Goal: Task Accomplishment & Management: Use online tool/utility

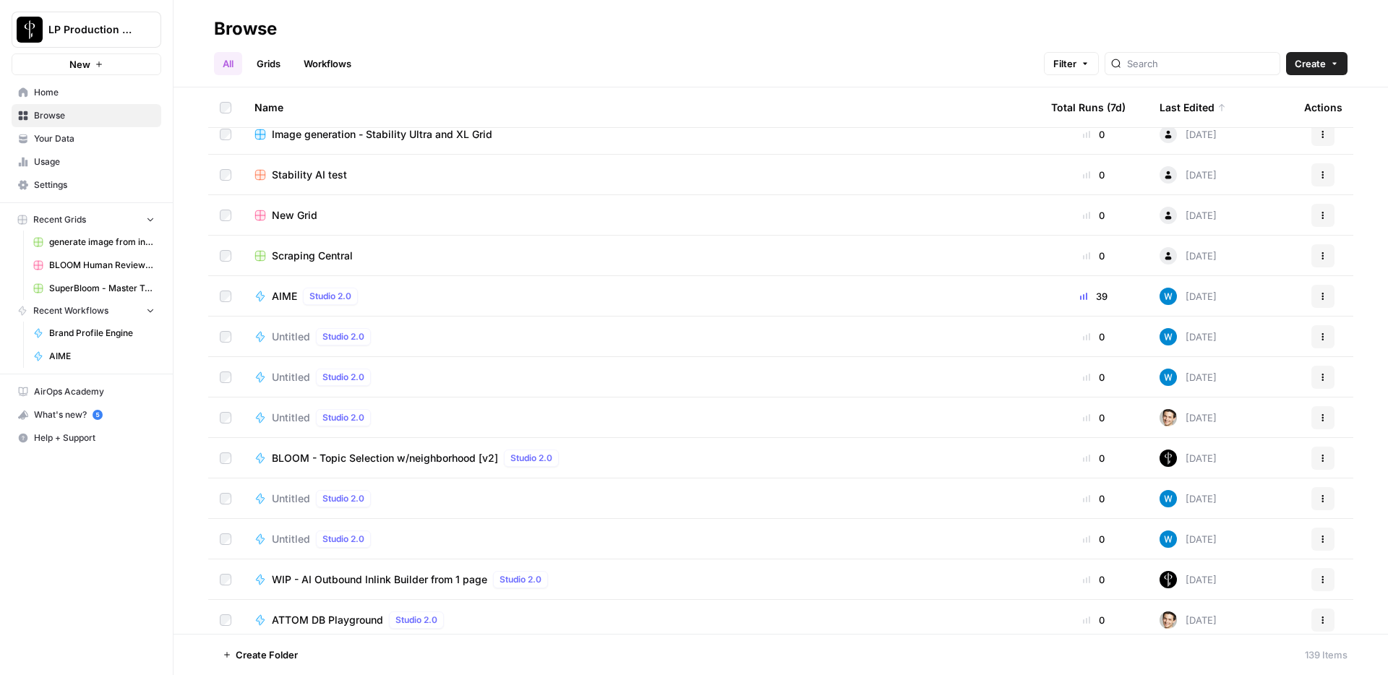
scroll to position [1989, 0]
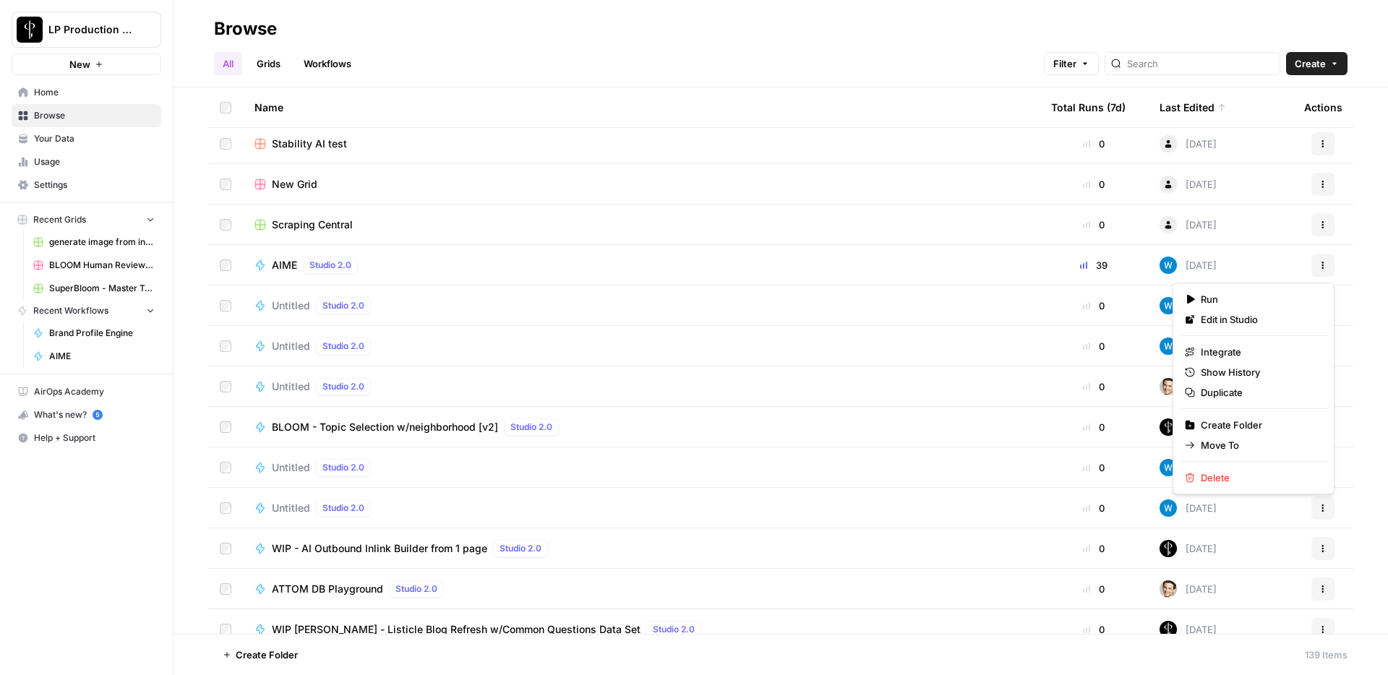
click at [1330, 266] on button "Actions" at bounding box center [1323, 265] width 23 height 23
click at [1253, 388] on span "Duplicate" at bounding box center [1259, 392] width 116 height 14
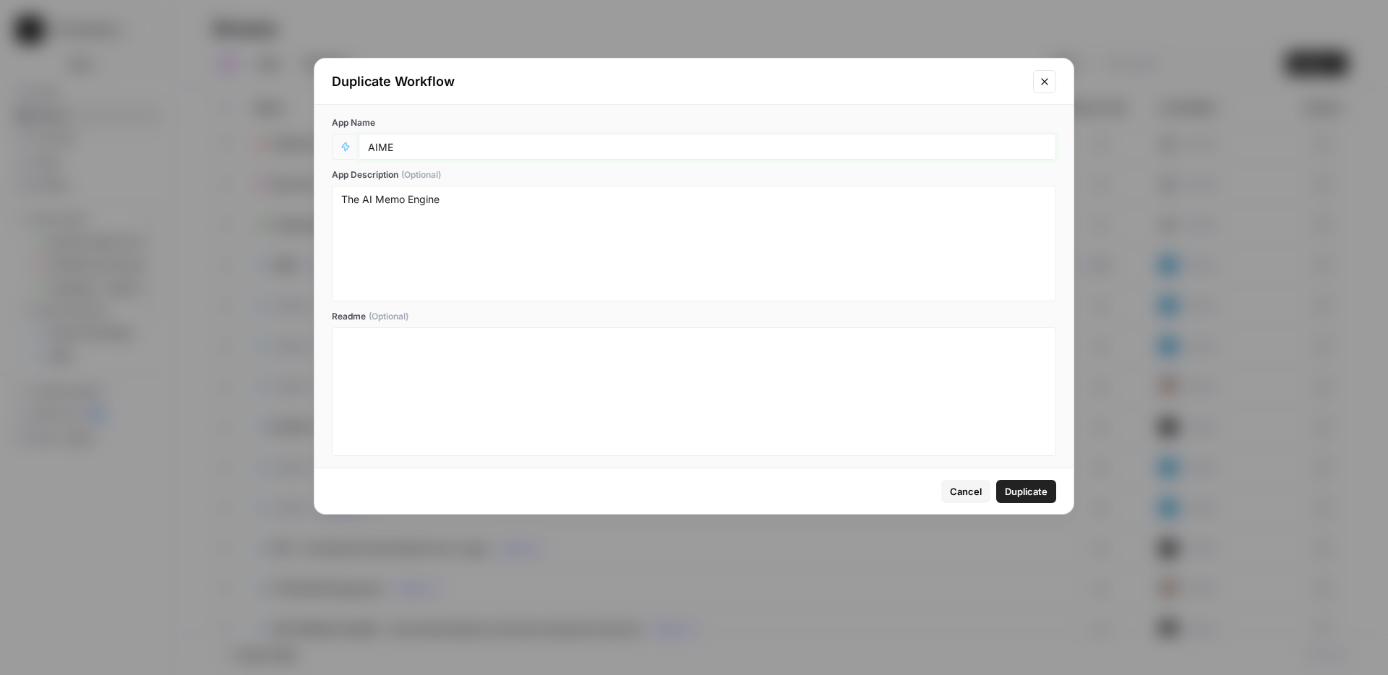
drag, startPoint x: 419, startPoint y: 153, endPoint x: 367, endPoint y: 146, distance: 51.8
click at [368, 146] on input "AIME" at bounding box center [707, 146] width 679 height 13
type input "Test - Document Search"
drag, startPoint x: 456, startPoint y: 201, endPoint x: 330, endPoint y: 205, distance: 125.2
click at [330, 205] on div "App Name Test - Document Search App Description (Optional) The AI Memo Engine R…" at bounding box center [694, 286] width 759 height 363
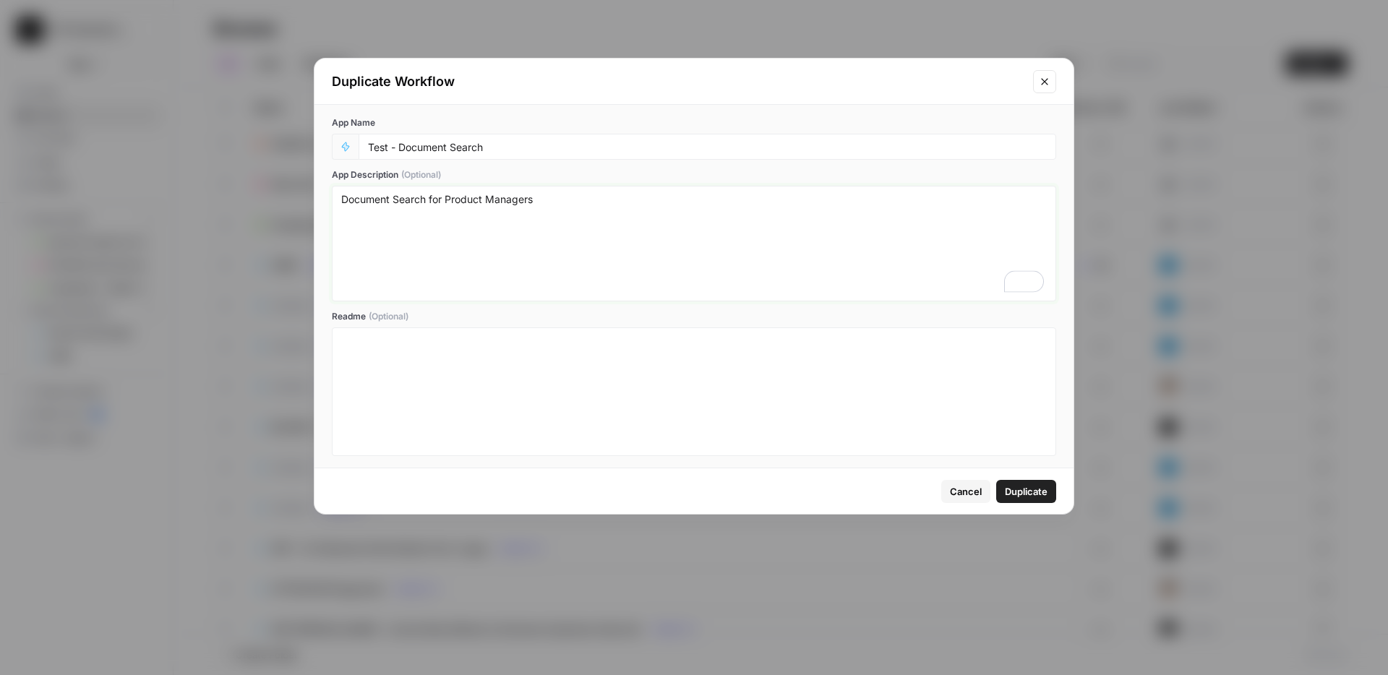
type textarea "Document Search for Product Managers"
click at [1023, 494] on span "Duplicate" at bounding box center [1026, 491] width 43 height 14
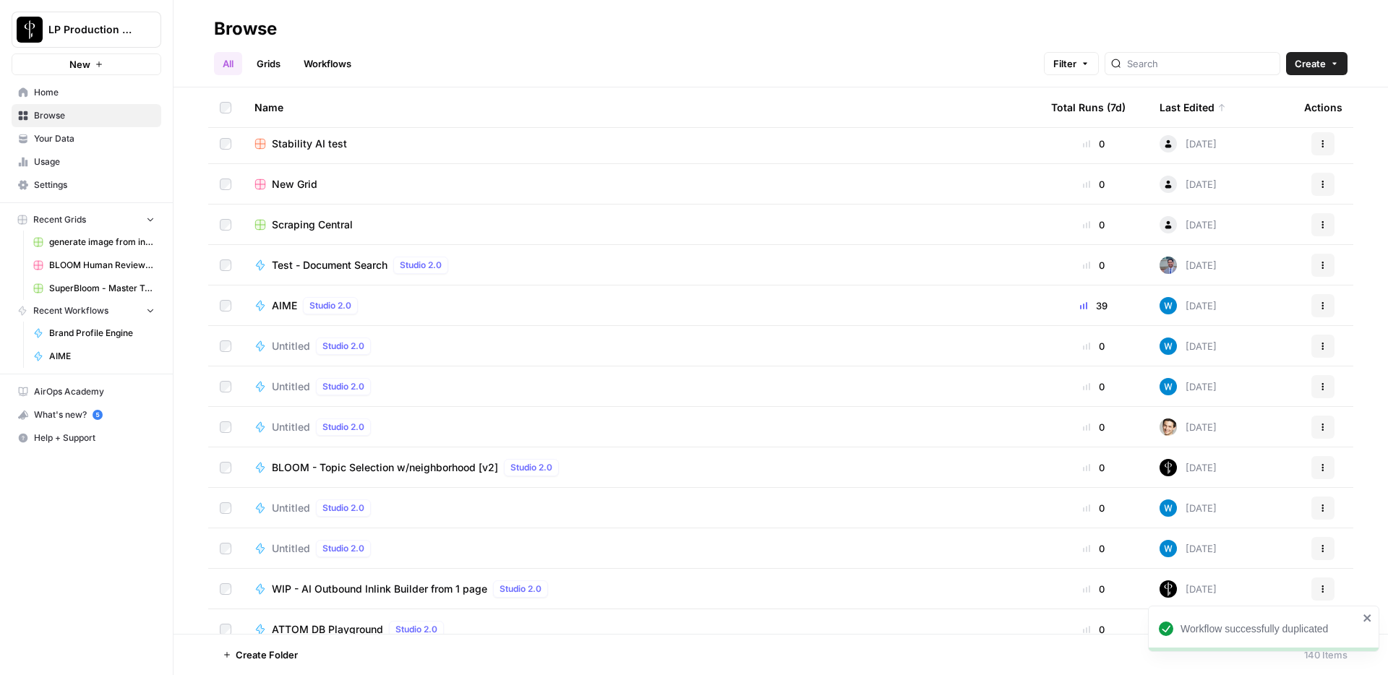
click at [359, 264] on span "Test - Document Search" at bounding box center [330, 265] width 116 height 14
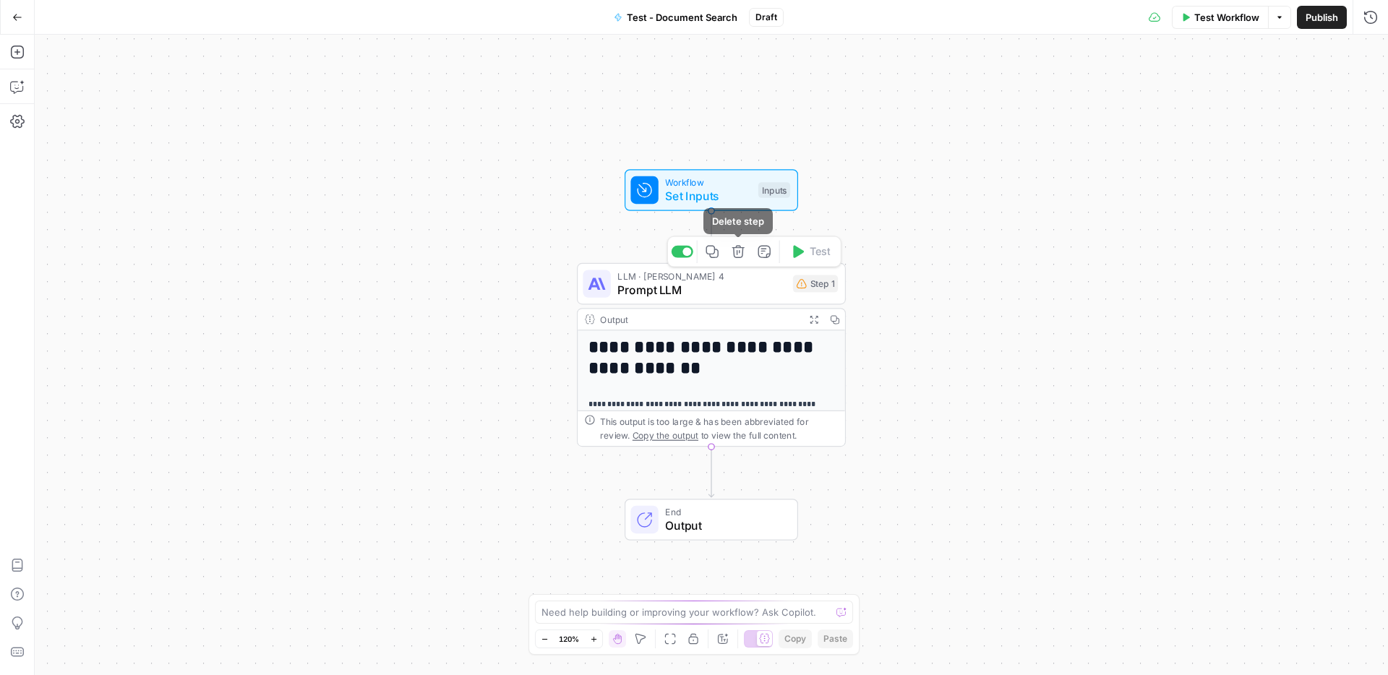
click at [736, 195] on span "Set Inputs" at bounding box center [708, 195] width 86 height 17
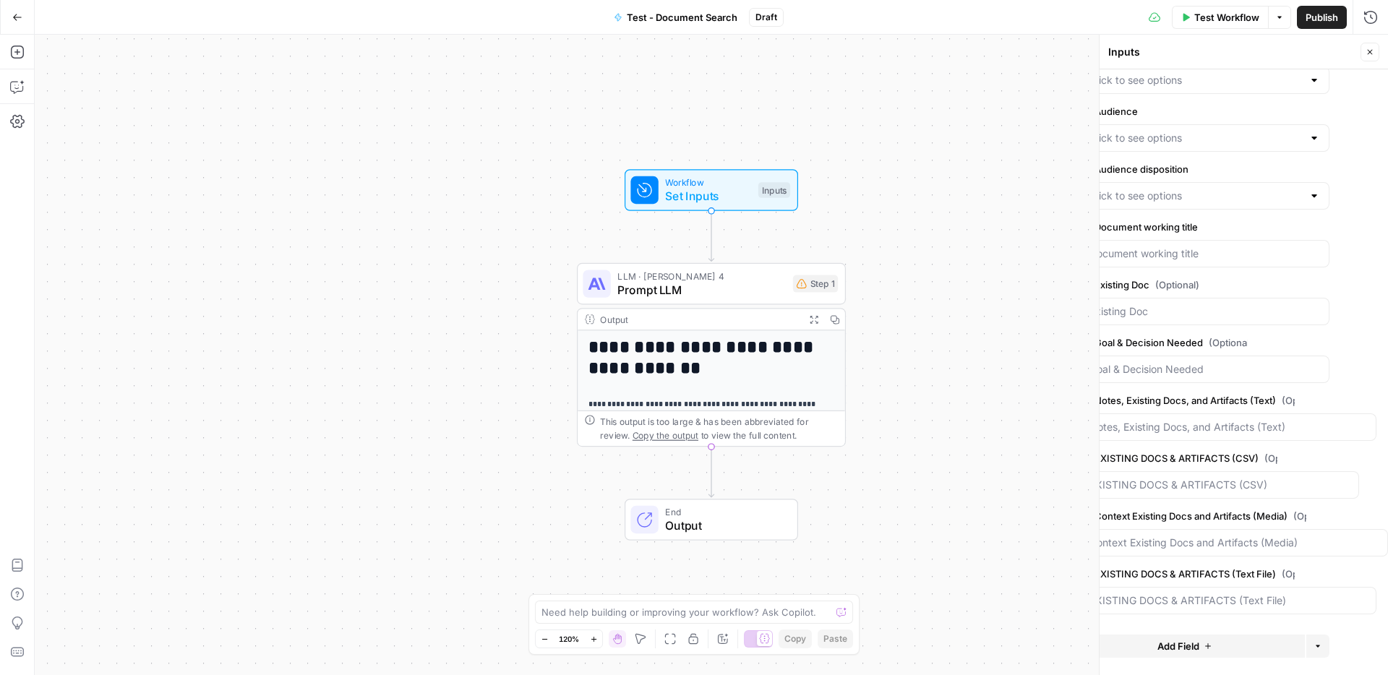
scroll to position [152, 0]
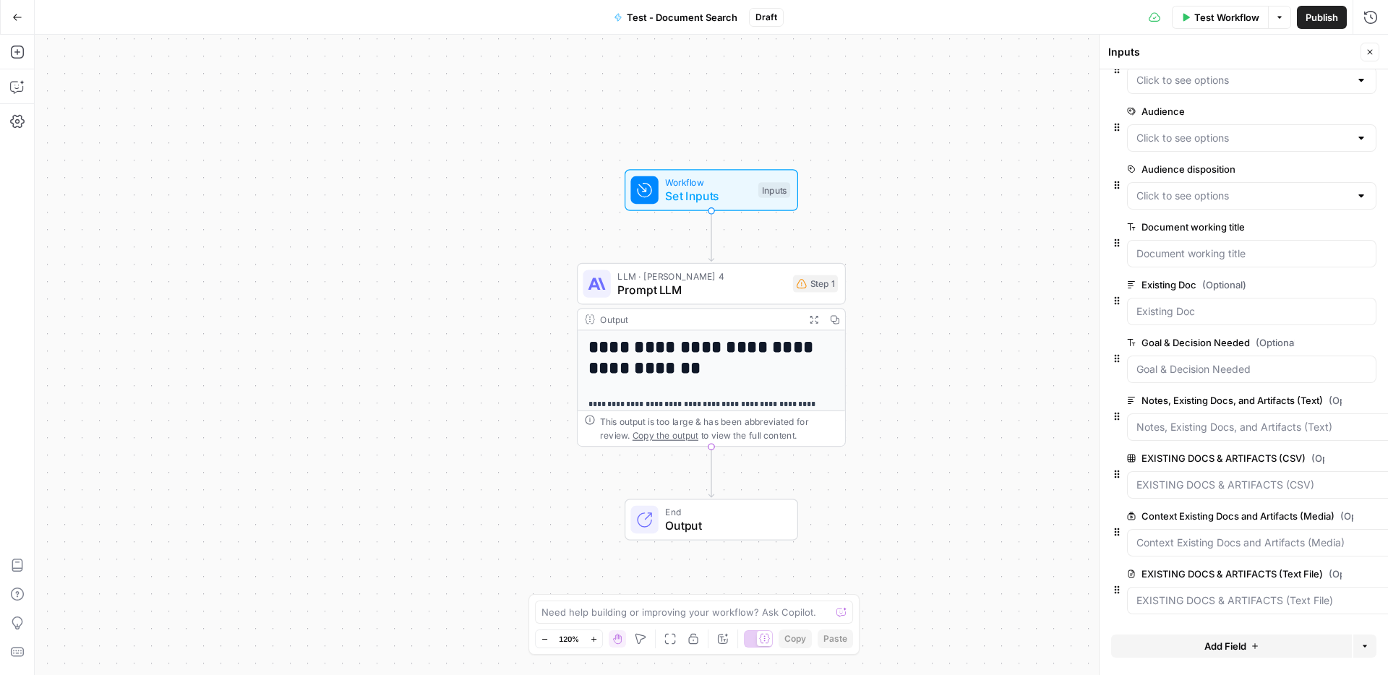
click at [1362, 80] on div at bounding box center [1362, 80] width 12 height 14
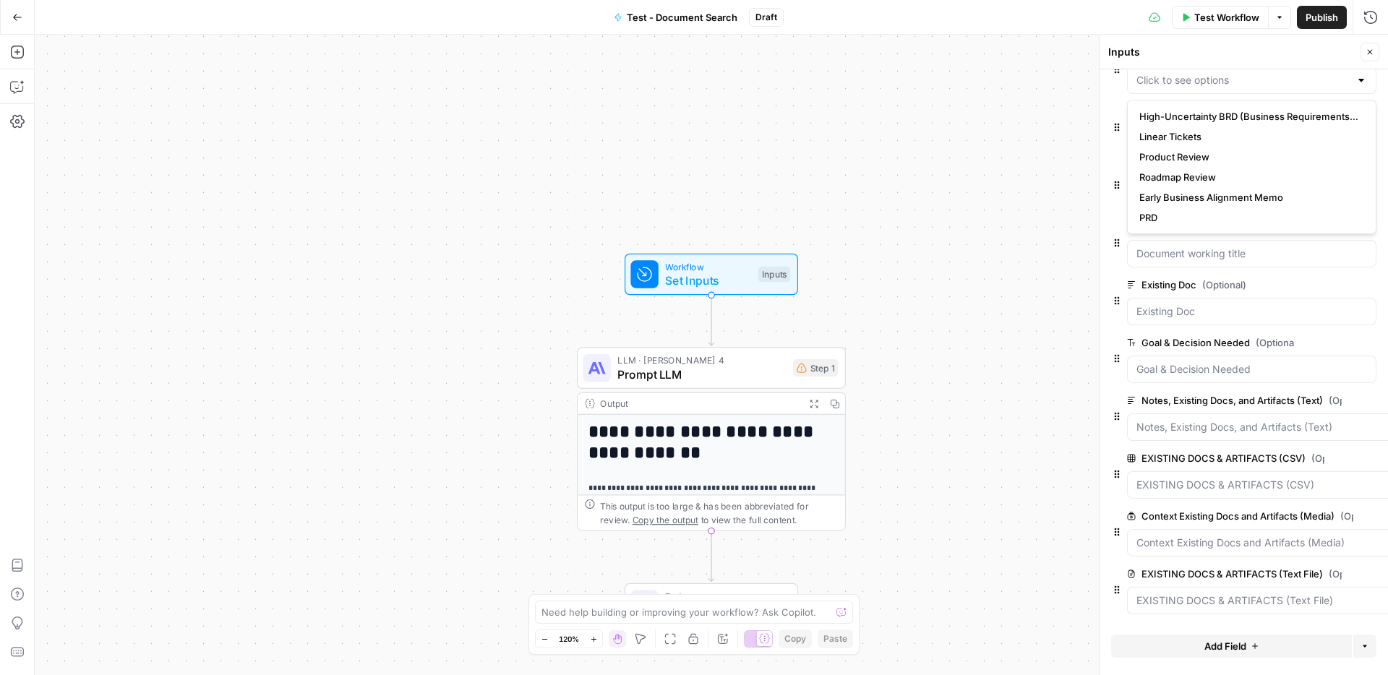
click at [1109, 247] on form "LP email edit field Delete group Mode edit field Delete group Doc Type edit fie…" at bounding box center [1244, 372] width 289 height 606
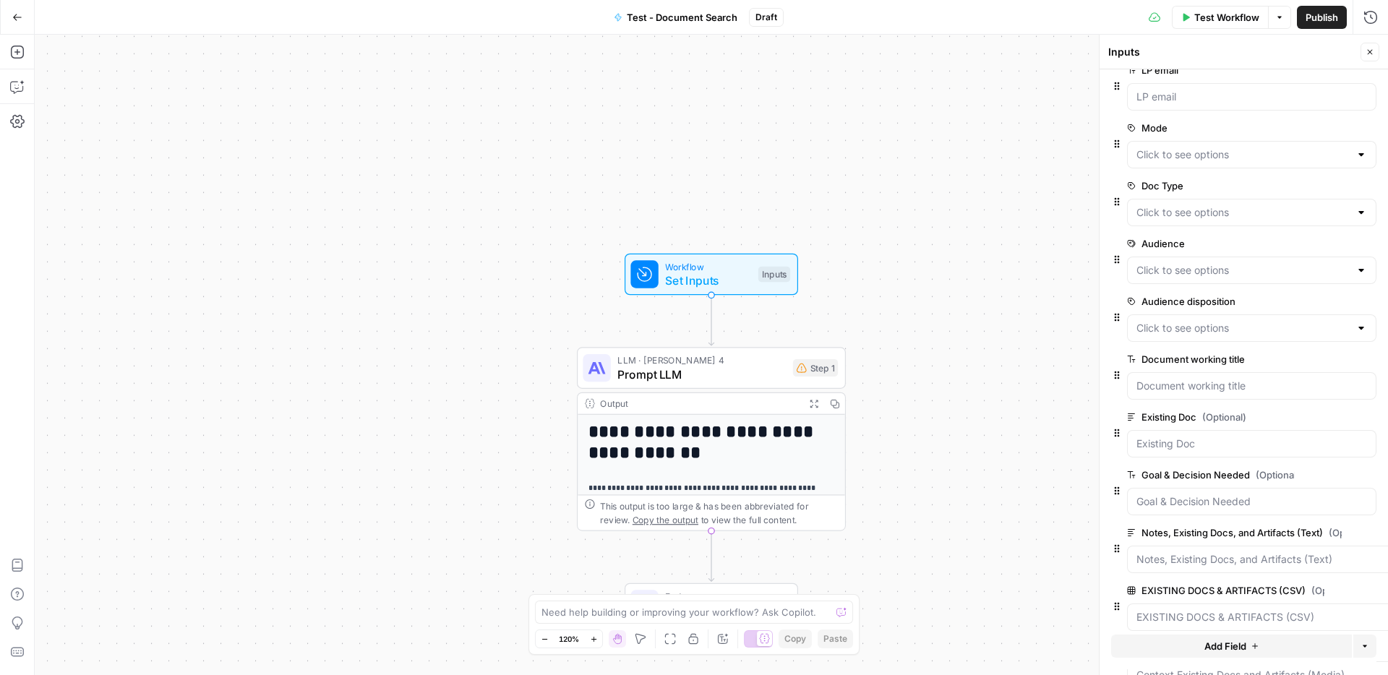
scroll to position [0, 0]
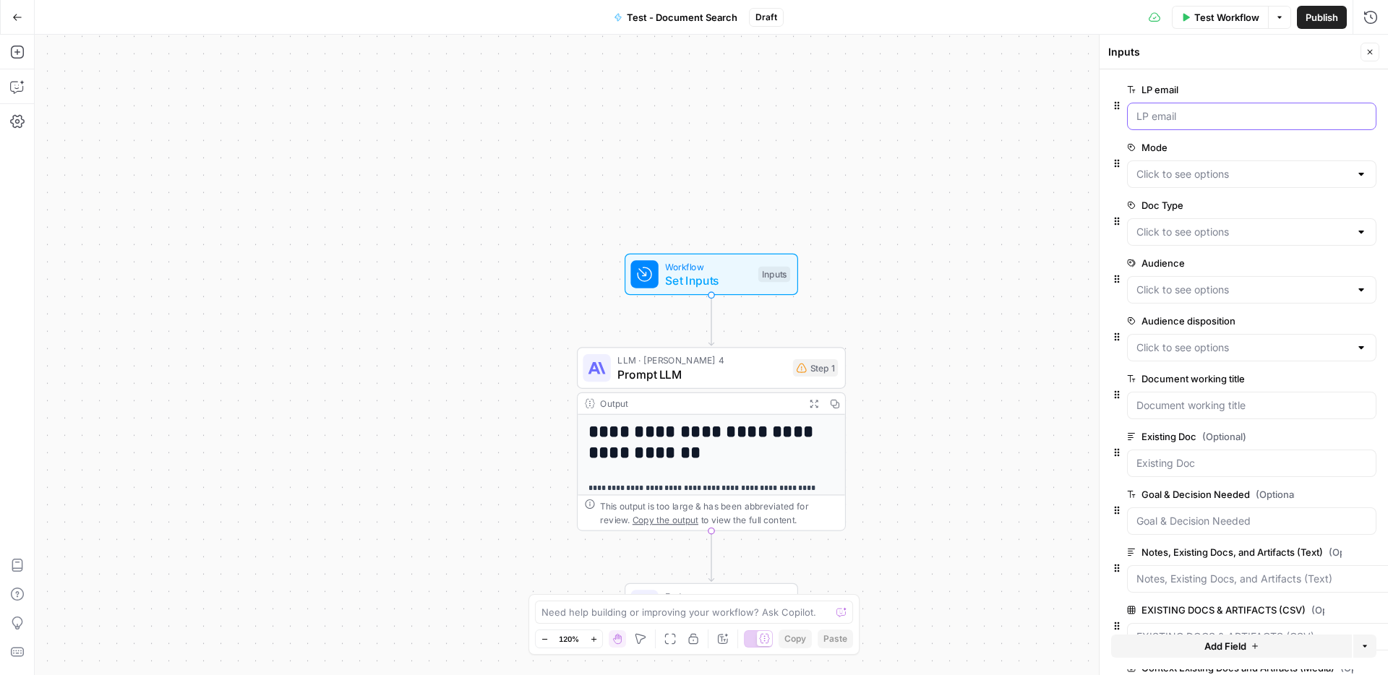
click at [1189, 113] on email "LP email" at bounding box center [1252, 116] width 231 height 14
click at [1199, 181] on input "Mode" at bounding box center [1243, 174] width 213 height 14
click at [1036, 219] on div "**********" at bounding box center [712, 355] width 1354 height 641
click at [1247, 234] on Type "Doc Type" at bounding box center [1243, 232] width 213 height 14
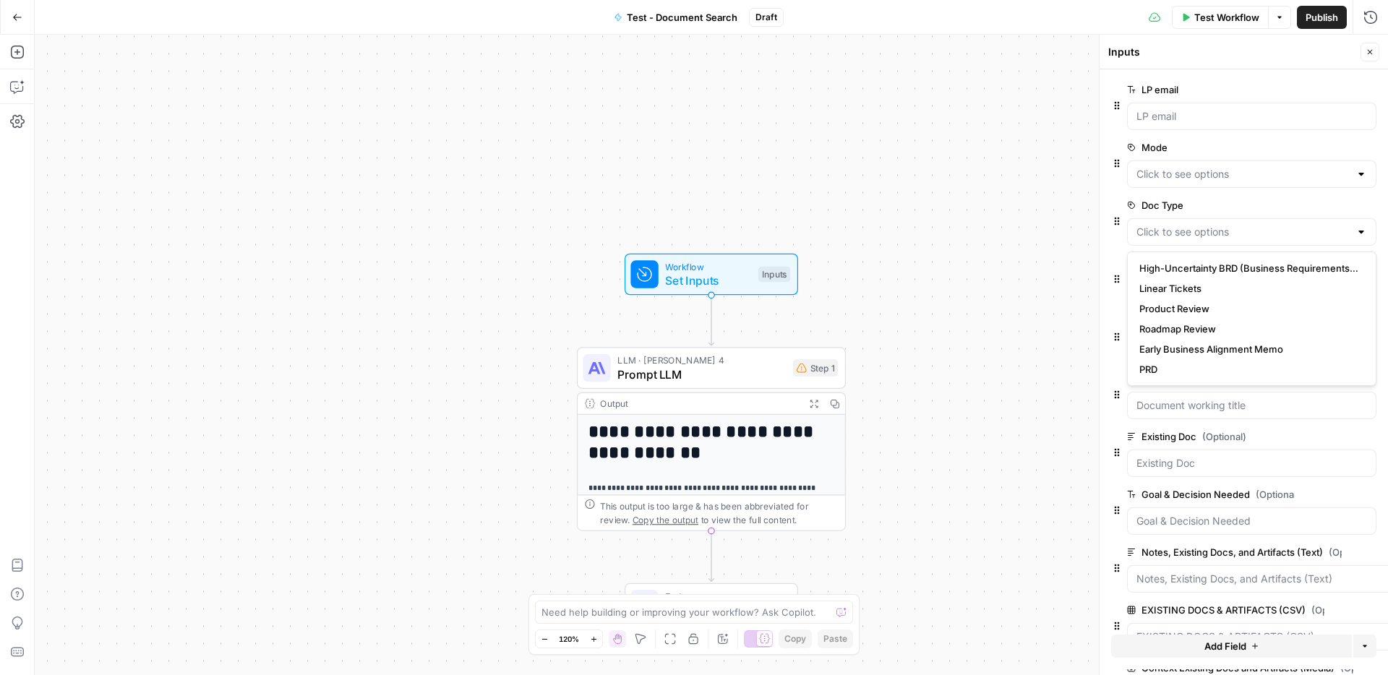
click at [999, 269] on div "**********" at bounding box center [712, 355] width 1354 height 641
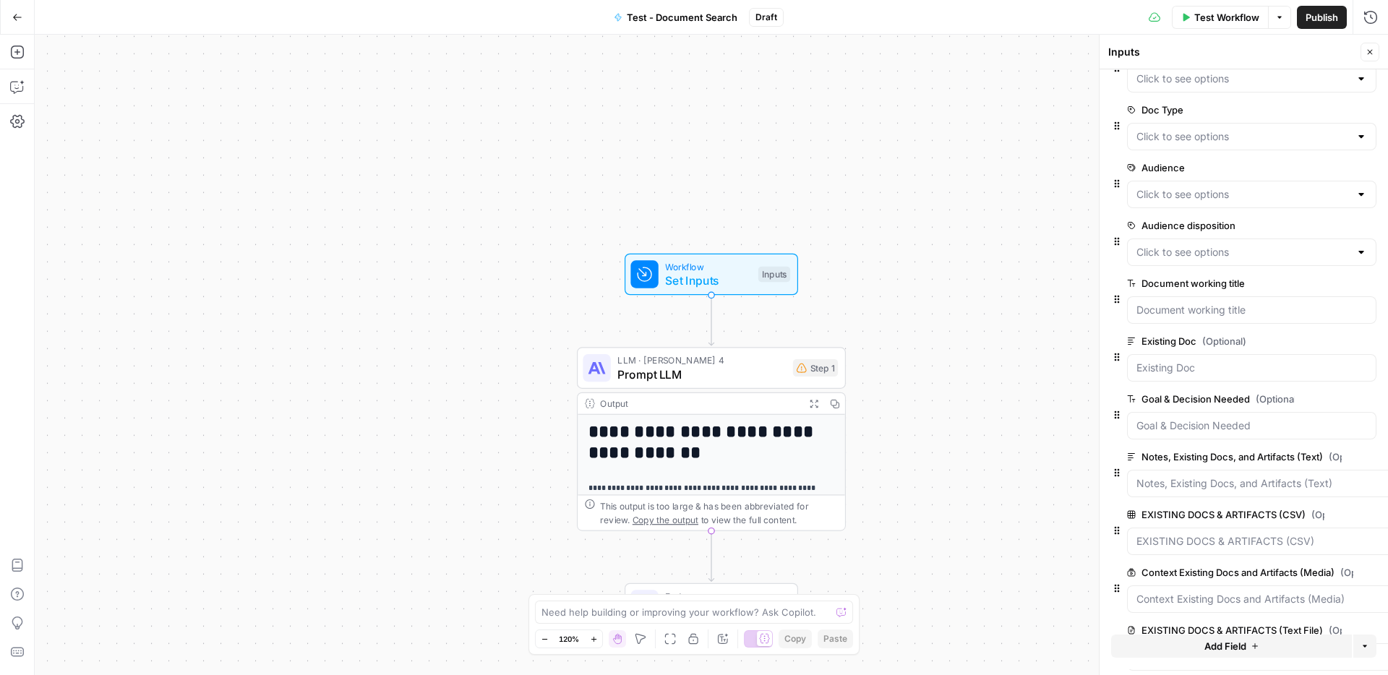
scroll to position [95, 0]
click at [1223, 144] on Type "Doc Type" at bounding box center [1243, 137] width 213 height 14
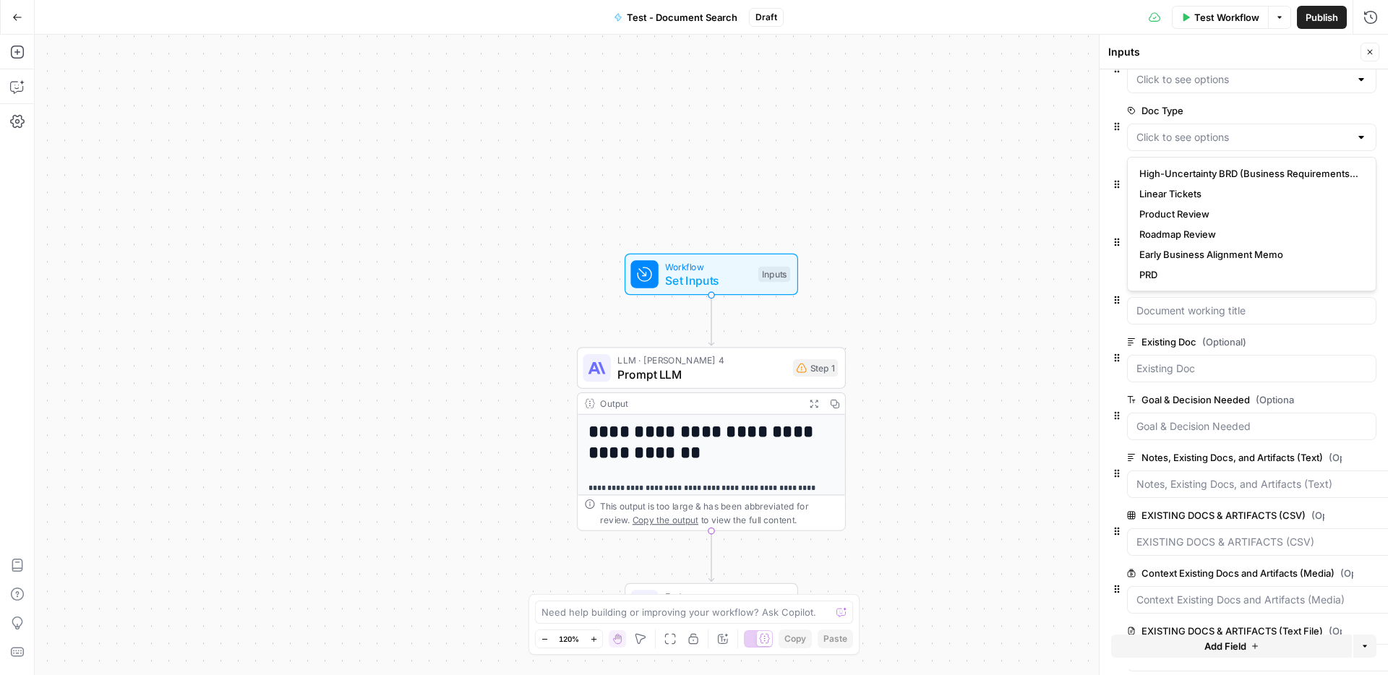
click at [1039, 242] on div "**********" at bounding box center [712, 355] width 1354 height 641
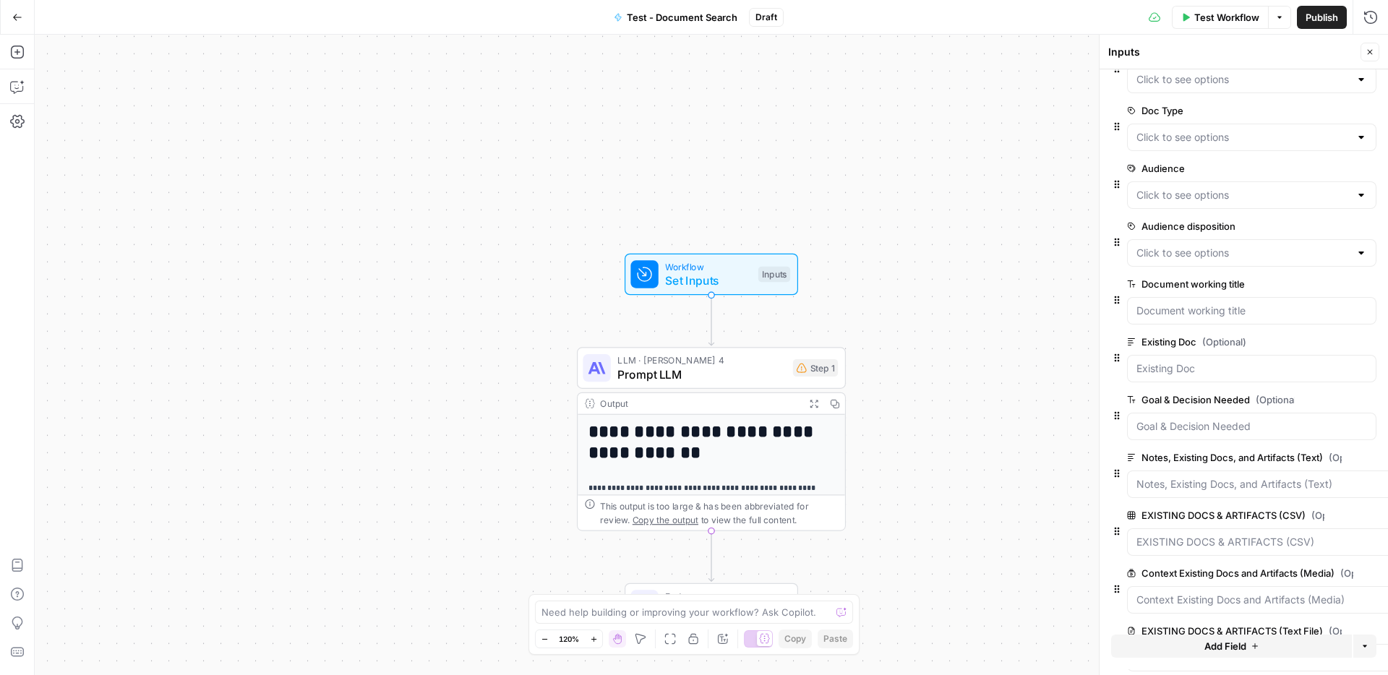
click at [1354, 203] on div at bounding box center [1251, 194] width 249 height 27
click at [1002, 252] on div "**********" at bounding box center [712, 355] width 1354 height 641
click at [1239, 650] on span "Add Field" at bounding box center [1226, 646] width 42 height 14
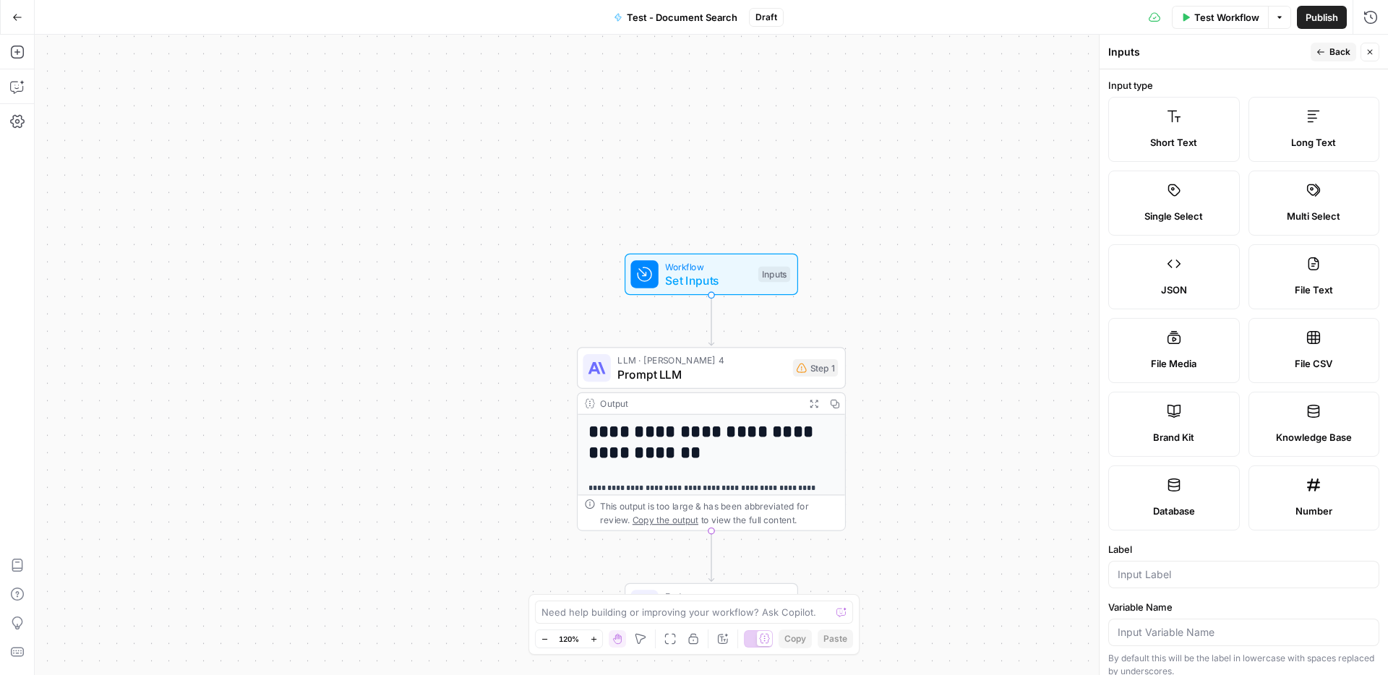
scroll to position [10, 0]
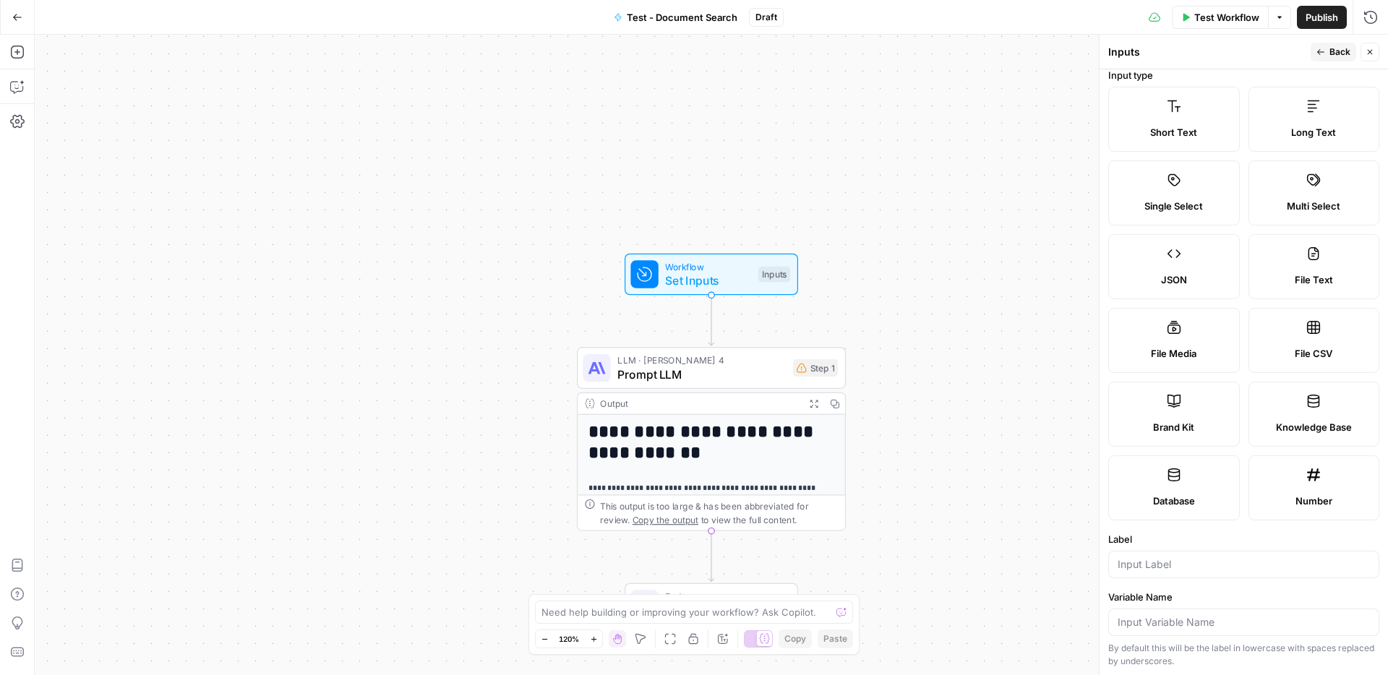
click at [1154, 210] on span "Single Select" at bounding box center [1174, 206] width 59 height 14
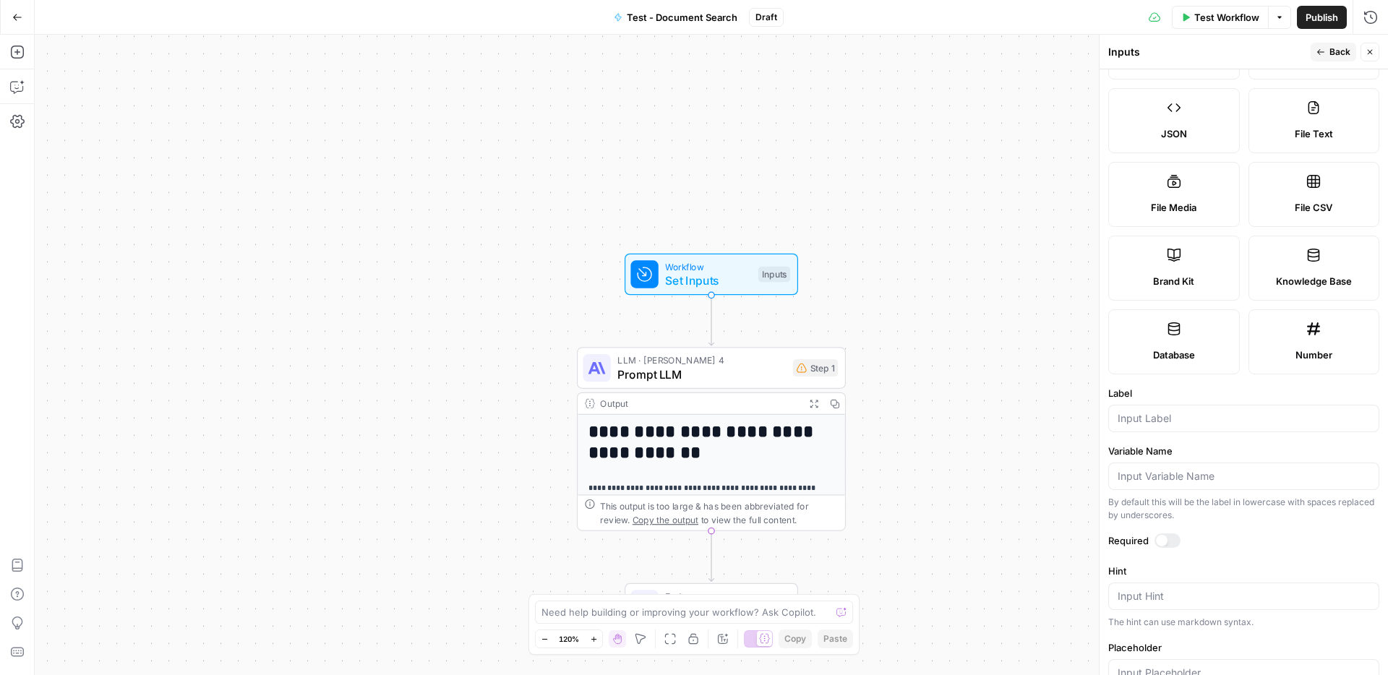
scroll to position [161, 0]
click at [1192, 411] on input "Label" at bounding box center [1244, 414] width 252 height 14
type input "Search Relevant Documents"
click at [1189, 477] on input "Variable Name" at bounding box center [1244, 472] width 252 height 14
click at [1226, 523] on form "Input type Short Text Long Text Single Select Multi Select JSON File Text File …" at bounding box center [1244, 372] width 289 height 606
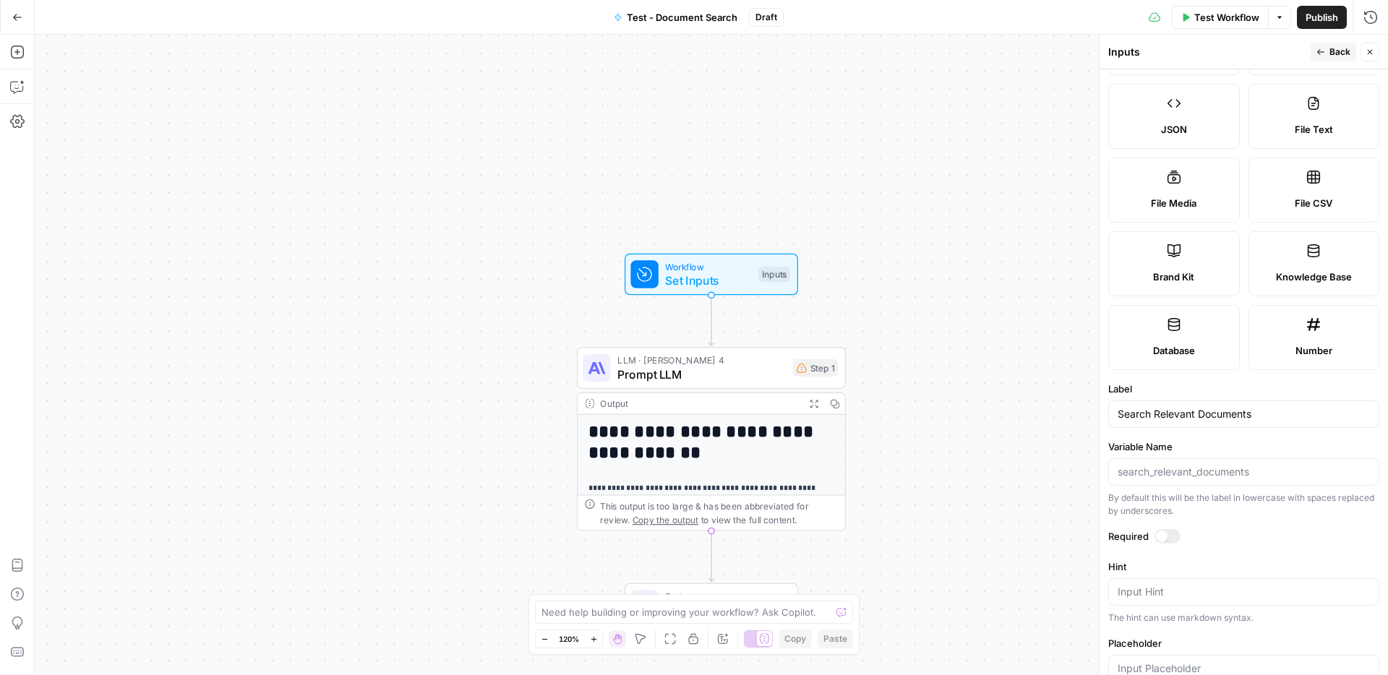
click at [1242, 530] on label "Required" at bounding box center [1244, 536] width 271 height 14
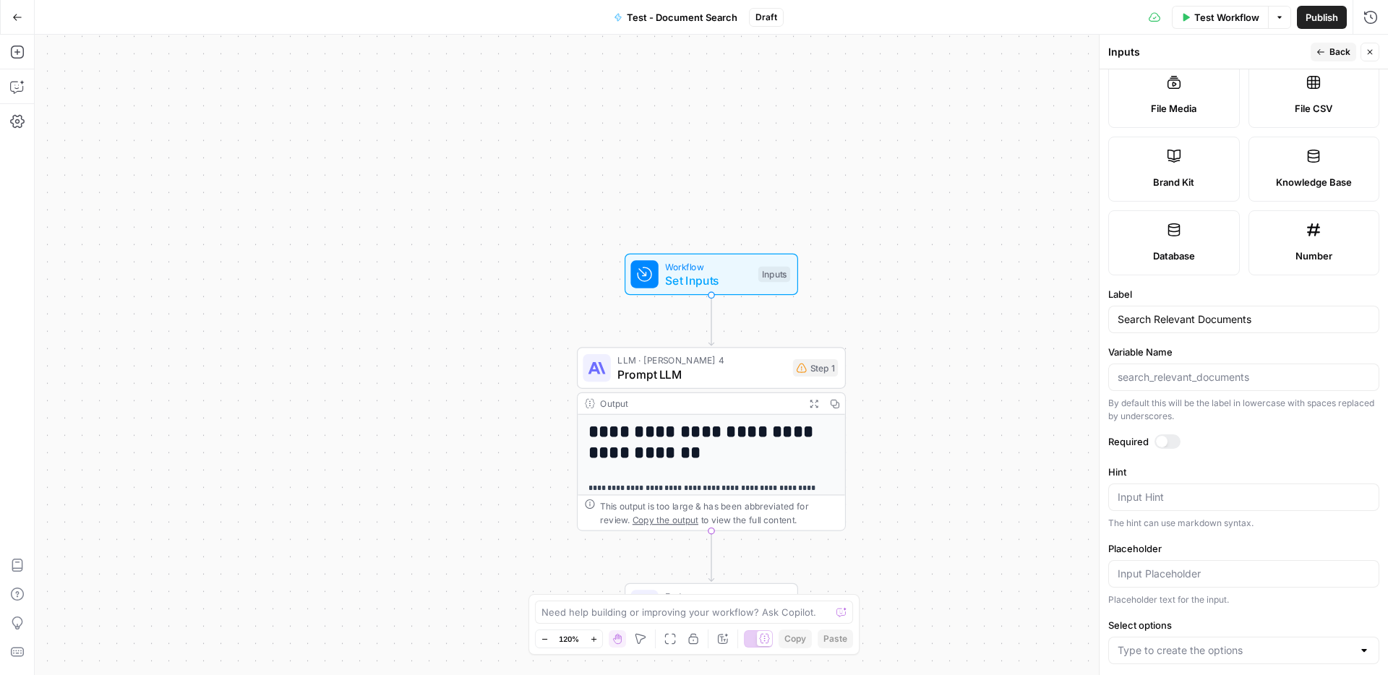
scroll to position [259, 0]
click at [1141, 495] on textarea "Hint" at bounding box center [1244, 494] width 252 height 14
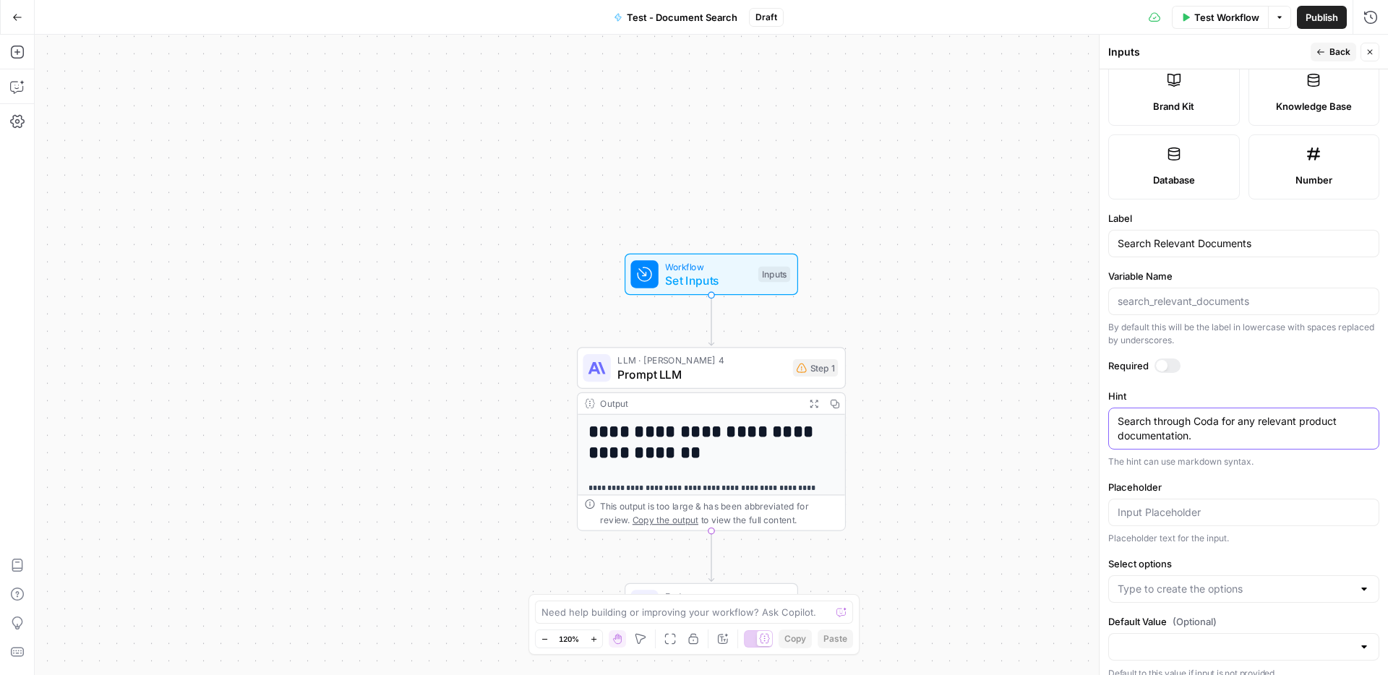
scroll to position [346, 0]
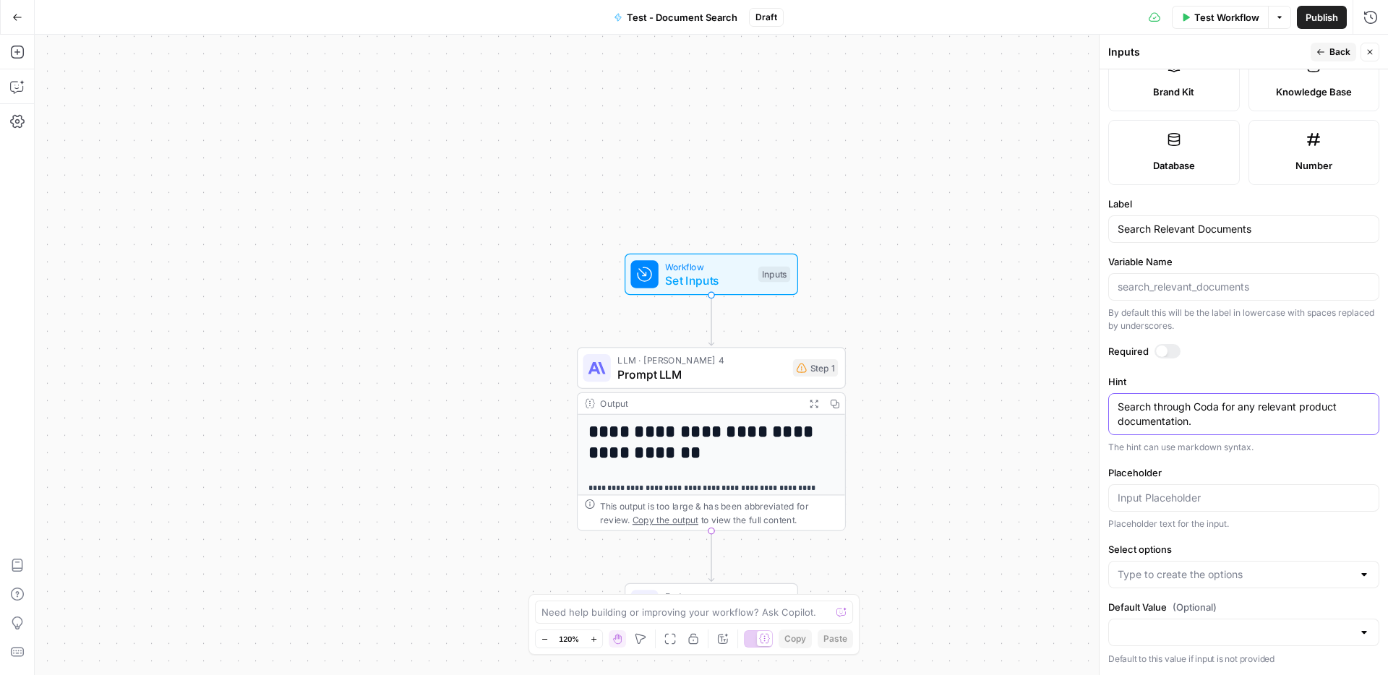
type textarea "Search through Coda for any relevant product documentation."
click at [1195, 501] on input "Placeholder" at bounding box center [1244, 498] width 252 height 14
click at [1259, 463] on form "Input type Short Text Long Text Single Select Multi Select JSON File Text File …" at bounding box center [1244, 372] width 289 height 606
click at [1203, 502] on input "Placeholder" at bounding box center [1244, 498] width 252 height 14
click at [1210, 500] on input "Placeholder" at bounding box center [1244, 498] width 252 height 14
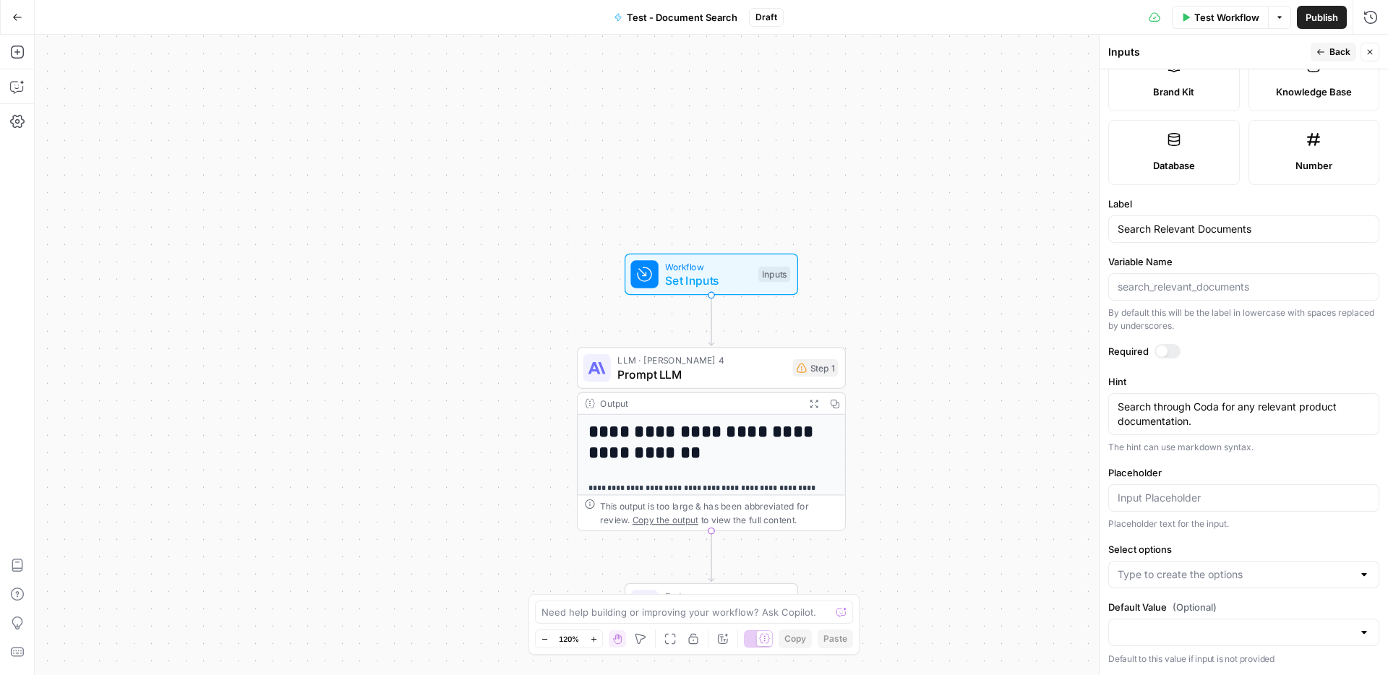
click at [1218, 468] on label "Placeholder" at bounding box center [1244, 473] width 271 height 14
click at [1218, 491] on input "Placeholder" at bounding box center [1244, 498] width 252 height 14
click at [1209, 506] on div at bounding box center [1244, 497] width 271 height 27
type input "No"
click at [1265, 571] on input "Select options" at bounding box center [1235, 575] width 235 height 14
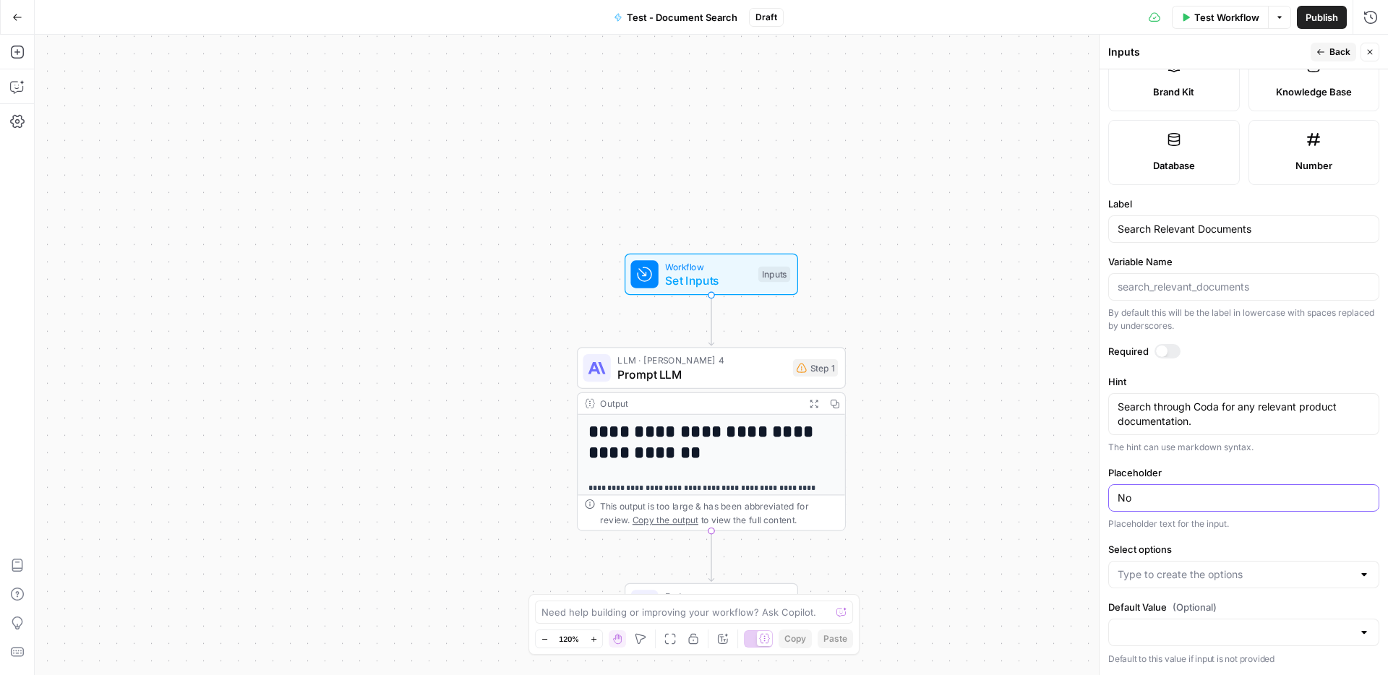
drag, startPoint x: 1166, startPoint y: 500, endPoint x: 1099, endPoint y: 497, distance: 67.3
click at [1099, 497] on div "Inputs Back Close Input type Short Text Long Text Single Select Multi Select JS…" at bounding box center [1243, 355] width 289 height 641
click at [1179, 566] on div at bounding box center [1244, 574] width 271 height 27
click at [1169, 608] on span "Press enter to create an option" at bounding box center [1251, 611] width 221 height 14
click at [1150, 625] on input "Default Value (Optional)" at bounding box center [1235, 632] width 235 height 14
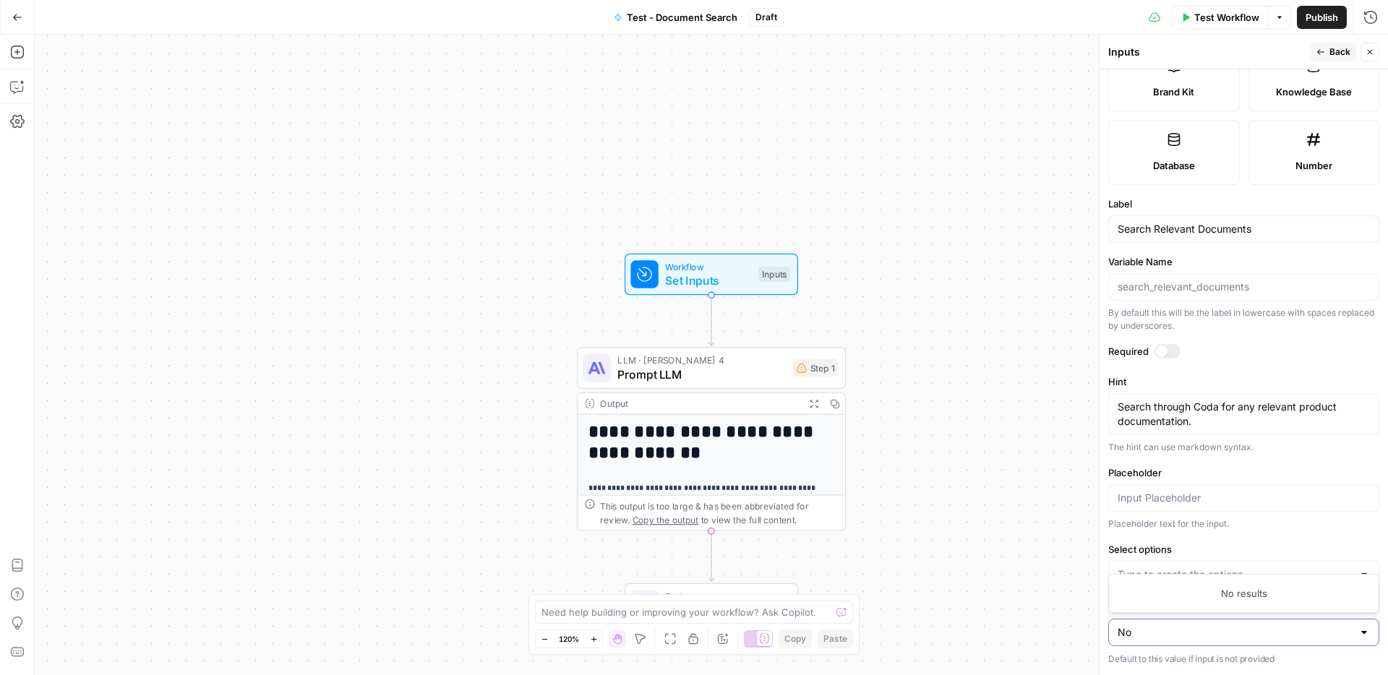
type input "No"
click at [1187, 630] on input "No" at bounding box center [1235, 632] width 235 height 14
click at [1366, 634] on div at bounding box center [1365, 632] width 12 height 14
click at [1184, 540] on form "Input type Short Text Long Text Single Select Multi Select JSON File Text File …" at bounding box center [1244, 372] width 289 height 606
click at [1184, 576] on input "Select options" at bounding box center [1235, 575] width 235 height 14
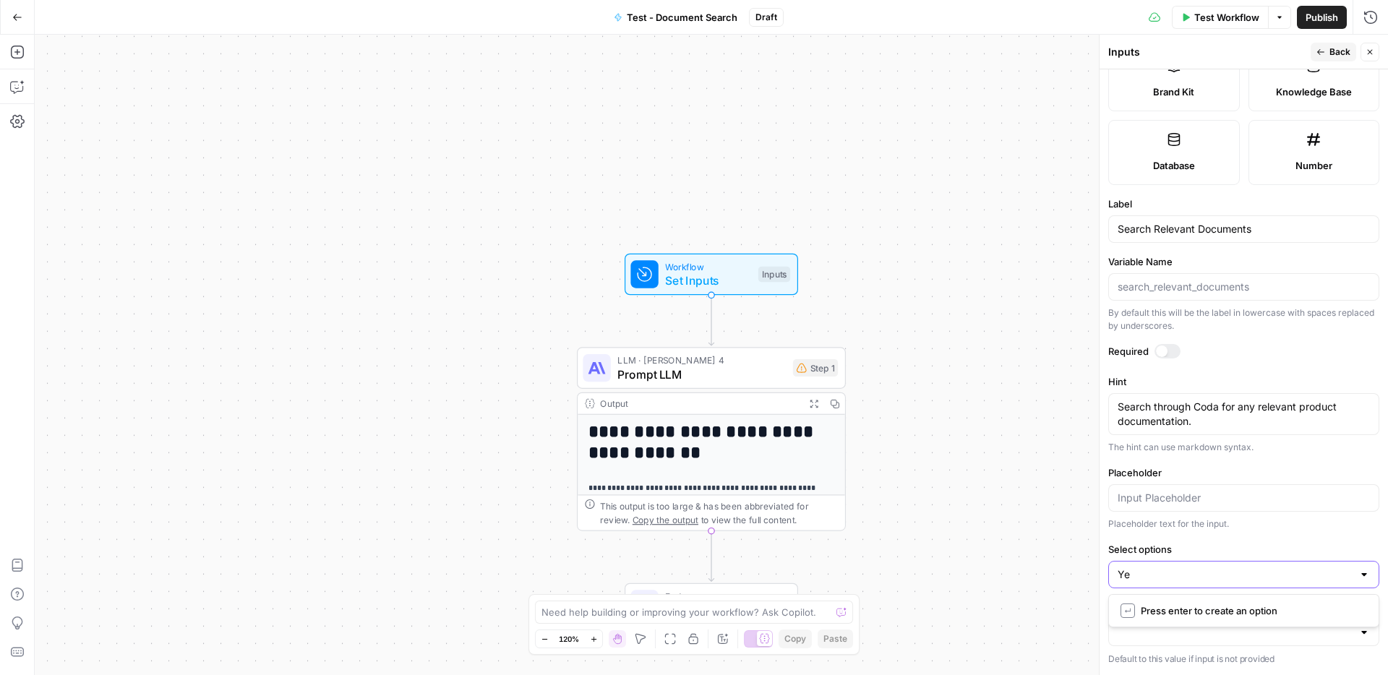
type input "Yes"
type input "No"
click at [1205, 627] on input "Default Value (Optional)" at bounding box center [1235, 632] width 235 height 14
click at [1140, 597] on span "No" at bounding box center [1241, 596] width 241 height 14
type input "No"
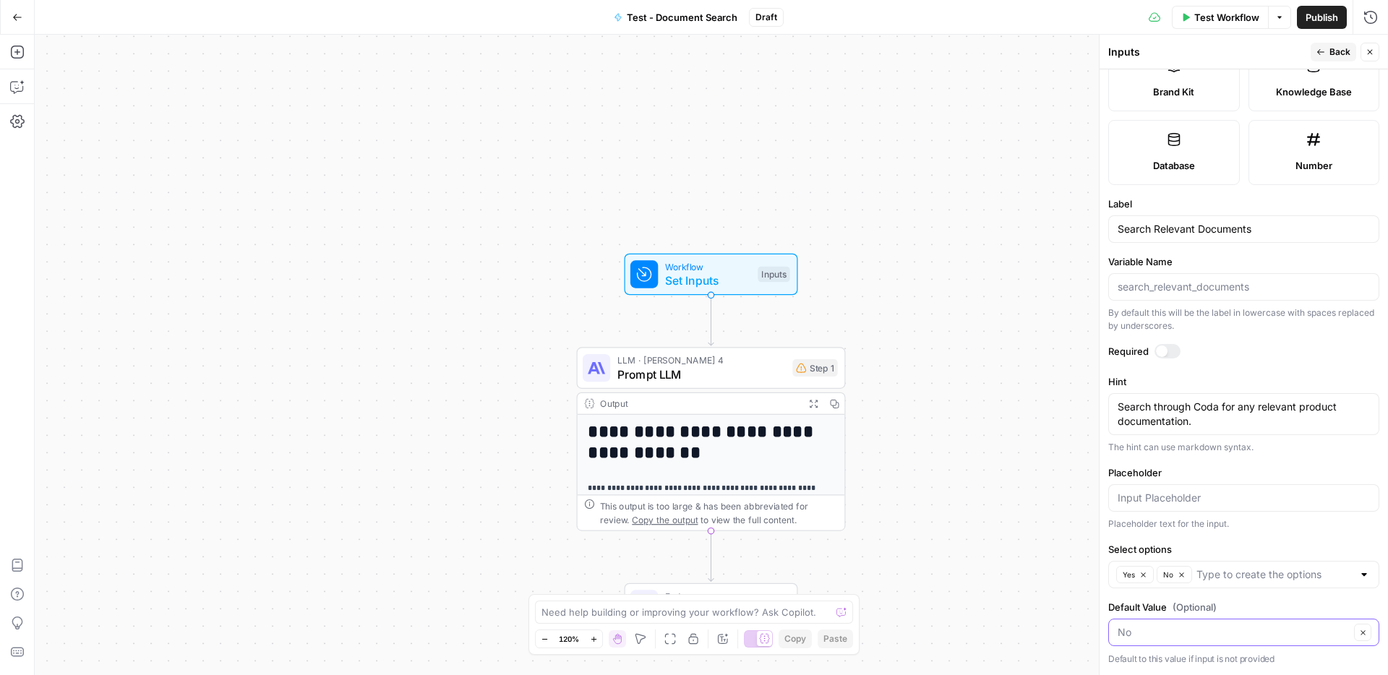
click at [1195, 636] on input "Default Value (Optional)" at bounding box center [1234, 632] width 232 height 14
type input "No"
click at [1265, 372] on form "Input type Short Text Long Text Single Select Multi Select JSON File Text File …" at bounding box center [1244, 372] width 289 height 606
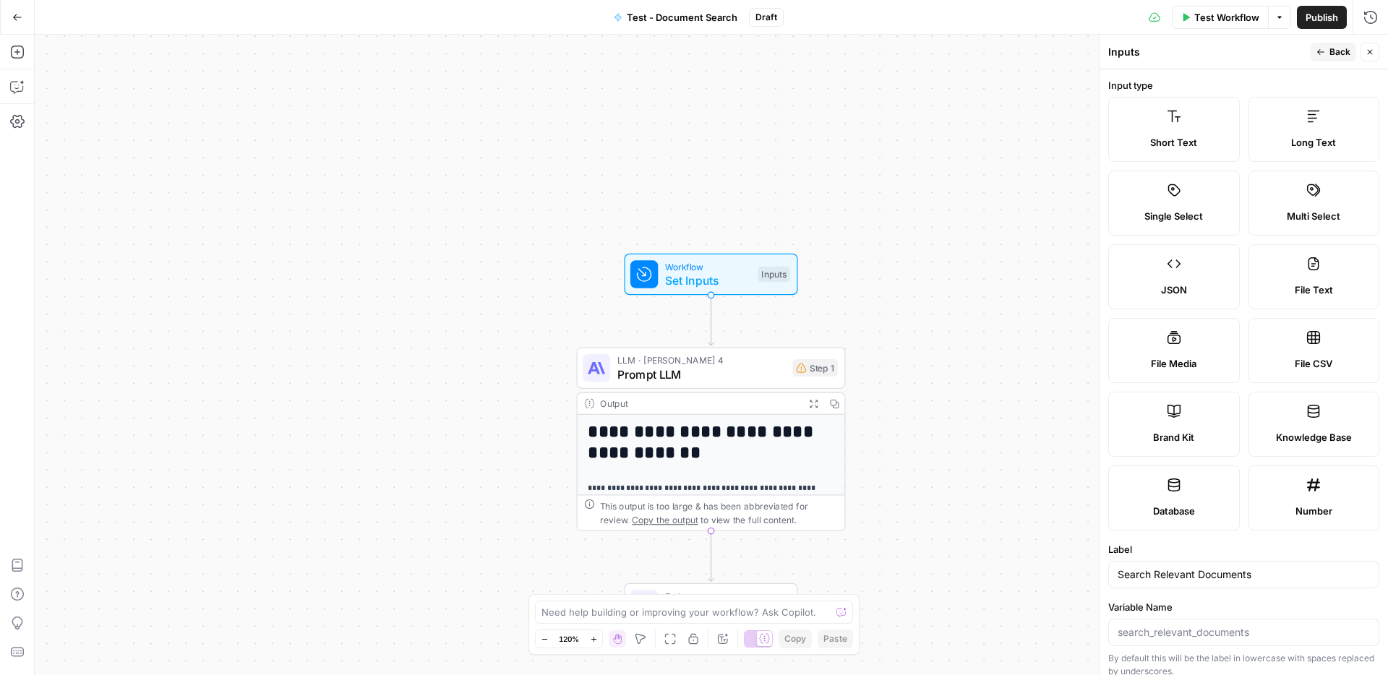
click at [1372, 50] on icon "button" at bounding box center [1370, 52] width 9 height 9
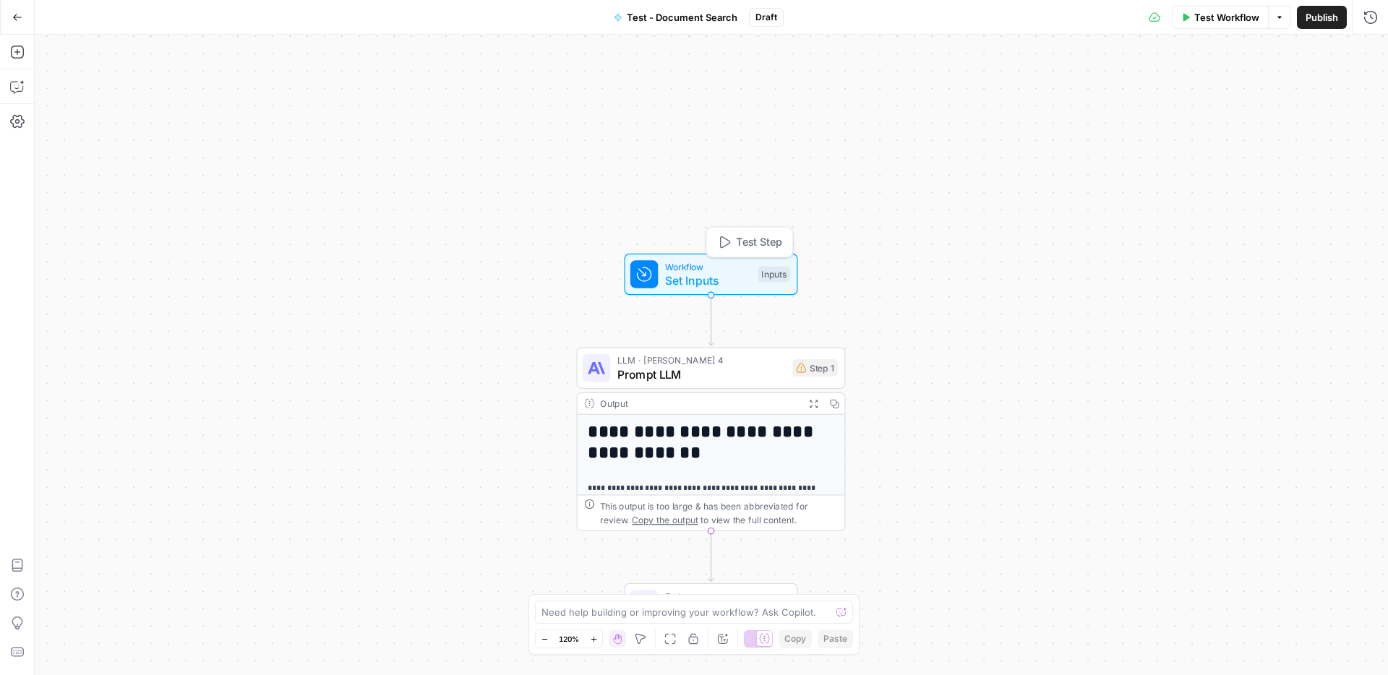
click at [720, 268] on span "Workflow" at bounding box center [708, 267] width 86 height 14
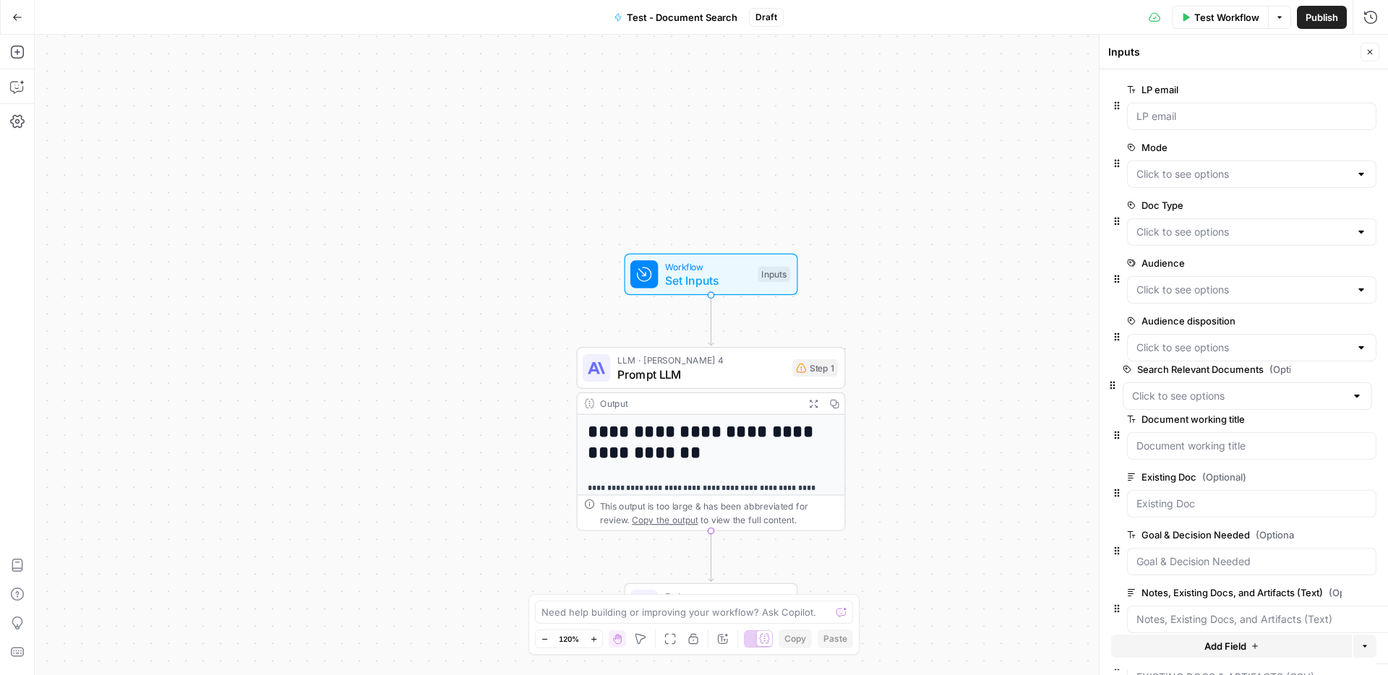
scroll to position [1, 0]
drag, startPoint x: 1117, startPoint y: 591, endPoint x: 1128, endPoint y: 325, distance: 266.3
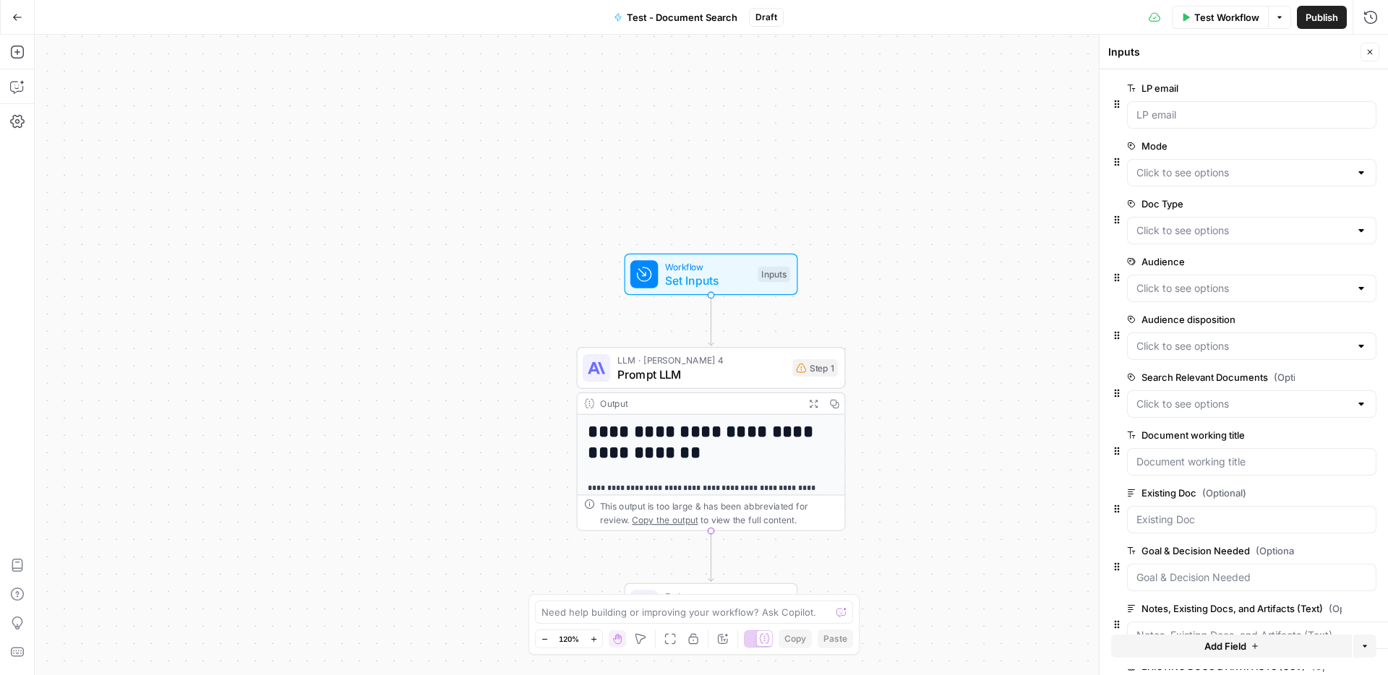
scroll to position [4, 0]
click at [1234, 404] on Documents "Search Relevant Documents (Optional)" at bounding box center [1243, 402] width 213 height 14
click at [1156, 440] on span "Yes" at bounding box center [1249, 438] width 219 height 14
click at [1140, 404] on Documents "Search Relevant Documents (Optional)" at bounding box center [1243, 402] width 213 height 14
click at [978, 422] on div "**********" at bounding box center [712, 355] width 1354 height 641
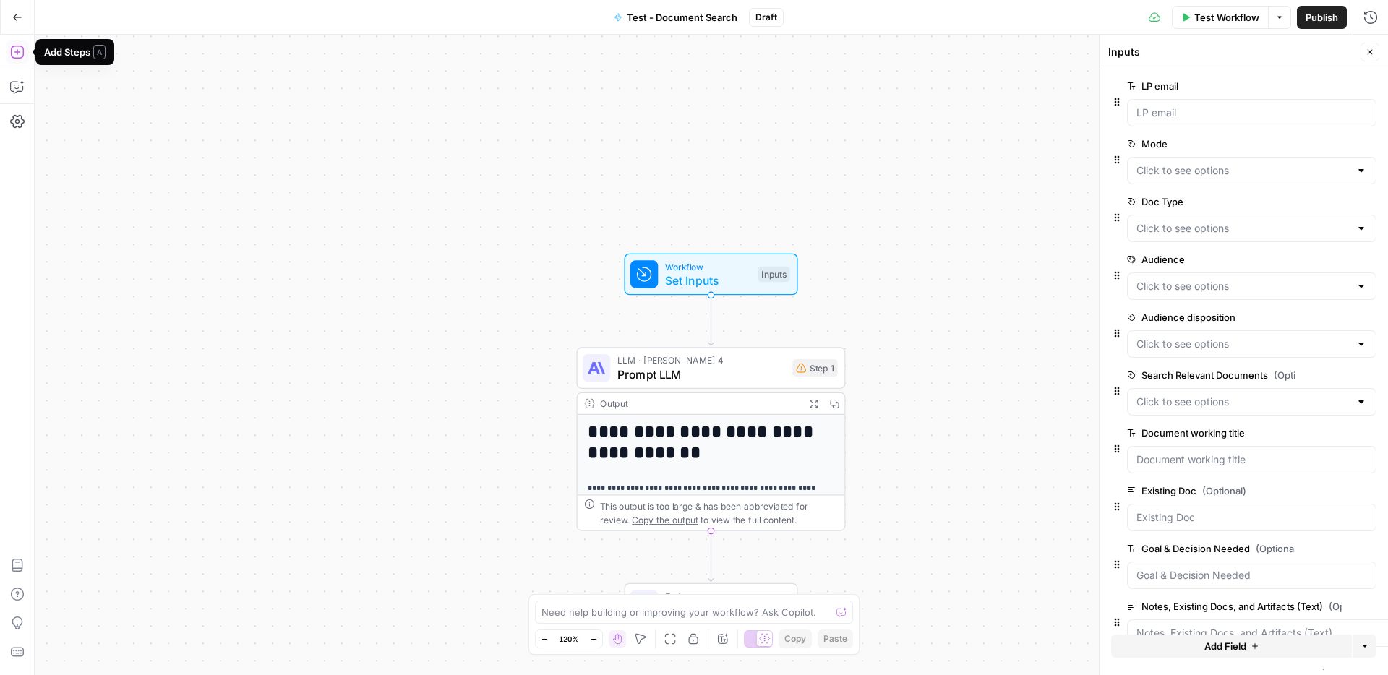
click at [22, 49] on icon "button" at bounding box center [17, 52] width 14 height 14
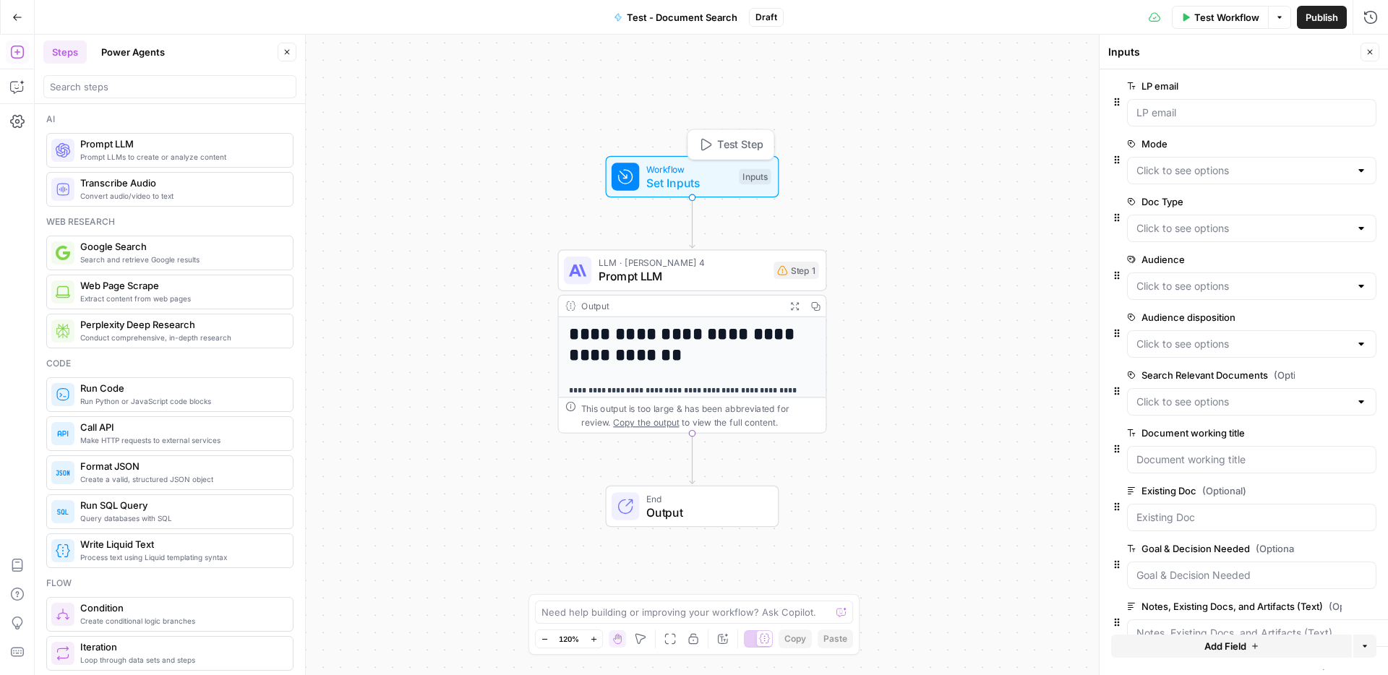
drag, startPoint x: 727, startPoint y: 275, endPoint x: 709, endPoint y: 178, distance: 99.4
click at [709, 178] on span "Set Inputs" at bounding box center [689, 182] width 86 height 17
click at [692, 221] on icon "Edge from start to step_1" at bounding box center [692, 222] width 5 height 51
click at [691, 230] on icon "Edge from start to step_1" at bounding box center [692, 222] width 5 height 51
click at [158, 343] on span "Conduct comprehensive, in-depth research" at bounding box center [180, 338] width 201 height 12
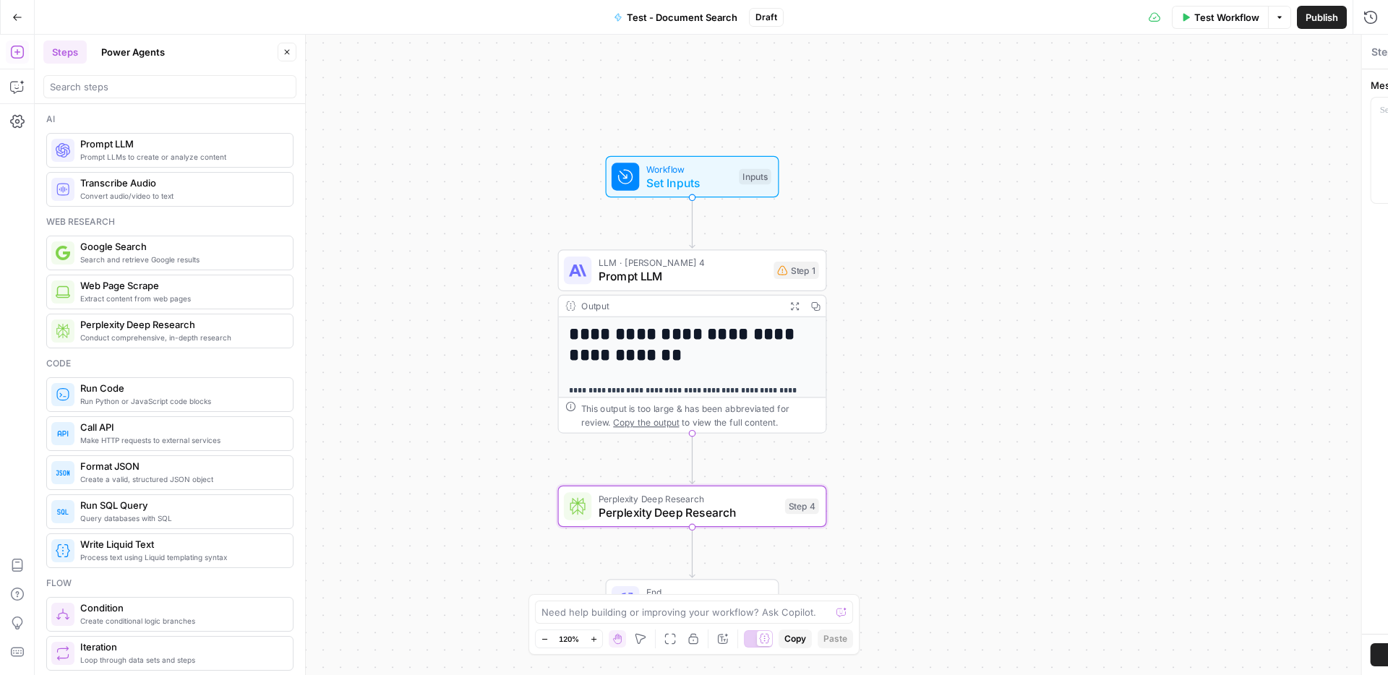
type textarea "Perplexity Deep Research"
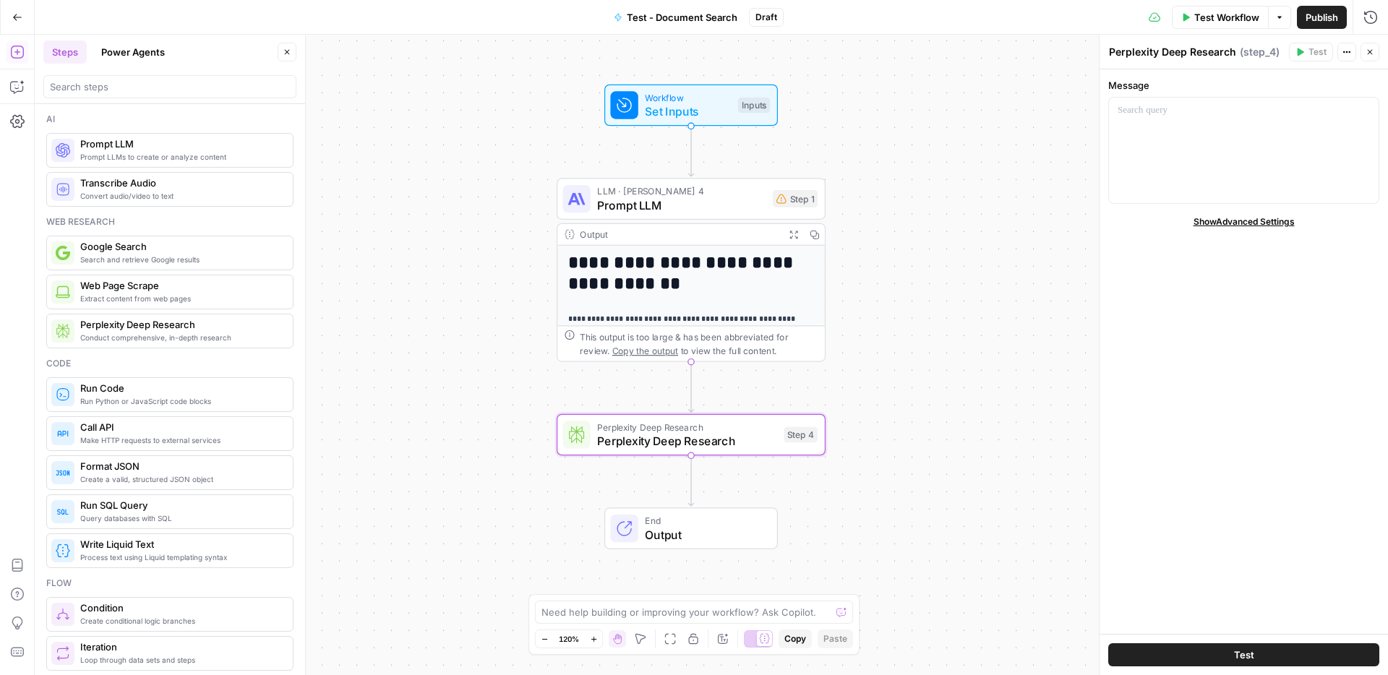
click at [1221, 219] on span "Show Advanced Settings" at bounding box center [1244, 221] width 101 height 13
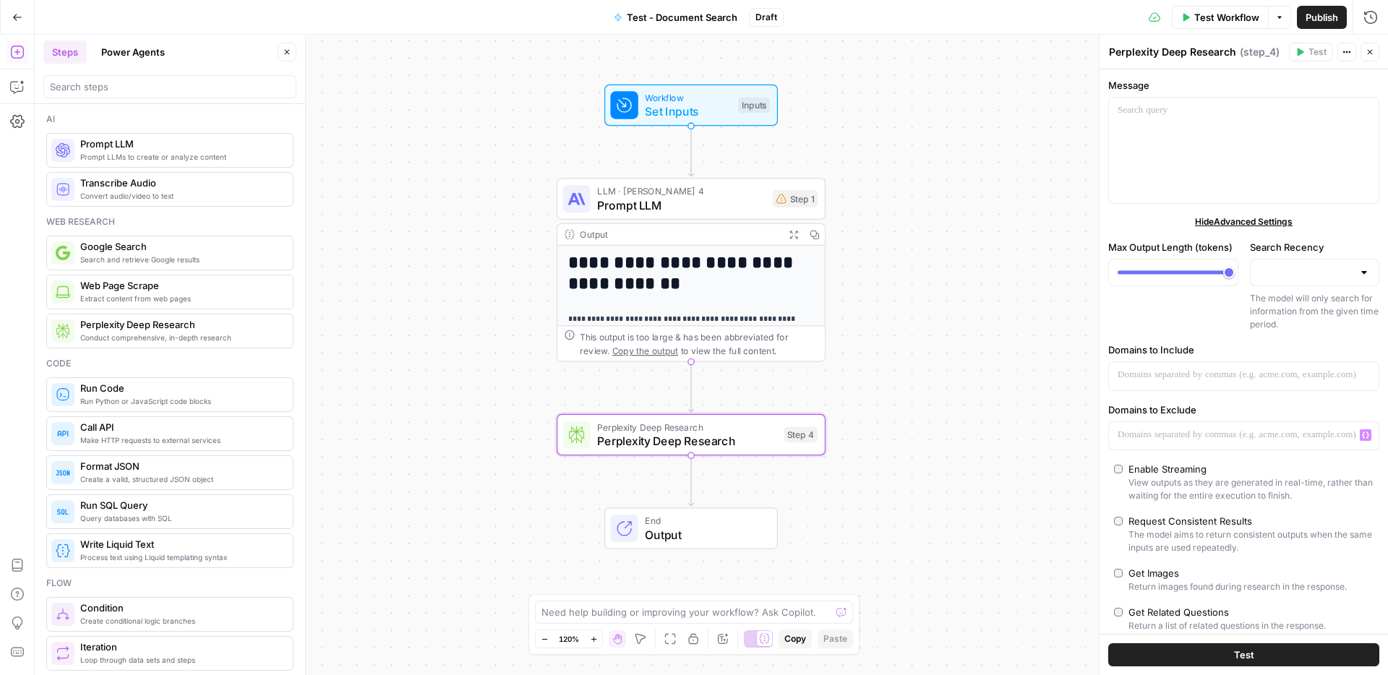
scroll to position [7, 0]
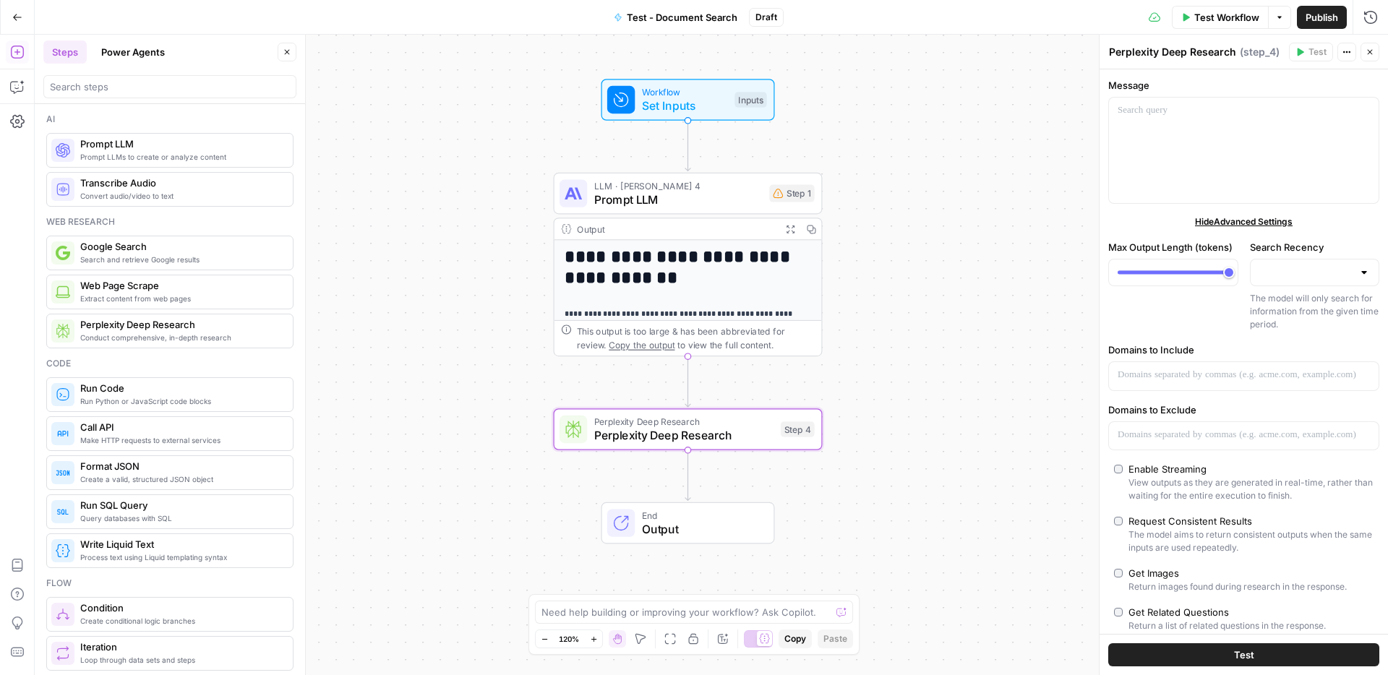
click at [958, 425] on div "**********" at bounding box center [712, 355] width 1354 height 641
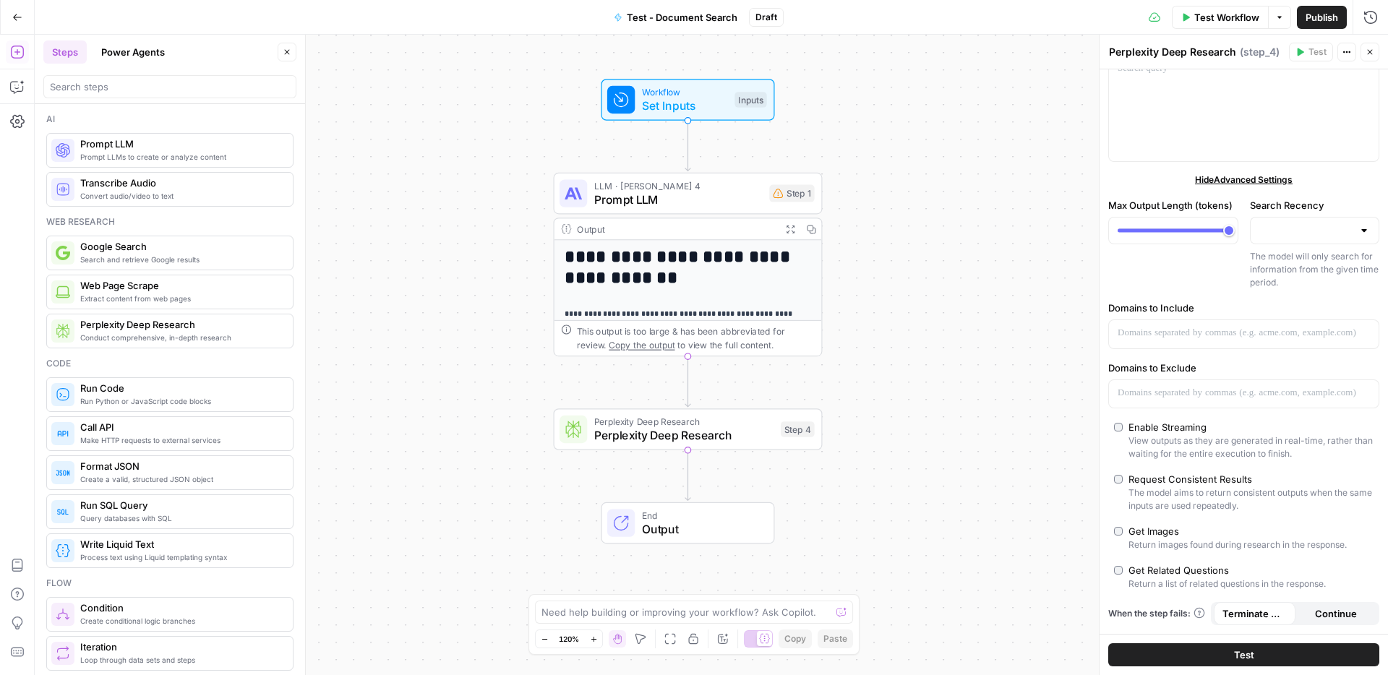
scroll to position [0, 0]
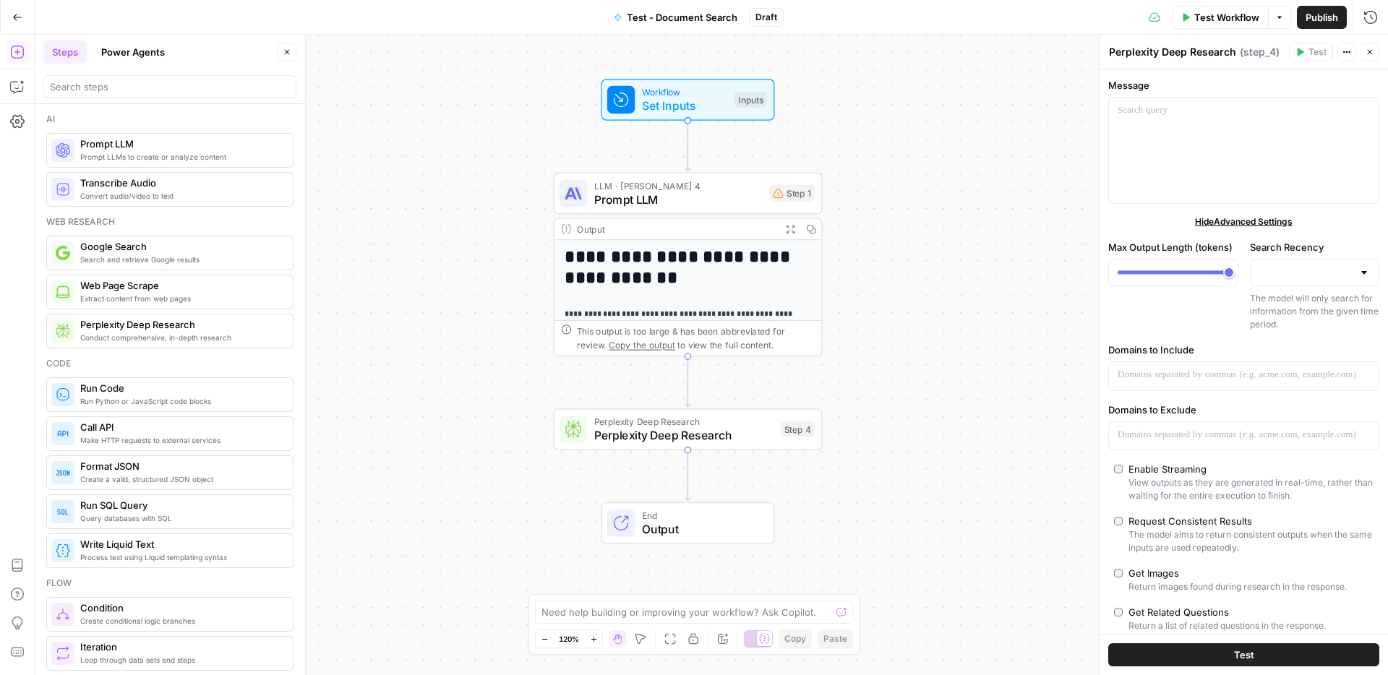
click at [1354, 274] on div at bounding box center [1315, 272] width 130 height 27
click at [1202, 304] on div "Max Output Length (tokens)" at bounding box center [1174, 285] width 130 height 91
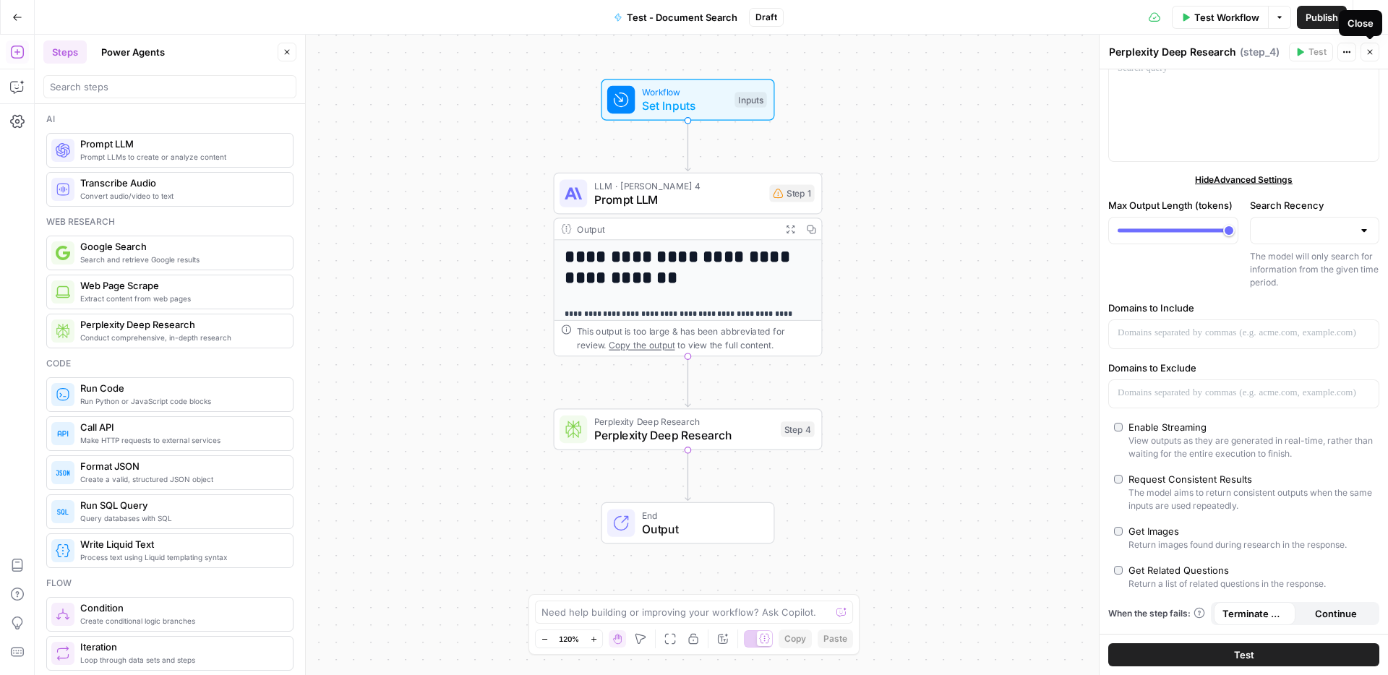
click at [1370, 54] on icon "button" at bounding box center [1370, 52] width 9 height 9
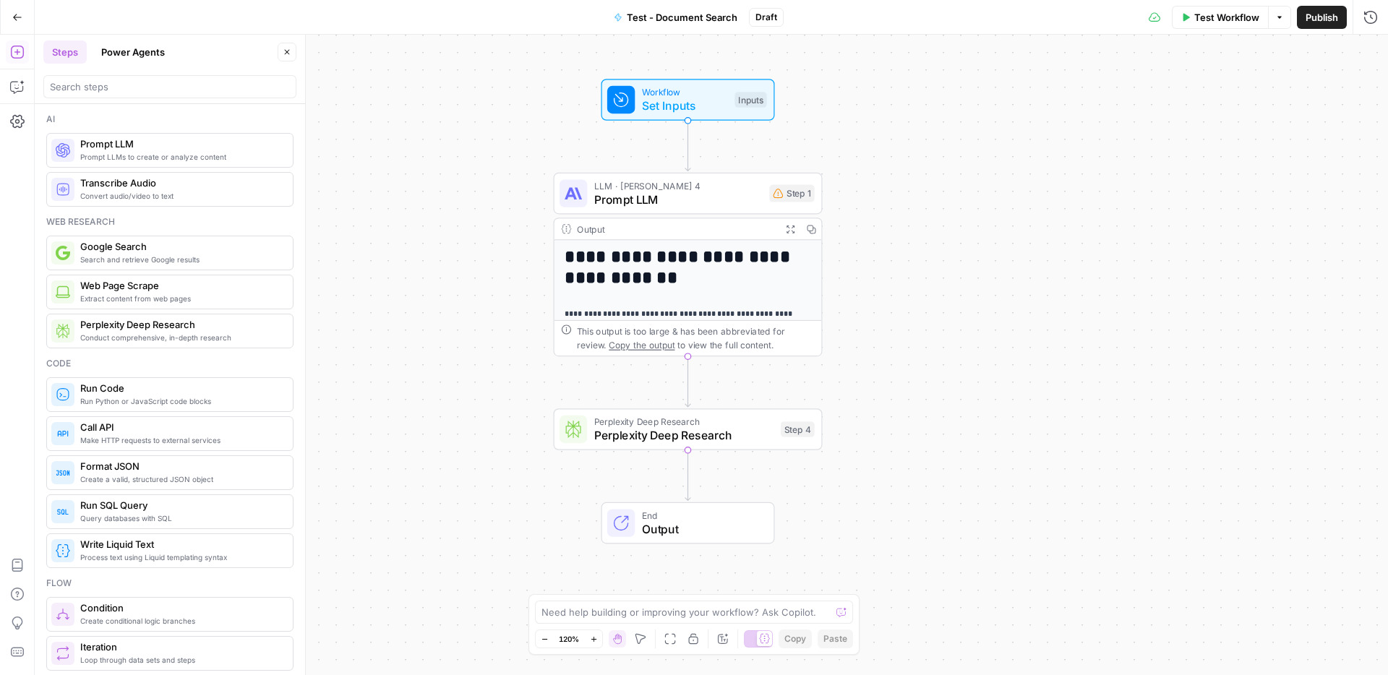
click at [118, 613] on span "Condition" at bounding box center [180, 608] width 201 height 14
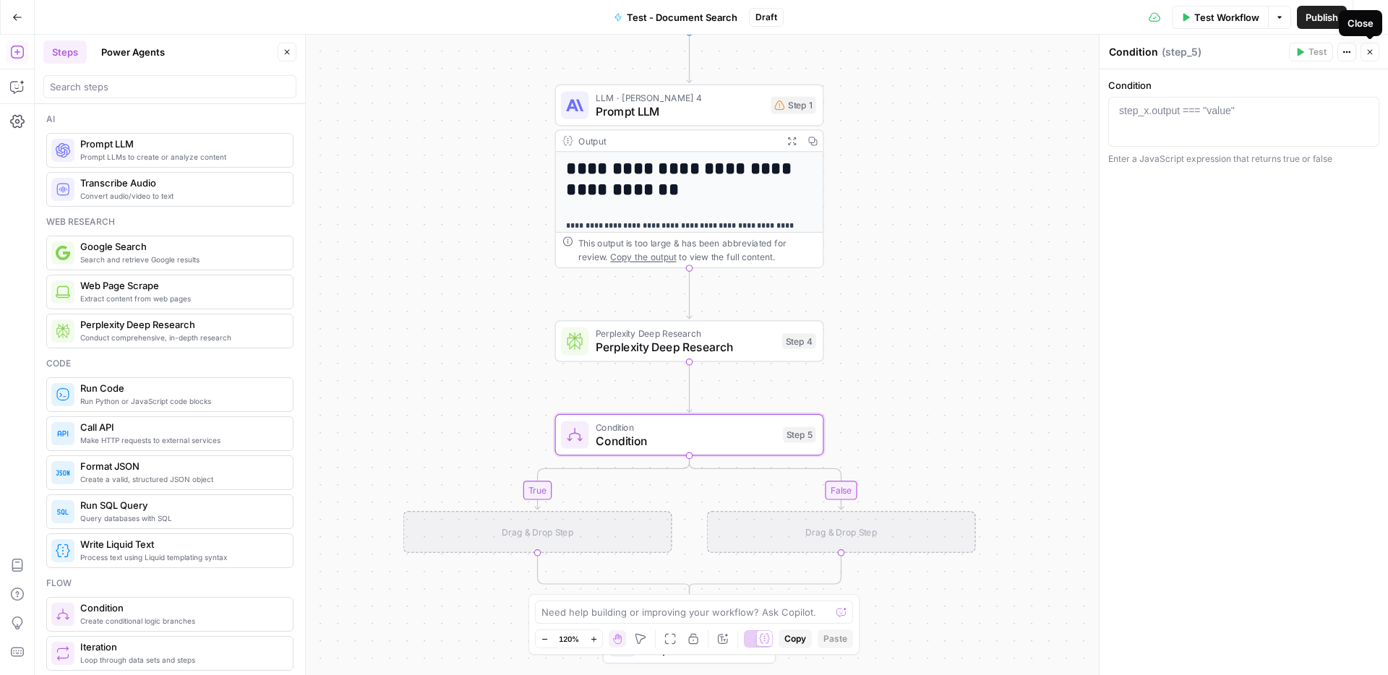
click at [1376, 54] on button "Close" at bounding box center [1370, 52] width 19 height 19
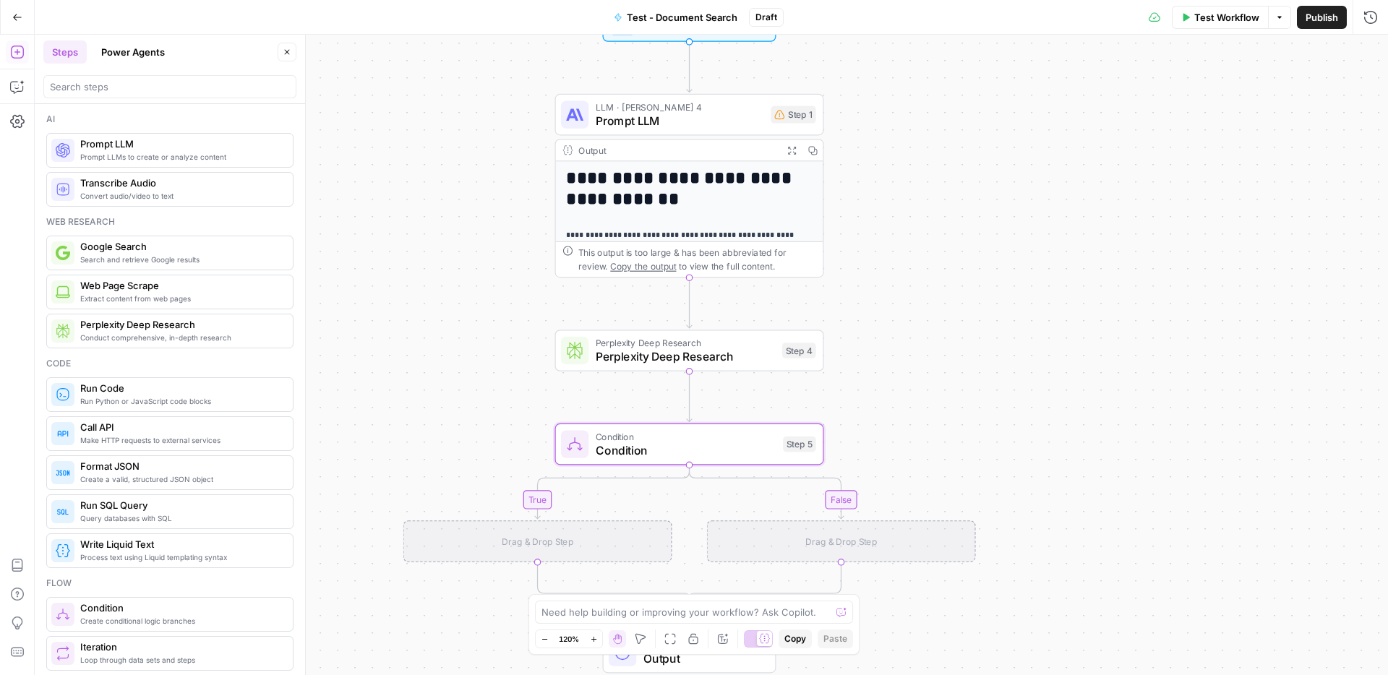
click at [641, 40] on div "Workflow Set Inputs Inputs Test Step" at bounding box center [690, 21] width 174 height 42
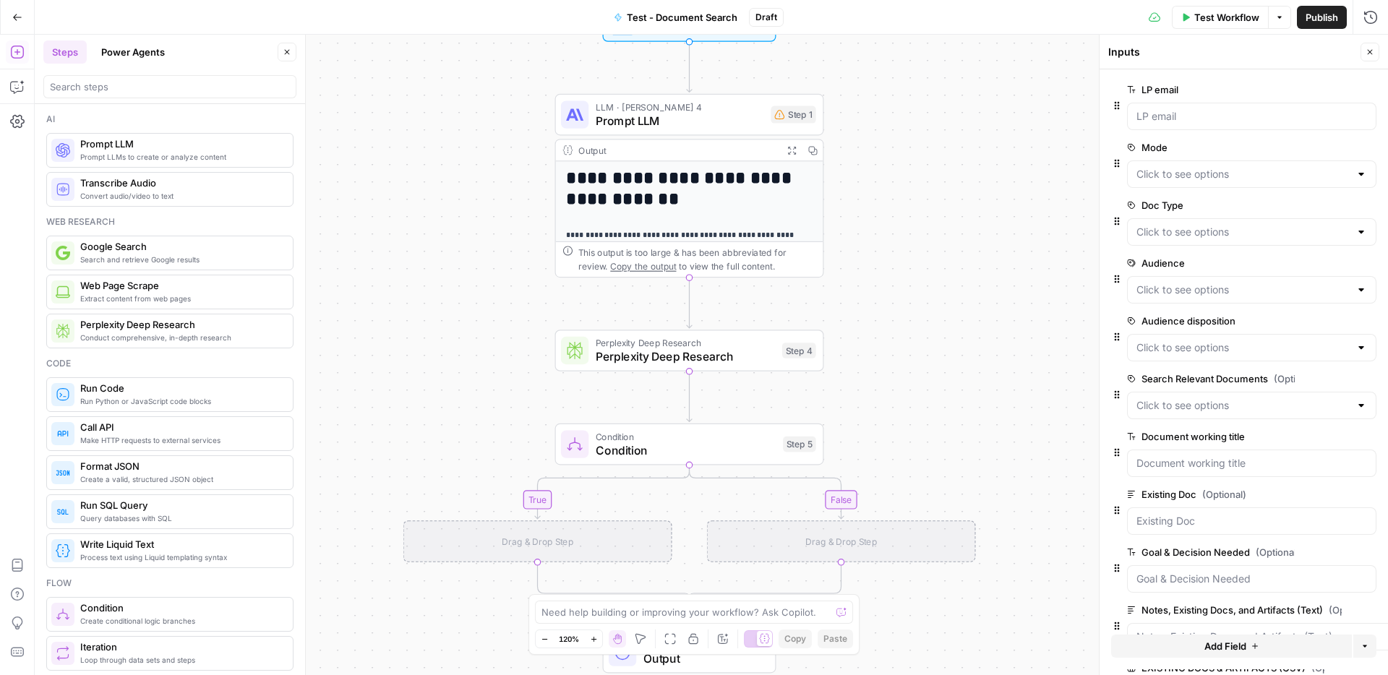
click at [671, 36] on div "Workflow Set Inputs Inputs Test Step" at bounding box center [690, 21] width 174 height 42
click at [148, 621] on span "Create conditional logic branches" at bounding box center [180, 621] width 201 height 12
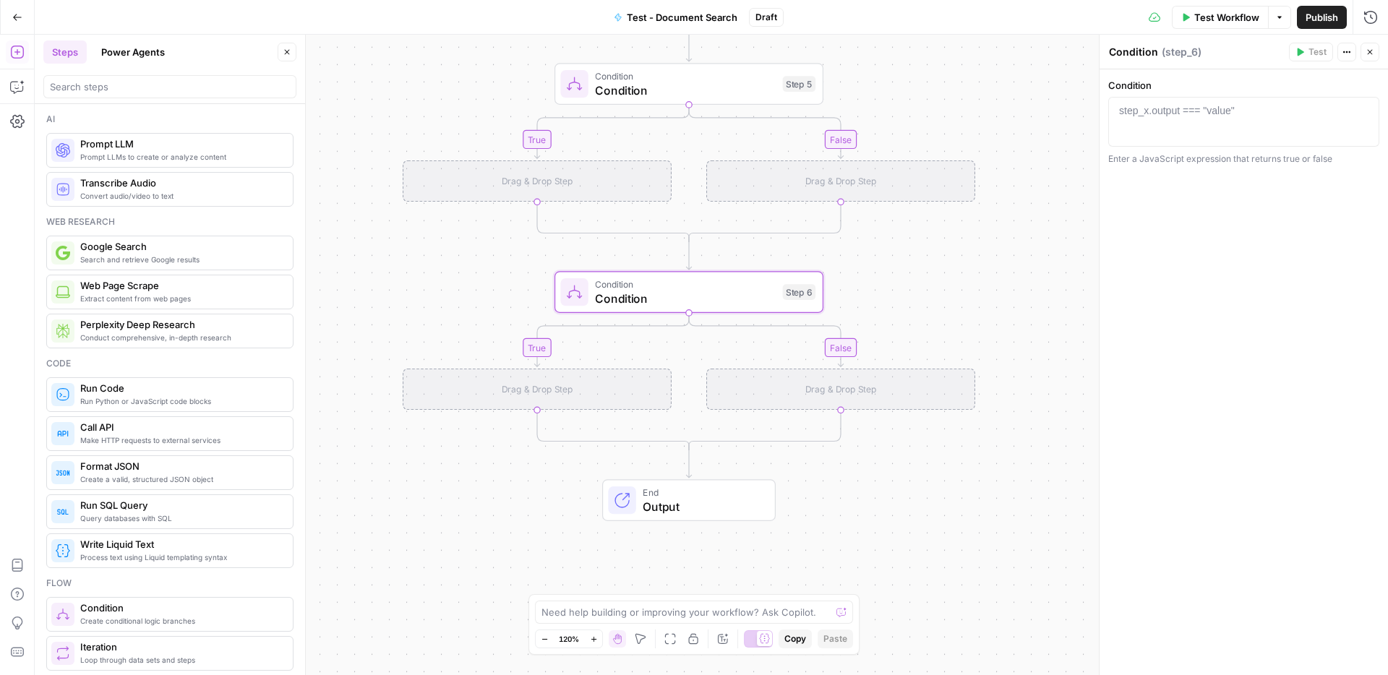
click at [866, 396] on div "Drag & Drop Step" at bounding box center [840, 390] width 269 height 42
click at [693, 292] on span "Condition" at bounding box center [685, 298] width 181 height 17
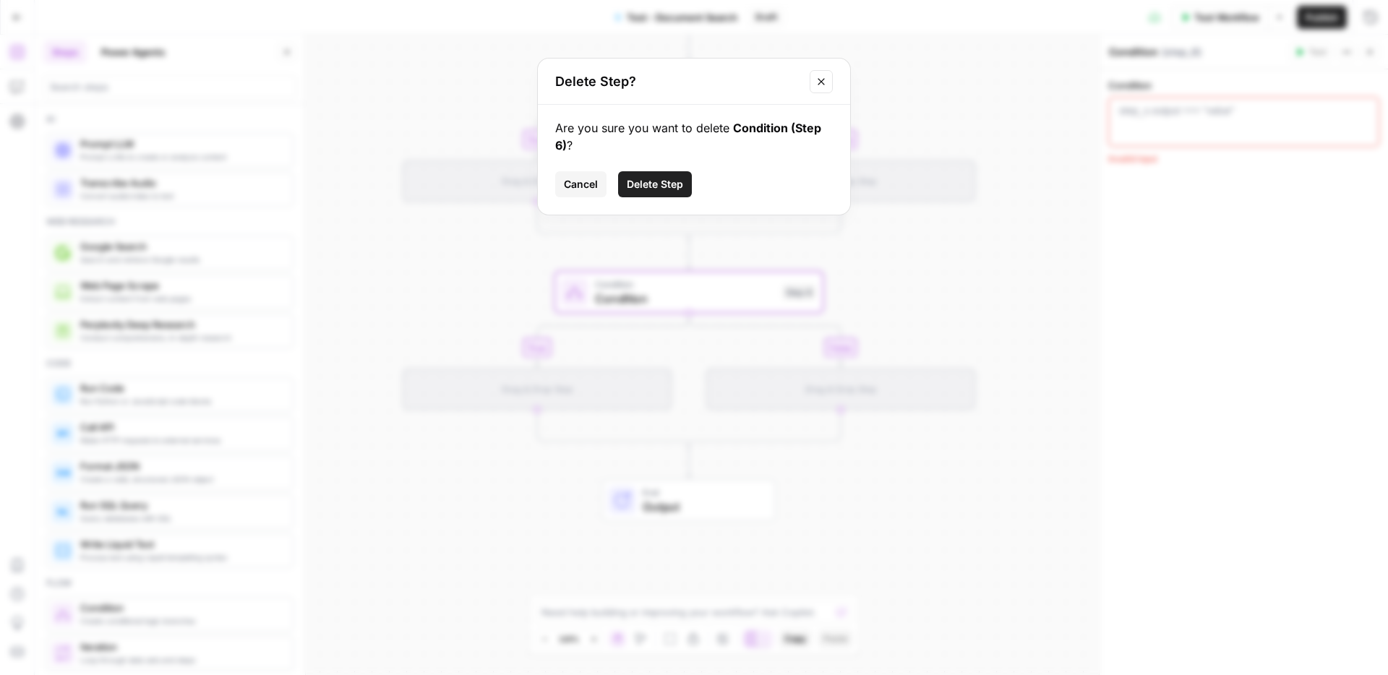
click at [638, 189] on span "Delete Step" at bounding box center [655, 184] width 56 height 14
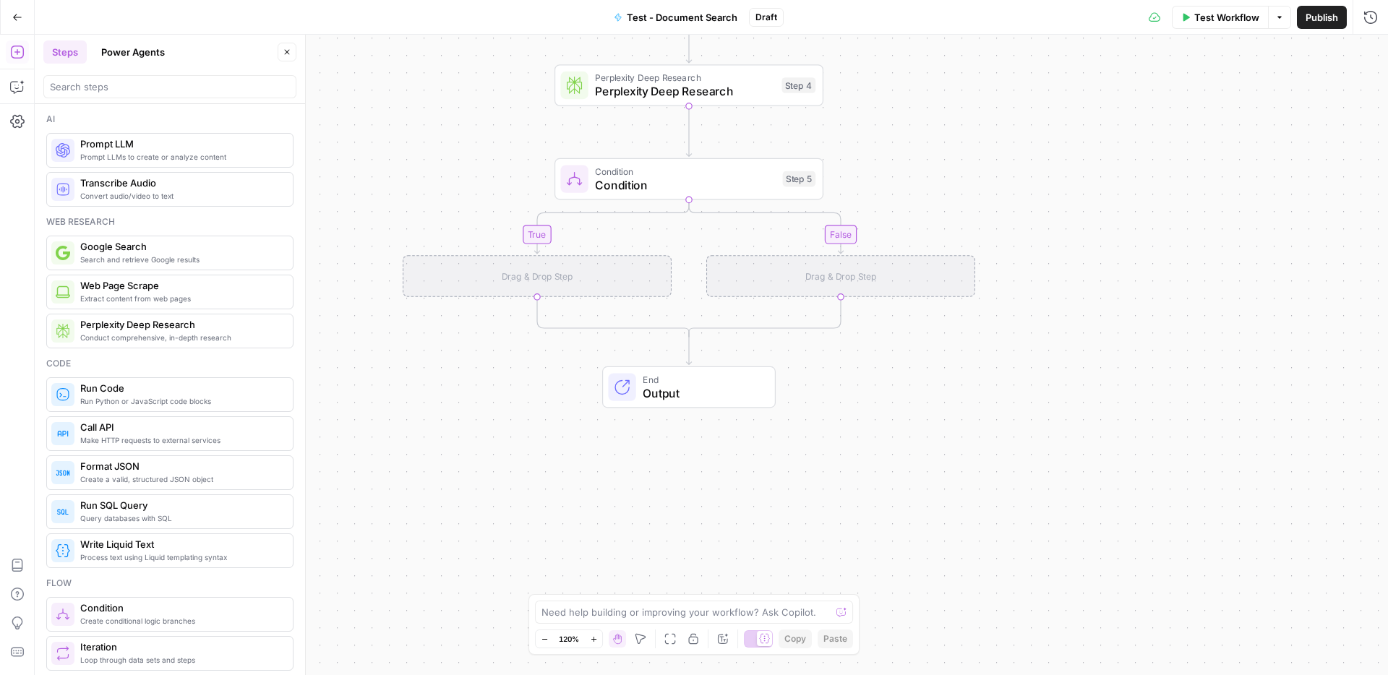
click at [742, 185] on span "Condition" at bounding box center [685, 184] width 181 height 17
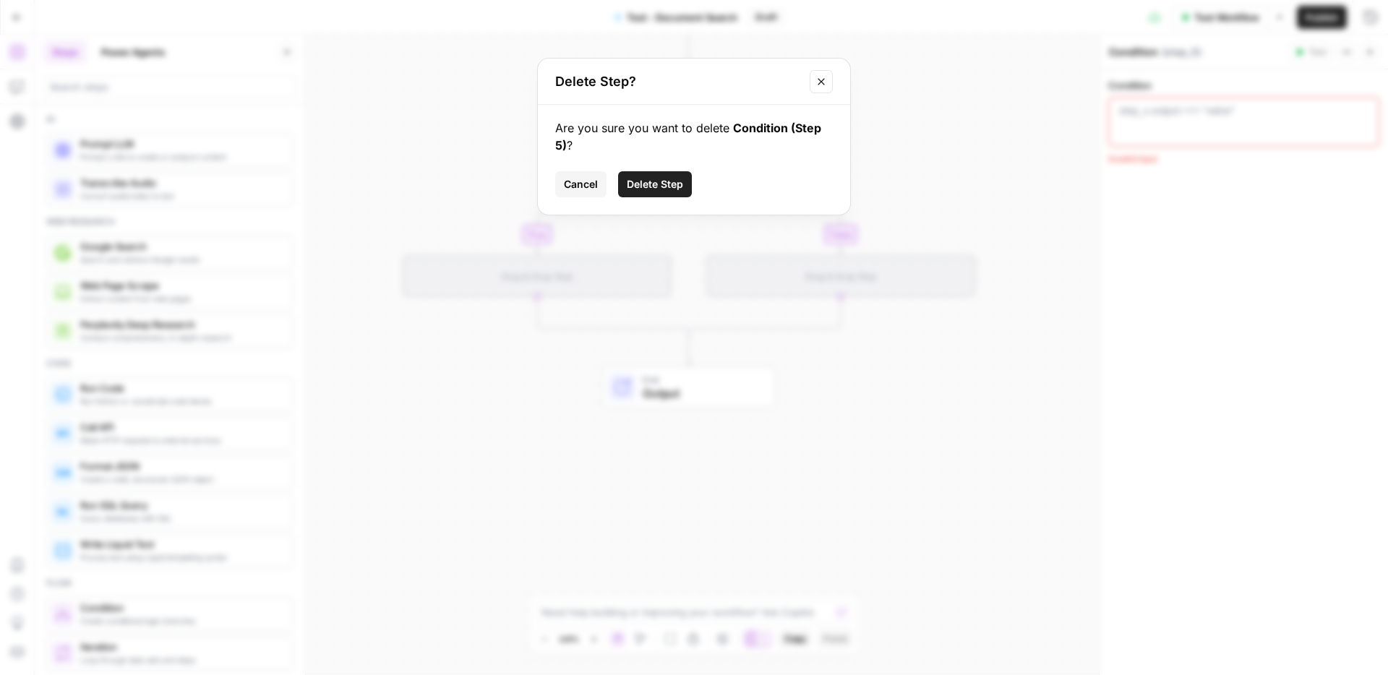
click at [665, 177] on span "Delete Step" at bounding box center [655, 184] width 56 height 14
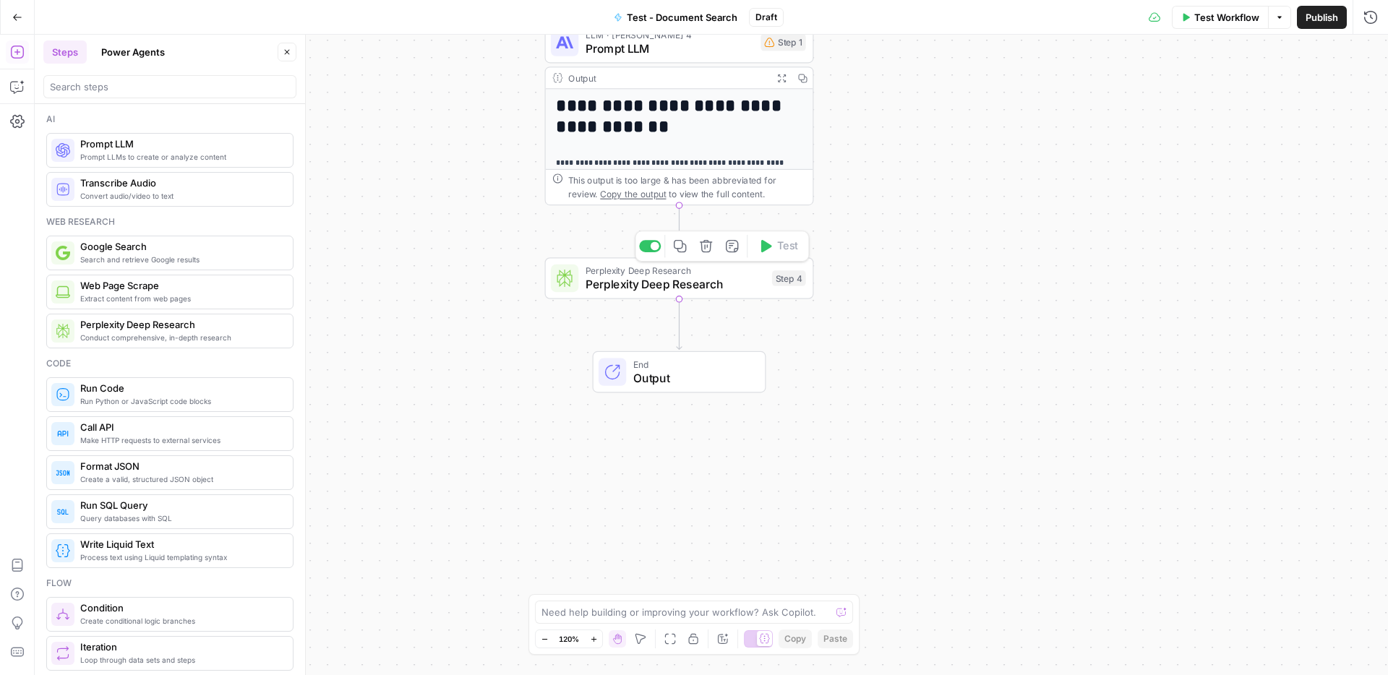
click at [756, 279] on span "Perplexity Deep Research" at bounding box center [675, 283] width 179 height 17
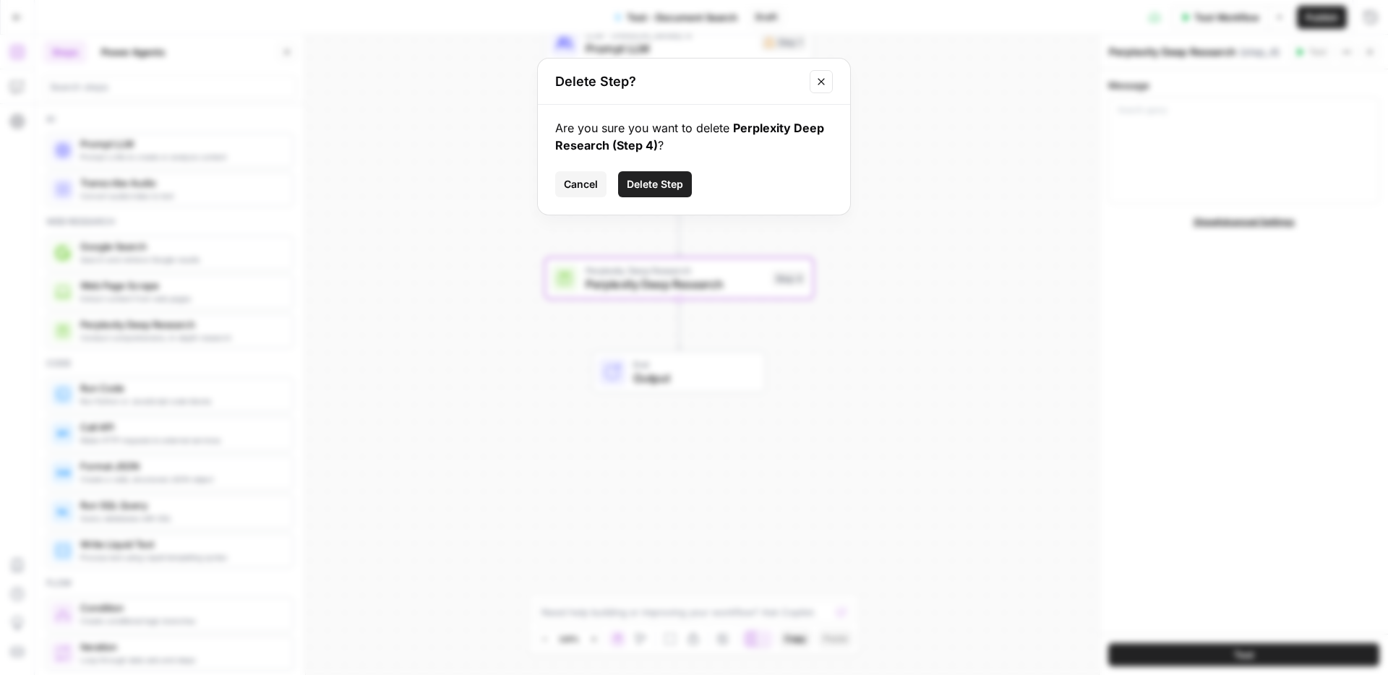
click at [644, 181] on span "Delete Step" at bounding box center [655, 184] width 56 height 14
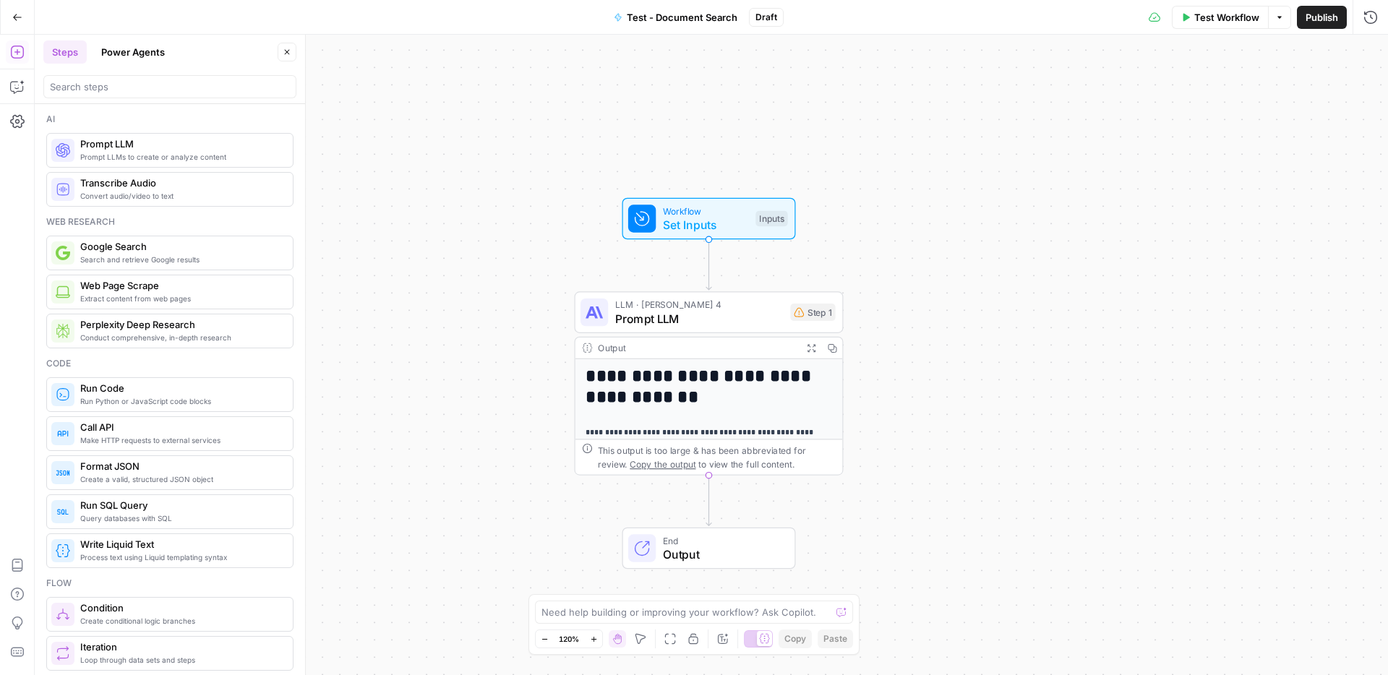
click at [927, 313] on div "**********" at bounding box center [712, 355] width 1354 height 641
click at [757, 312] on span "Prompt LLM" at bounding box center [699, 318] width 168 height 17
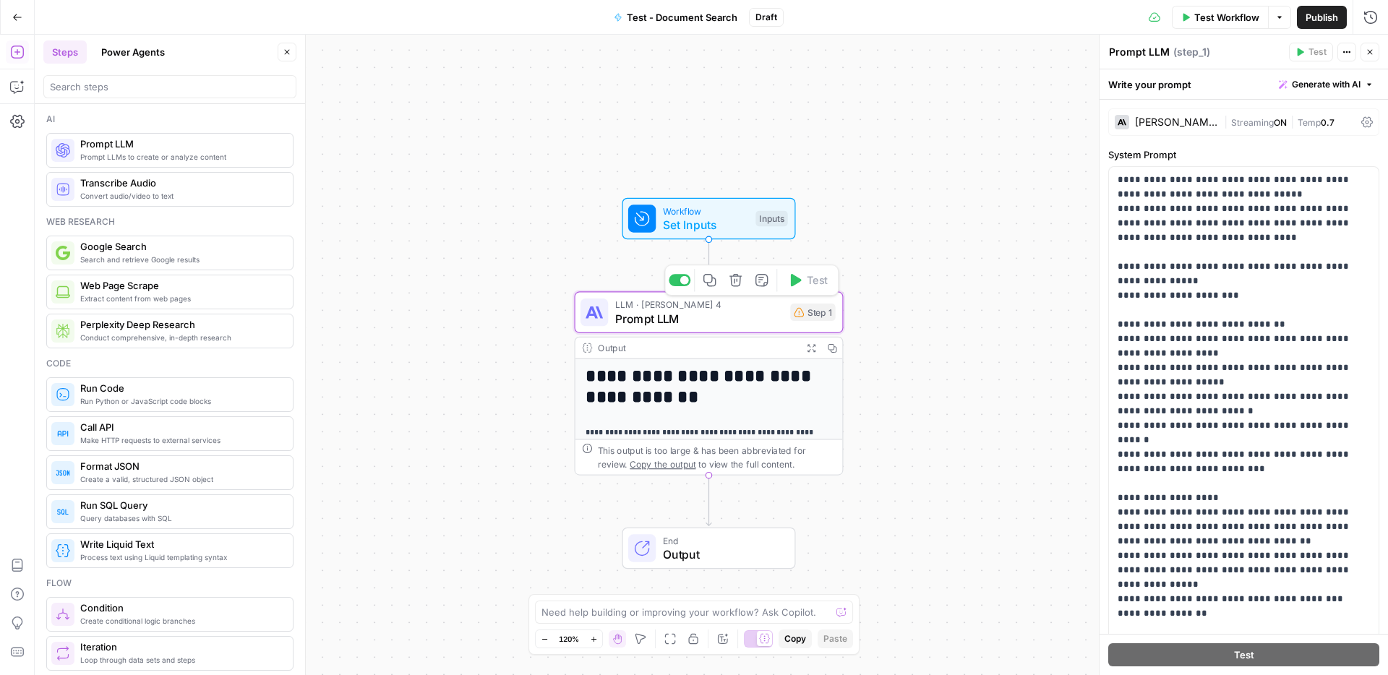
click at [739, 346] on div "Output" at bounding box center [697, 348] width 198 height 14
click at [727, 218] on span "Set Inputs" at bounding box center [706, 224] width 86 height 17
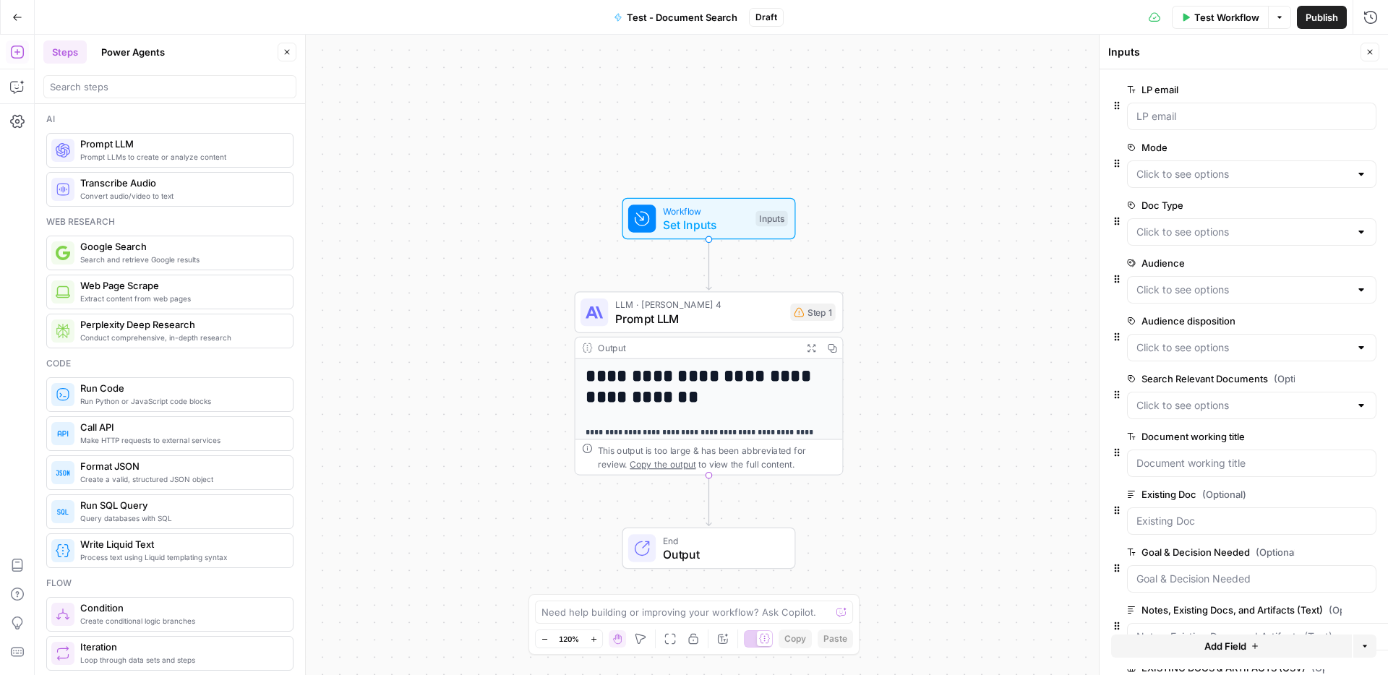
click at [889, 267] on div "**********" at bounding box center [712, 355] width 1354 height 641
click at [730, 317] on span "Prompt LLM" at bounding box center [699, 318] width 168 height 17
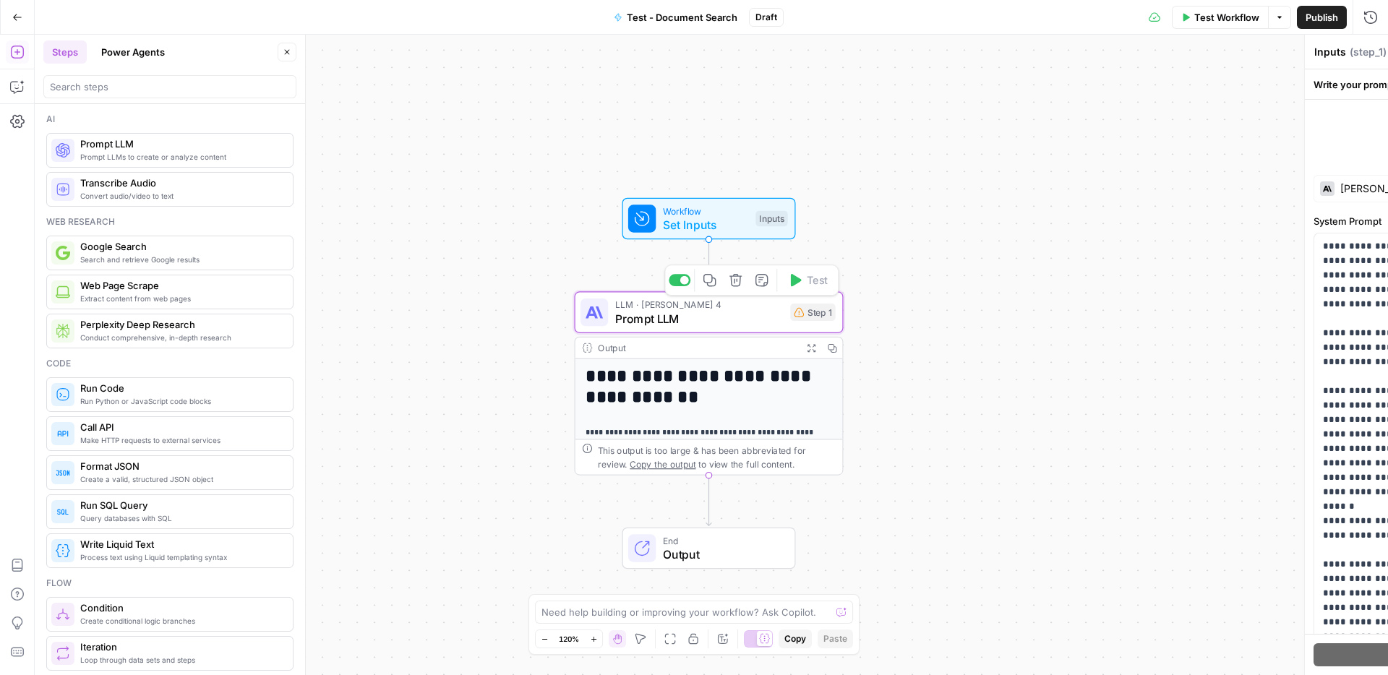
type textarea "Prompt LLM"
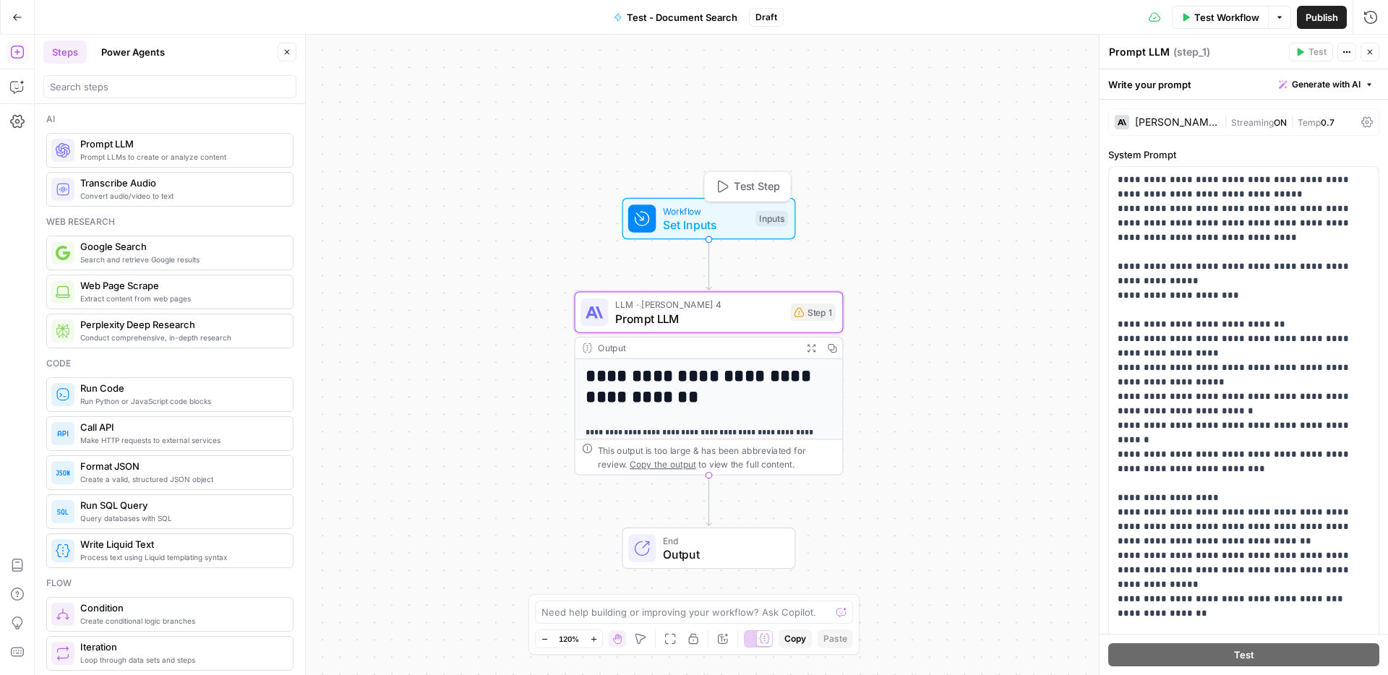
click at [730, 228] on span "Set Inputs" at bounding box center [706, 224] width 86 height 17
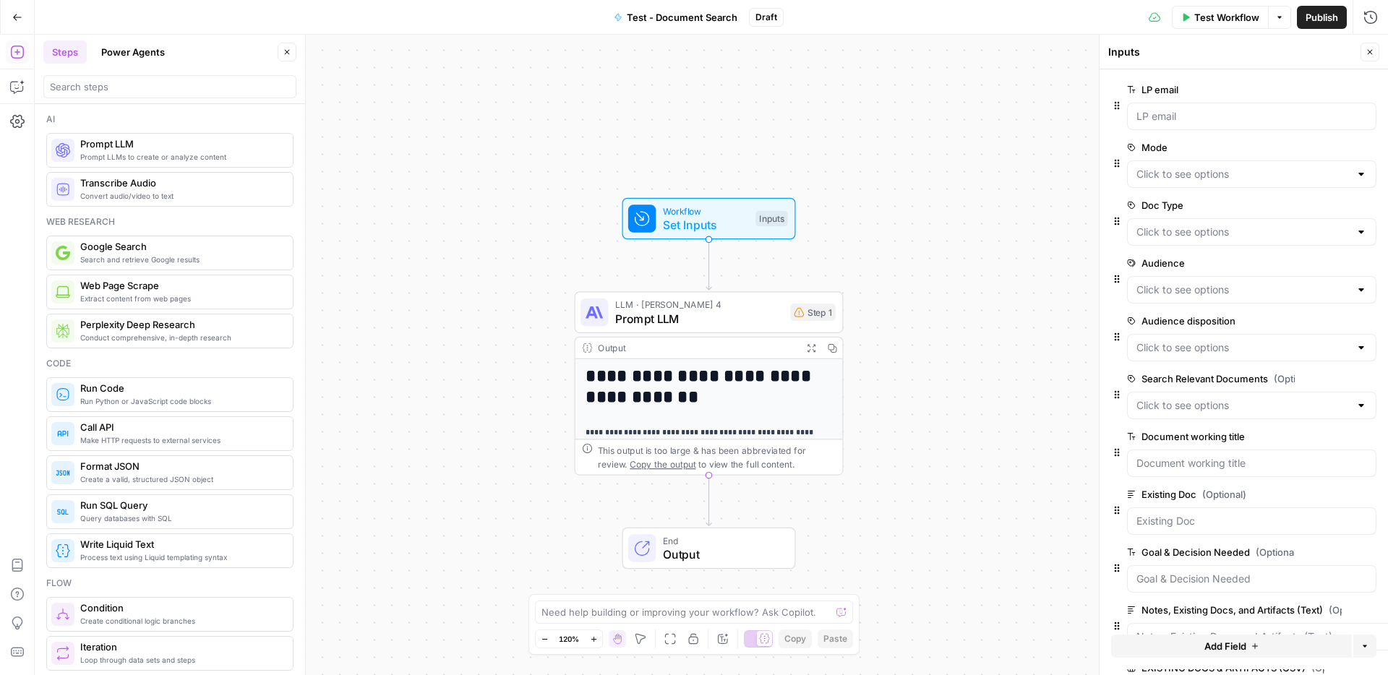
click at [187, 615] on span "Create conditional logic branches" at bounding box center [180, 621] width 201 height 12
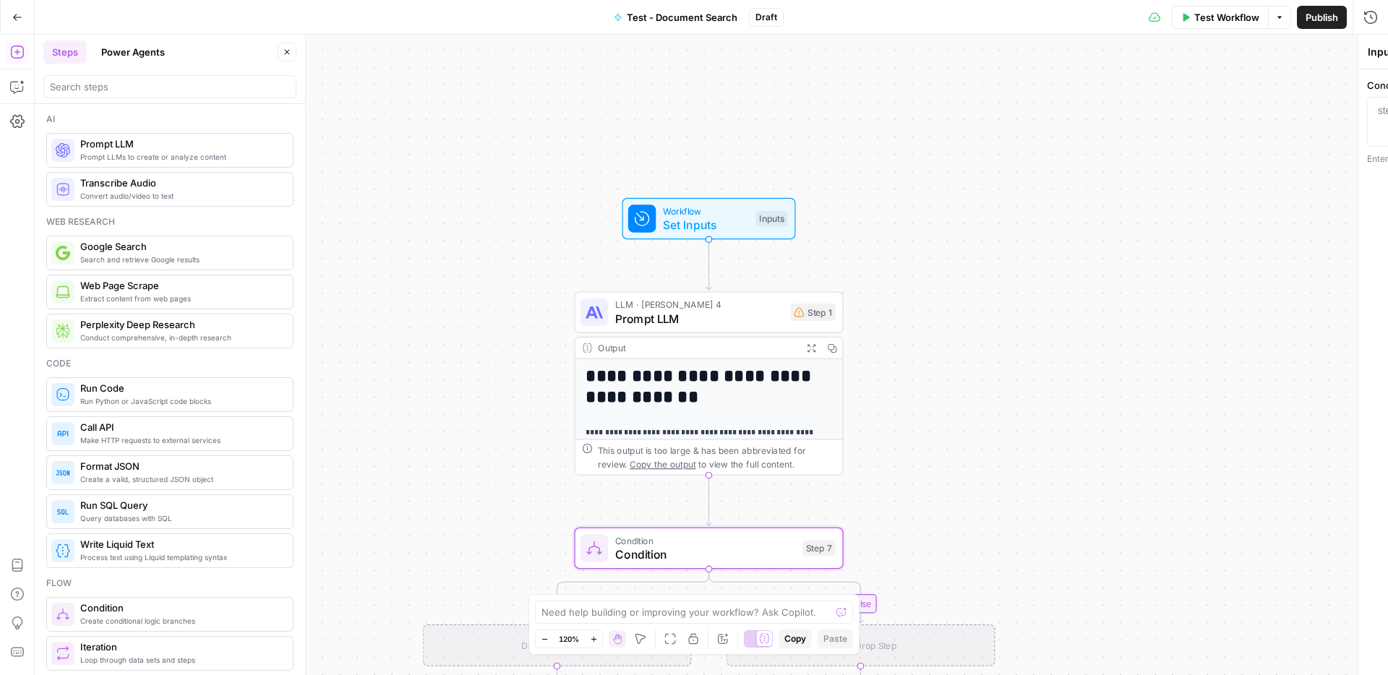
type textarea "Condition"
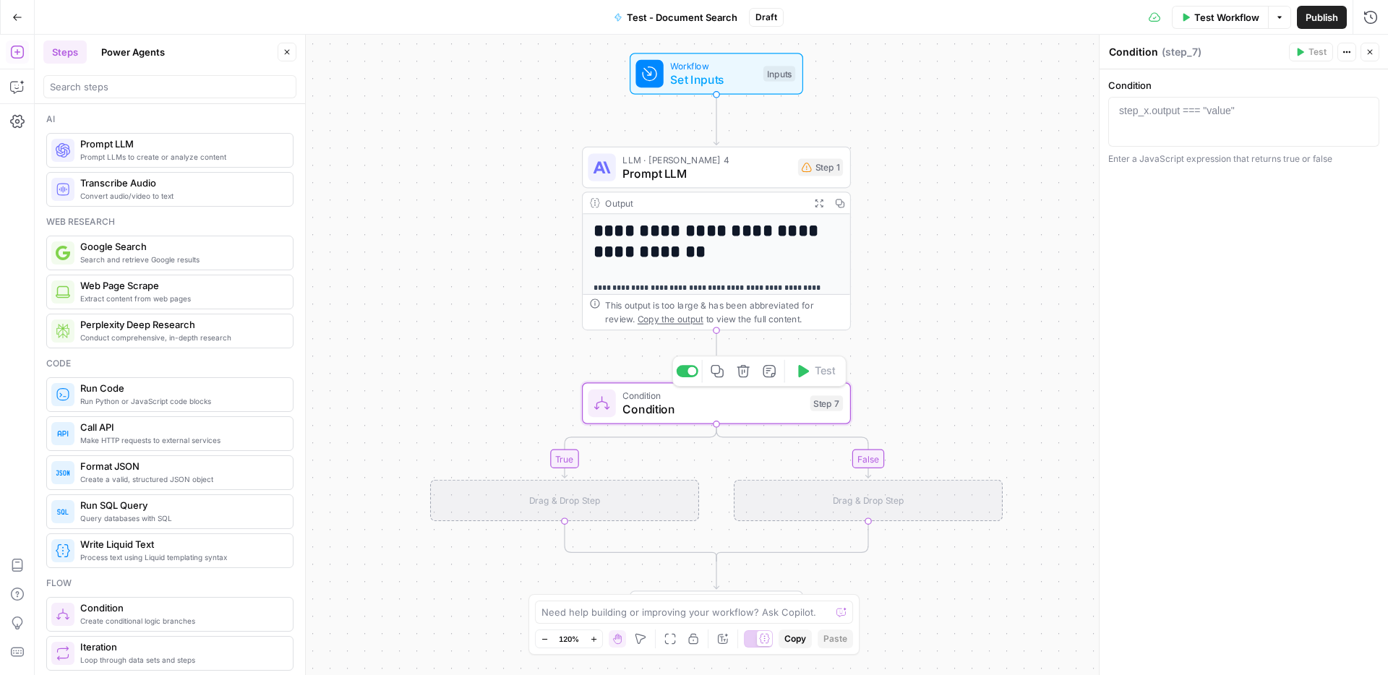
click at [703, 401] on span "Condition" at bounding box center [713, 409] width 181 height 17
click at [1221, 116] on div "step_x.output === "value"" at bounding box center [1177, 110] width 116 height 14
click at [744, 82] on span "Set Inputs" at bounding box center [713, 79] width 86 height 17
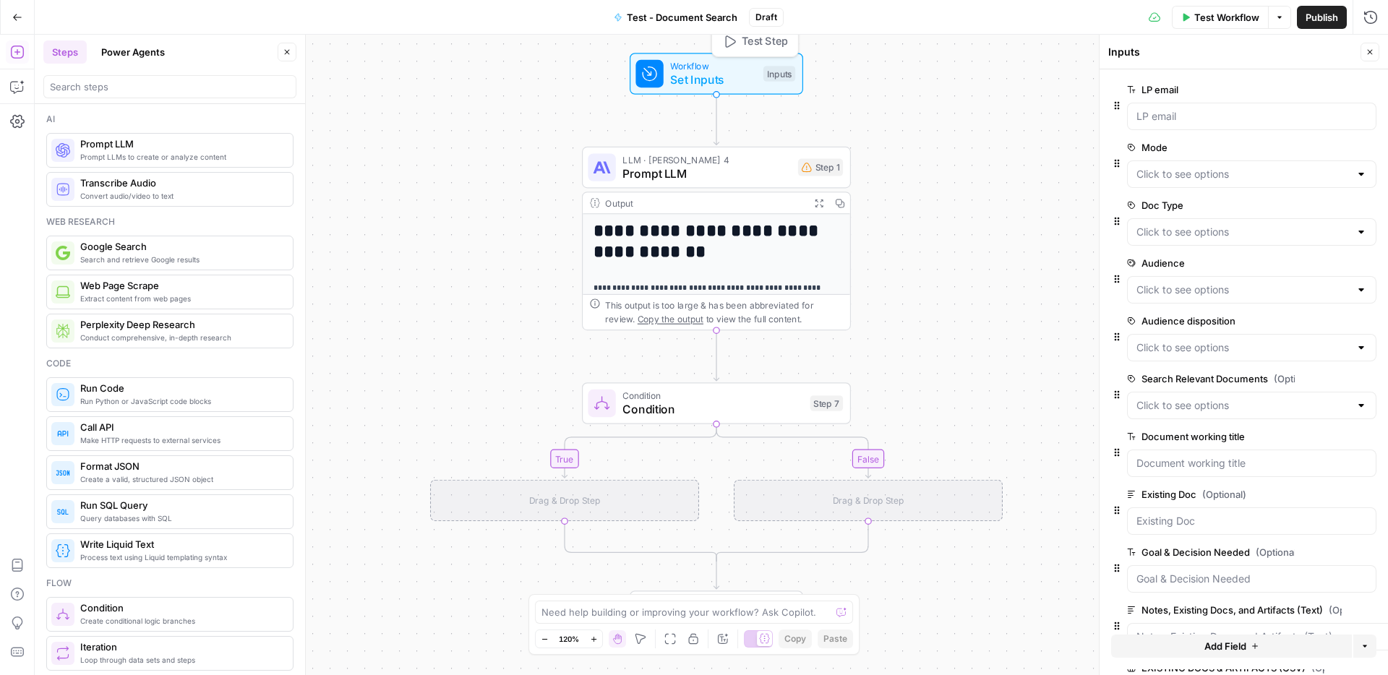
click at [776, 77] on div "Inputs" at bounding box center [780, 74] width 32 height 16
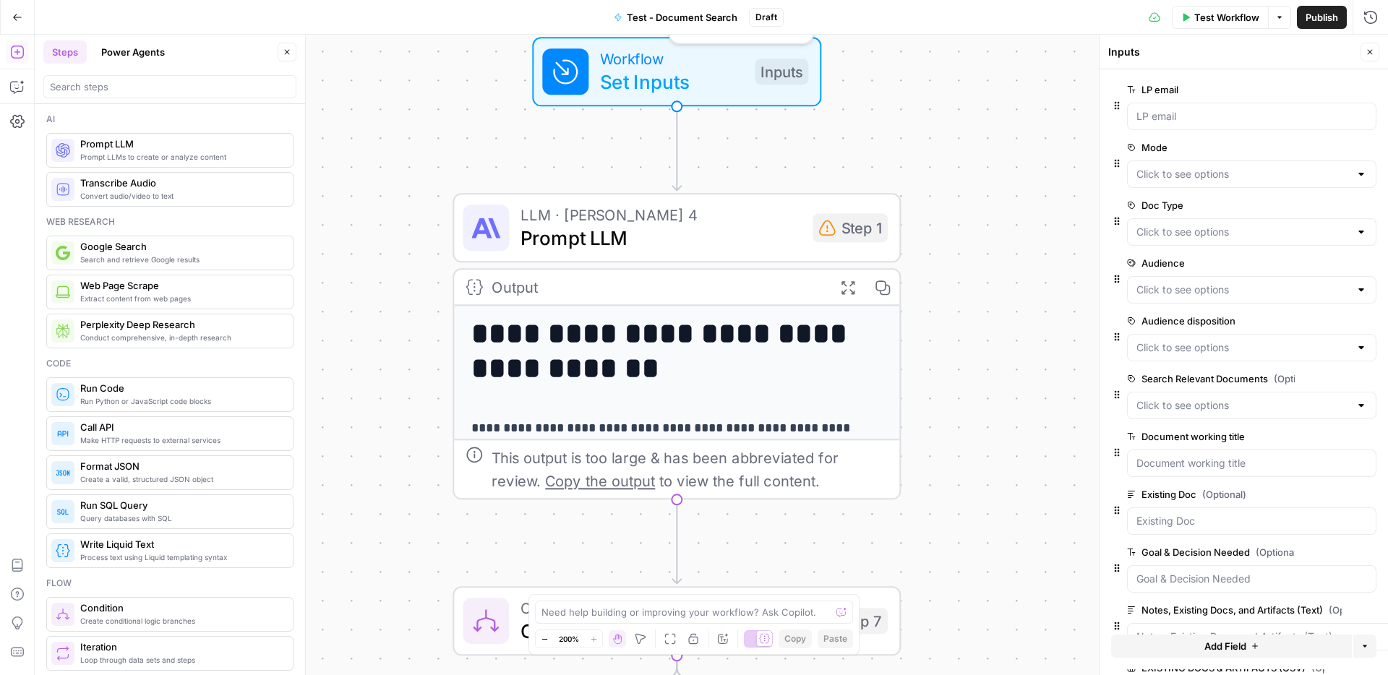
click at [776, 77] on div "Inputs" at bounding box center [782, 72] width 54 height 26
click at [973, 128] on div "**********" at bounding box center [712, 355] width 1354 height 641
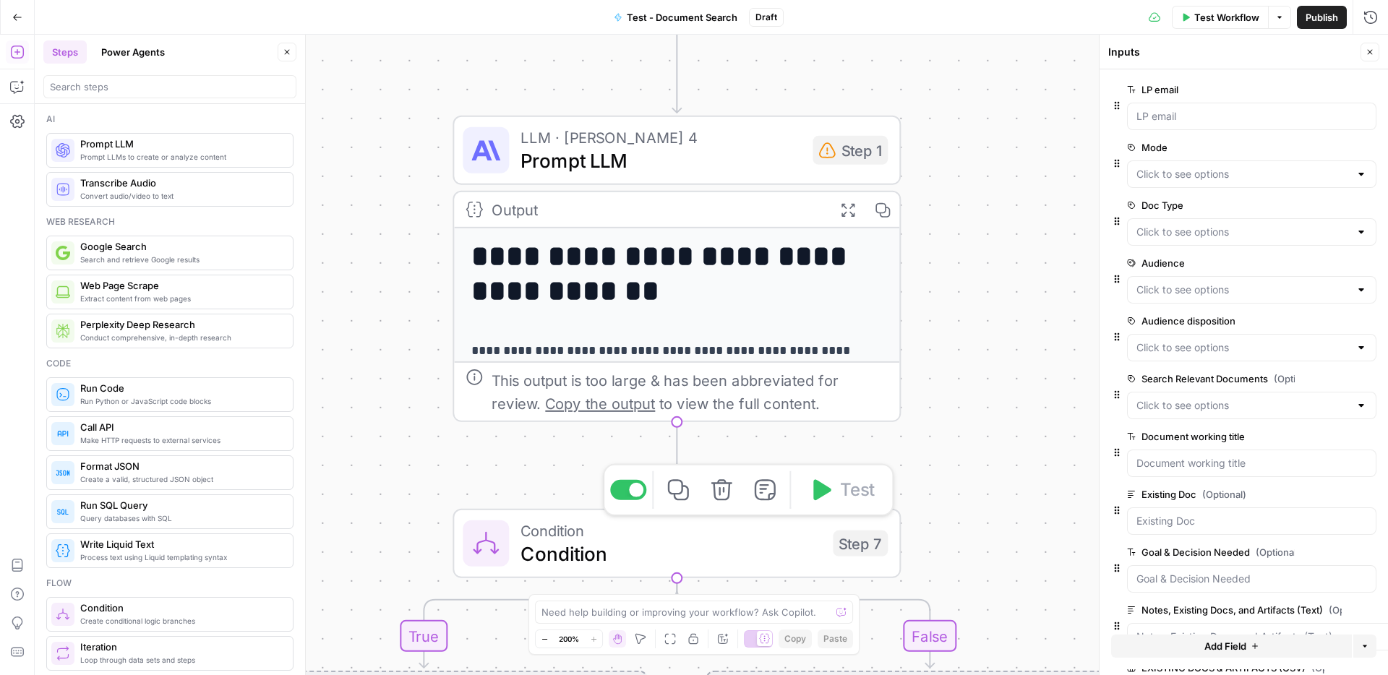
click at [701, 550] on span "Condition" at bounding box center [671, 553] width 301 height 29
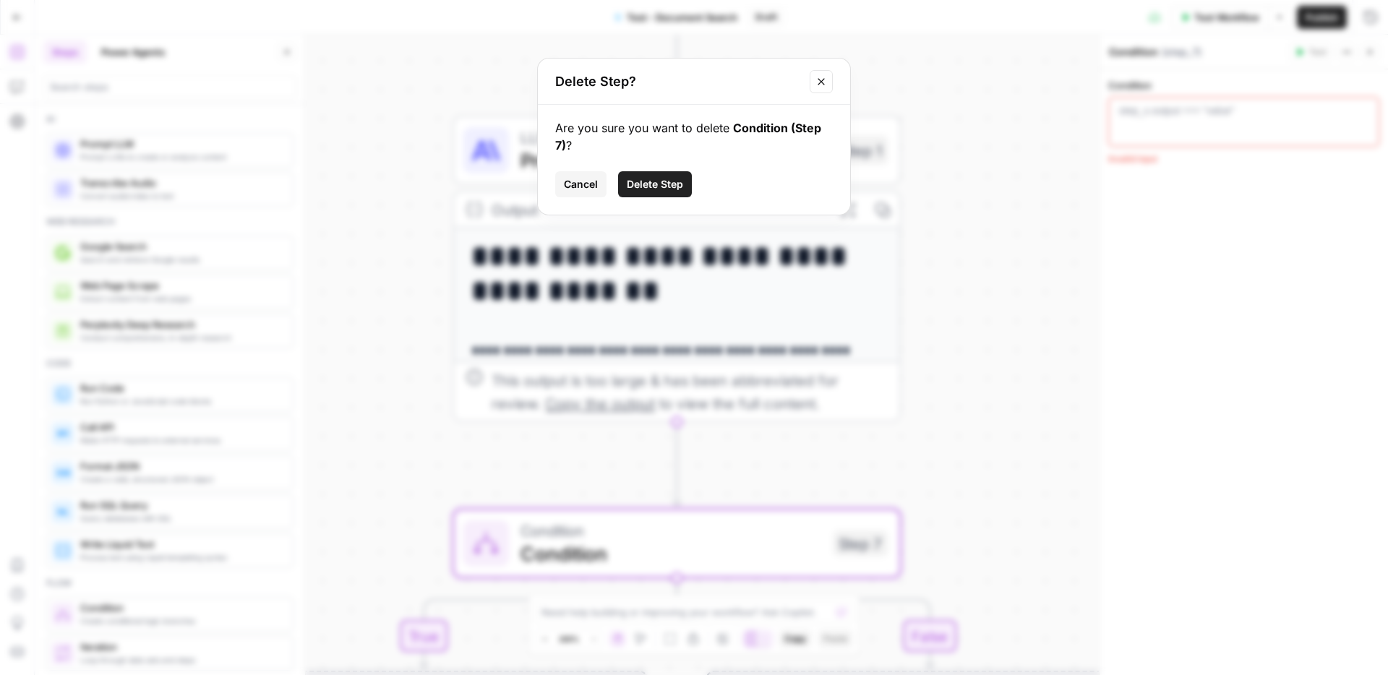
click at [676, 174] on button "Delete Step" at bounding box center [655, 184] width 74 height 26
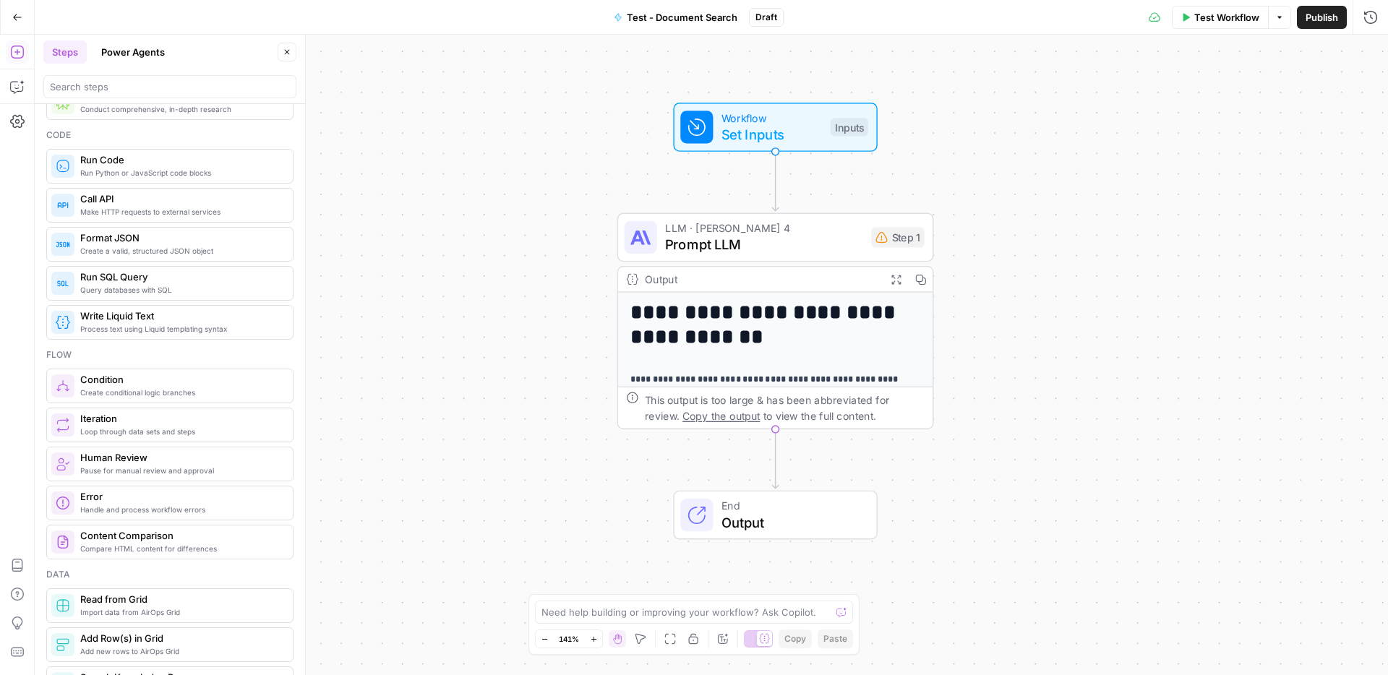
scroll to position [228, 0]
click at [1066, 181] on div "**********" at bounding box center [712, 355] width 1354 height 641
click at [795, 135] on span "Set Inputs" at bounding box center [772, 134] width 101 height 20
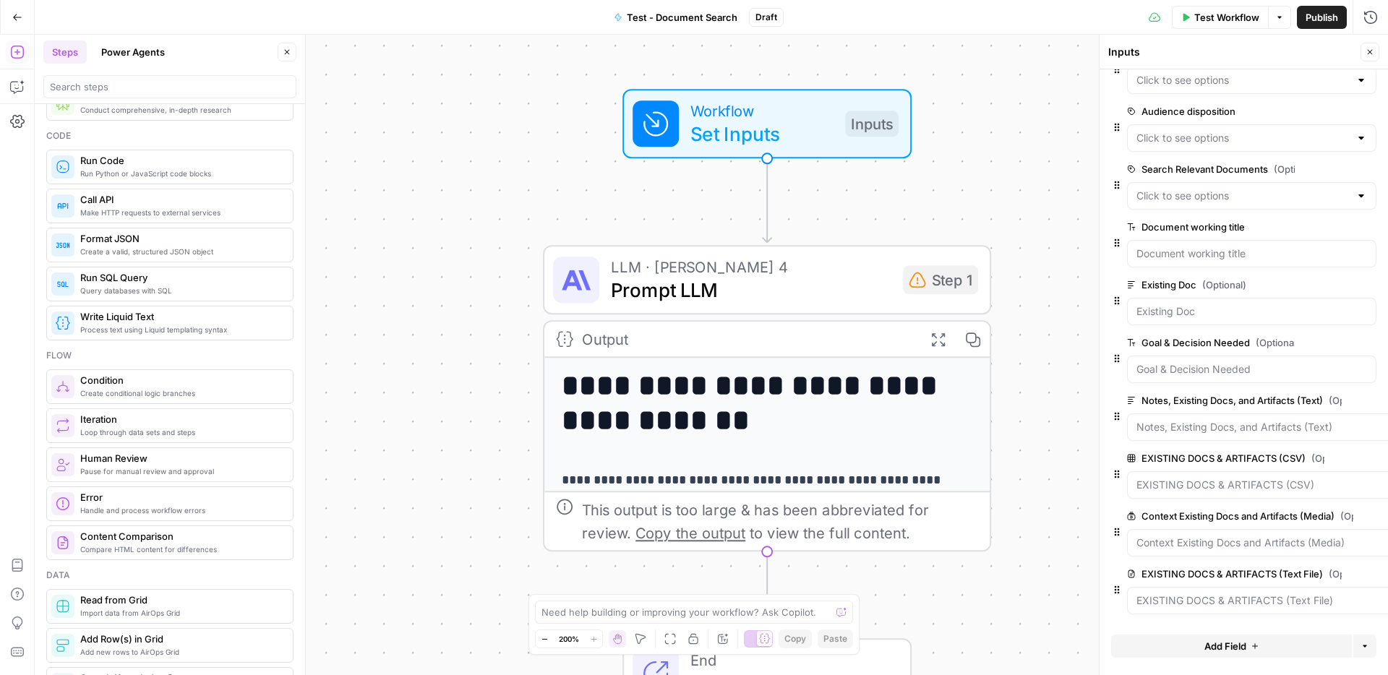
scroll to position [0, 0]
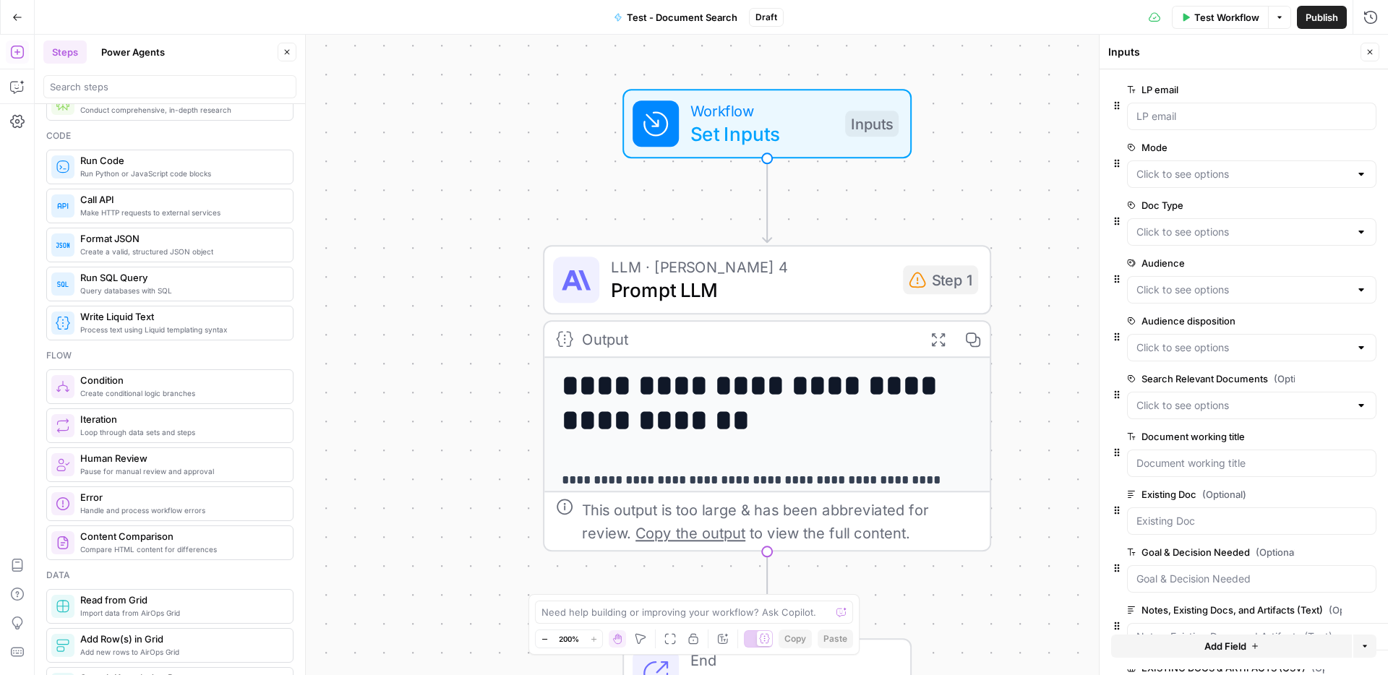
click at [1375, 58] on button "Close" at bounding box center [1370, 52] width 19 height 19
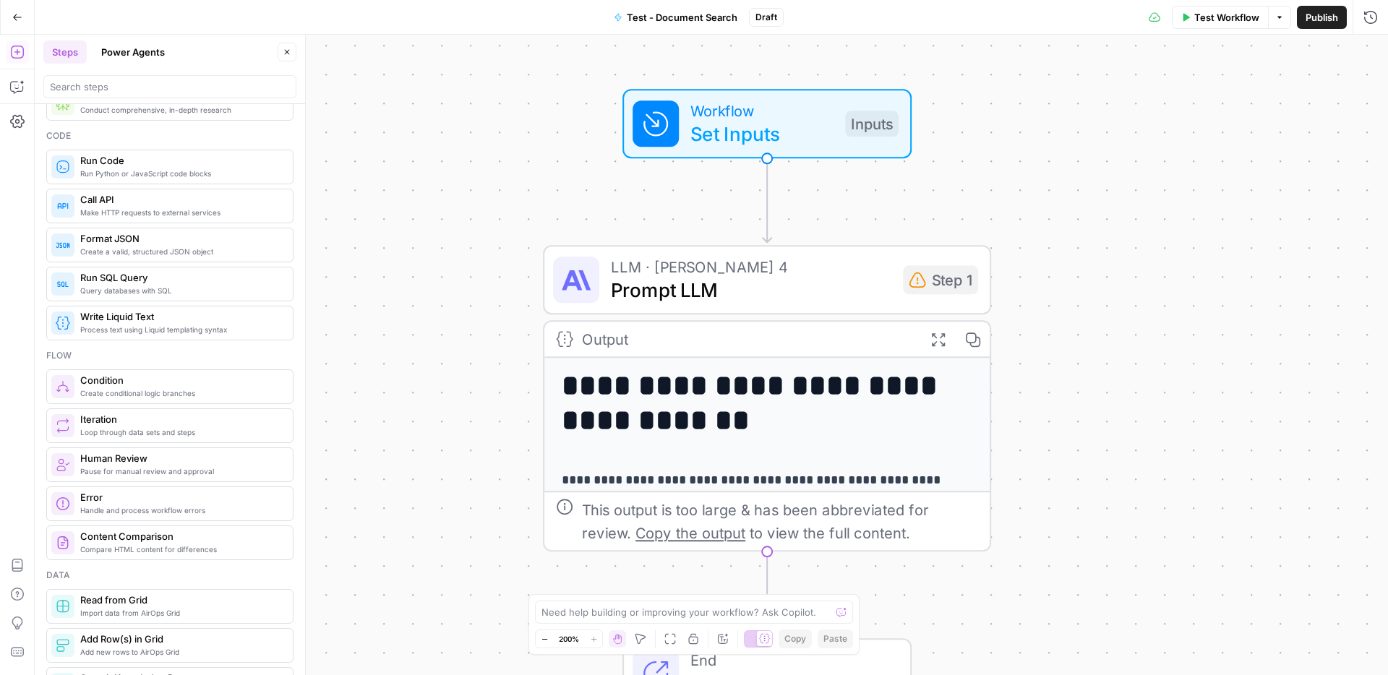
click at [769, 161] on icon "Edge from start to step_1" at bounding box center [767, 200] width 9 height 84
drag, startPoint x: 765, startPoint y: 220, endPoint x: 821, endPoint y: 289, distance: 89.0
click at [766, 224] on icon "Edge from start to step_1" at bounding box center [767, 200] width 9 height 84
click at [820, 290] on span "Prompt LLM" at bounding box center [751, 289] width 281 height 29
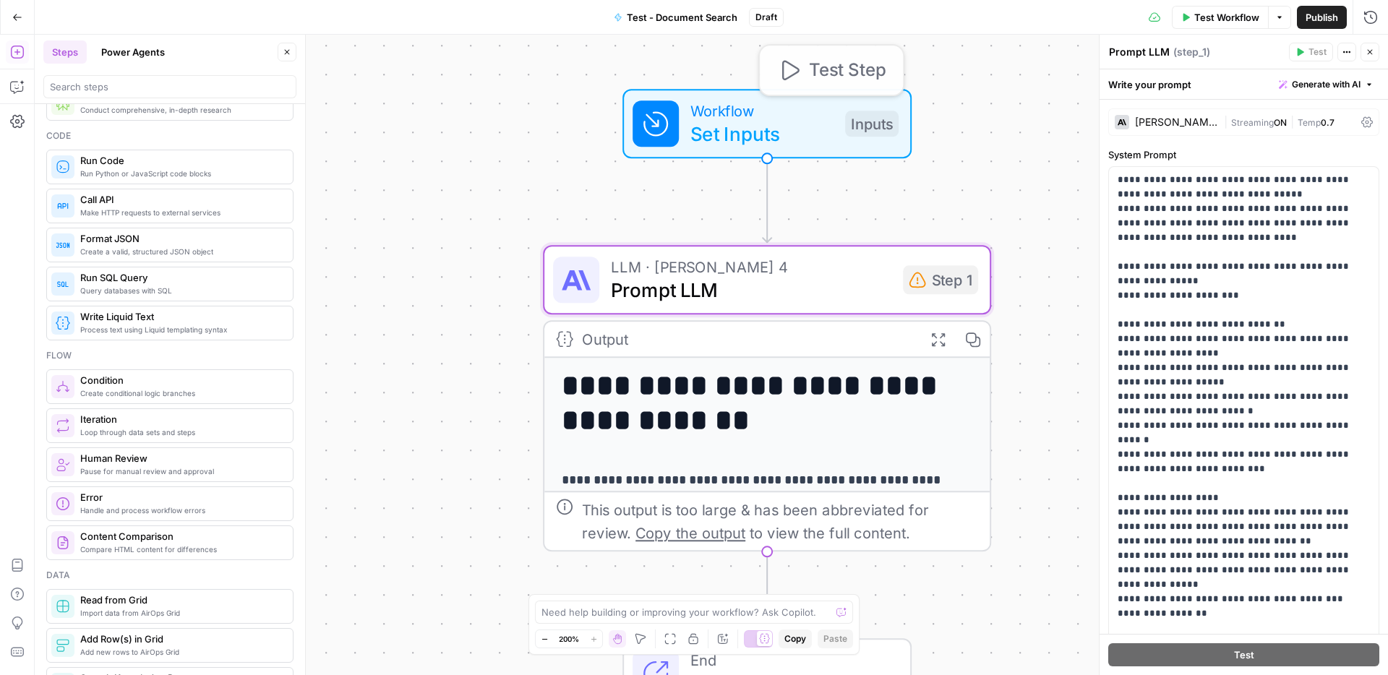
click at [772, 186] on icon "Edge from start to step_1" at bounding box center [767, 200] width 9 height 84
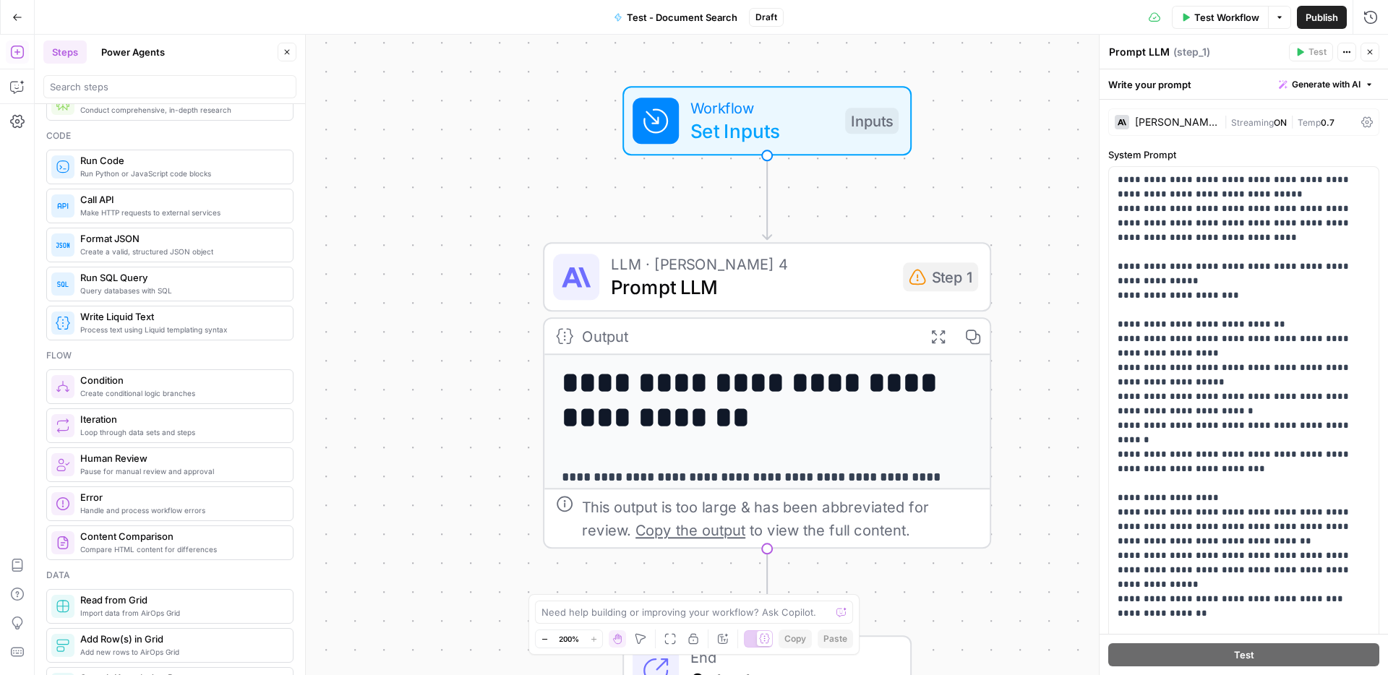
drag, startPoint x: 766, startPoint y: 161, endPoint x: 782, endPoint y: 166, distance: 16.0
click at [897, 186] on div "**********" at bounding box center [712, 355] width 1354 height 641
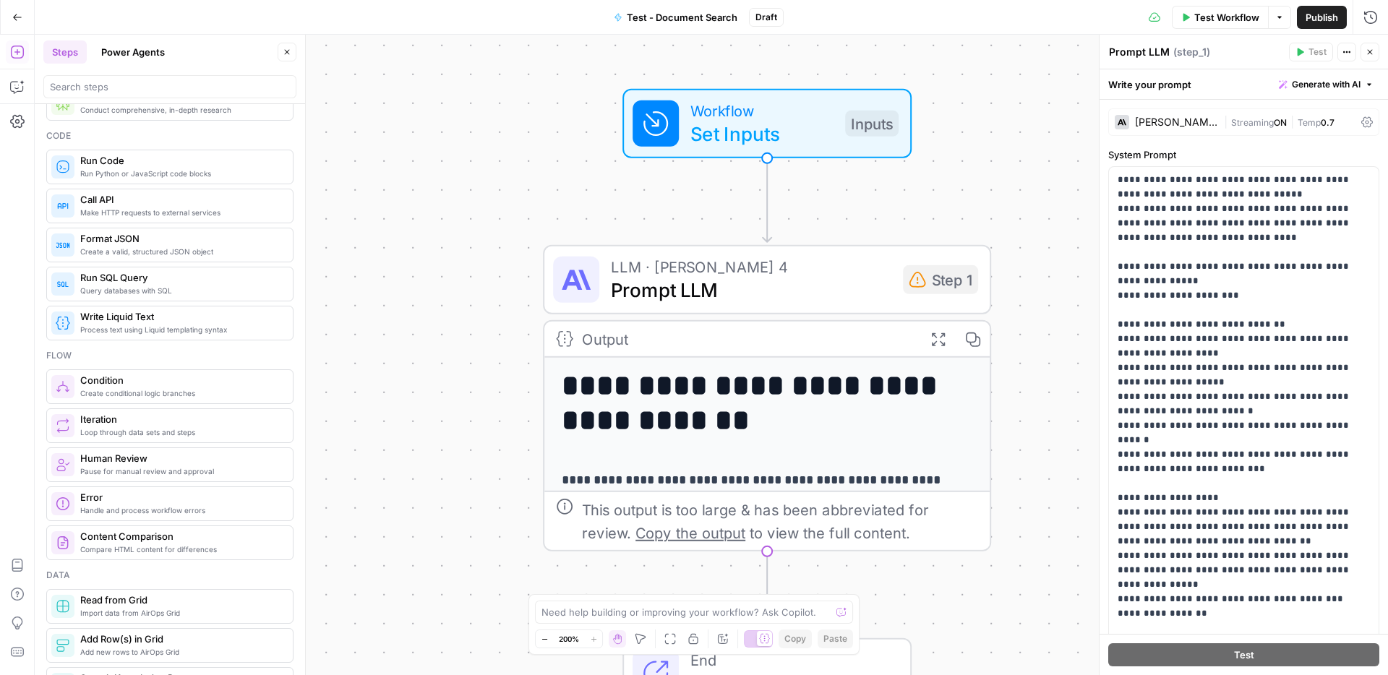
drag, startPoint x: 769, startPoint y: 161, endPoint x: 785, endPoint y: 203, distance: 45.1
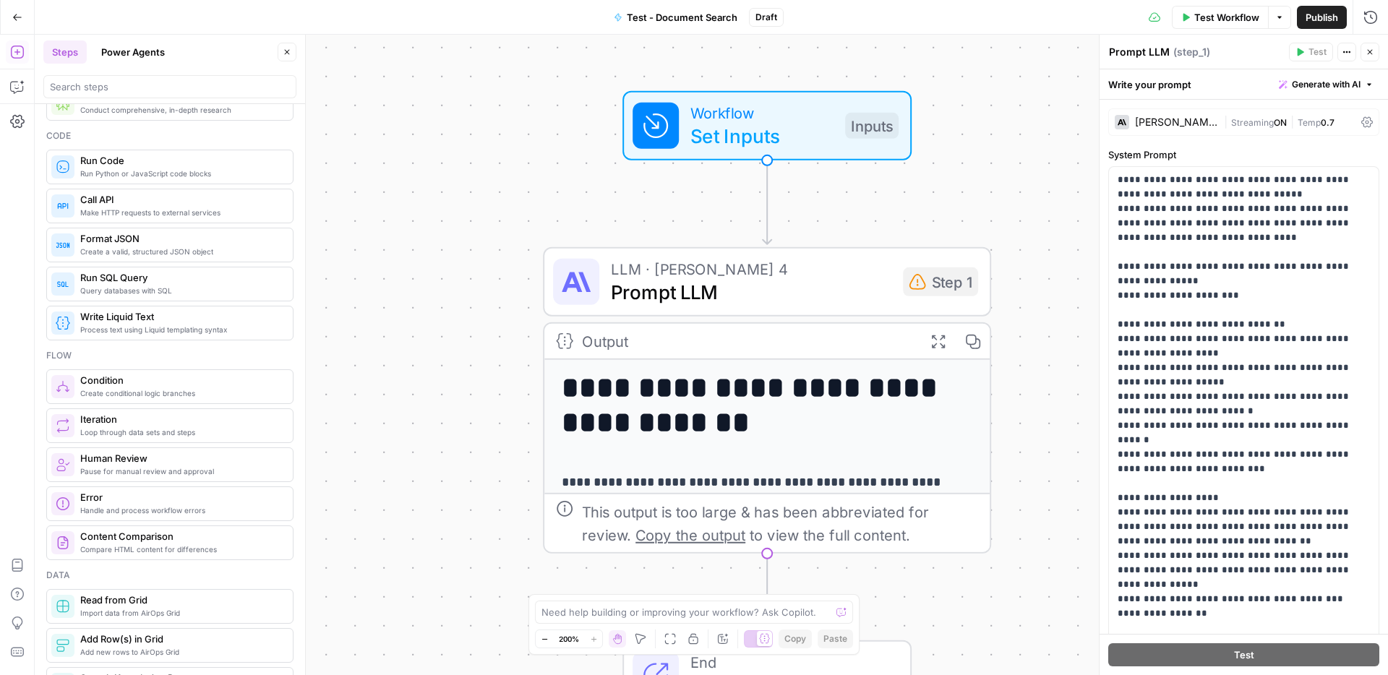
drag, startPoint x: 767, startPoint y: 242, endPoint x: 934, endPoint y: 177, distance: 179.0
click at [934, 177] on div "**********" at bounding box center [712, 355] width 1354 height 641
click at [414, 141] on div "**********" at bounding box center [712, 355] width 1354 height 641
click at [1367, 55] on icon "button" at bounding box center [1370, 52] width 9 height 9
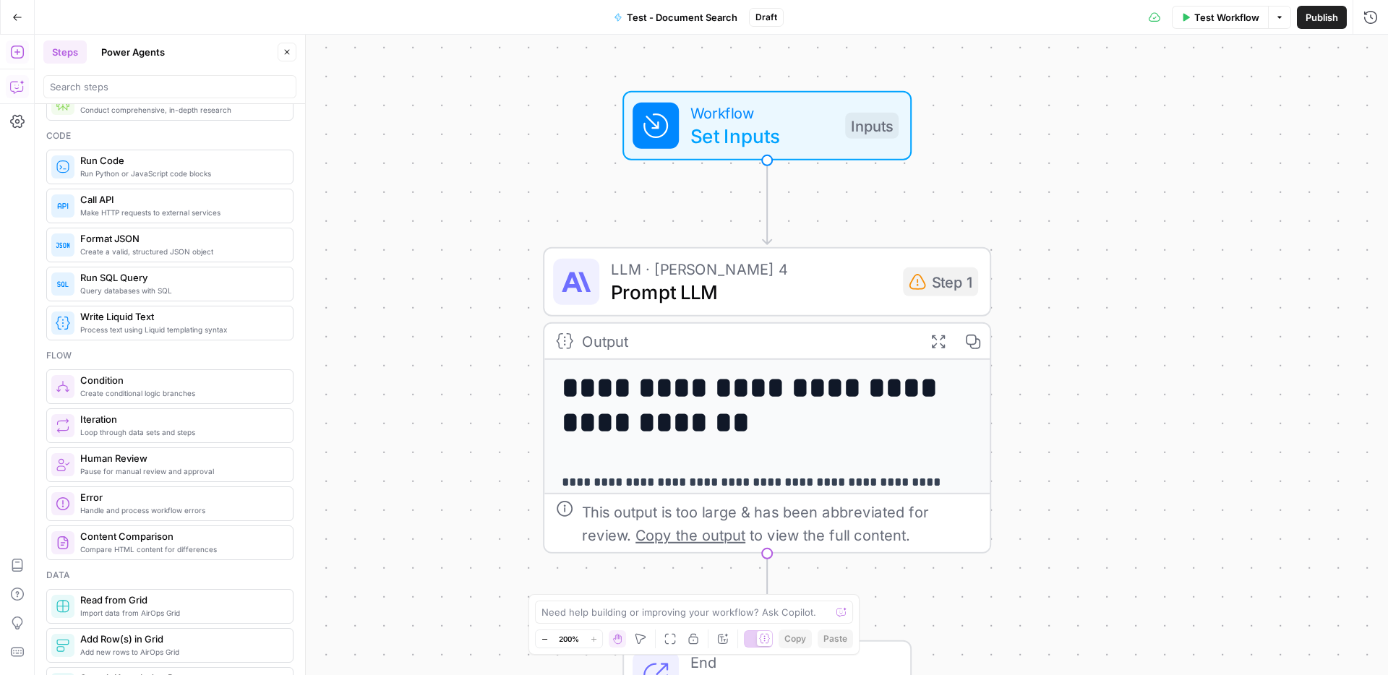
click at [18, 83] on icon "button" at bounding box center [17, 87] width 14 height 14
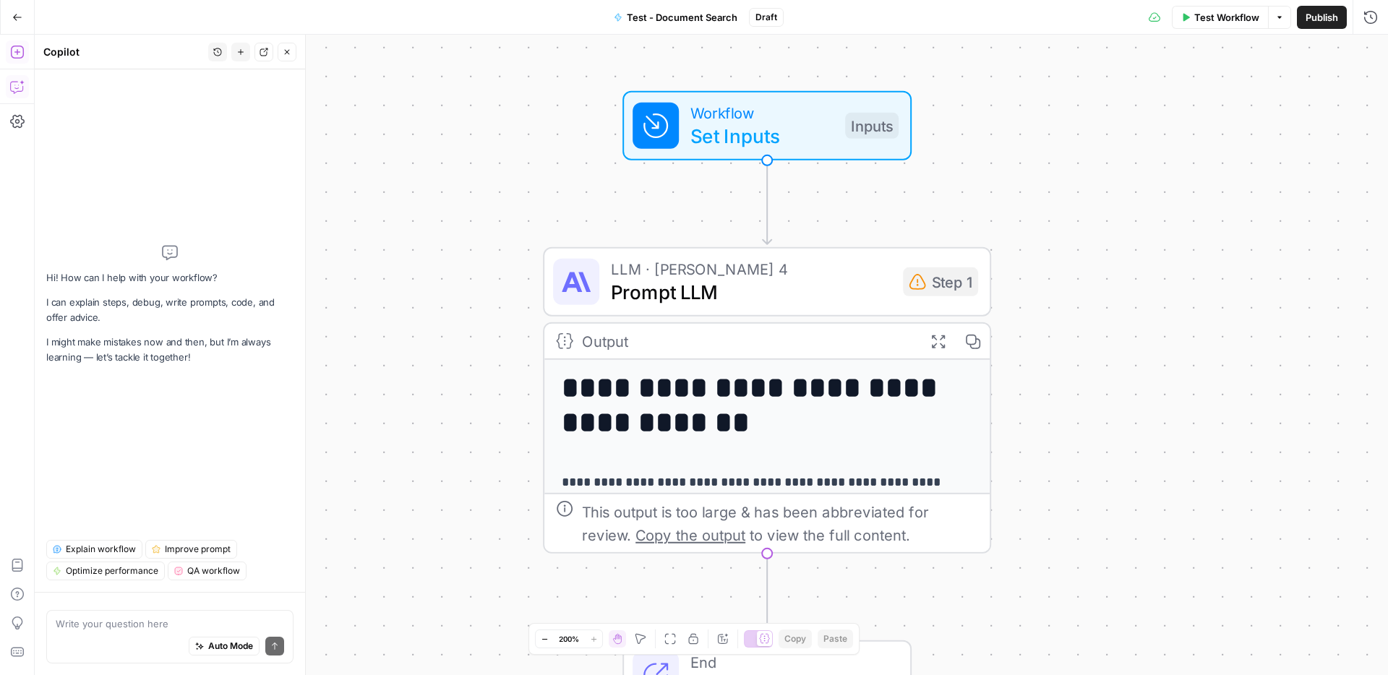
click at [9, 50] on button "Add Steps" at bounding box center [17, 51] width 23 height 23
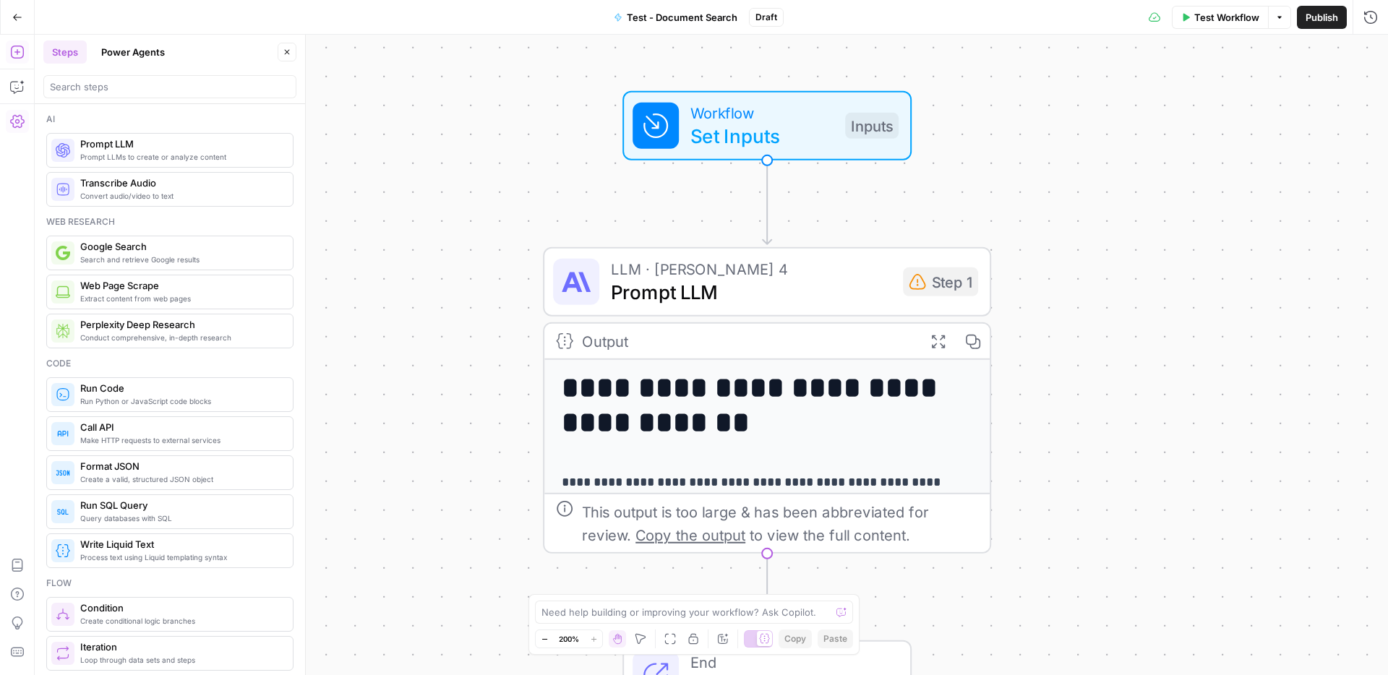
click at [10, 119] on icon "button" at bounding box center [17, 121] width 14 height 14
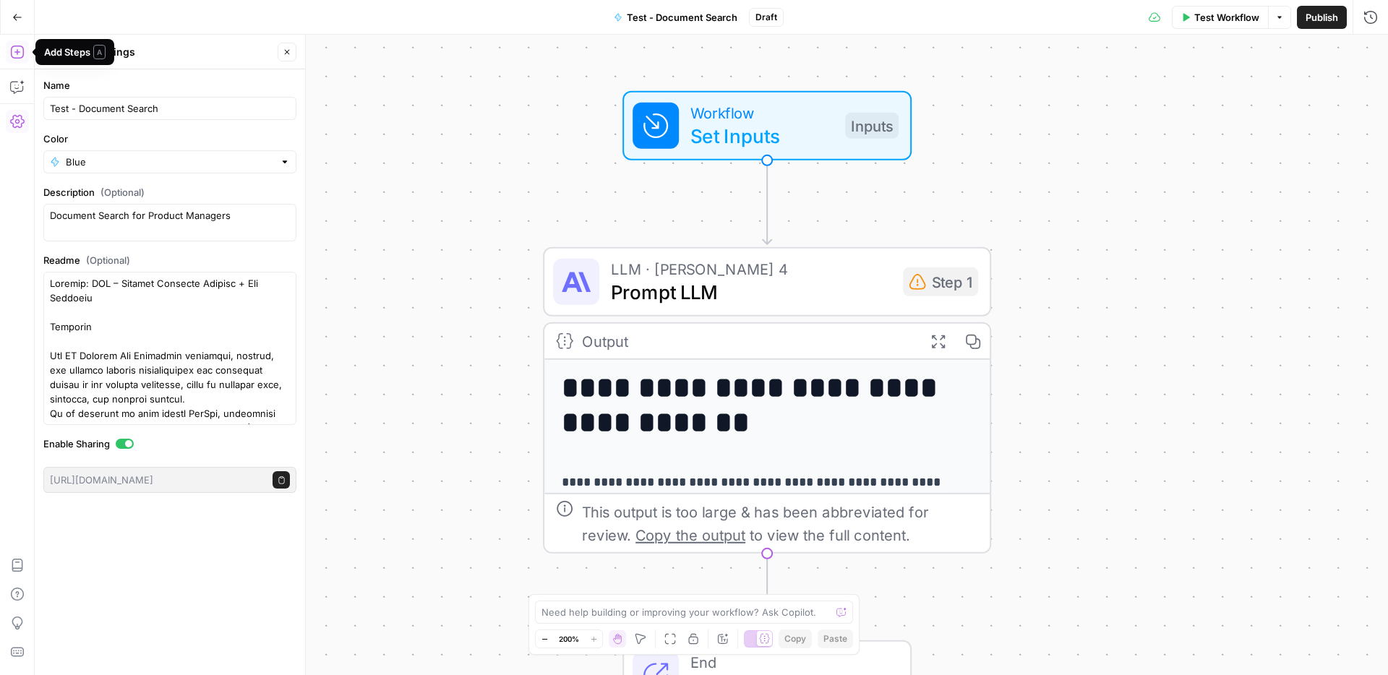
click at [18, 56] on icon "button" at bounding box center [17, 52] width 14 height 14
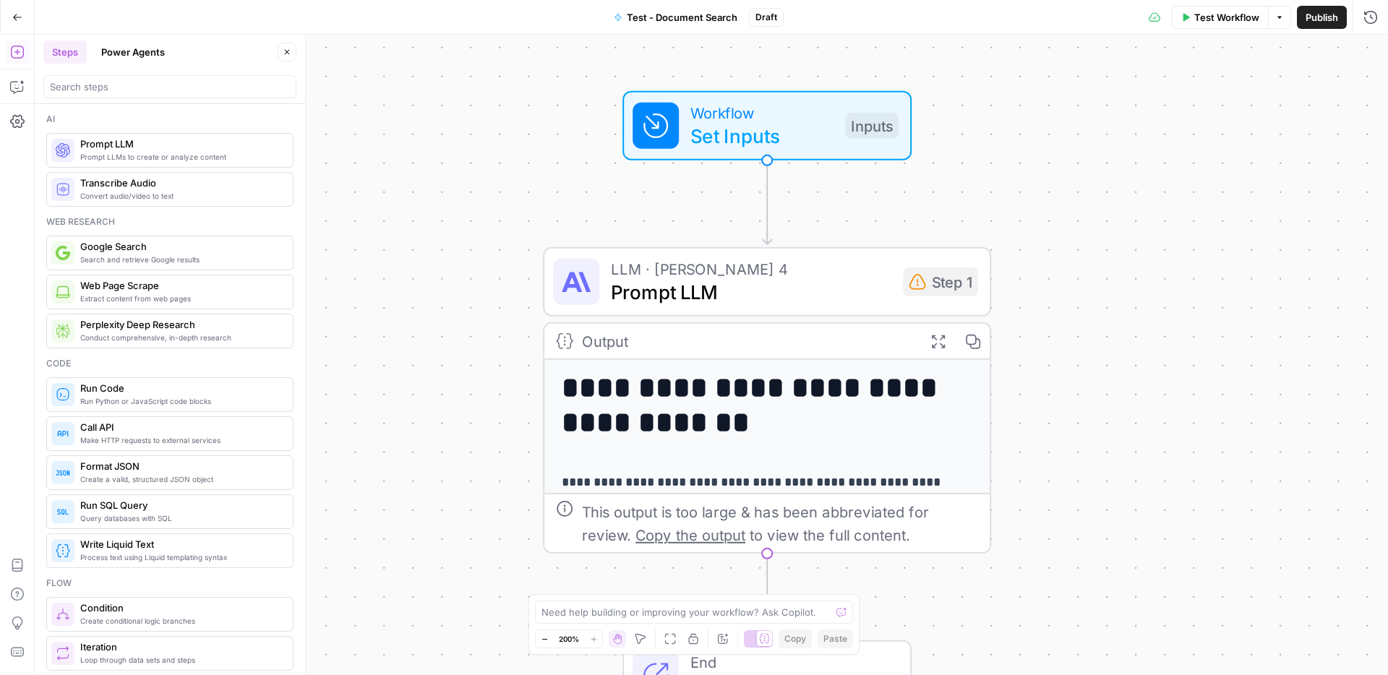
click at [148, 51] on button "Power Agents" at bounding box center [133, 51] width 81 height 23
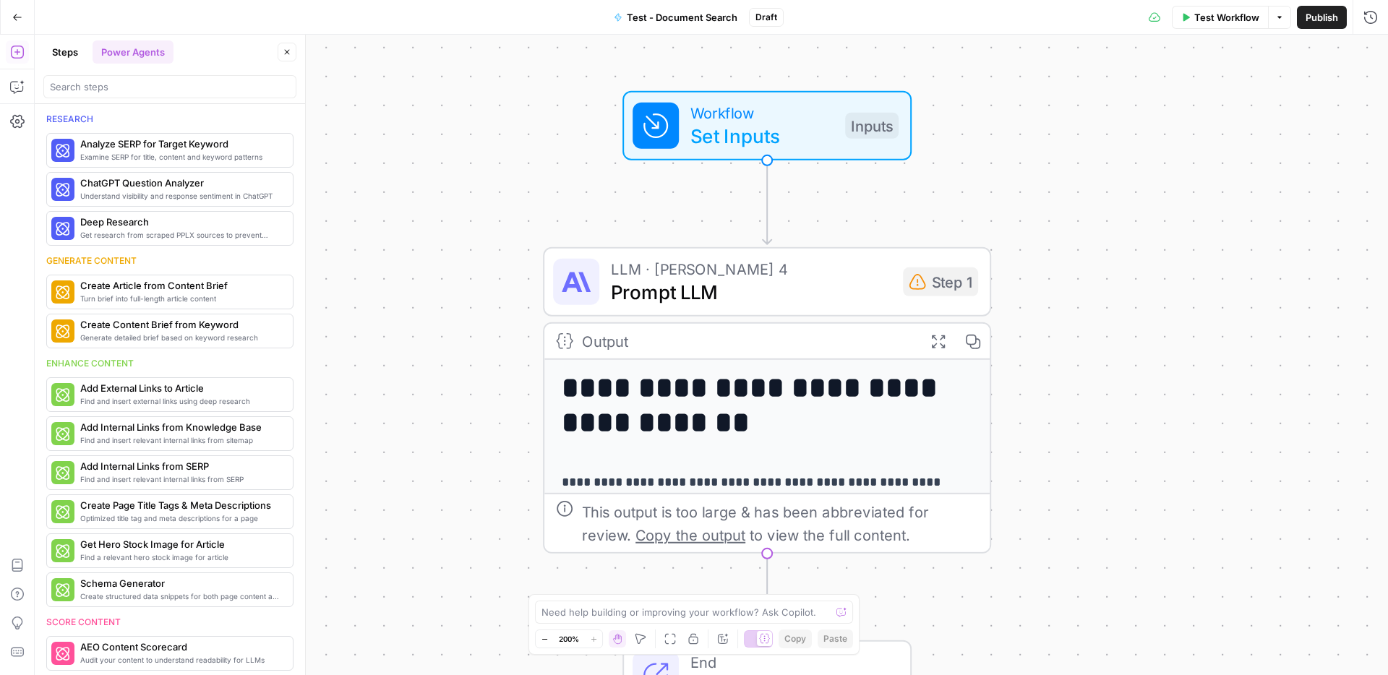
click at [69, 52] on button "Steps" at bounding box center [64, 51] width 43 height 23
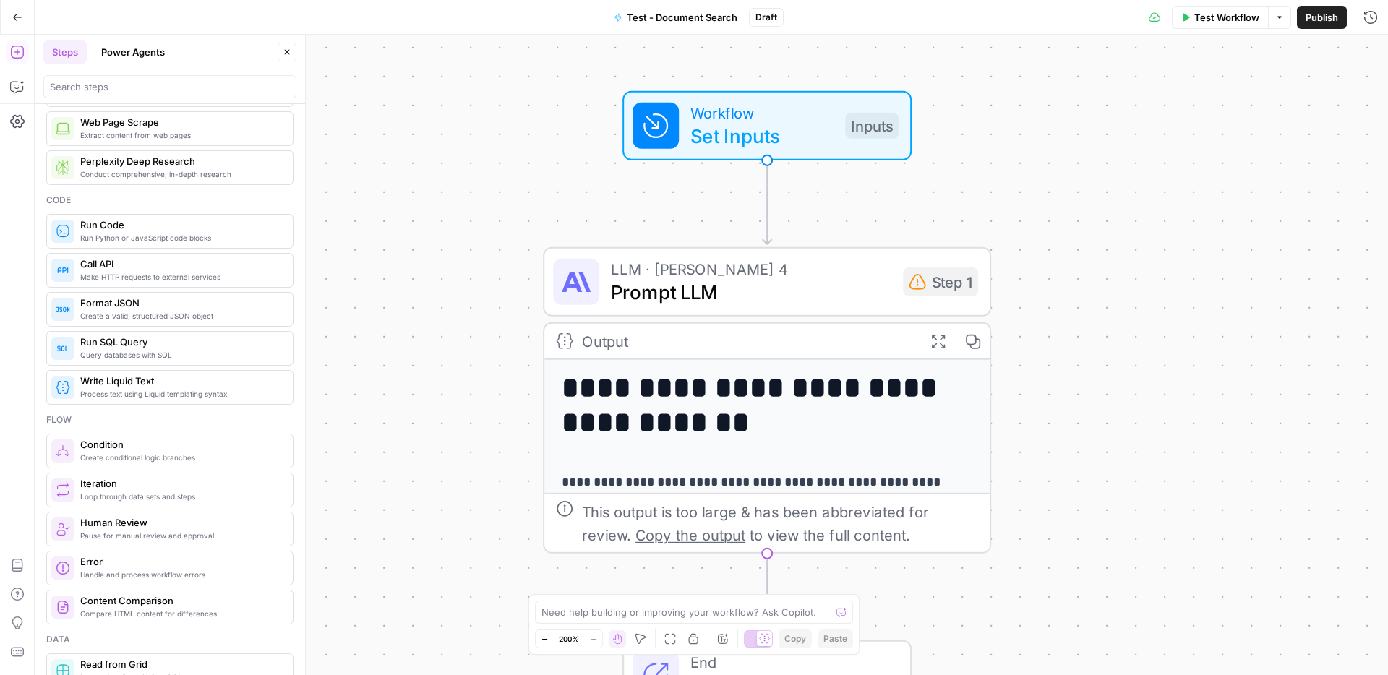
scroll to position [208, 0]
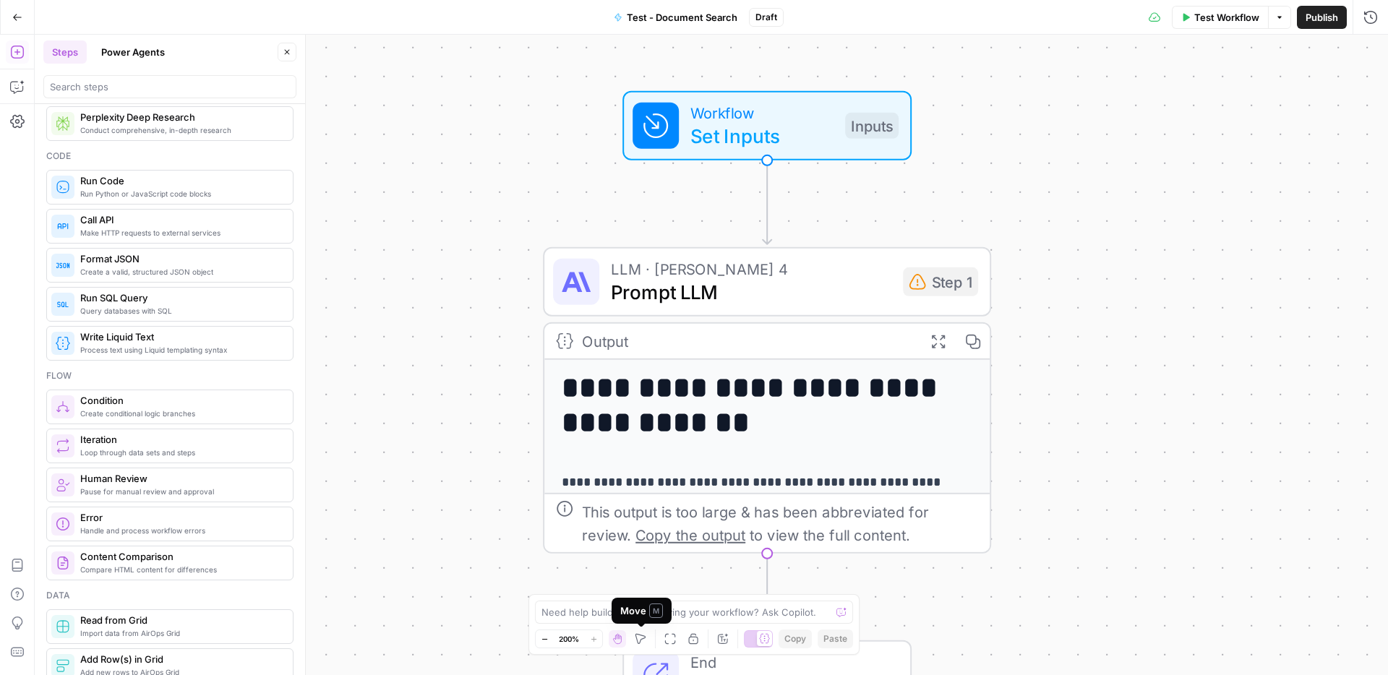
click at [644, 638] on icon "button" at bounding box center [641, 639] width 12 height 12
drag, startPoint x: 827, startPoint y: 130, endPoint x: 998, endPoint y: 104, distance: 172.6
click at [998, 104] on div "**********" at bounding box center [712, 355] width 1354 height 641
click at [722, 643] on icon "button" at bounding box center [723, 639] width 12 height 12
click at [710, 615] on textarea at bounding box center [686, 612] width 289 height 14
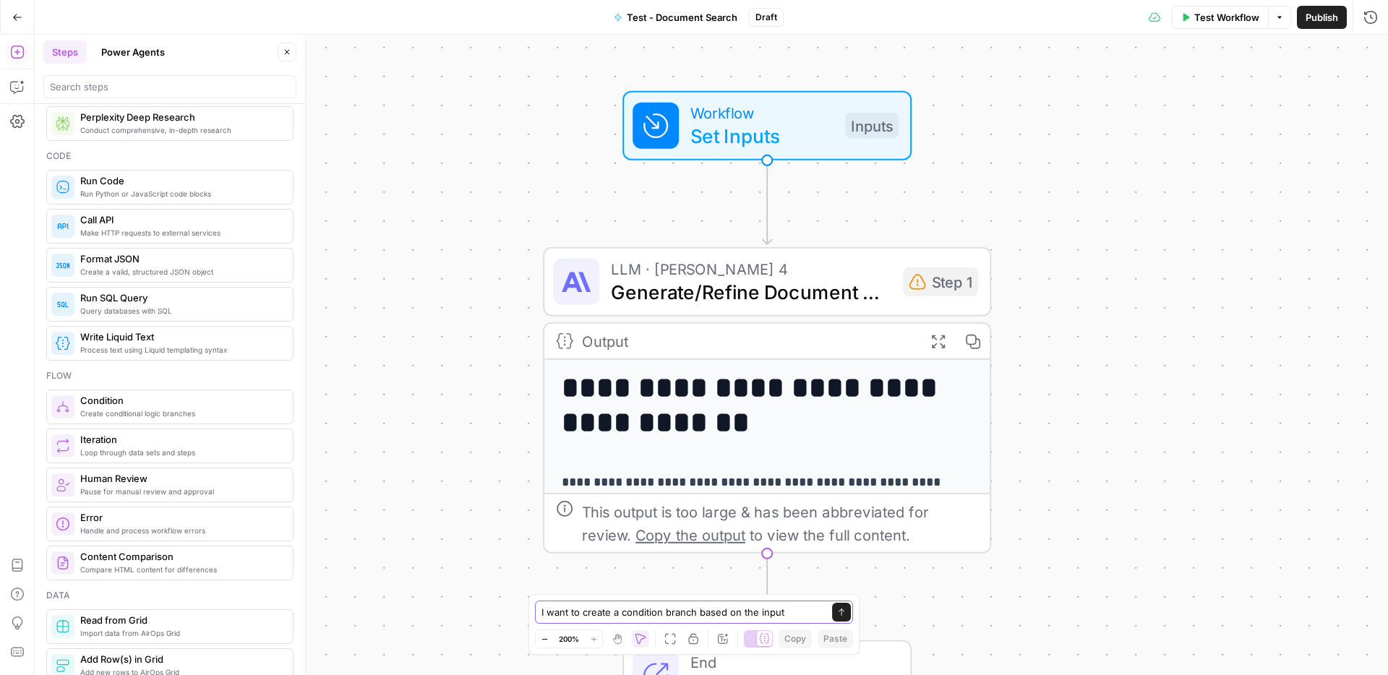
type textarea "I want to create a condition branch based on the inputs"
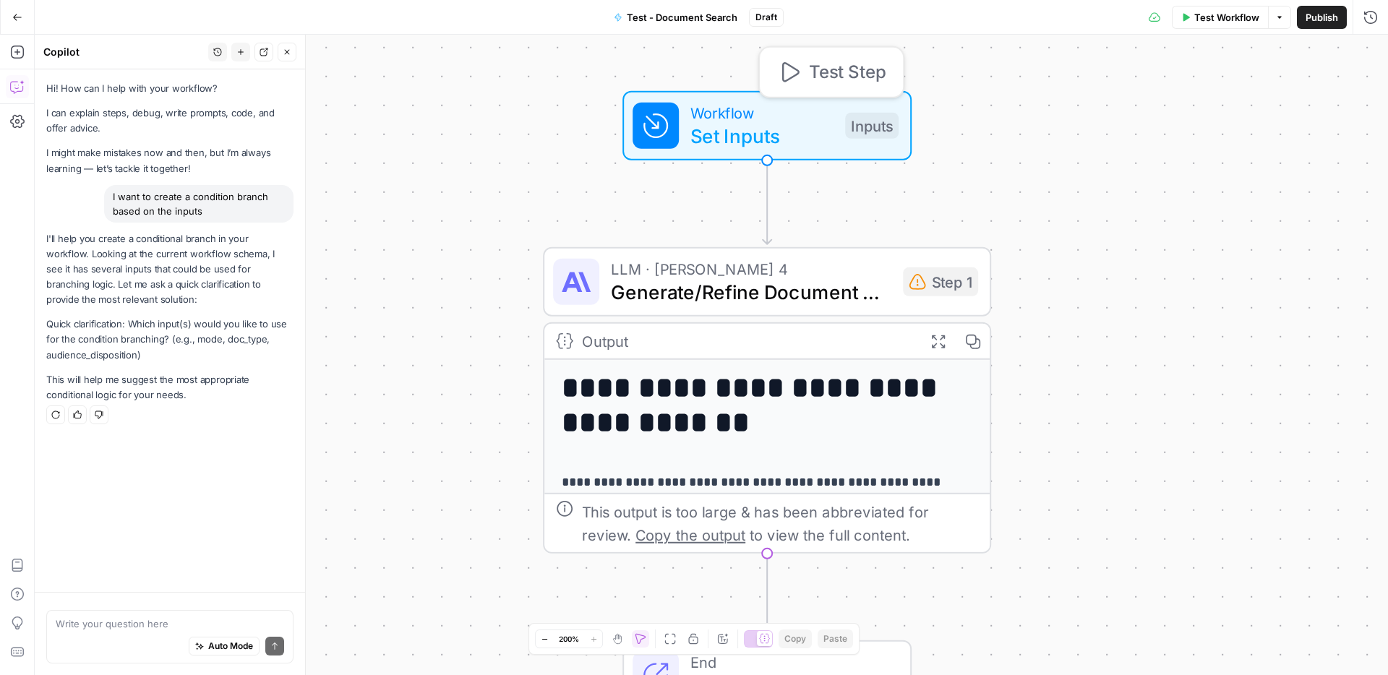
click at [814, 133] on span "Set Inputs" at bounding box center [762, 135] width 143 height 29
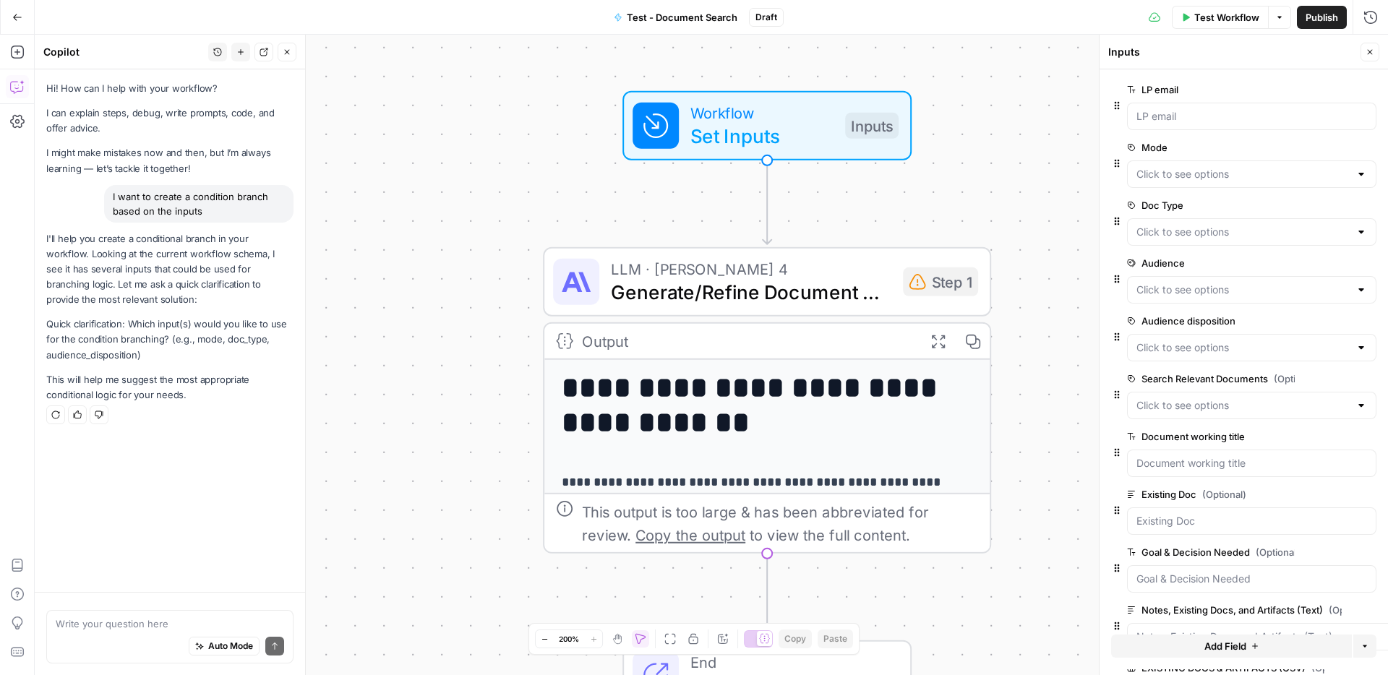
click at [1154, 380] on label "Search Relevant Documents (Optional)" at bounding box center [1211, 379] width 168 height 14
click at [1154, 398] on Documents "Search Relevant Documents (Optional)" at bounding box center [1243, 405] width 213 height 14
drag, startPoint x: 1143, startPoint y: 379, endPoint x: 1269, endPoint y: 383, distance: 125.9
click at [1269, 383] on label "Search Relevant Documents (Optional)" at bounding box center [1211, 379] width 168 height 14
copy label "Search Relevant Documents"
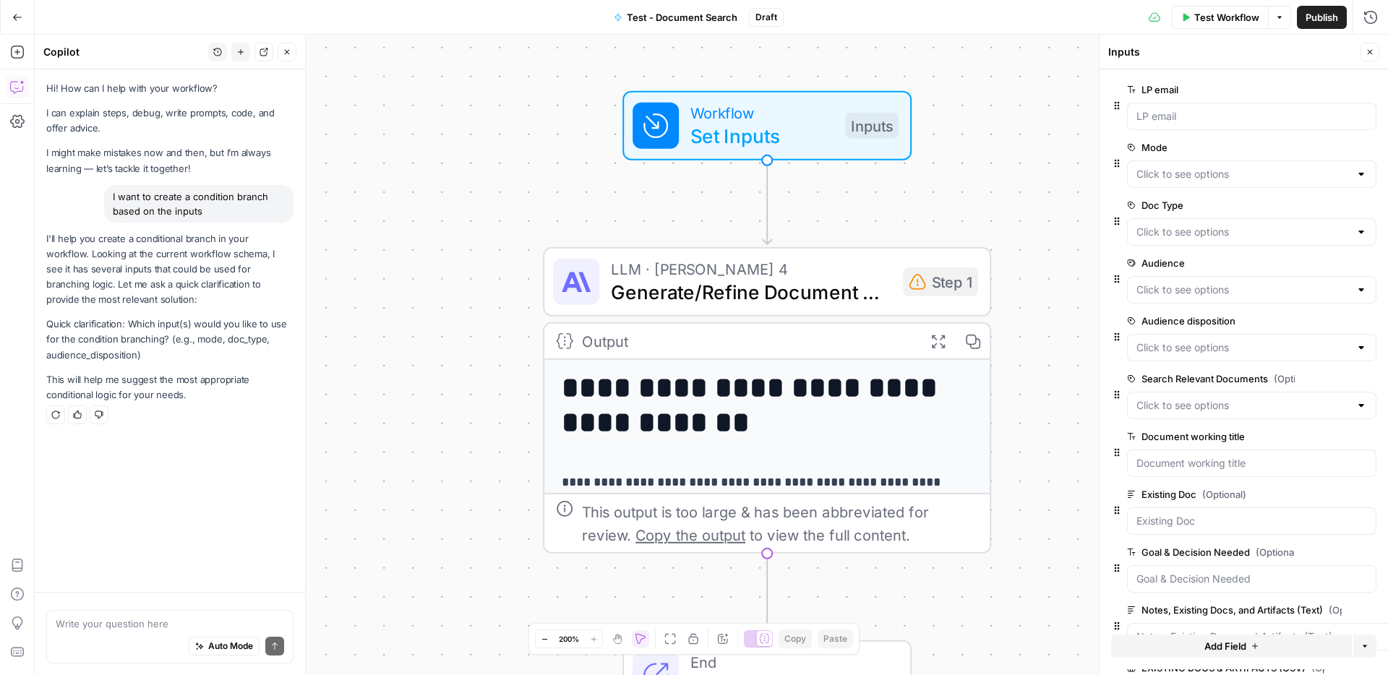
click at [103, 633] on div "Auto Mode Send" at bounding box center [170, 647] width 228 height 32
paste textarea "Search Relevant Documents"
type textarea "Input field name is "Search Relevant Documents""
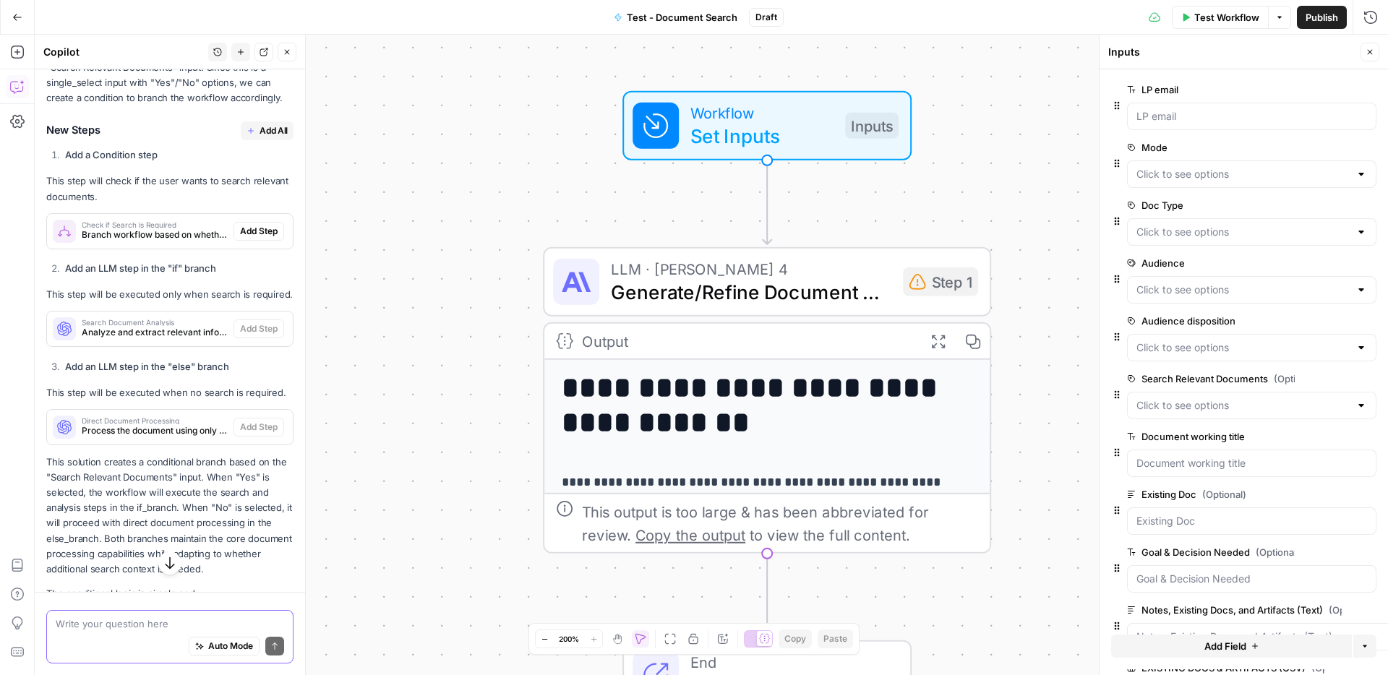
scroll to position [436, 0]
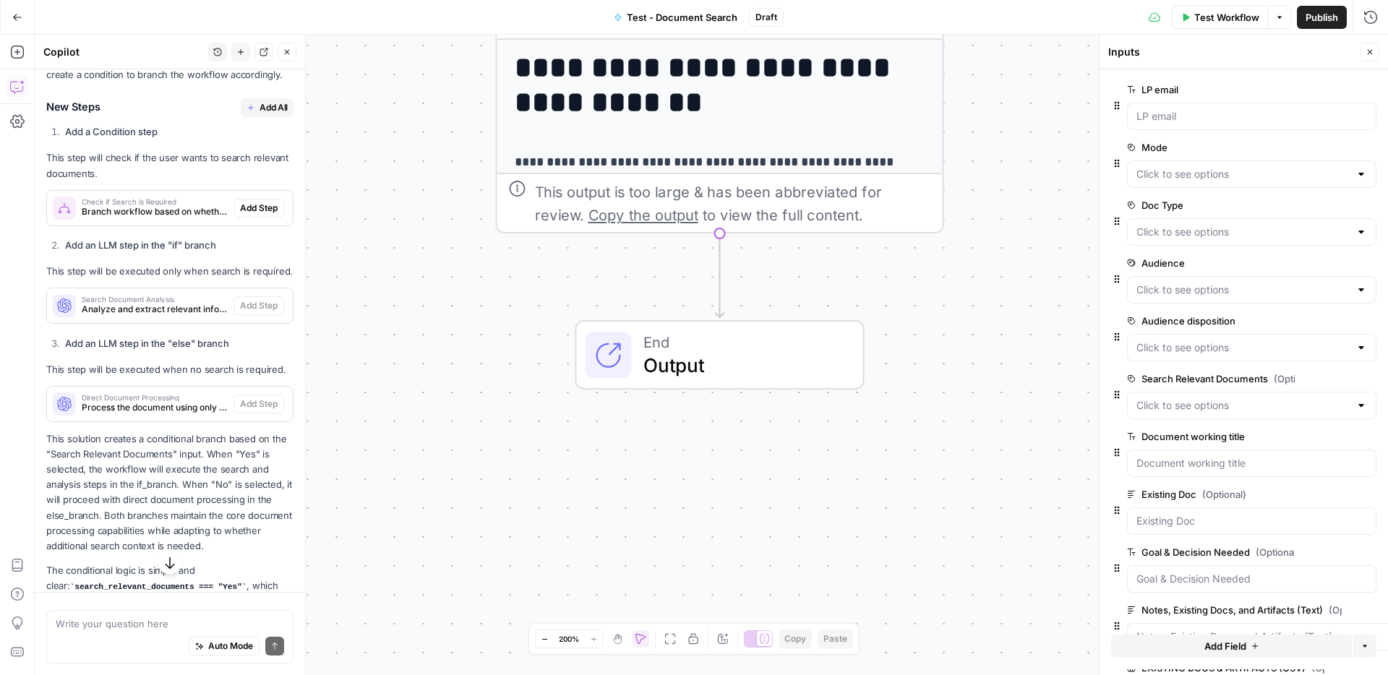
click at [1012, 208] on div "**********" at bounding box center [712, 355] width 1354 height 641
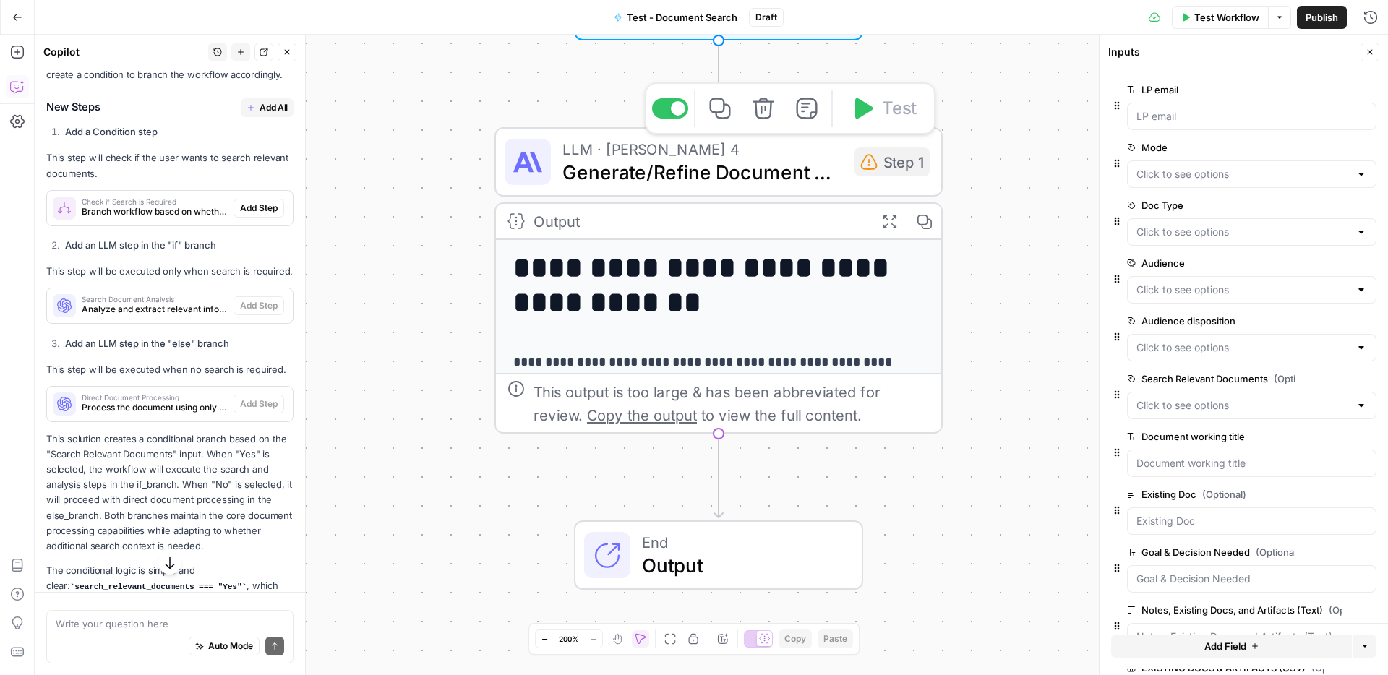
click at [794, 167] on span "Generate/Refine Document with AIME" at bounding box center [703, 172] width 281 height 29
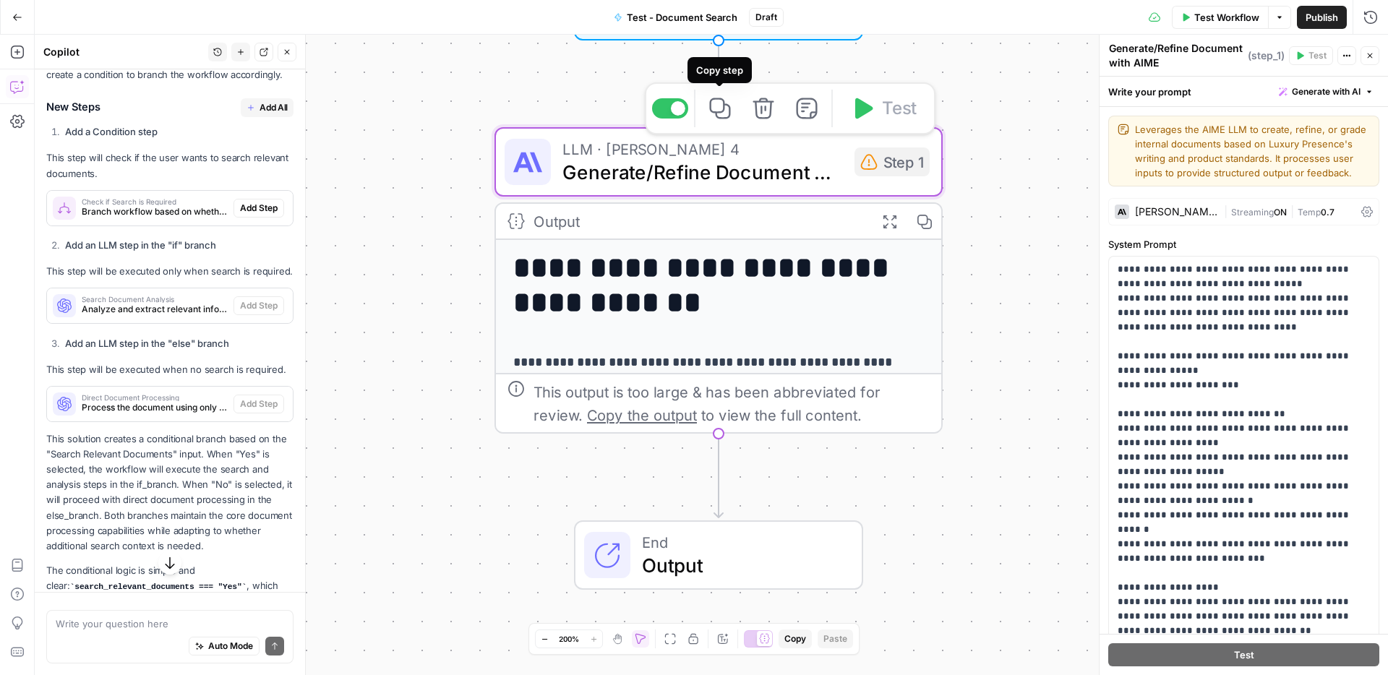
click at [724, 103] on icon "button" at bounding box center [719, 108] width 21 height 21
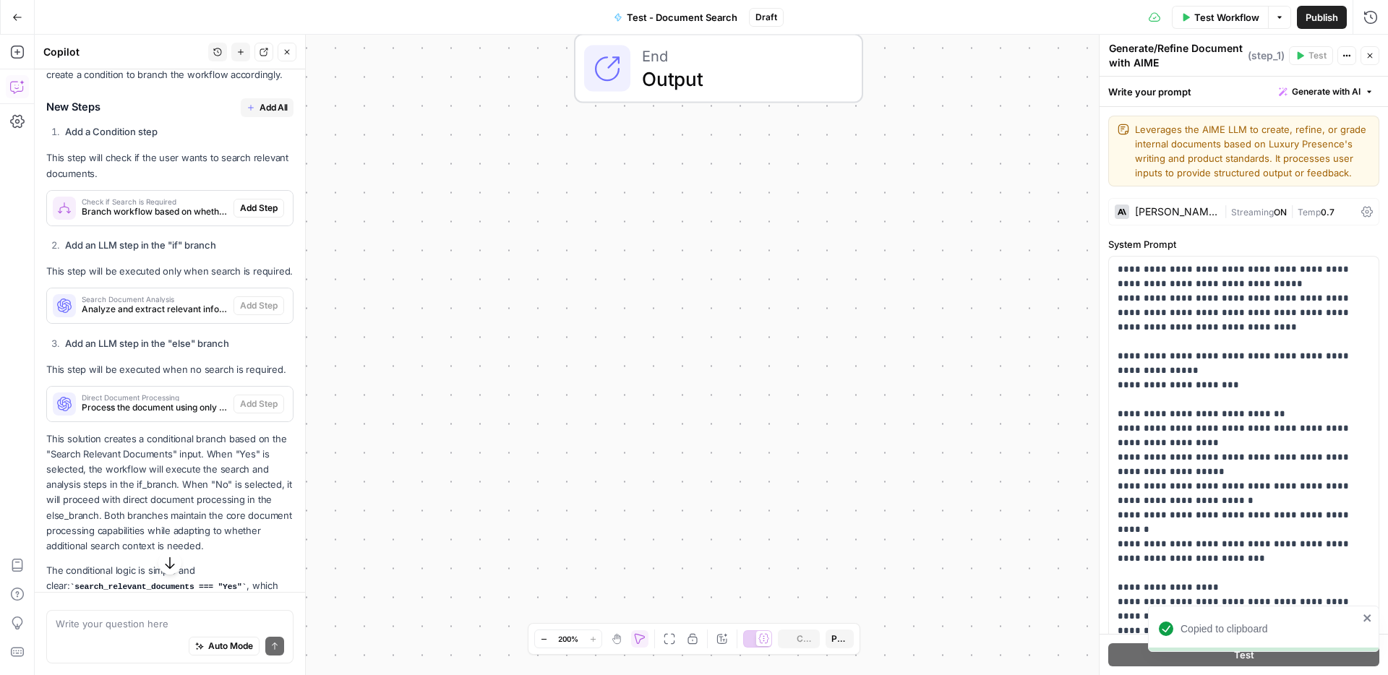
click at [879, 469] on div "**********" at bounding box center [712, 355] width 1354 height 641
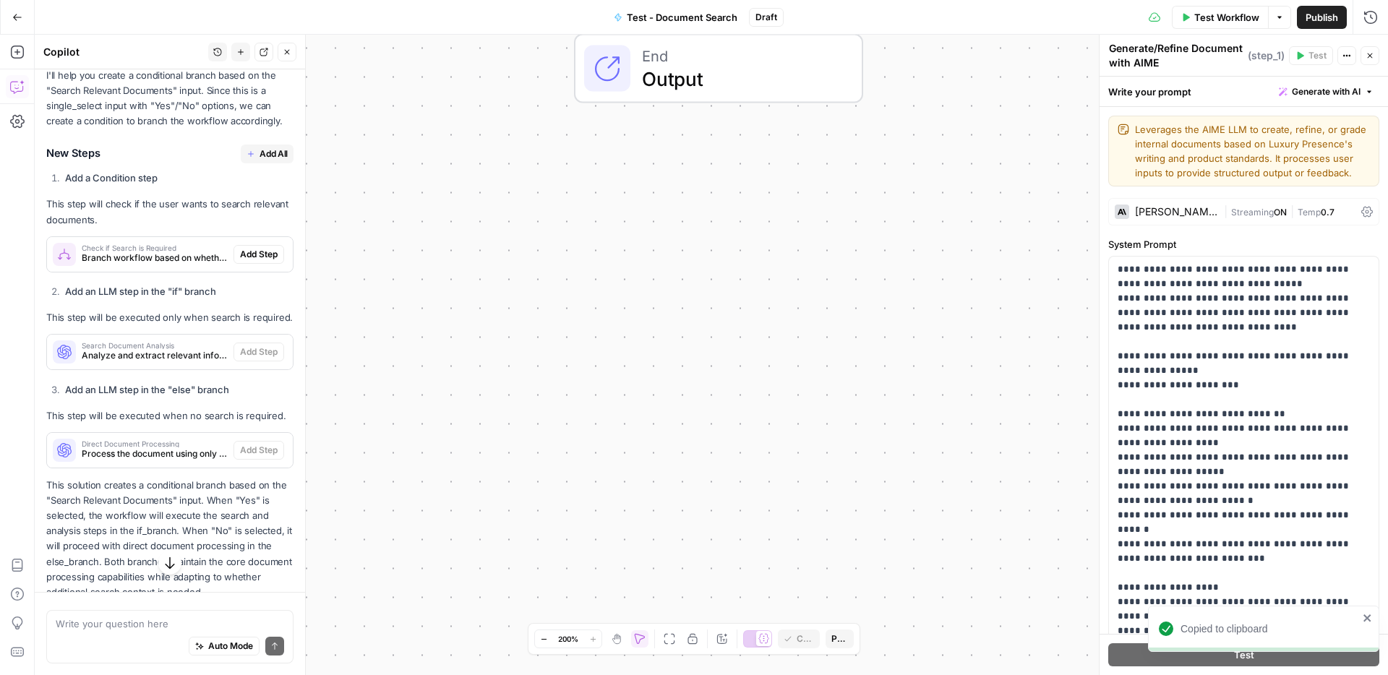
scroll to position [482, 0]
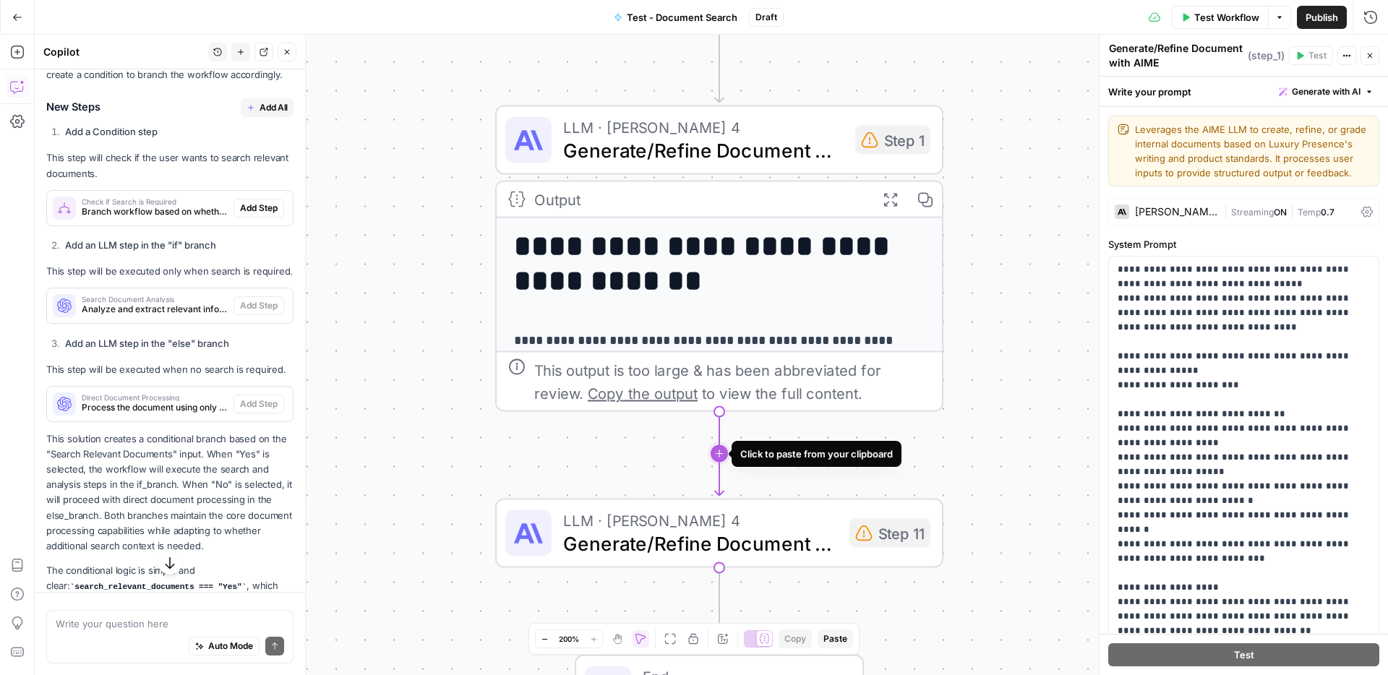
click at [718, 450] on icon "Edge from step_1 to step_11" at bounding box center [719, 454] width 9 height 84
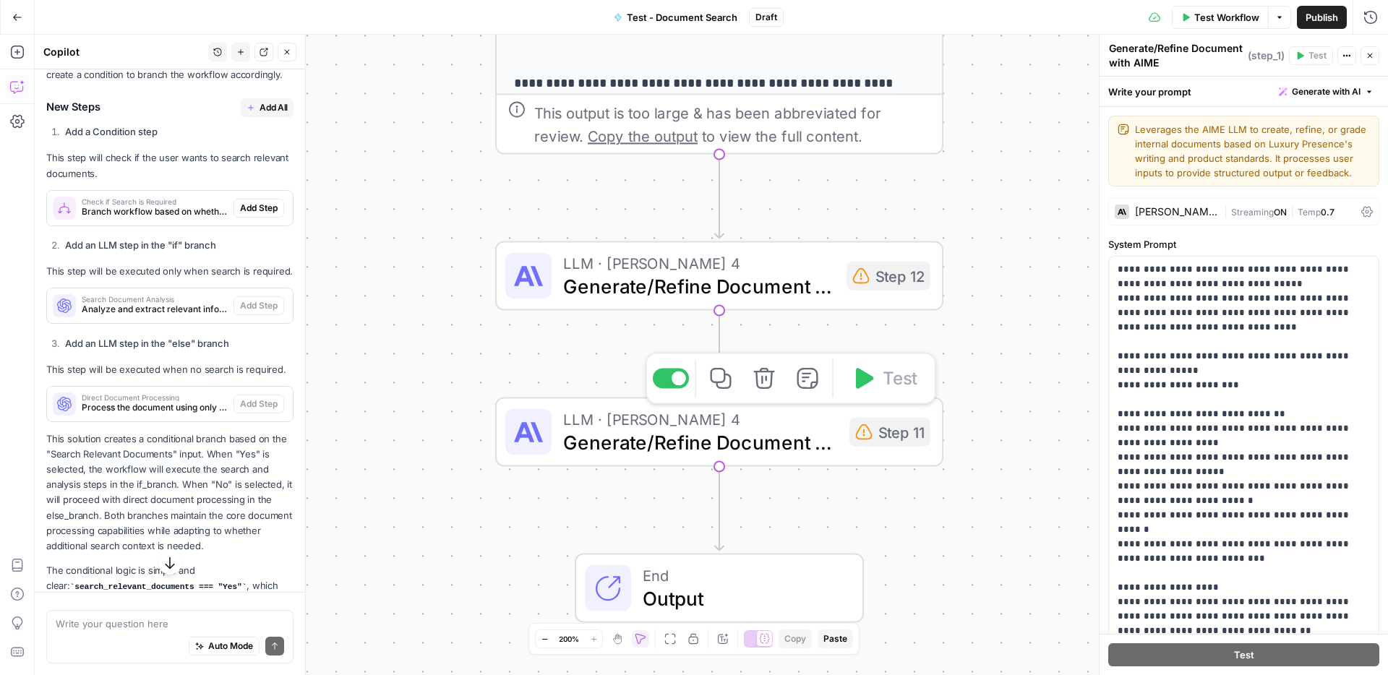
click at [782, 438] on span "Generate/Refine Document with AIME" at bounding box center [700, 442] width 275 height 29
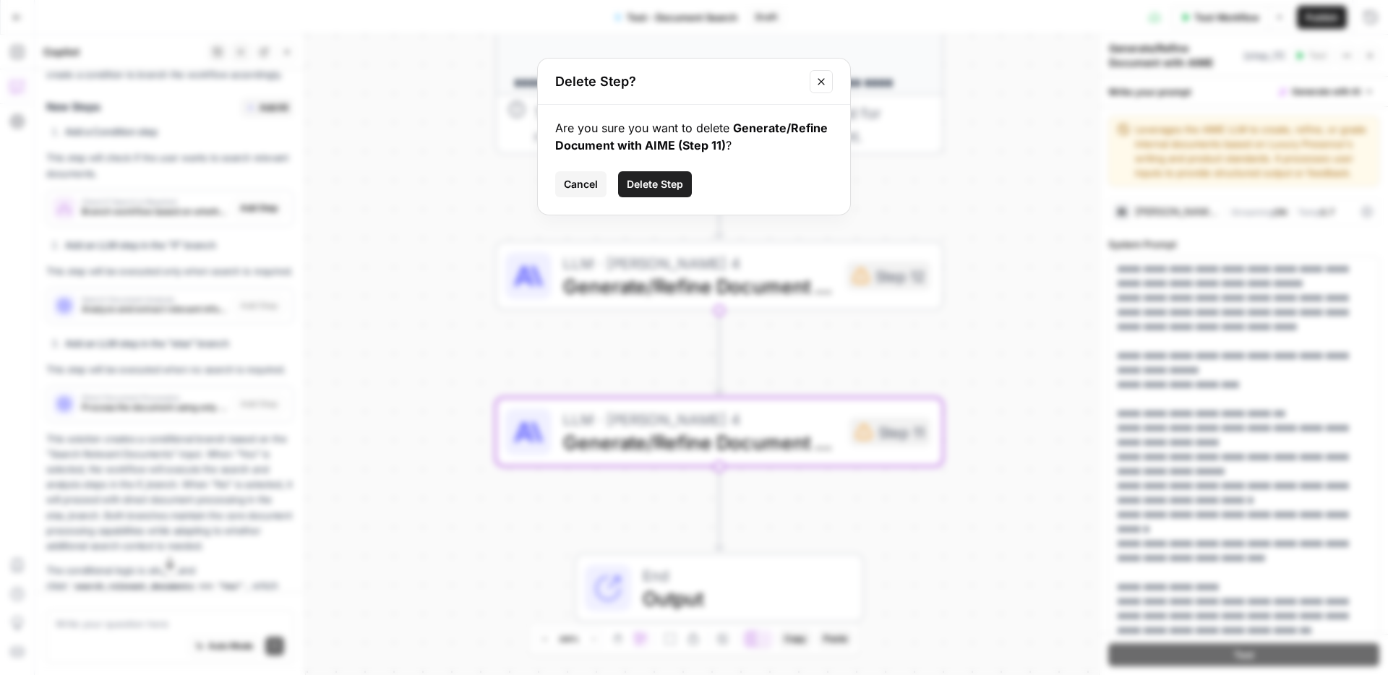
click at [663, 184] on span "Delete Step" at bounding box center [655, 184] width 56 height 14
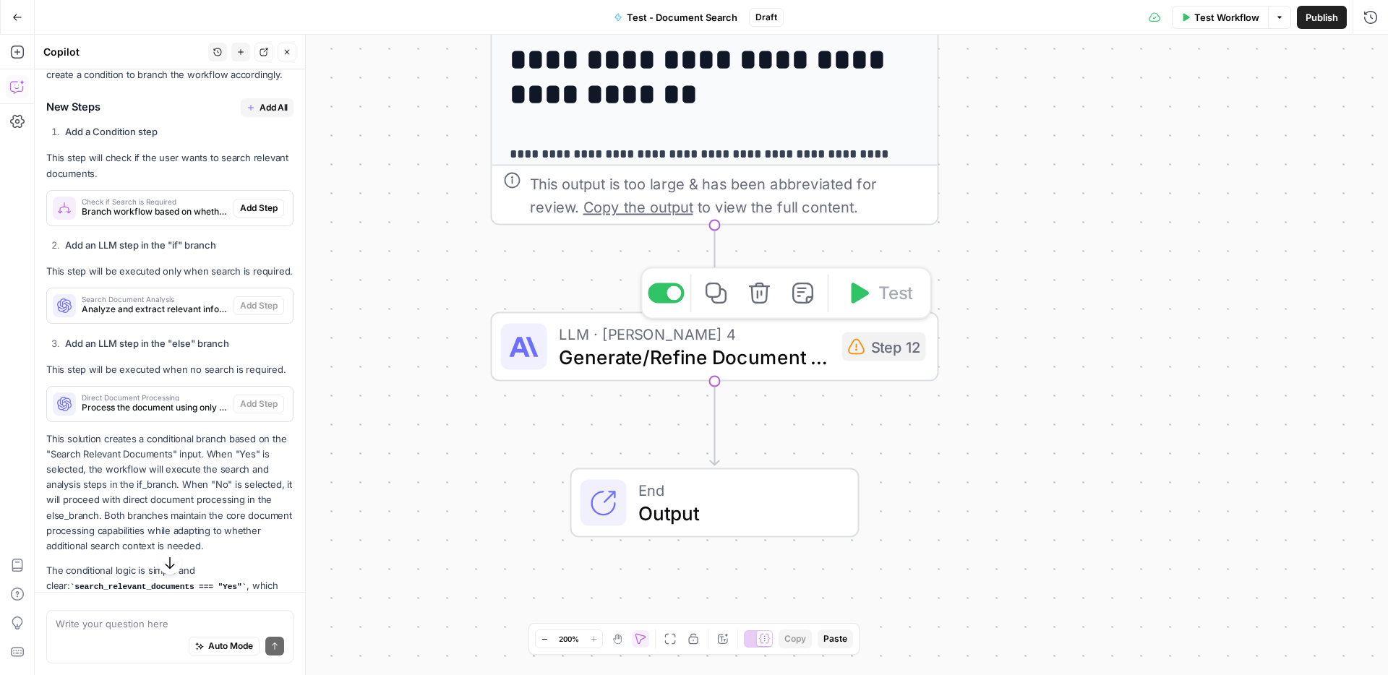
click at [639, 354] on span "Generate/Refine Document with AIME" at bounding box center [695, 357] width 272 height 29
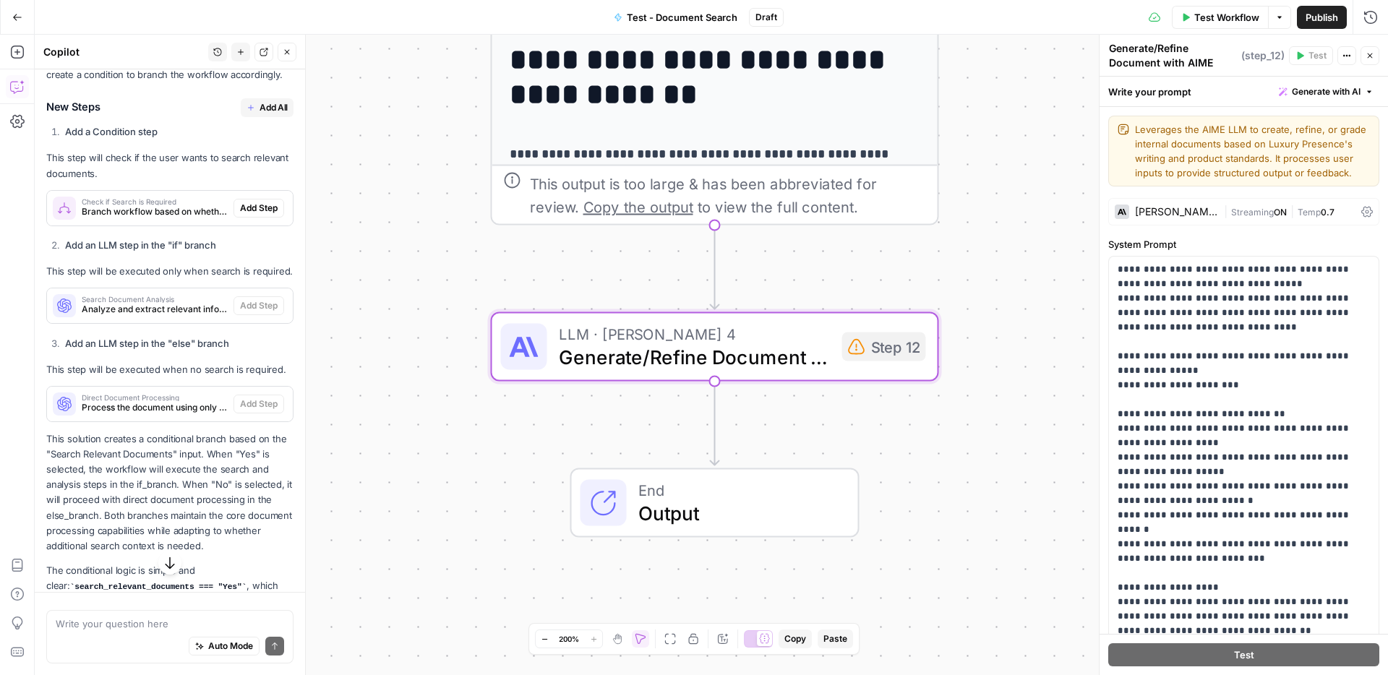
click at [834, 120] on div "**********" at bounding box center [714, 459] width 445 height 854
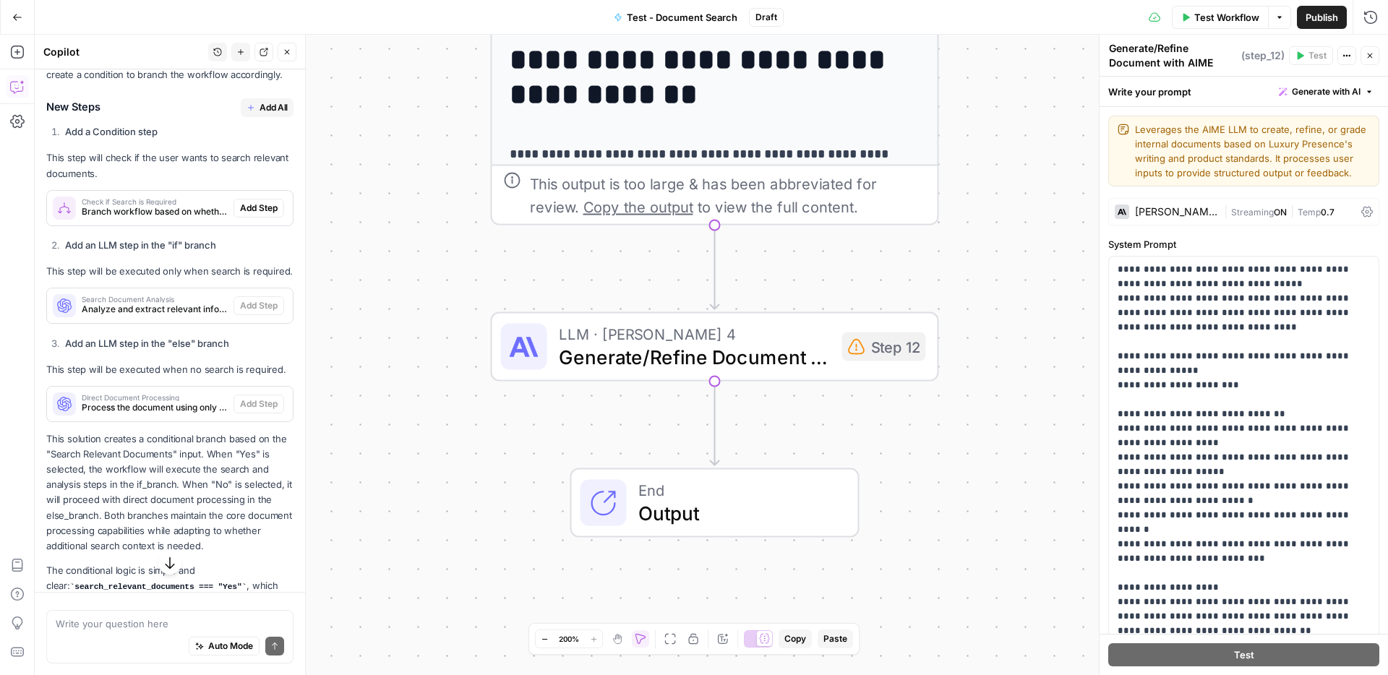
click at [833, 192] on div "This output is too large & has been abbreviated for review. Copy the output to …" at bounding box center [728, 195] width 396 height 46
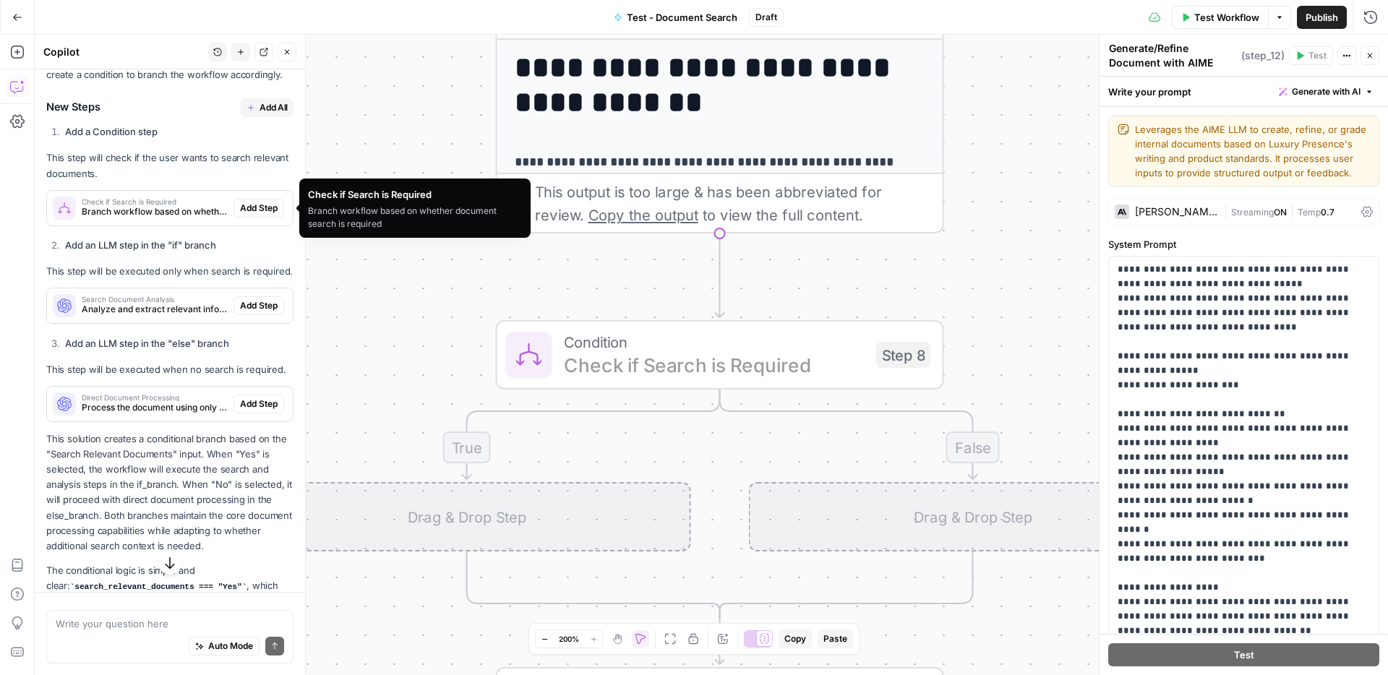
click at [259, 209] on span "Add Step" at bounding box center [259, 208] width 38 height 13
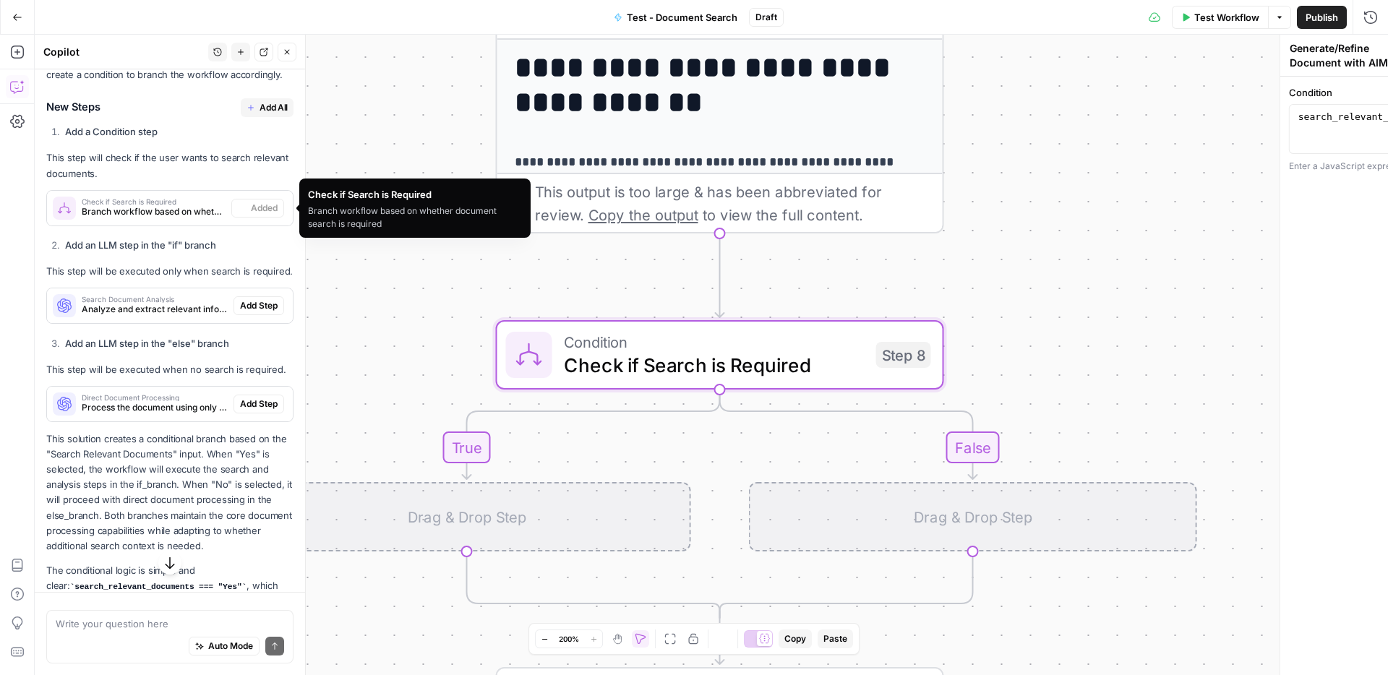
type textarea "Check if Search is Required"
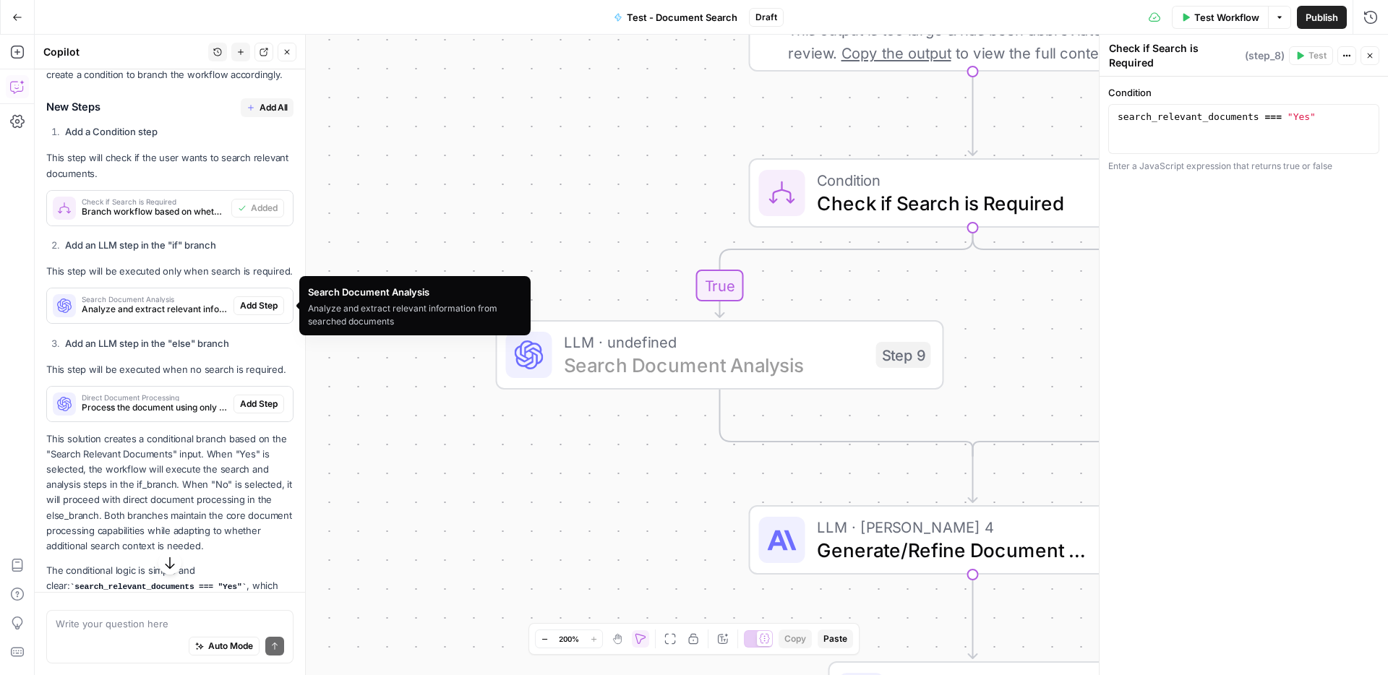
click at [268, 304] on span "Add Step" at bounding box center [259, 305] width 38 height 13
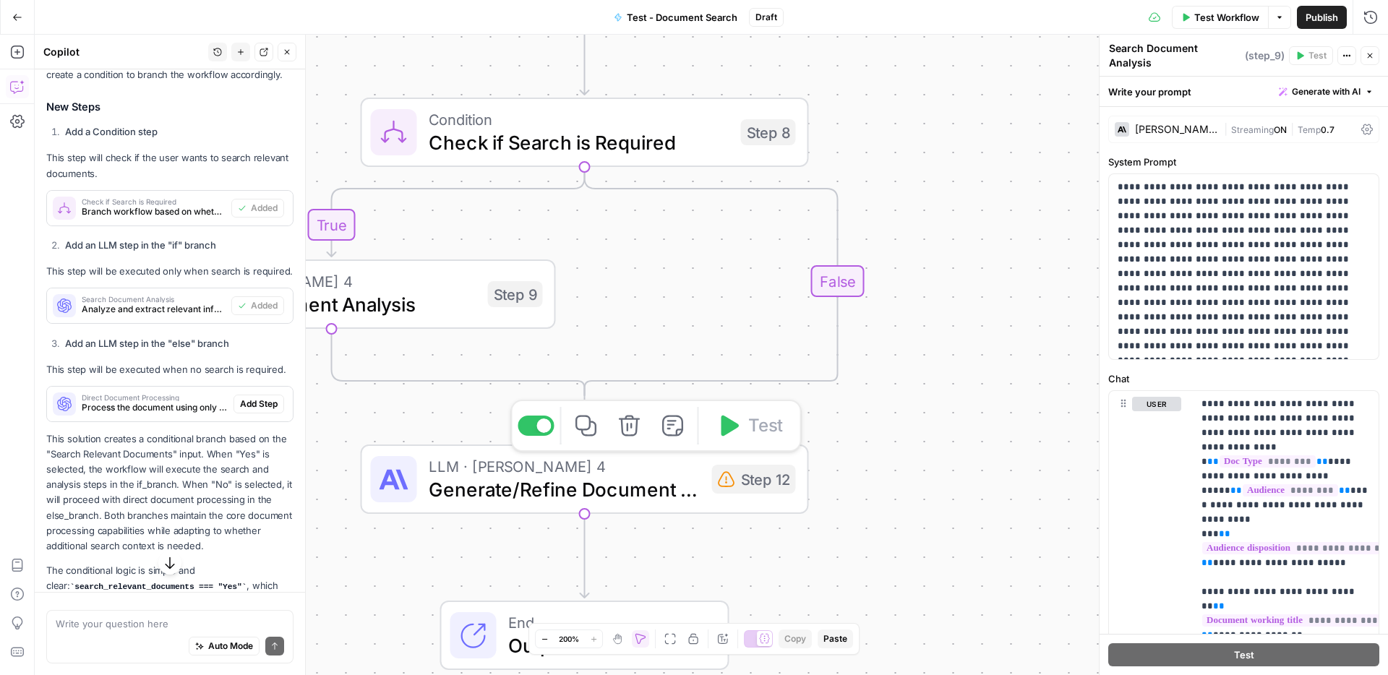
click at [666, 485] on span "Generate/Refine Document with AIME" at bounding box center [565, 489] width 272 height 29
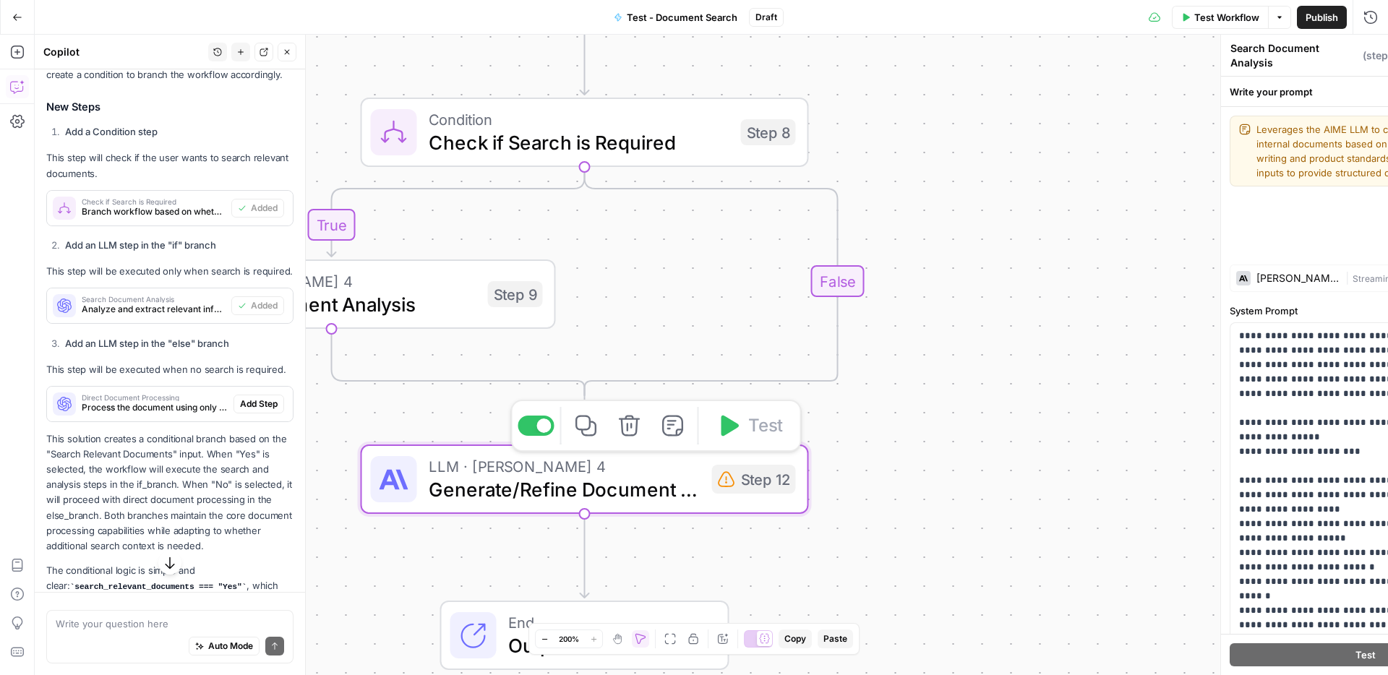
type textarea "Generate/Refine Document with AIME"
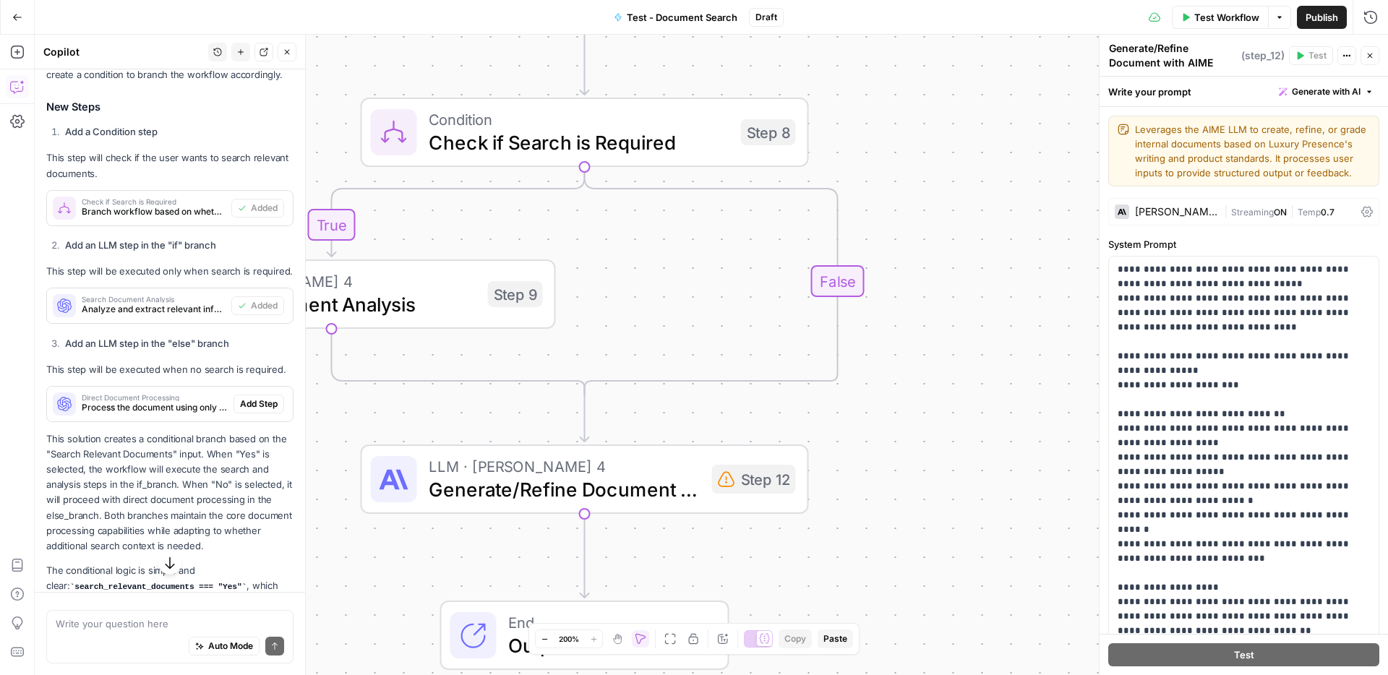
click at [954, 367] on div "**********" at bounding box center [712, 355] width 1354 height 641
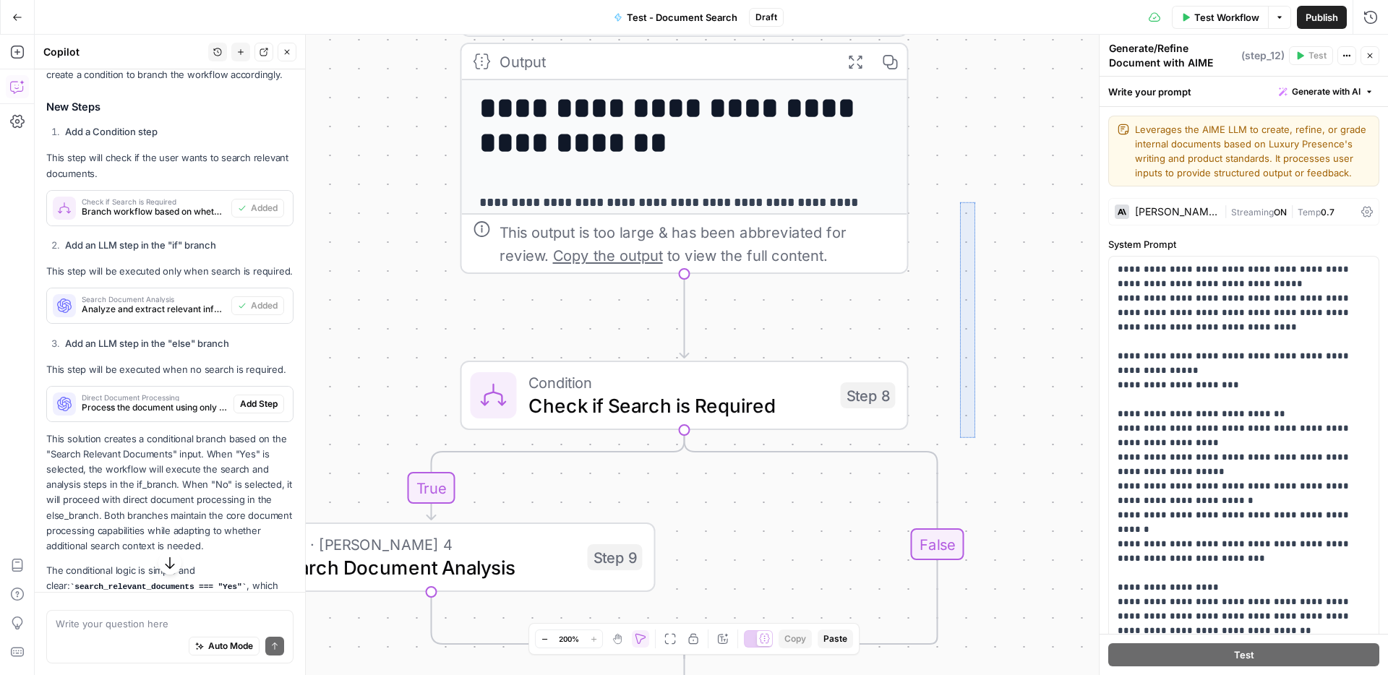
drag, startPoint x: 960, startPoint y: 202, endPoint x: 975, endPoint y: 437, distance: 236.3
click at [975, 437] on div "**********" at bounding box center [712, 355] width 1354 height 641
click at [1033, 217] on div "**********" at bounding box center [712, 355] width 1354 height 641
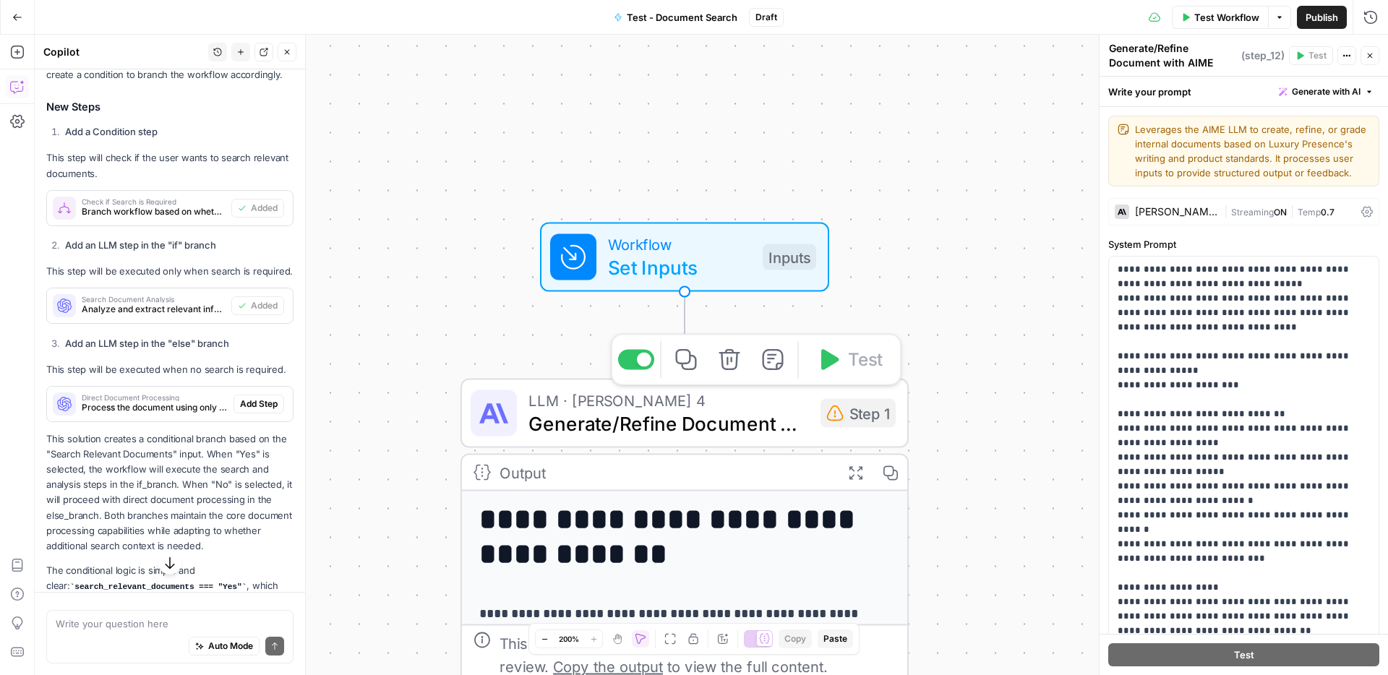
click at [797, 398] on span "LLM · [PERSON_NAME] 4" at bounding box center [669, 400] width 281 height 23
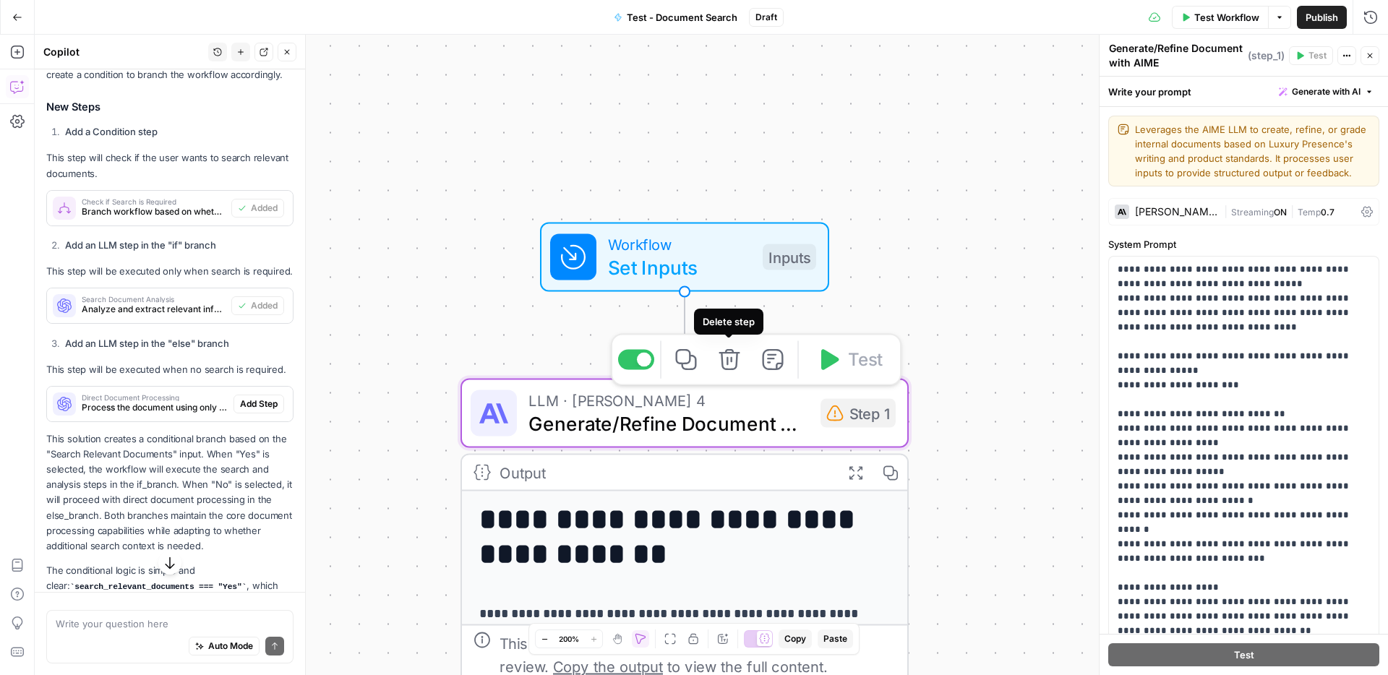
click at [731, 362] on icon "button" at bounding box center [729, 359] width 21 height 21
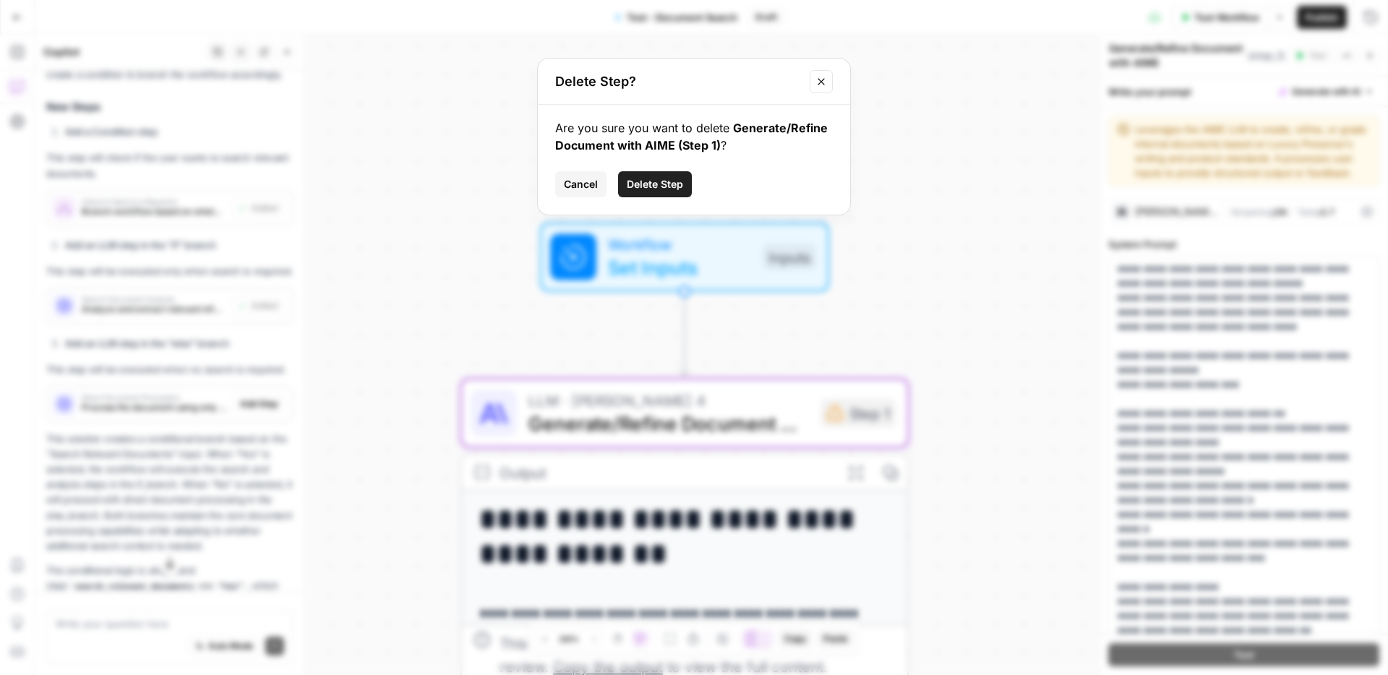
click at [644, 185] on span "Delete Step" at bounding box center [655, 184] width 56 height 14
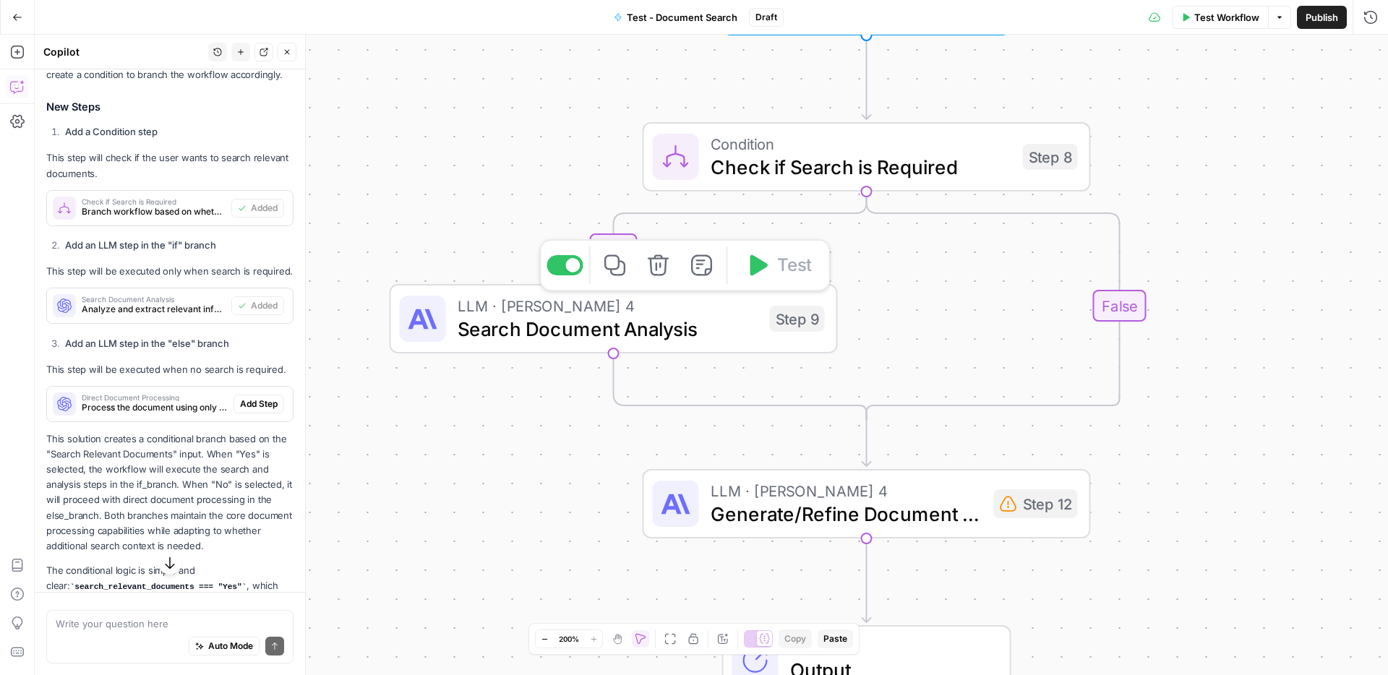
click at [722, 330] on span "Search Document Analysis" at bounding box center [608, 329] width 301 height 29
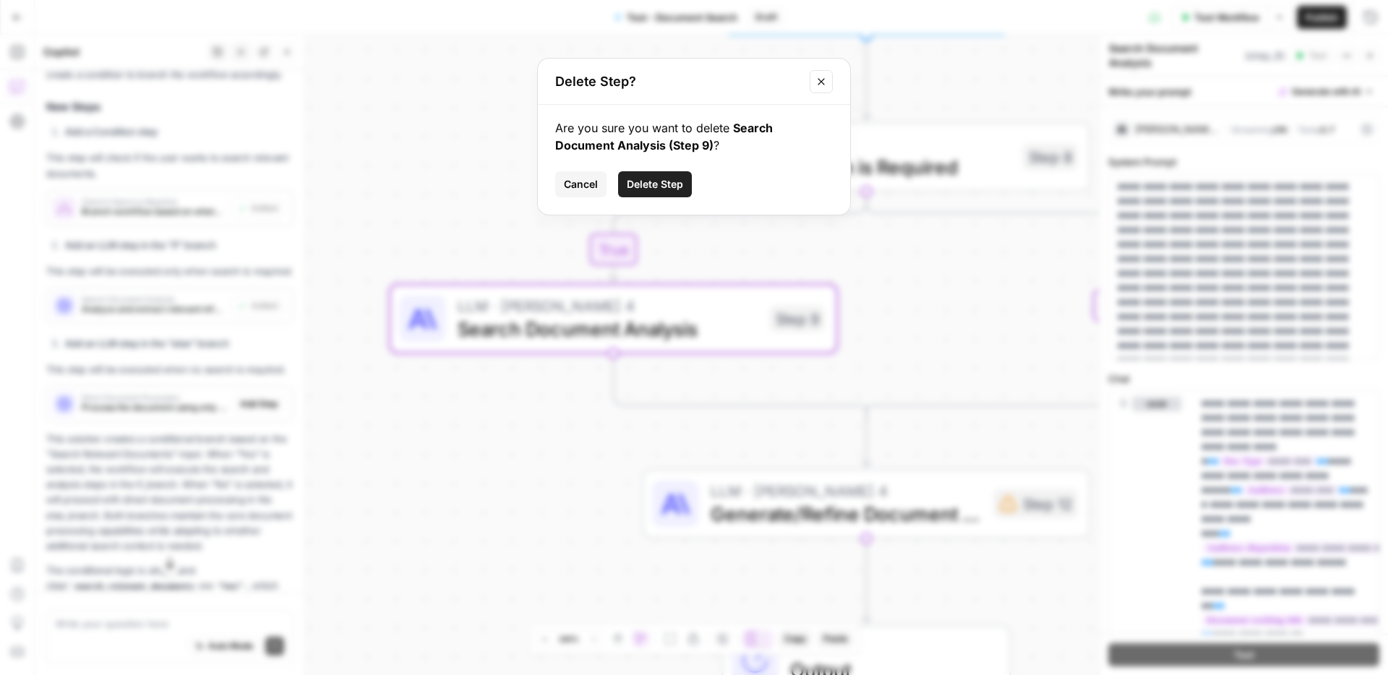
click at [672, 184] on span "Delete Step" at bounding box center [655, 184] width 56 height 14
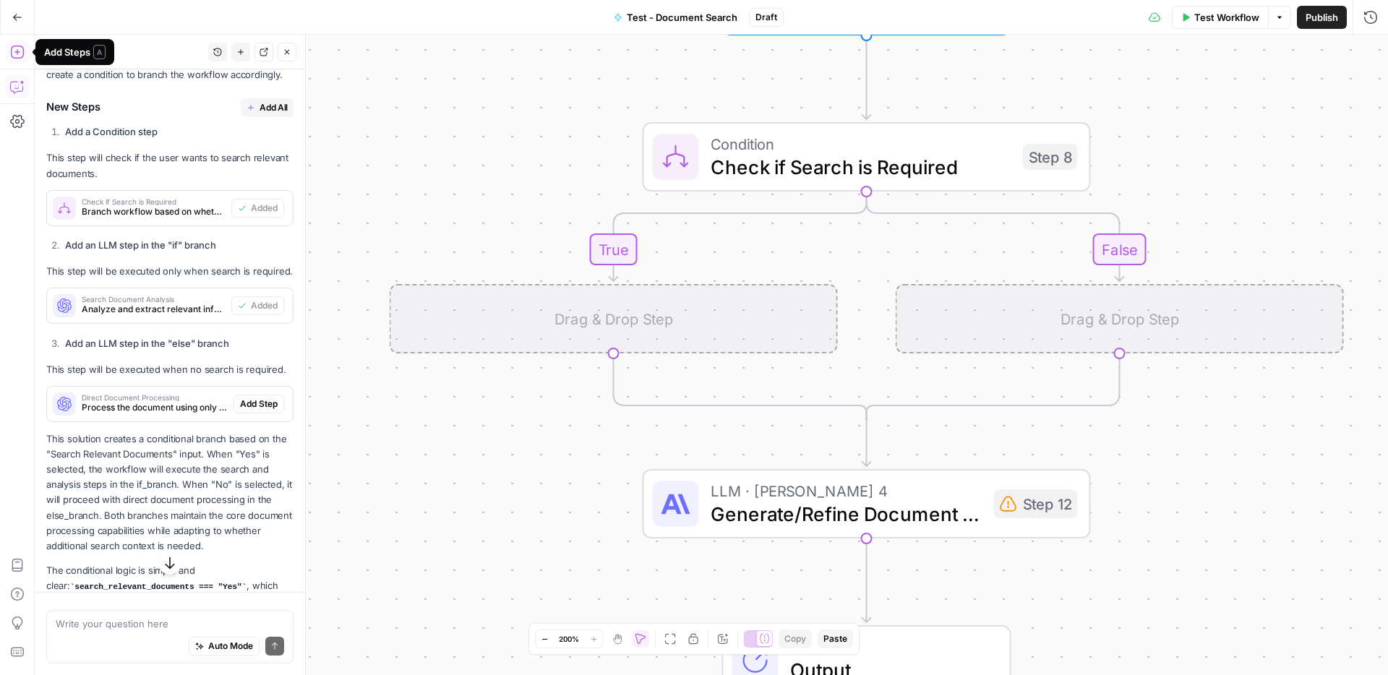
click at [18, 57] on icon "button" at bounding box center [17, 52] width 14 height 14
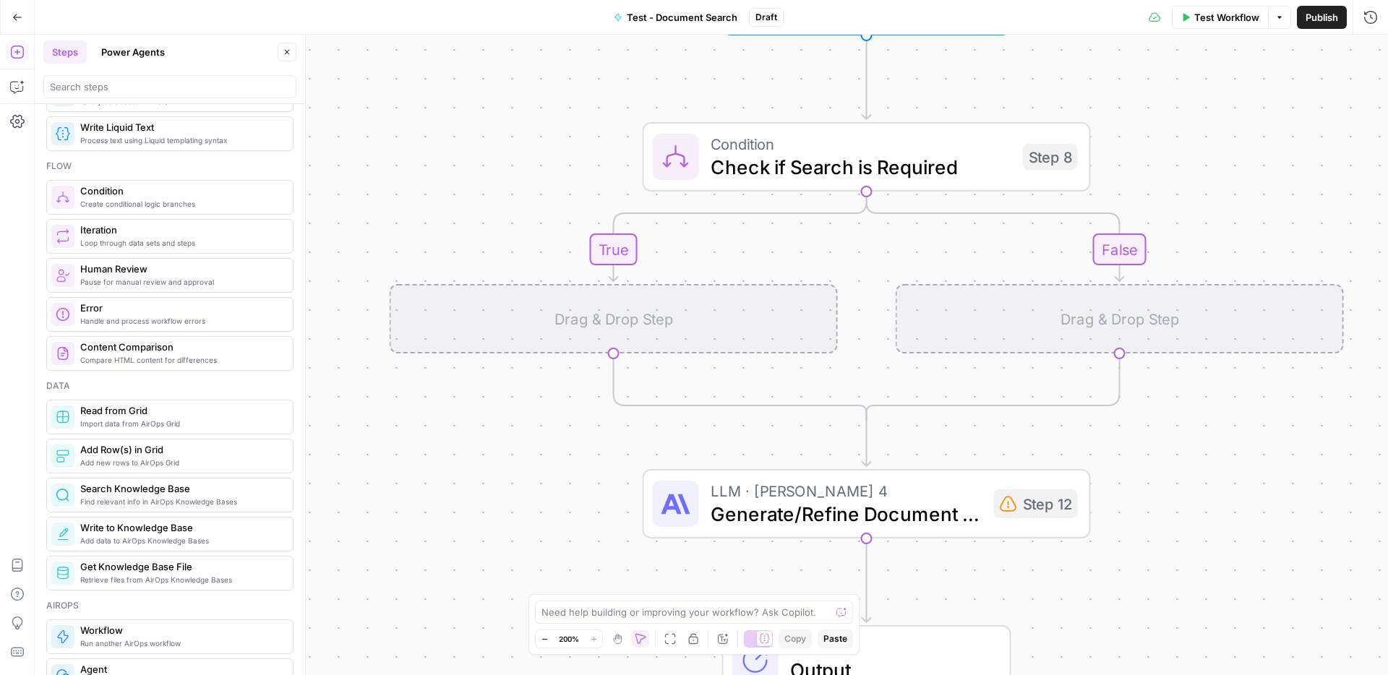
scroll to position [423, 0]
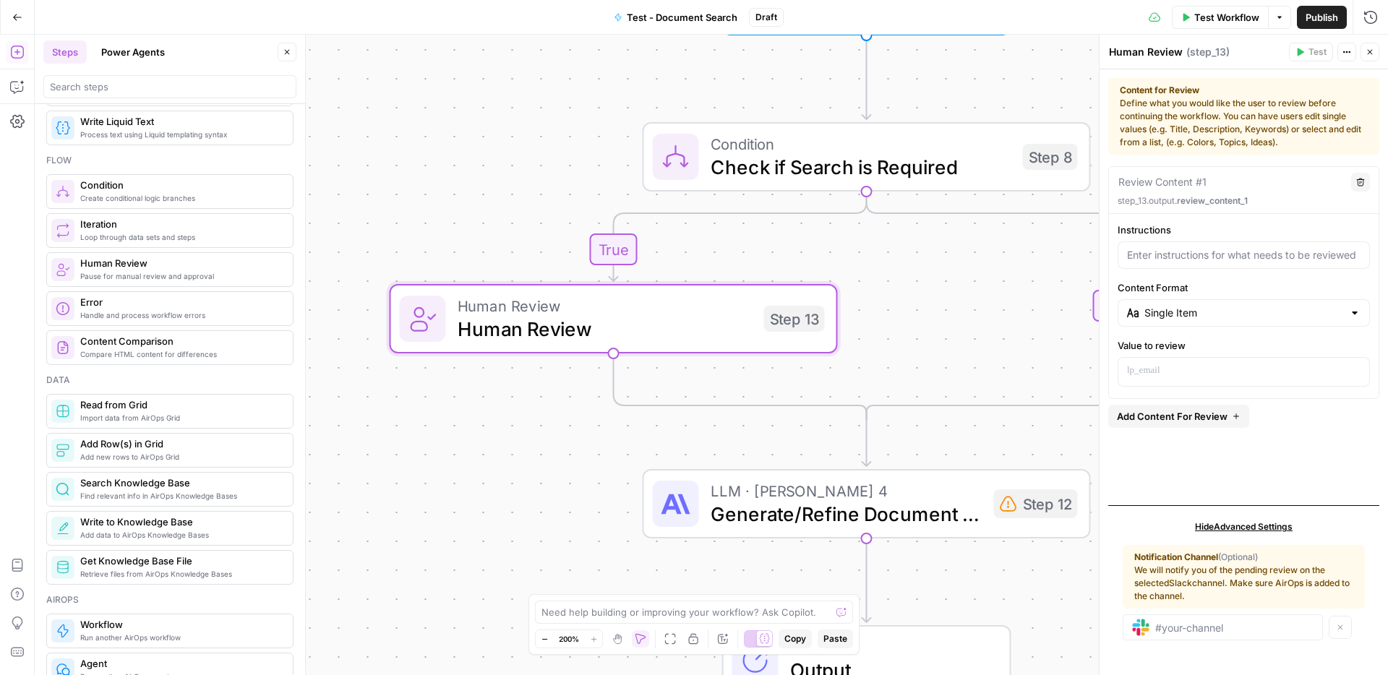
click at [1184, 416] on span "Add Content For Review" at bounding box center [1172, 416] width 111 height 14
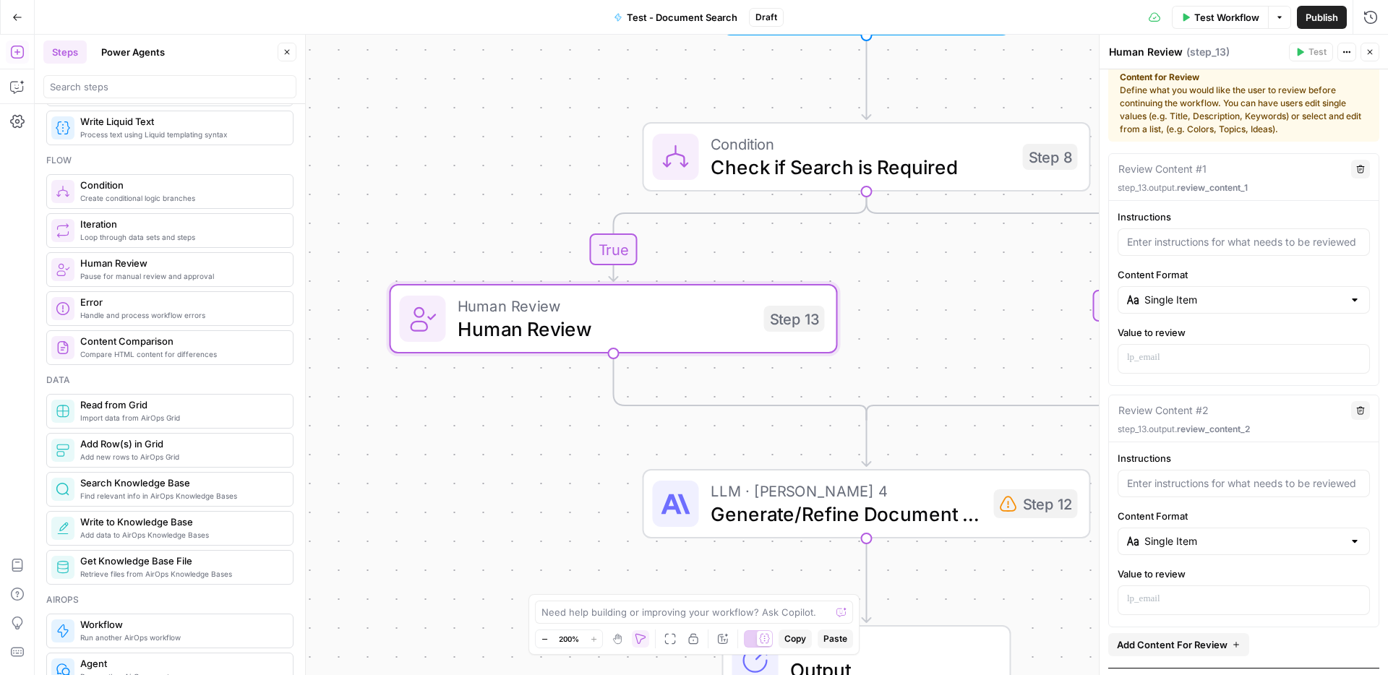
scroll to position [0, 0]
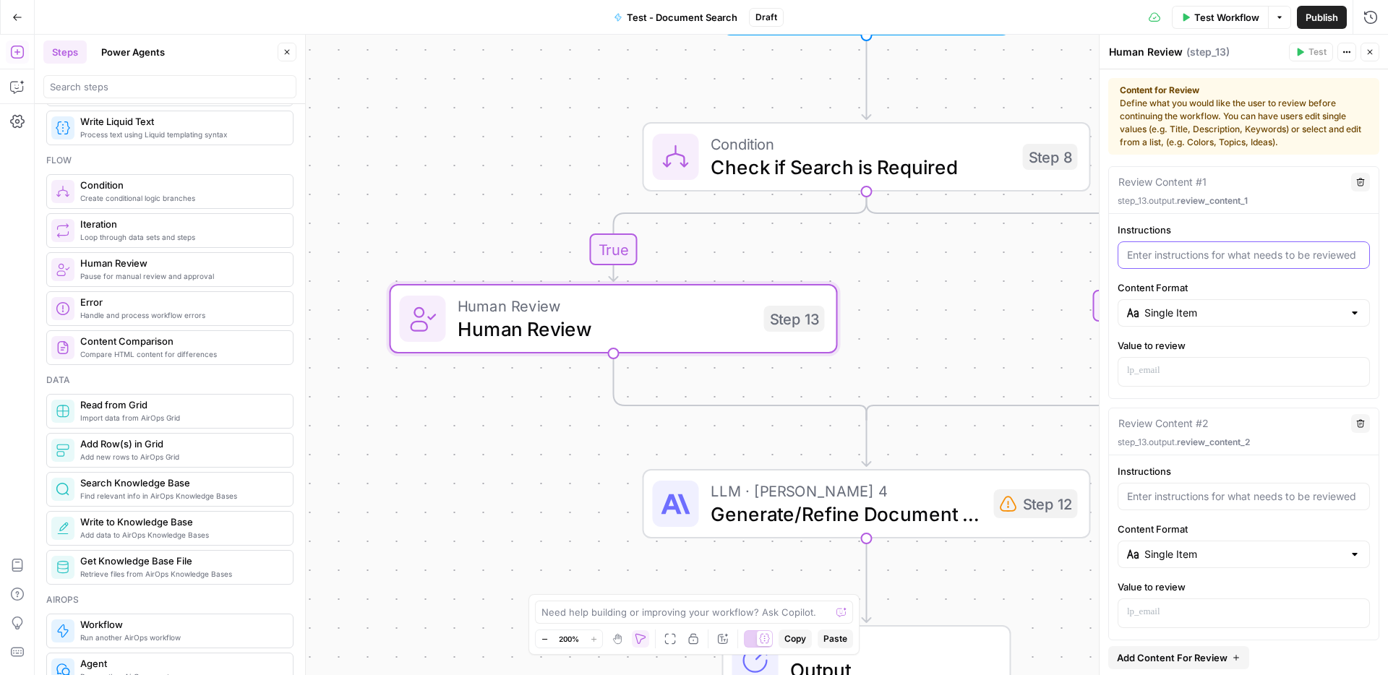
click at [1168, 256] on input "Instructions" at bounding box center [1244, 255] width 234 height 14
type input "Enter your Coda search criteria"
click at [1265, 312] on input "Content Format" at bounding box center [1244, 313] width 199 height 14
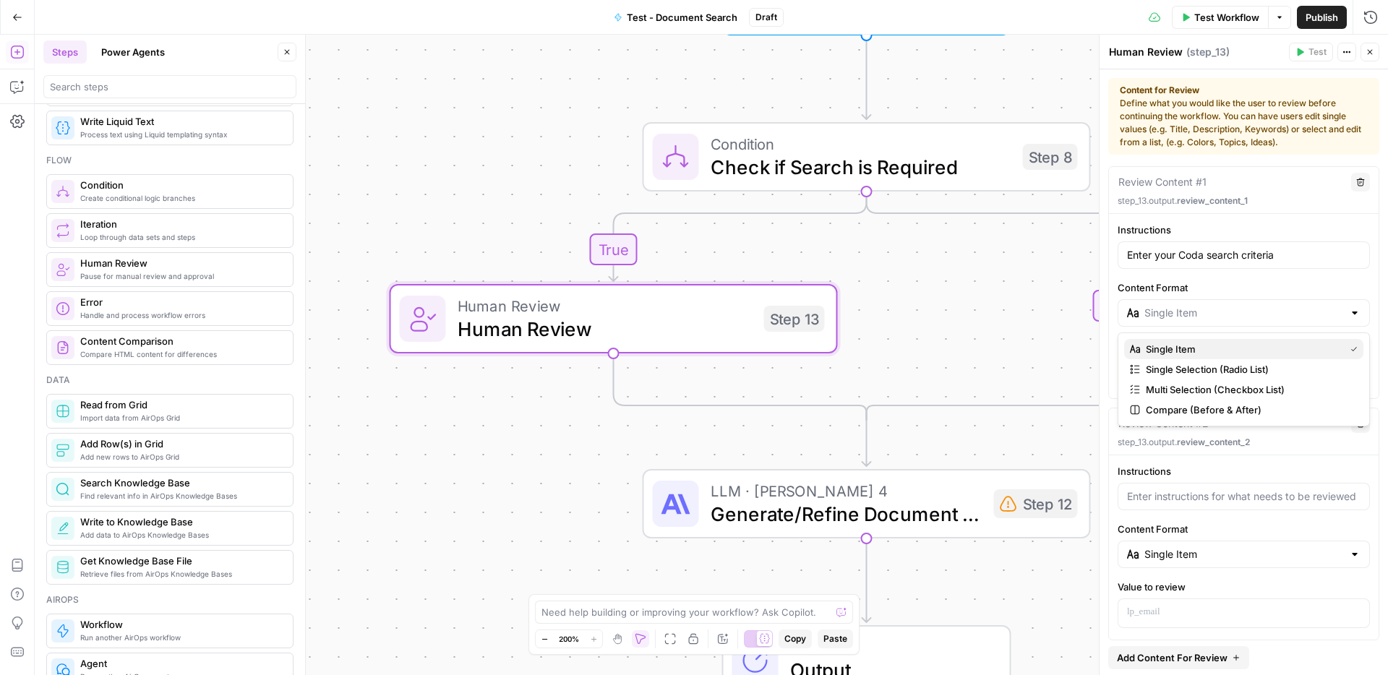
click at [1214, 349] on span "Single Item" at bounding box center [1242, 349] width 193 height 14
type input "Single Item"
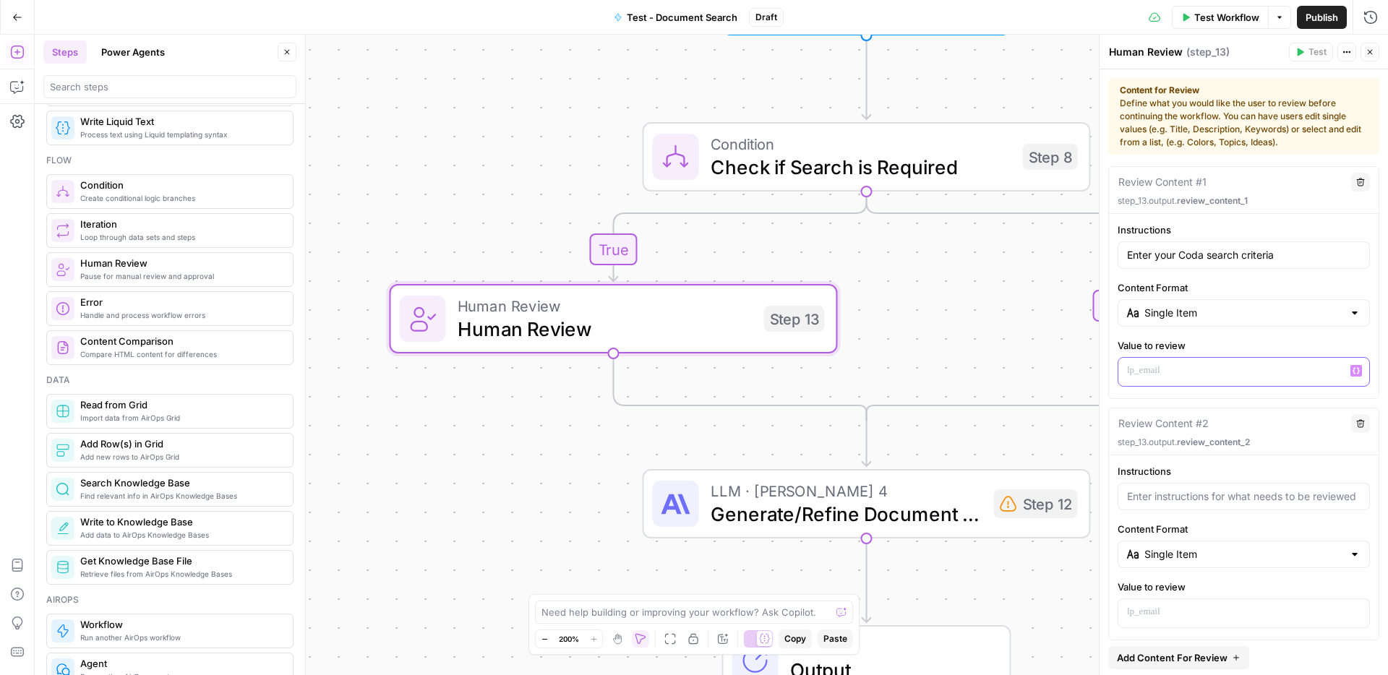
click at [1205, 372] on p at bounding box center [1244, 371] width 234 height 14
click at [1364, 425] on icon "button" at bounding box center [1361, 423] width 9 height 9
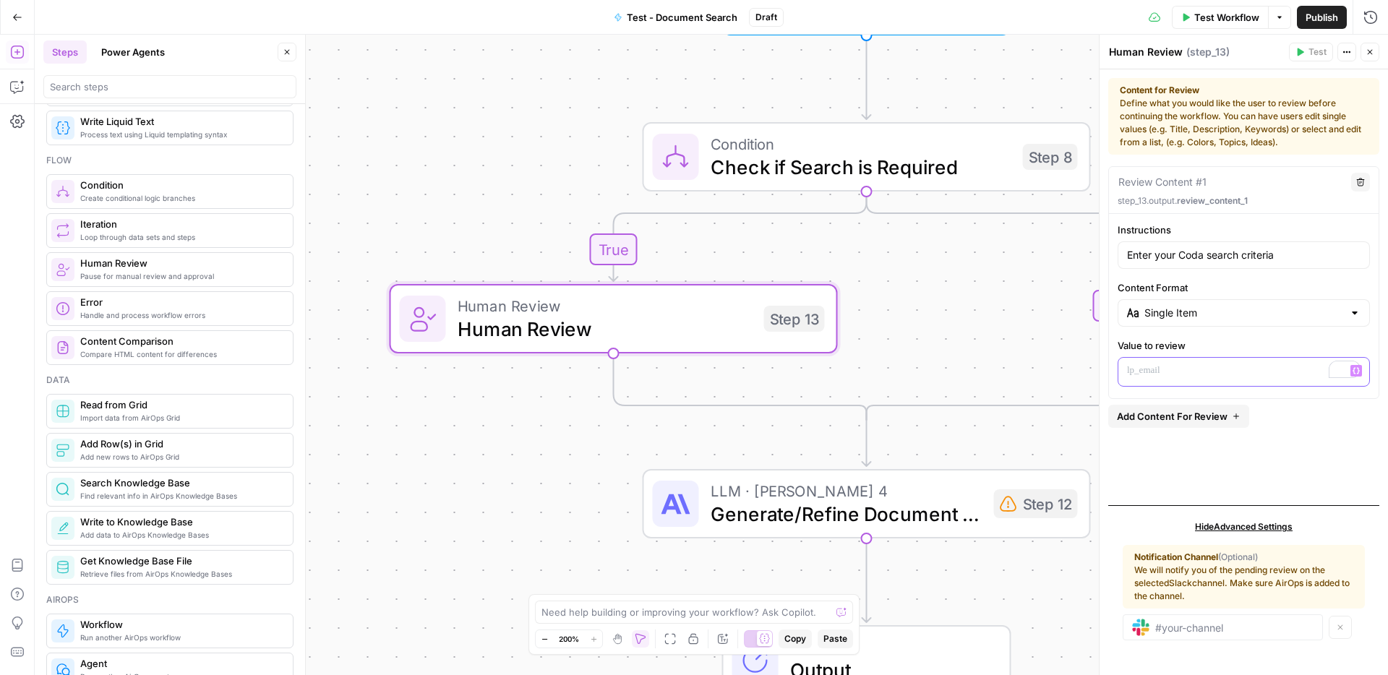
click at [1199, 375] on p "To enrich screen reader interactions, please activate Accessibility in Grammarl…" at bounding box center [1244, 371] width 234 height 14
click at [1360, 369] on button "Variables Menu" at bounding box center [1357, 371] width 12 height 12
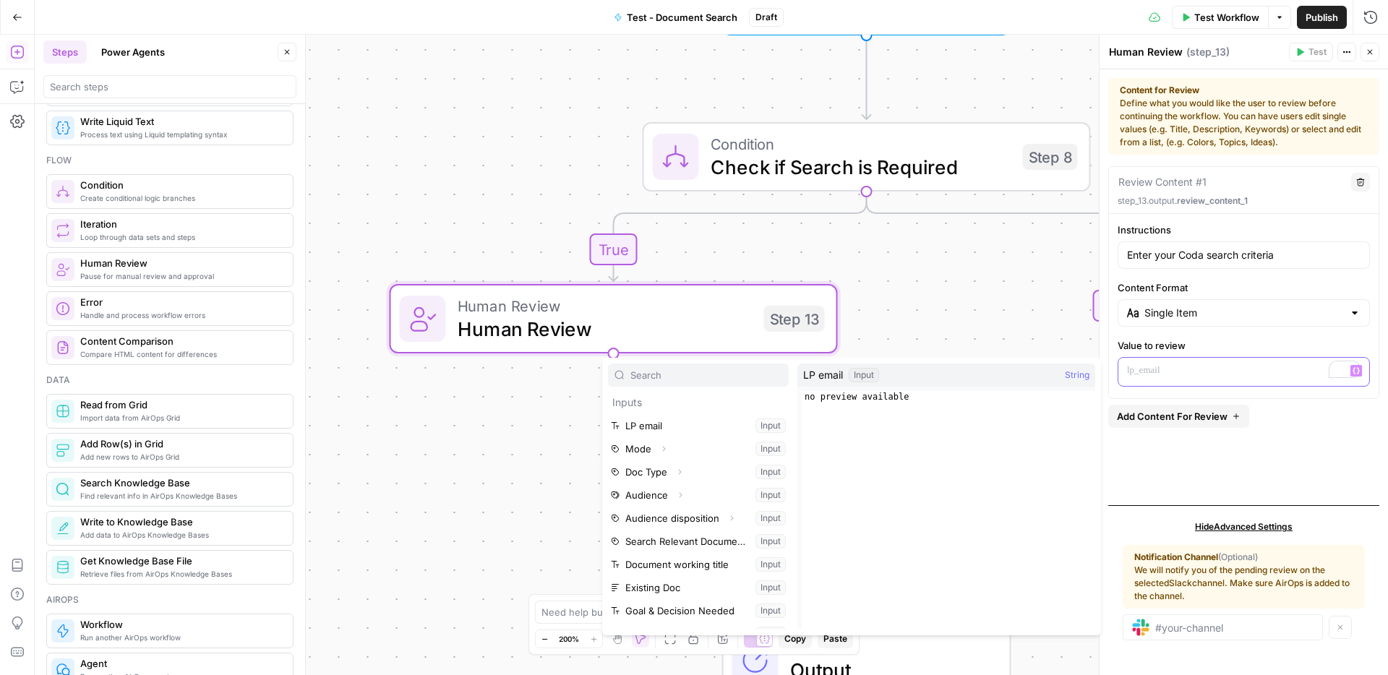
click at [1169, 377] on p "To enrich screen reader interactions, please activate Accessibility in Grammarl…" at bounding box center [1244, 371] width 234 height 14
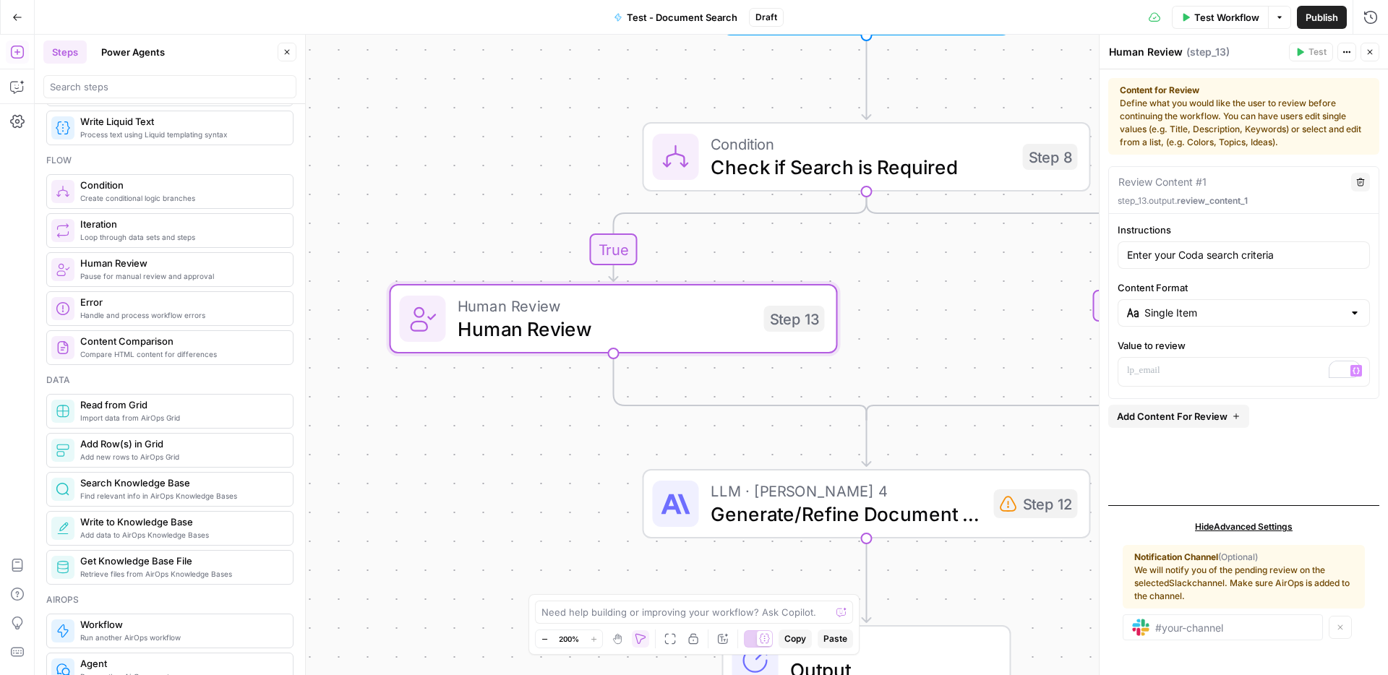
click at [1218, 526] on span "Hide Advanced Settings" at bounding box center [1244, 527] width 98 height 13
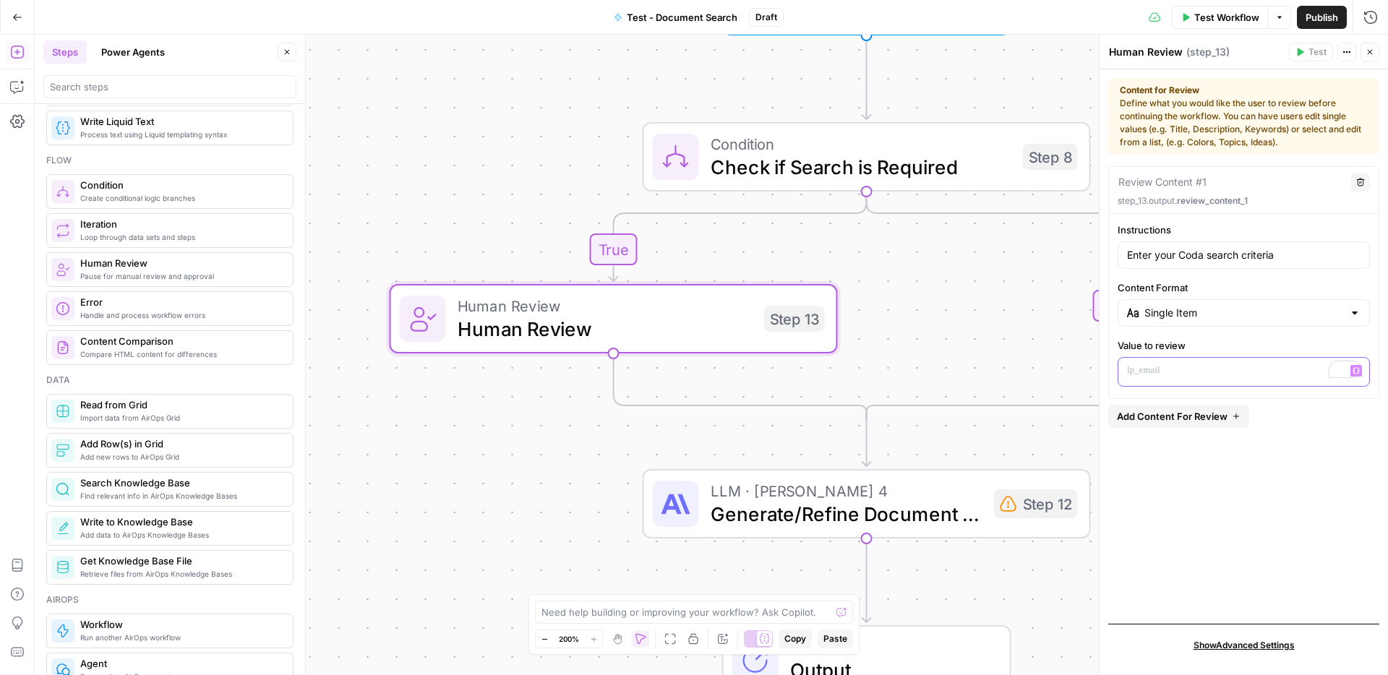
click at [1176, 377] on p "To enrich screen reader interactions, please activate Accessibility in Grammarl…" at bounding box center [1244, 371] width 234 height 14
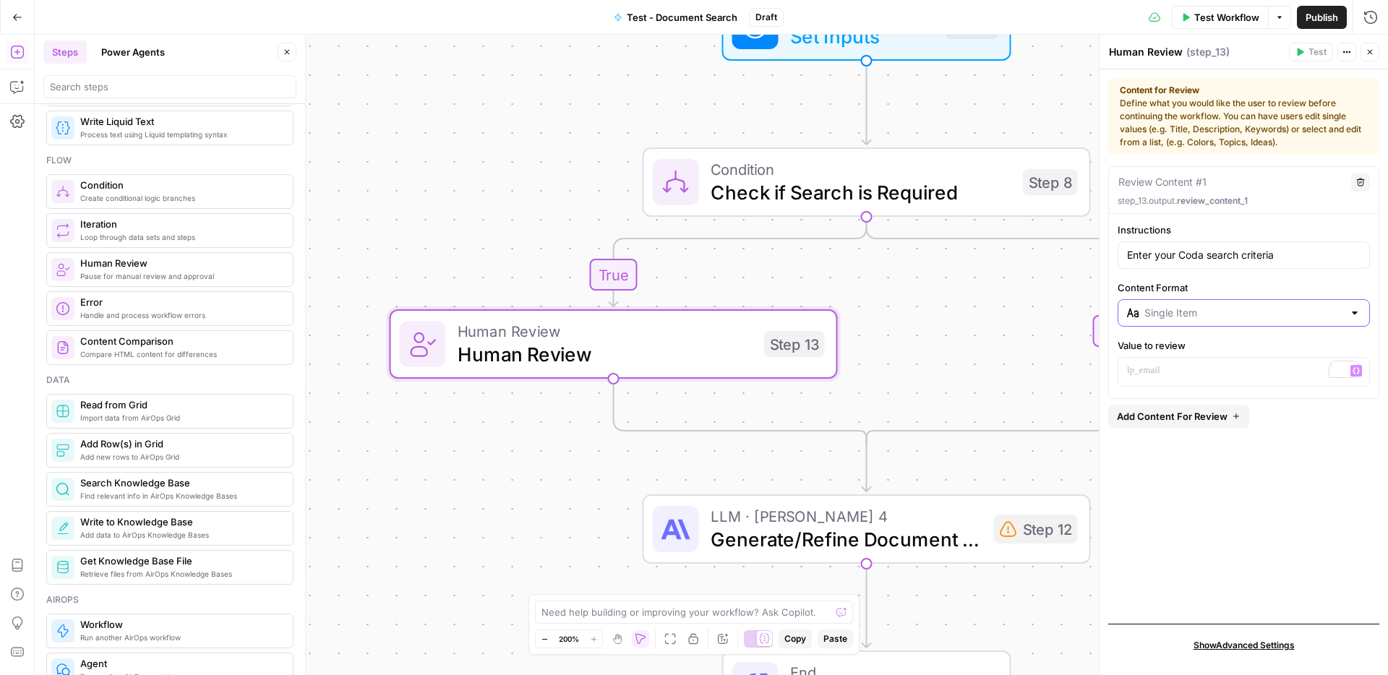
click at [1283, 309] on input "Content Format" at bounding box center [1244, 313] width 199 height 14
type input "Single Item"
click at [1349, 288] on label "Content Format" at bounding box center [1244, 288] width 252 height 14
click at [1344, 306] on input "Single Item" at bounding box center [1244, 313] width 199 height 14
type input "Single Item"
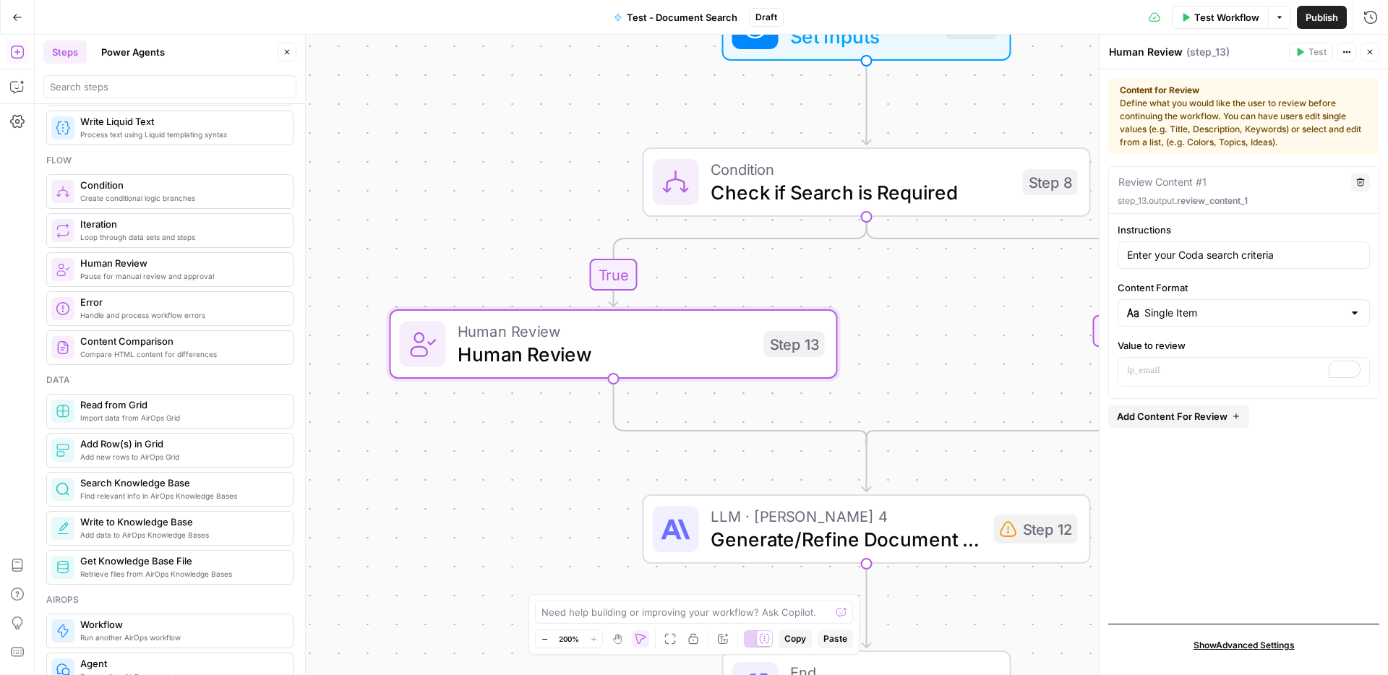
click at [1255, 282] on label "Content Format" at bounding box center [1244, 288] width 252 height 14
click at [1255, 306] on input "Single Item" at bounding box center [1244, 313] width 199 height 14
type input "Single Item"
click at [1049, 396] on div "true false Workflow Set Inputs Inputs Condition Check if Search is Required Ste…" at bounding box center [712, 355] width 1354 height 641
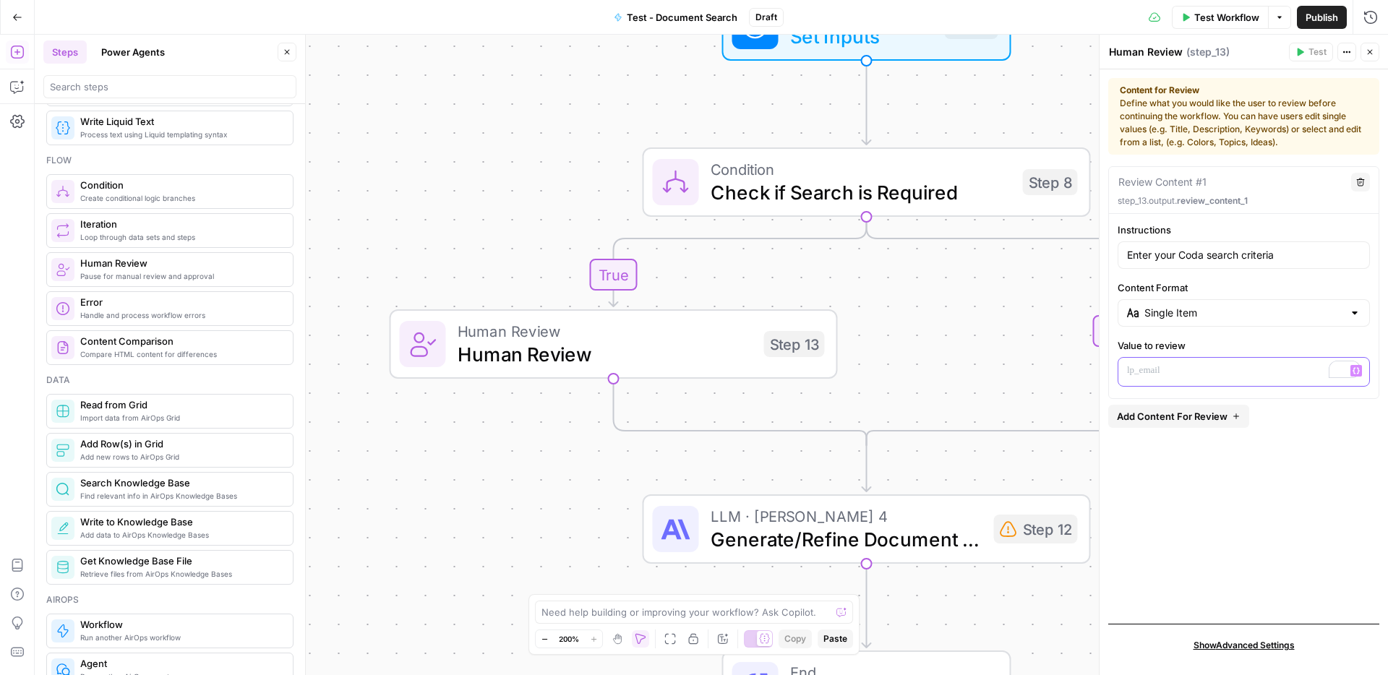
click at [1145, 364] on p "To enrich screen reader interactions, please activate Accessibility in Grammarl…" at bounding box center [1244, 371] width 234 height 14
click at [1362, 370] on button "Variables Menu" at bounding box center [1357, 371] width 12 height 12
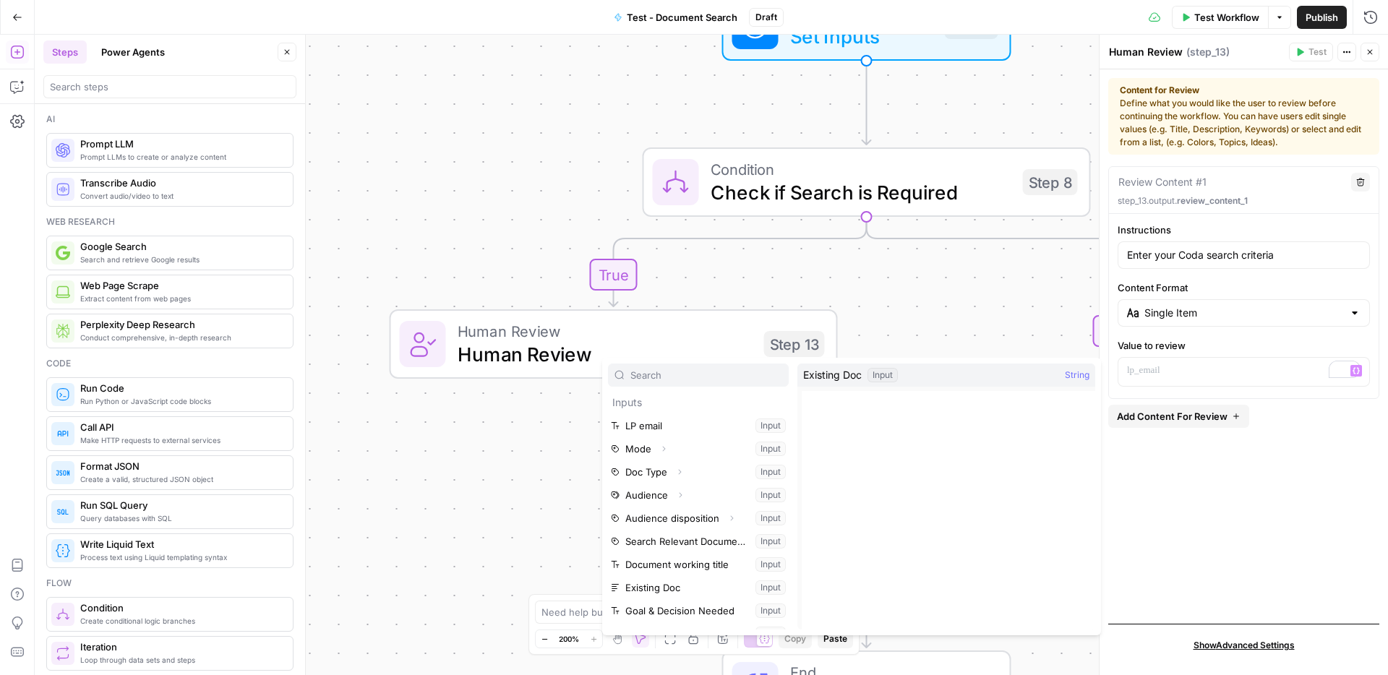
scroll to position [423, 0]
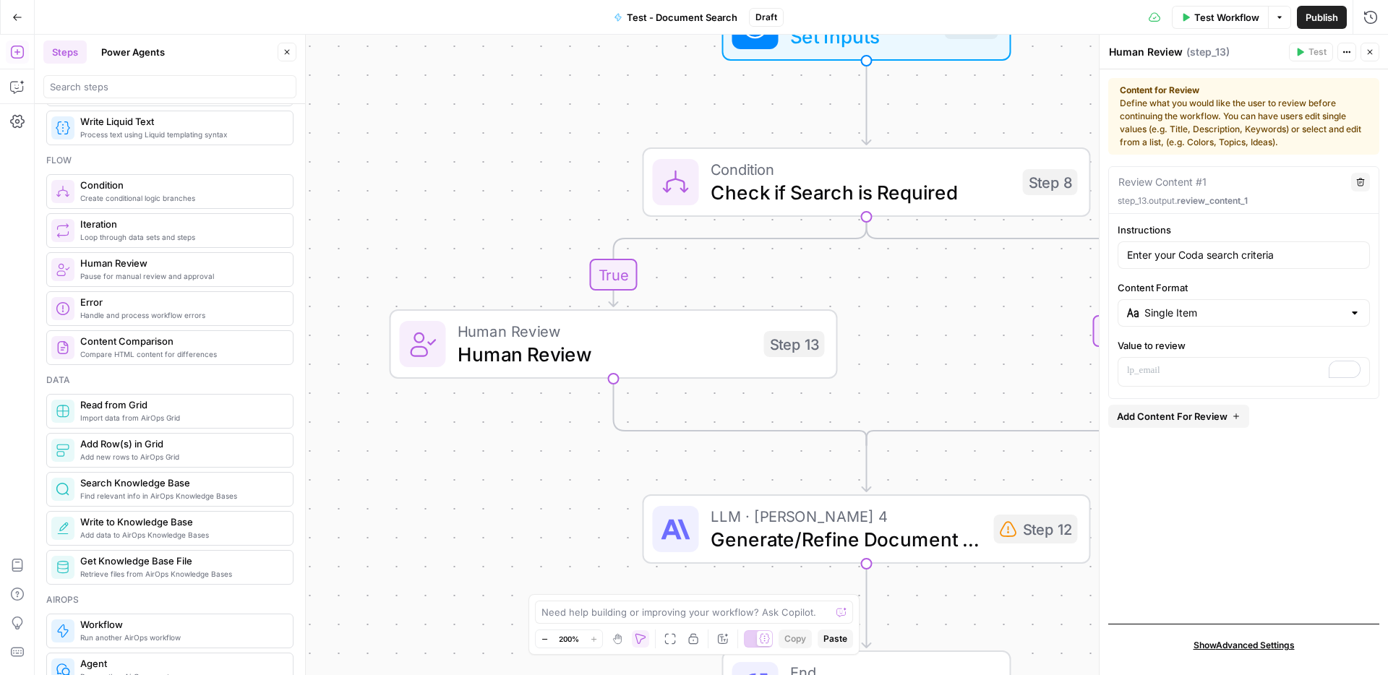
click at [1196, 501] on div "Review Content #1 Delete step_13.output. review_content_1 Instructions Enter yo…" at bounding box center [1244, 389] width 271 height 446
click at [713, 353] on span "Human Review" at bounding box center [605, 354] width 295 height 29
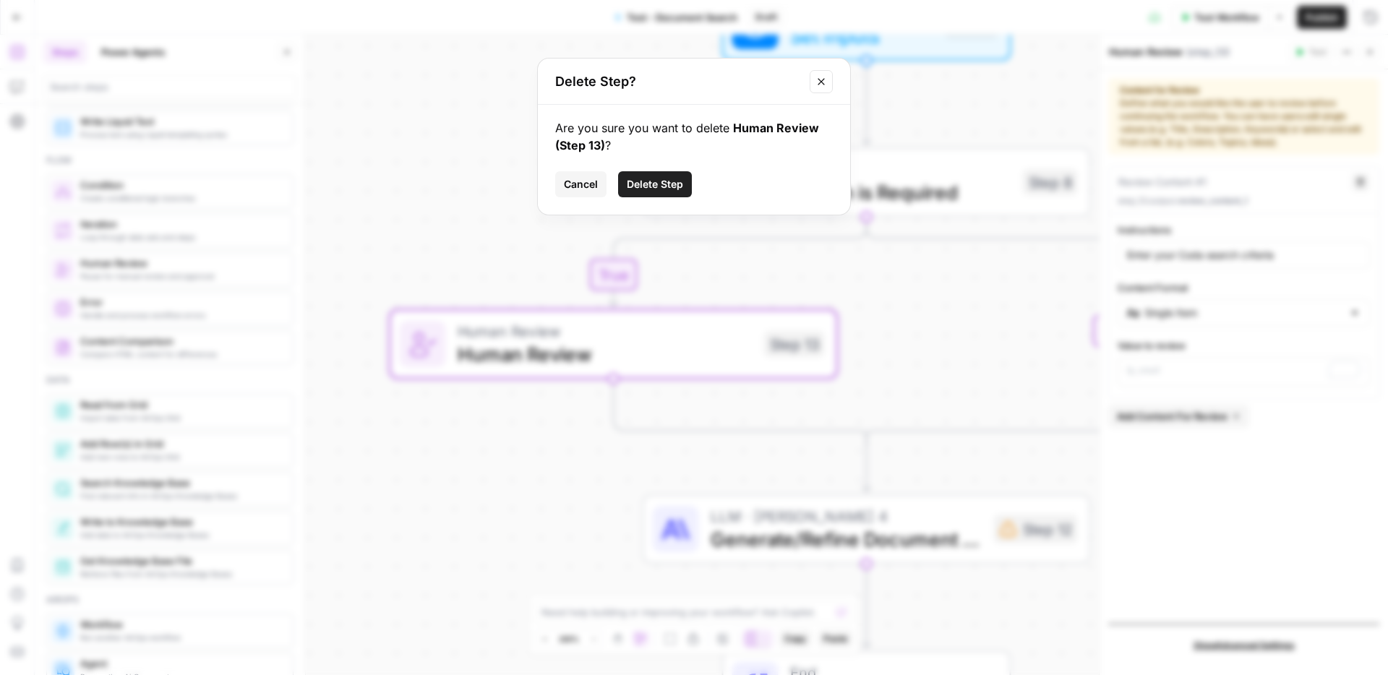
click button "Delete Step" at bounding box center [655, 184] width 74 height 26
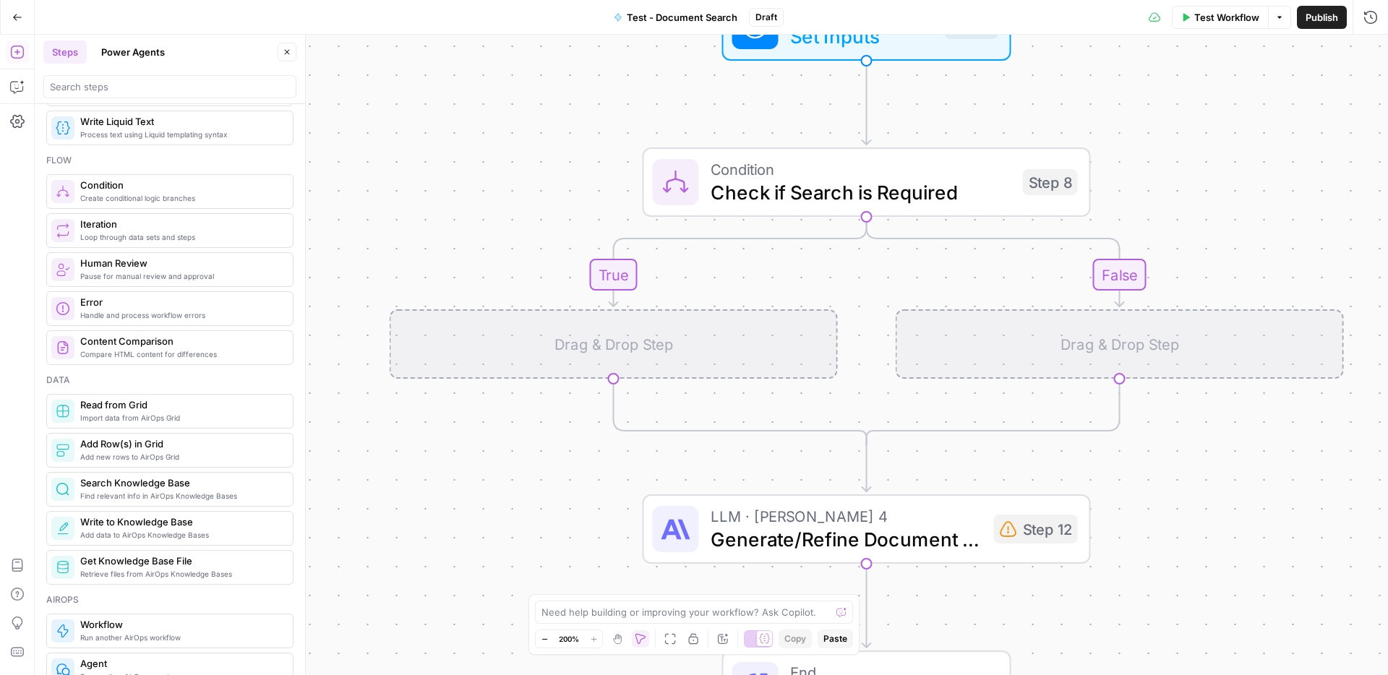
click at [1046, 124] on div "true false Workflow Set Inputs Inputs Condition Check if Search is Required Ste…" at bounding box center [712, 355] width 1354 height 641
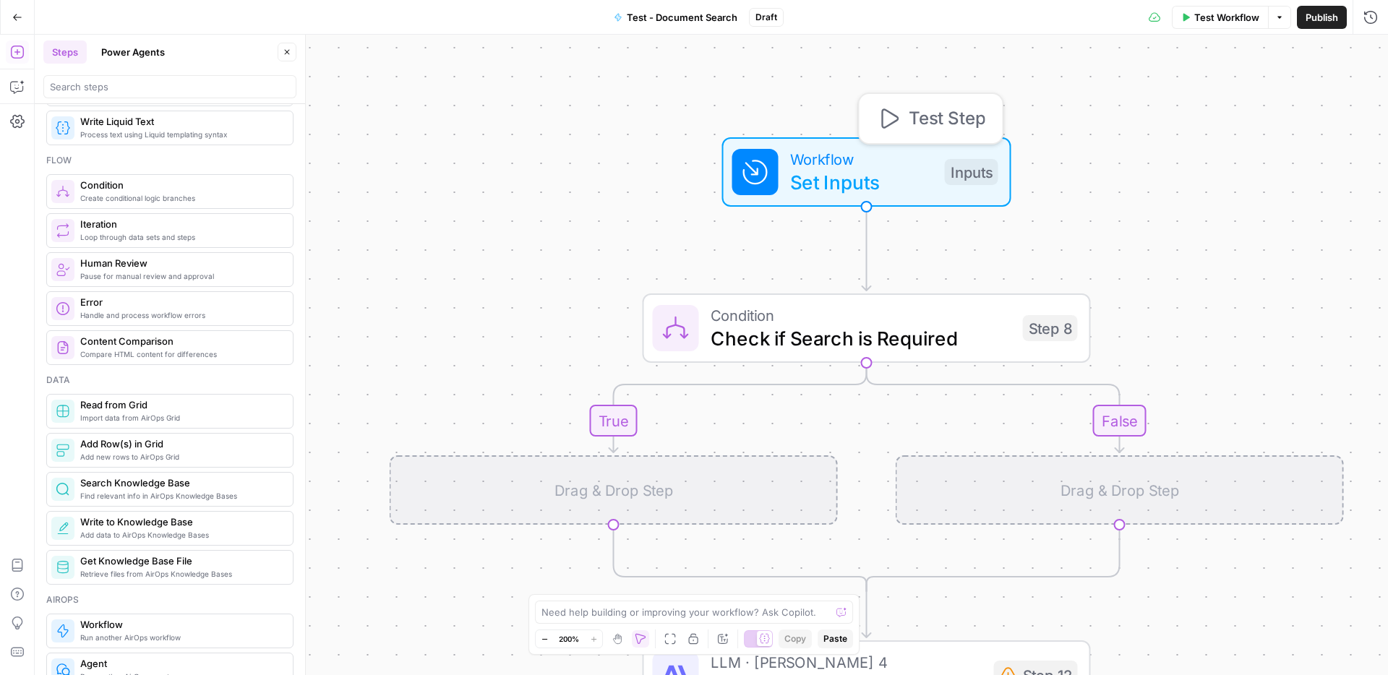
click at [910, 181] on span "Set Inputs" at bounding box center [861, 182] width 143 height 29
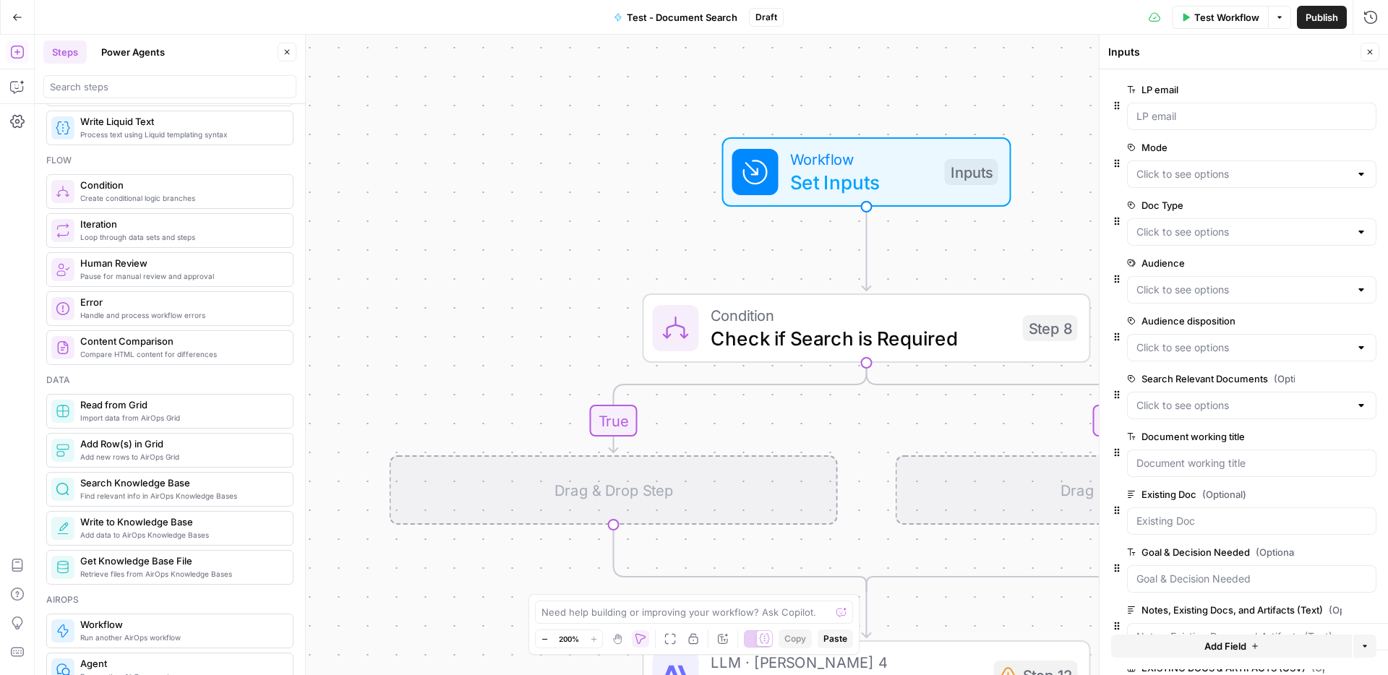
click at [1215, 647] on span "Add Field" at bounding box center [1226, 646] width 42 height 14
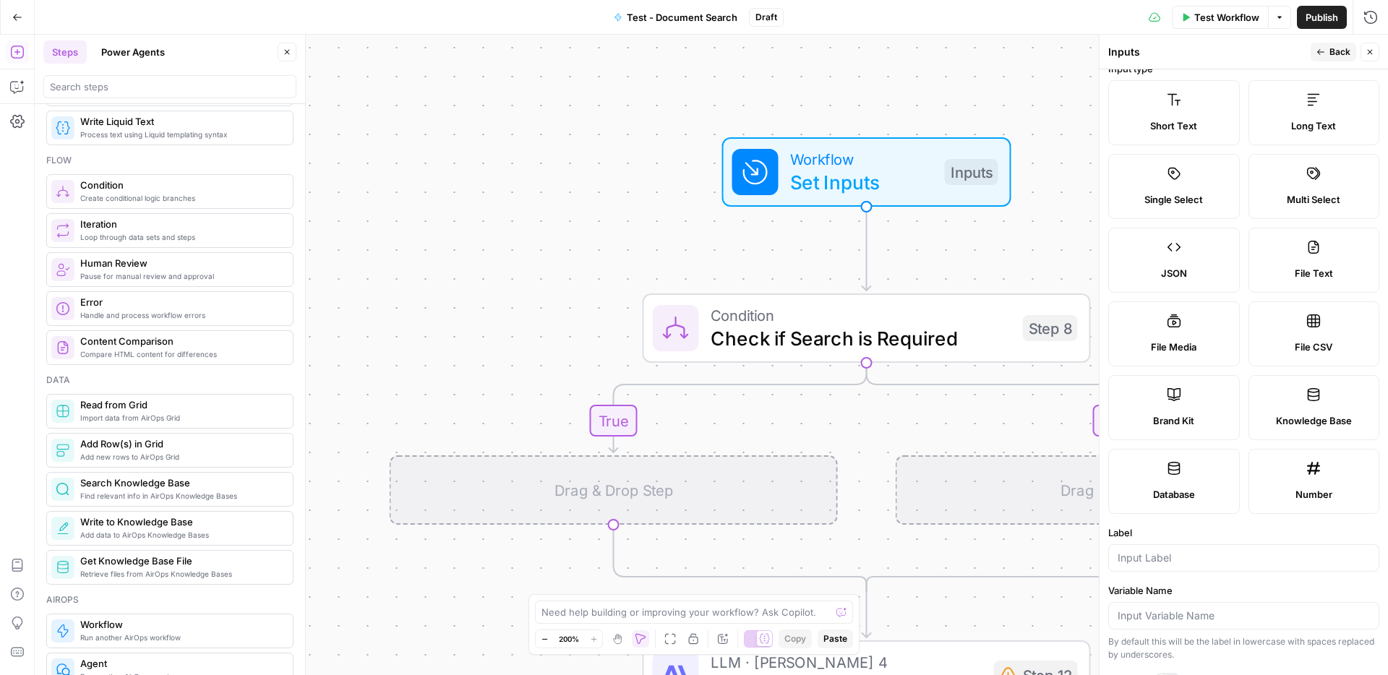
scroll to position [17, 0]
click at [1265, 121] on div "Long Text" at bounding box center [1314, 125] width 107 height 14
click at [1208, 563] on input "Label" at bounding box center [1244, 557] width 252 height 14
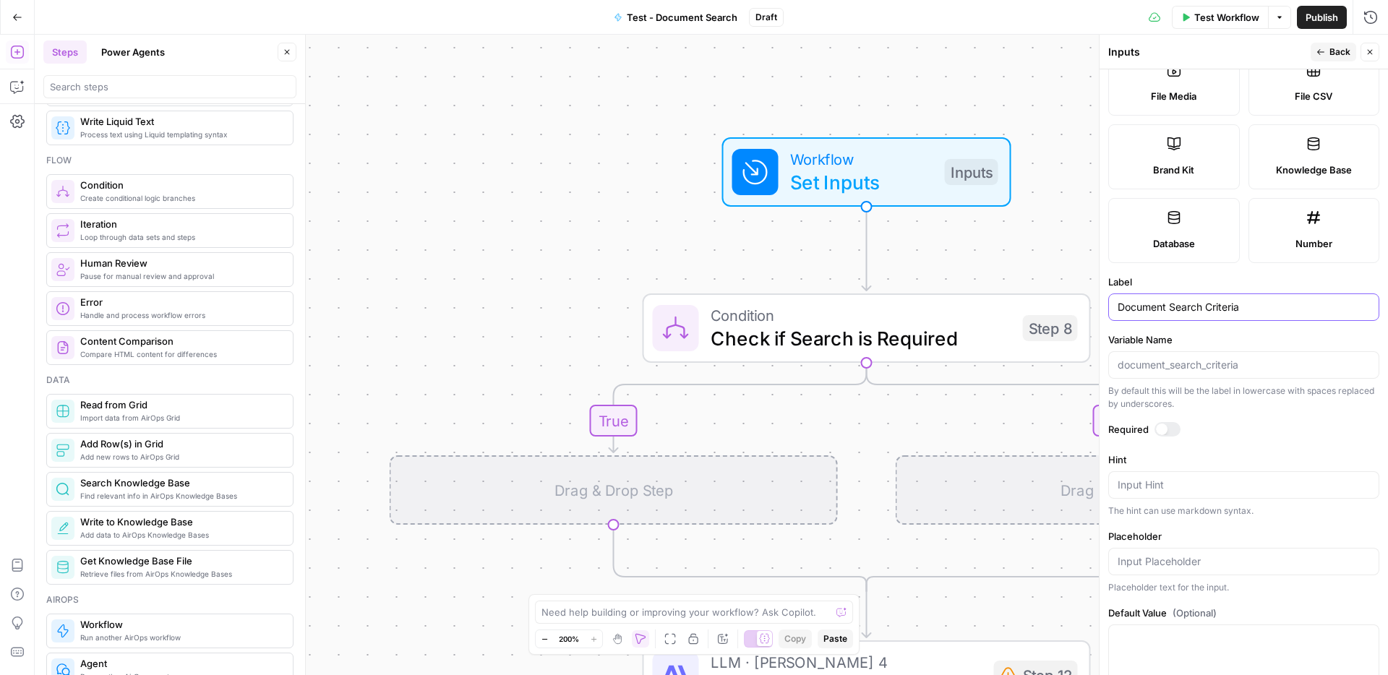
scroll to position [302, 0]
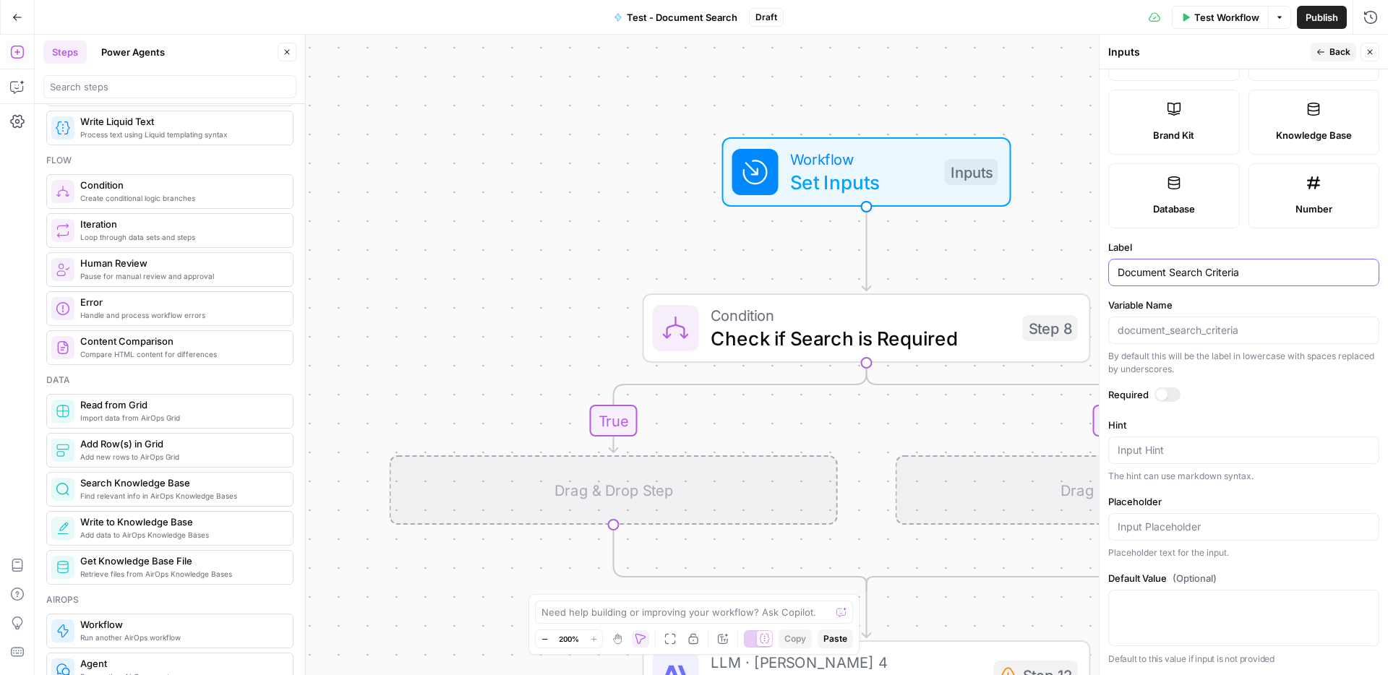
type input "Document Search Criteria"
click at [1192, 464] on div "Input Hint" at bounding box center [1244, 450] width 271 height 27
click at [1174, 528] on input "Placeholder" at bounding box center [1244, 527] width 252 height 14
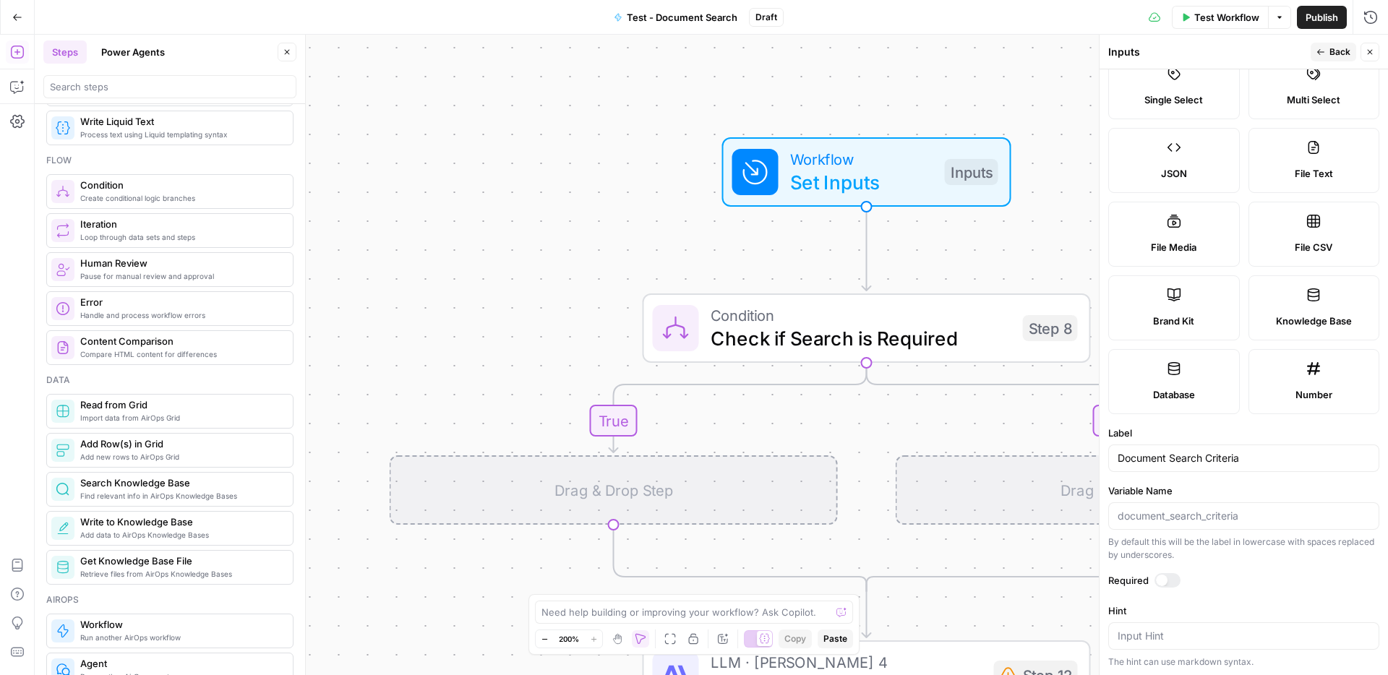
scroll to position [0, 0]
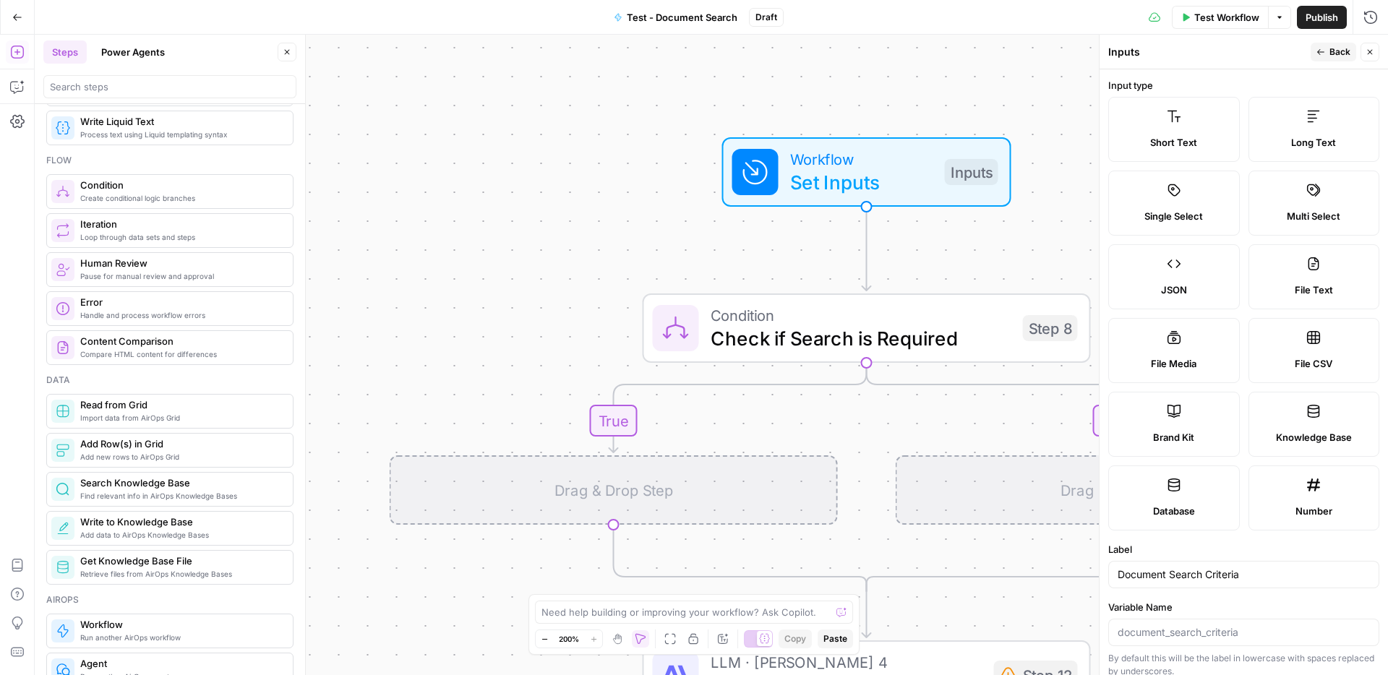
click at [1333, 53] on span "Back" at bounding box center [1340, 52] width 21 height 13
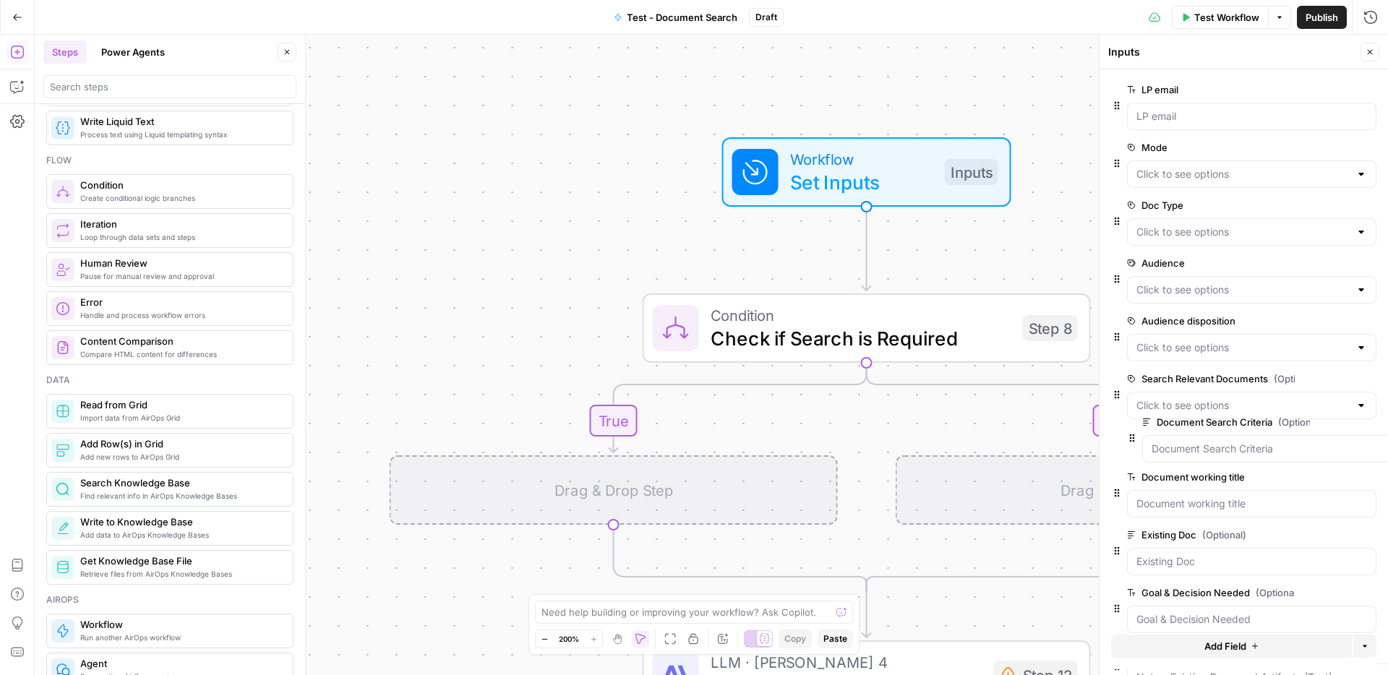
drag, startPoint x: 1117, startPoint y: 591, endPoint x: 1132, endPoint y: 426, distance: 165.5
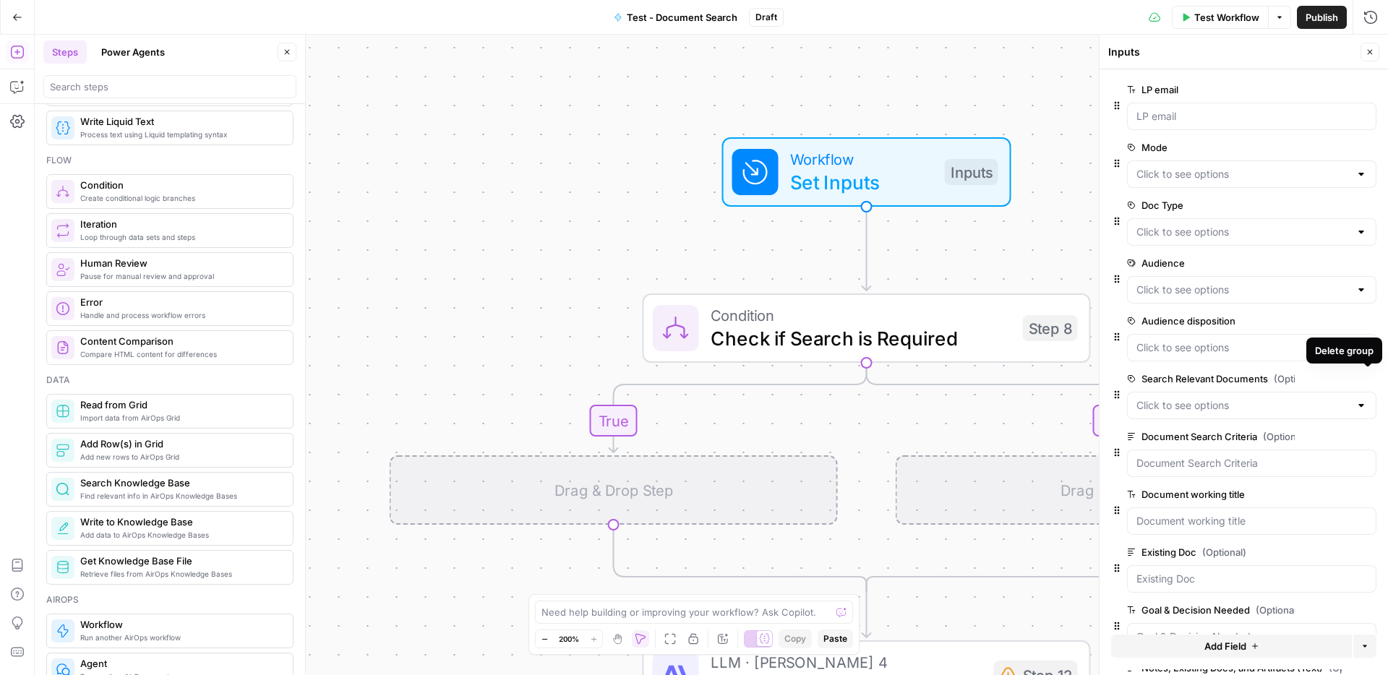
click at [1372, 383] on icon "button" at bounding box center [1368, 379] width 8 height 8
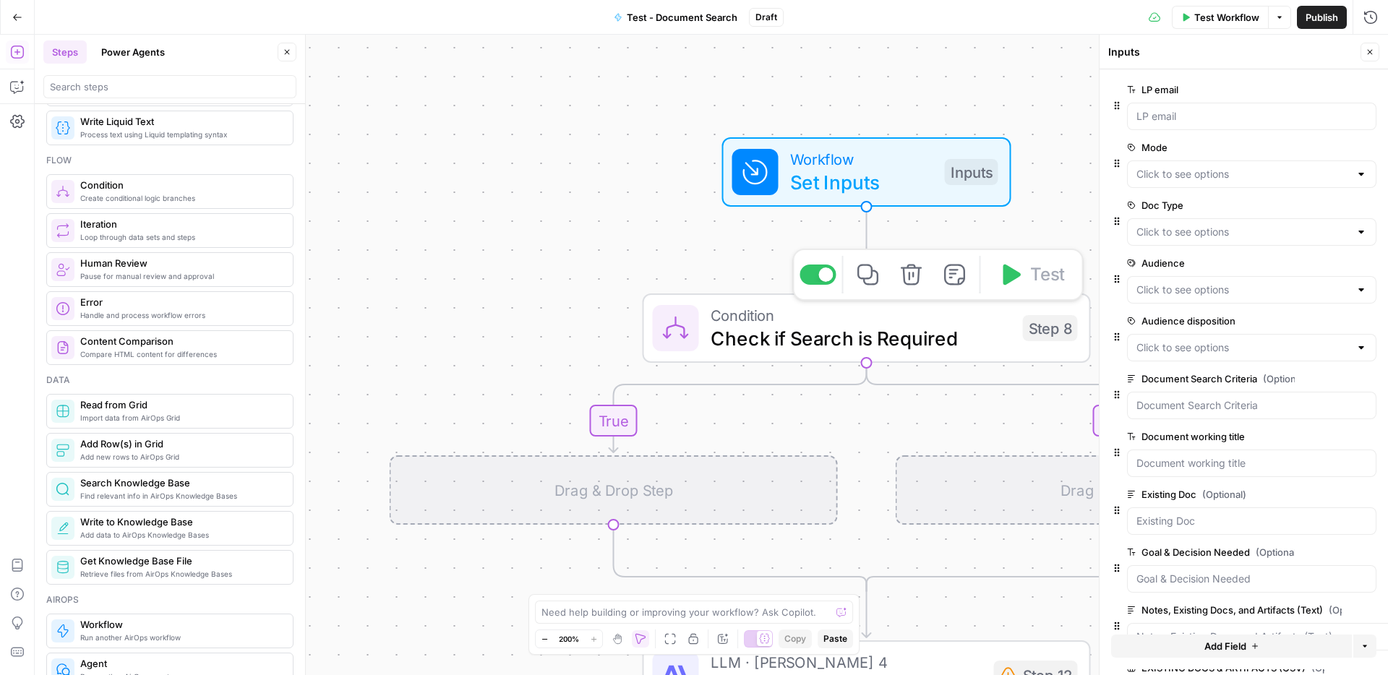
click at [817, 332] on span "Check if Search is Required" at bounding box center [861, 338] width 301 height 29
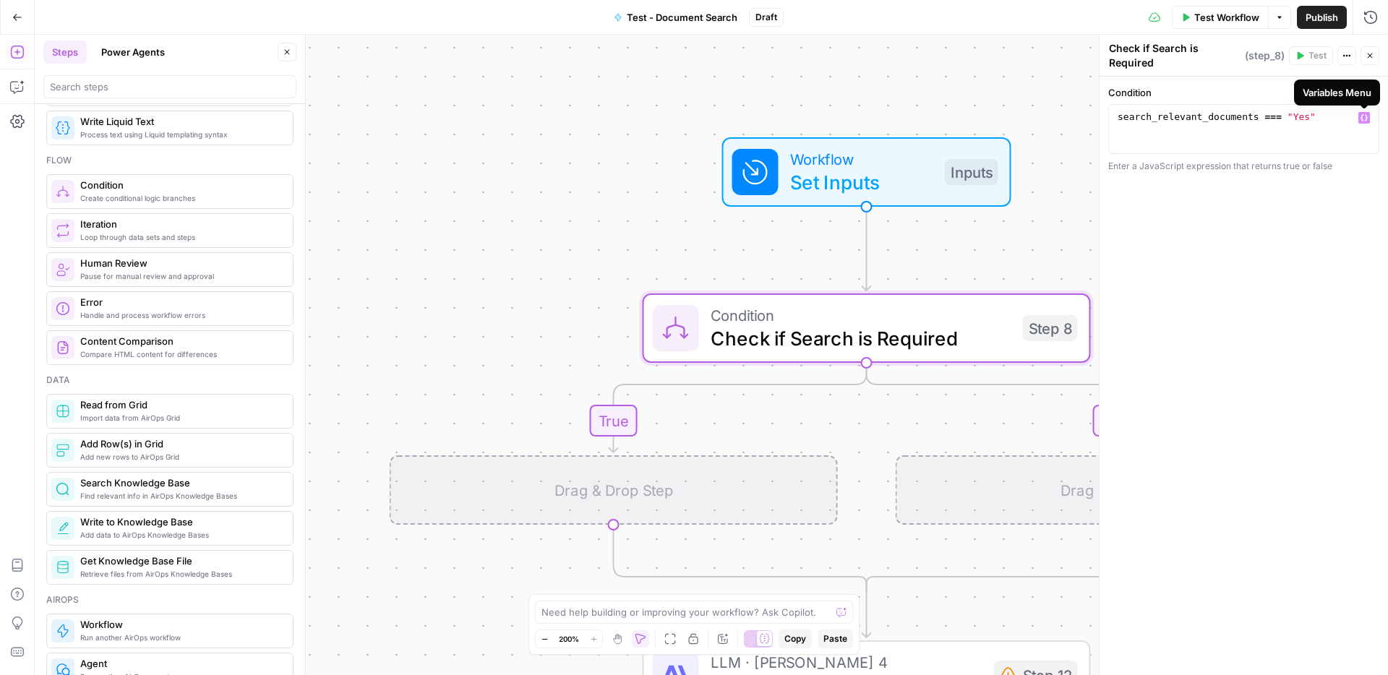
click at [1364, 116] on icon "button" at bounding box center [1364, 117] width 7 height 7
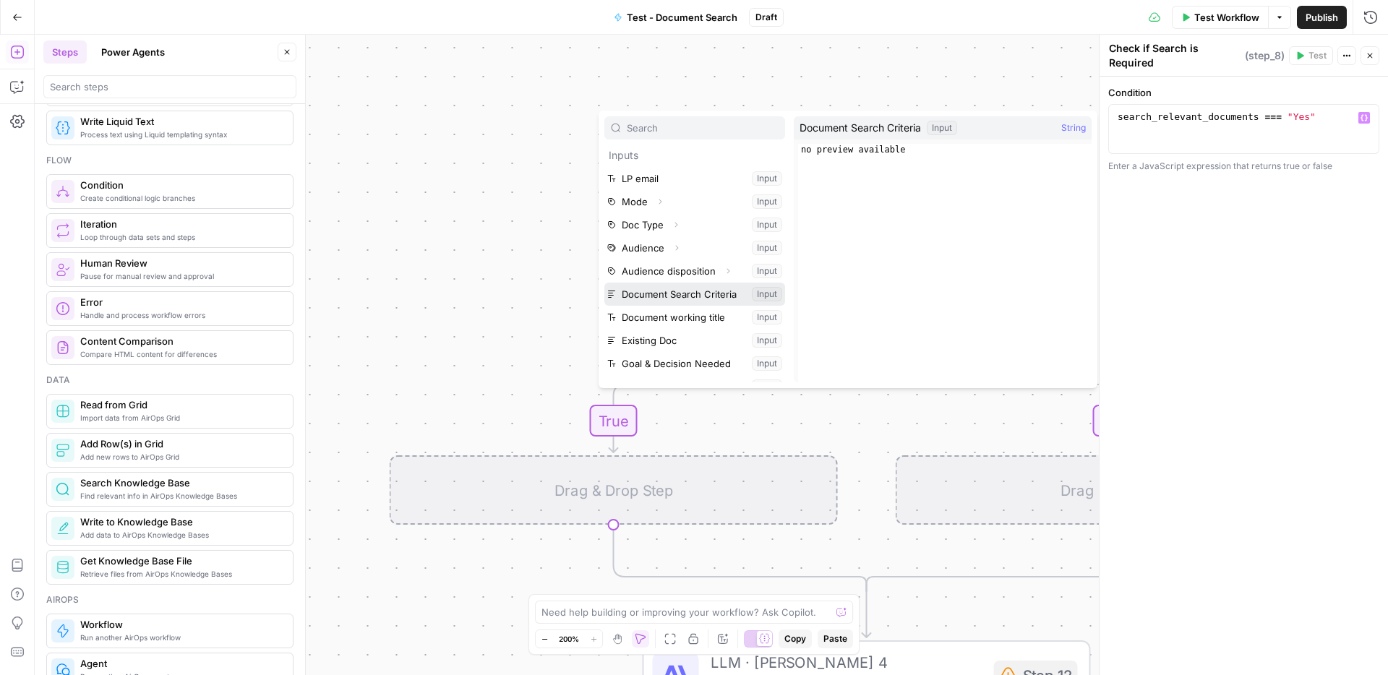
click at [700, 296] on button "Select variable Document Search Criteria" at bounding box center [695, 294] width 181 height 23
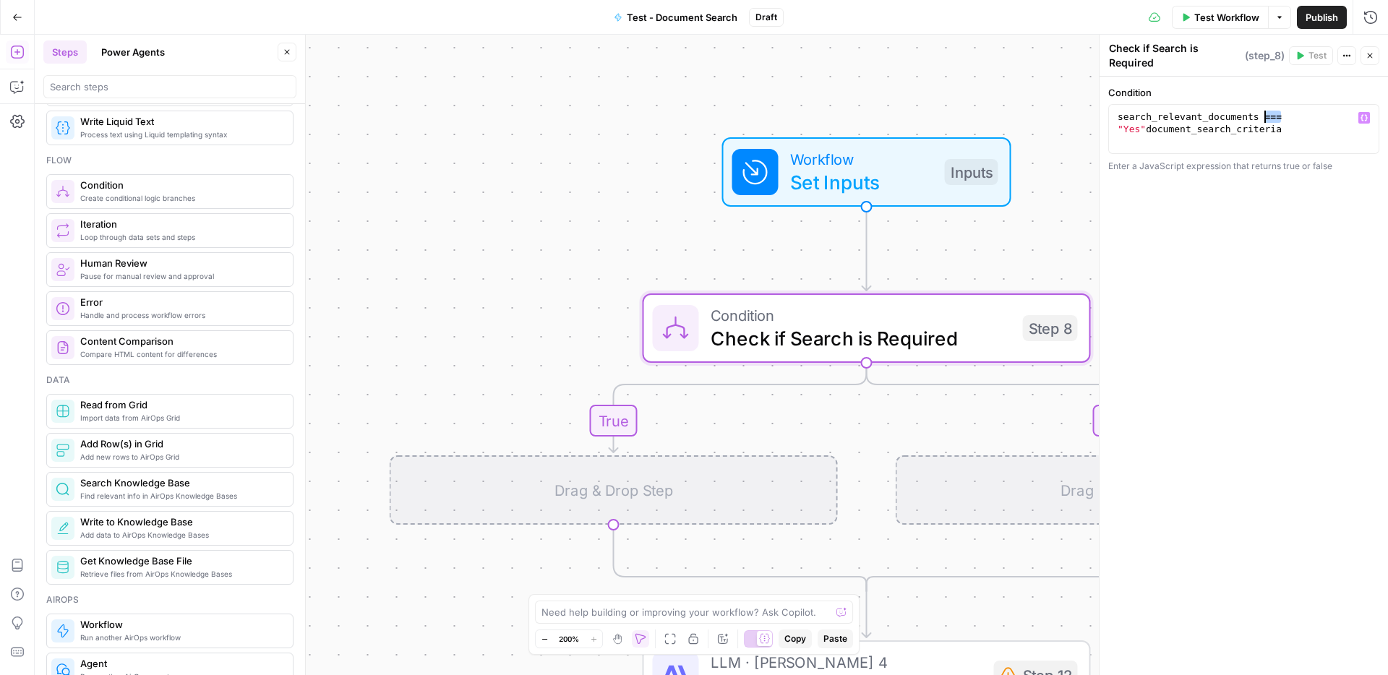
drag, startPoint x: 1292, startPoint y: 116, endPoint x: 1218, endPoint y: 110, distance: 74.7
click at [1218, 111] on div "search_relevant_documents === "Yes" document_search_criteria" at bounding box center [1244, 154] width 258 height 86
drag, startPoint x: 1146, startPoint y: 128, endPoint x: 1107, endPoint y: 114, distance: 41.6
click at [1107, 114] on div "**********" at bounding box center [1244, 376] width 289 height 599
click at [1364, 121] on icon "button" at bounding box center [1364, 117] width 7 height 7
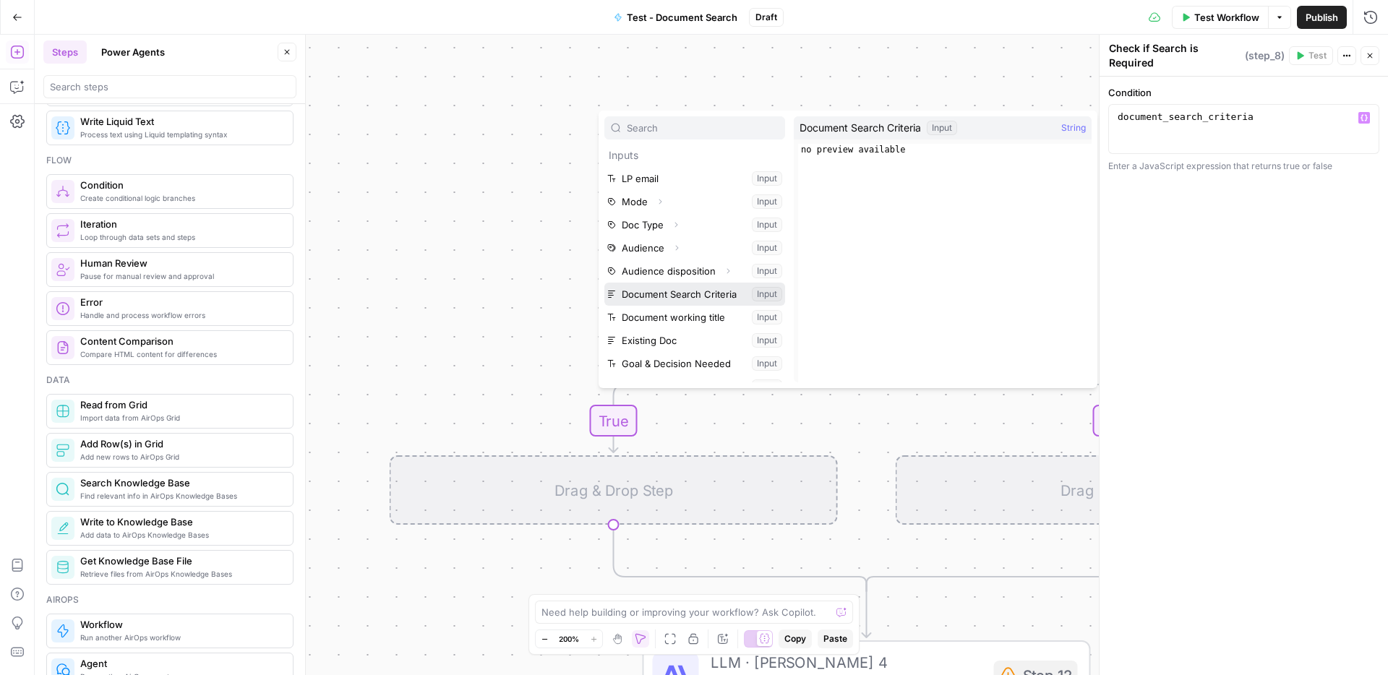
click at [720, 296] on button "Select variable Document Search Criteria" at bounding box center [695, 294] width 181 height 23
type textarea "**********"
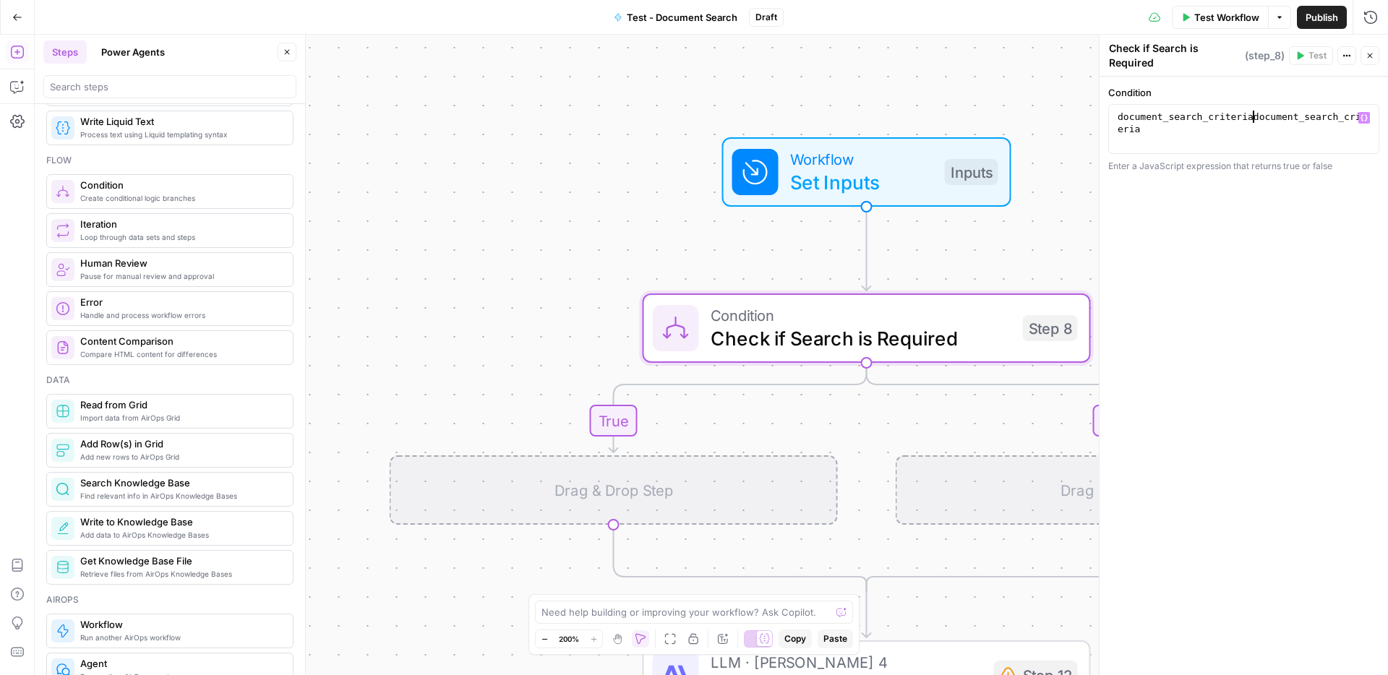
click at [1050, 226] on div "true false Workflow Set Inputs Inputs Condition Check if Search is Required Ste…" at bounding box center [712, 355] width 1354 height 641
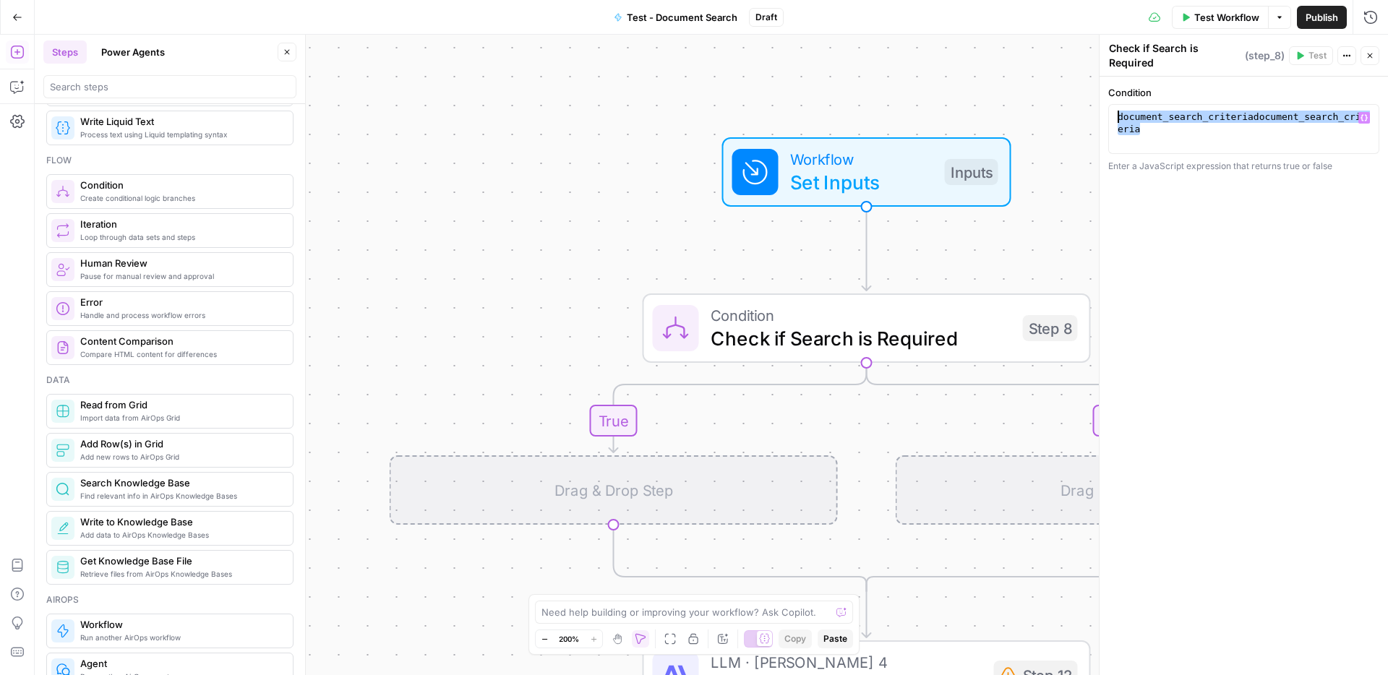
drag, startPoint x: 1163, startPoint y: 129, endPoint x: 1090, endPoint y: 113, distance: 74.9
click at [1090, 113] on body "LP Production Workloads New Home Browse Your Data Usage Settings Recent Grids g…" at bounding box center [694, 337] width 1388 height 675
click at [1072, 212] on div "true false Workflow Set Inputs Inputs Condition Check if Search is Required Ste…" at bounding box center [712, 355] width 1354 height 641
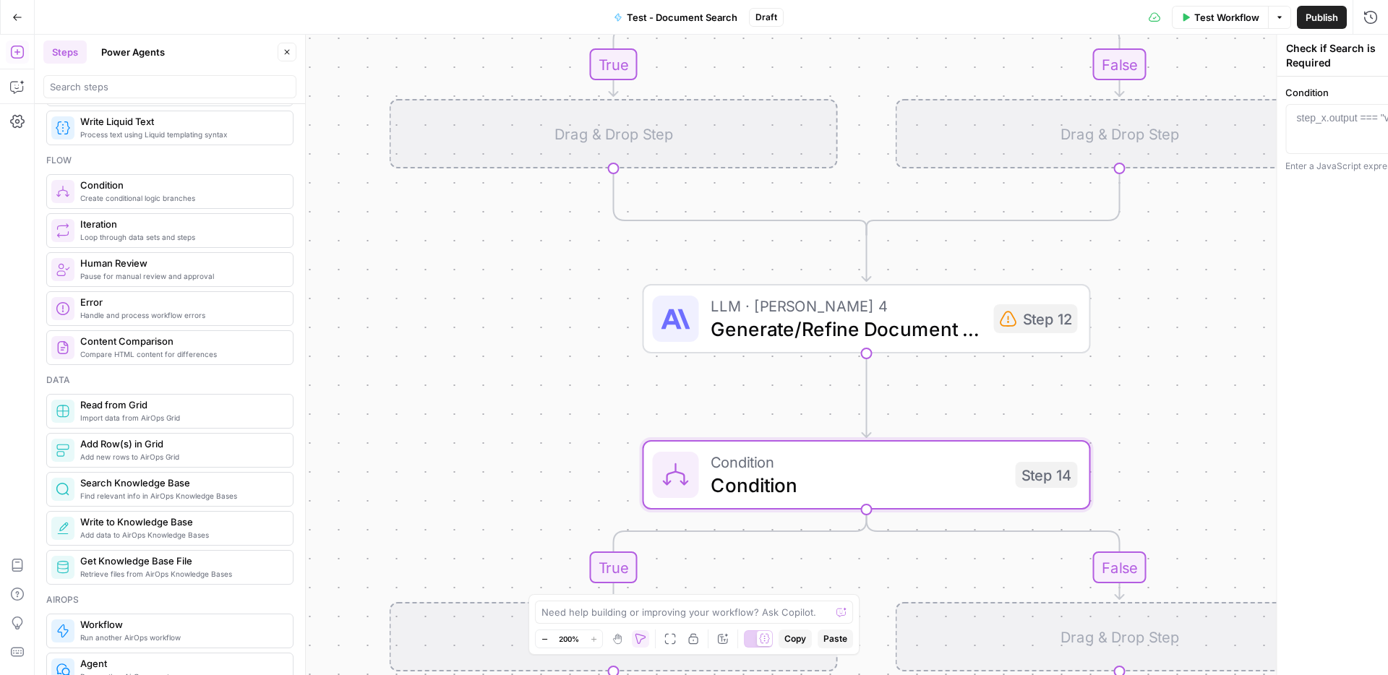
type textarea "Condition"
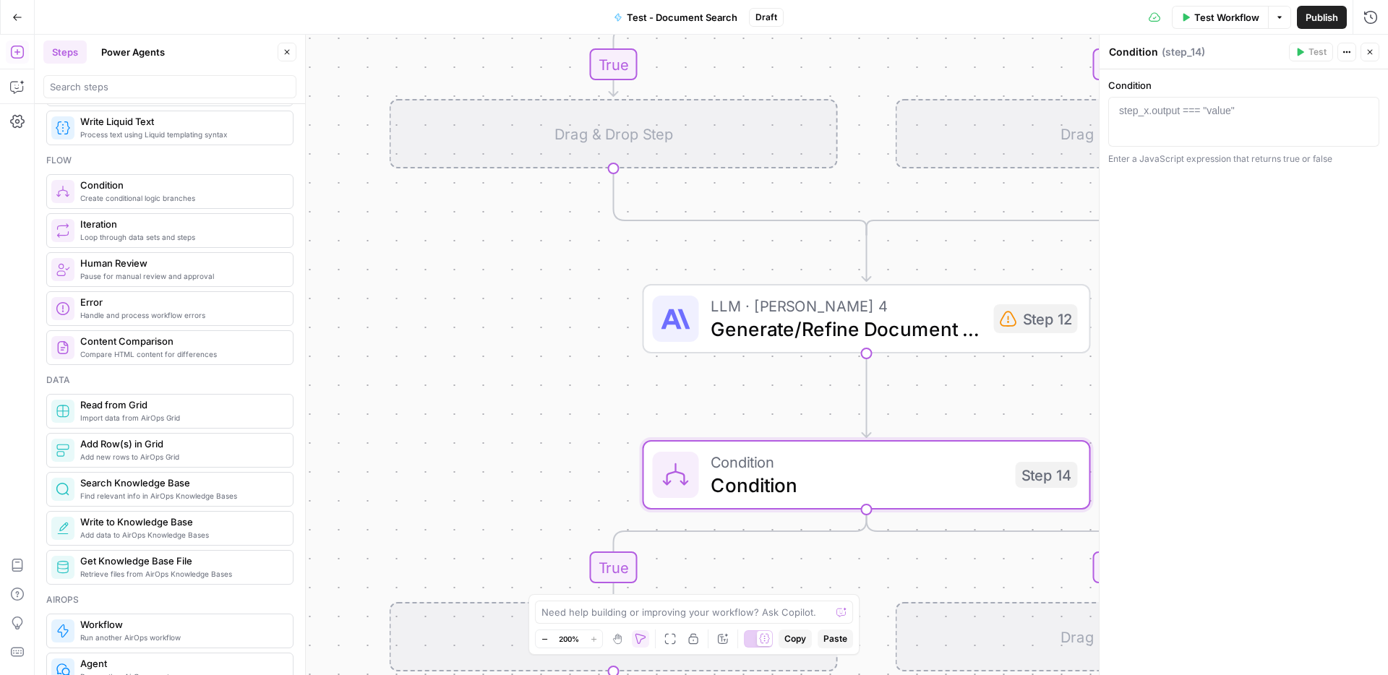
click at [1209, 140] on div "1 step_x.output === "value" XXXXXXXXXXXXXXXXXXXXXXXXXXXXXXXXXXXXXXXXXXXXXXXXXXX…" at bounding box center [1244, 122] width 271 height 50
click at [1369, 112] on button "Variables Menu" at bounding box center [1365, 111] width 12 height 12
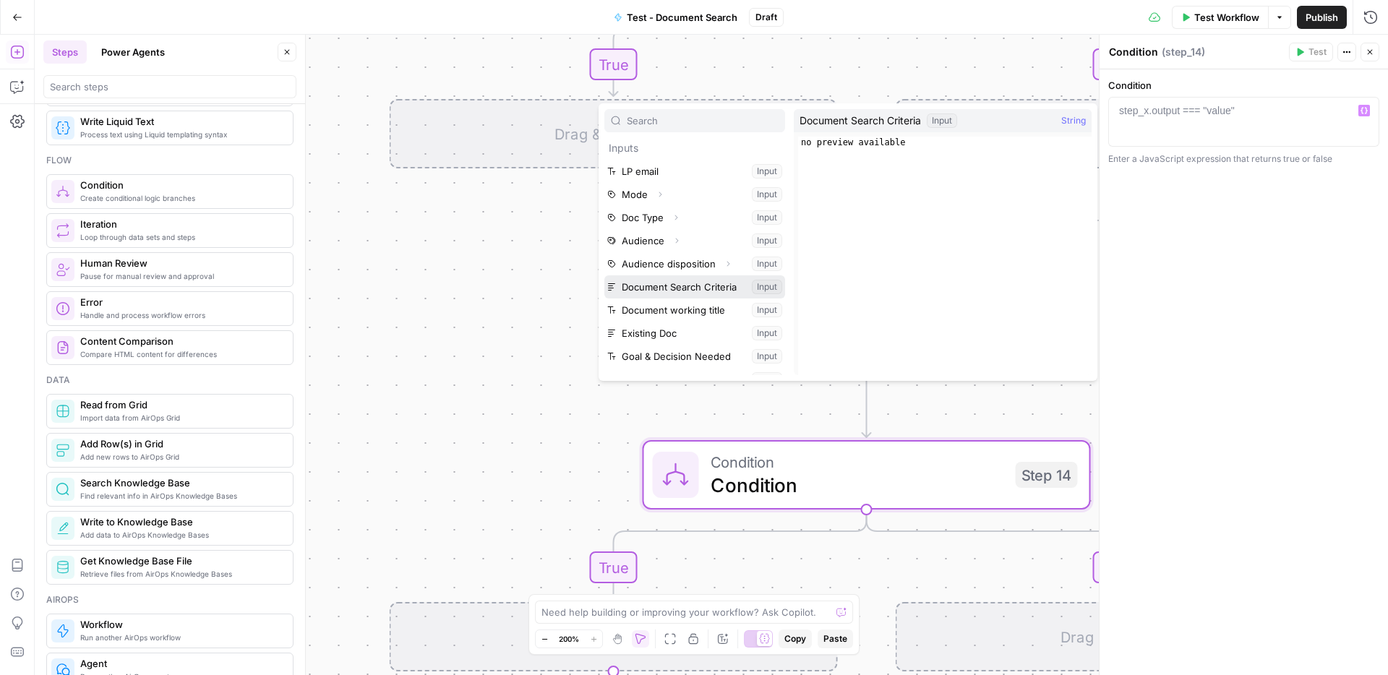
click at [692, 284] on button "Select variable Document Search Criteria" at bounding box center [695, 286] width 181 height 23
type textarea "**********"
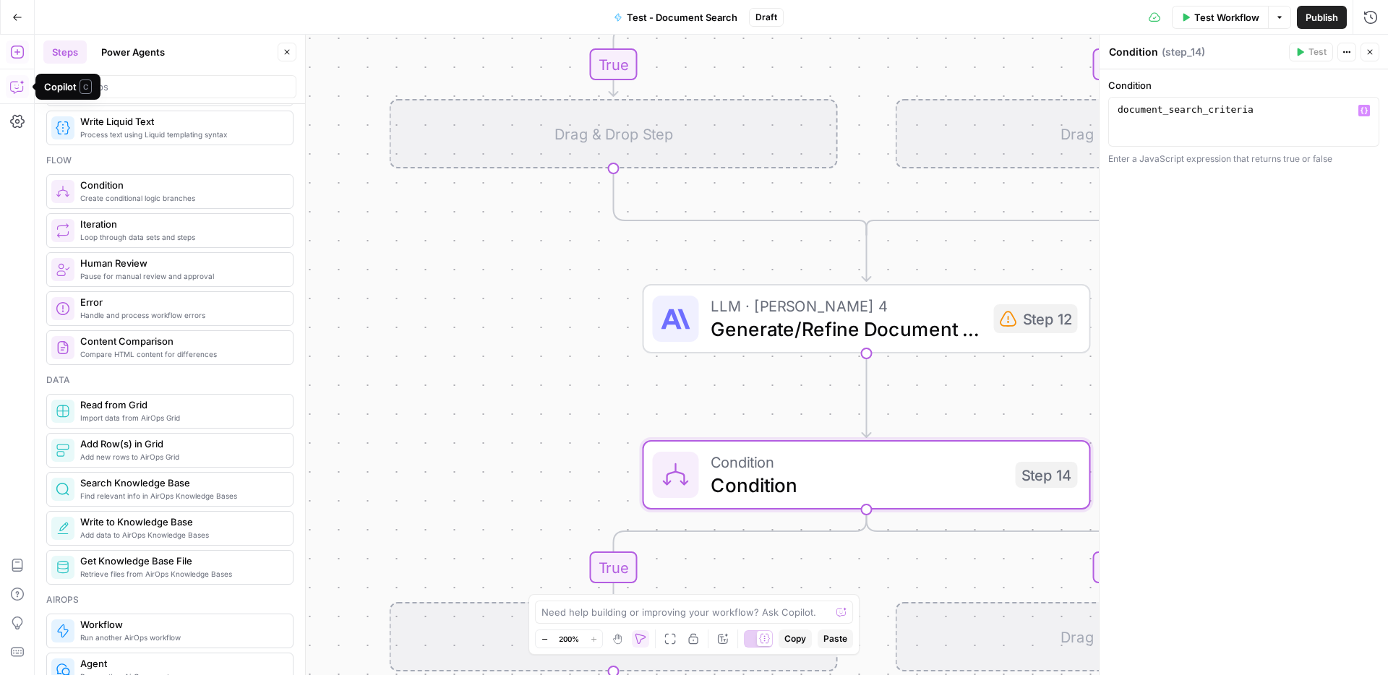
click at [14, 88] on icon "button" at bounding box center [17, 87] width 14 height 14
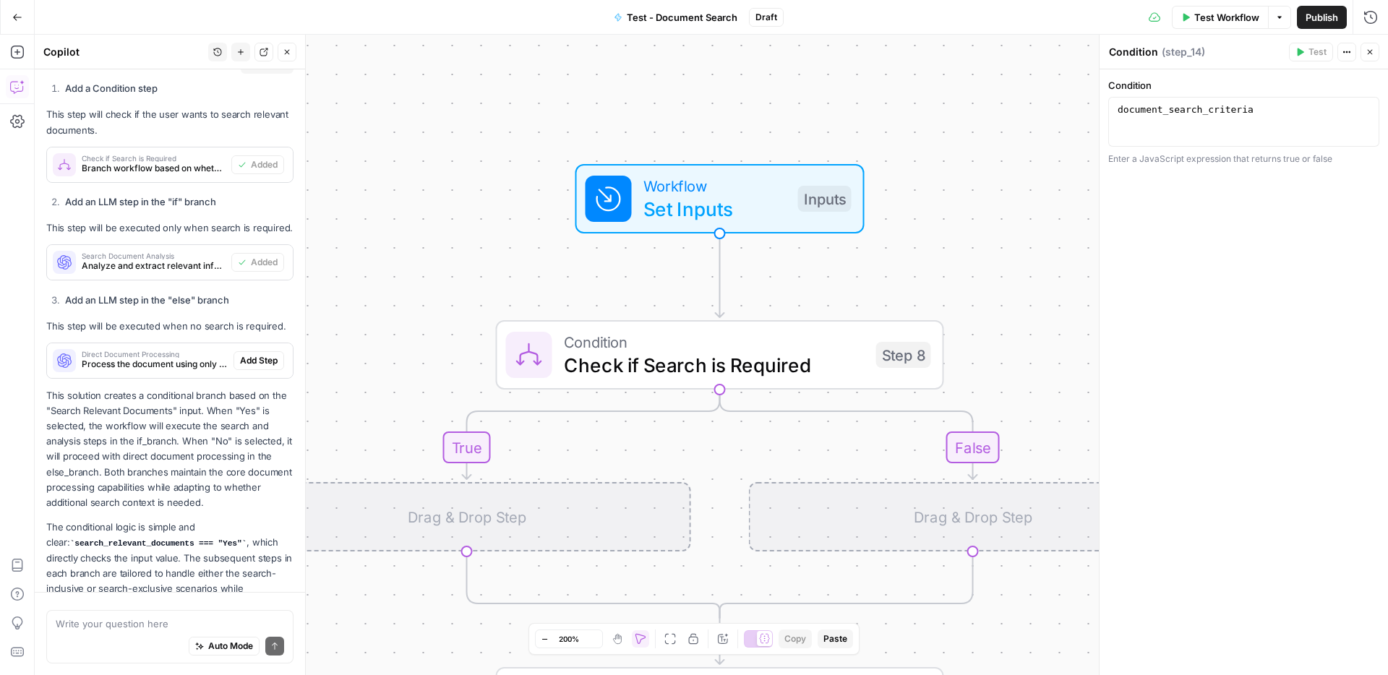
scroll to position [595, 0]
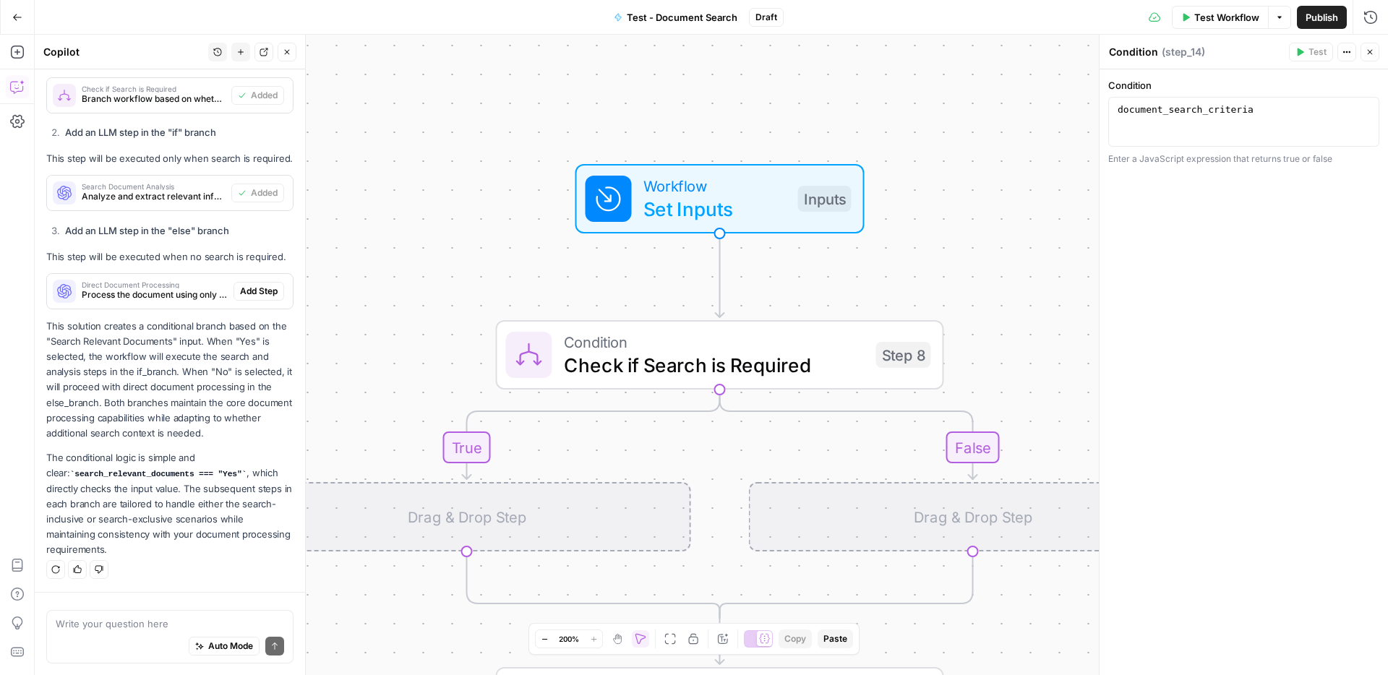
click at [114, 623] on textarea at bounding box center [170, 624] width 228 height 14
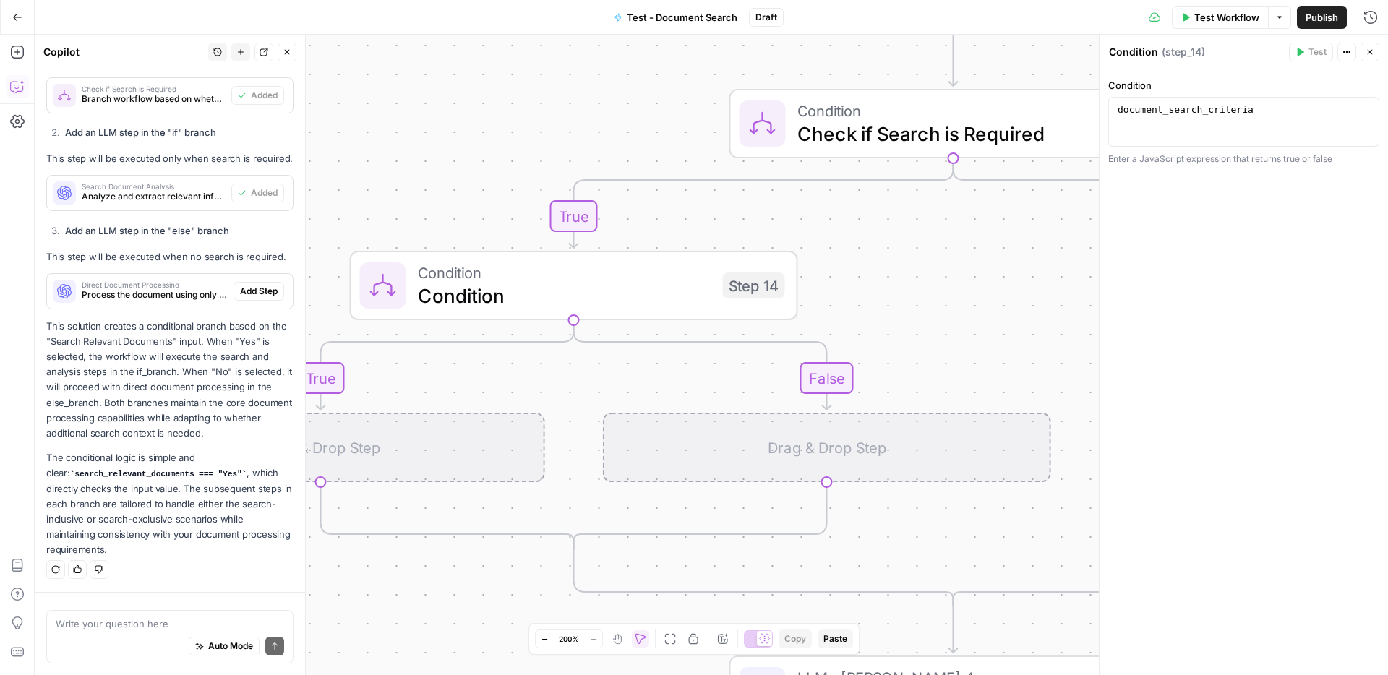
click at [542, 637] on icon "button" at bounding box center [545, 640] width 8 height 8
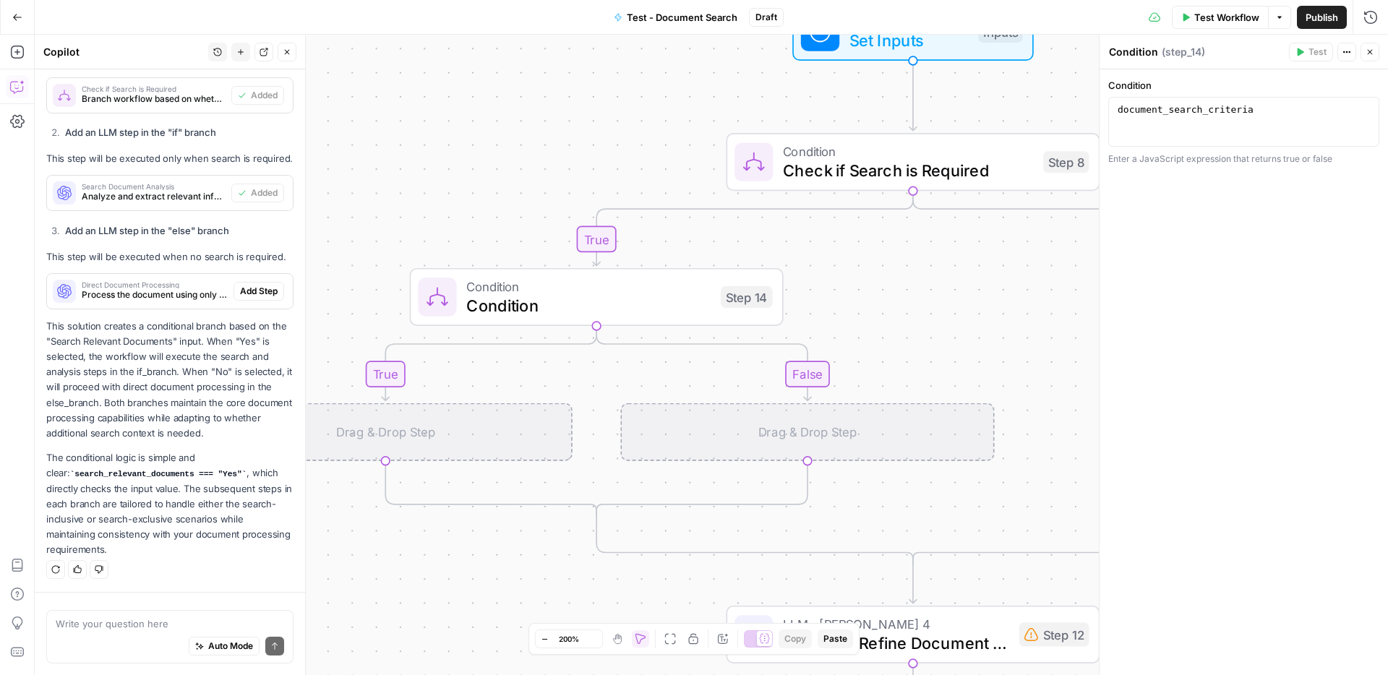
click at [542, 637] on icon "button" at bounding box center [545, 640] width 8 height 8
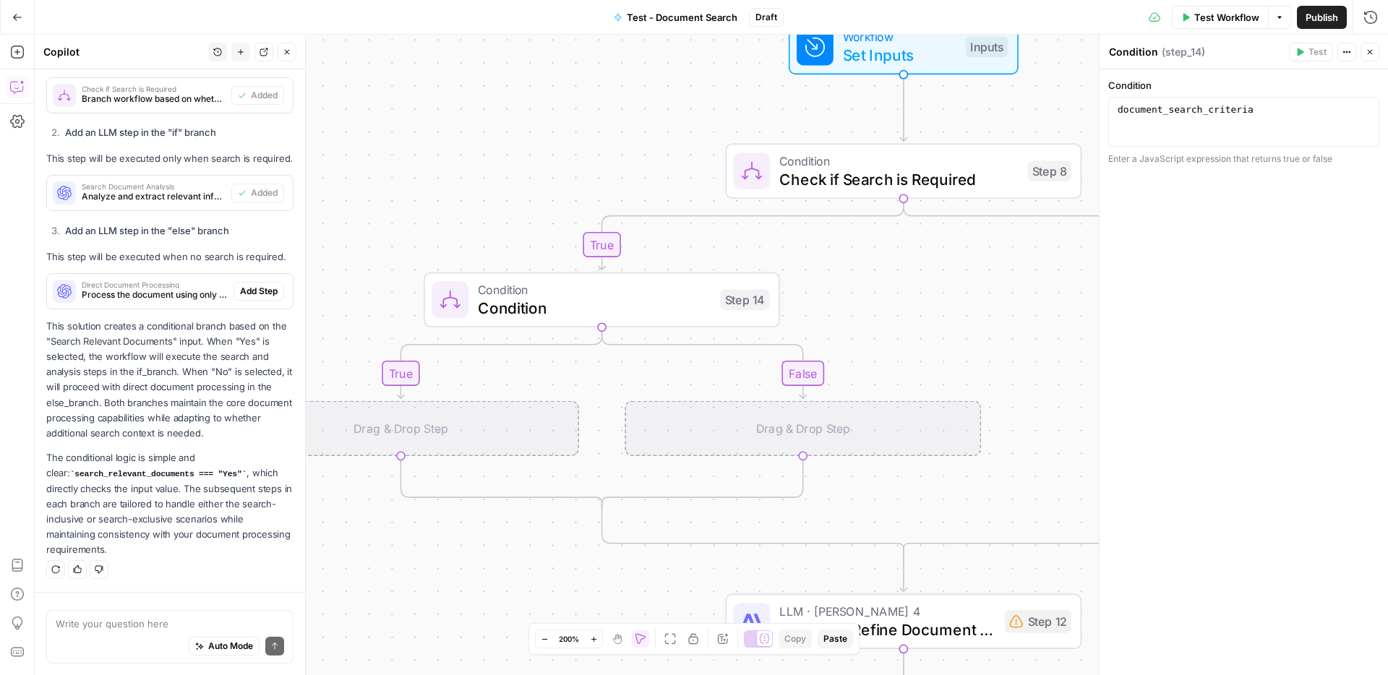
click at [542, 637] on icon "button" at bounding box center [545, 640] width 8 height 8
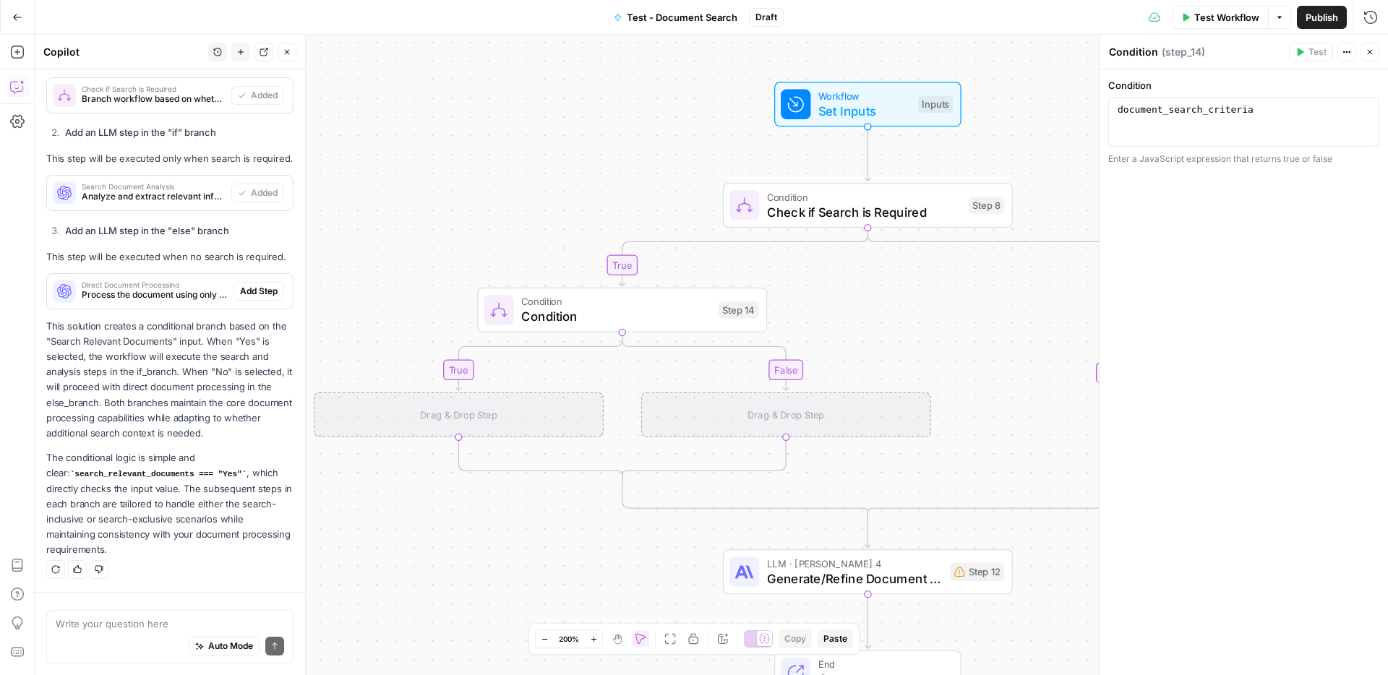
click at [542, 637] on icon "button" at bounding box center [545, 640] width 8 height 8
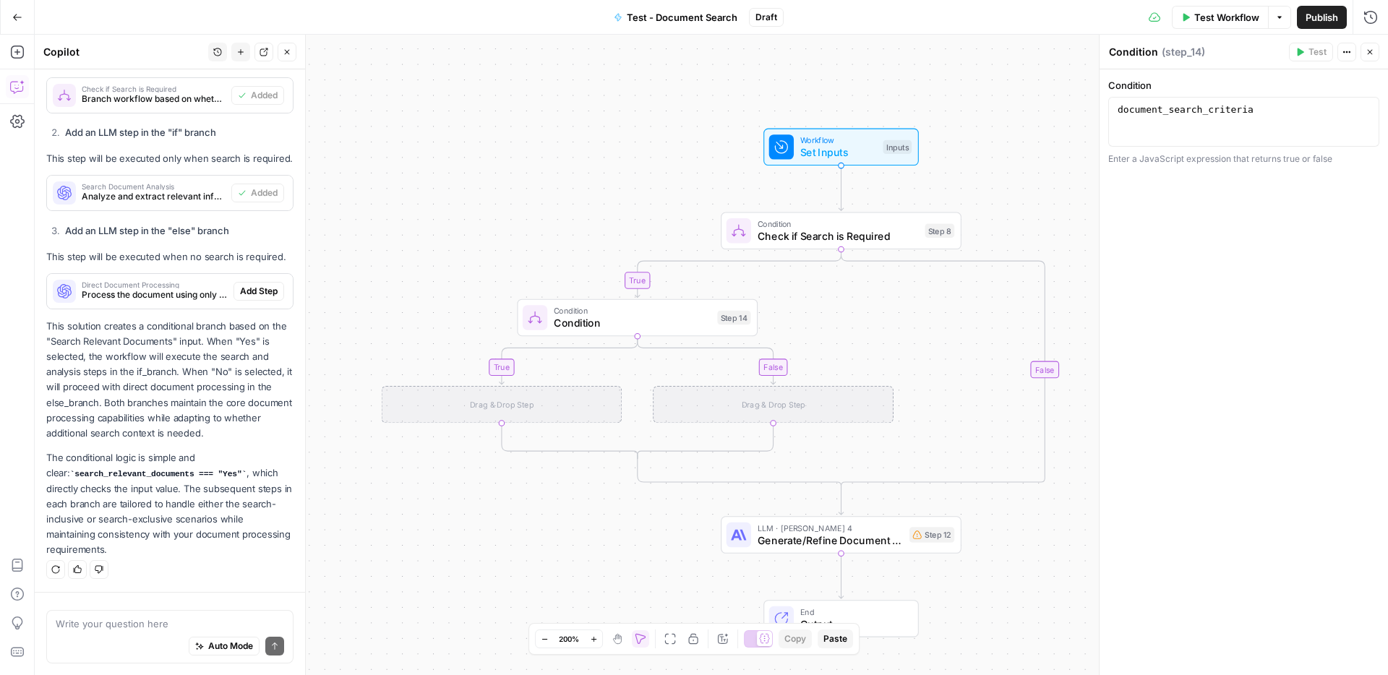
click at [542, 637] on icon "button" at bounding box center [545, 640] width 8 height 8
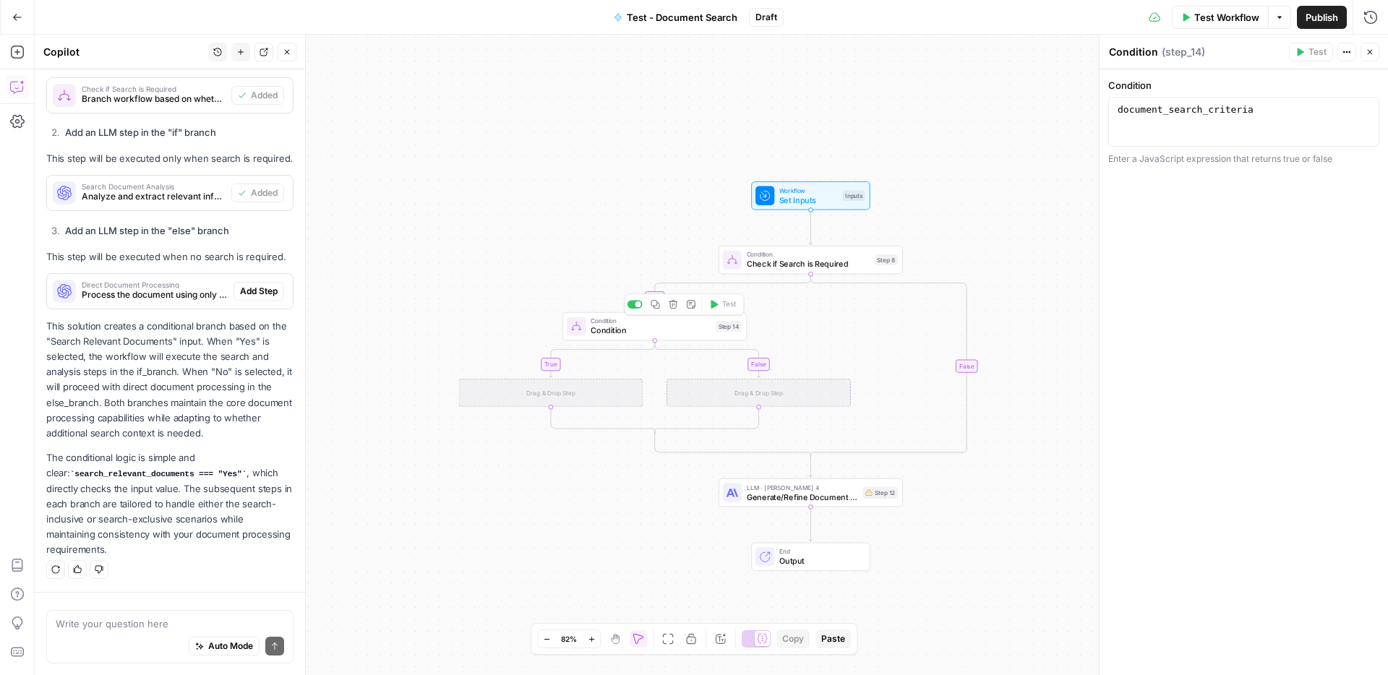
click at [684, 336] on span "Condition" at bounding box center [651, 331] width 121 height 12
click at [137, 624] on textarea at bounding box center [170, 624] width 228 height 14
drag, startPoint x: 1278, startPoint y: 111, endPoint x: 1110, endPoint y: 111, distance: 168.5
click at [1110, 111] on div "**********" at bounding box center [1244, 122] width 271 height 50
click at [244, 626] on textarea "Add one more conditional logic for the "" at bounding box center [170, 624] width 228 height 14
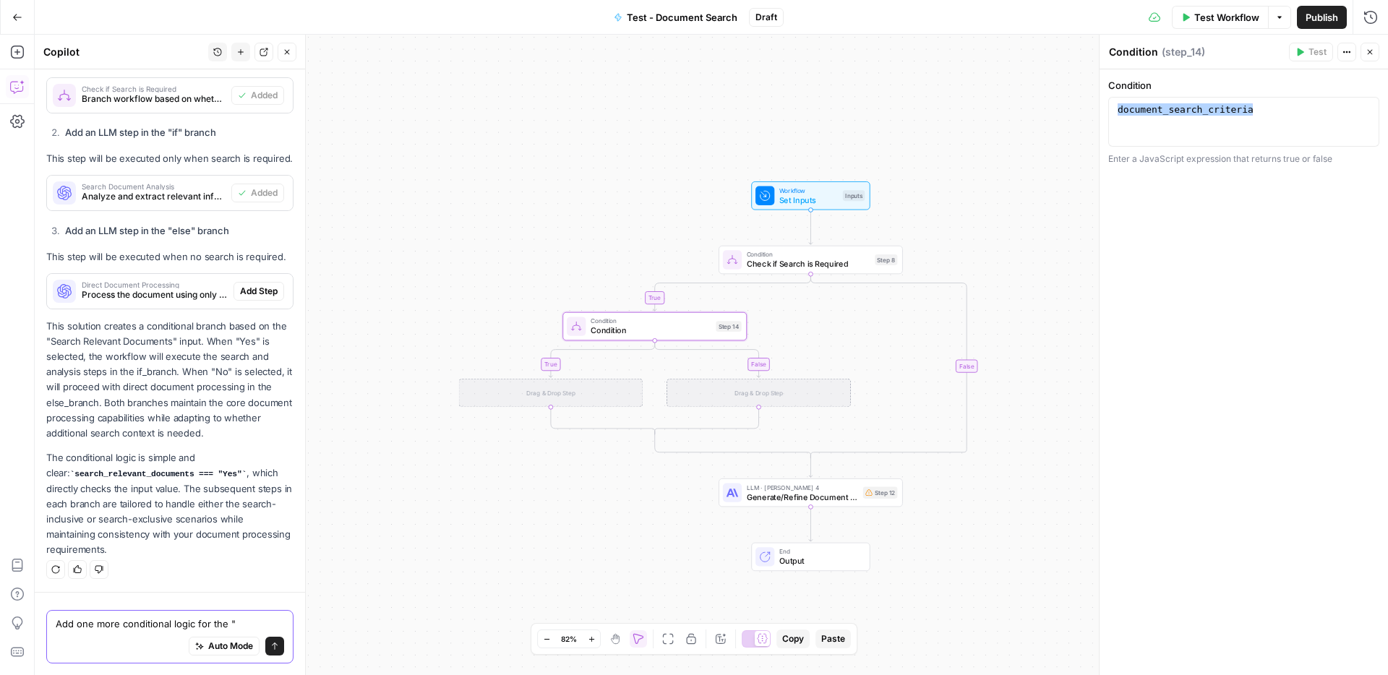
paste textarea "document_search_criteria"
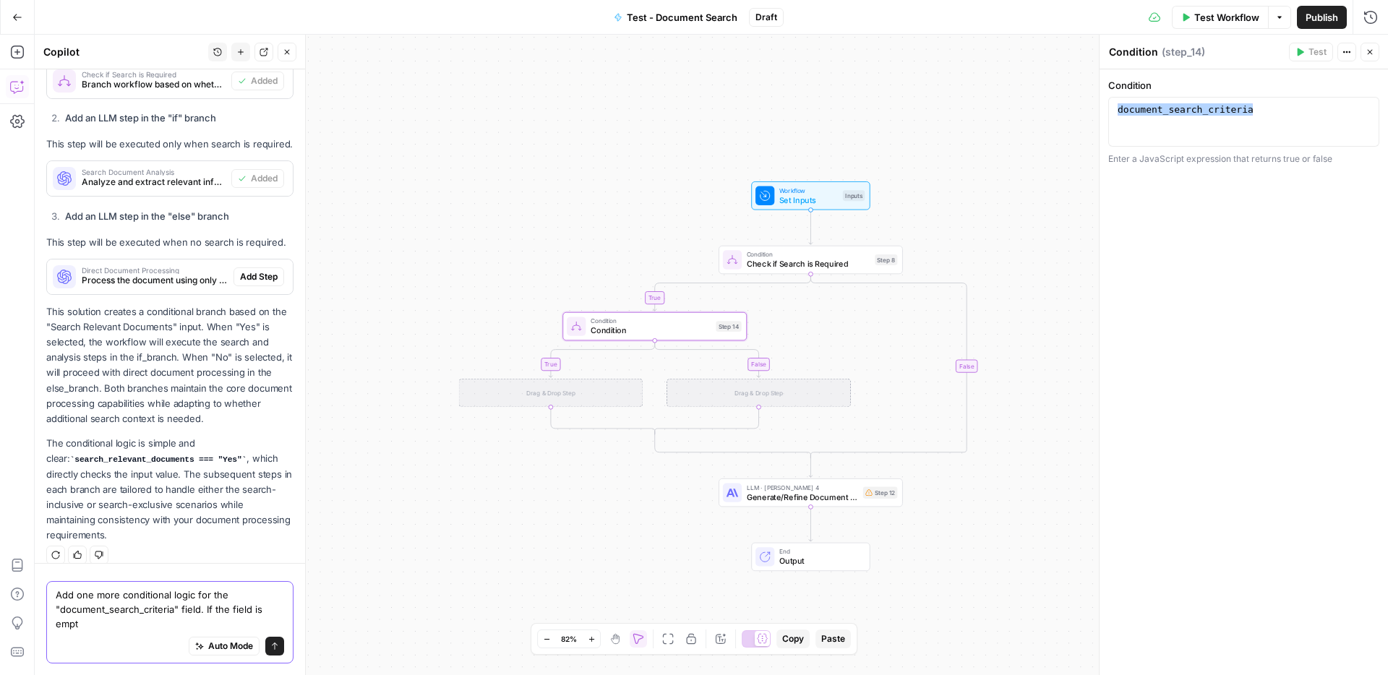
scroll to position [624, 0]
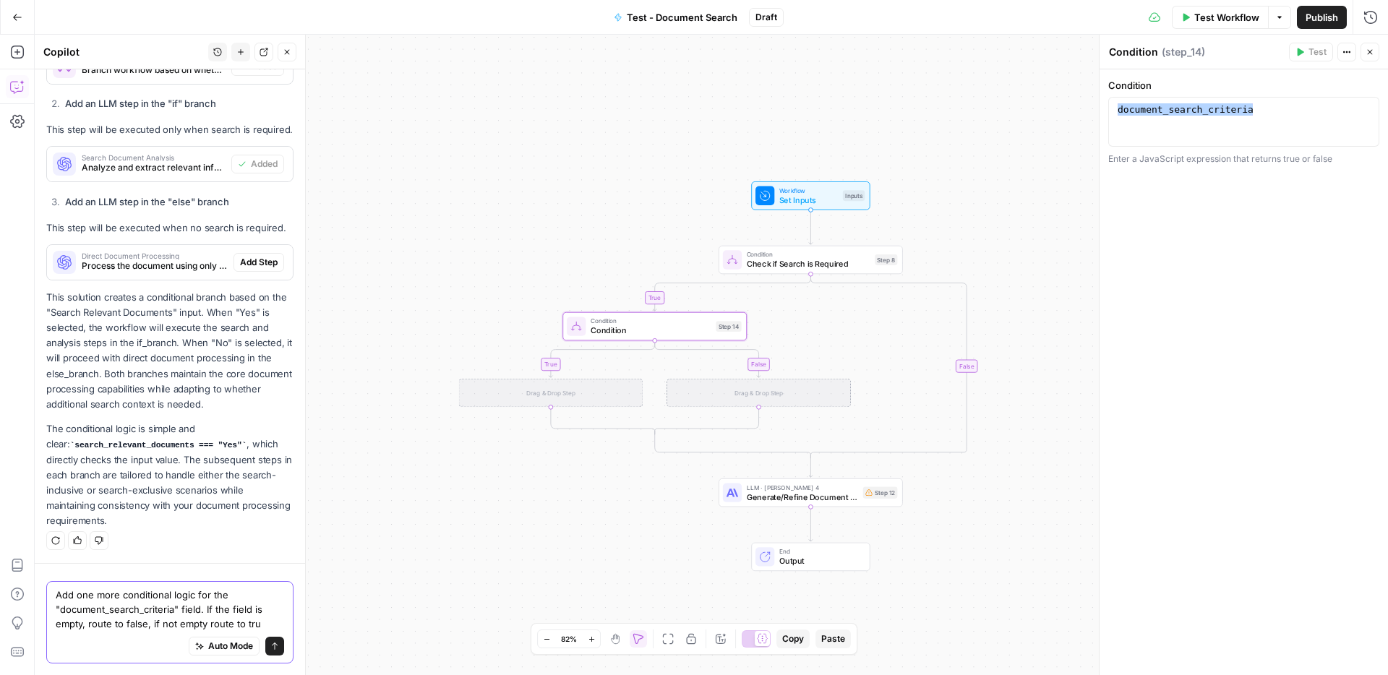
type textarea "Add one more conditional logic for the "document_search_criteria" field. If the…"
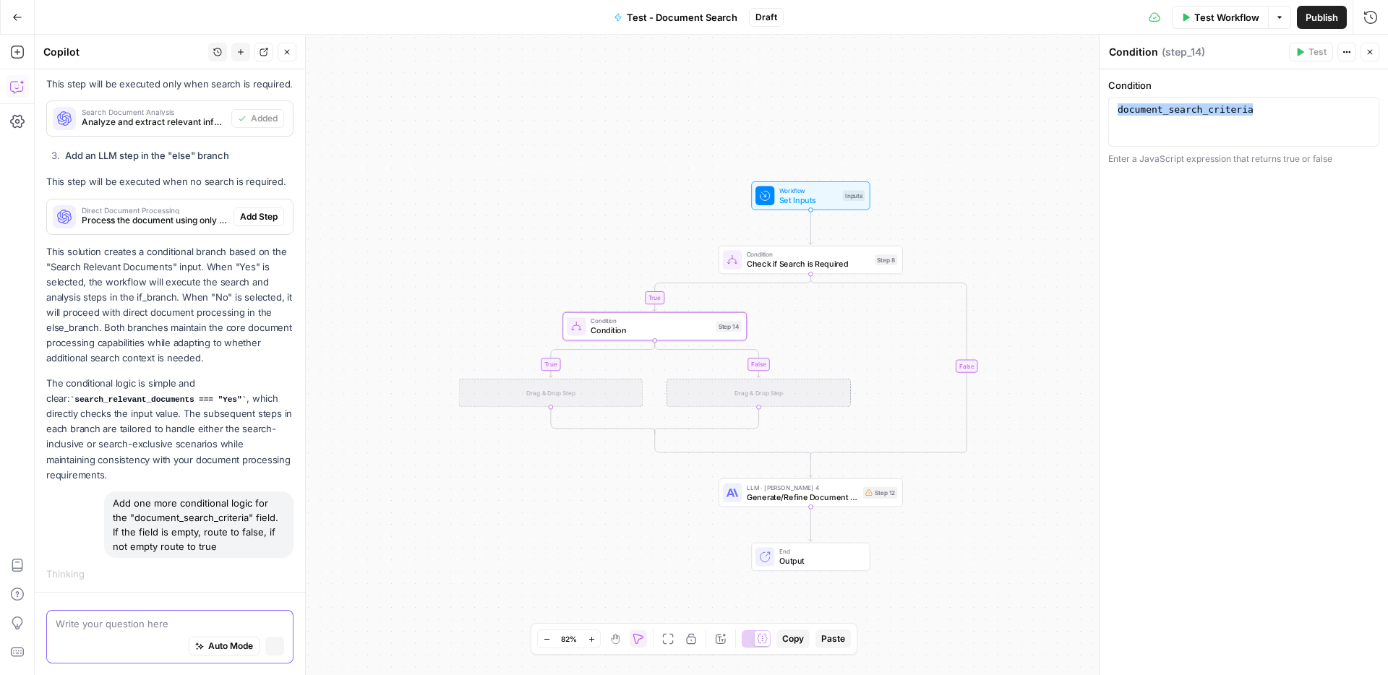
scroll to position [618, 0]
click at [1260, 109] on div "document_search_criteria" at bounding box center [1244, 133] width 258 height 61
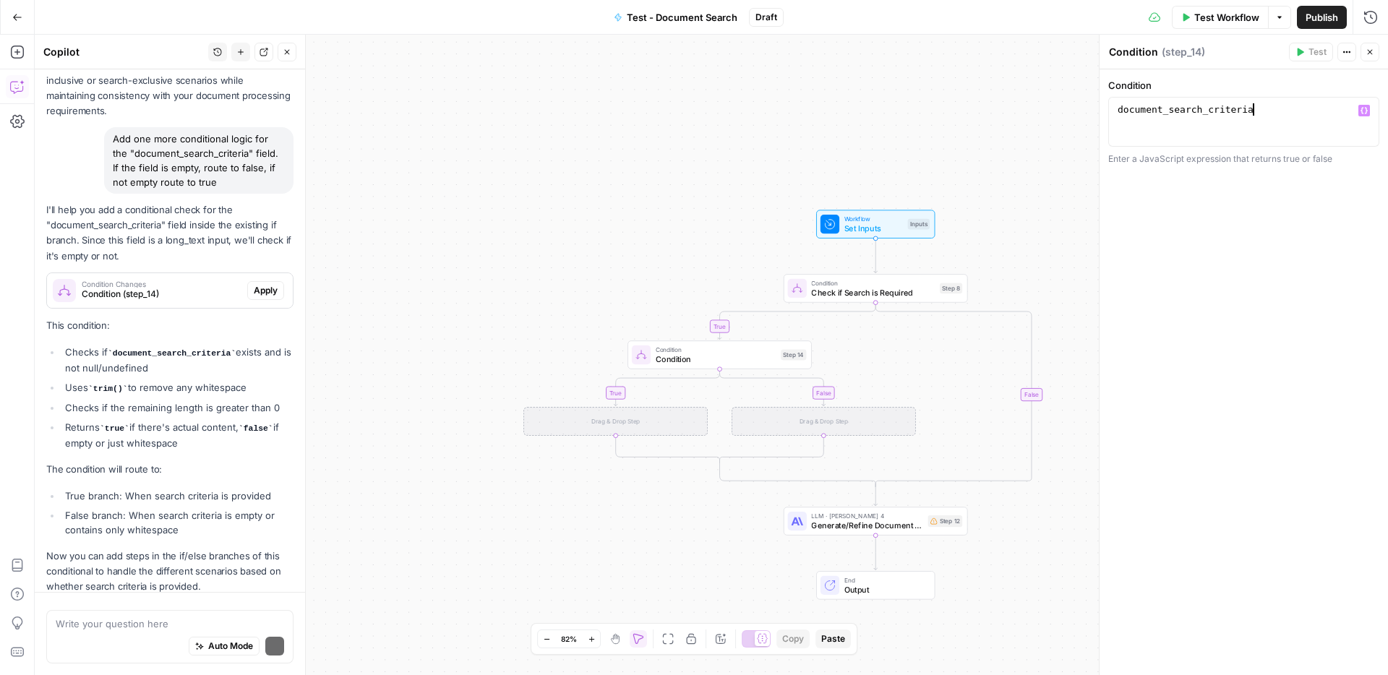
scroll to position [1109, 0]
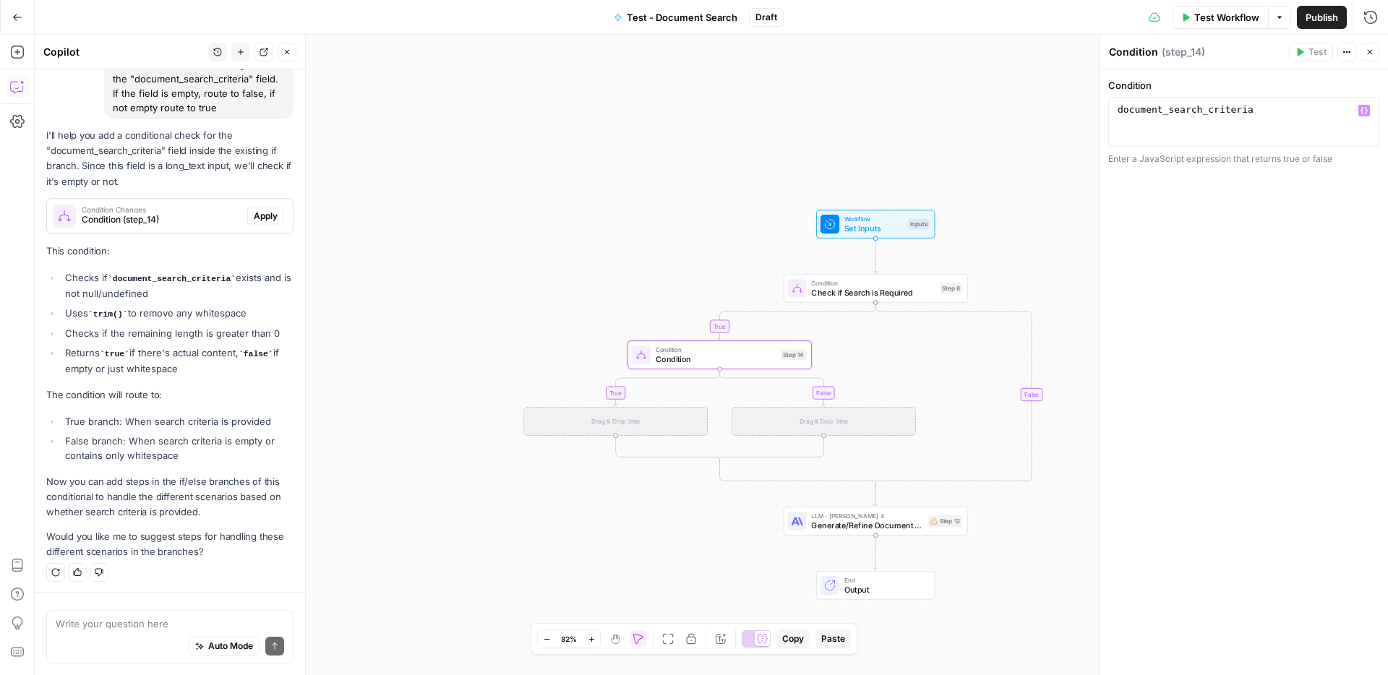
click at [260, 221] on span "Apply" at bounding box center [266, 216] width 24 height 13
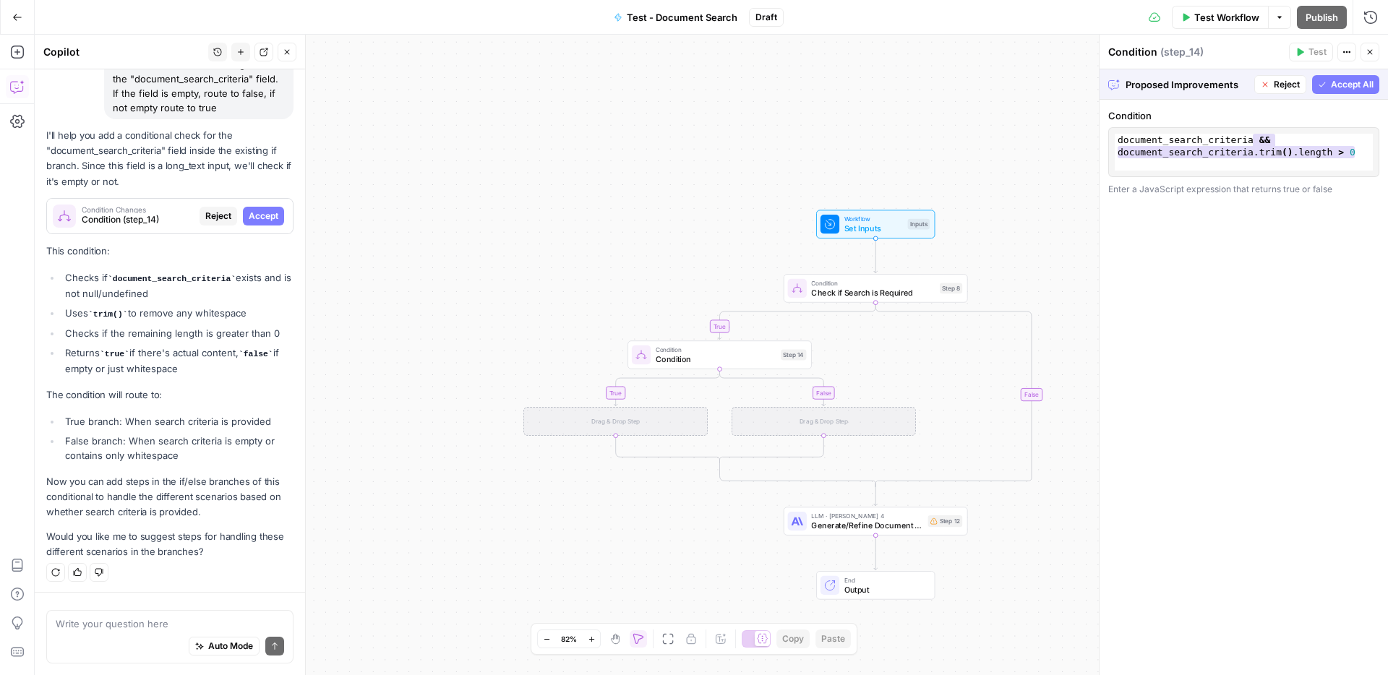
click at [1294, 140] on div "**********" at bounding box center [1244, 152] width 258 height 37
click at [1369, 88] on span "Accept All" at bounding box center [1352, 84] width 43 height 13
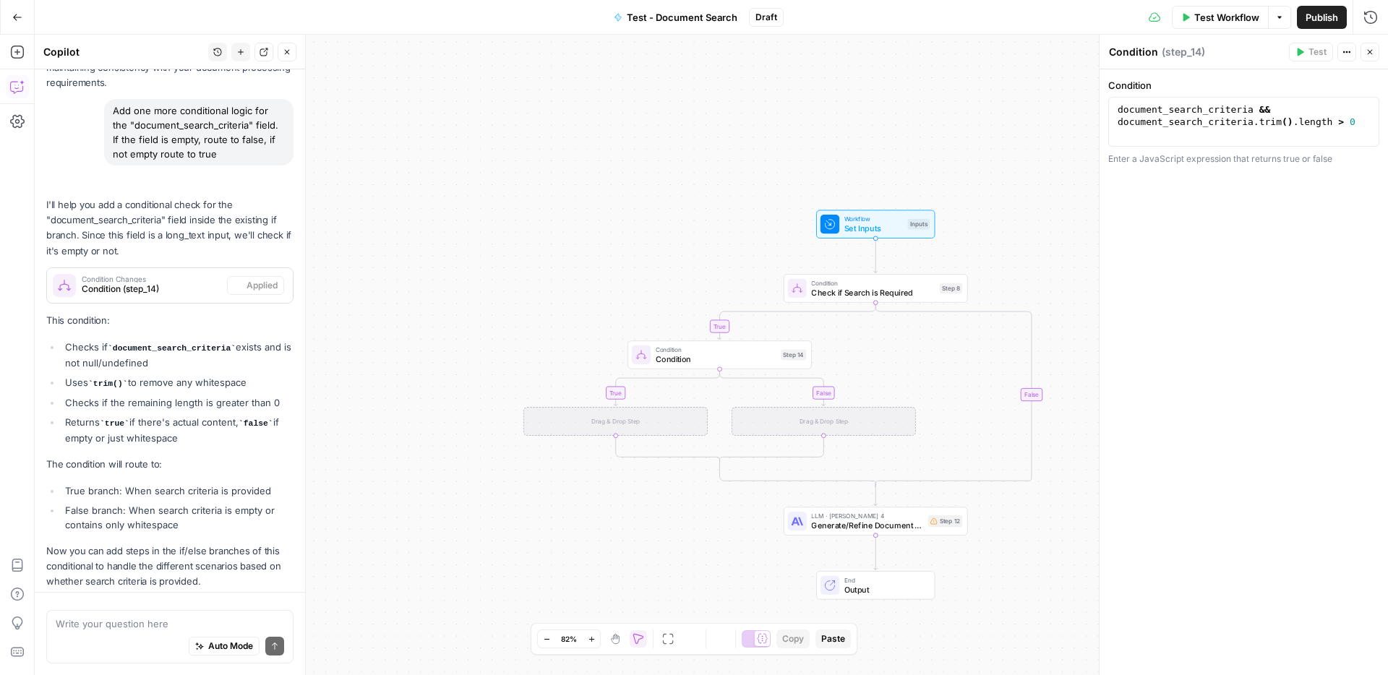
scroll to position [1132, 0]
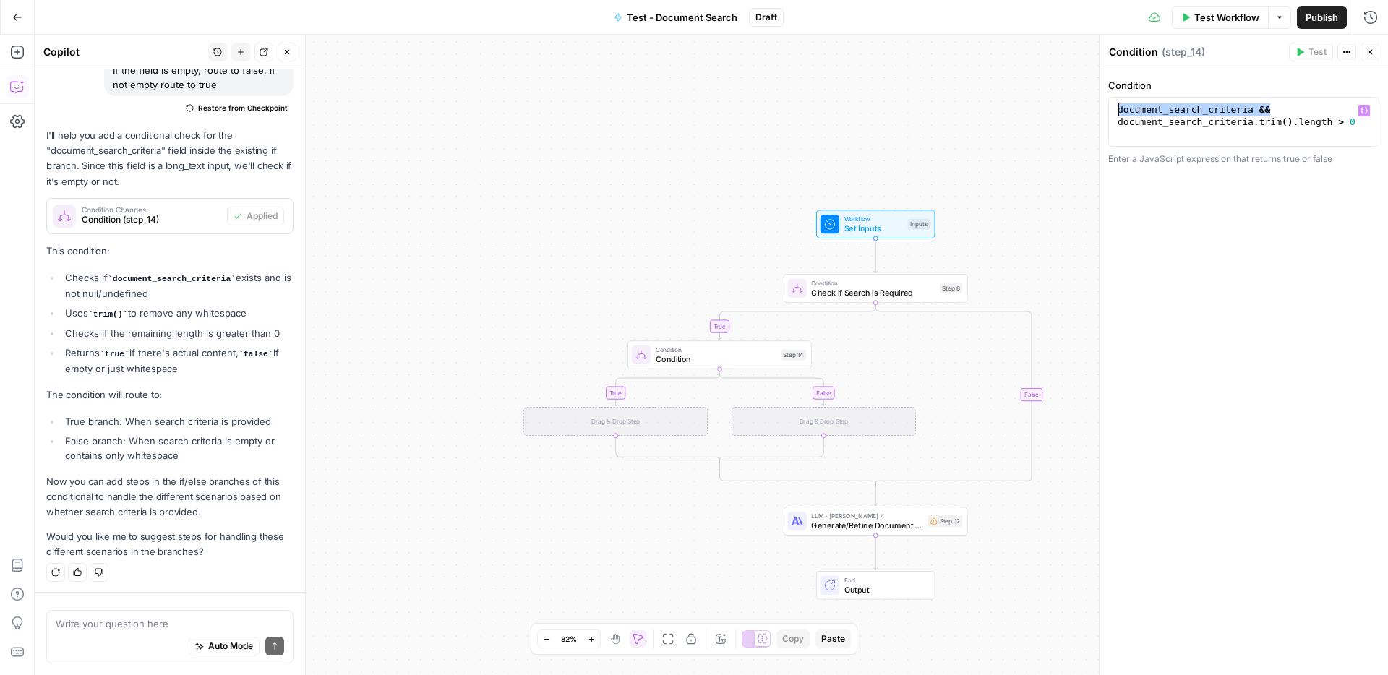
drag, startPoint x: 1276, startPoint y: 108, endPoint x: 1121, endPoint y: 100, distance: 155.0
click at [1121, 100] on div "**********" at bounding box center [1244, 122] width 271 height 50
type textarea "**********"
click at [1360, 341] on div "**********" at bounding box center [1244, 372] width 289 height 606
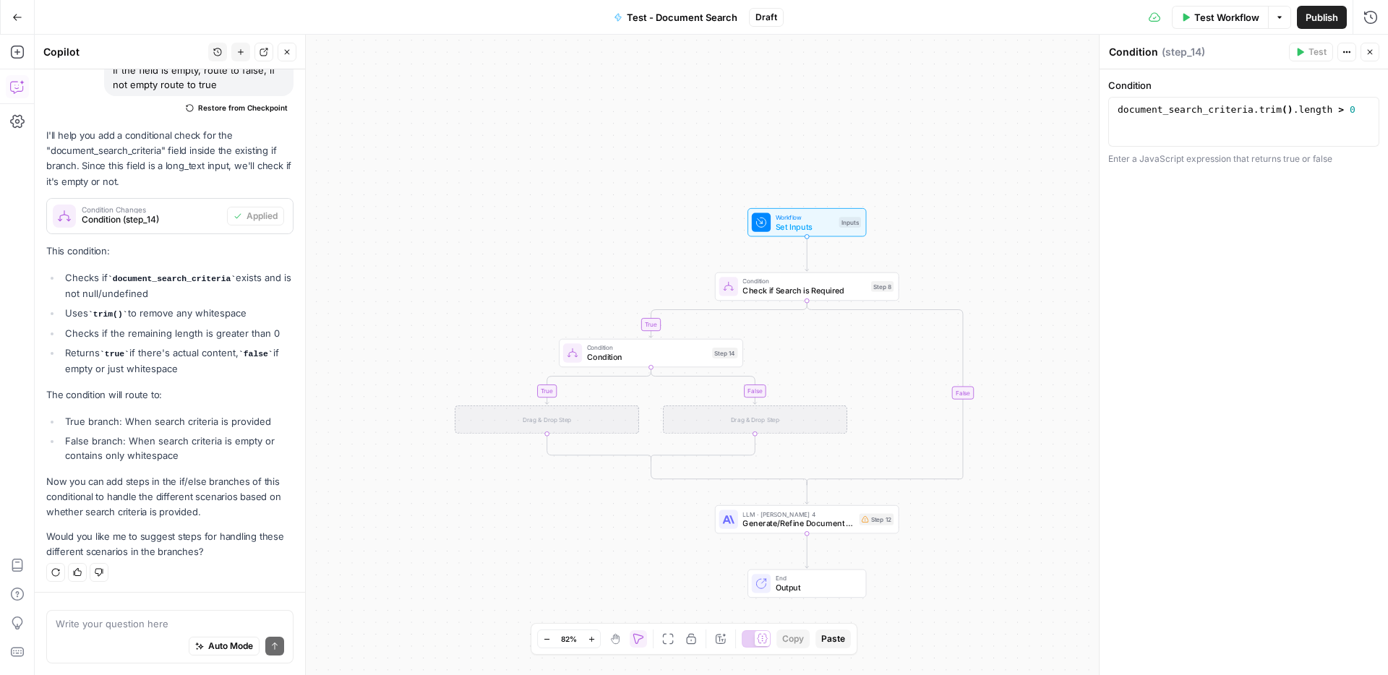
click at [1190, 57] on span "( step_14 )" at bounding box center [1183, 52] width 43 height 14
click at [1354, 52] on button "Actions" at bounding box center [1347, 52] width 19 height 19
click at [1375, 53] on button "Close" at bounding box center [1370, 52] width 19 height 19
click at [748, 421] on div "Drag & Drop Step" at bounding box center [755, 420] width 184 height 28
click at [815, 291] on span "Check if Search is Required" at bounding box center [805, 291] width 124 height 12
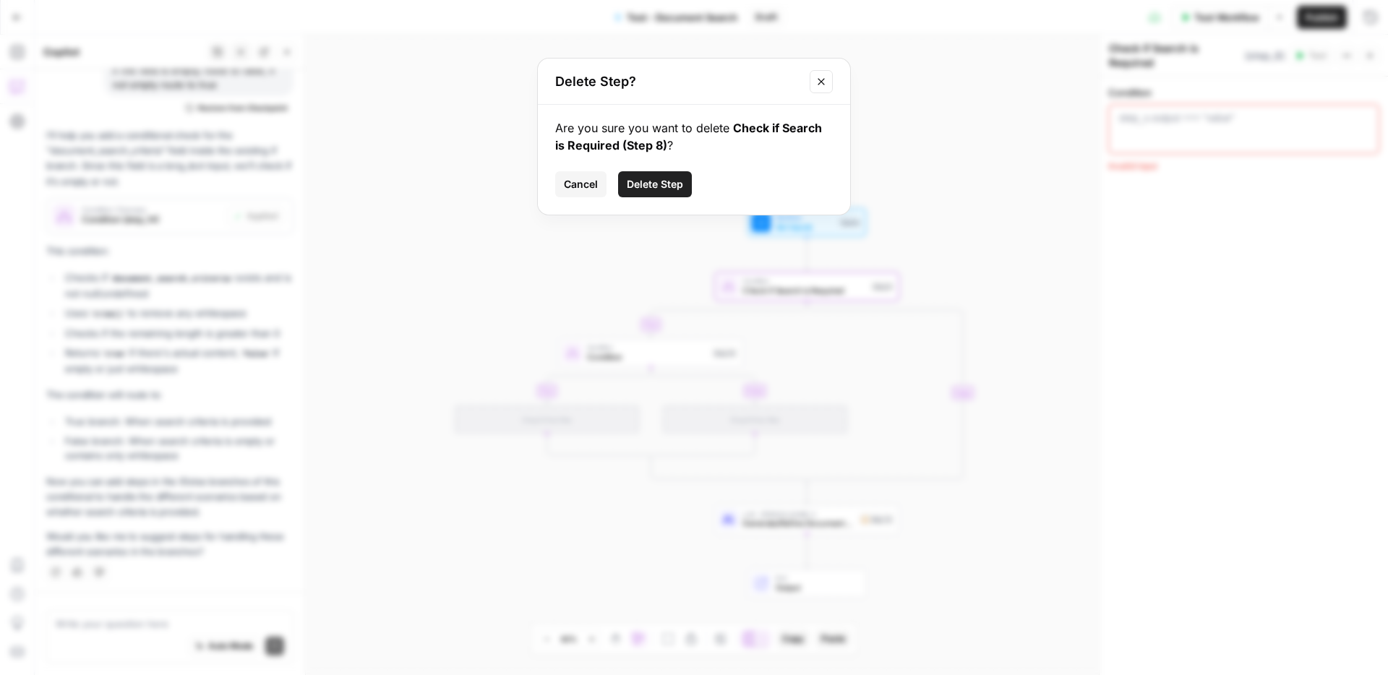
click at [683, 187] on button "Delete Step" at bounding box center [655, 184] width 74 height 26
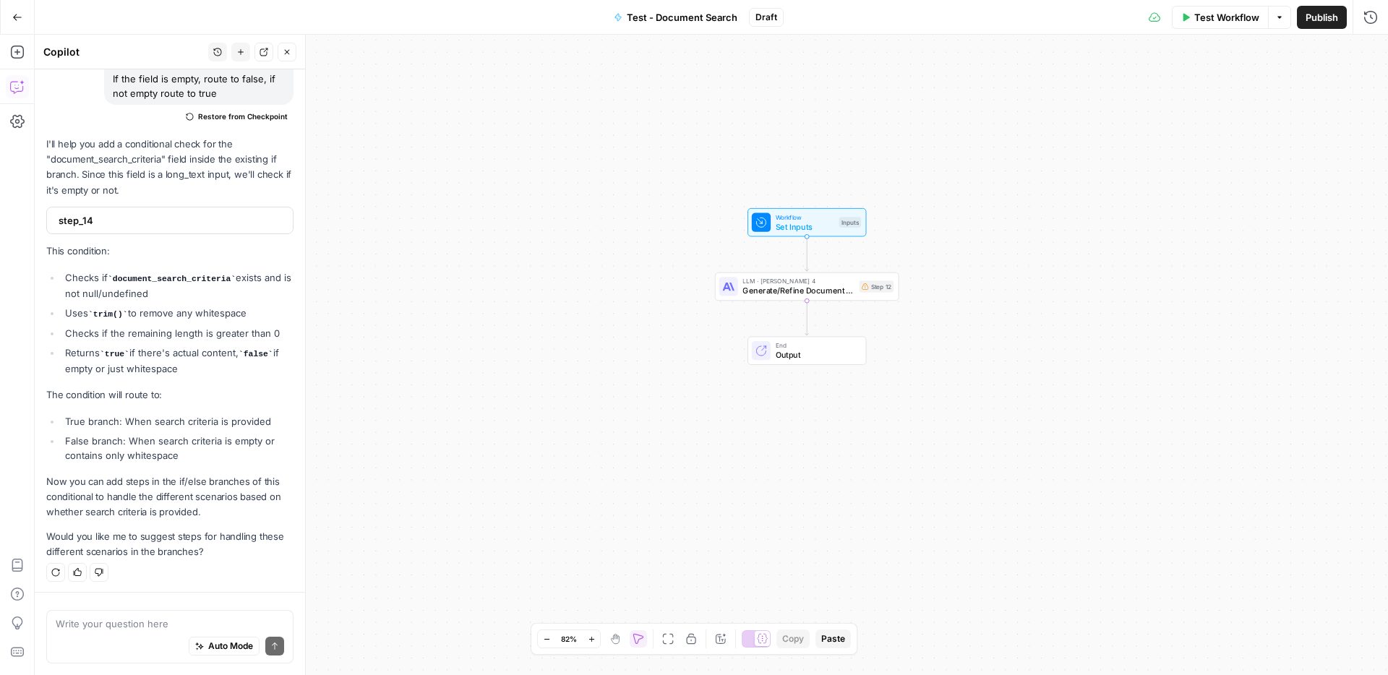
click at [218, 333] on li "Checks if the remaining length is greater than 0" at bounding box center [177, 333] width 232 height 14
click at [155, 257] on p "This condition:" at bounding box center [169, 251] width 247 height 15
click at [1008, 132] on div "Workflow Set Inputs Inputs LLM · Claude Sonnet 4 Generate/Refine Document with …" at bounding box center [712, 355] width 1354 height 641
click at [808, 254] on icon "Edge from start to step_12" at bounding box center [808, 253] width 4 height 35
click at [23, 45] on icon "button" at bounding box center [17, 52] width 14 height 14
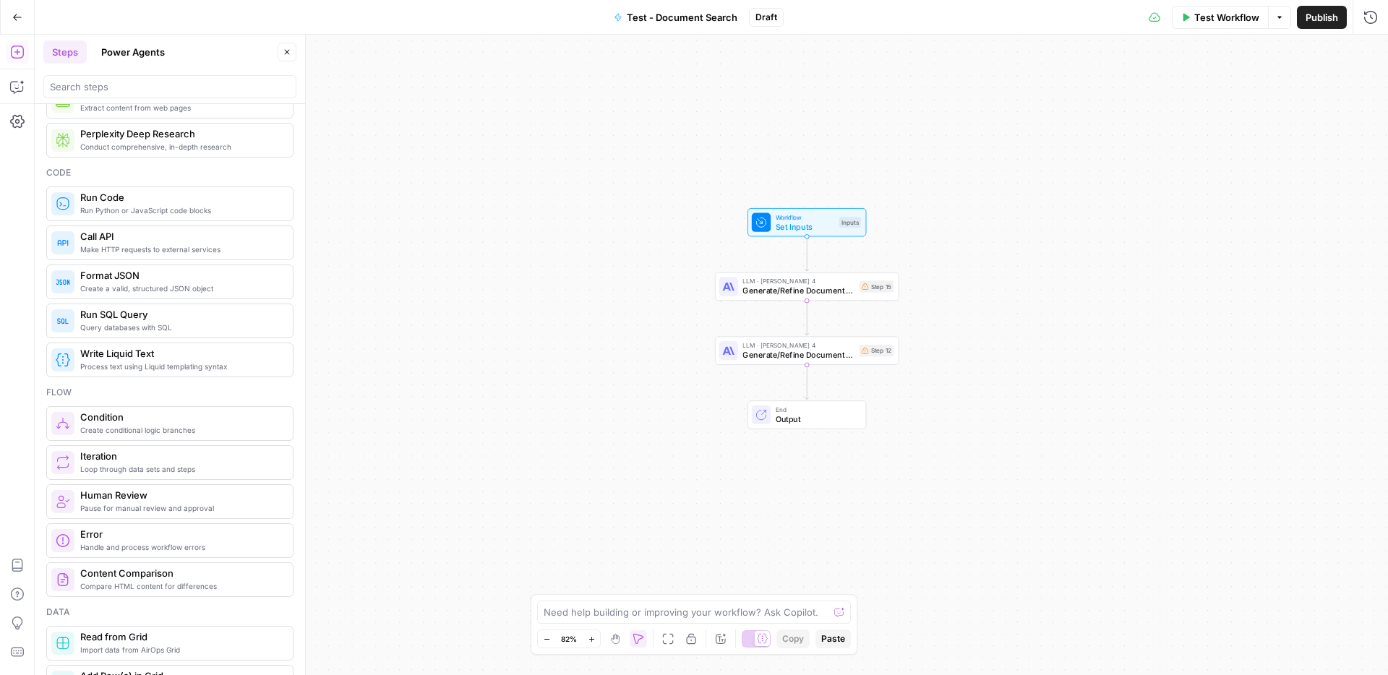
scroll to position [281, 0]
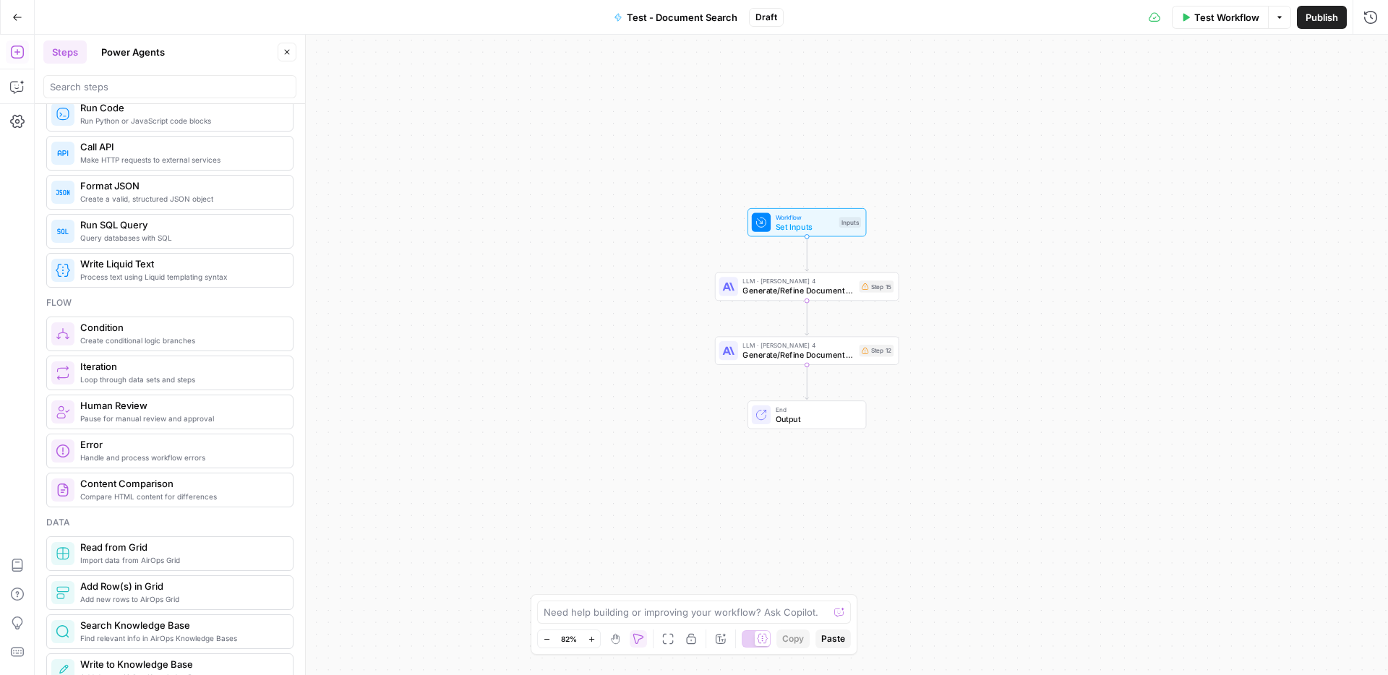
click at [153, 338] on span "Create conditional logic branches" at bounding box center [180, 341] width 201 height 12
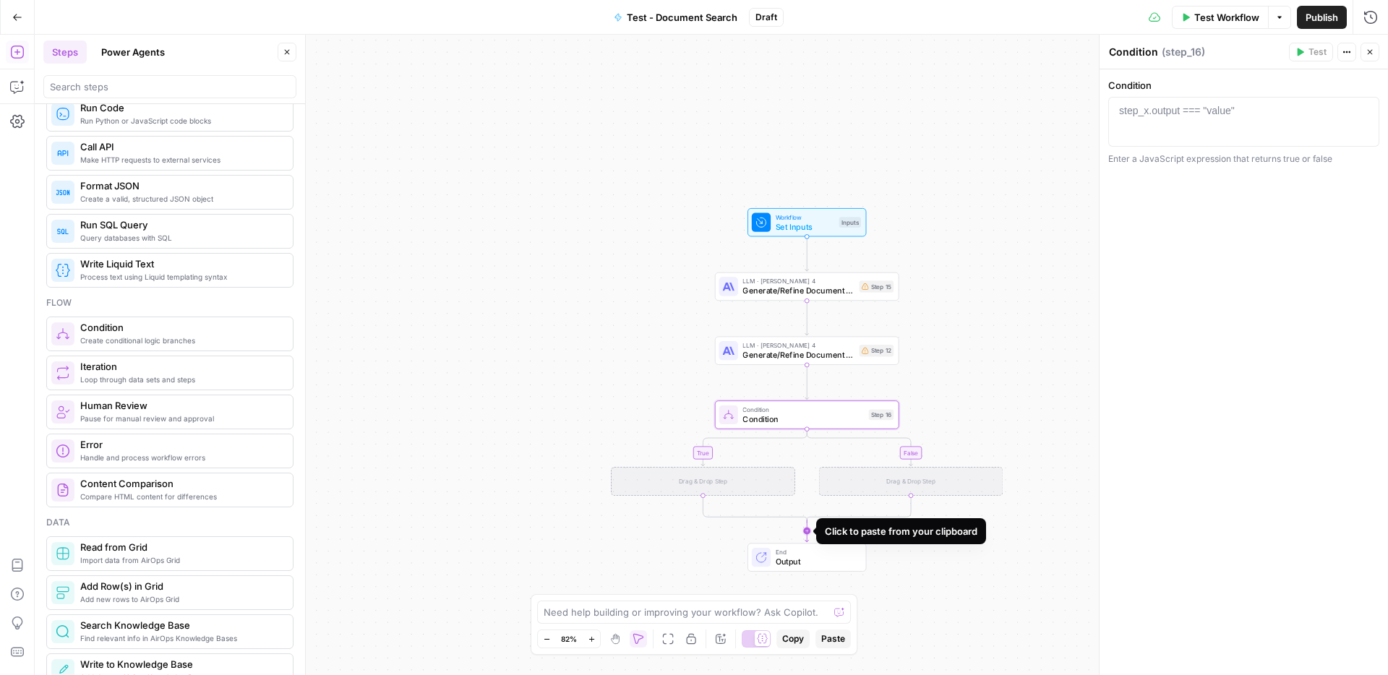
click at [807, 531] on icon "Edge from step_16-conditional-end to end" at bounding box center [808, 531] width 4 height 22
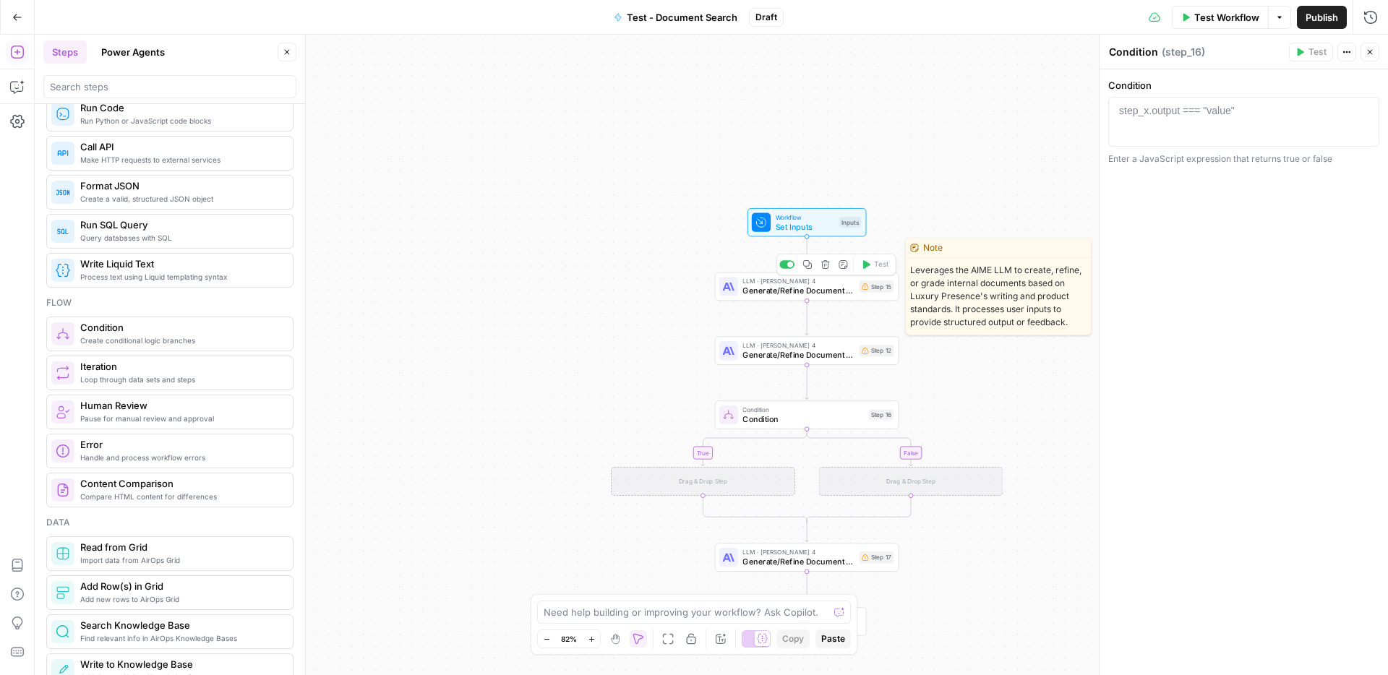
click at [784, 291] on span "Generate/Refine Document with AIME" at bounding box center [799, 291] width 112 height 12
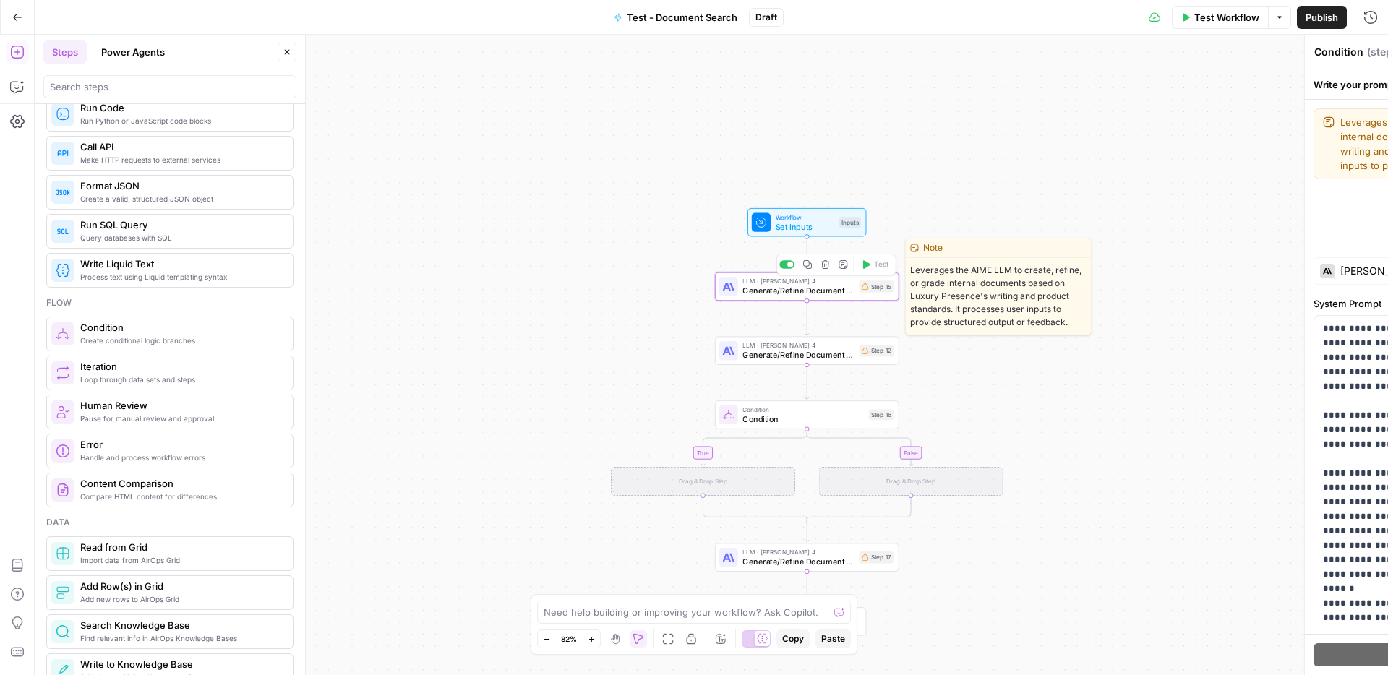
type textarea "Generate/Refine Document with AIME"
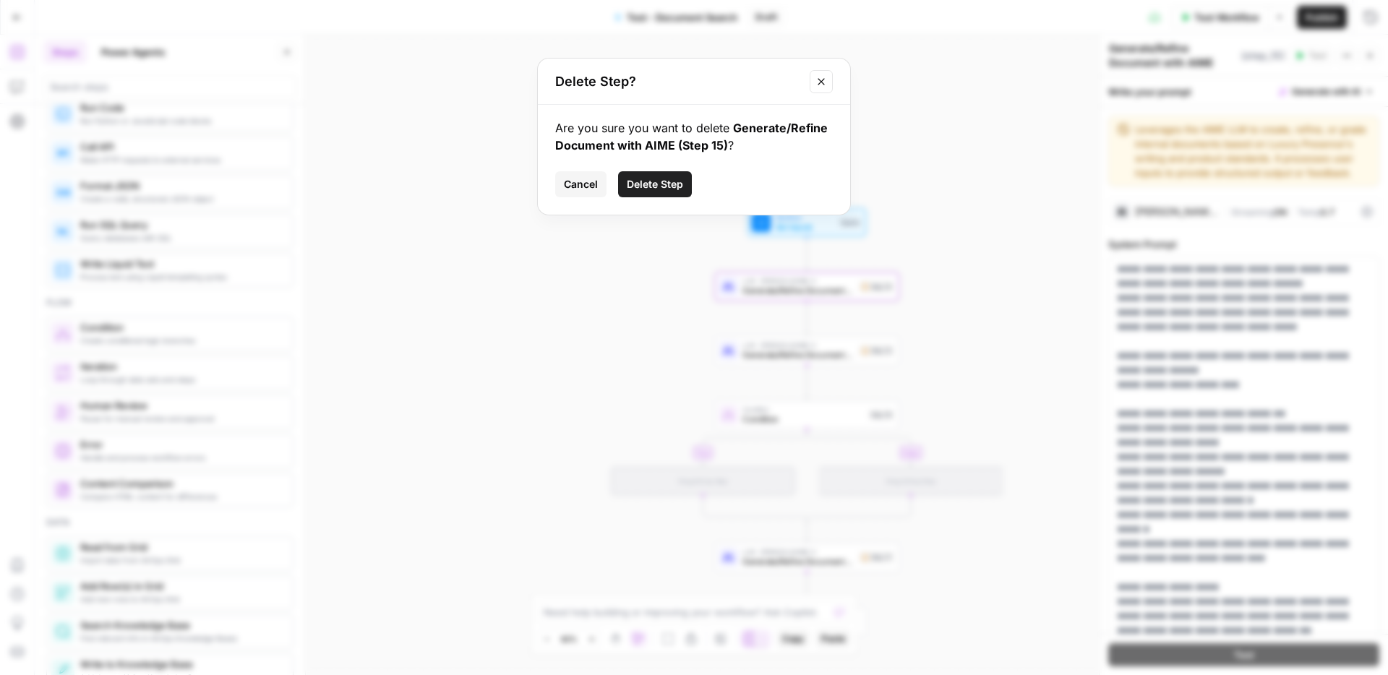
click at [667, 187] on span "Delete Step" at bounding box center [655, 184] width 56 height 14
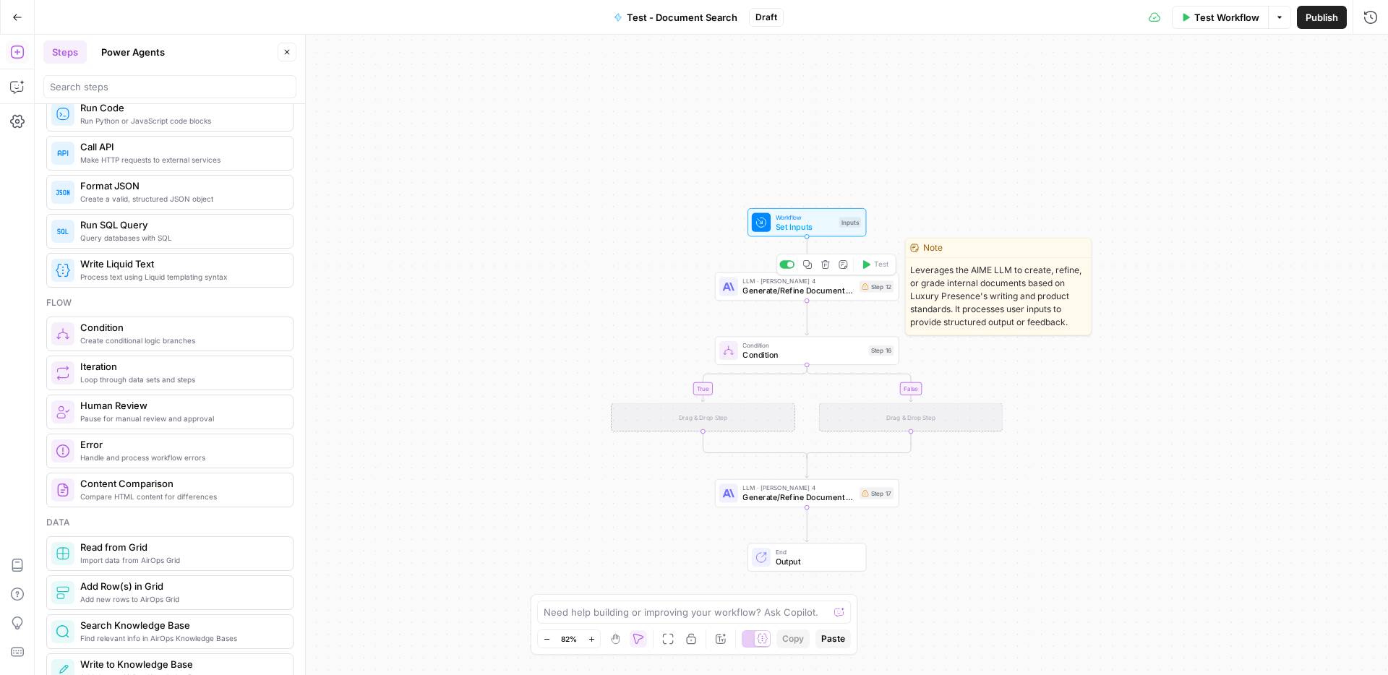
click at [783, 295] on span "Generate/Refine Document with AIME" at bounding box center [799, 291] width 112 height 12
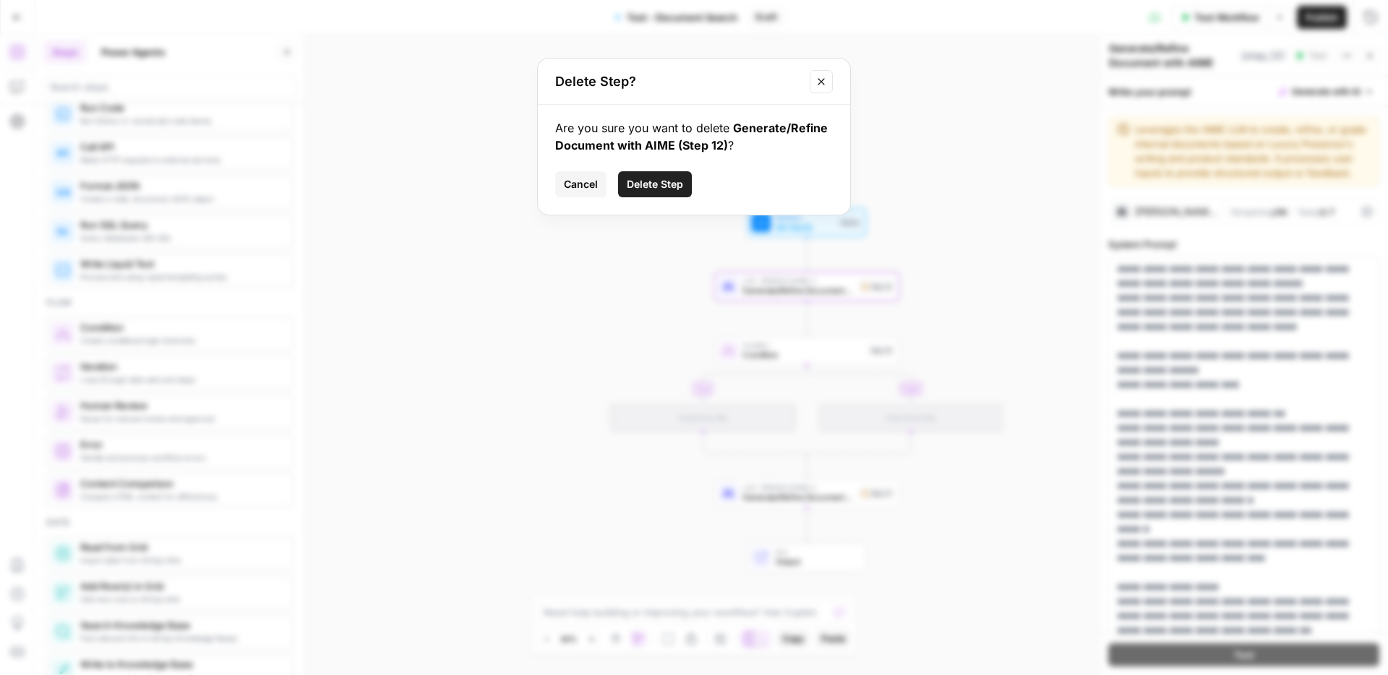
click at [672, 179] on span "Delete Step" at bounding box center [655, 184] width 56 height 14
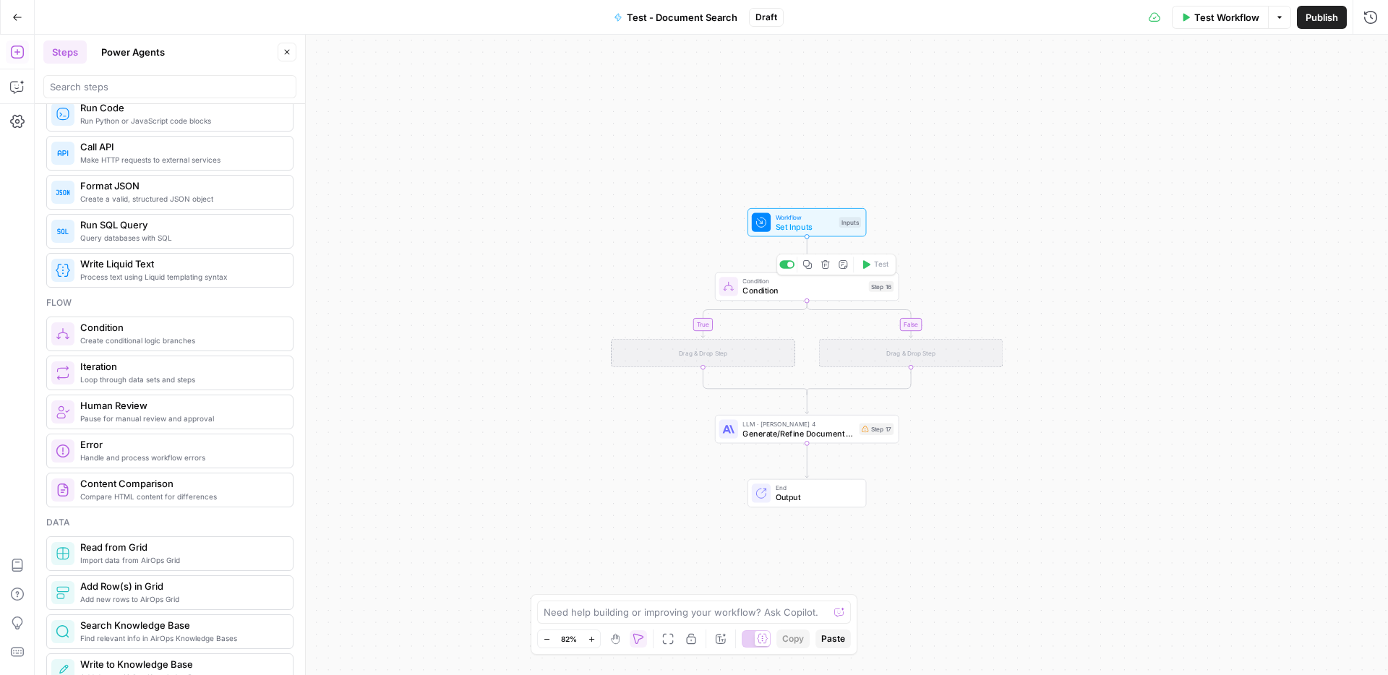
click at [790, 293] on span "Condition" at bounding box center [803, 291] width 121 height 12
click at [1203, 107] on div "step_x.output === "value"" at bounding box center [1177, 110] width 116 height 14
paste textarea "**********"
click at [1346, 111] on div "document_search_criteria . length . trim ( )" at bounding box center [1244, 133] width 258 height 61
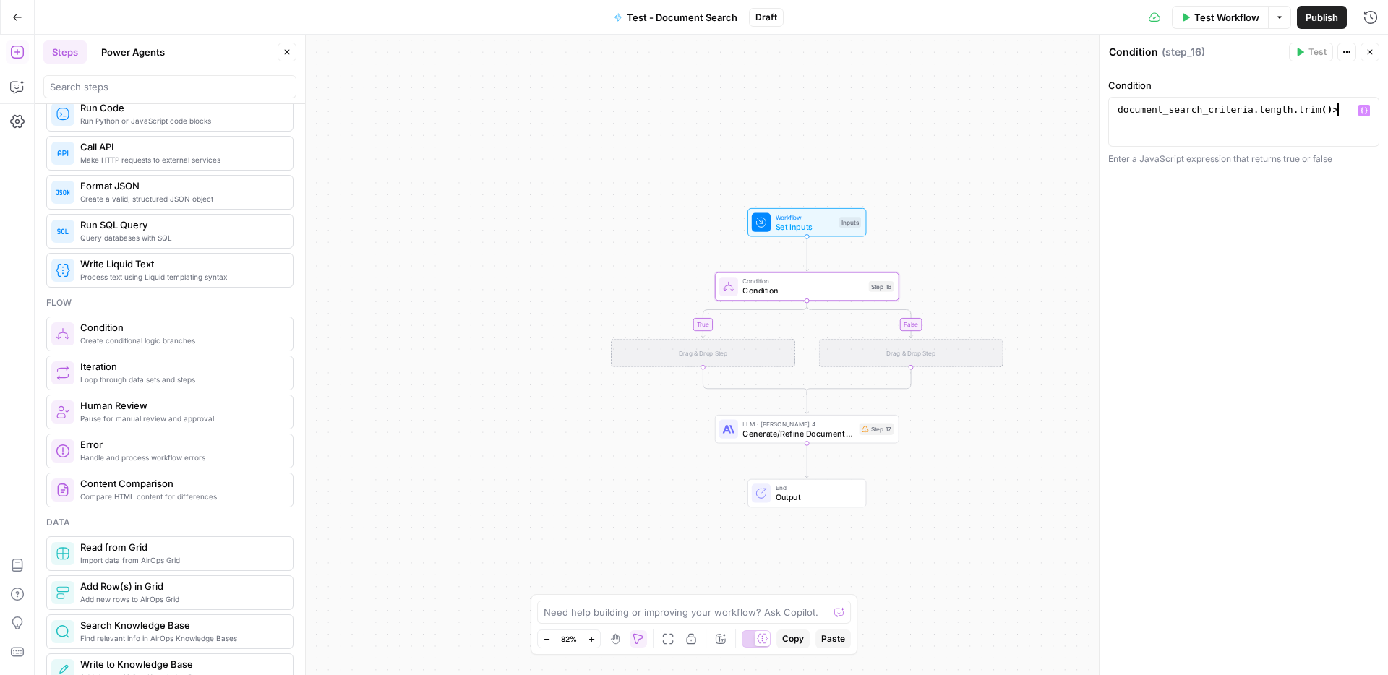
type textarea "**********"
click at [1305, 299] on div "**********" at bounding box center [1244, 372] width 289 height 606
click at [1372, 53] on icon "button" at bounding box center [1370, 52] width 9 height 9
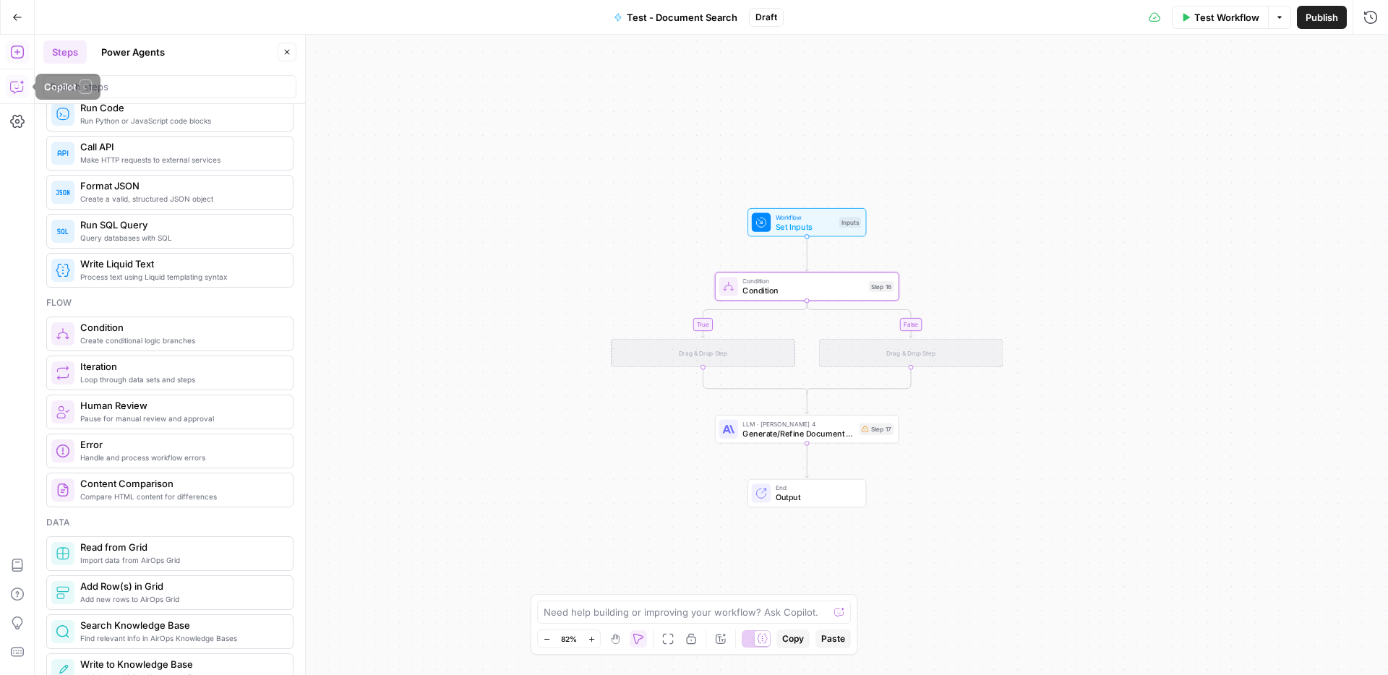
click at [15, 90] on icon "button" at bounding box center [17, 87] width 14 height 14
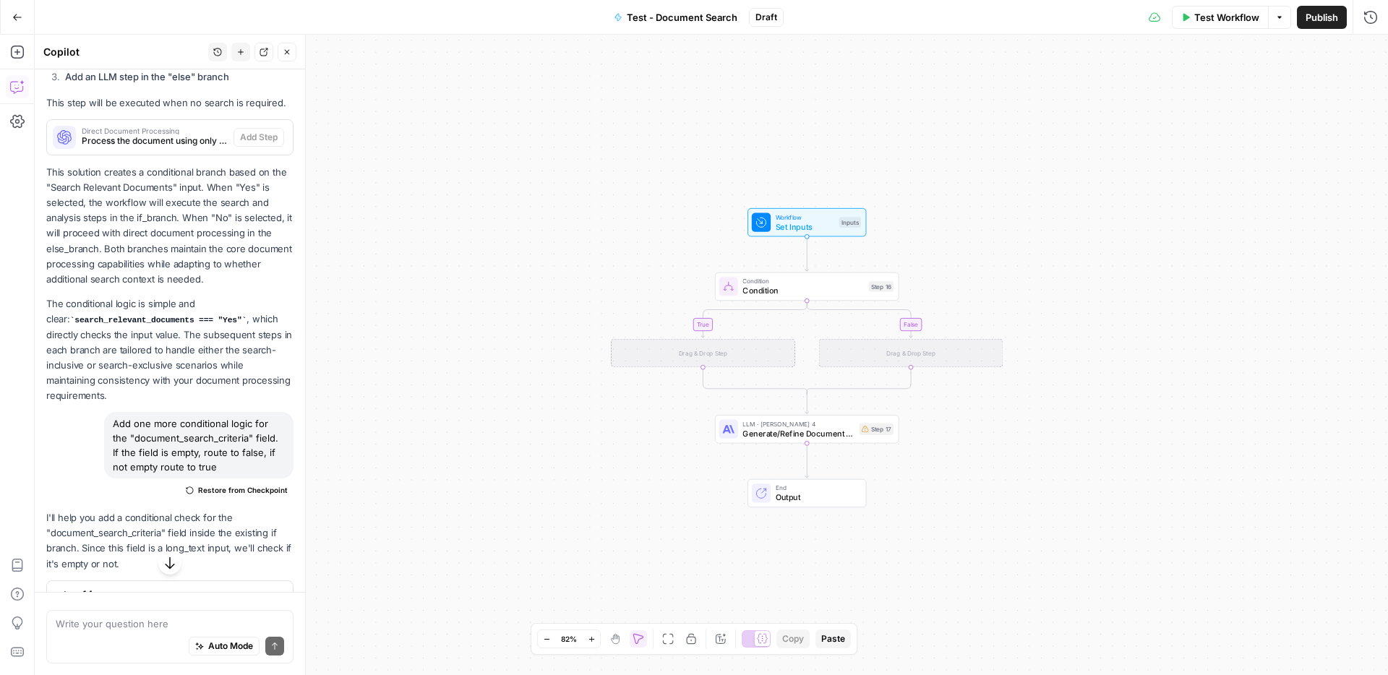
scroll to position [1123, 0]
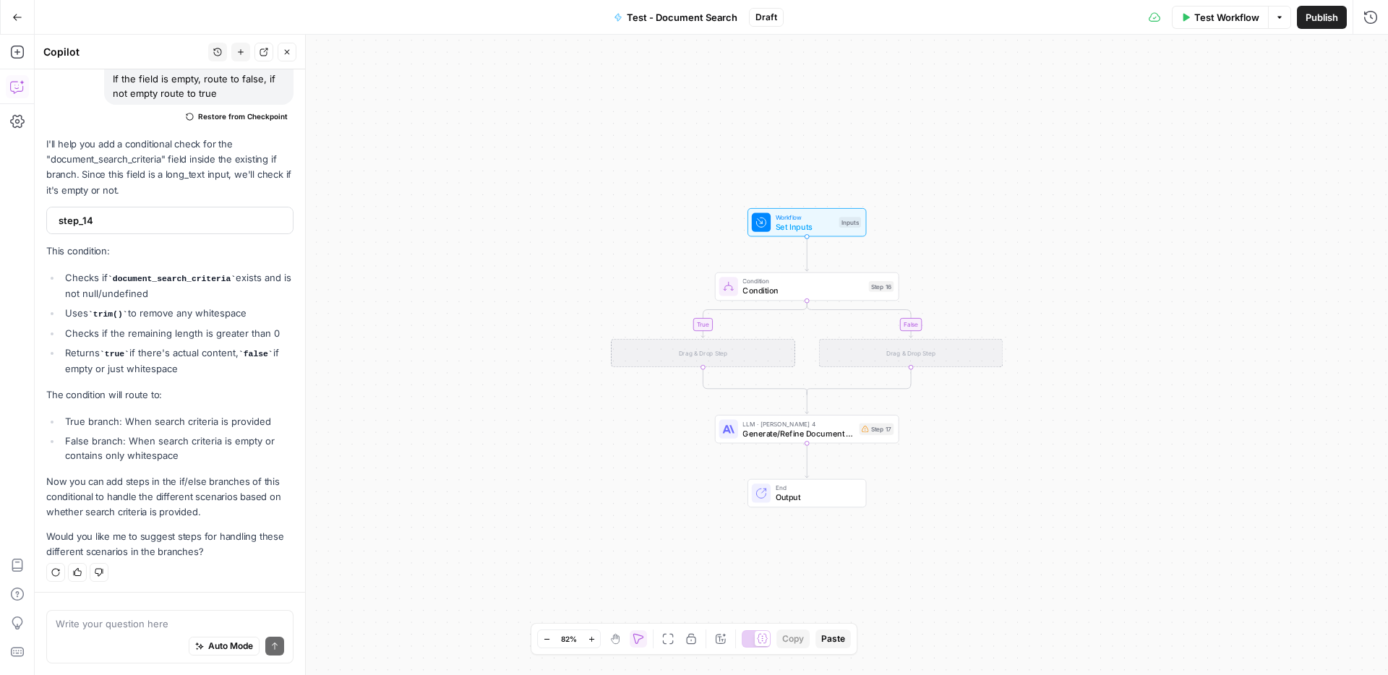
click at [748, 353] on div "Drag & Drop Step" at bounding box center [703, 353] width 184 height 28
click at [18, 59] on icon "button" at bounding box center [17, 52] width 14 height 14
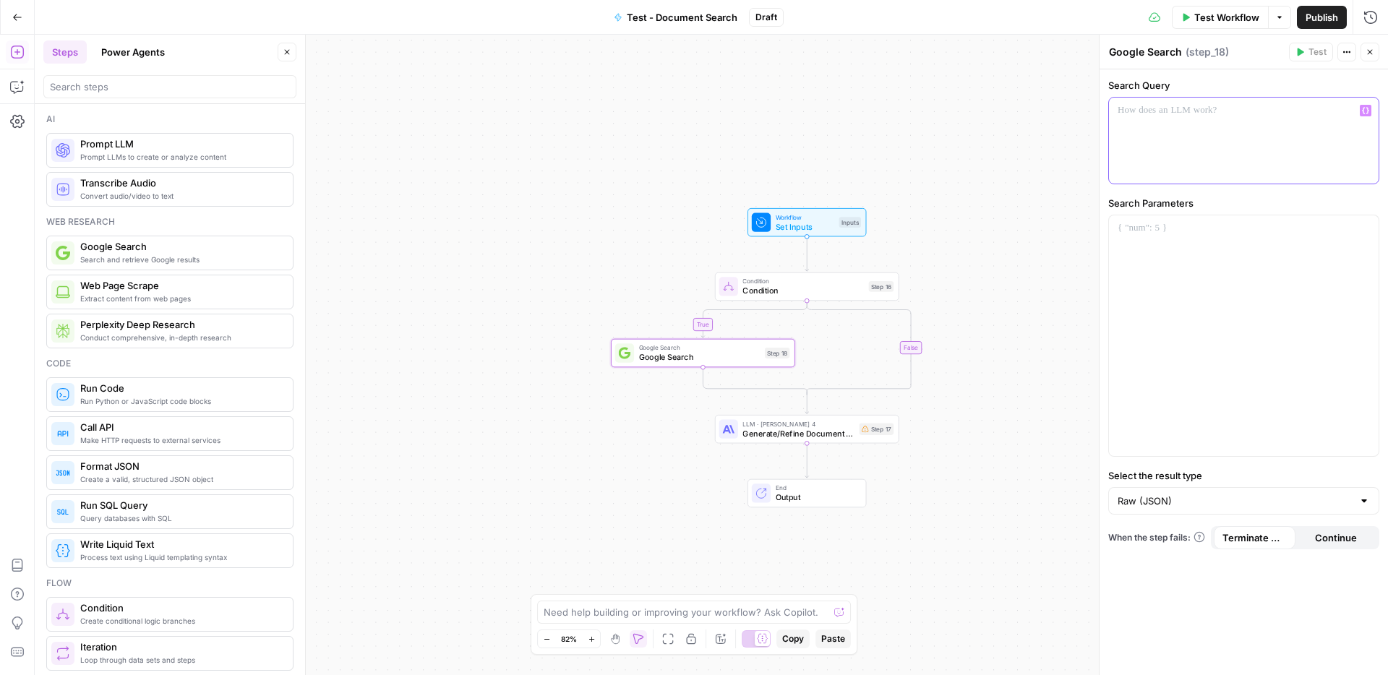
click at [1187, 136] on div at bounding box center [1244, 141] width 270 height 86
click at [1369, 113] on icon "button" at bounding box center [1365, 110] width 7 height 7
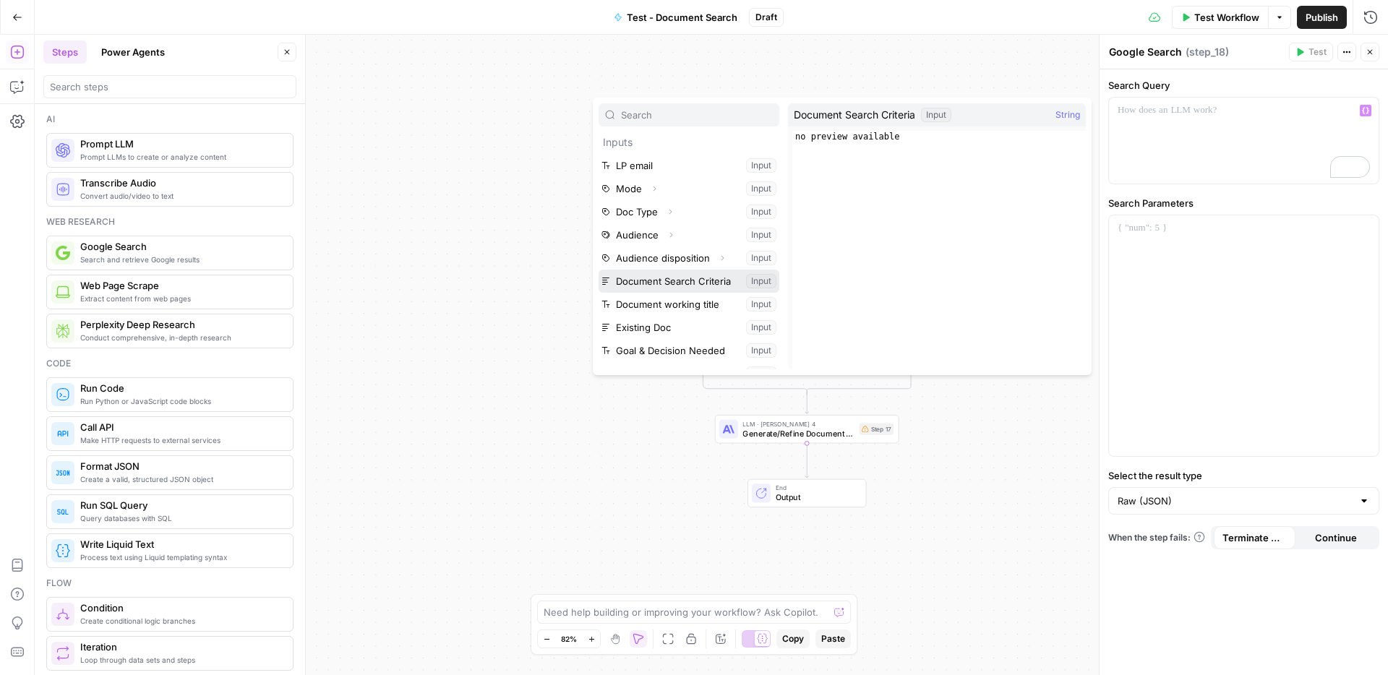
click at [677, 283] on button "Select variable Document Search Criteria" at bounding box center [689, 281] width 181 height 23
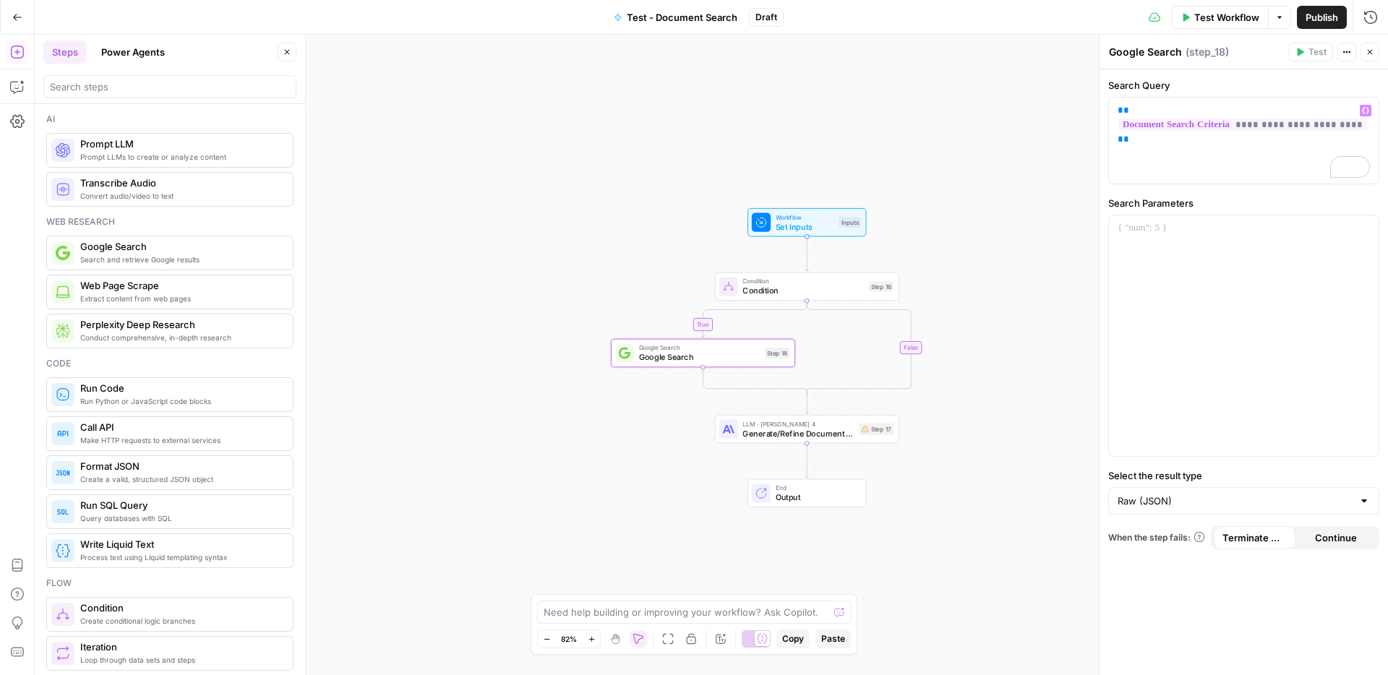
click at [1367, 504] on div at bounding box center [1365, 501] width 12 height 14
type input "Raw (JSON)"
click at [1221, 345] on div "To enrich screen reader interactions, please activate Accessibility in Grammarl…" at bounding box center [1244, 335] width 270 height 241
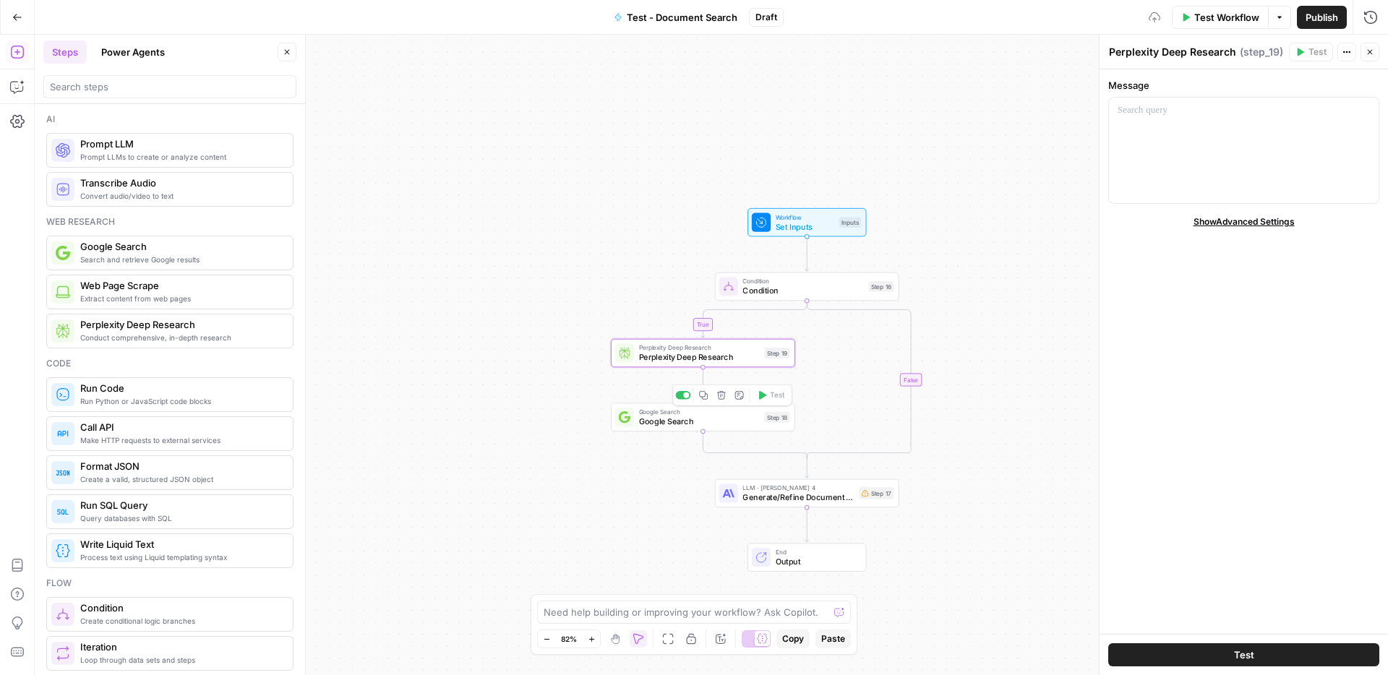
click at [757, 427] on span "Google Search" at bounding box center [699, 422] width 121 height 12
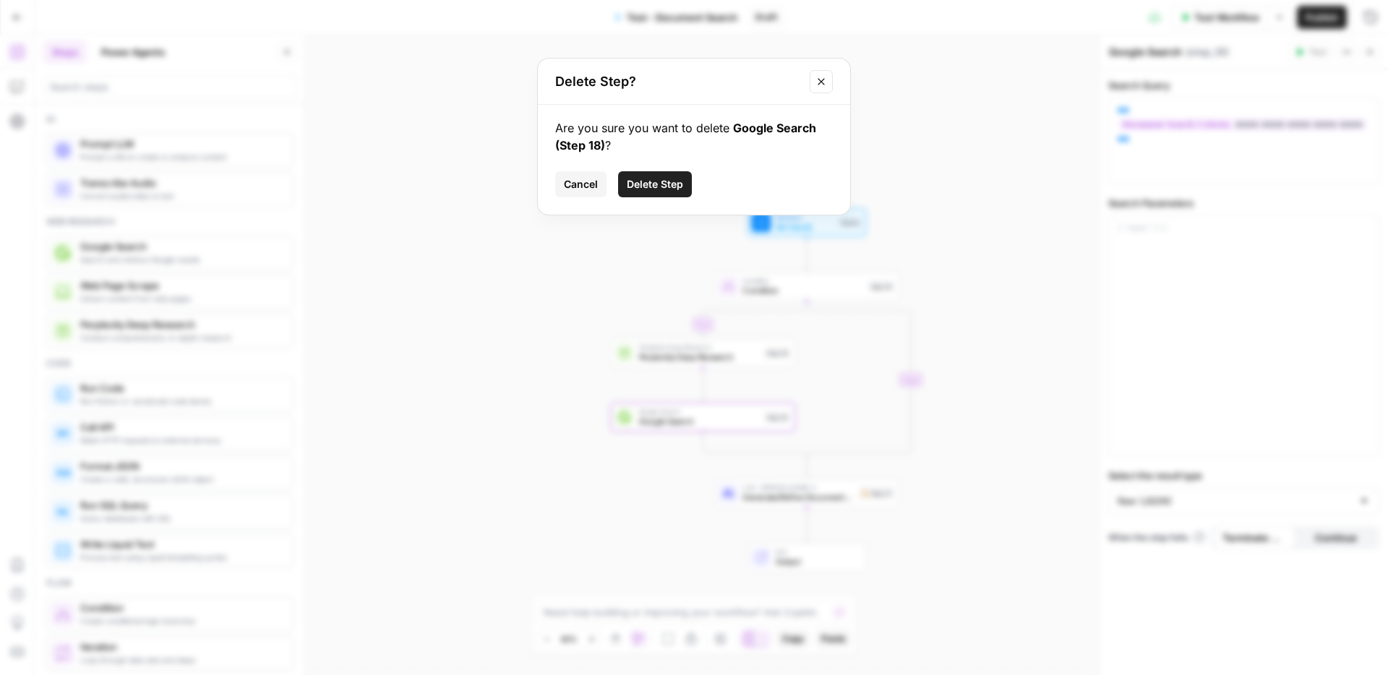
click at [657, 189] on span "Delete Step" at bounding box center [655, 184] width 56 height 14
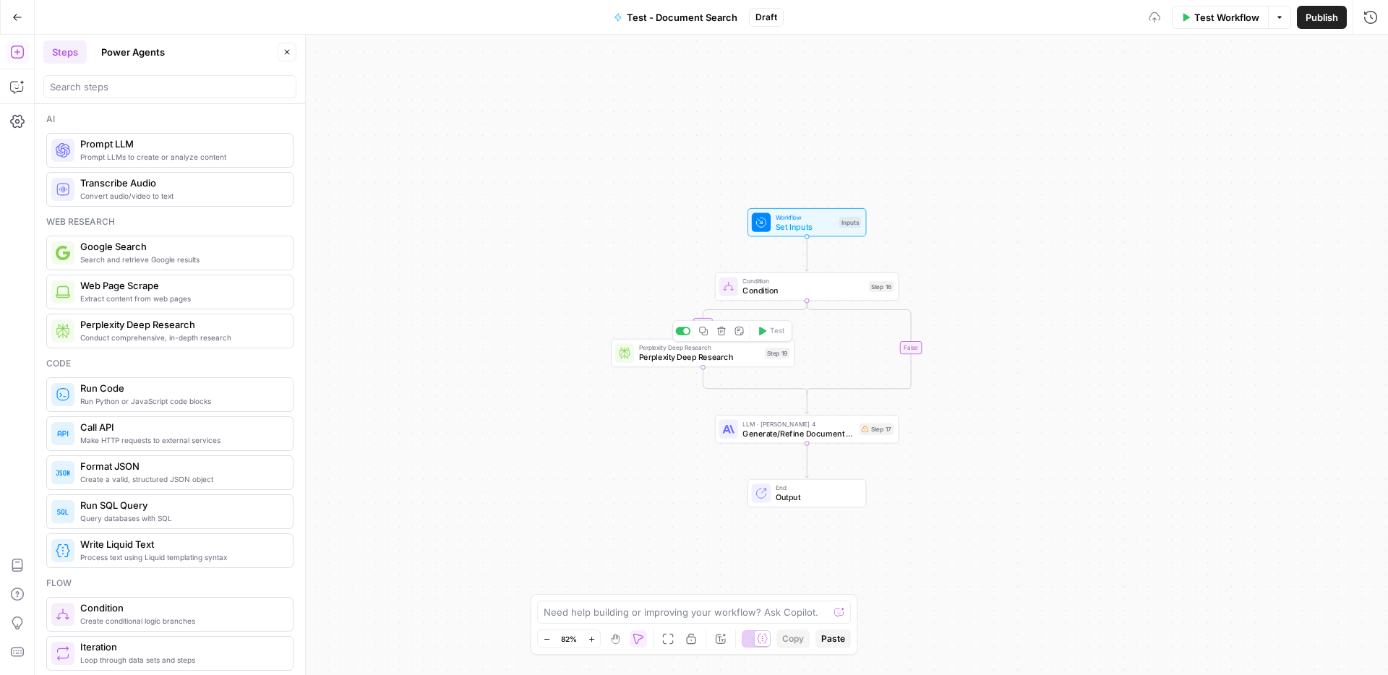
click at [741, 363] on div "Perplexity Deep Research Perplexity Deep Research Step 19 Copy step Delete step…" at bounding box center [703, 353] width 184 height 28
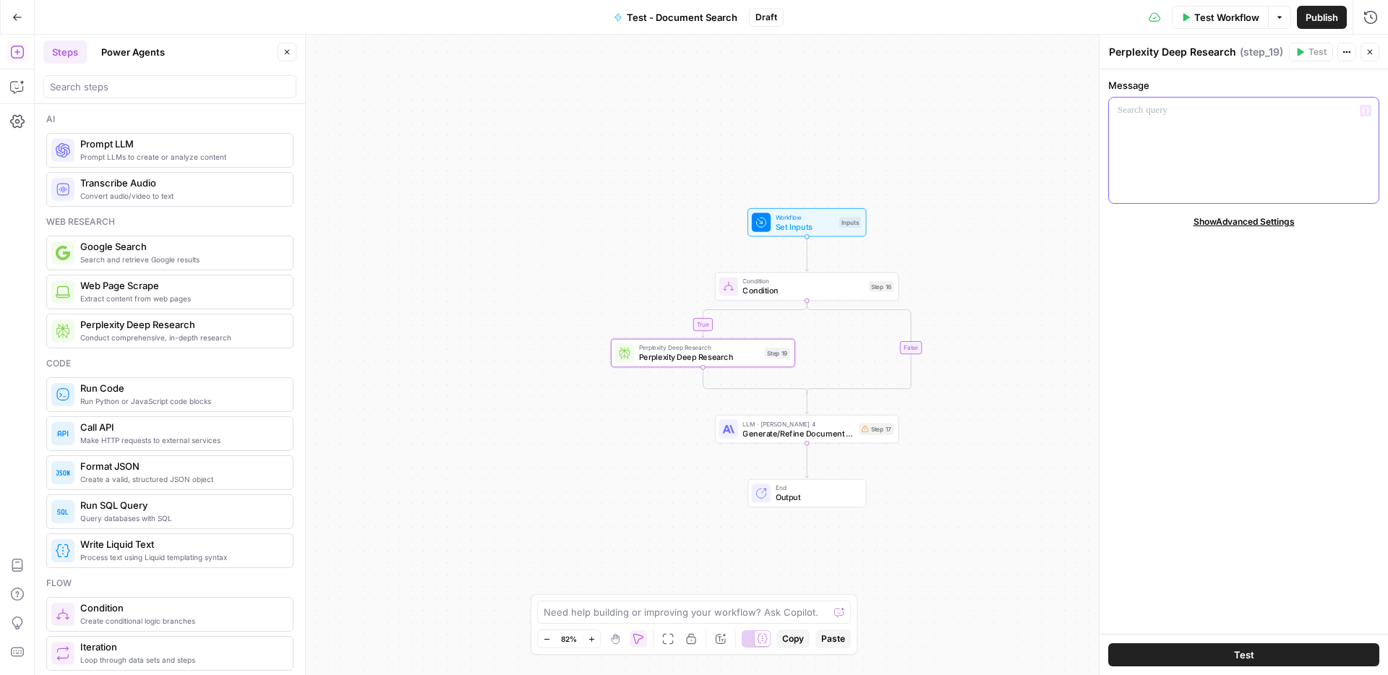
click at [1200, 110] on p at bounding box center [1244, 110] width 252 height 14
click at [1367, 111] on icon "button" at bounding box center [1365, 110] width 7 height 7
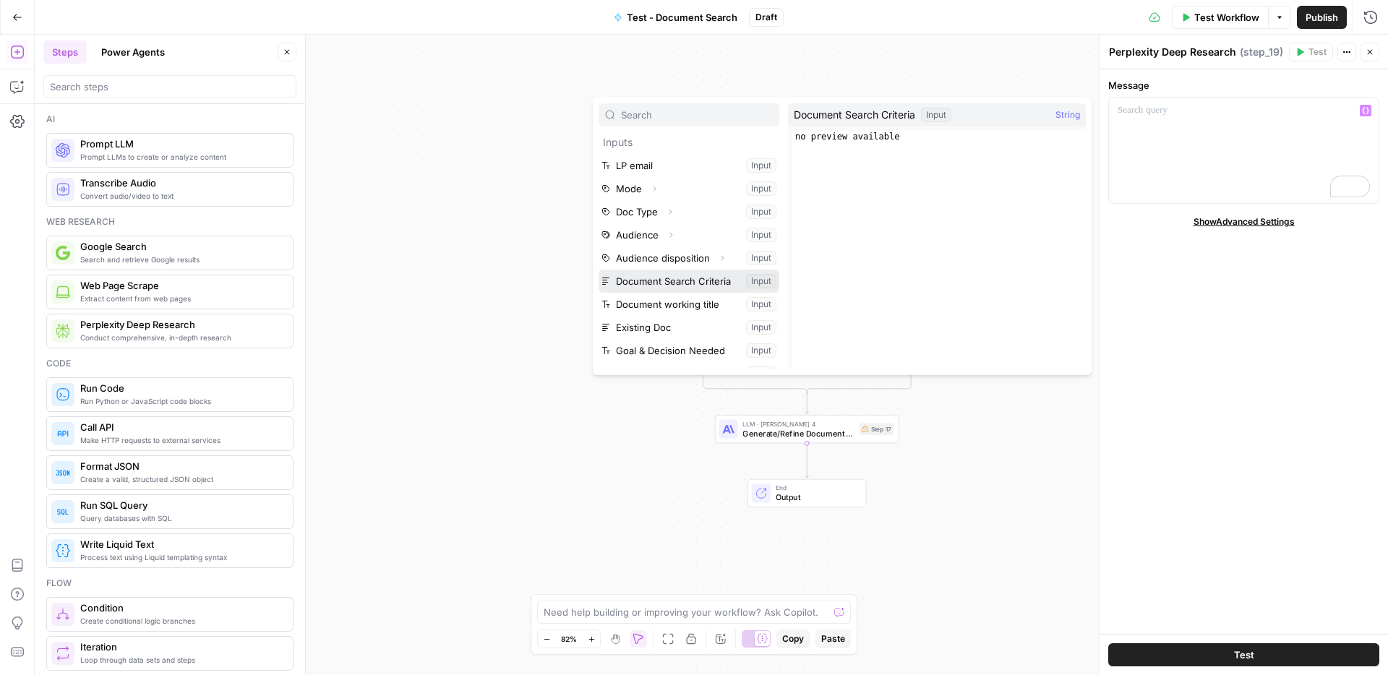
click at [670, 283] on button "Select variable Document Search Criteria" at bounding box center [689, 281] width 181 height 23
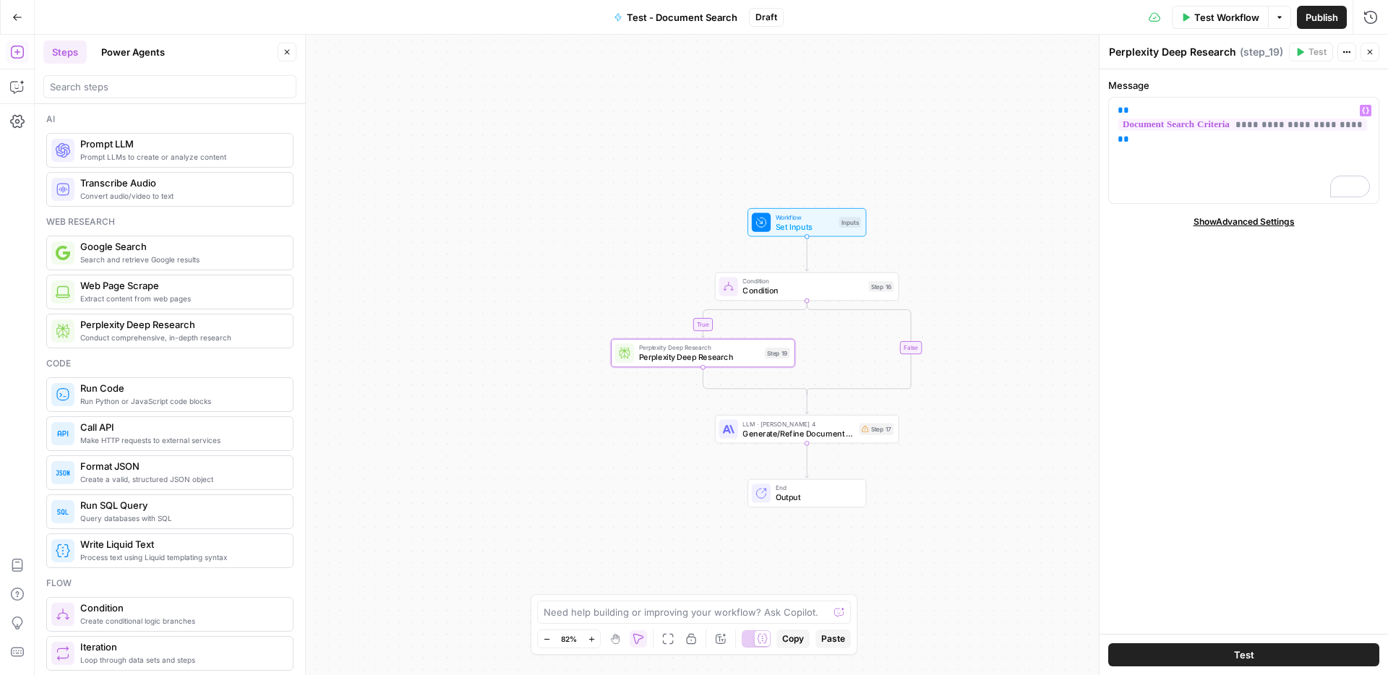
click at [979, 358] on div "true false Workflow Set Inputs Inputs Condition Condition Step 16 Perplexity De…" at bounding box center [712, 355] width 1354 height 641
click at [1372, 55] on icon "button" at bounding box center [1370, 52] width 9 height 9
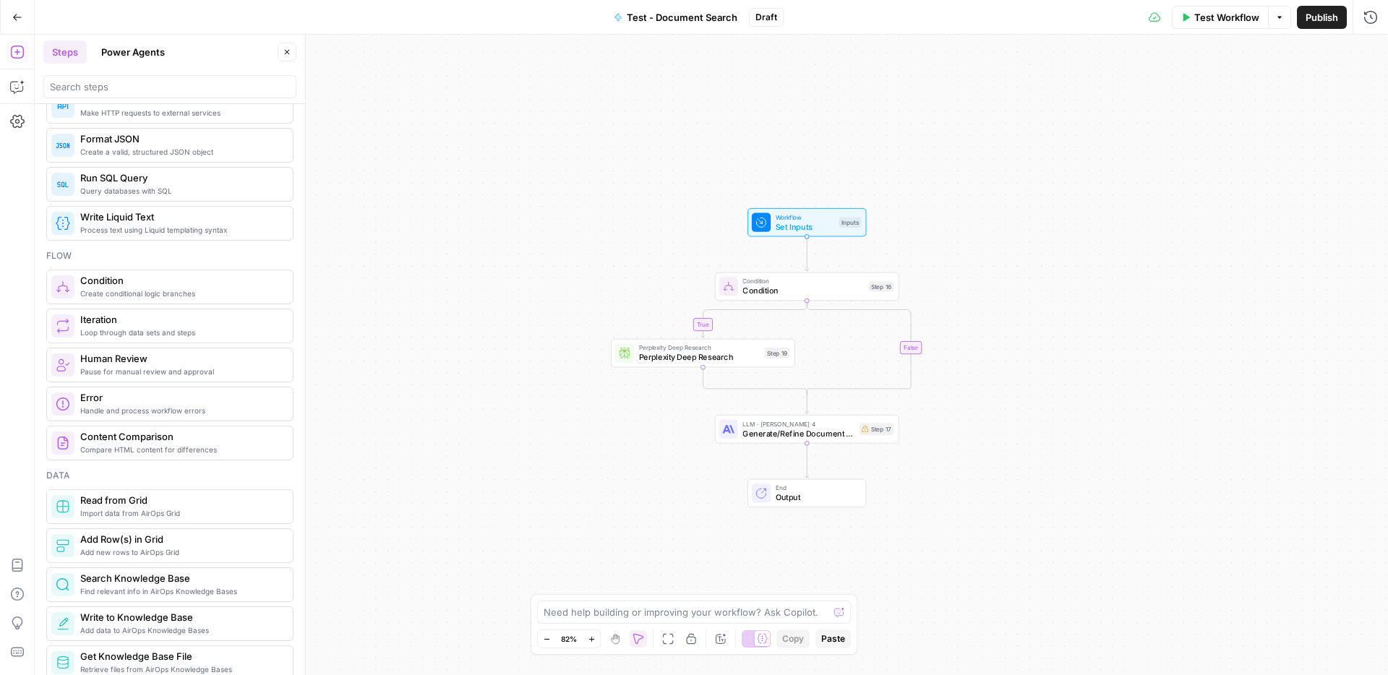
scroll to position [343, 0]
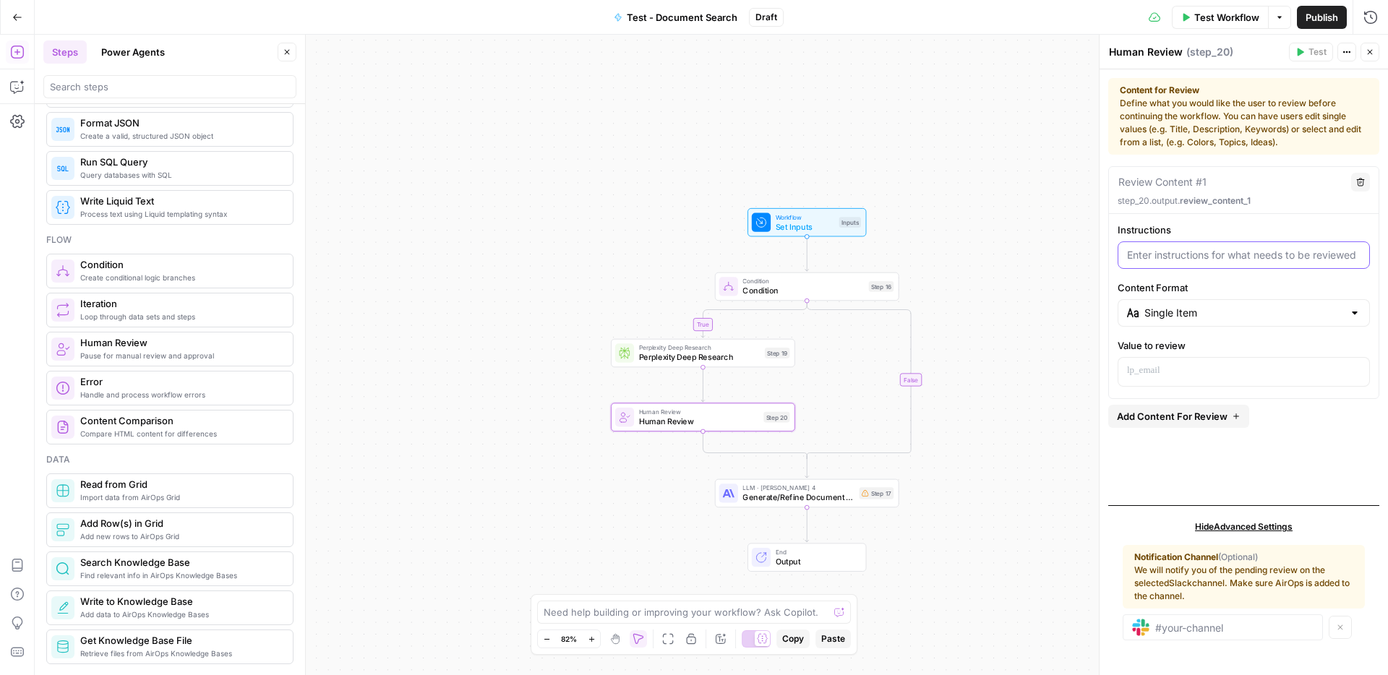
click at [1284, 255] on input "Instructions" at bounding box center [1244, 255] width 234 height 14
type input "Review the search output"
click at [1336, 311] on input "Content Format" at bounding box center [1244, 313] width 199 height 14
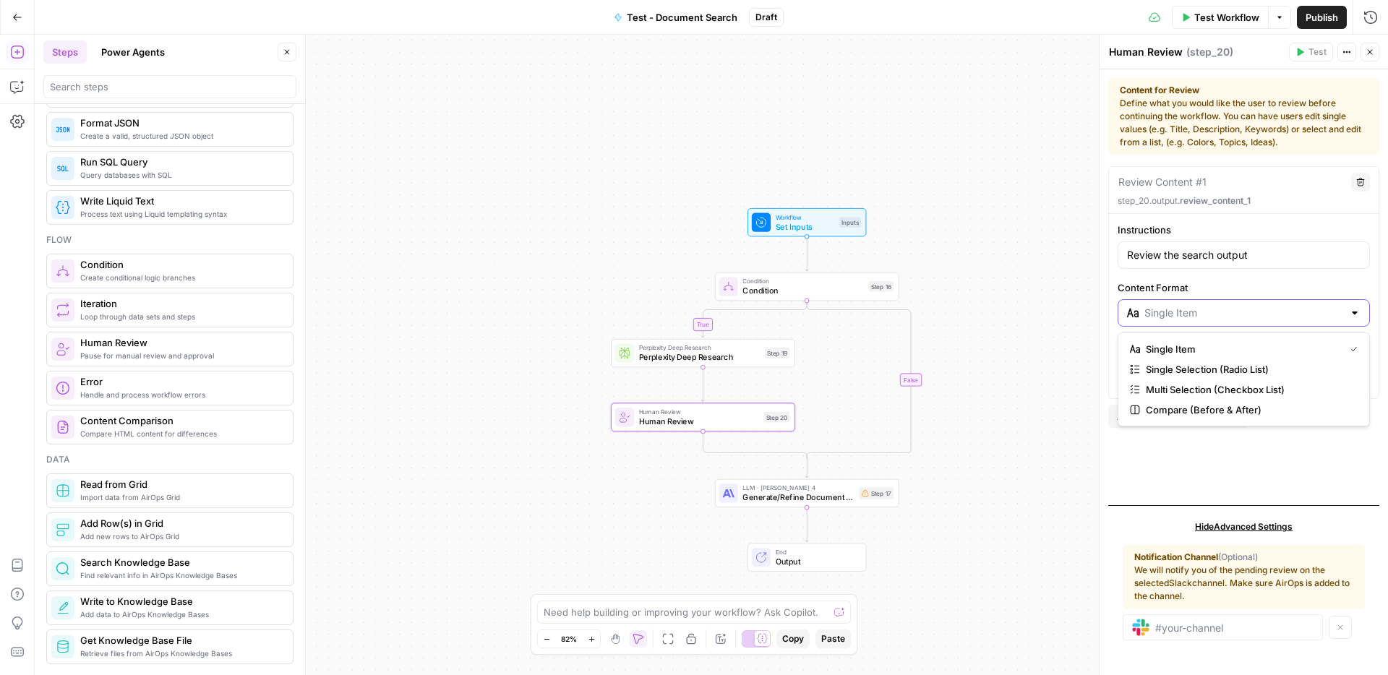
click at [1336, 311] on input "Content Format" at bounding box center [1244, 313] width 199 height 14
type input "Single Item"
click at [1330, 286] on label "Content Format" at bounding box center [1244, 288] width 252 height 14
click at [1330, 306] on input "Single Item" at bounding box center [1244, 313] width 199 height 14
type input "Single Item"
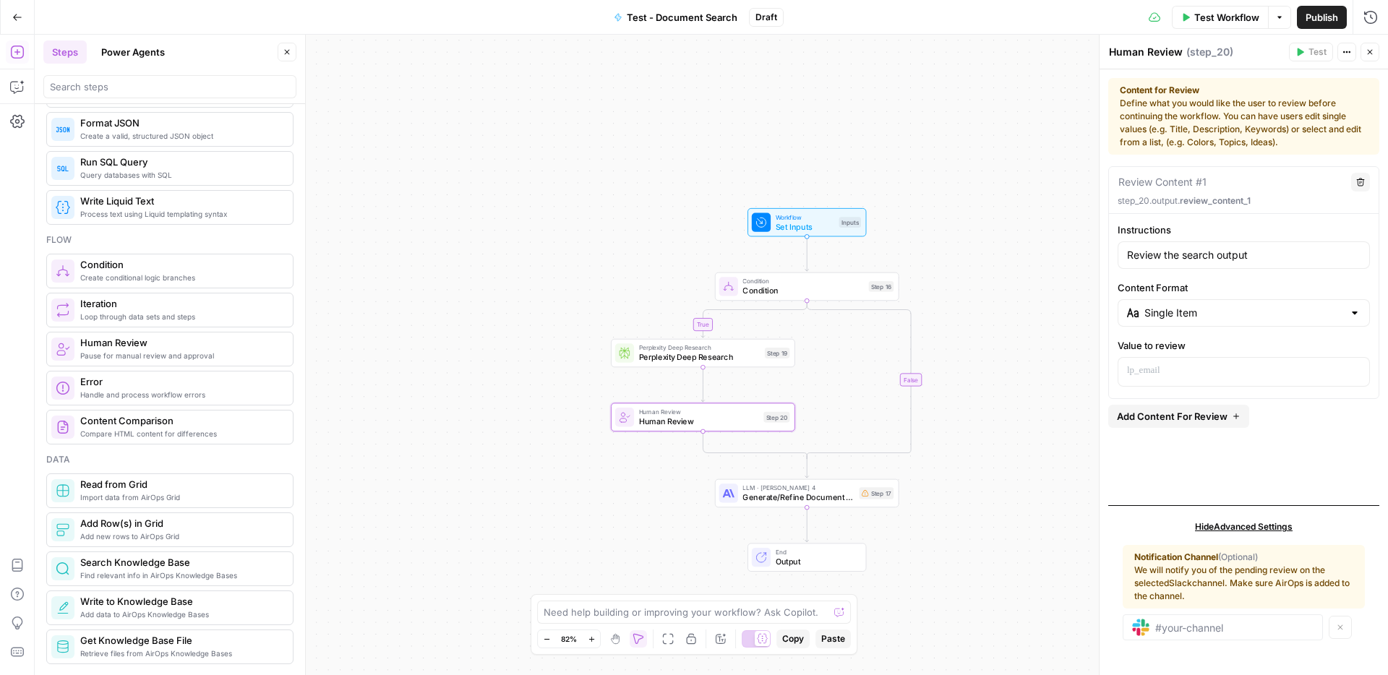
click at [1370, 286] on div "Instructions Review the search output Content Format Single Item Value to review" at bounding box center [1244, 305] width 270 height 164
click at [1360, 367] on button "Variables Menu" at bounding box center [1357, 371] width 12 height 12
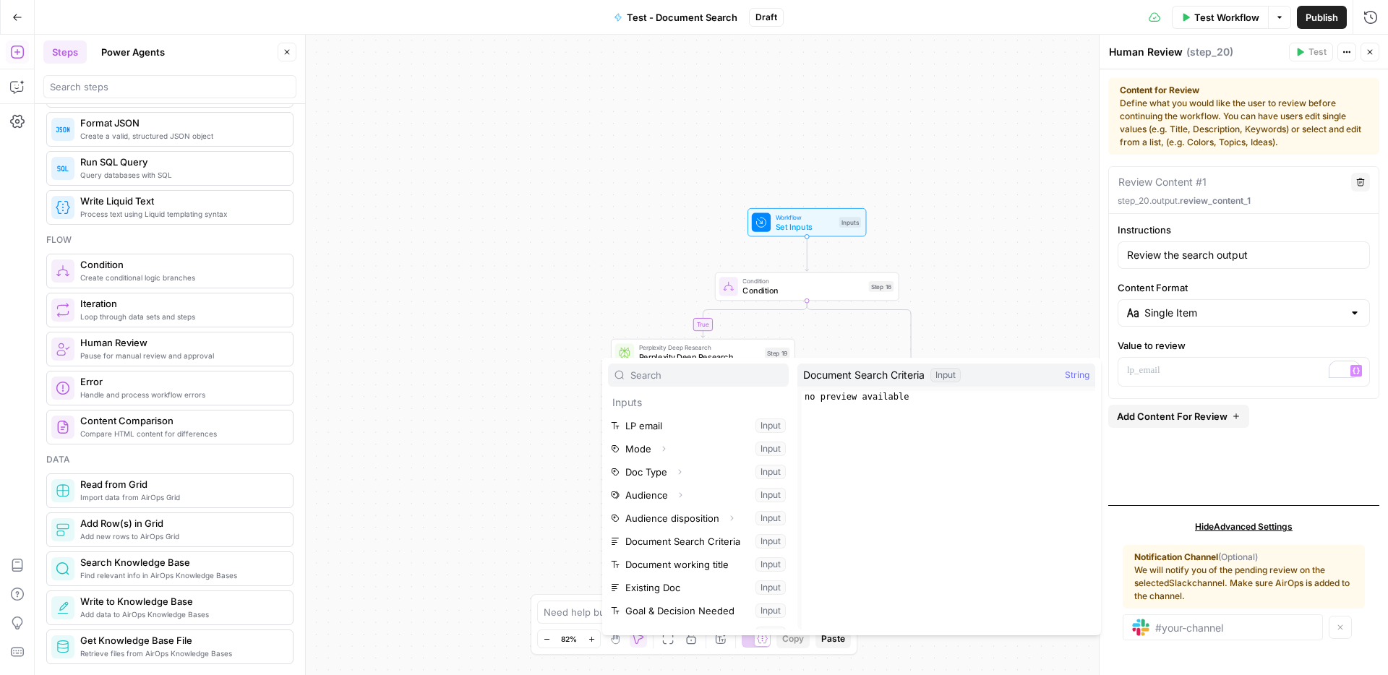
click at [1044, 270] on div "true false Workflow Set Inputs Inputs Condition Condition Step 16 Perplexity De…" at bounding box center [712, 355] width 1354 height 641
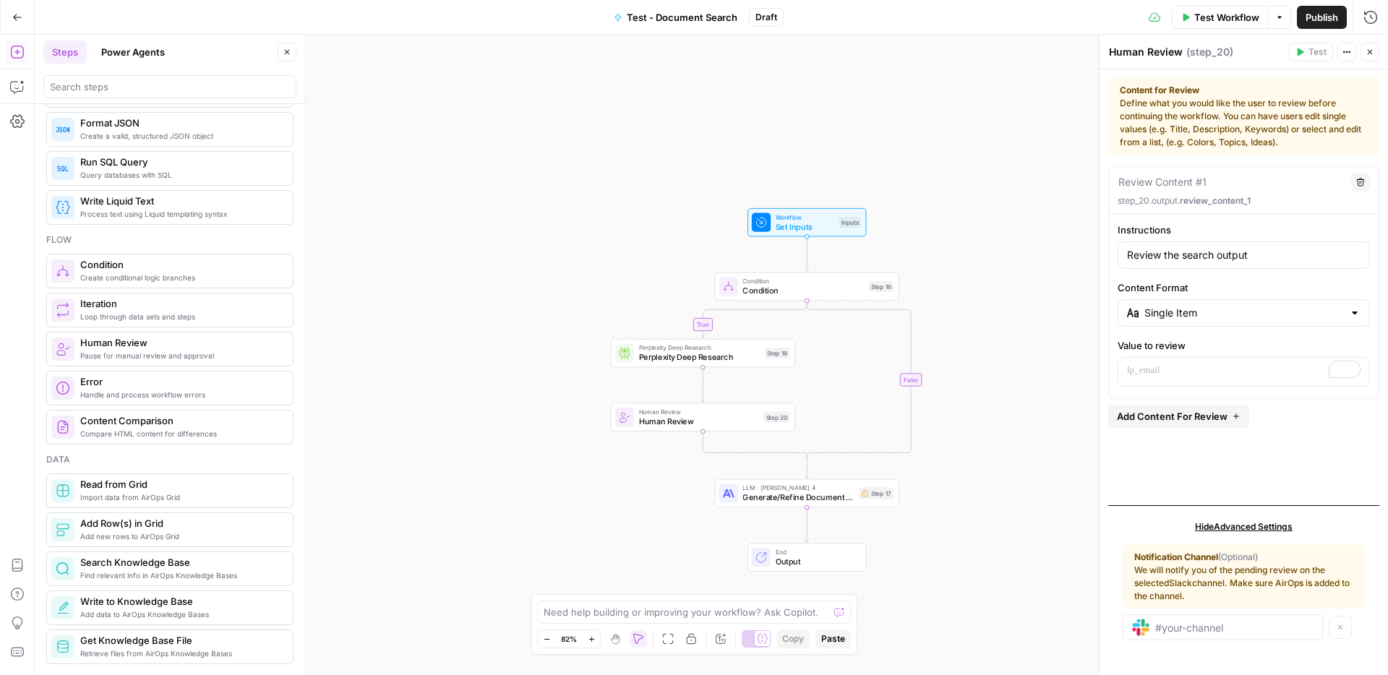
click at [1229, 415] on button "Add Content For Review" at bounding box center [1179, 416] width 141 height 23
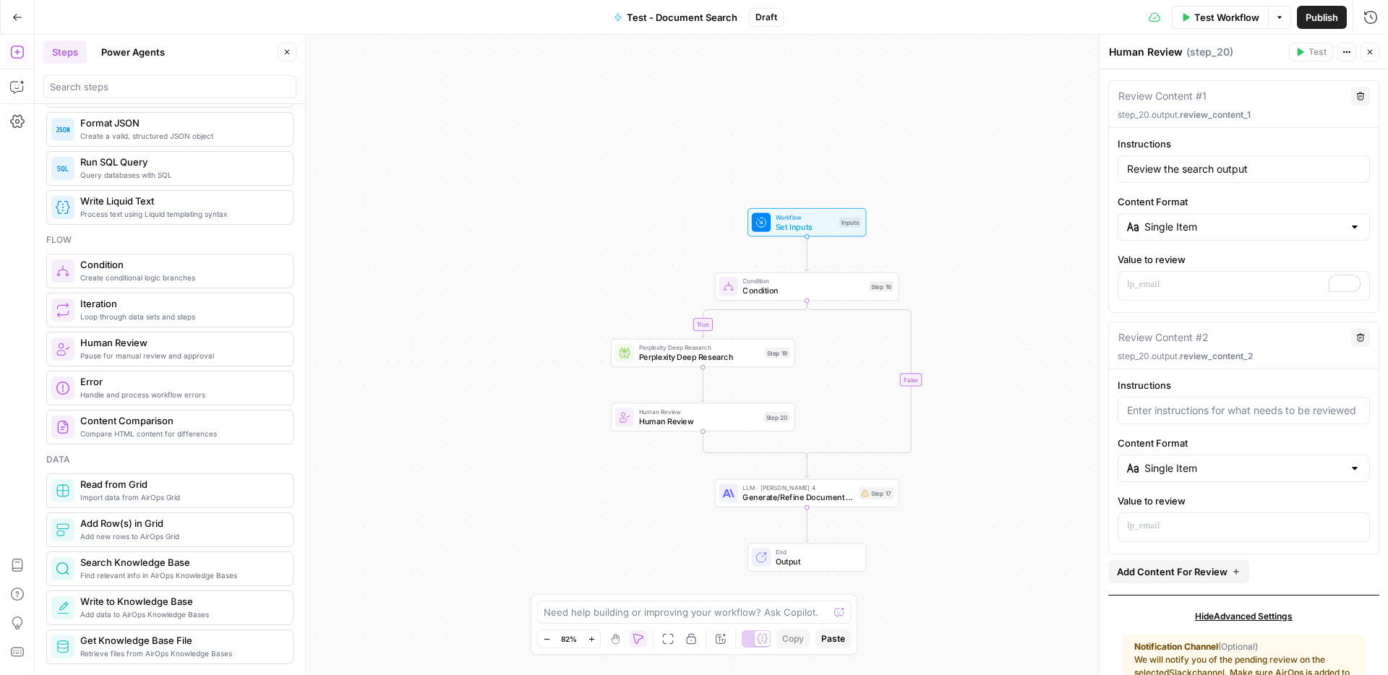
scroll to position [176, 0]
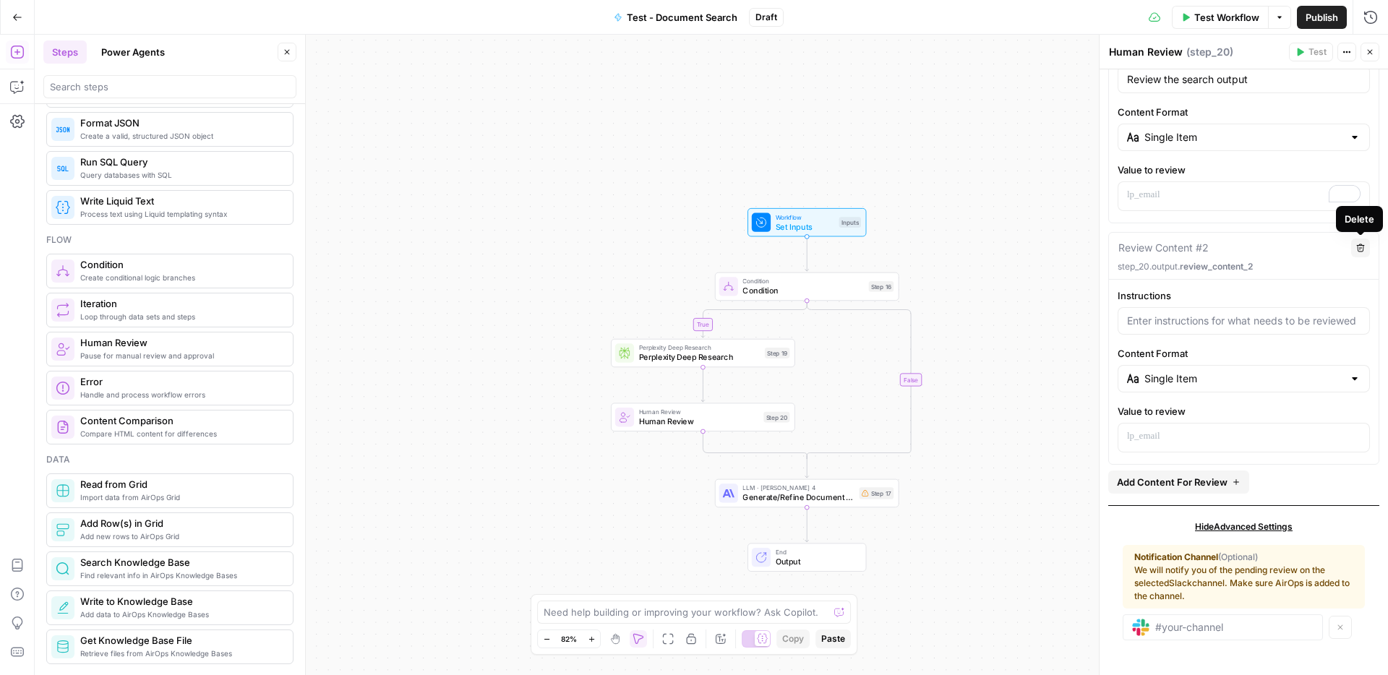
click at [1363, 246] on icon "button" at bounding box center [1361, 248] width 8 height 8
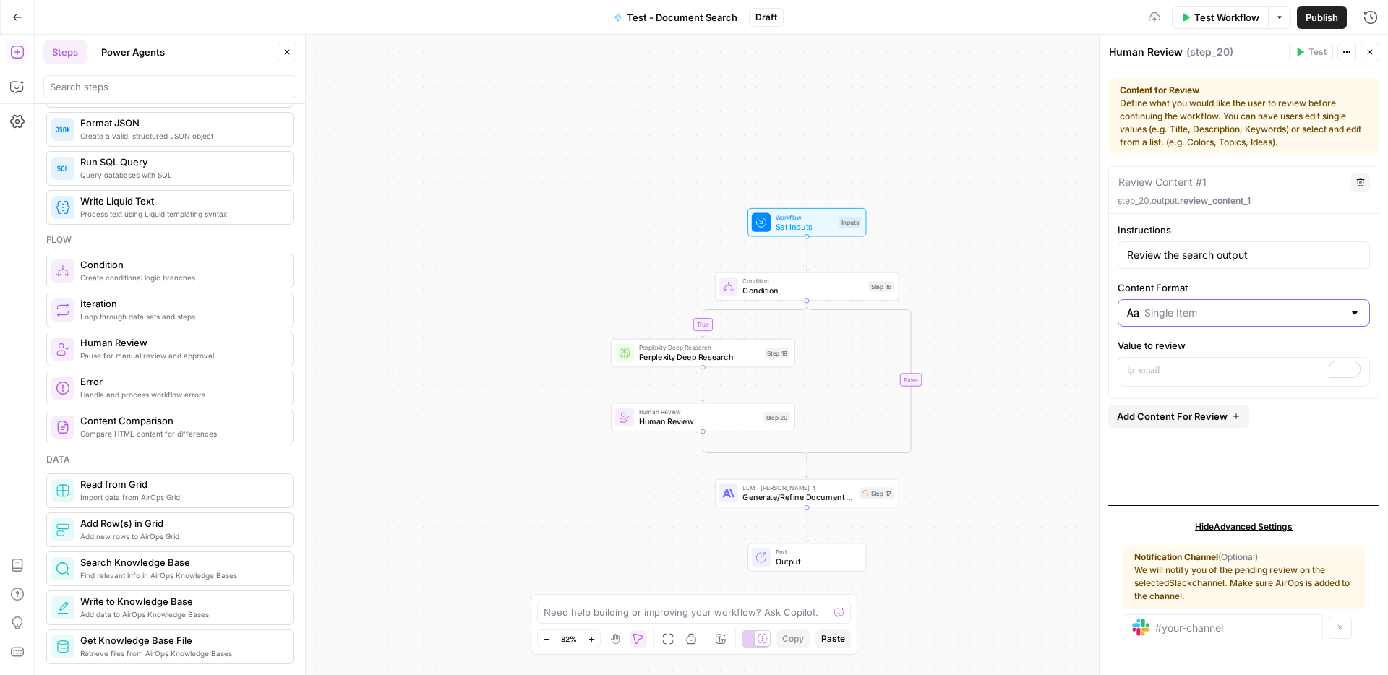
click at [1257, 315] on input "Content Format" at bounding box center [1244, 313] width 199 height 14
type input "Single Item"
click at [1332, 279] on div "Instructions Review the search output Content Format Single Item Value to review" at bounding box center [1244, 305] width 270 height 164
click at [1244, 364] on p "To enrich screen reader interactions, please activate Accessibility in Grammarl…" at bounding box center [1244, 371] width 234 height 14
click at [1360, 372] on button "Variables Menu" at bounding box center [1357, 371] width 12 height 12
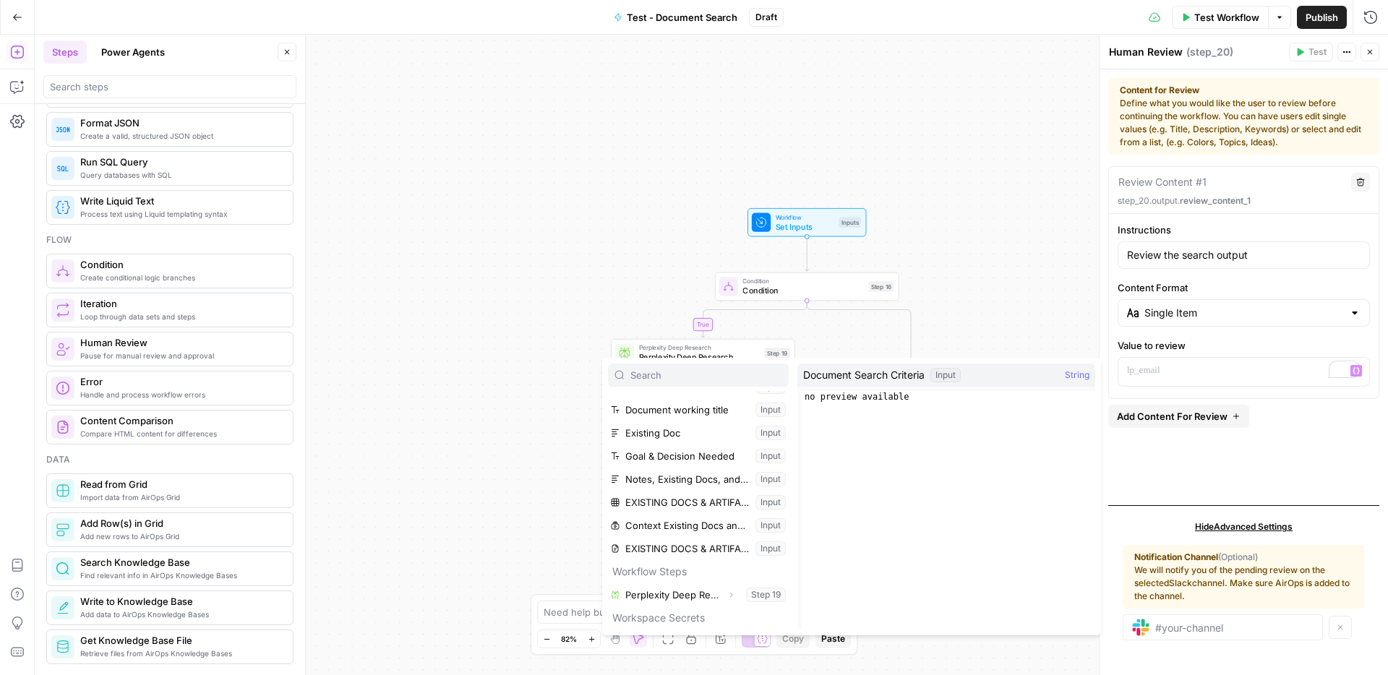
scroll to position [270, 0]
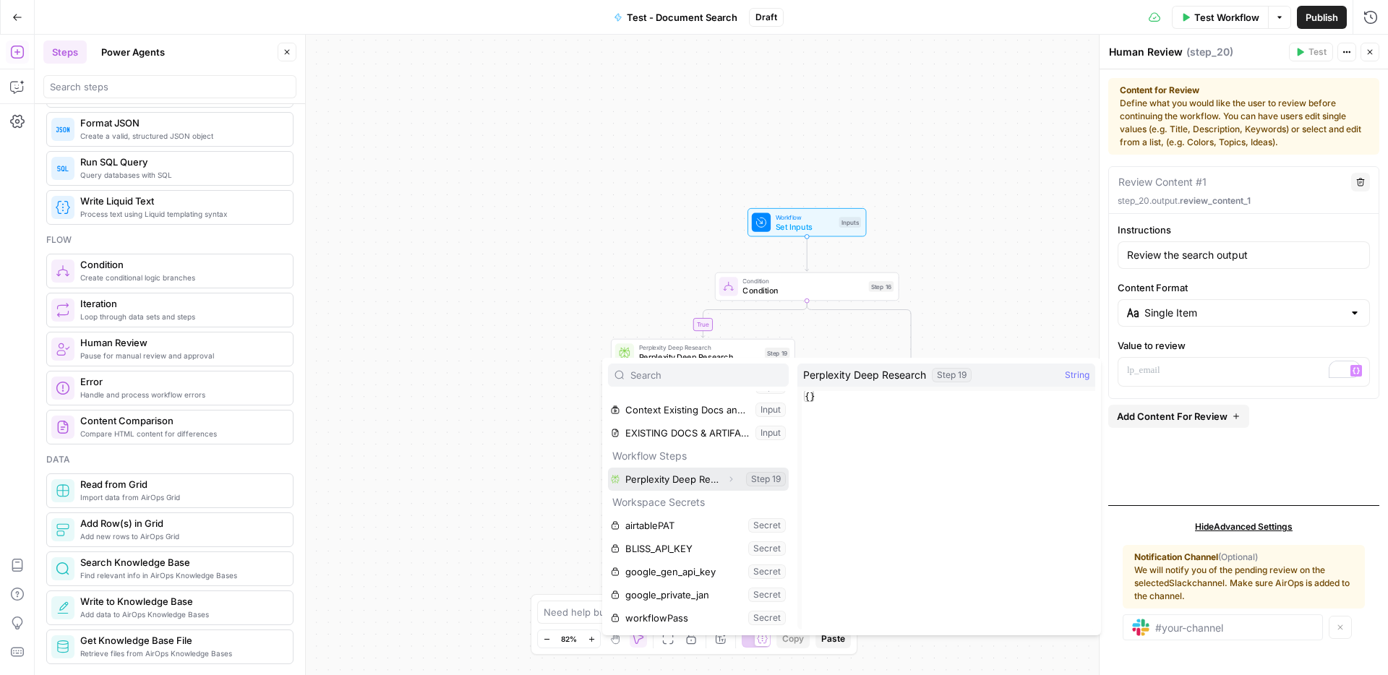
click at [685, 476] on button "Select variable Perplexity Deep Research" at bounding box center [698, 479] width 181 height 23
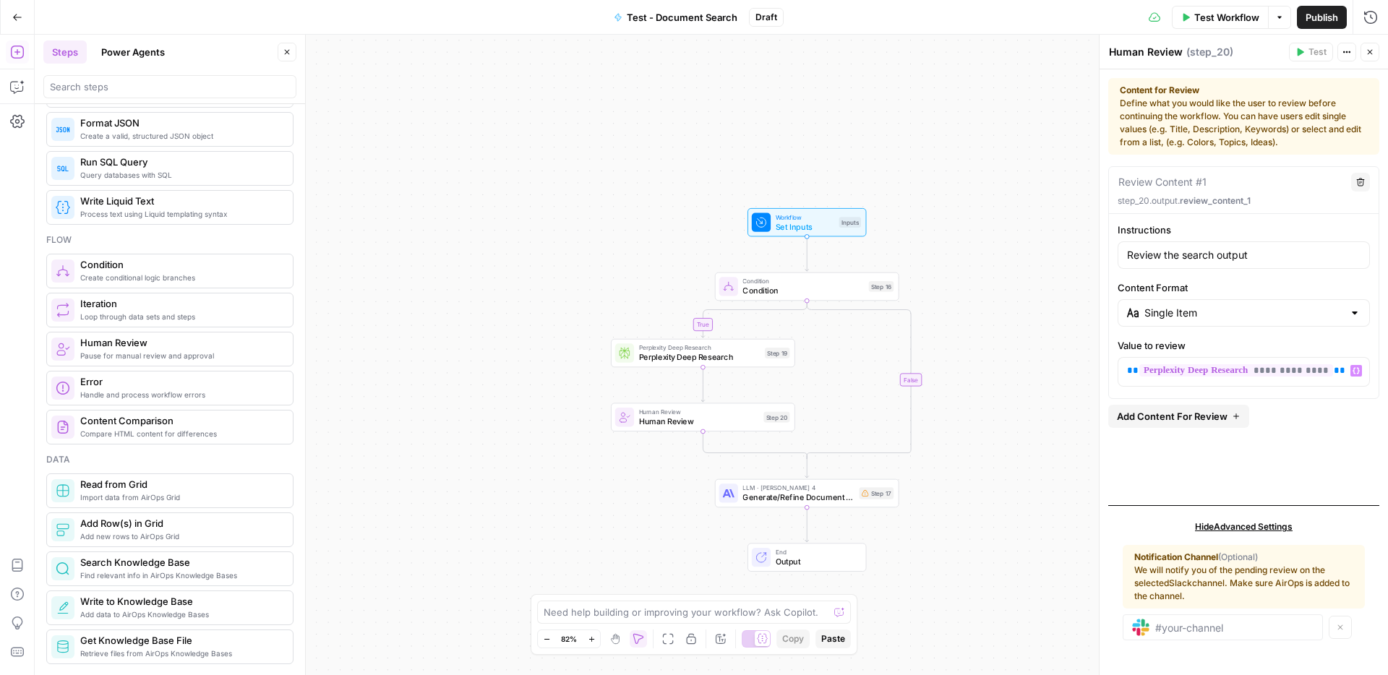
click at [1378, 51] on button "Close" at bounding box center [1370, 52] width 19 height 19
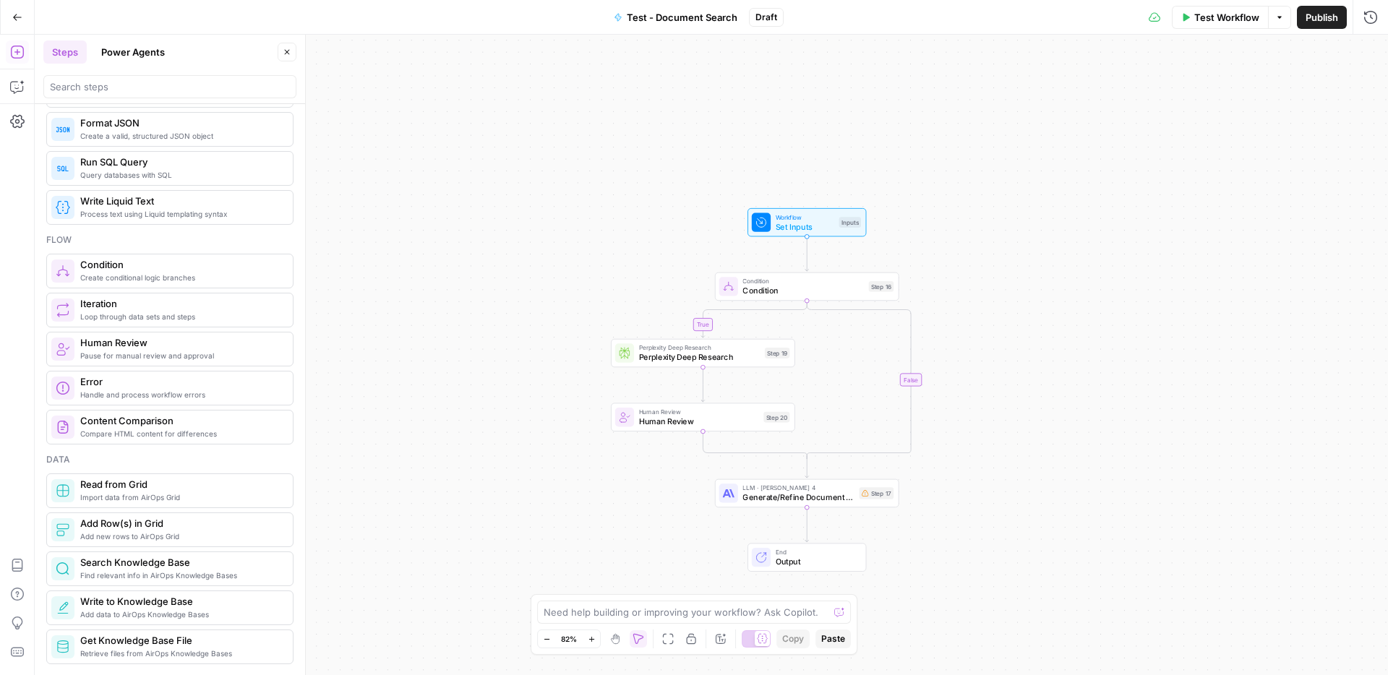
click at [165, 321] on span "Loop through data sets and steps" at bounding box center [180, 317] width 201 height 12
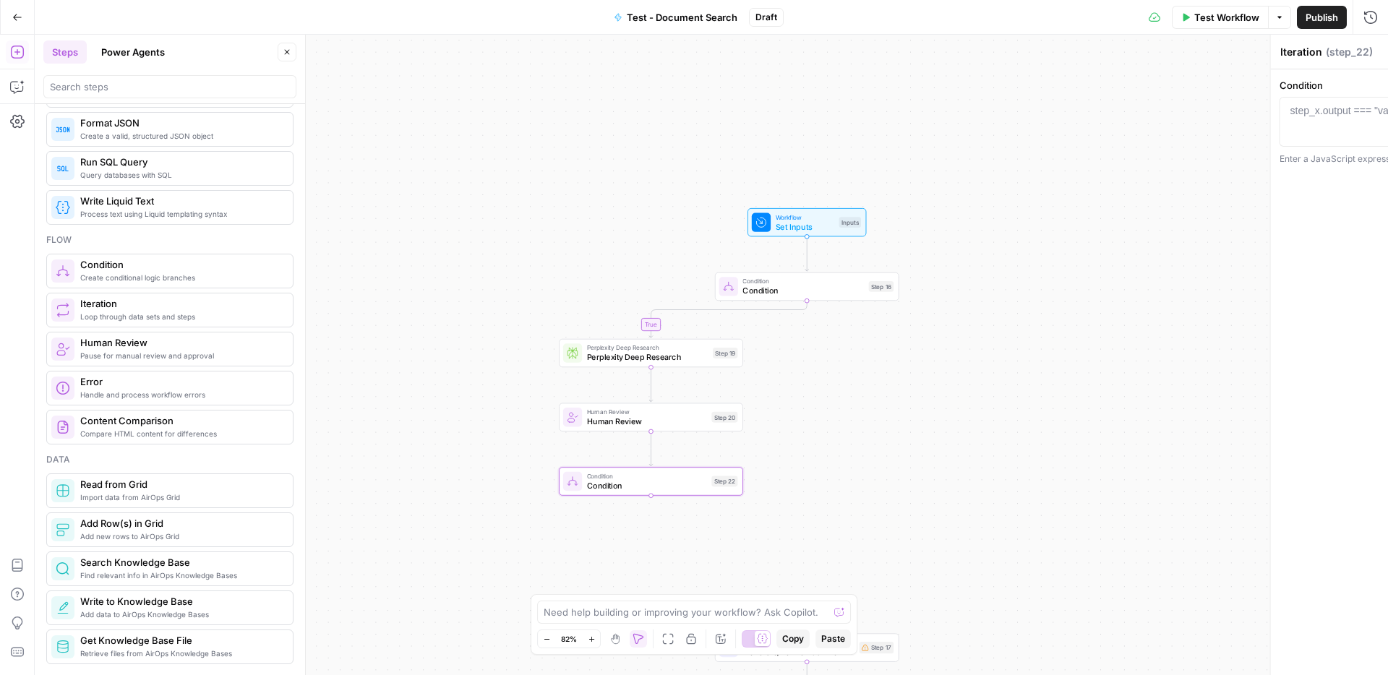
type textarea "Condition"
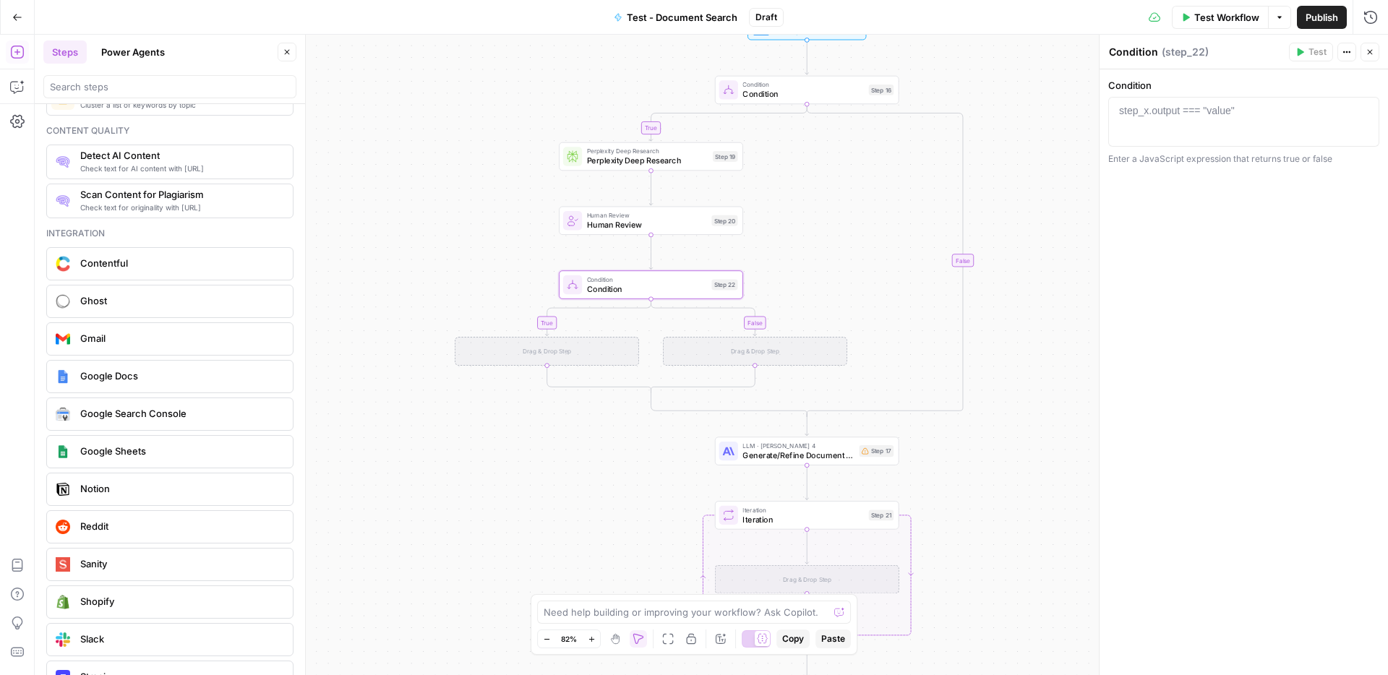
scroll to position [2580, 0]
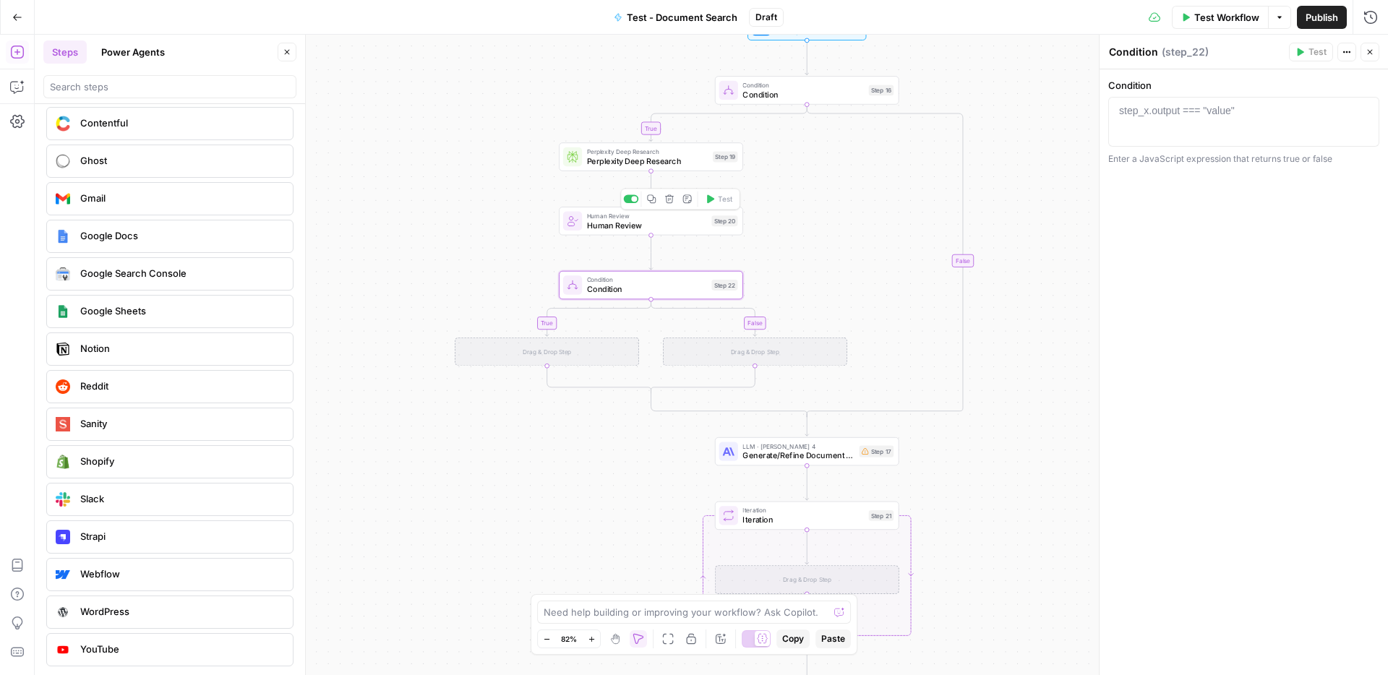
click at [667, 229] on span "Human Review" at bounding box center [647, 225] width 120 height 12
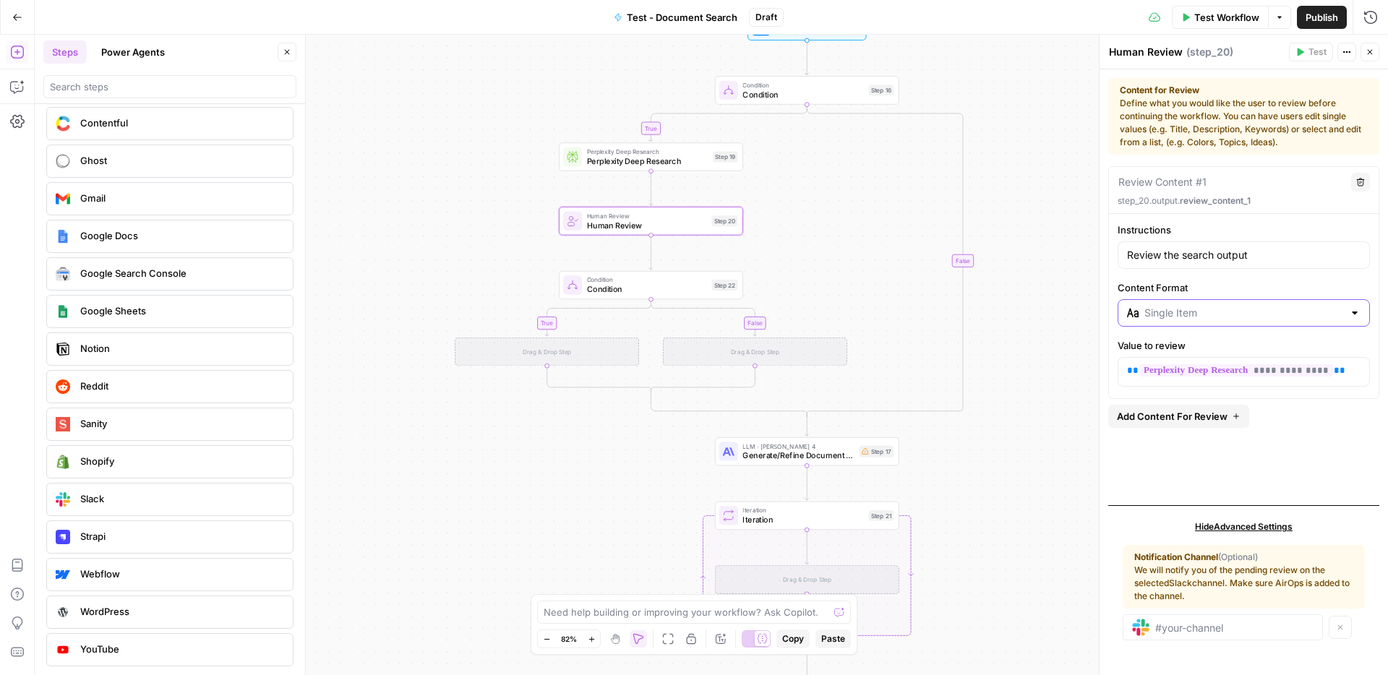
click at [1218, 318] on input "Content Format" at bounding box center [1244, 313] width 199 height 14
type input "Single Item"
click at [1124, 482] on div "**********" at bounding box center [1244, 330] width 271 height 328
click at [672, 281] on span "Condition" at bounding box center [647, 279] width 120 height 9
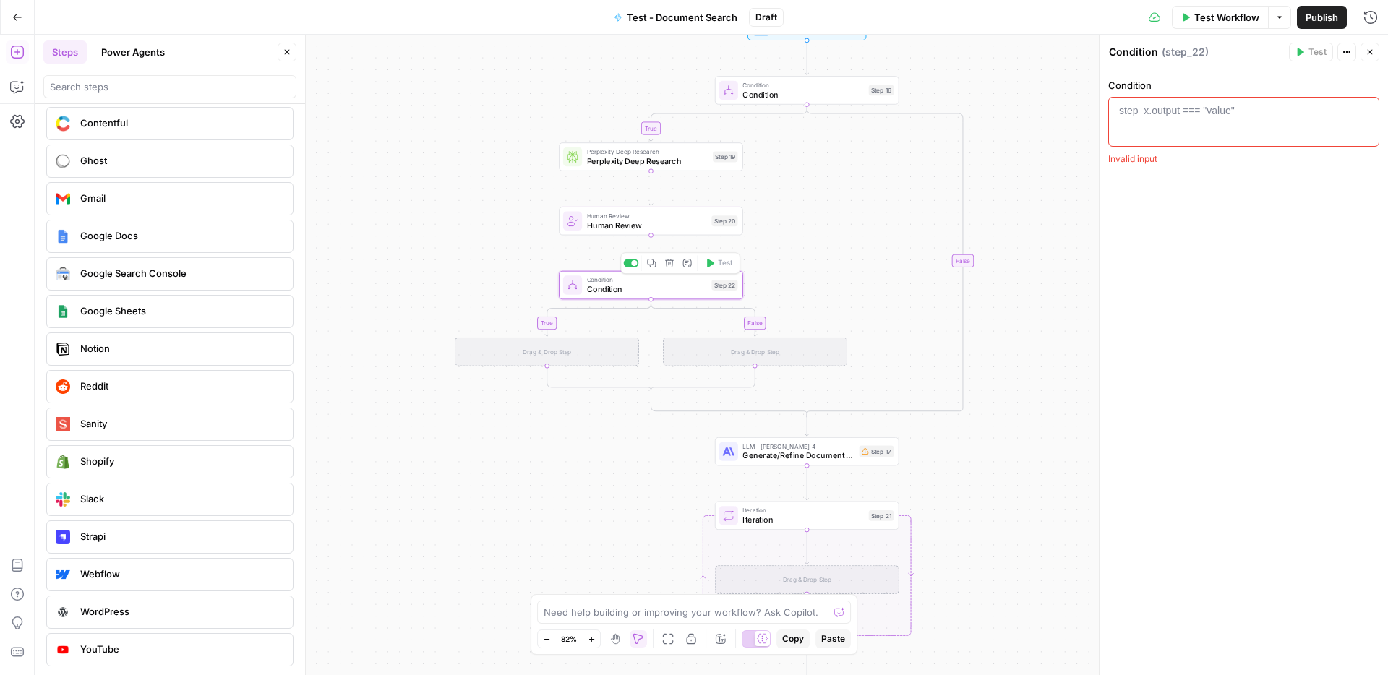
click at [667, 264] on icon "button" at bounding box center [669, 263] width 9 height 9
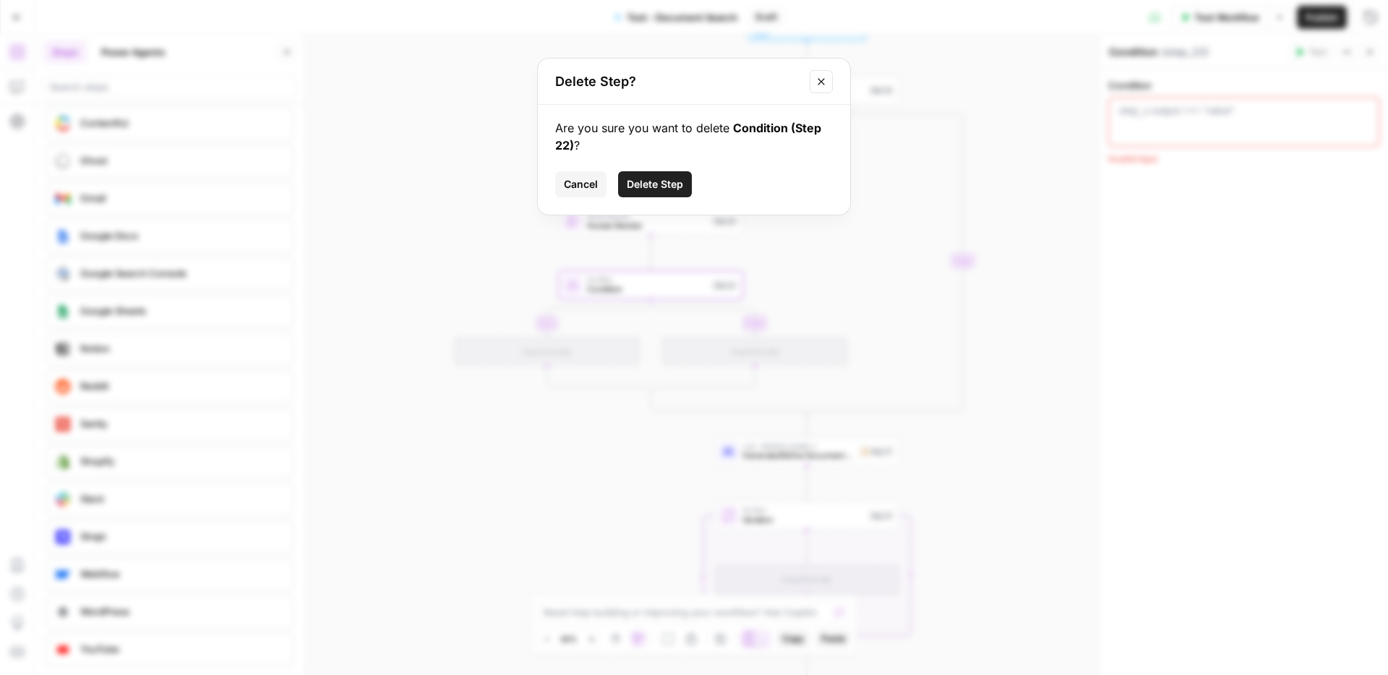
click at [667, 174] on button "Delete Step" at bounding box center [655, 184] width 74 height 26
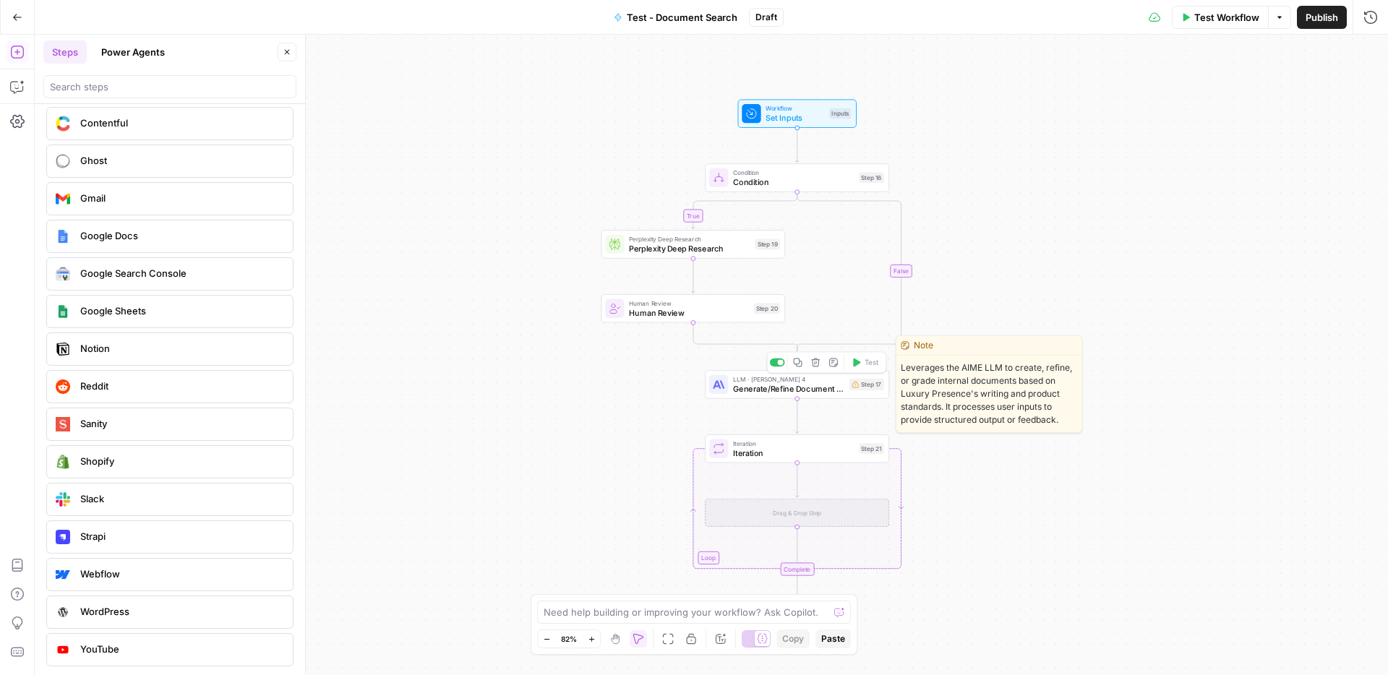
click at [810, 396] on div "LLM · [PERSON_NAME] 4 Generate/Refine Document with AIME Step 17 Copy step Dele…" at bounding box center [797, 384] width 184 height 28
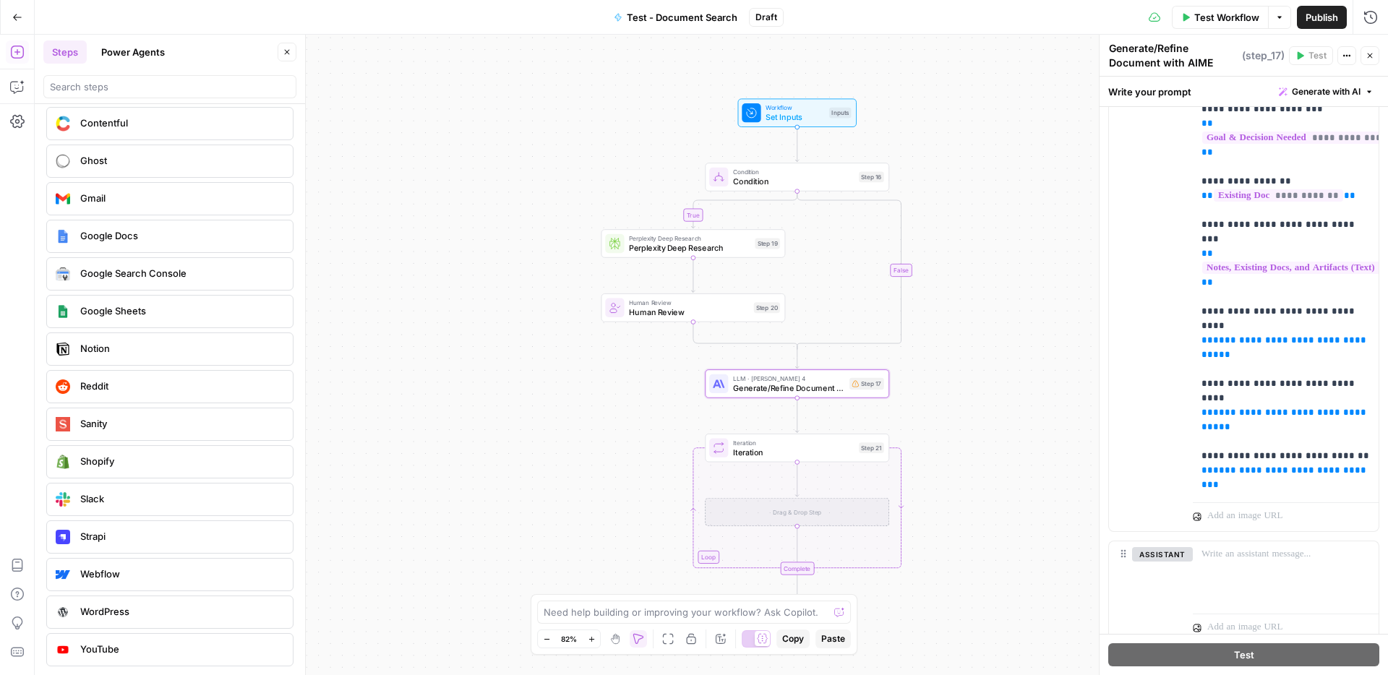
scroll to position [1021, 0]
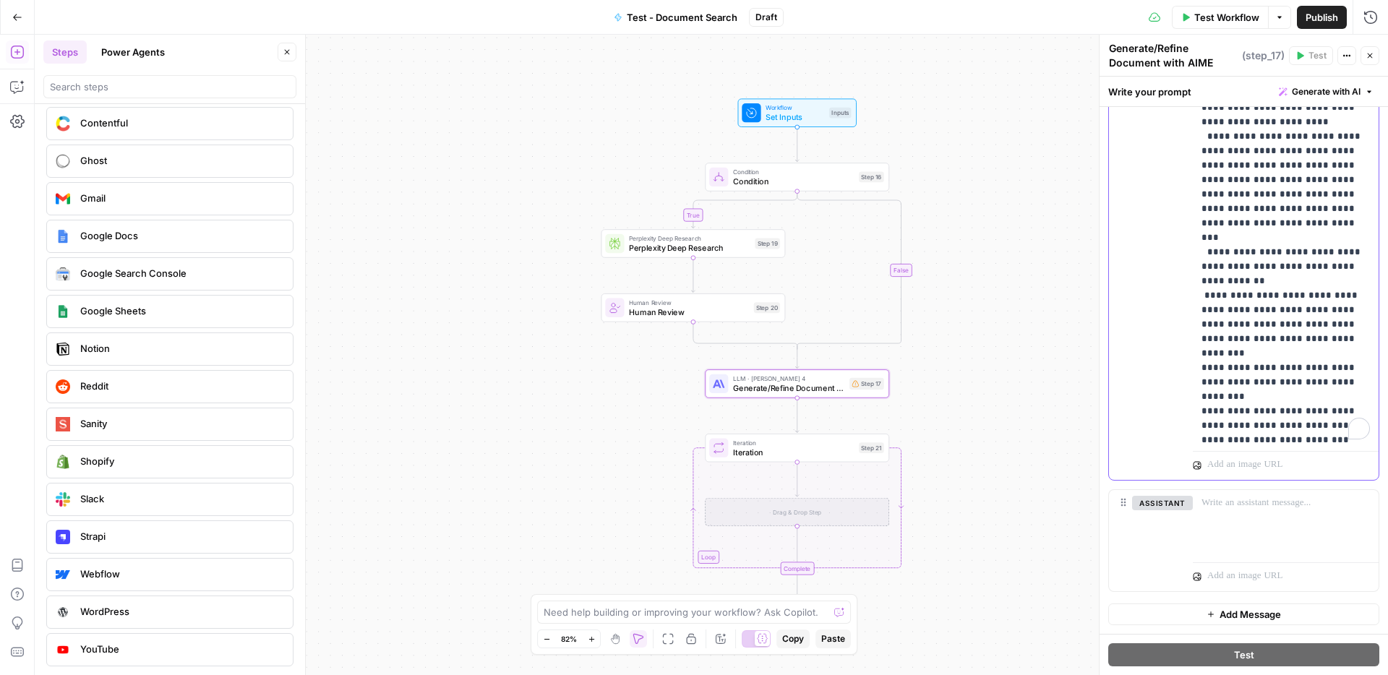
scroll to position [0, 0]
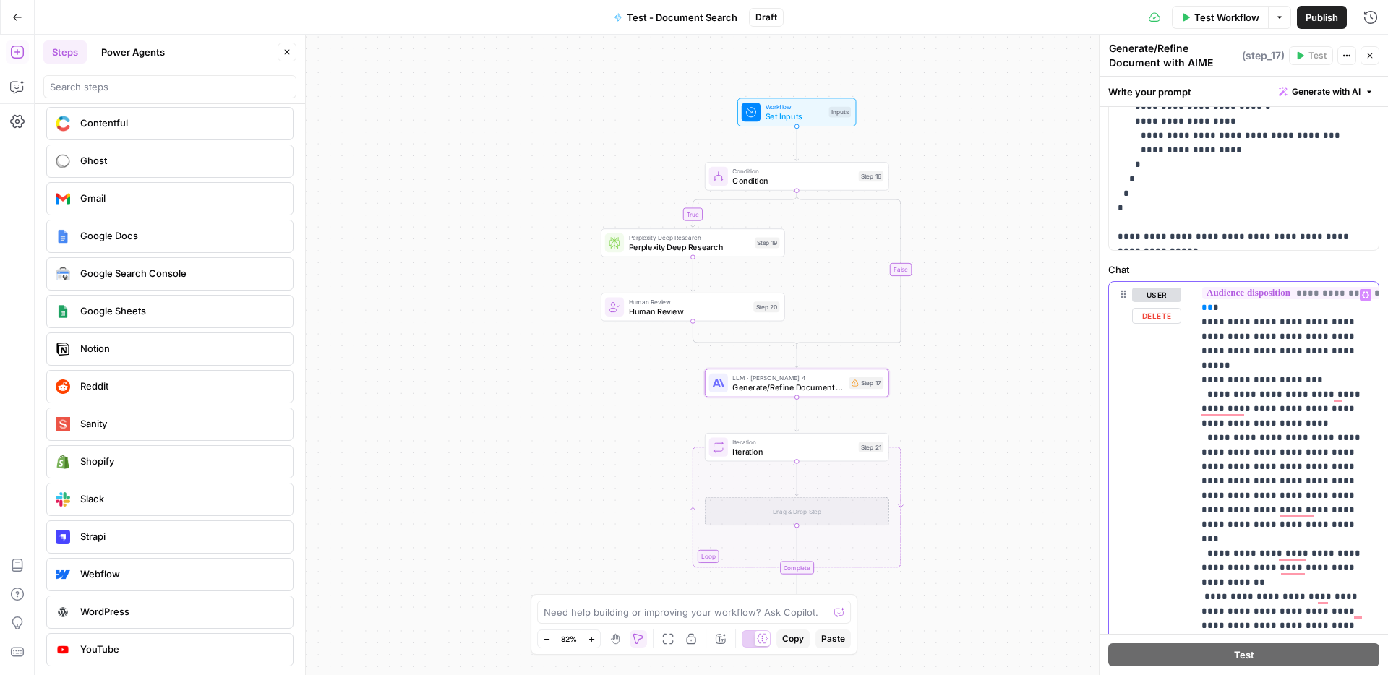
click at [1194, 503] on div "**********" at bounding box center [1286, 576] width 186 height 589
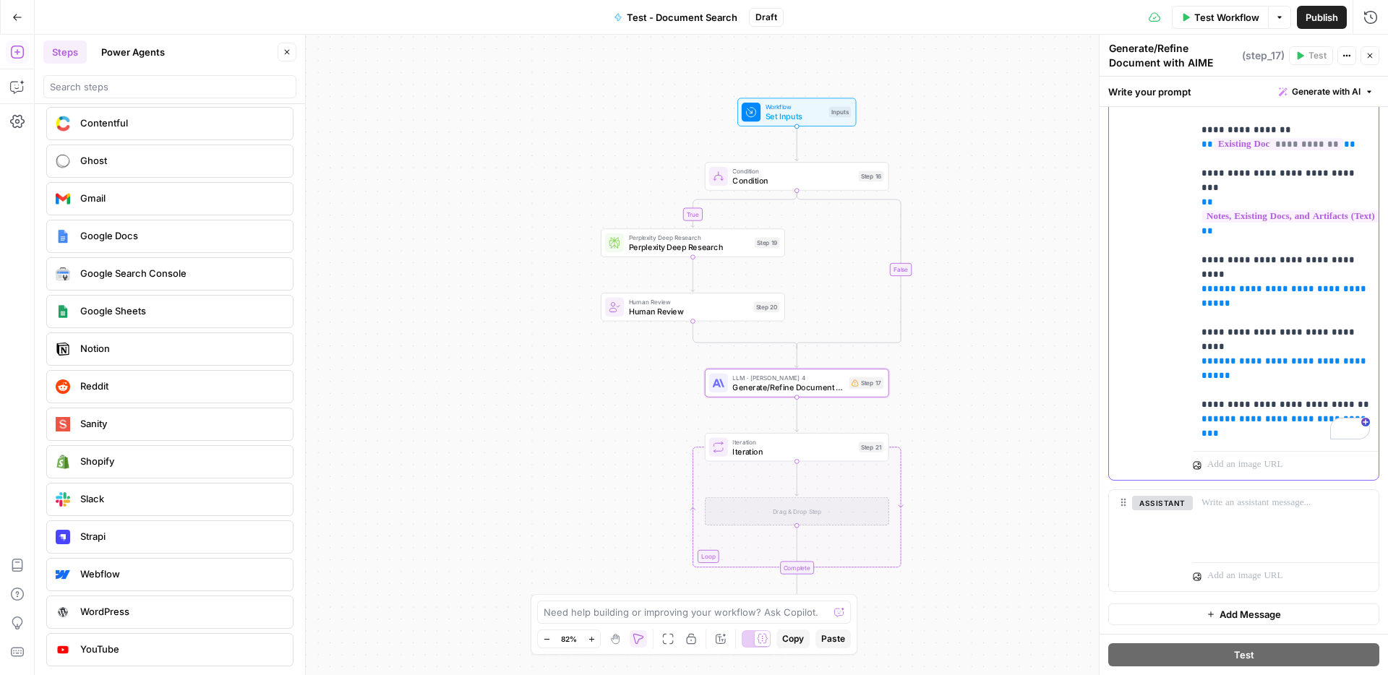
click at [1179, 410] on div "user Delete" at bounding box center [1156, 169] width 49 height 612
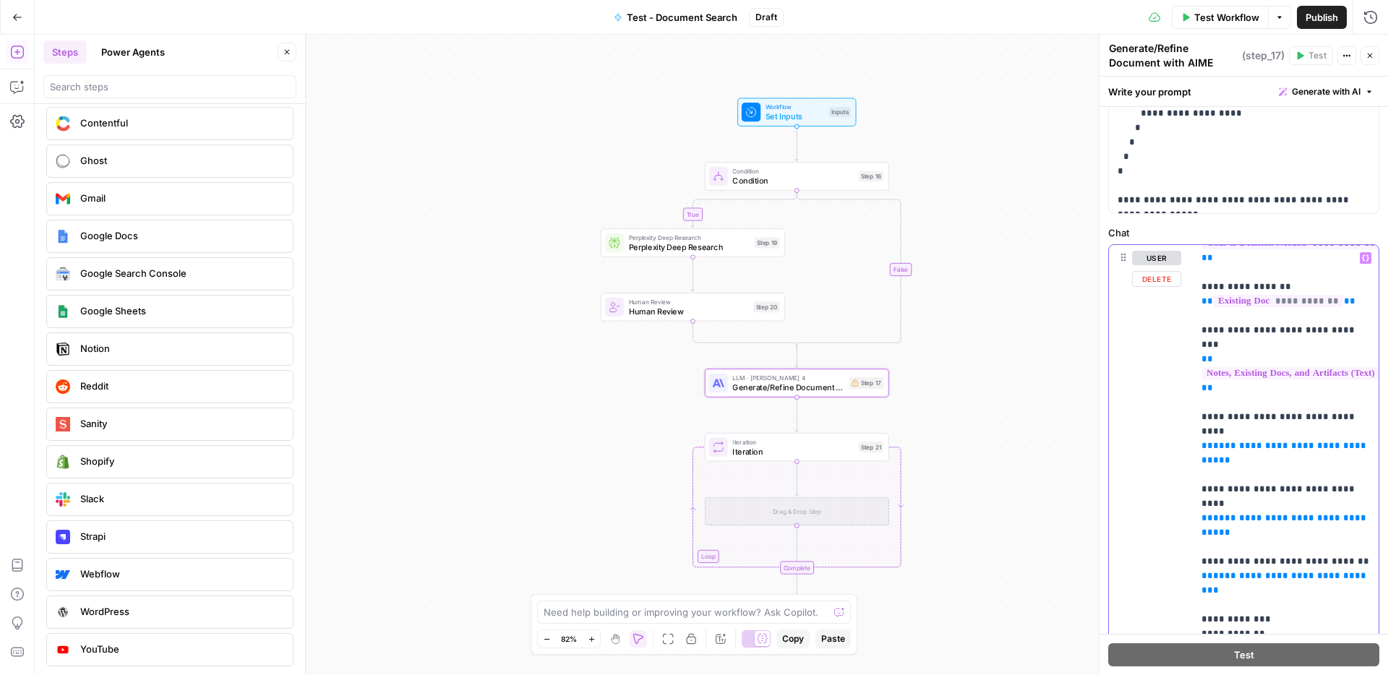
scroll to position [578, 0]
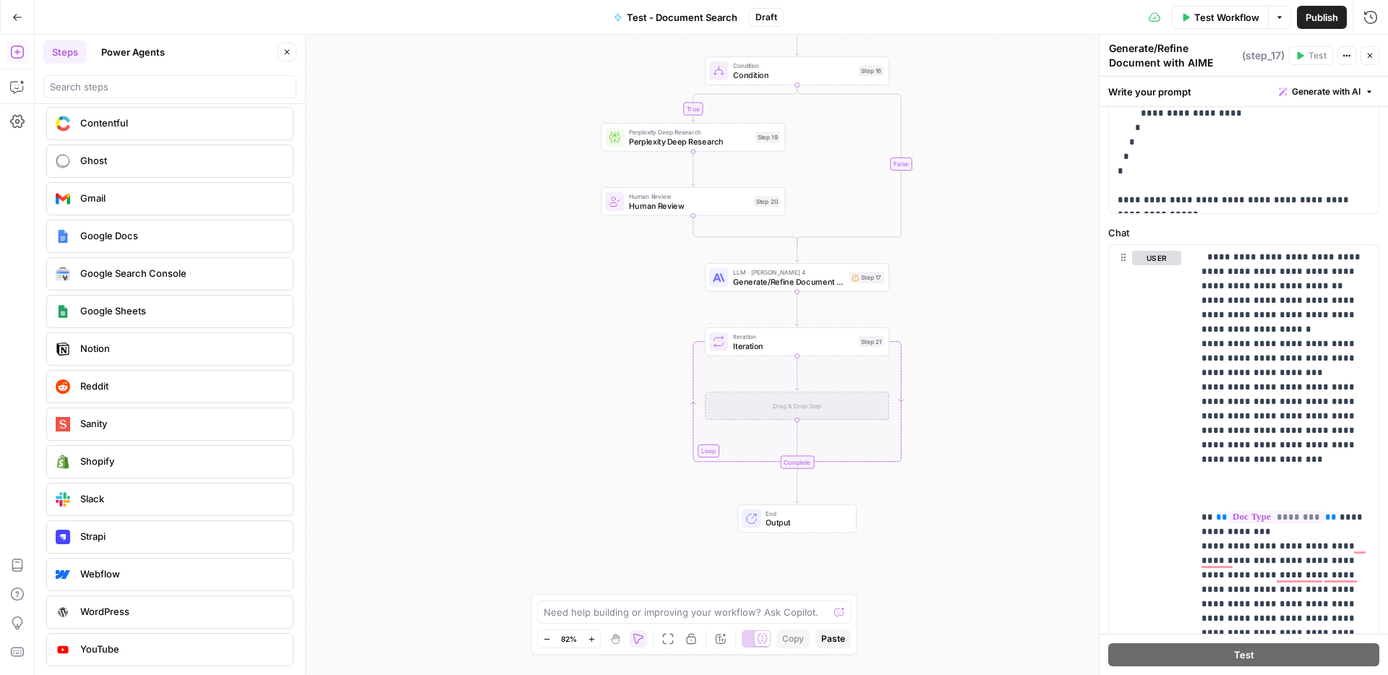
click at [1043, 312] on div "true false Workflow Set Inputs Inputs Condition Condition Step 16 Perplexity De…" at bounding box center [712, 355] width 1354 height 641
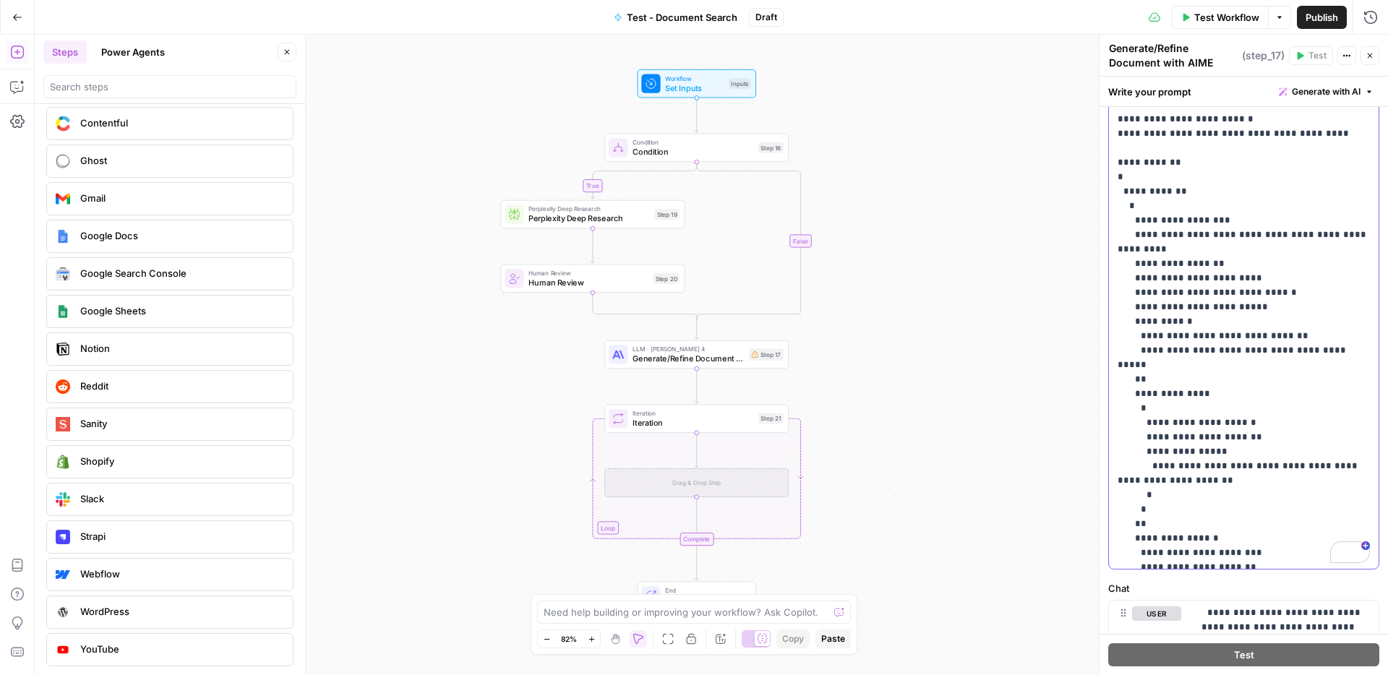
scroll to position [5937, 0]
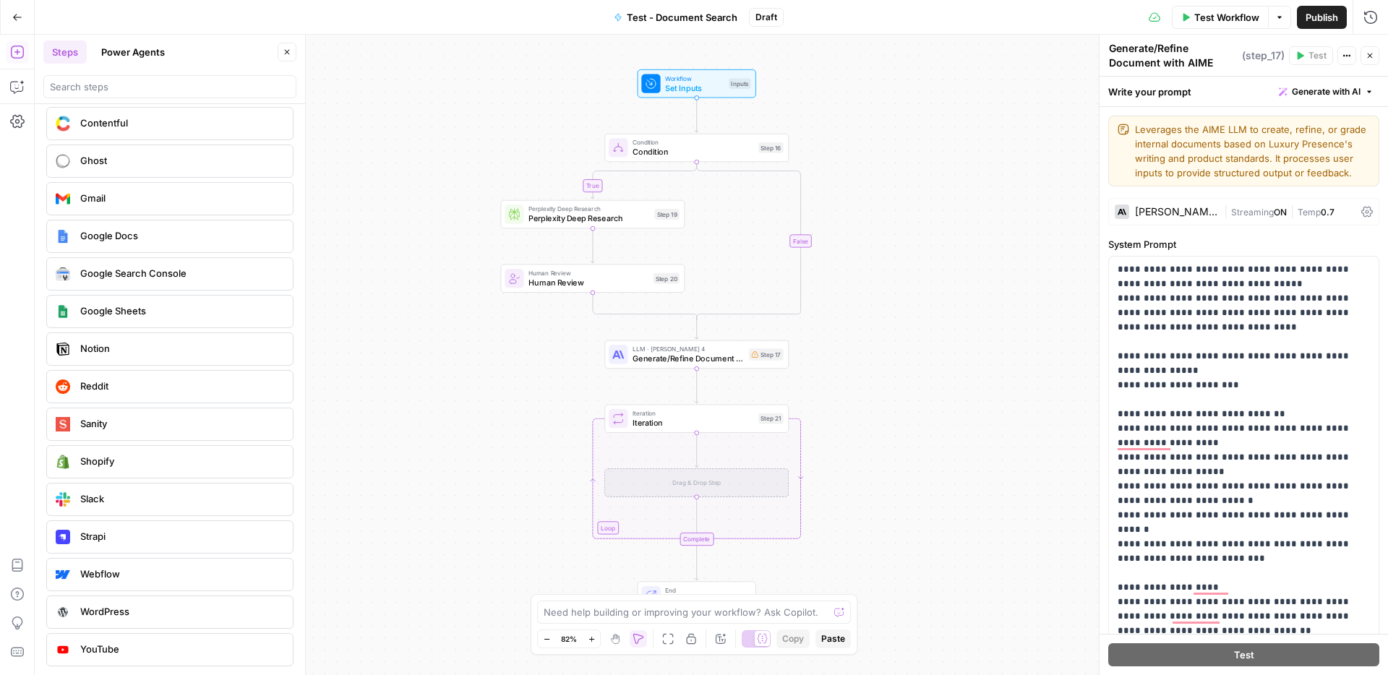
click at [1368, 213] on icon at bounding box center [1368, 212] width 12 height 11
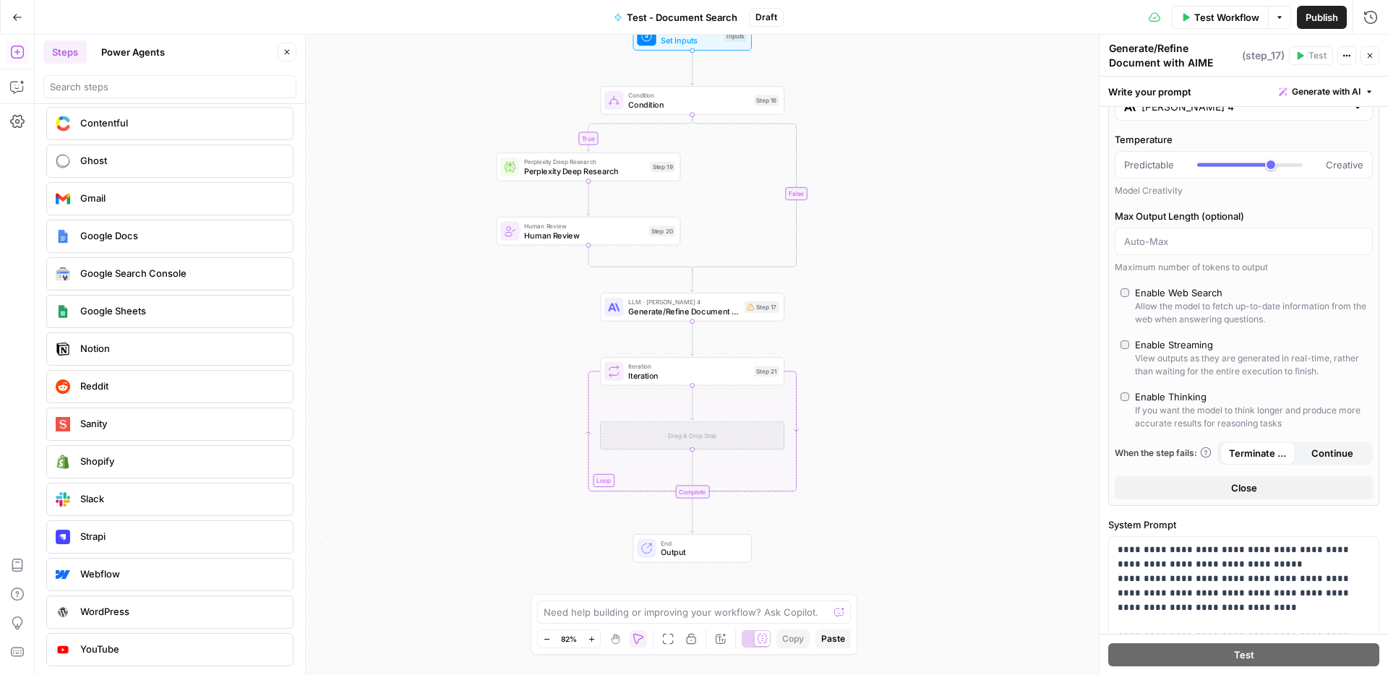
click at [1372, 57] on icon "button" at bounding box center [1370, 55] width 9 height 9
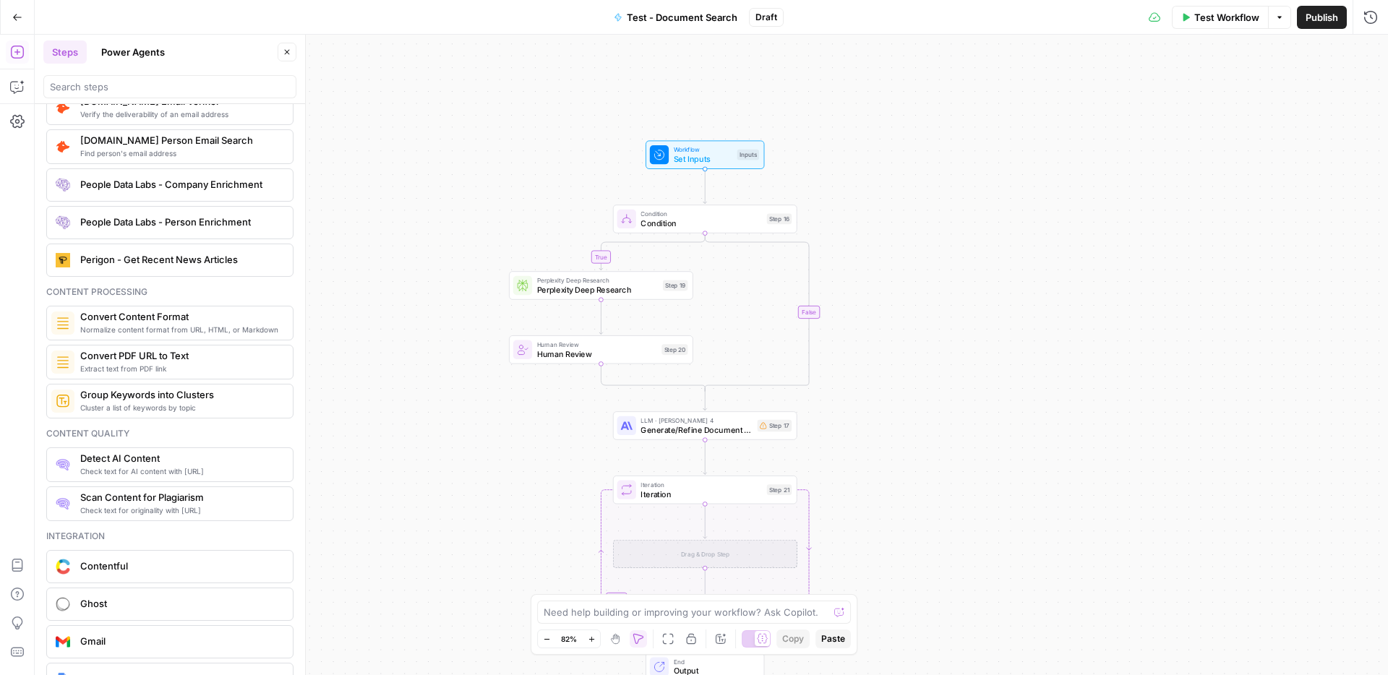
scroll to position [2136, 0]
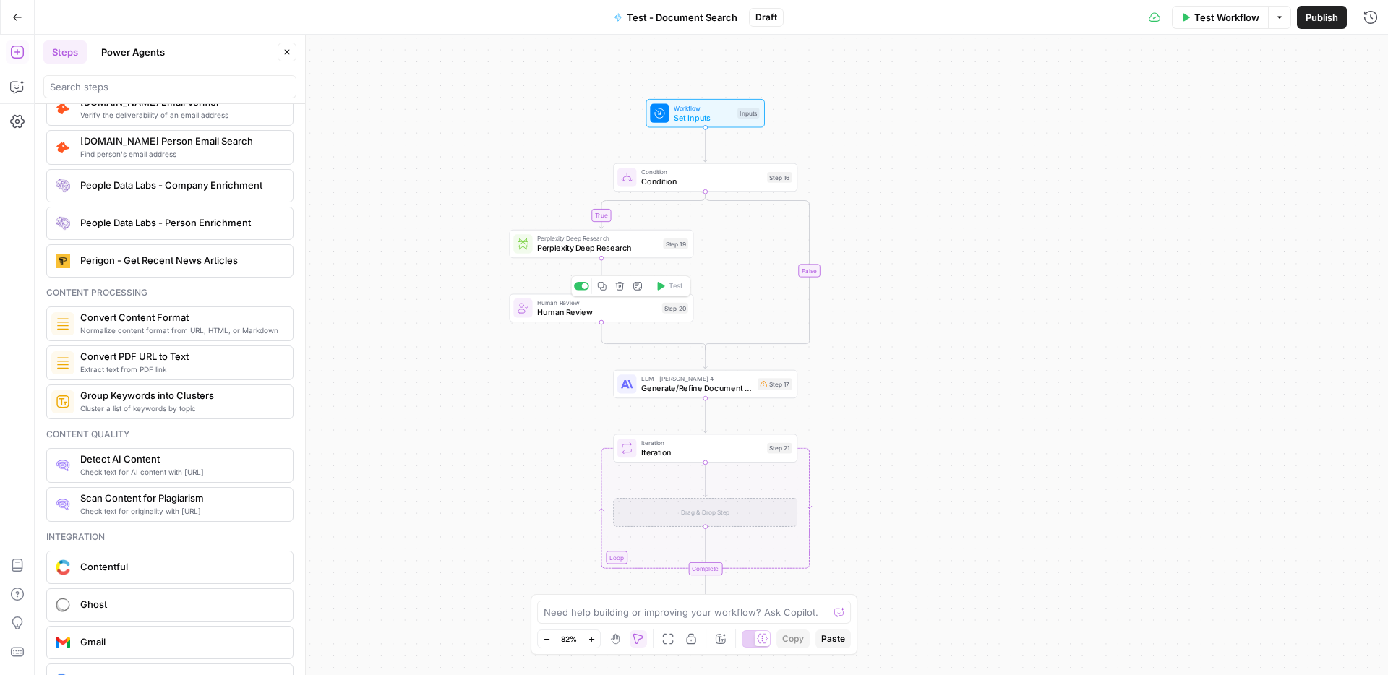
click at [611, 308] on span "Human Review" at bounding box center [597, 313] width 120 height 12
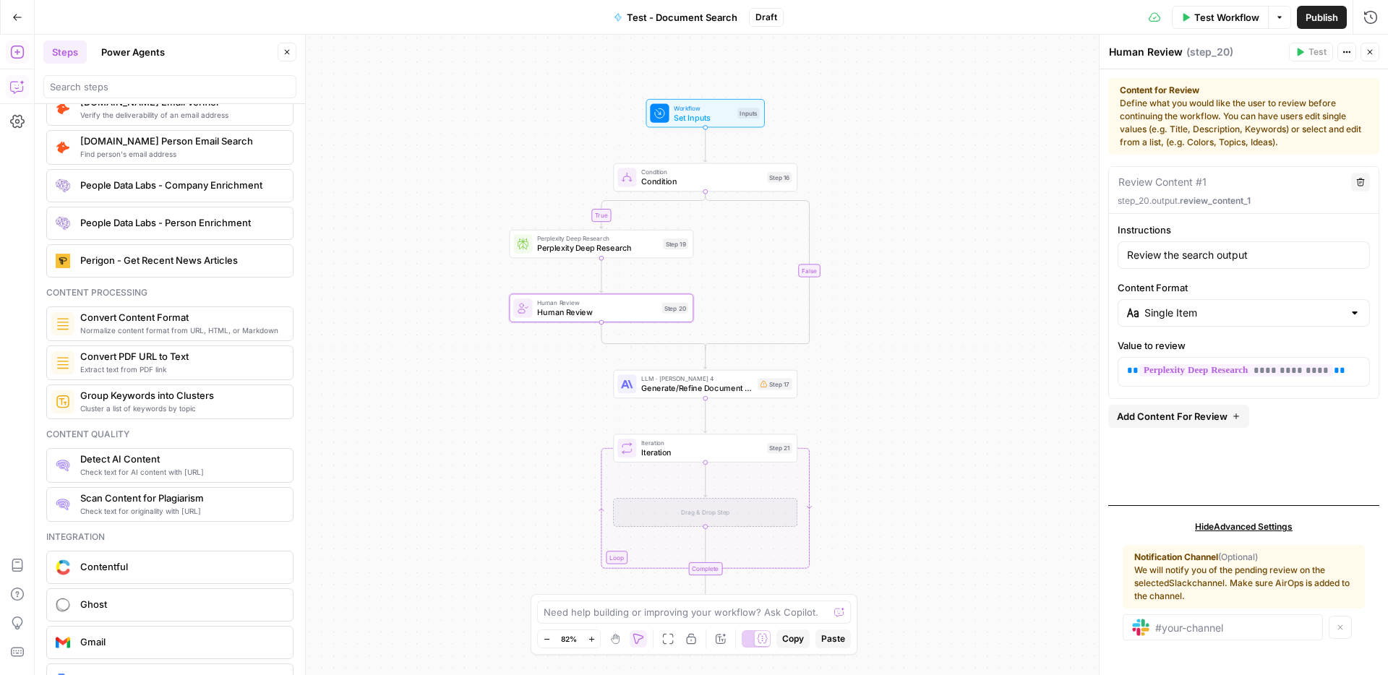
click at [14, 93] on icon "button" at bounding box center [17, 87] width 14 height 14
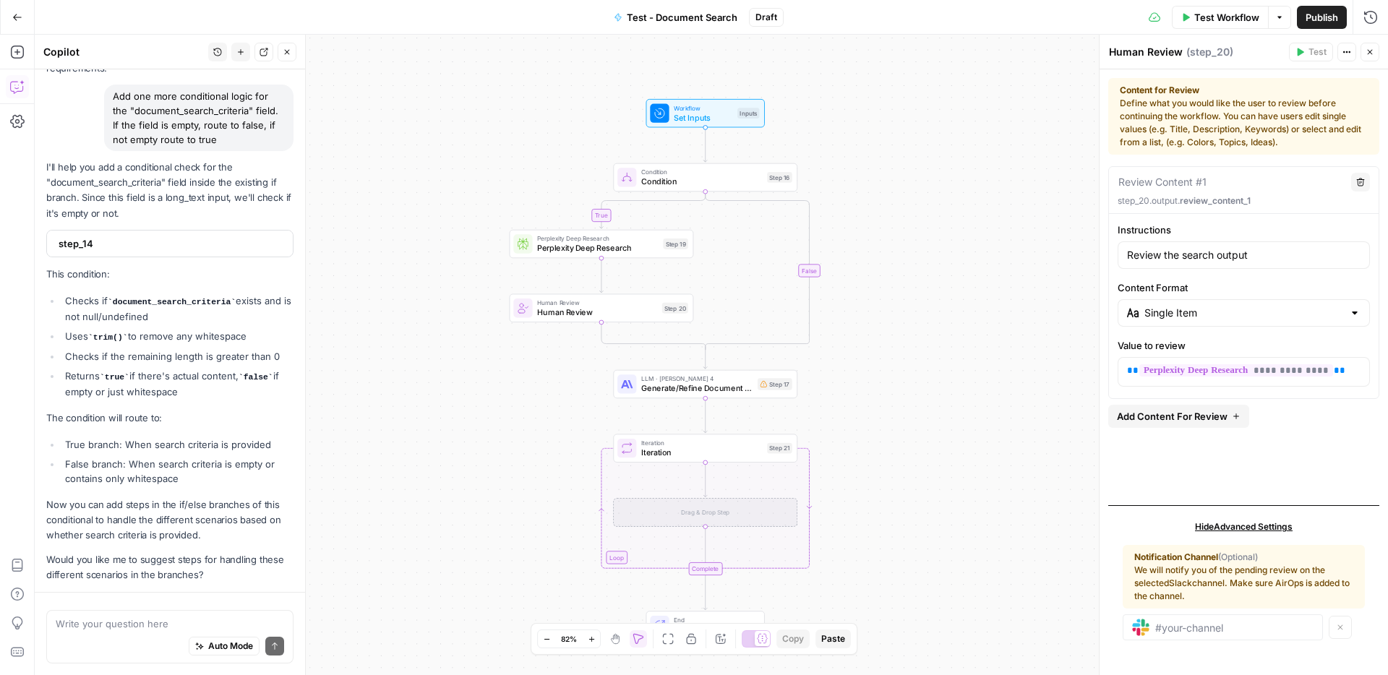
scroll to position [1123, 0]
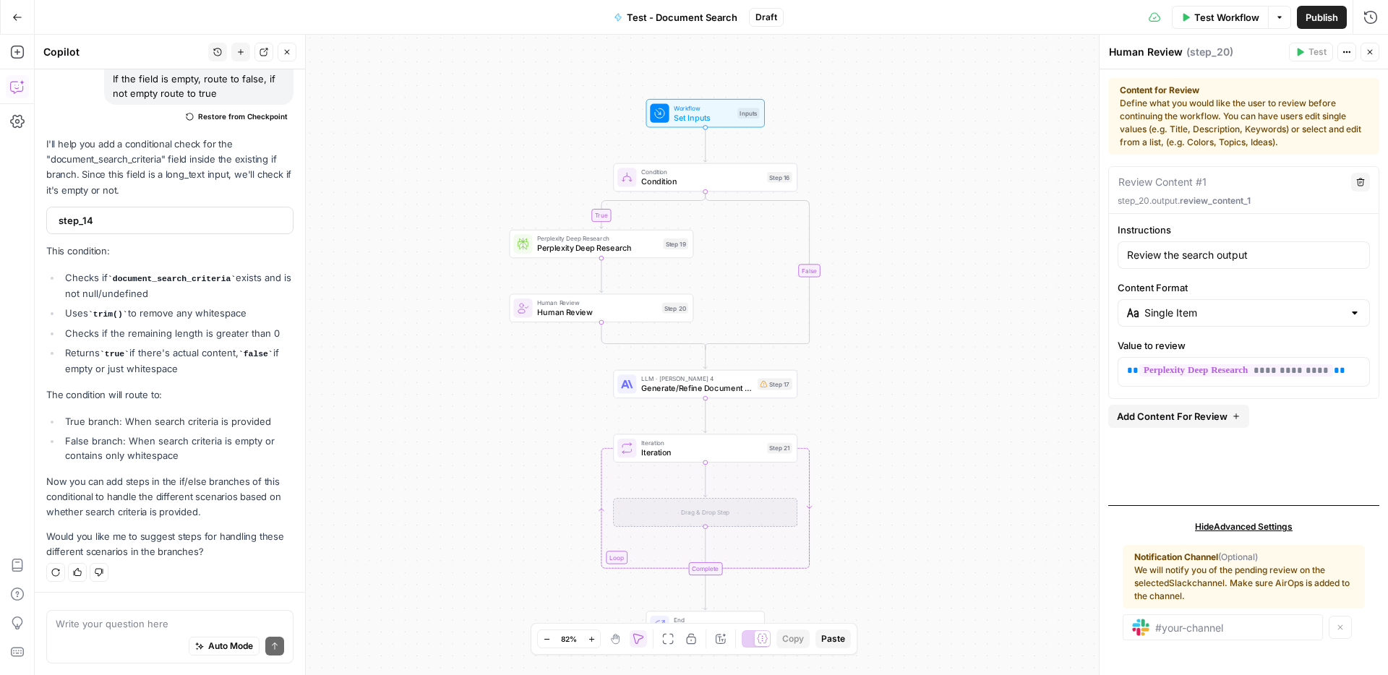
click at [121, 625] on textarea at bounding box center [170, 624] width 228 height 14
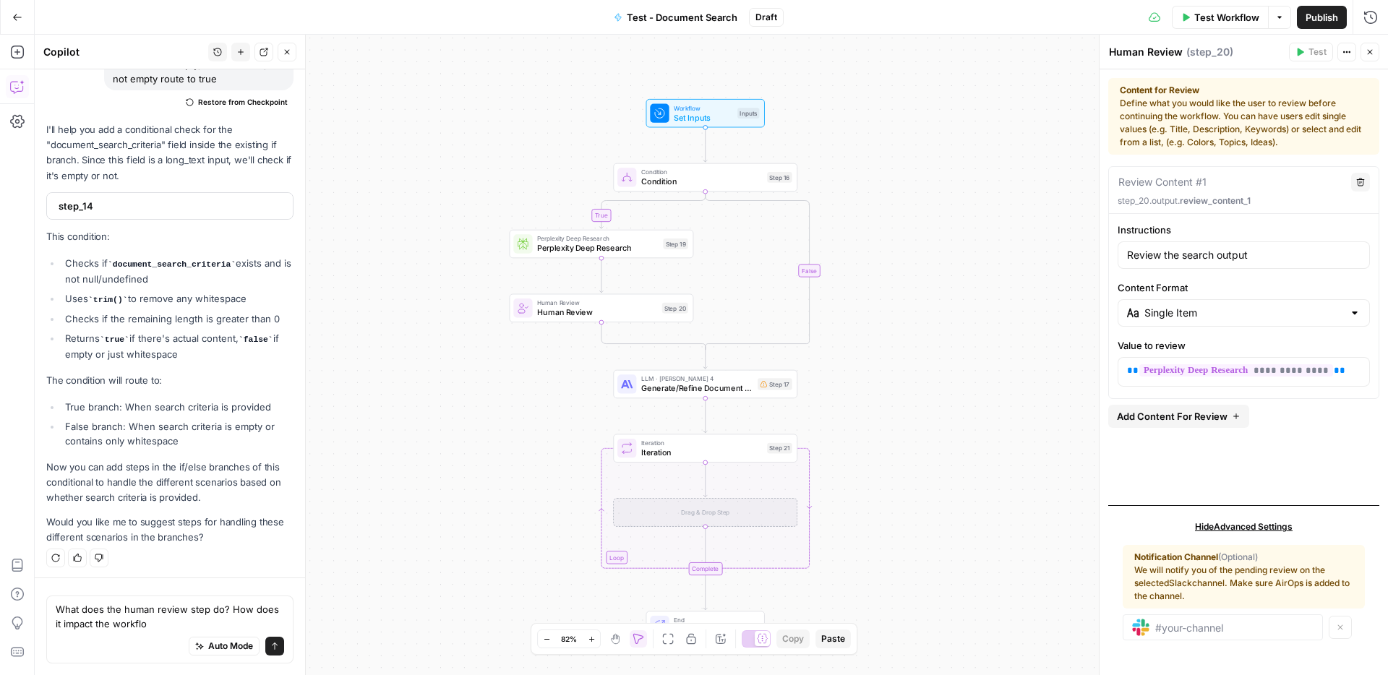
type textarea "What does the human review step do? How does it impact the workflow"
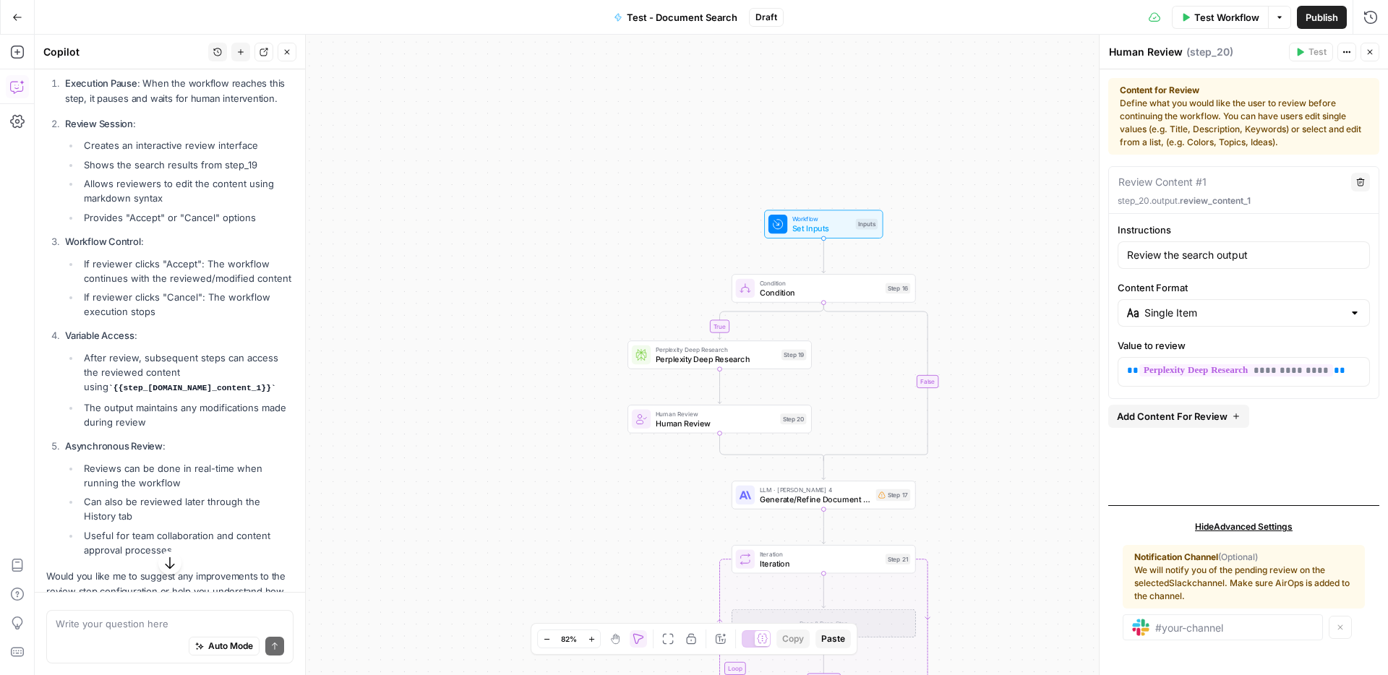
scroll to position [1928, 0]
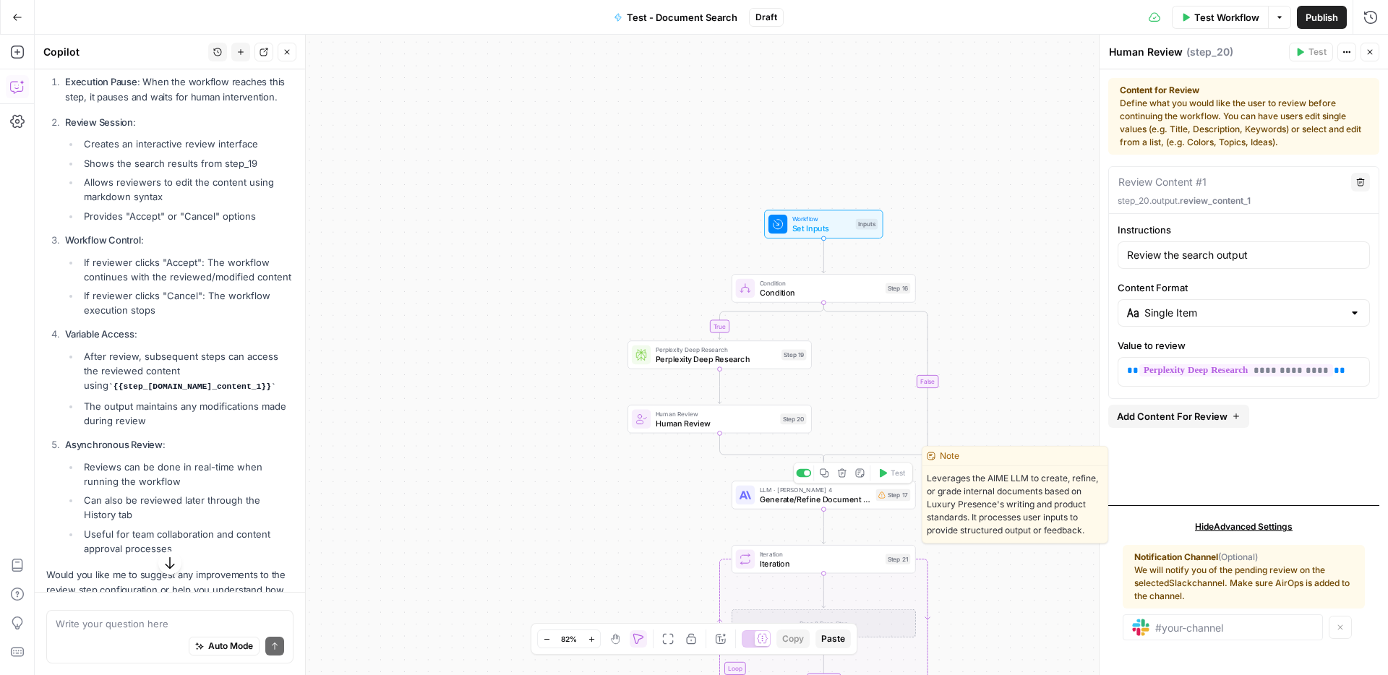
click at [850, 502] on span "Generate/Refine Document with AIME" at bounding box center [816, 499] width 112 height 12
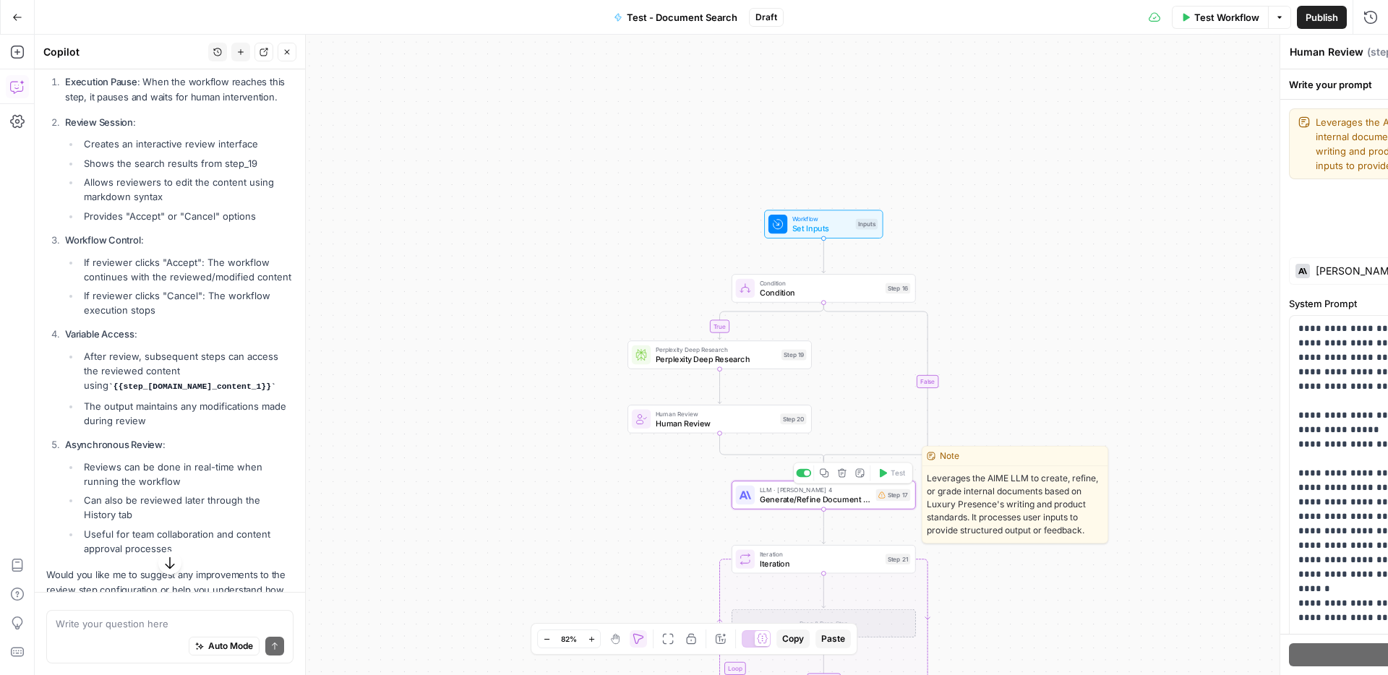
type textarea "Generate/Refine Document with AIME"
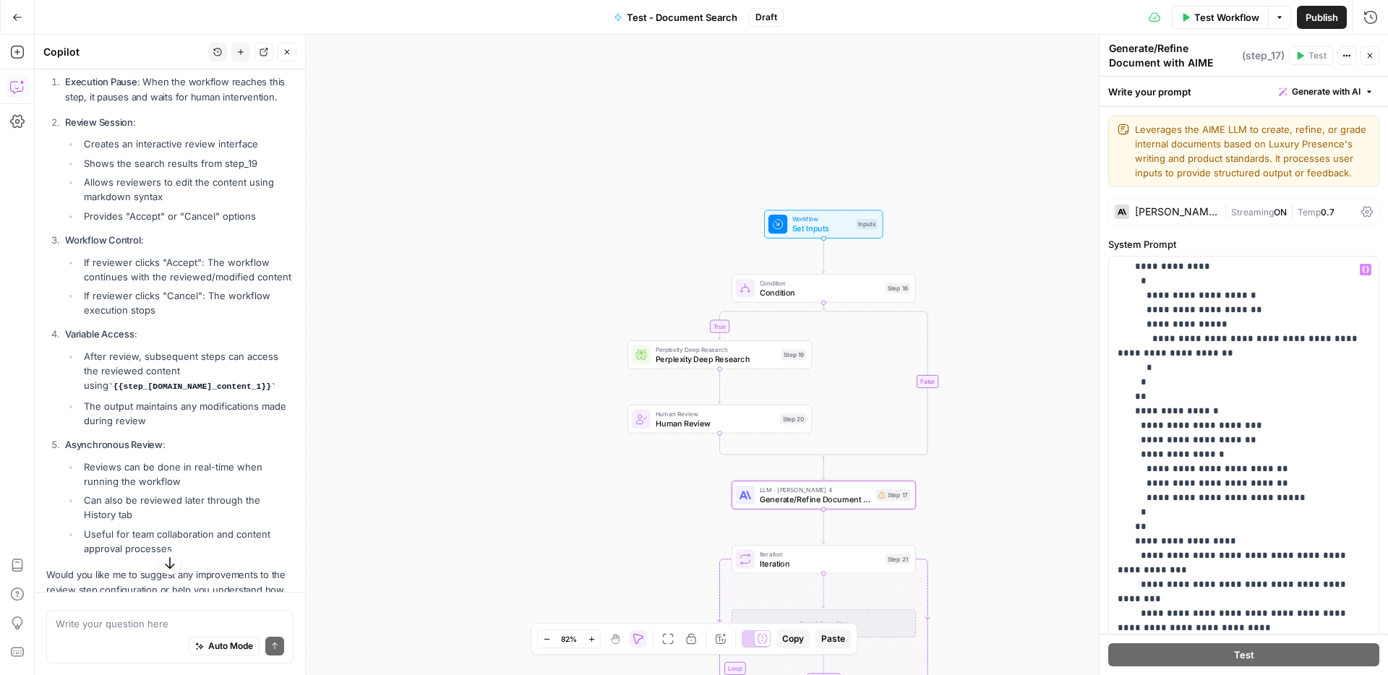
scroll to position [6523, 0]
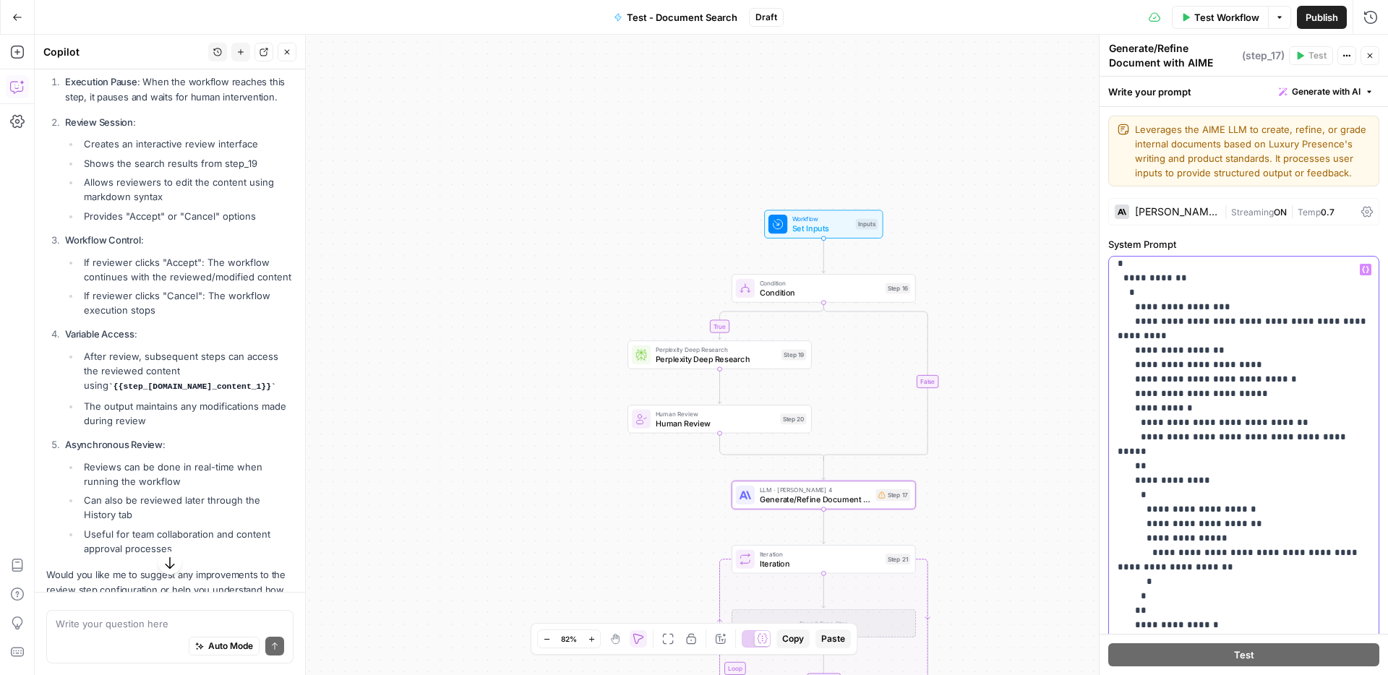
scroll to position [6181, 0]
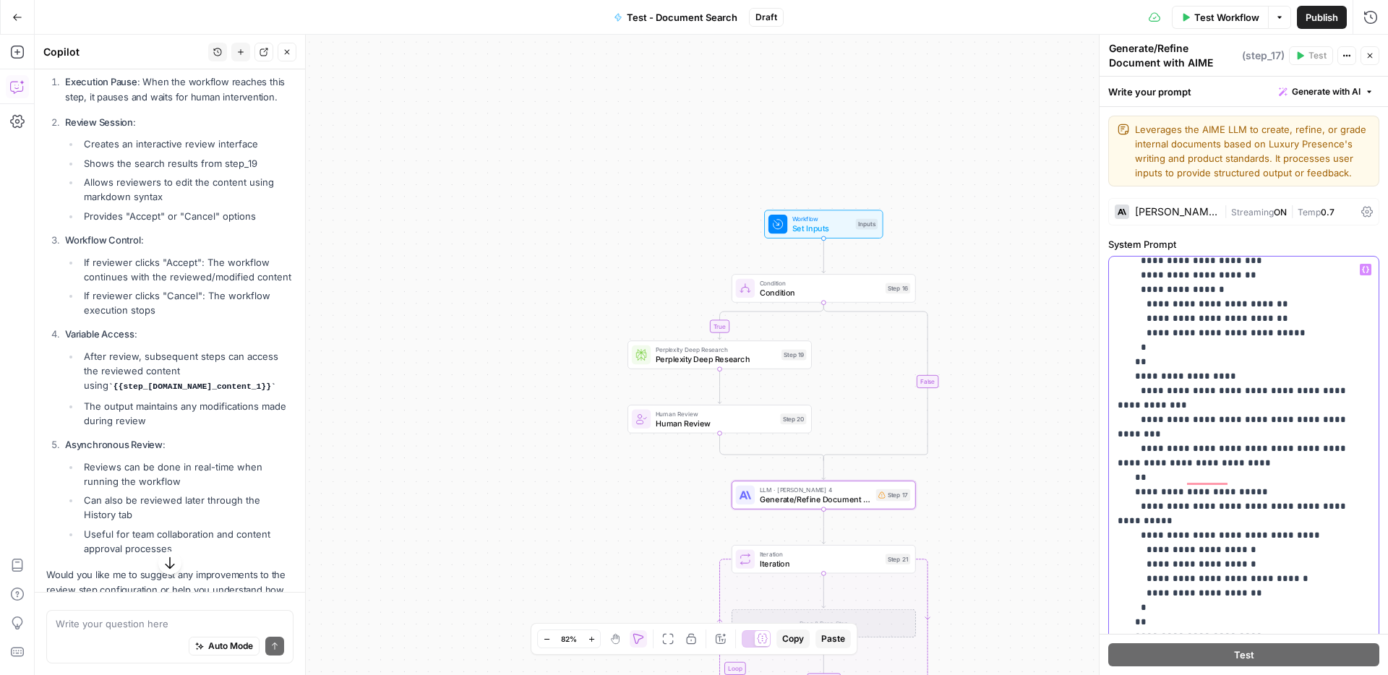
click at [1368, 271] on icon "button" at bounding box center [1365, 269] width 7 height 7
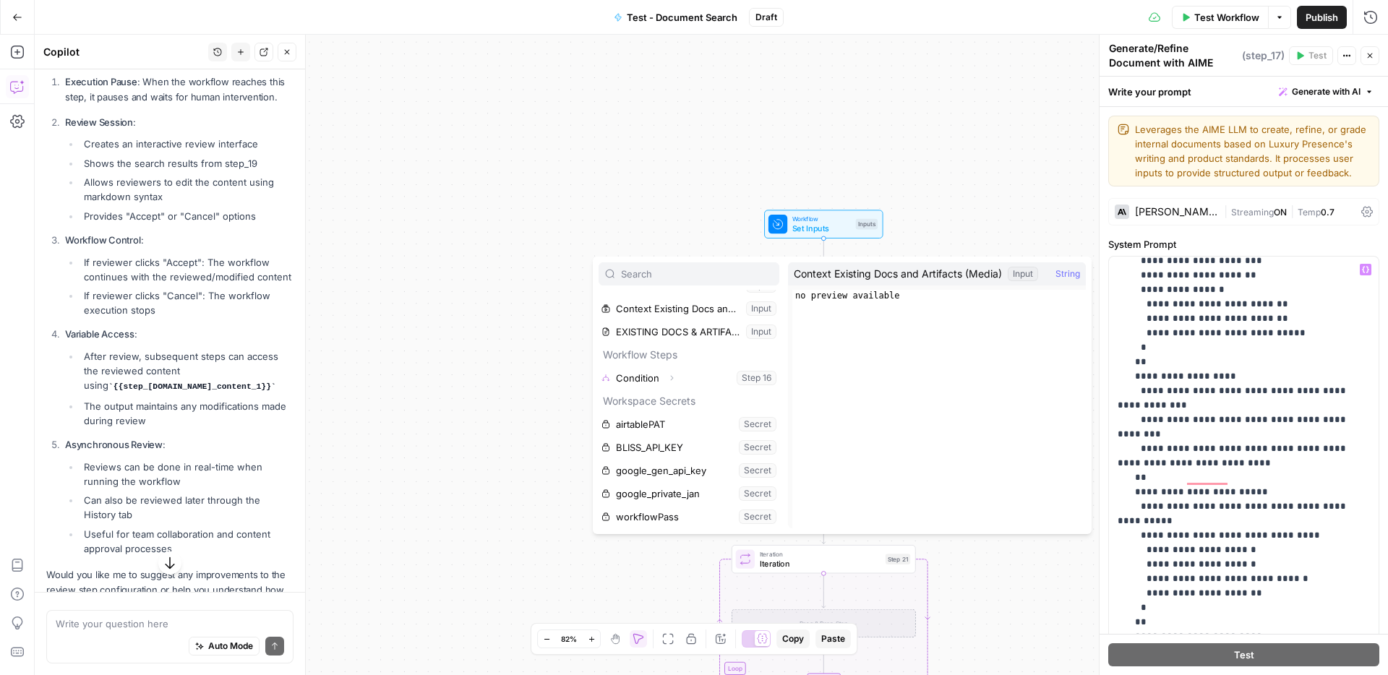
click at [983, 199] on div "true false Workflow Set Inputs Inputs Condition Condition Step 16 Perplexity De…" at bounding box center [712, 355] width 1354 height 641
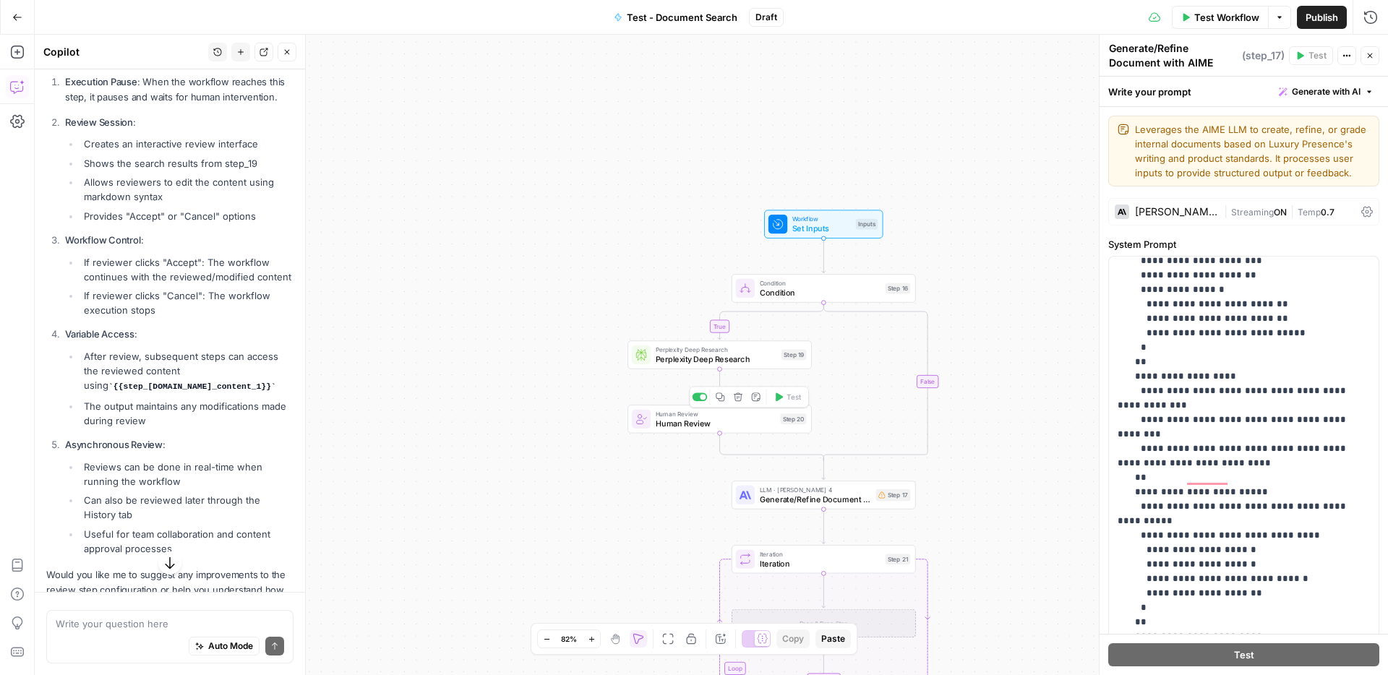
click at [733, 426] on span "Human Review" at bounding box center [716, 423] width 120 height 12
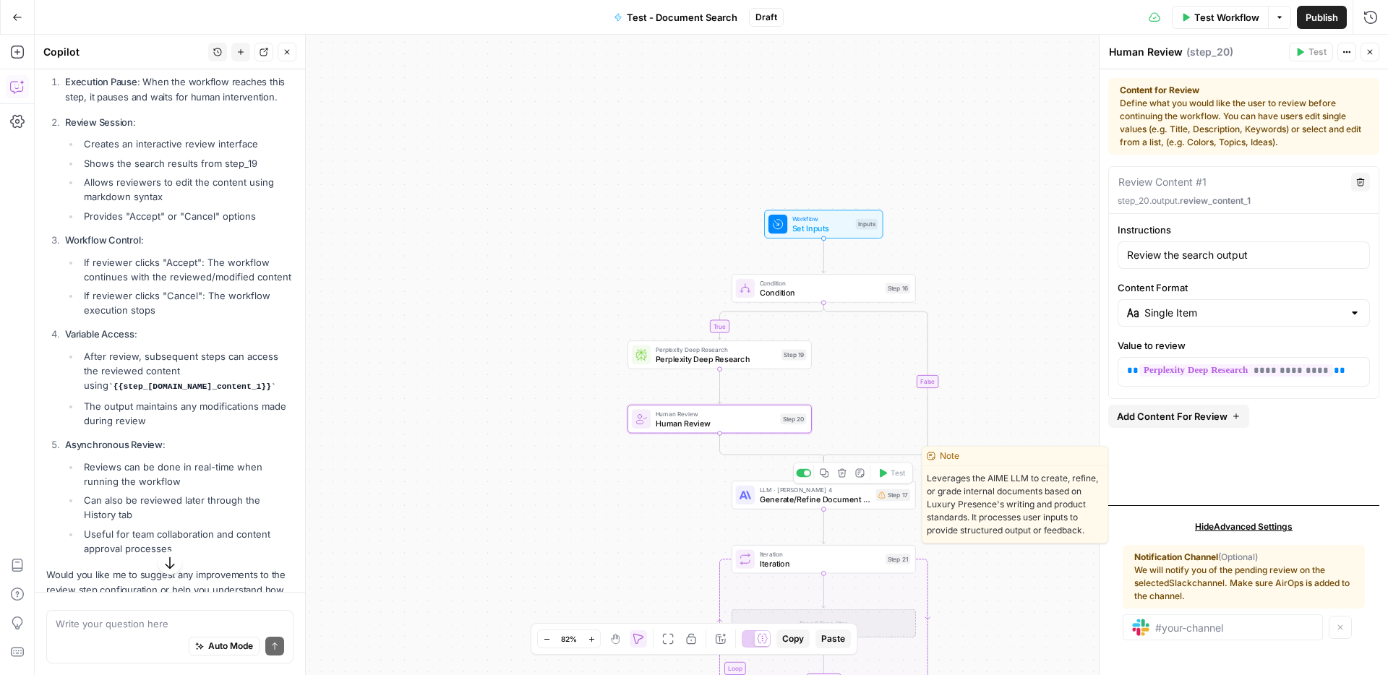
click at [775, 495] on span "Generate/Refine Document with AIME" at bounding box center [816, 499] width 112 height 12
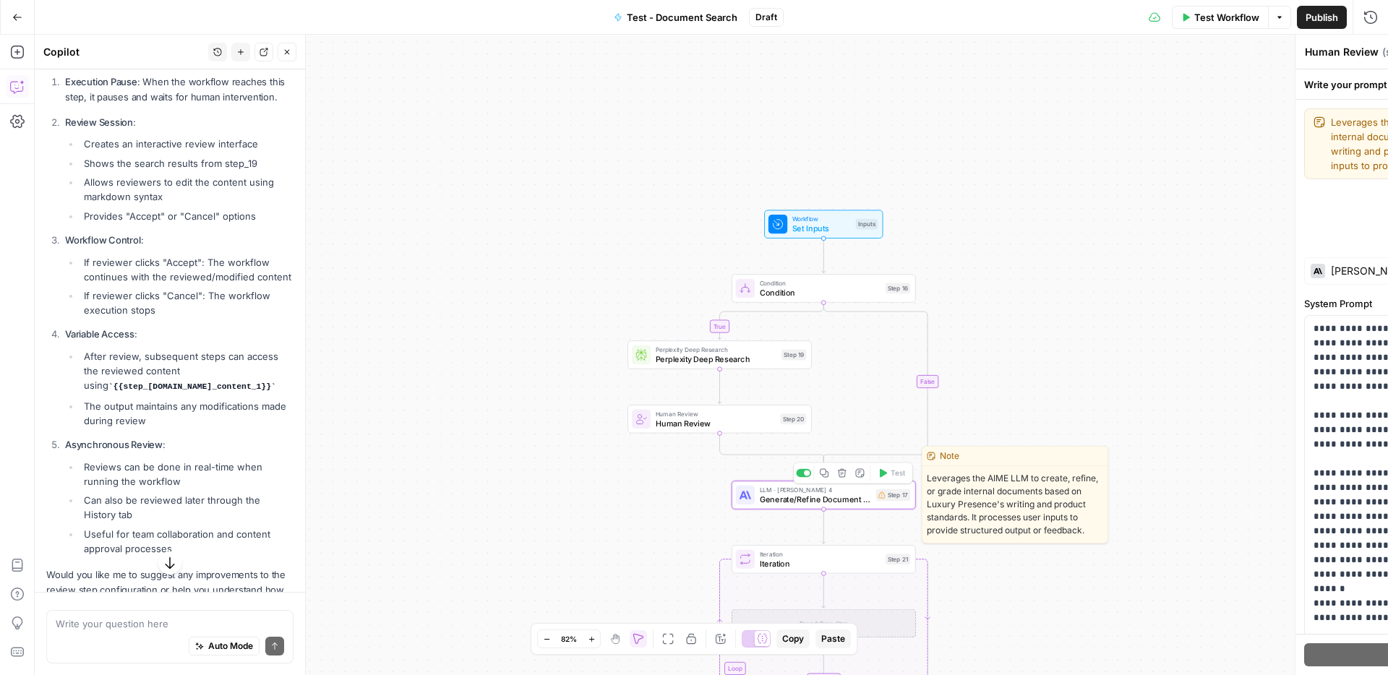
type textarea "Generate/Refine Document with AIME"
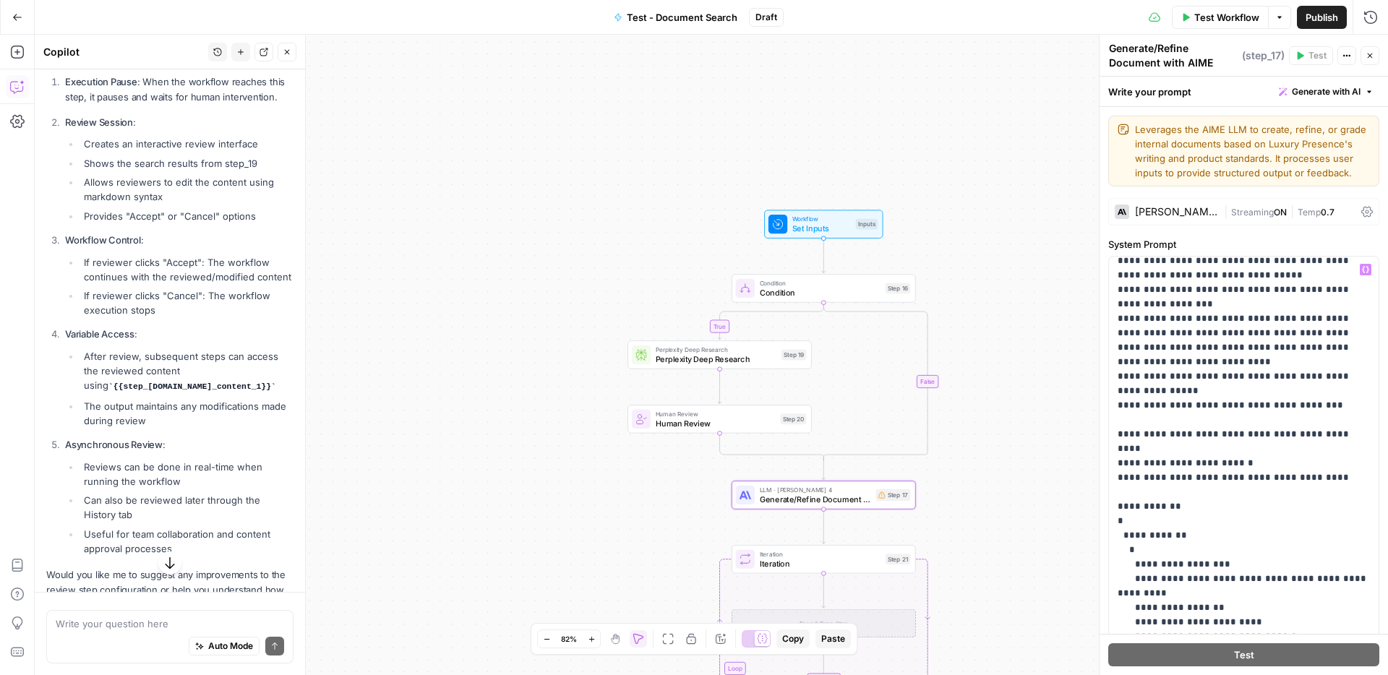
scroll to position [6537, 0]
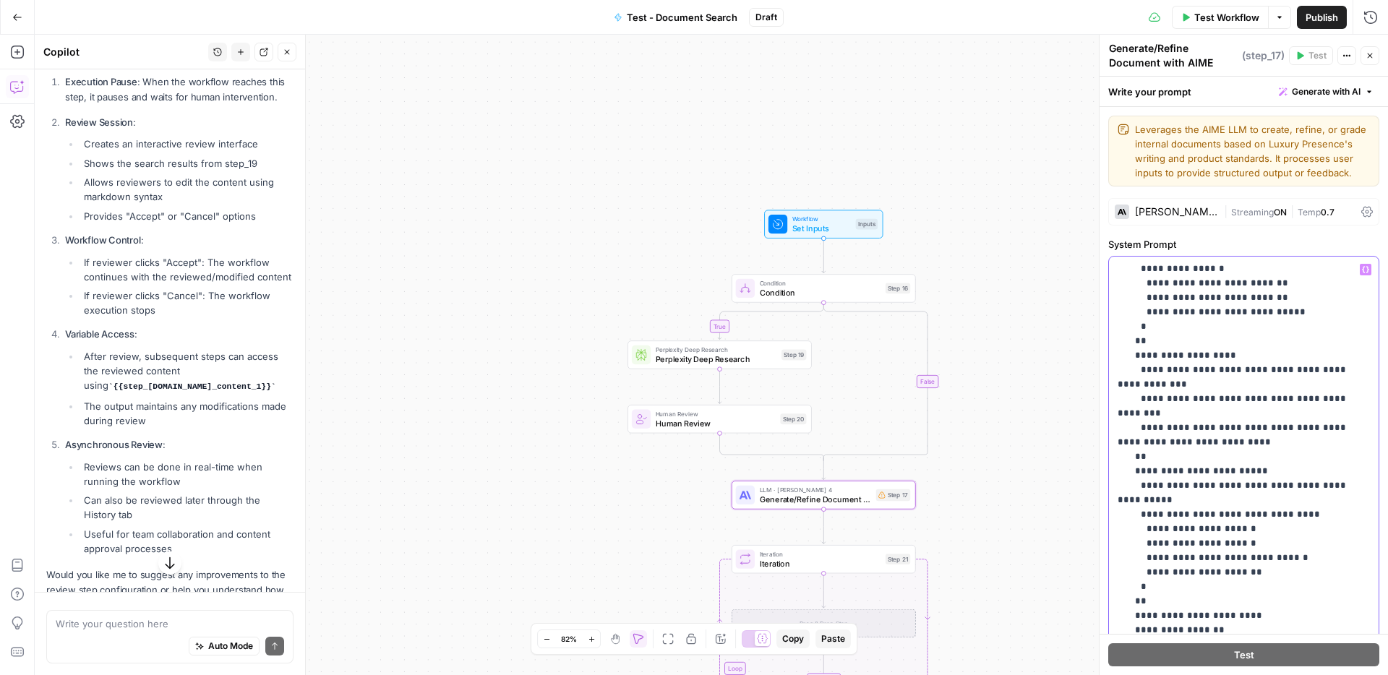
click at [1367, 270] on icon "button" at bounding box center [1365, 269] width 7 height 7
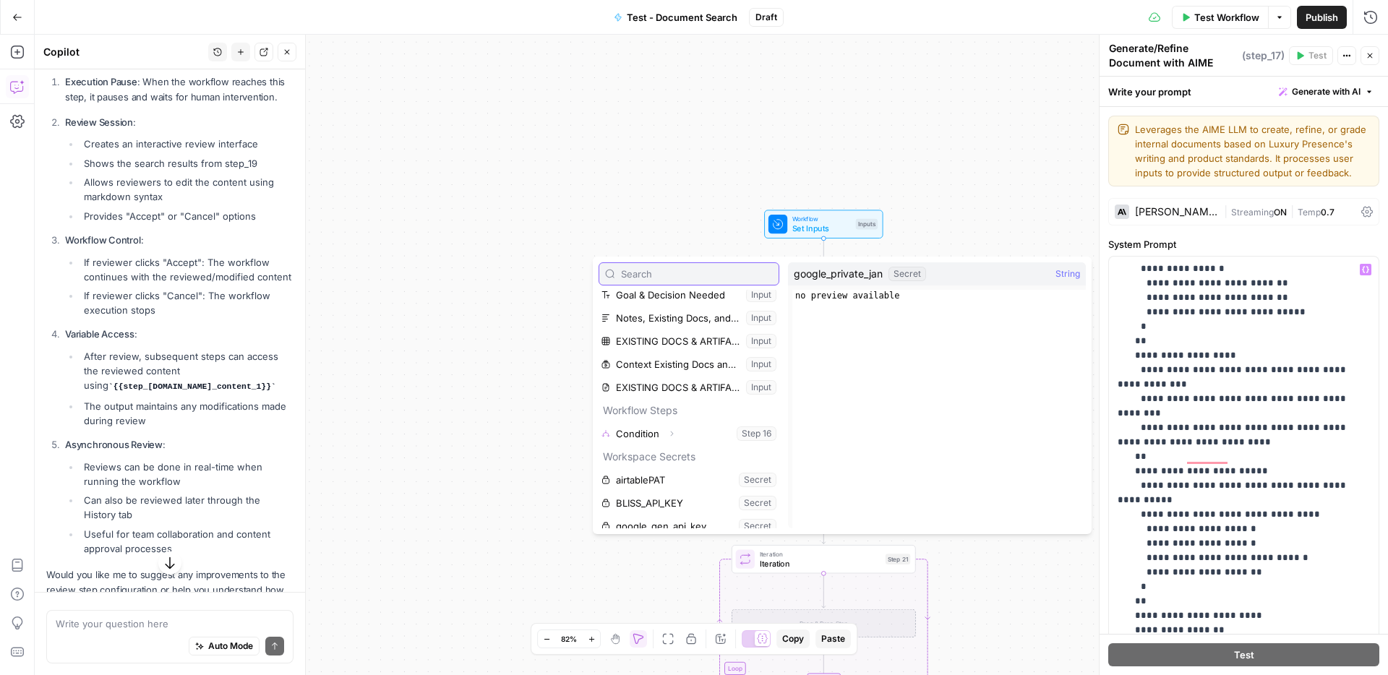
scroll to position [208, 0]
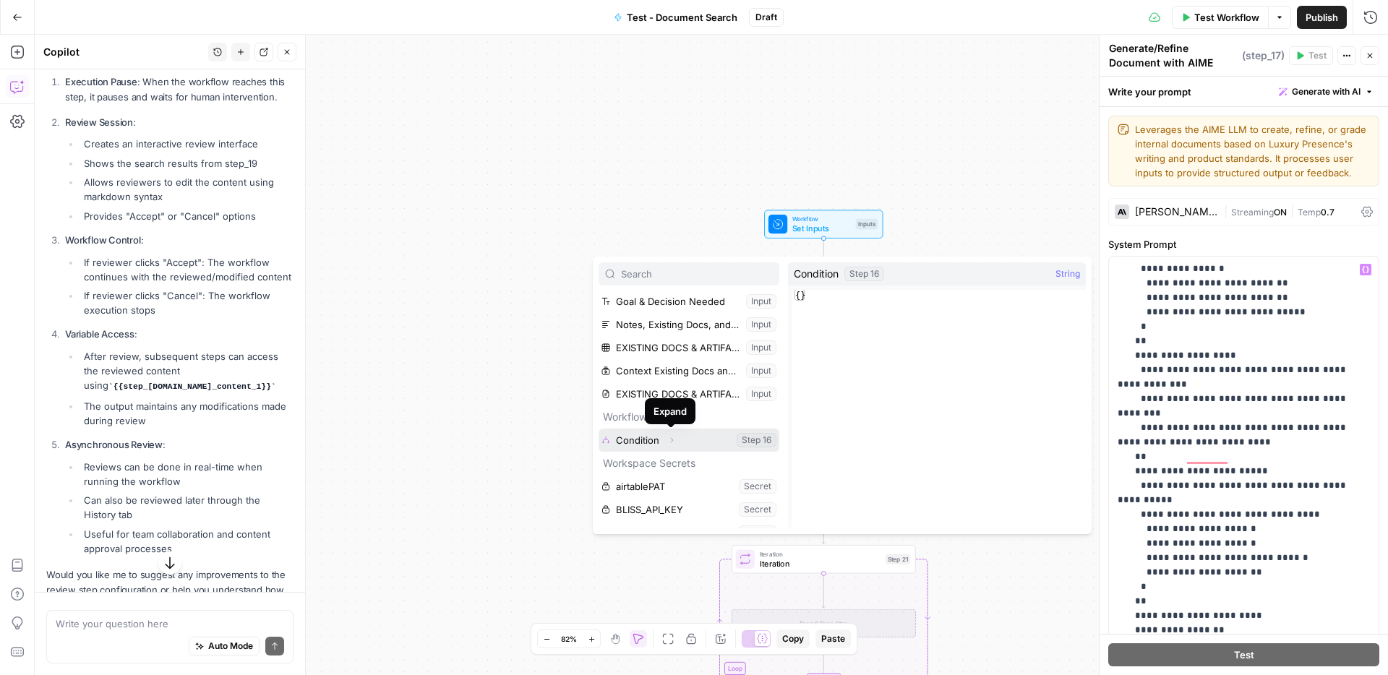
click at [672, 441] on icon "button" at bounding box center [671, 440] width 9 height 9
click at [650, 465] on button "Select variable Output" at bounding box center [696, 463] width 166 height 23
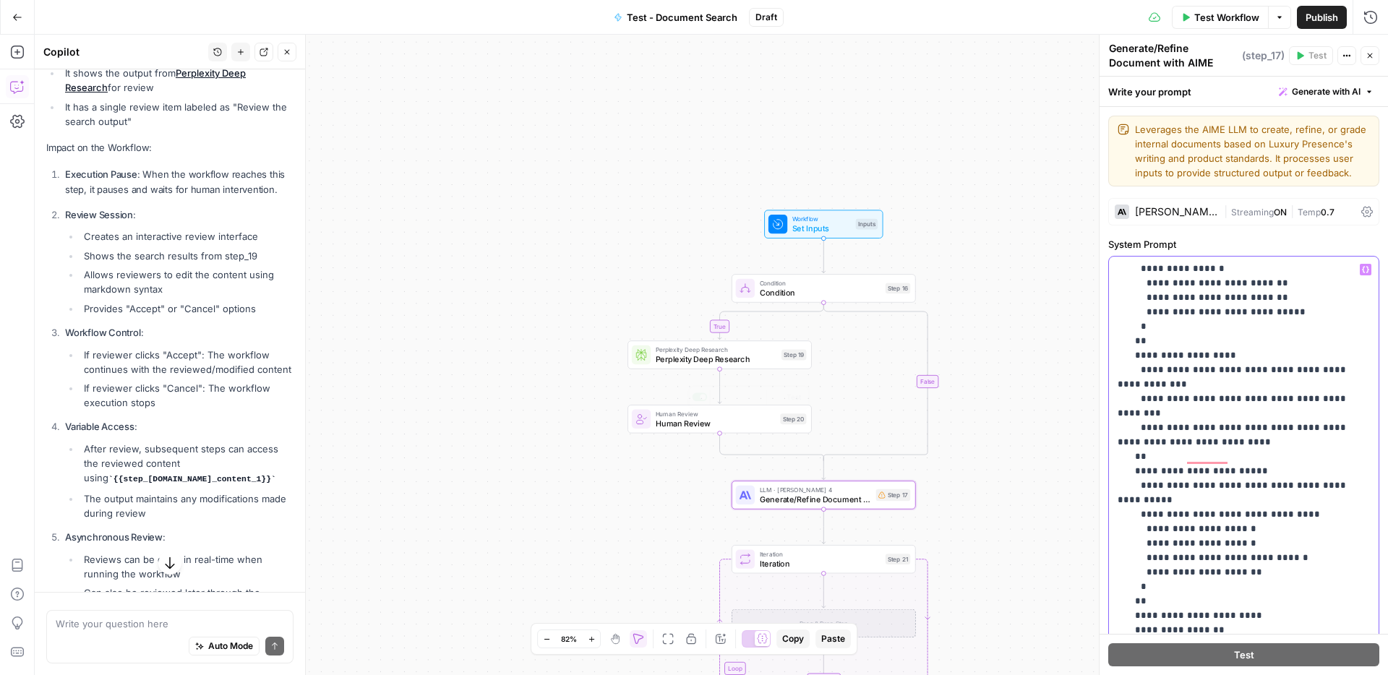
scroll to position [1951, 0]
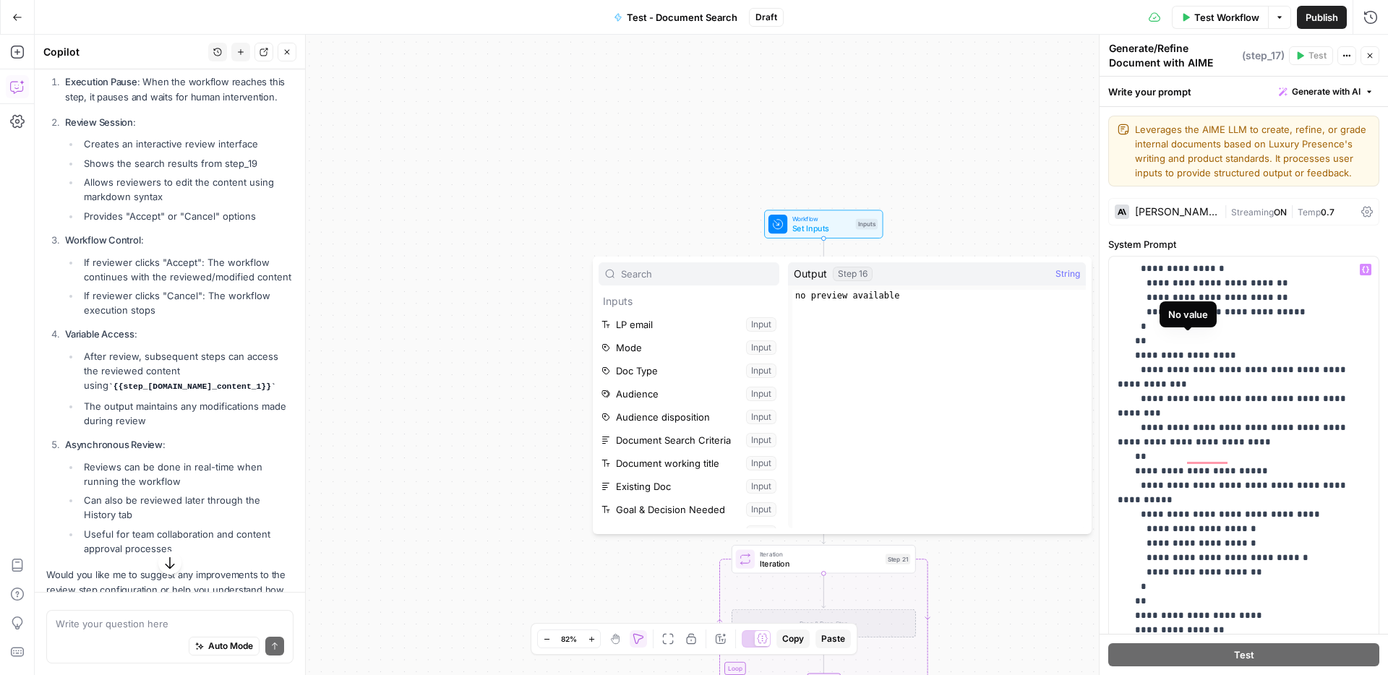
scroll to position [262, 0]
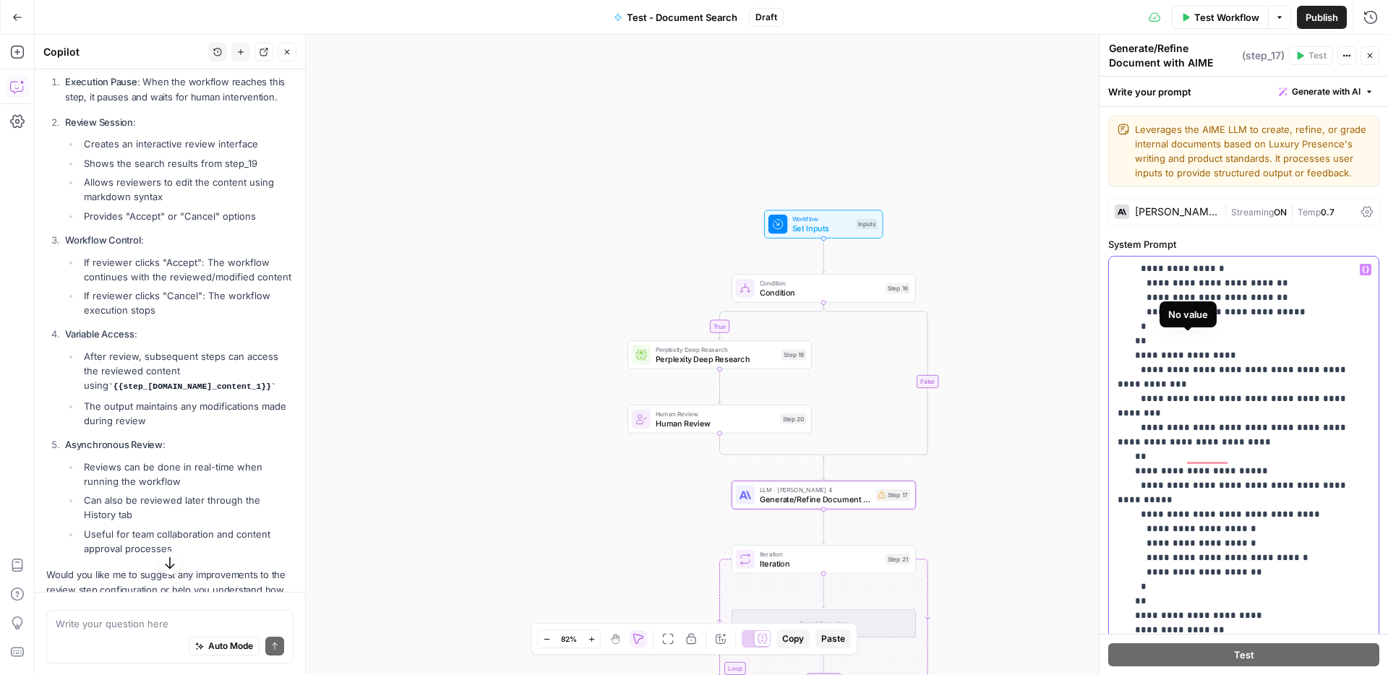
drag, startPoint x: 1214, startPoint y: 344, endPoint x: 1204, endPoint y: 344, distance: 10.1
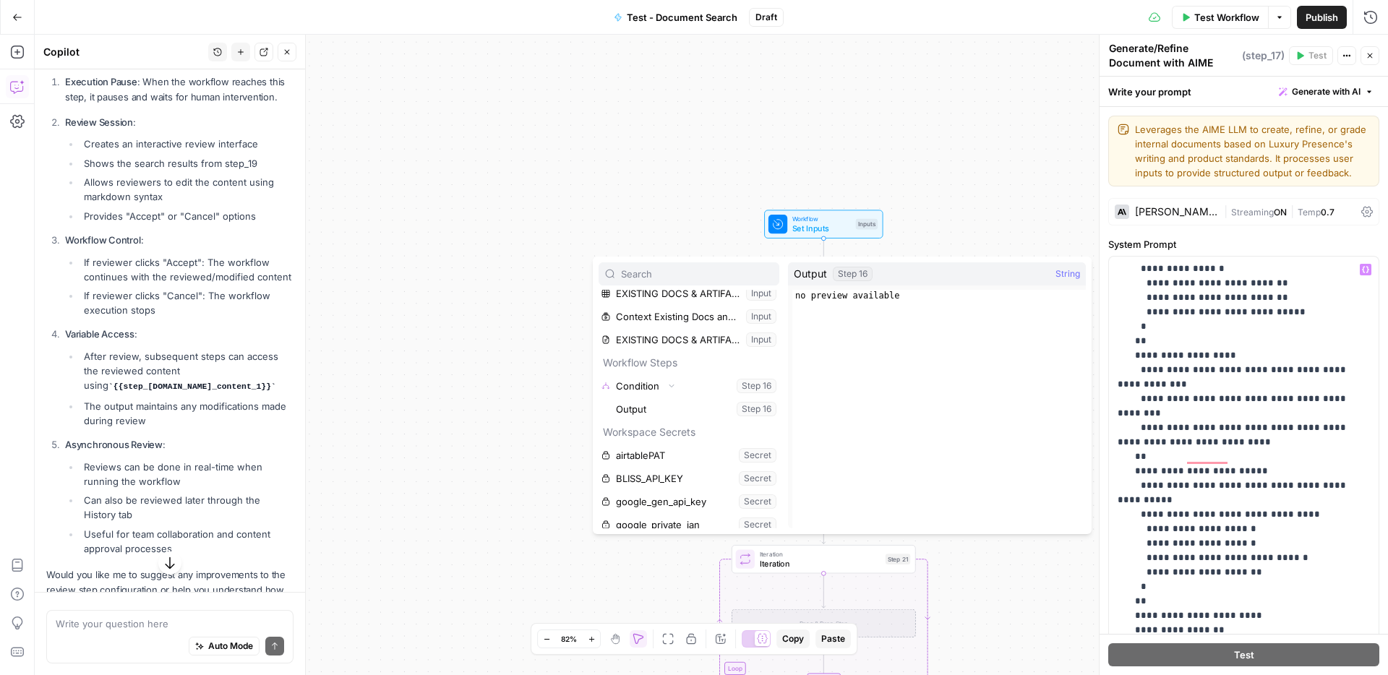
click at [1234, 244] on label "System Prompt" at bounding box center [1244, 244] width 271 height 14
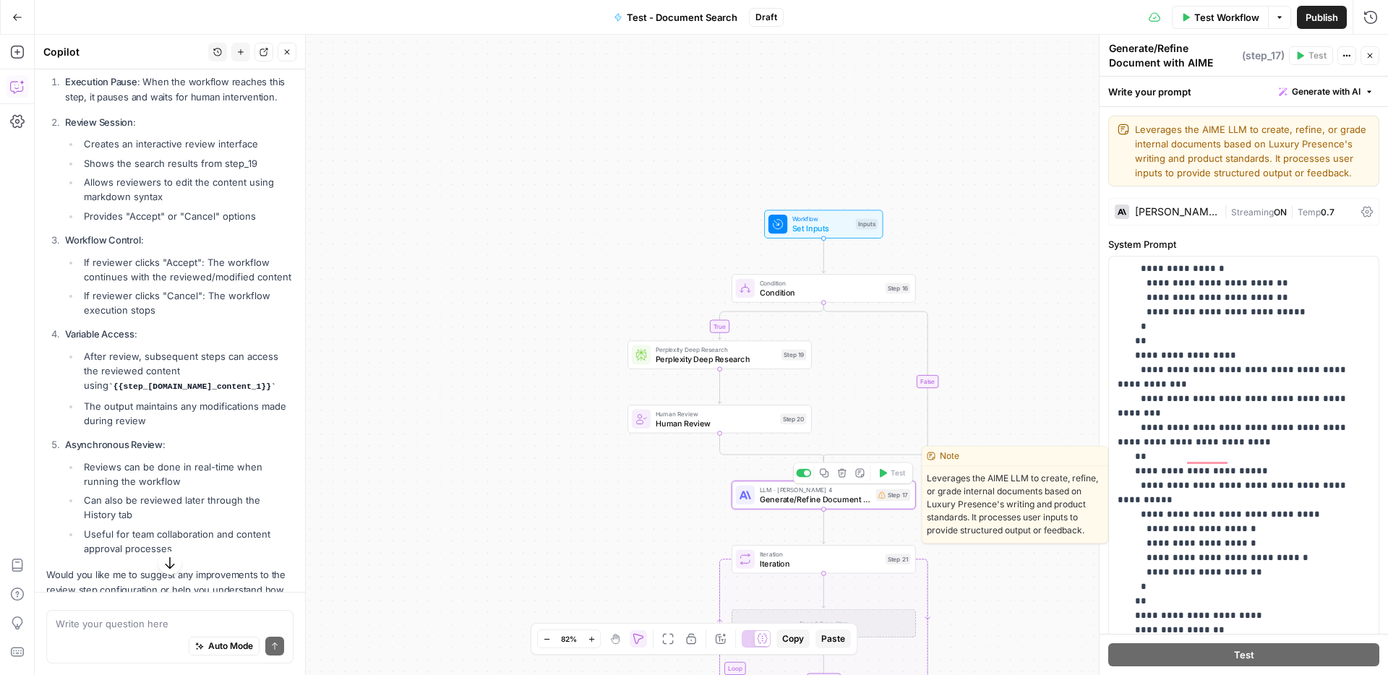
click at [776, 495] on span "Generate/Refine Document with AIME" at bounding box center [816, 499] width 112 height 12
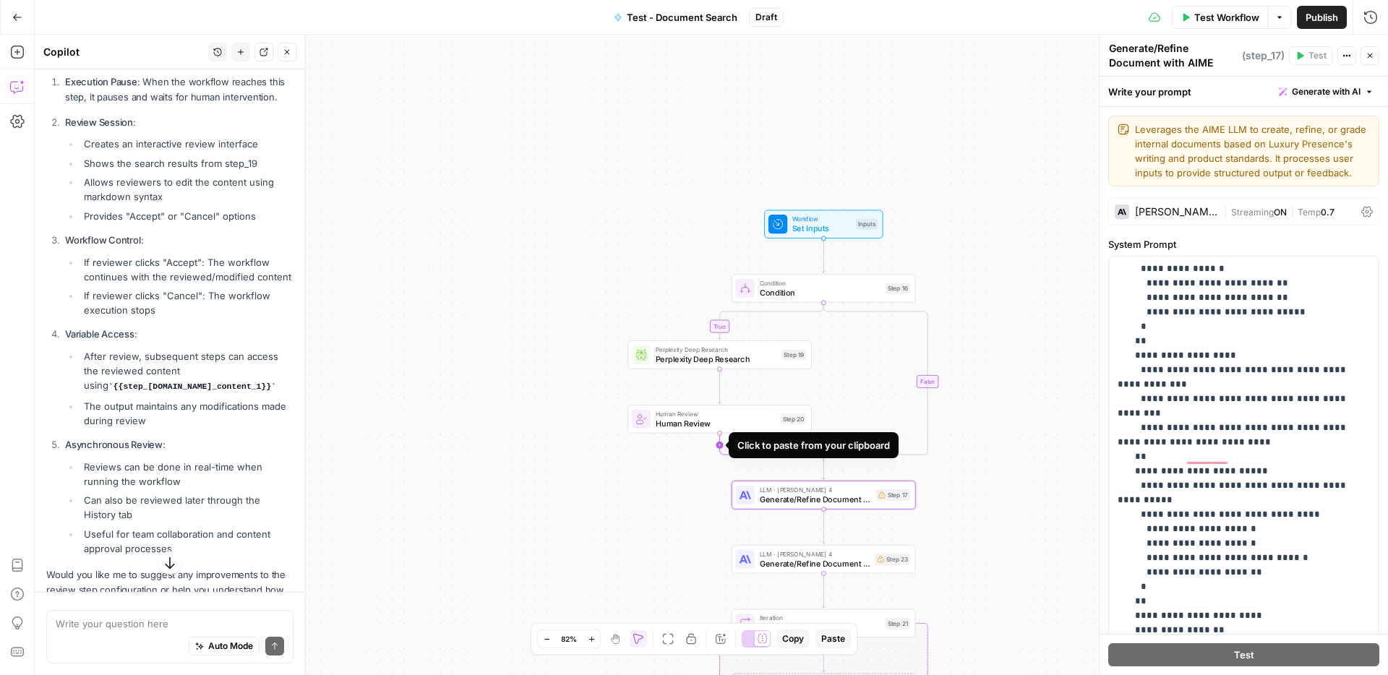
click at [722, 448] on icon "Edge from step_20 to step_16-conditional-end" at bounding box center [771, 446] width 104 height 27
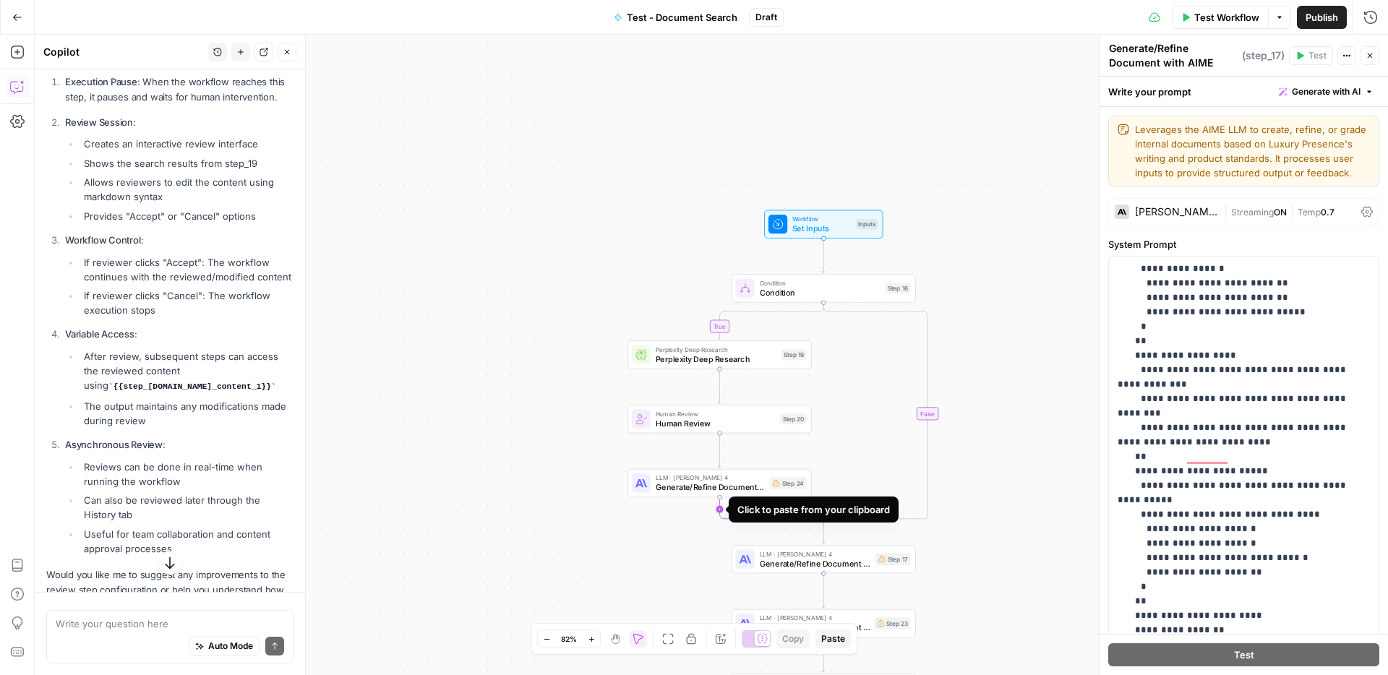
click at [730, 521] on div "Click to paste from your clipboard" at bounding box center [814, 510] width 170 height 26
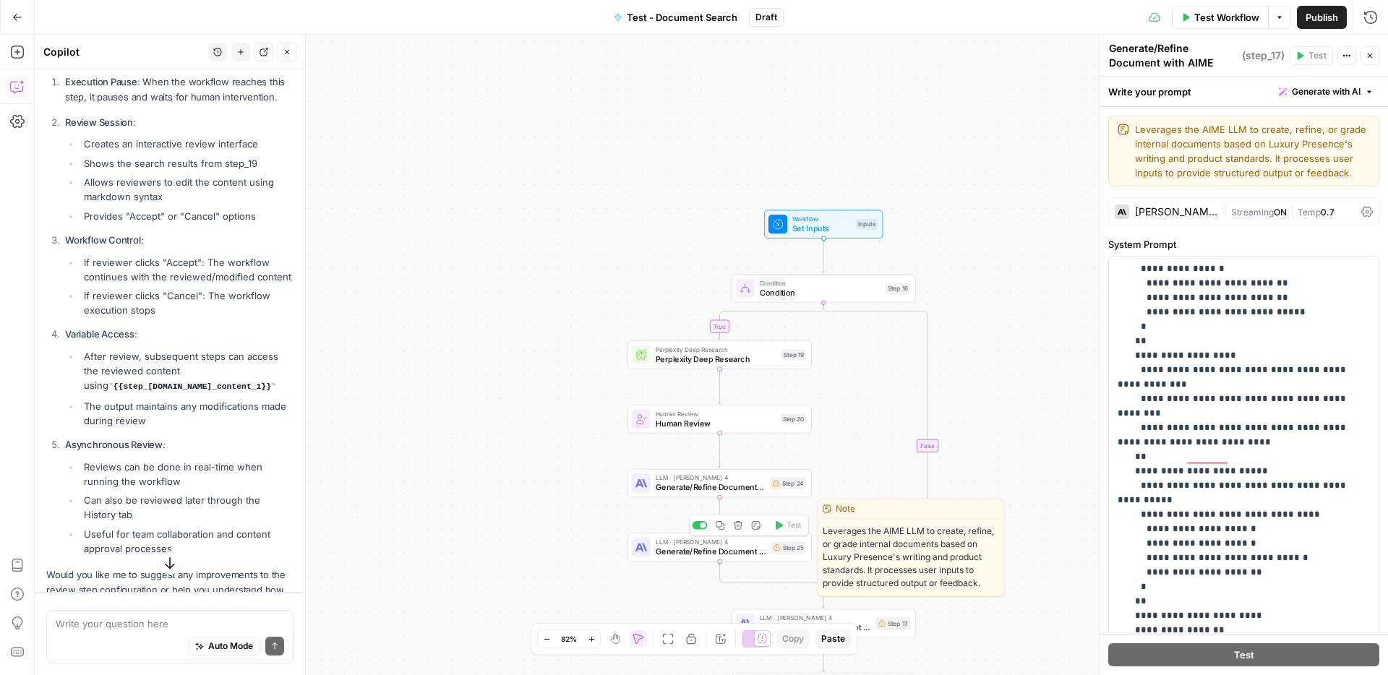
click at [735, 550] on span "Generate/Refine Document with AIME" at bounding box center [711, 552] width 111 height 12
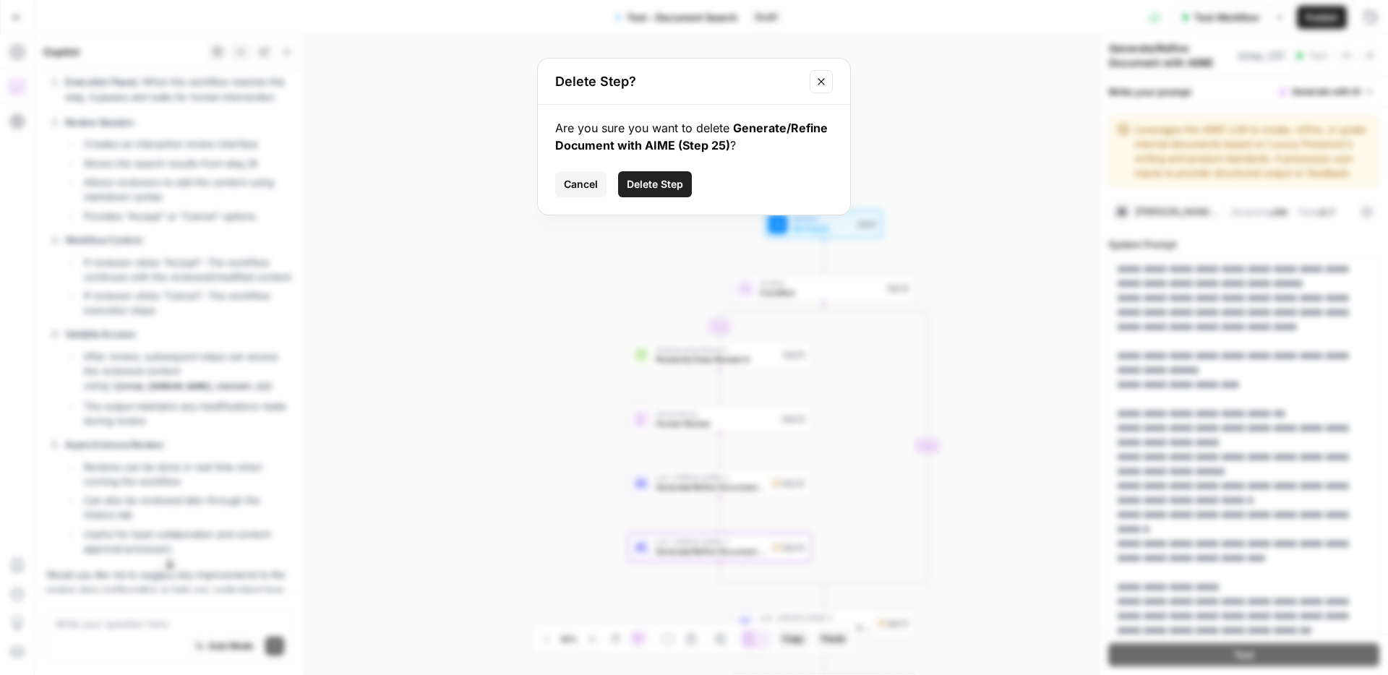
click button "Delete Step" at bounding box center [655, 184] width 74 height 26
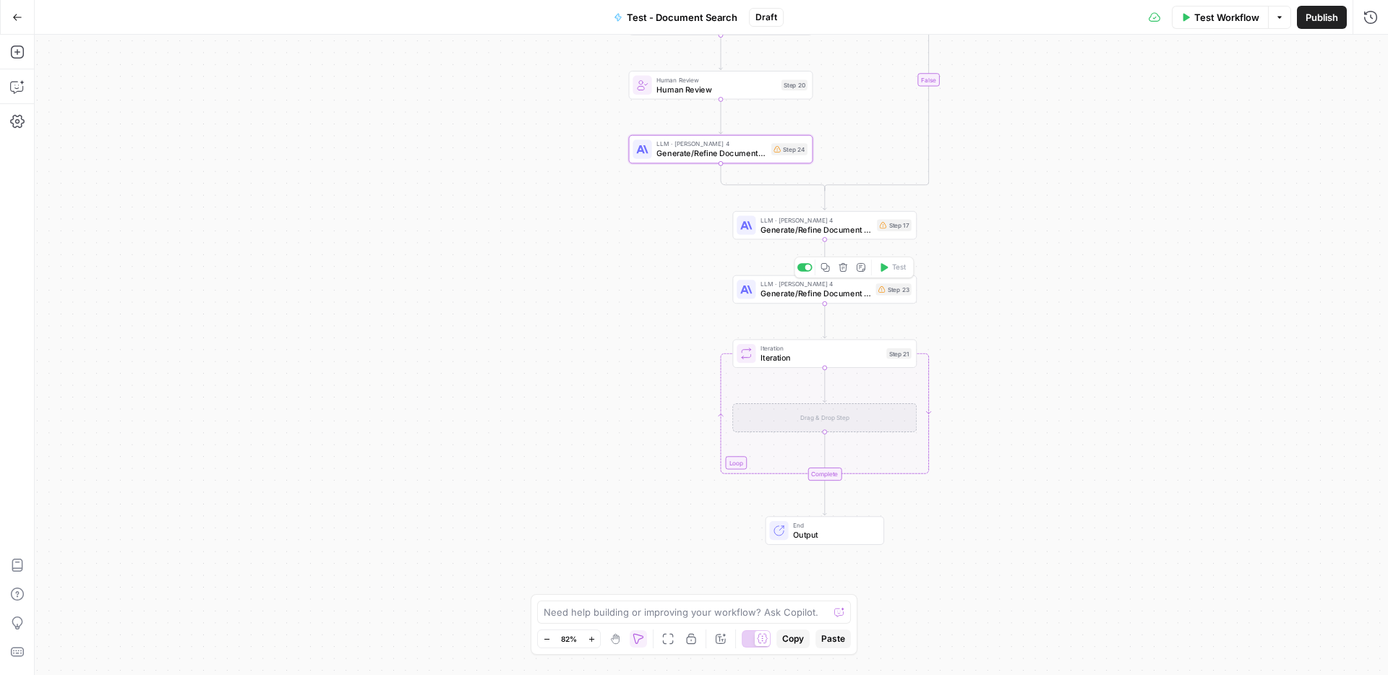
click at [845, 288] on span "Generate/Refine Document with AIME" at bounding box center [816, 294] width 111 height 12
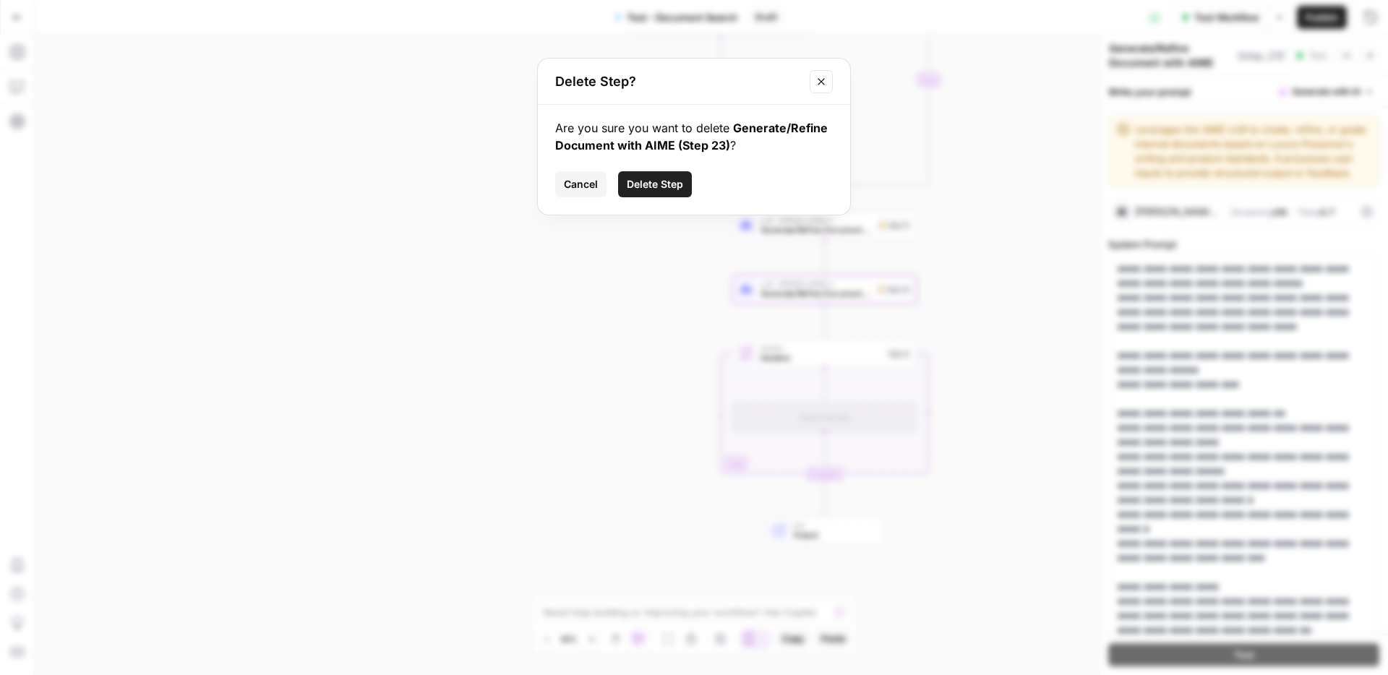
click button "Delete Step" at bounding box center [655, 184] width 74 height 26
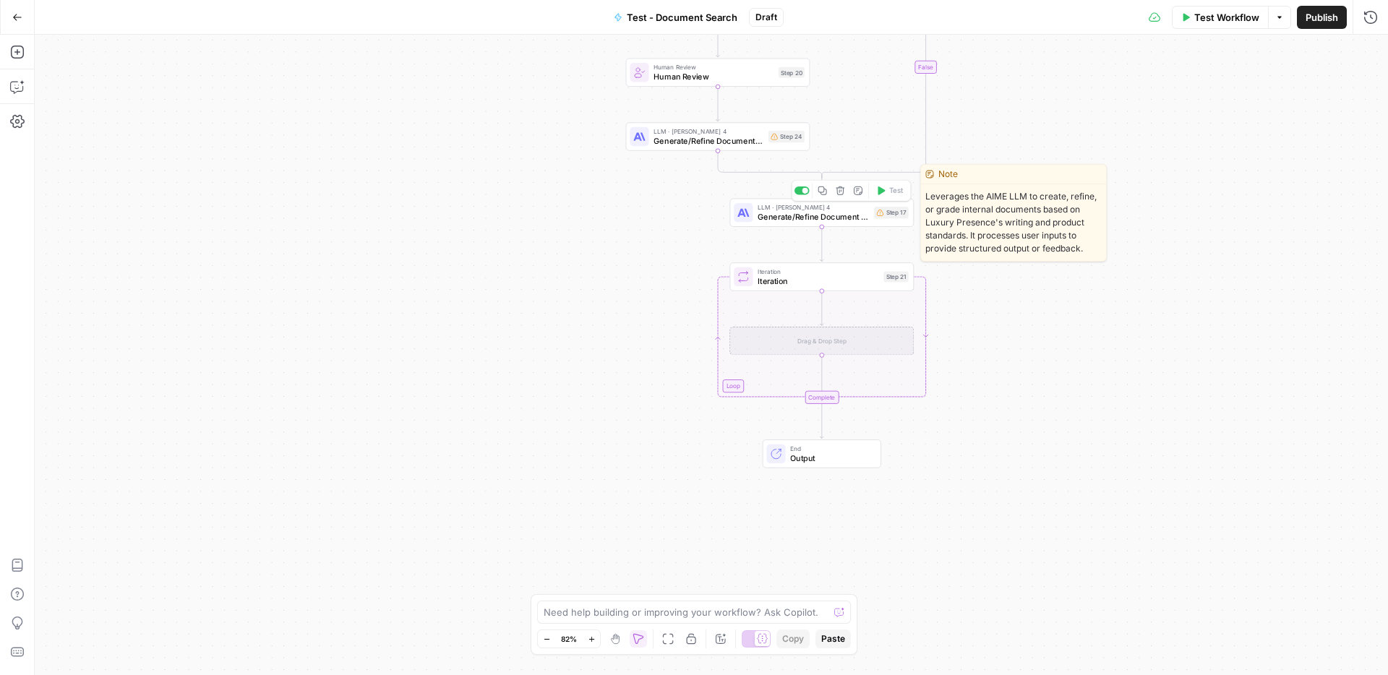
click at [767, 212] on span "Generate/Refine Document with AIME" at bounding box center [814, 217] width 112 height 12
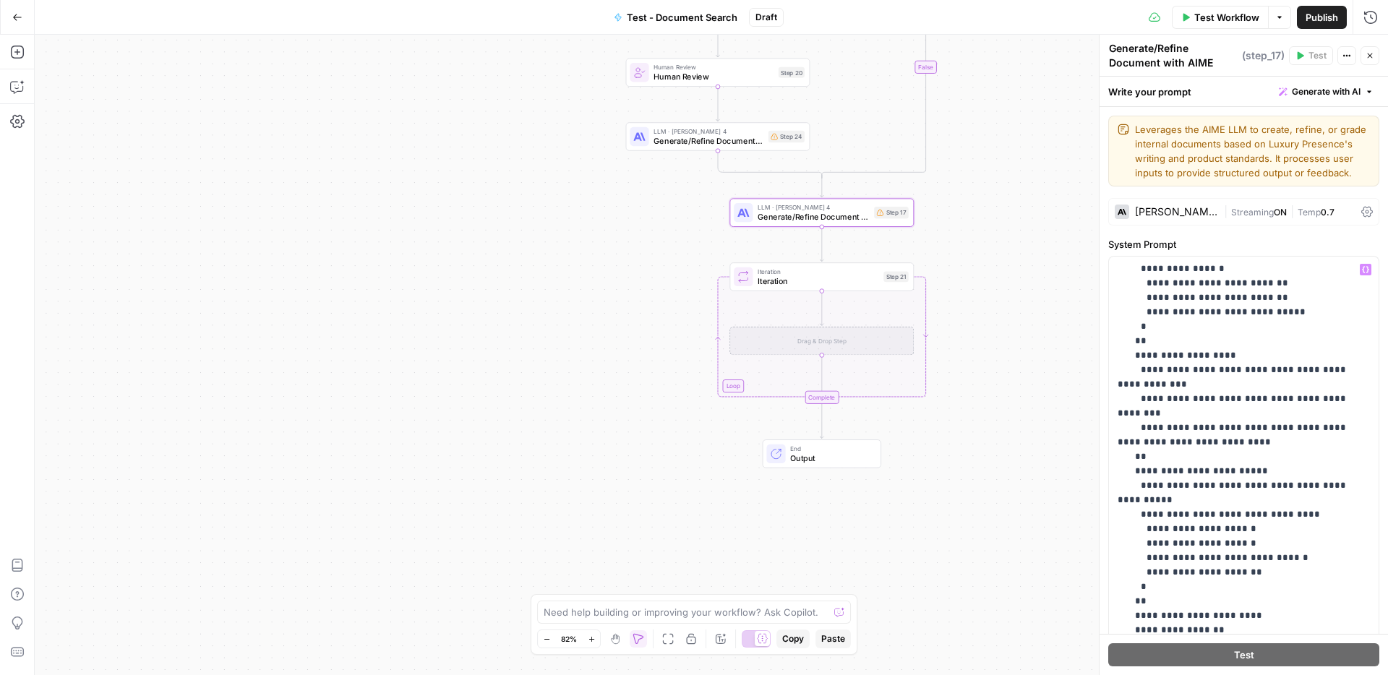
scroll to position [1021, 0]
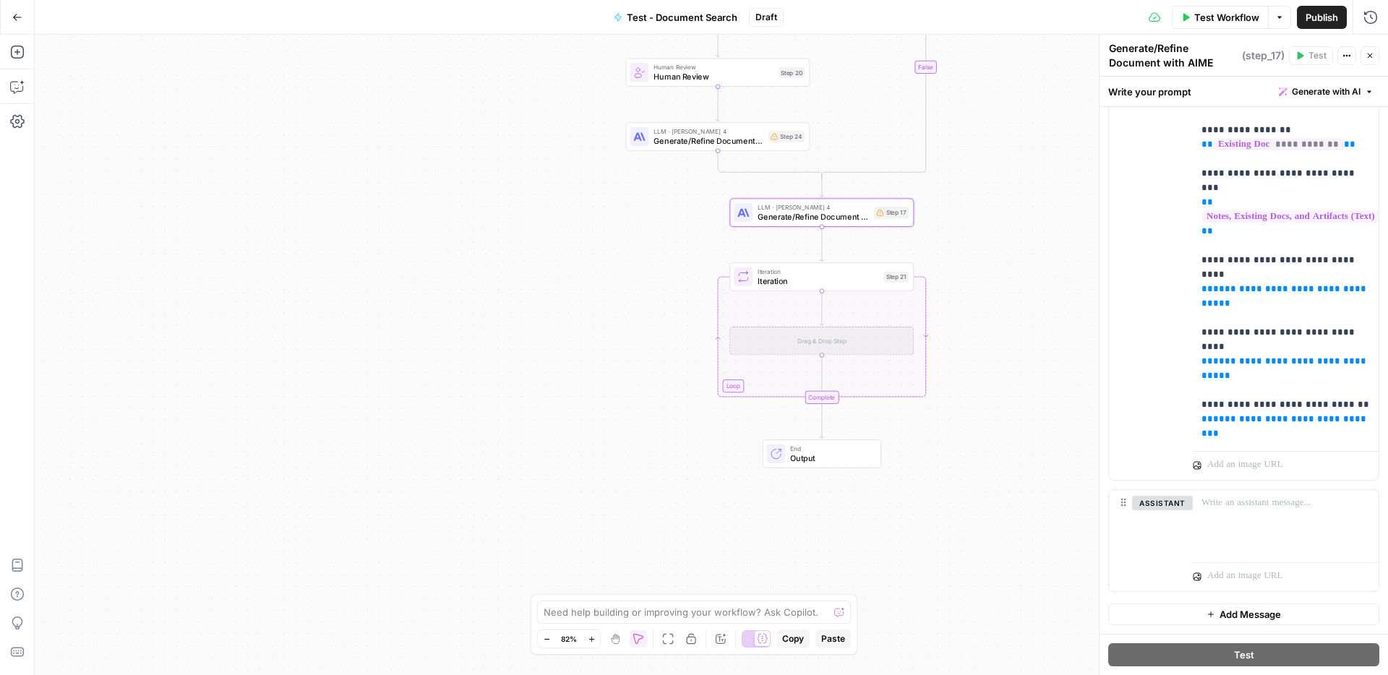
click at [1197, 615] on button "Add Message" at bounding box center [1244, 615] width 271 height 22
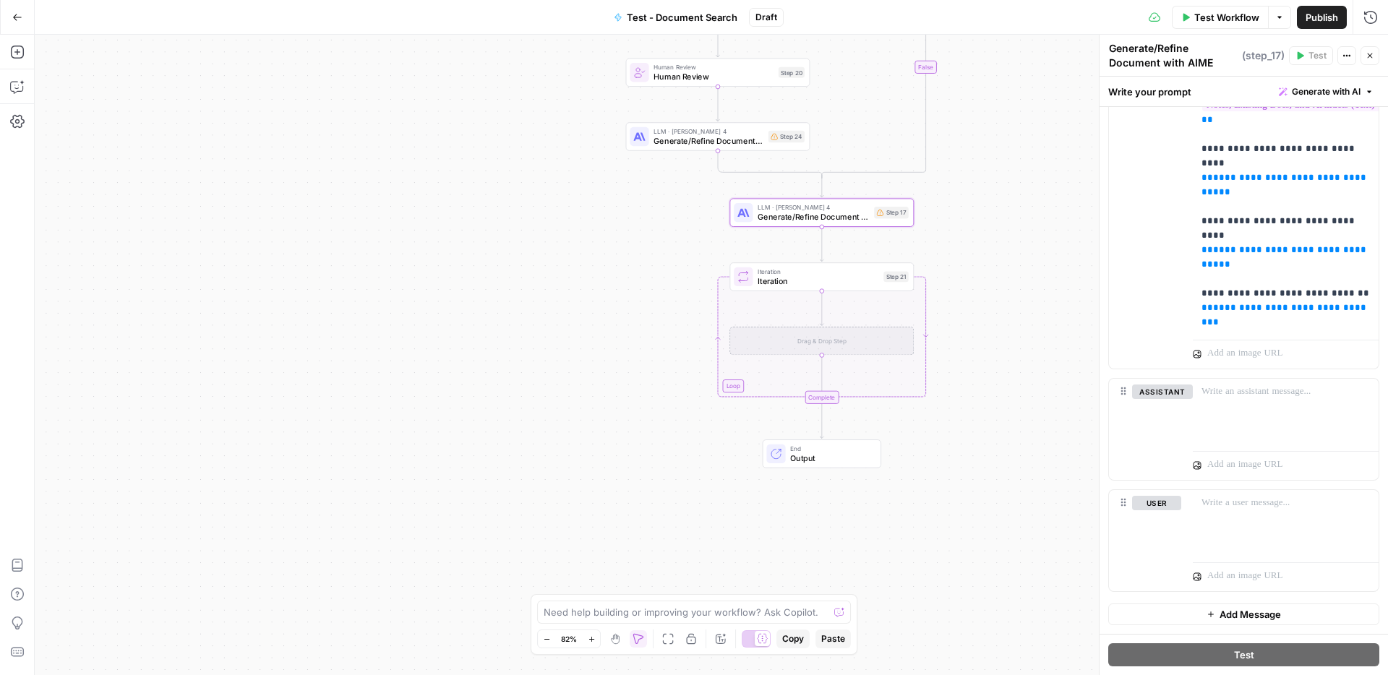
click at [1074, 21] on div "Test Workflow Options Publish Run History" at bounding box center [1086, 17] width 605 height 34
click at [1152, 525] on button "Delete" at bounding box center [1156, 524] width 49 height 16
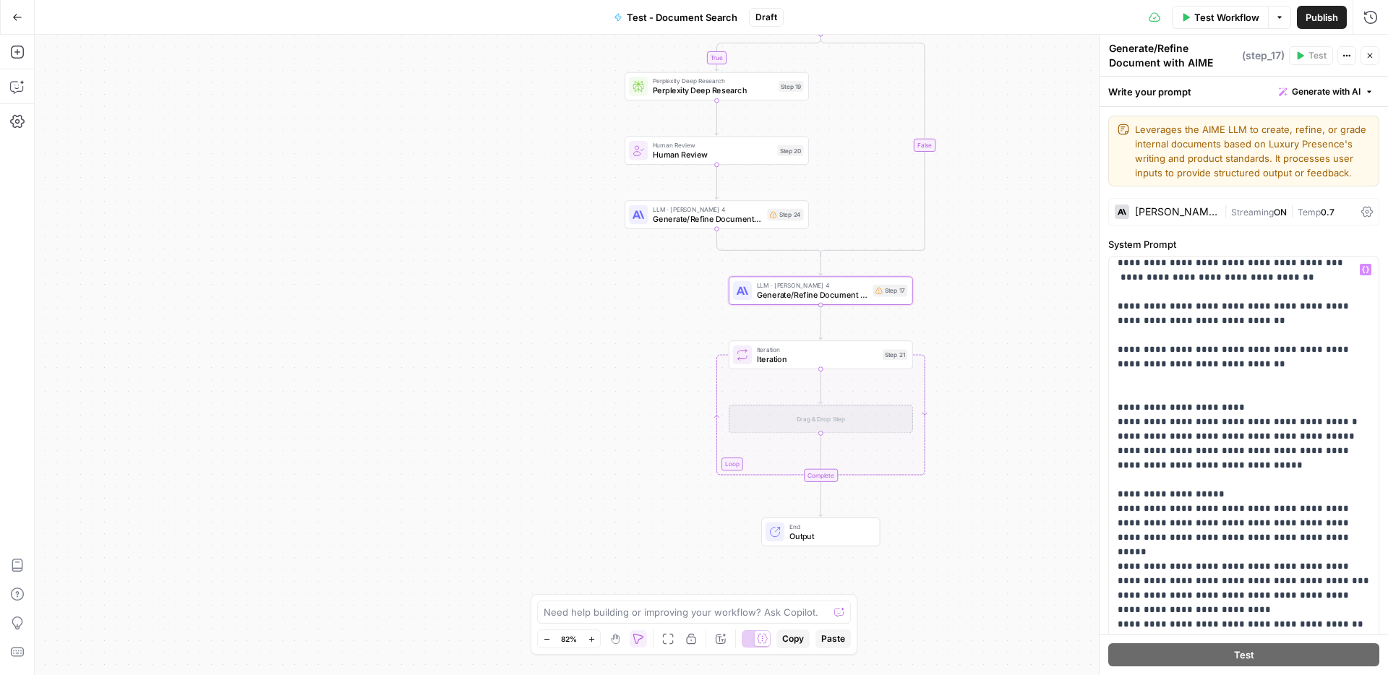
scroll to position [1555, 0]
click at [751, 154] on span "Human Review" at bounding box center [713, 155] width 120 height 12
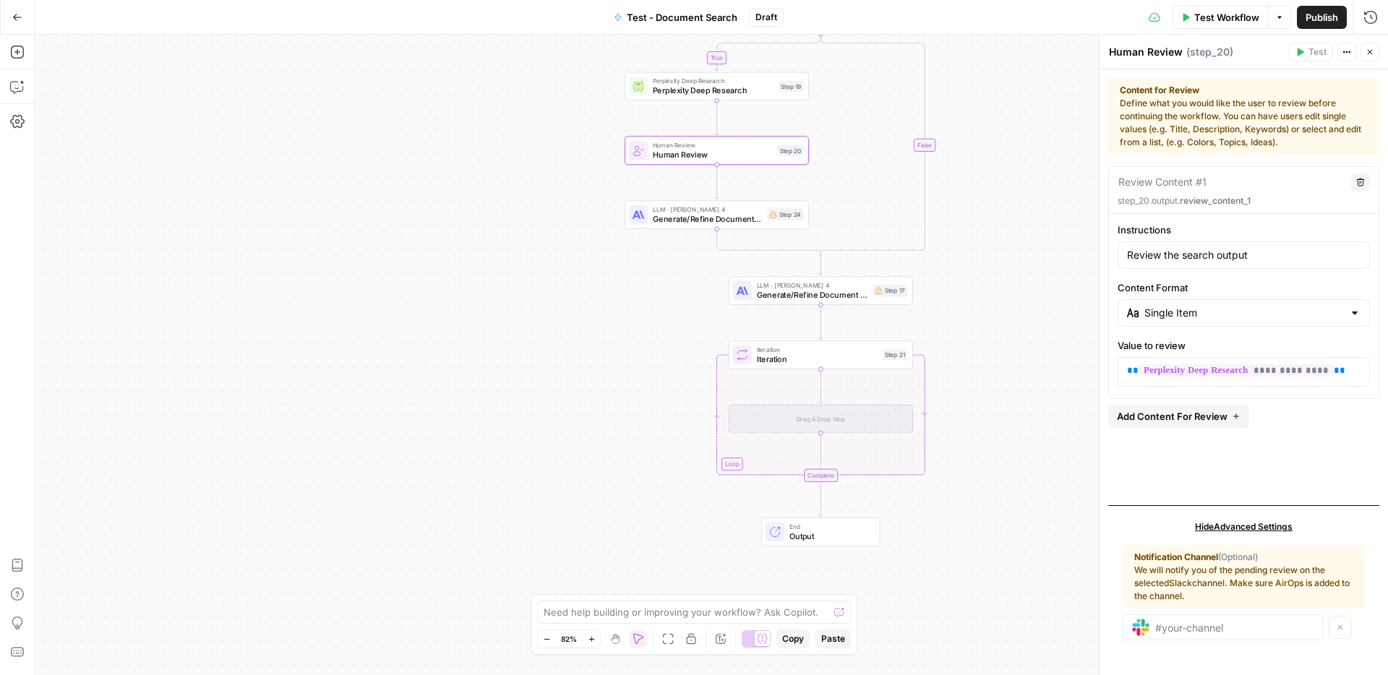
click at [1255, 527] on span "Hide Advanced Settings" at bounding box center [1244, 527] width 98 height 13
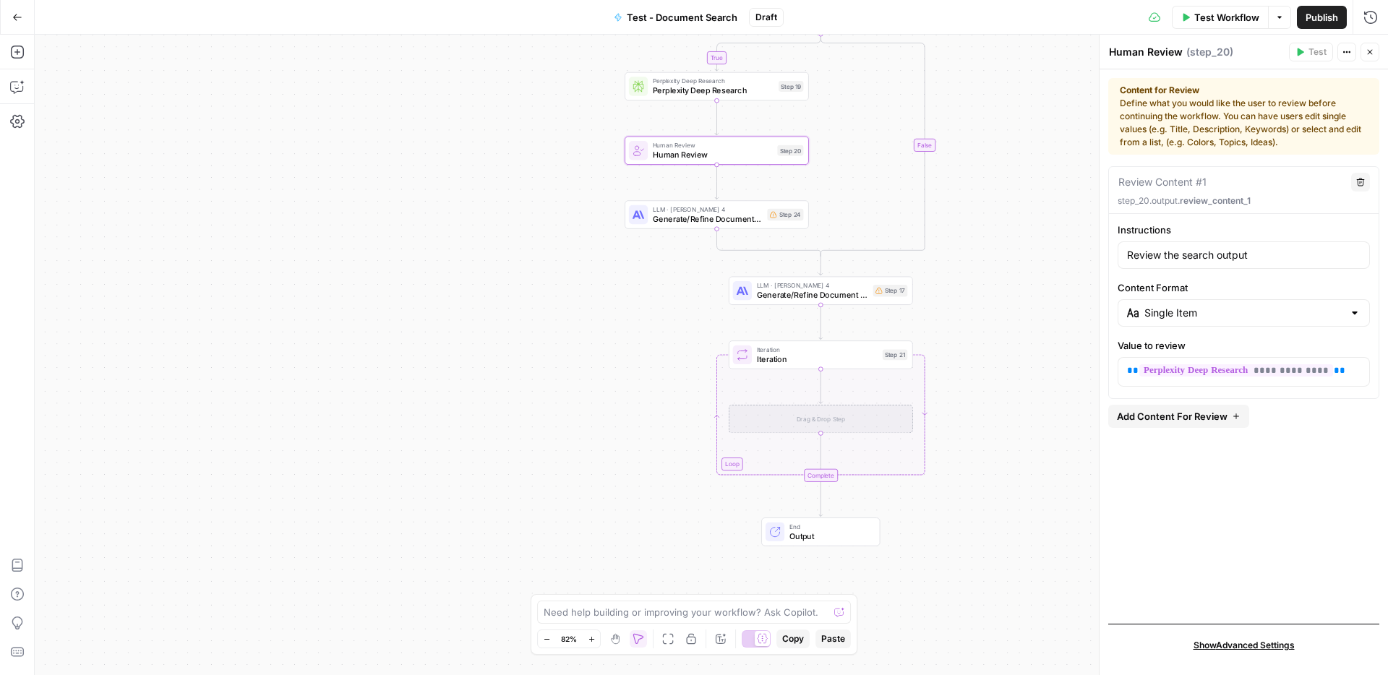
click at [1357, 316] on div at bounding box center [1355, 313] width 12 height 14
click at [1216, 369] on span "Single Selection (Radio List)" at bounding box center [1249, 369] width 206 height 14
type input "Single Selection (Radio List)"
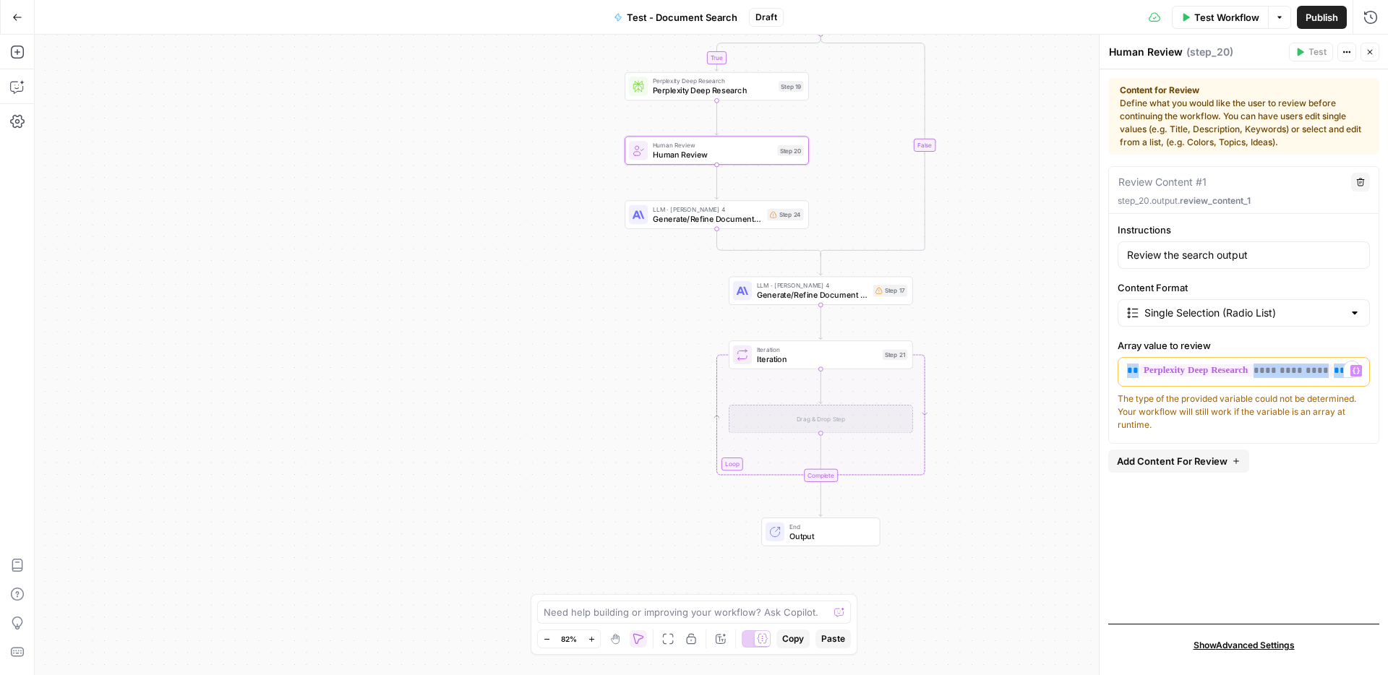
drag, startPoint x: 1345, startPoint y: 371, endPoint x: 1093, endPoint y: 362, distance: 252.5
click at [1099, 362] on div "**********" at bounding box center [1243, 355] width 289 height 641
copy p "**********"
click at [1323, 547] on div "**********" at bounding box center [1244, 389] width 271 height 446
click at [1357, 316] on div at bounding box center [1355, 313] width 12 height 14
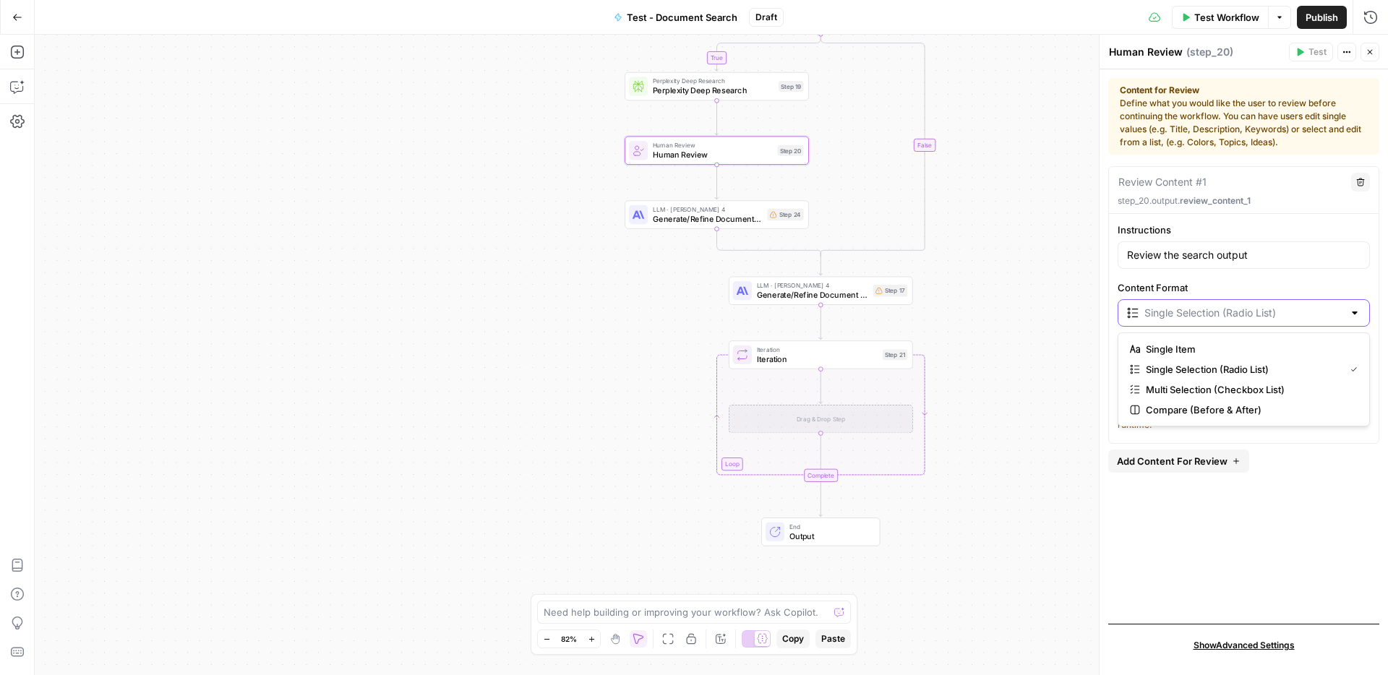
scroll to position [0, 2]
click at [1257, 390] on span "Multi Selection (Checkbox List)" at bounding box center [1247, 390] width 206 height 14
type input "Multi Selection (Checkbox List)"
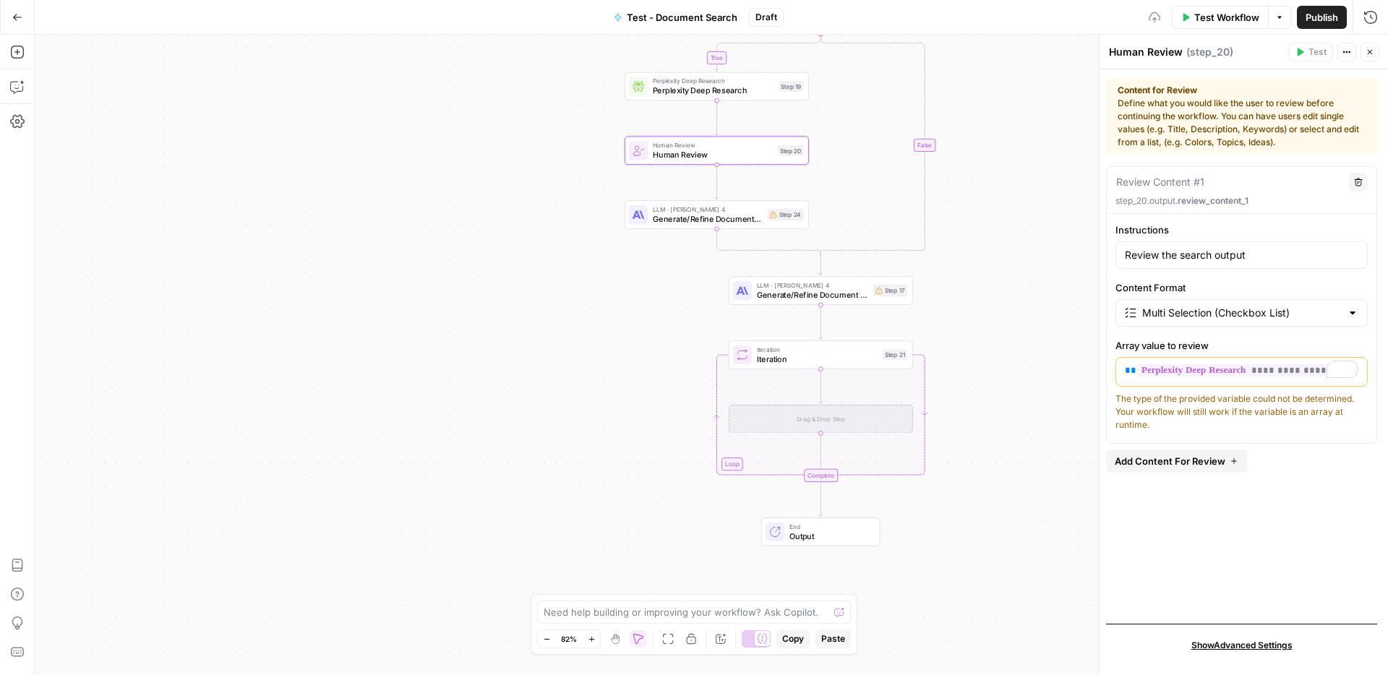
click at [1357, 312] on div at bounding box center [1353, 313] width 12 height 14
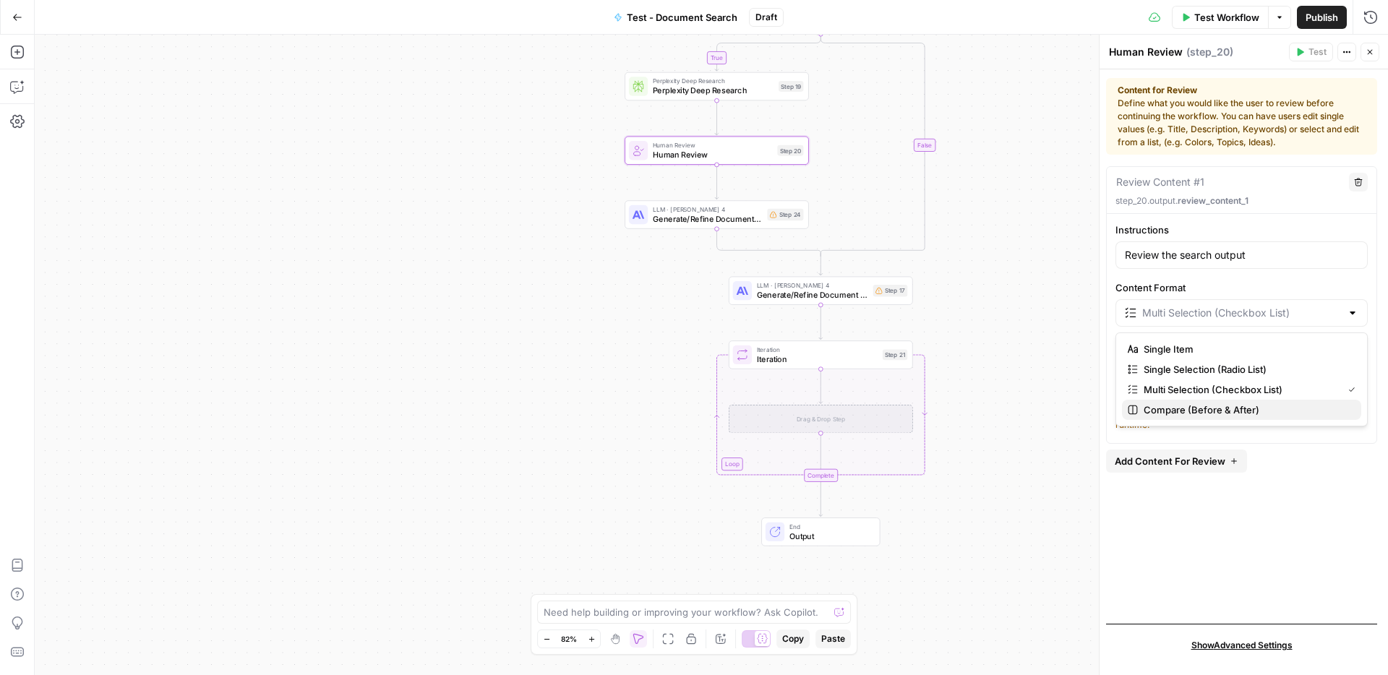
click at [1221, 405] on span "Compare (Before & After)" at bounding box center [1247, 410] width 206 height 14
type input "Compare (Before & After)"
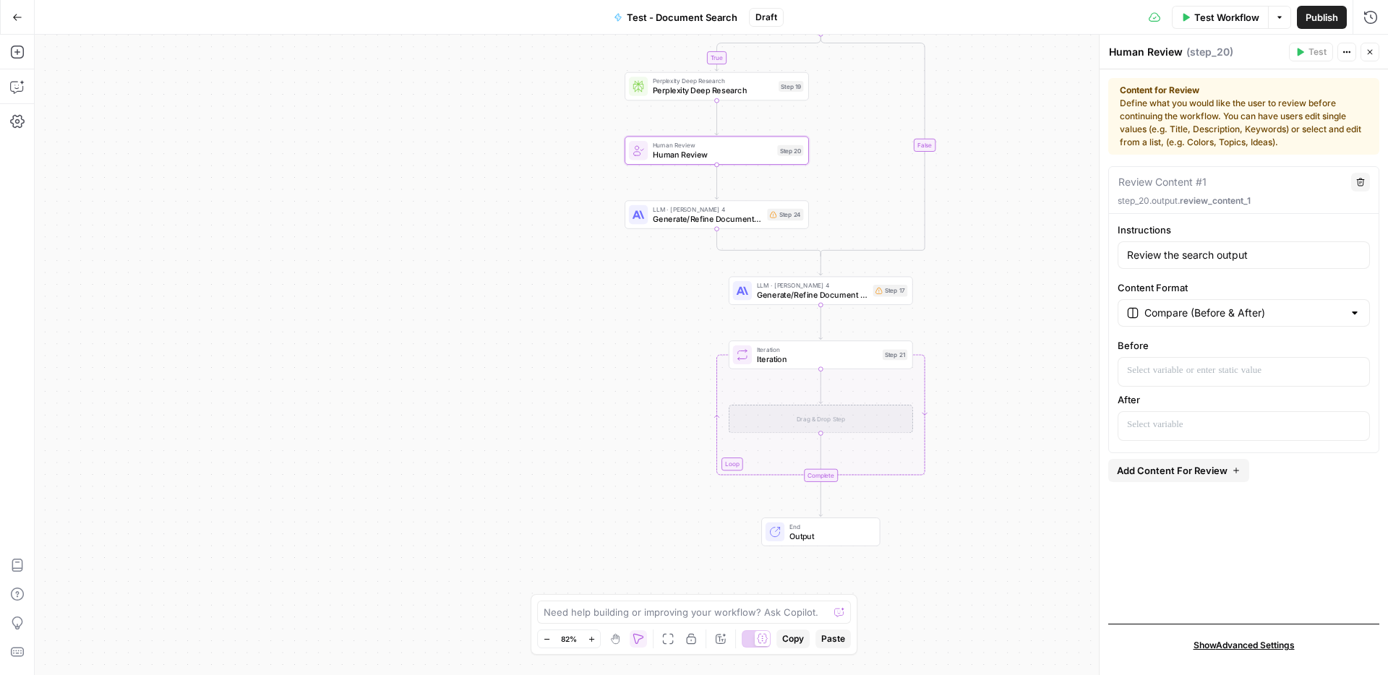
scroll to position [0, 0]
click at [1359, 314] on div at bounding box center [1355, 313] width 12 height 14
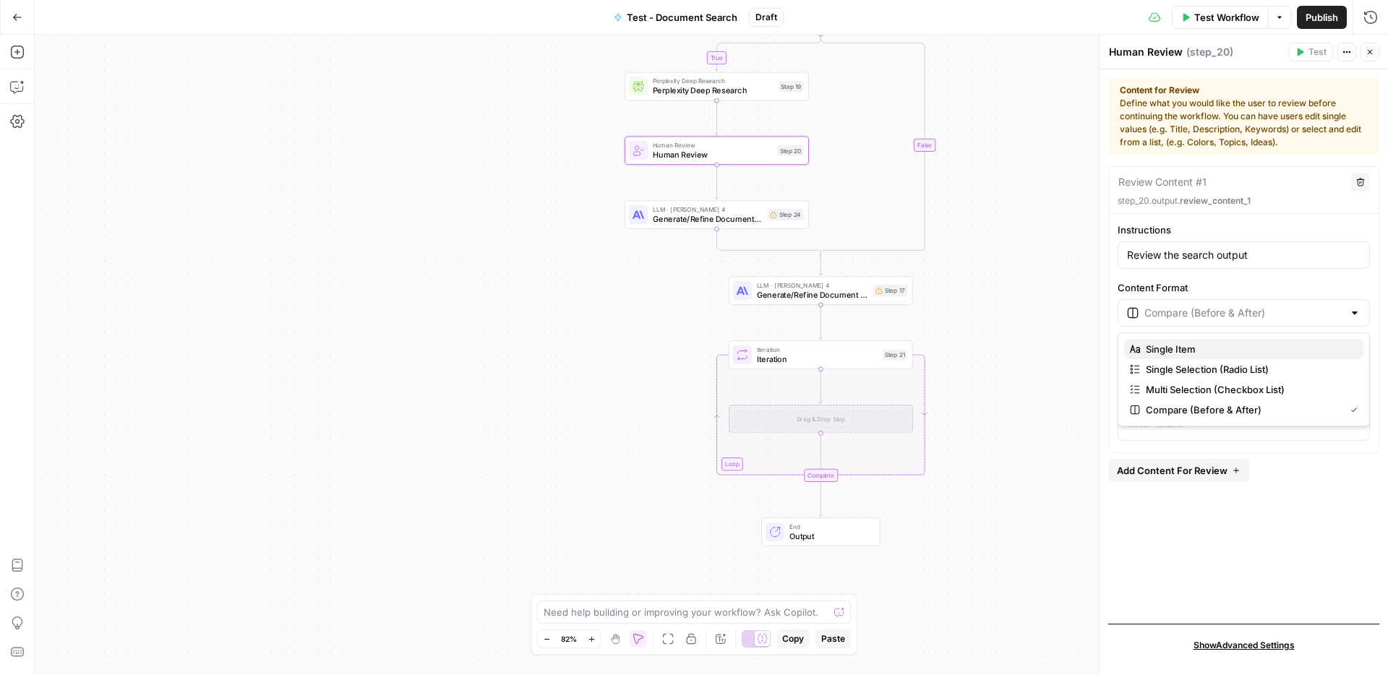
click at [1216, 352] on span "Single Item" at bounding box center [1249, 349] width 206 height 14
type input "Single Item"
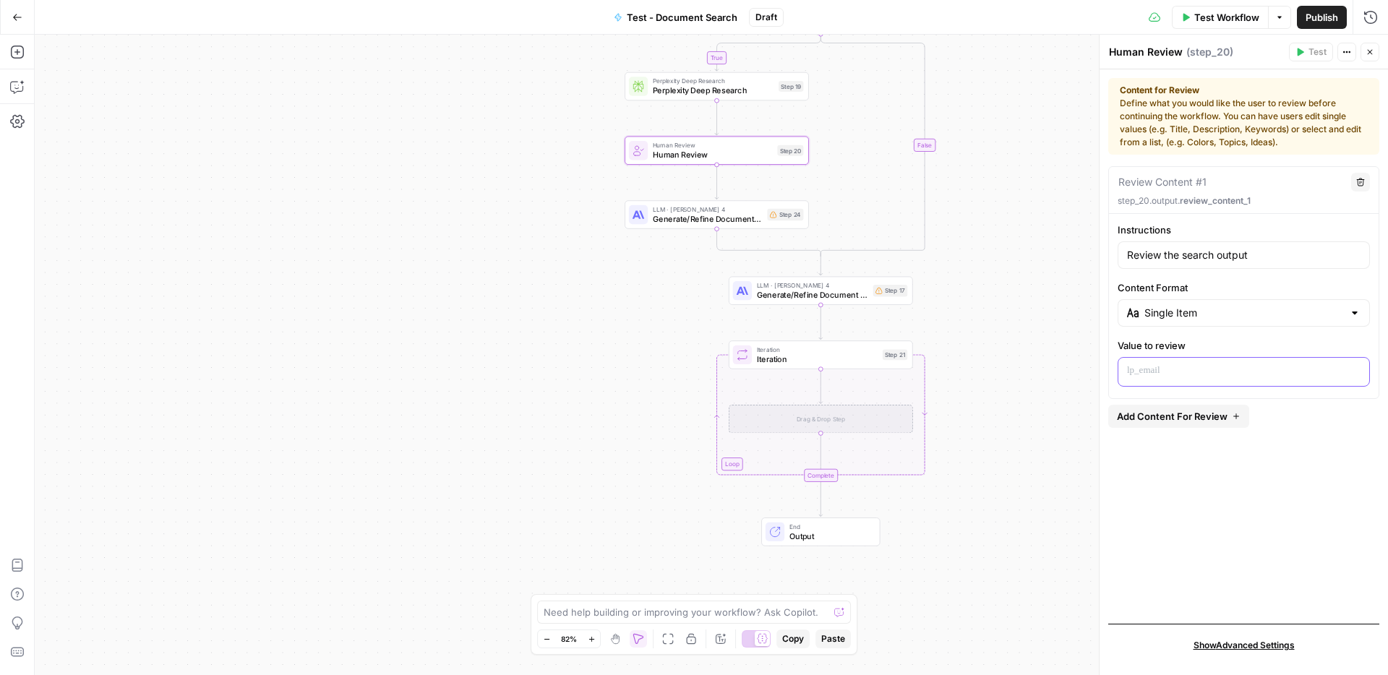
click at [1189, 372] on p at bounding box center [1244, 371] width 234 height 14
click at [1286, 486] on div "**********" at bounding box center [1244, 389] width 271 height 446
click at [1351, 50] on icon "button" at bounding box center [1347, 52] width 9 height 9
click at [1375, 54] on button "Close" at bounding box center [1370, 52] width 19 height 19
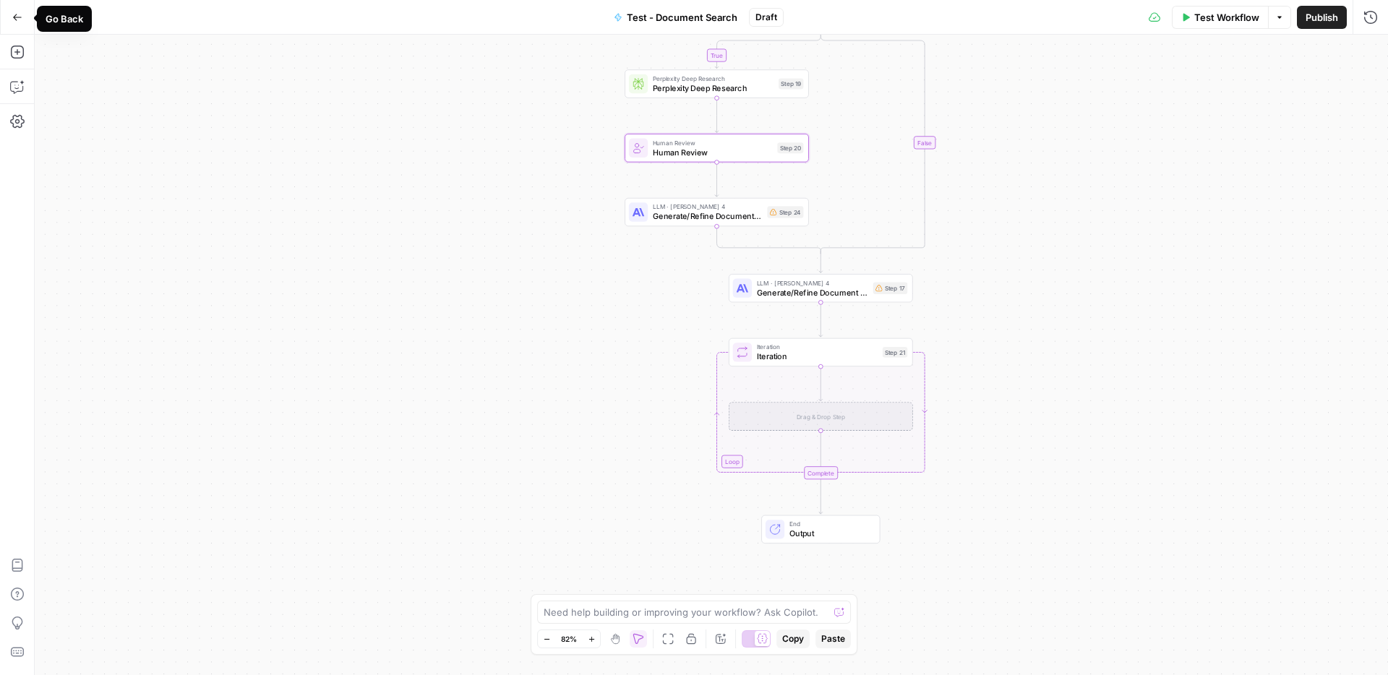
click at [25, 21] on button "Go Back" at bounding box center [17, 17] width 26 height 26
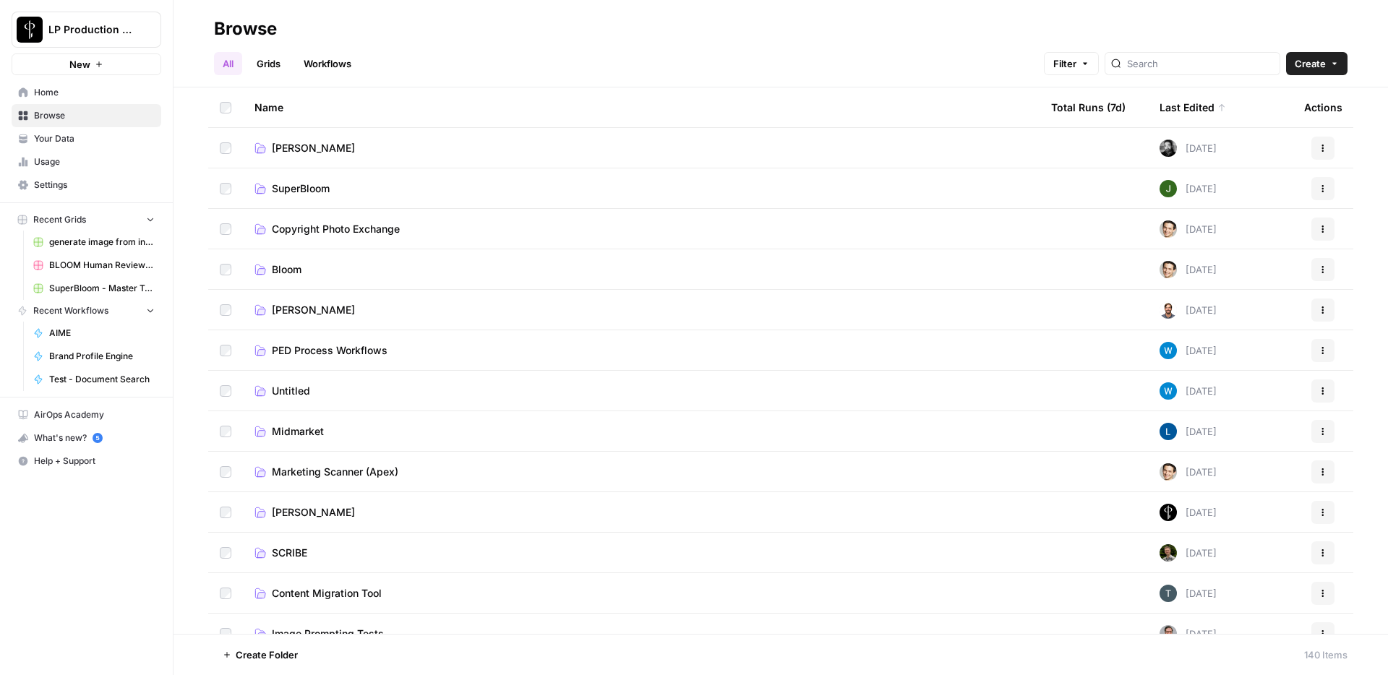
click at [72, 161] on span "Usage" at bounding box center [94, 161] width 121 height 13
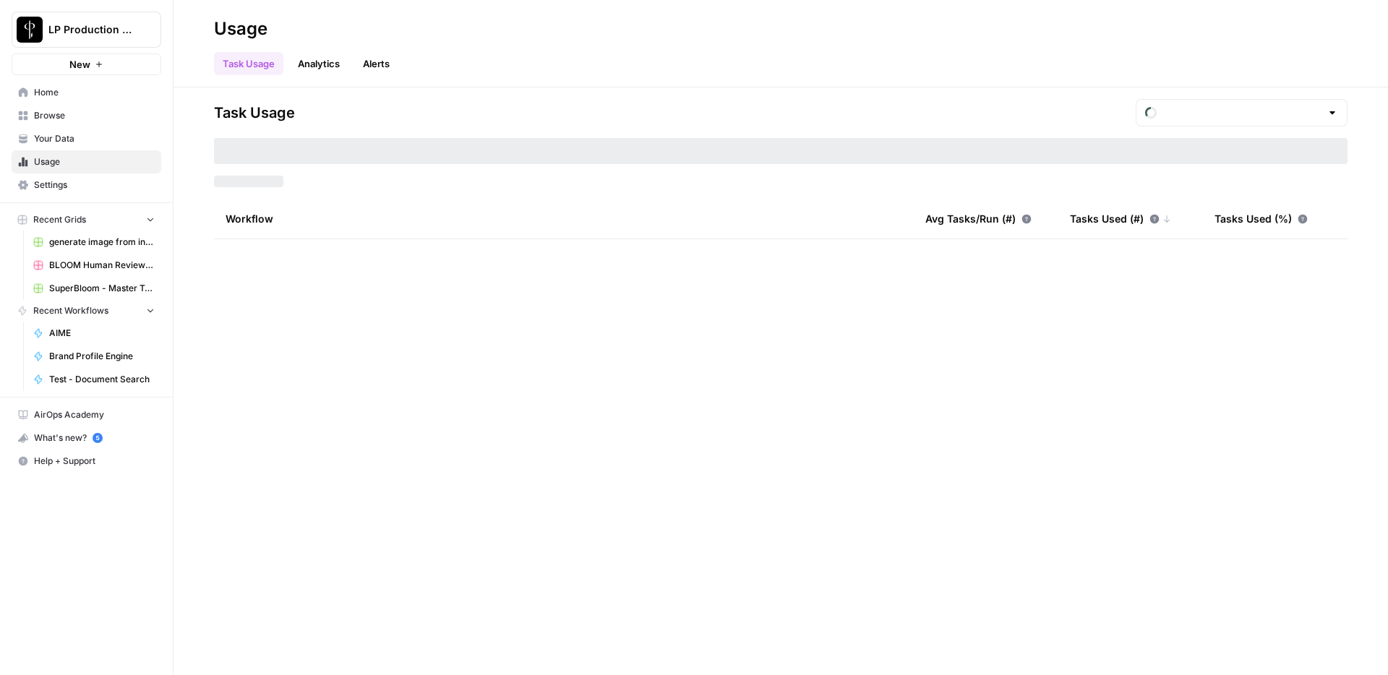
type input "August Tasks"
click at [316, 69] on link "Analytics" at bounding box center [318, 63] width 59 height 23
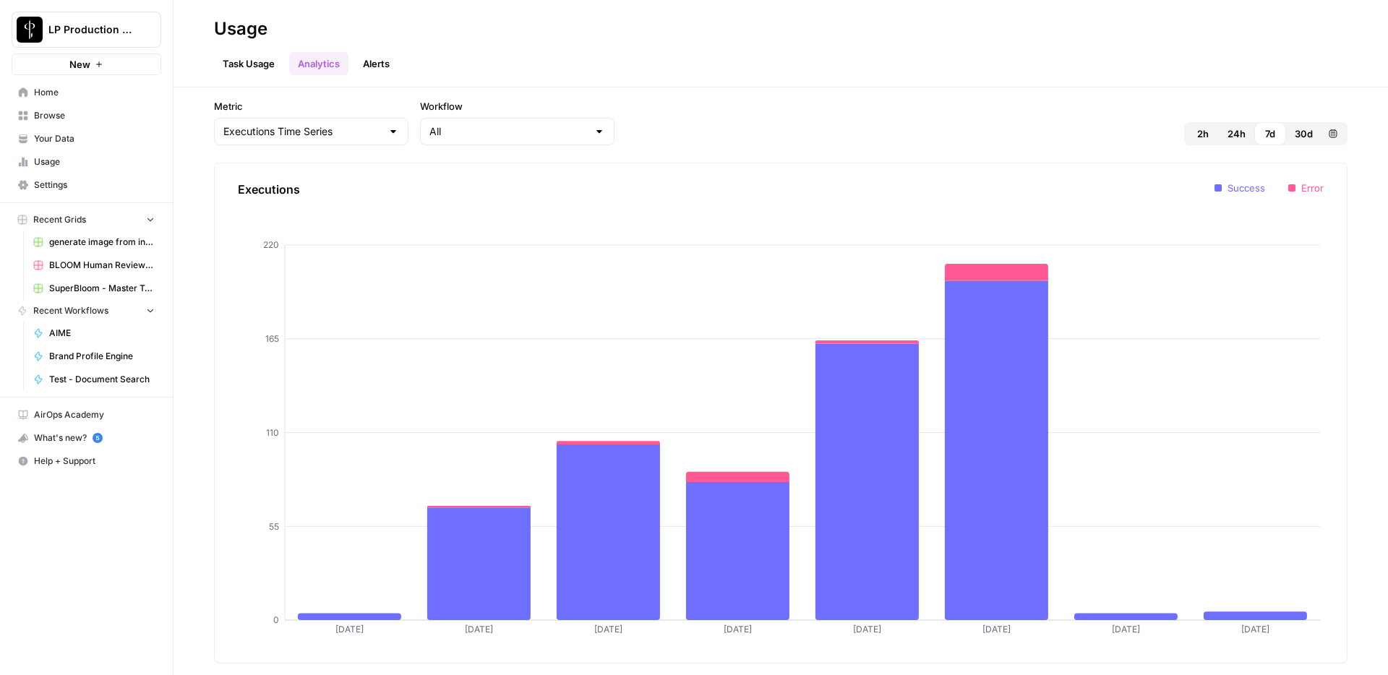
click at [55, 189] on span "Settings" at bounding box center [94, 185] width 121 height 13
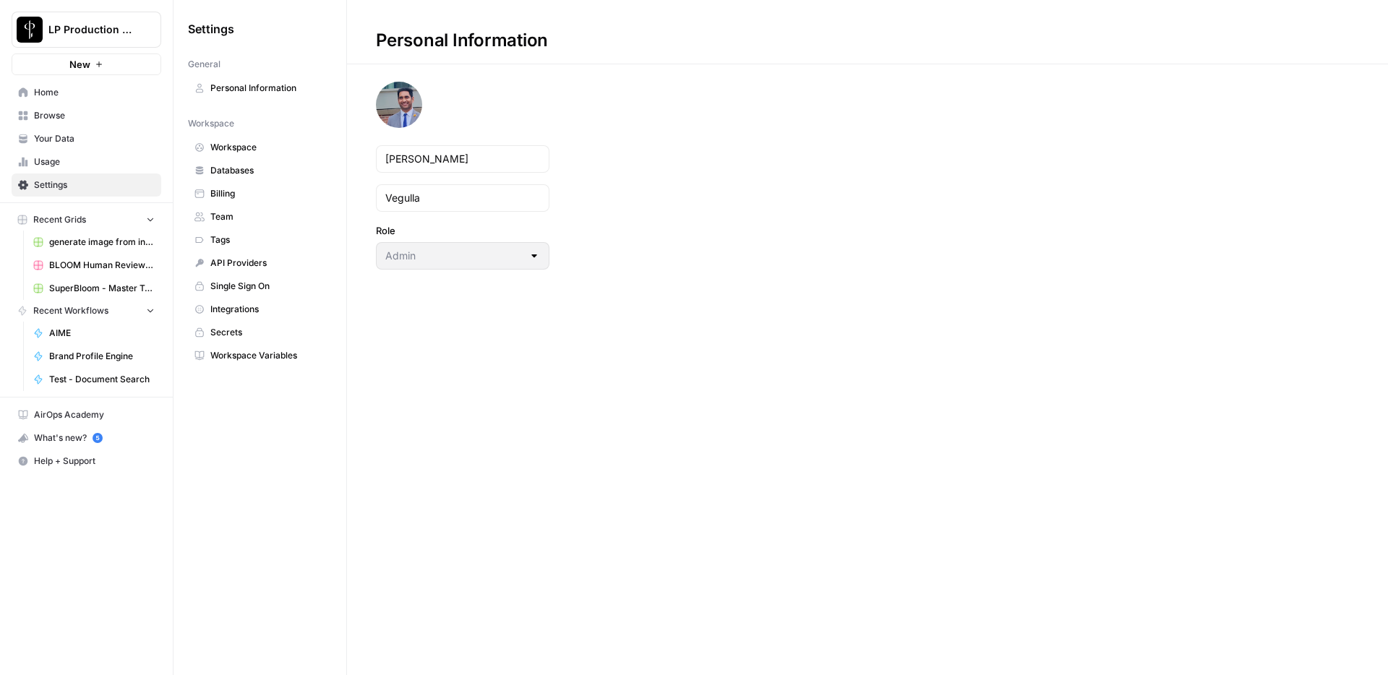
click at [244, 337] on span "Secrets" at bounding box center [267, 332] width 115 height 13
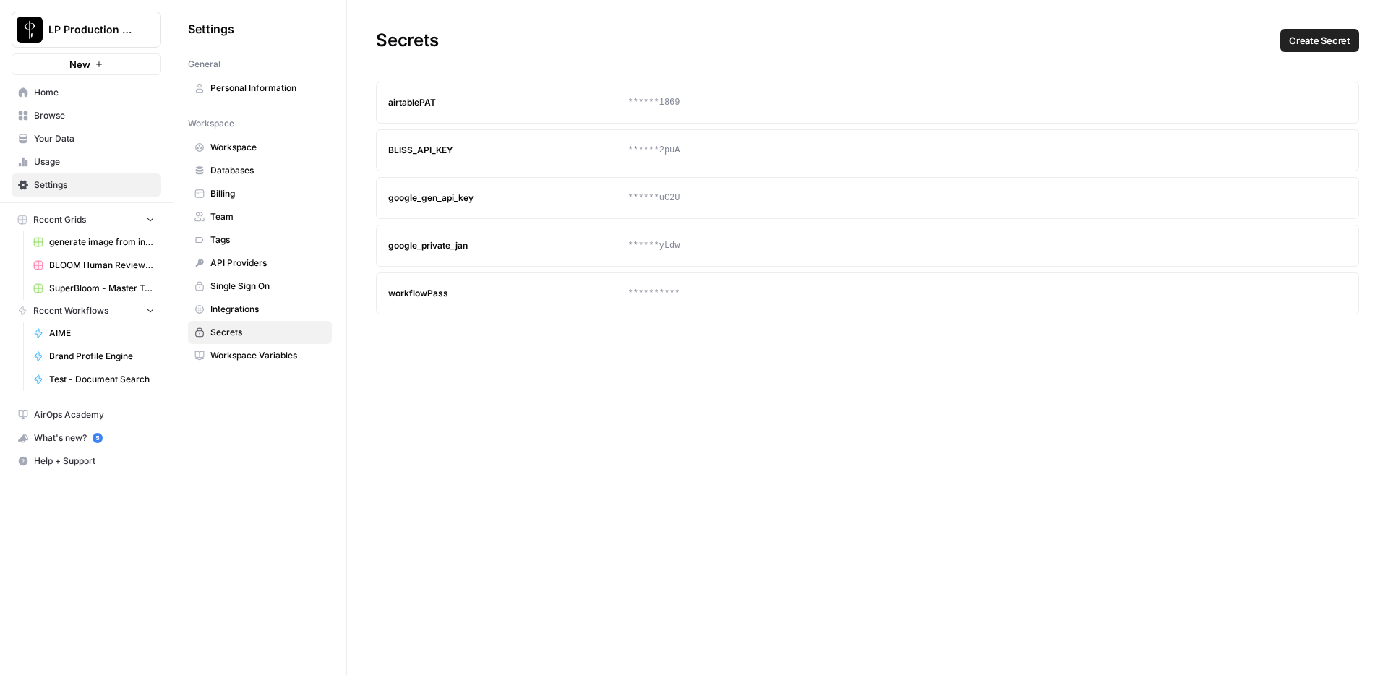
click at [244, 312] on span "Integrations" at bounding box center [267, 309] width 115 height 13
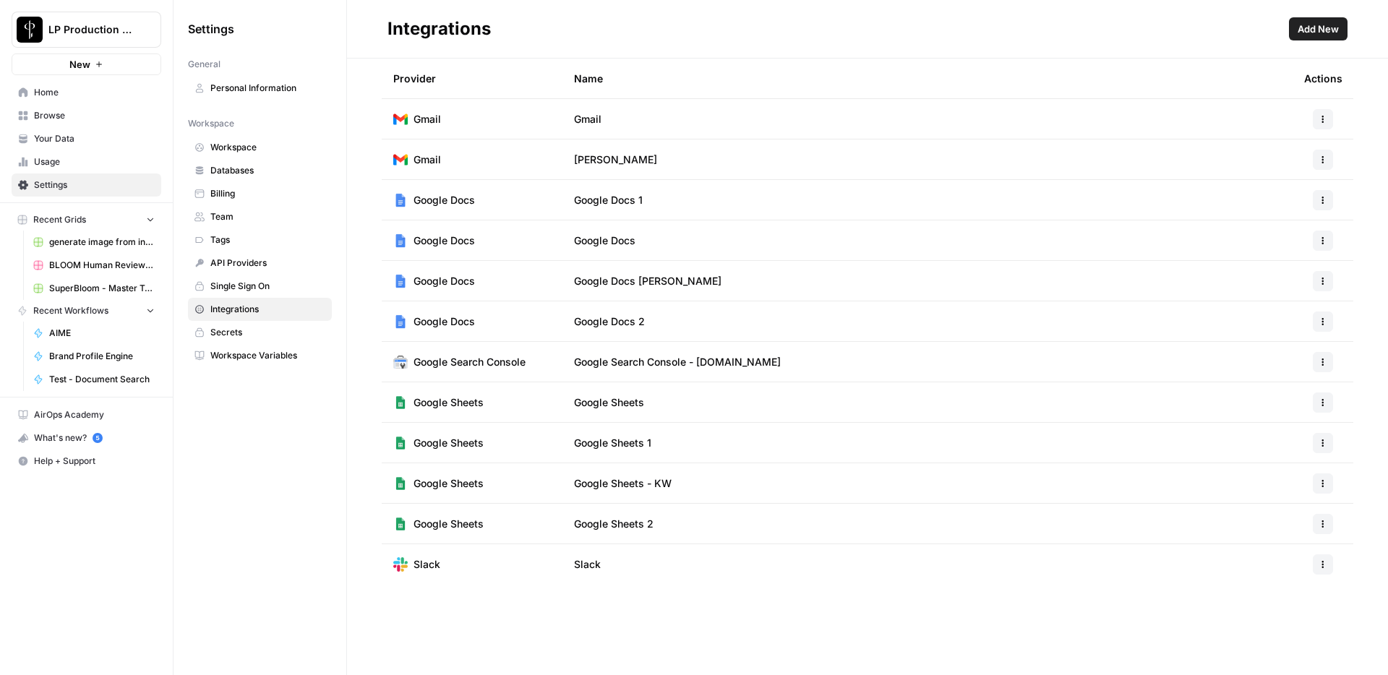
click at [235, 477] on div "Settings General Personal Information Workspace Workspace Databases Billing Tea…" at bounding box center [260, 337] width 173 height 675
click at [250, 288] on span "Single Sign On" at bounding box center [267, 286] width 115 height 13
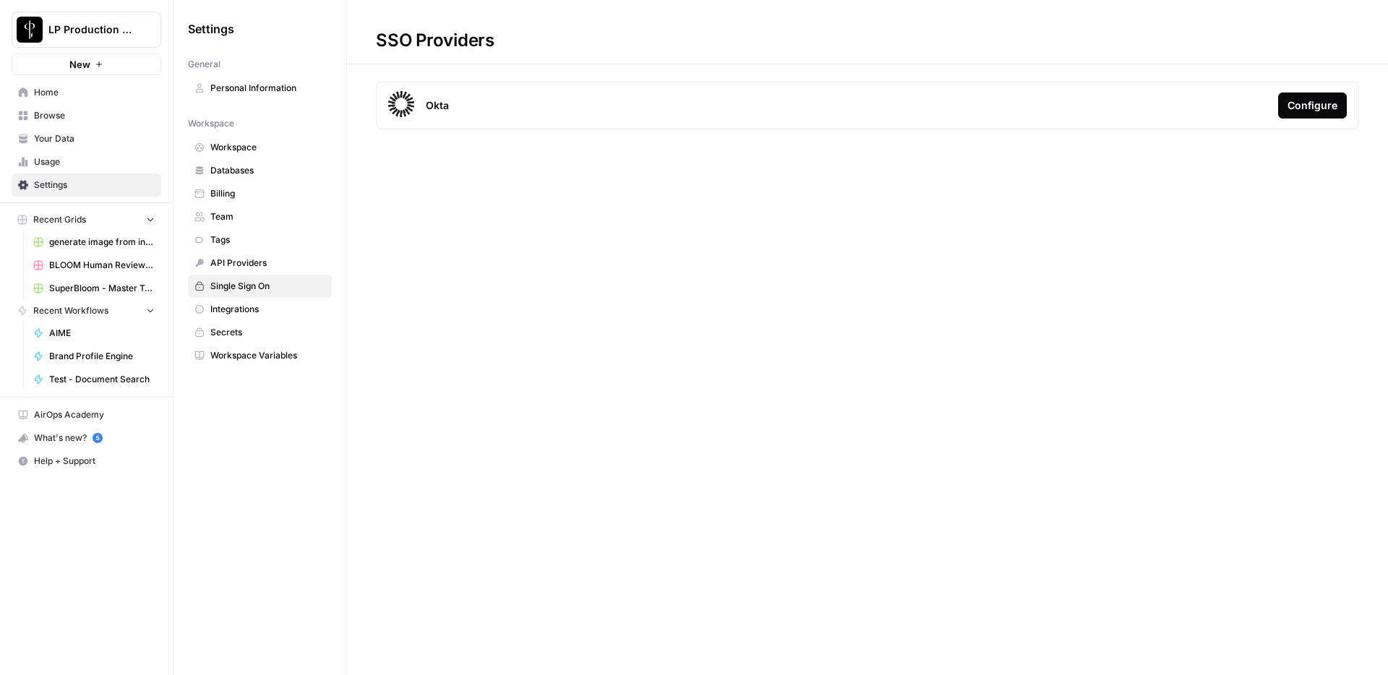
click at [254, 264] on span "API Providers" at bounding box center [267, 263] width 115 height 13
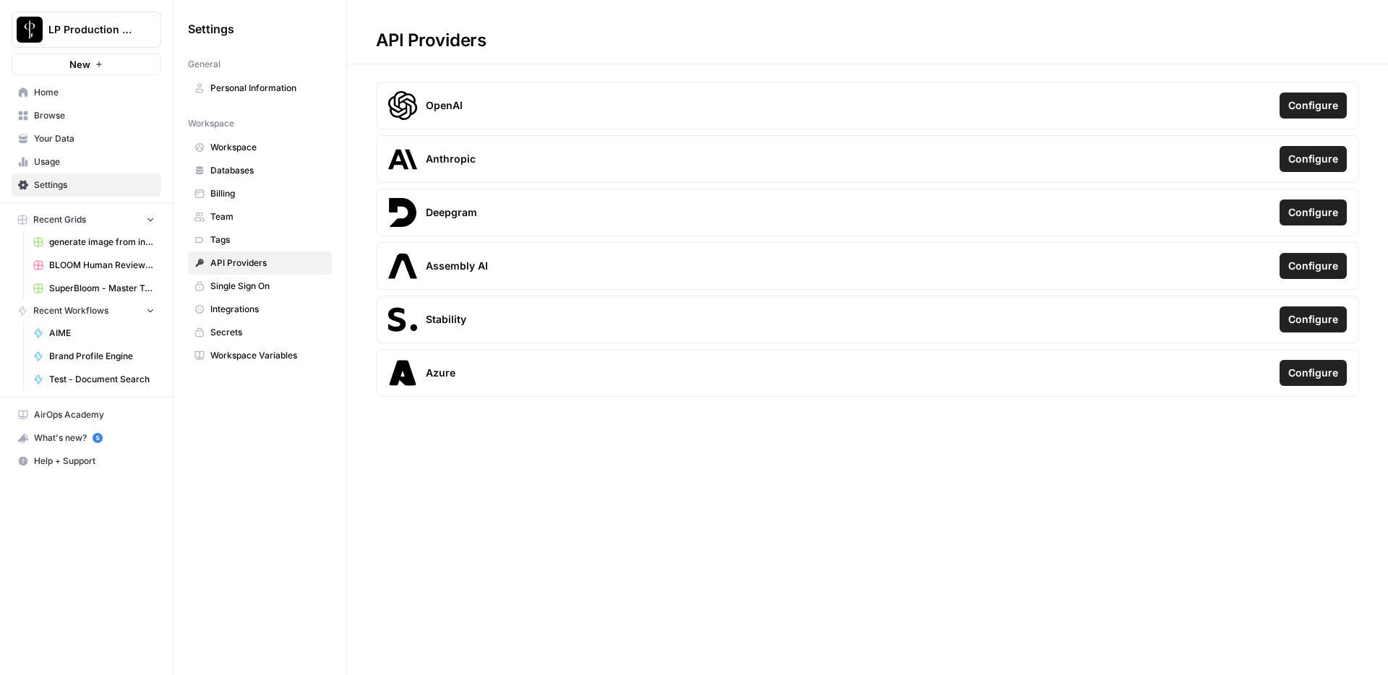
click at [233, 245] on span "Tags" at bounding box center [267, 240] width 115 height 13
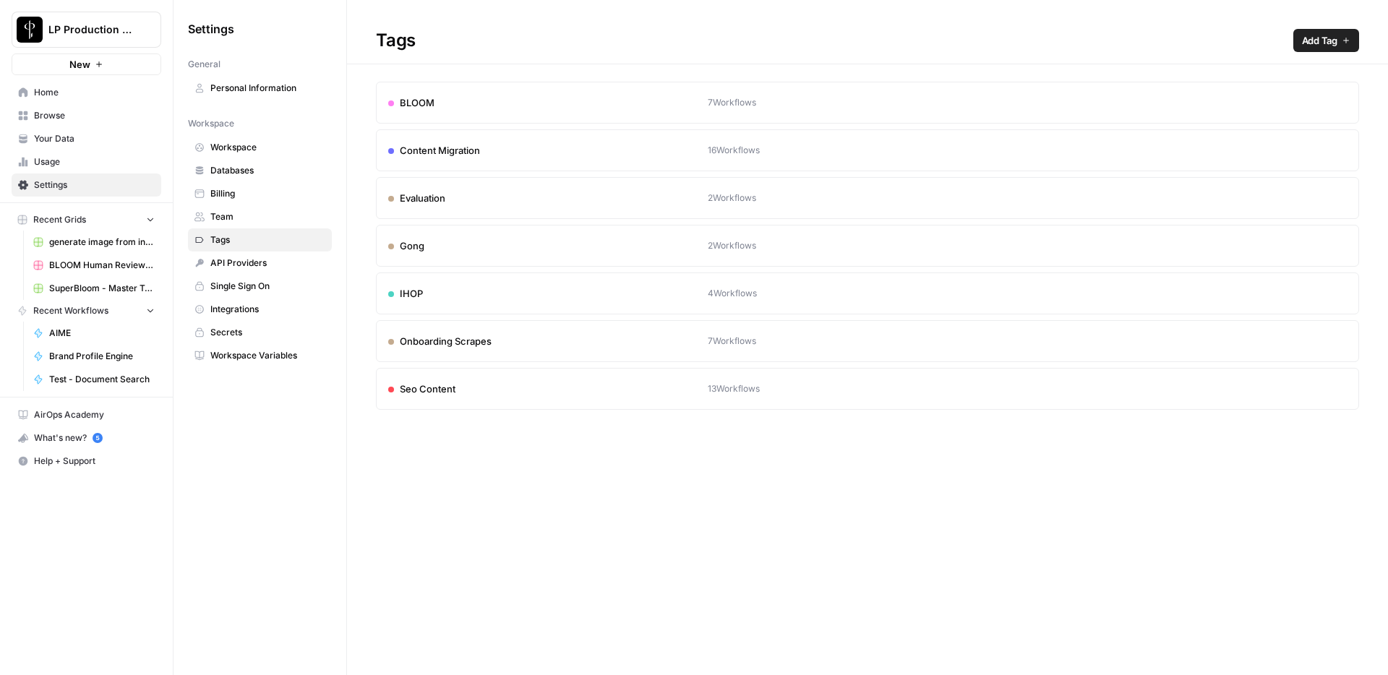
click at [235, 218] on span "Team" at bounding box center [267, 216] width 115 height 13
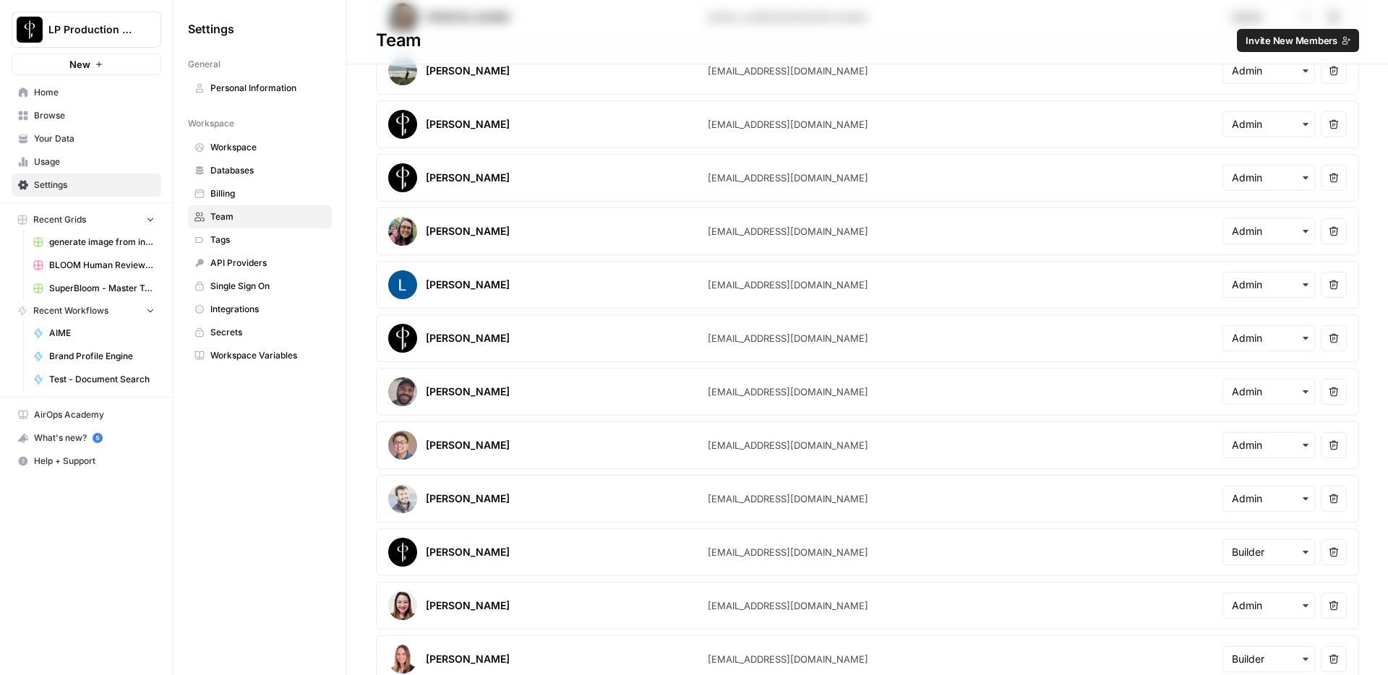
scroll to position [2655, 0]
click at [1330, 341] on icon "button" at bounding box center [1334, 340] width 10 height 10
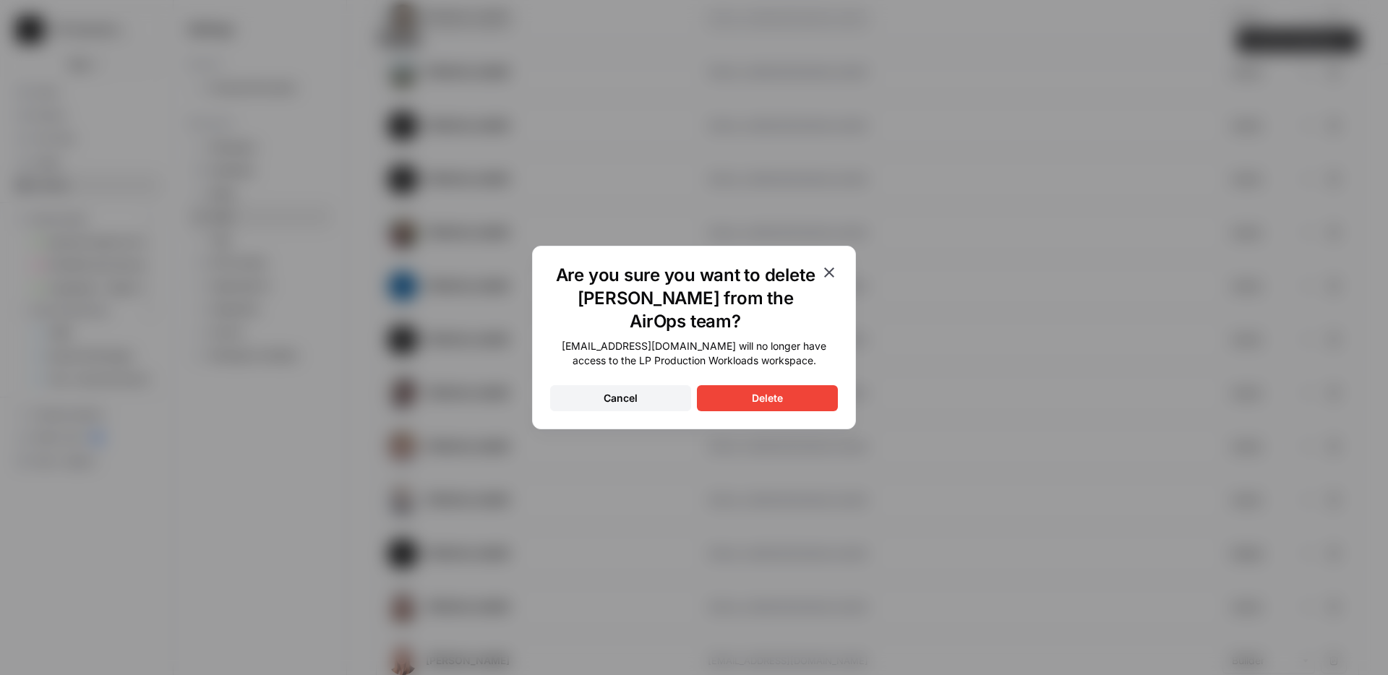
click at [766, 394] on div "Delete" at bounding box center [767, 398] width 31 height 14
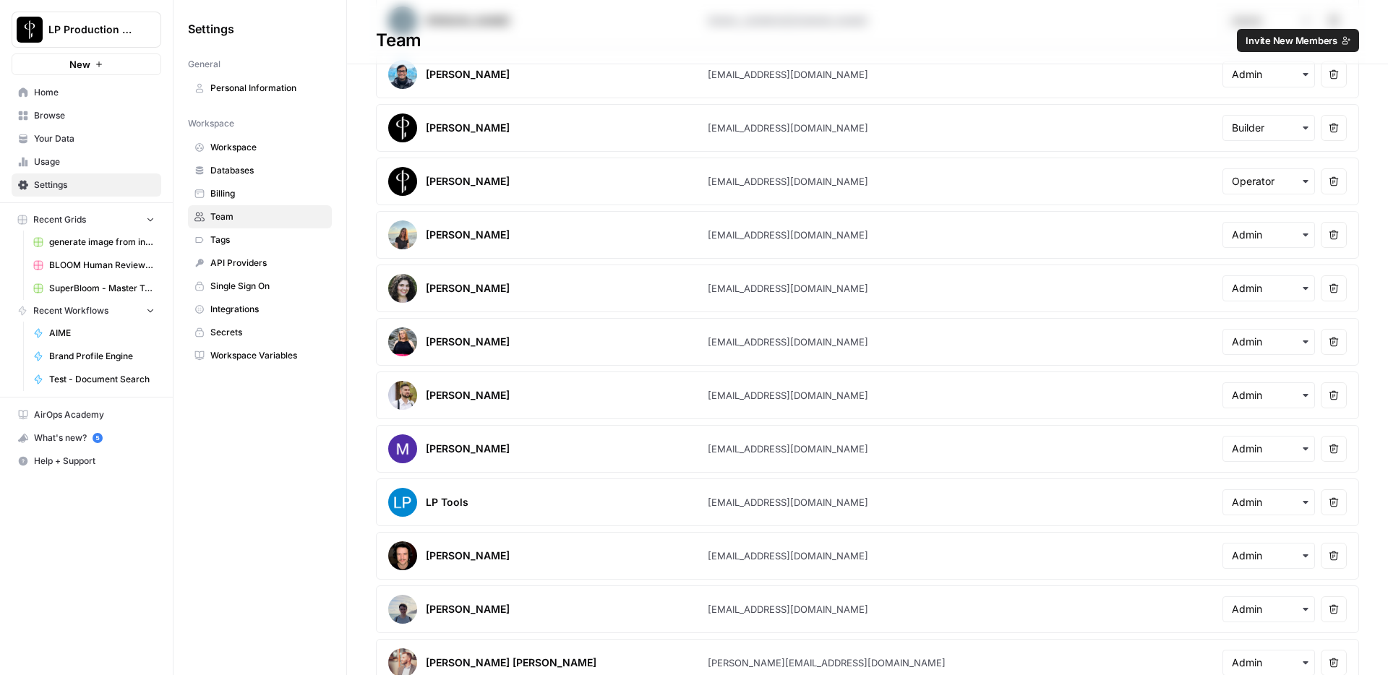
scroll to position [1260, 0]
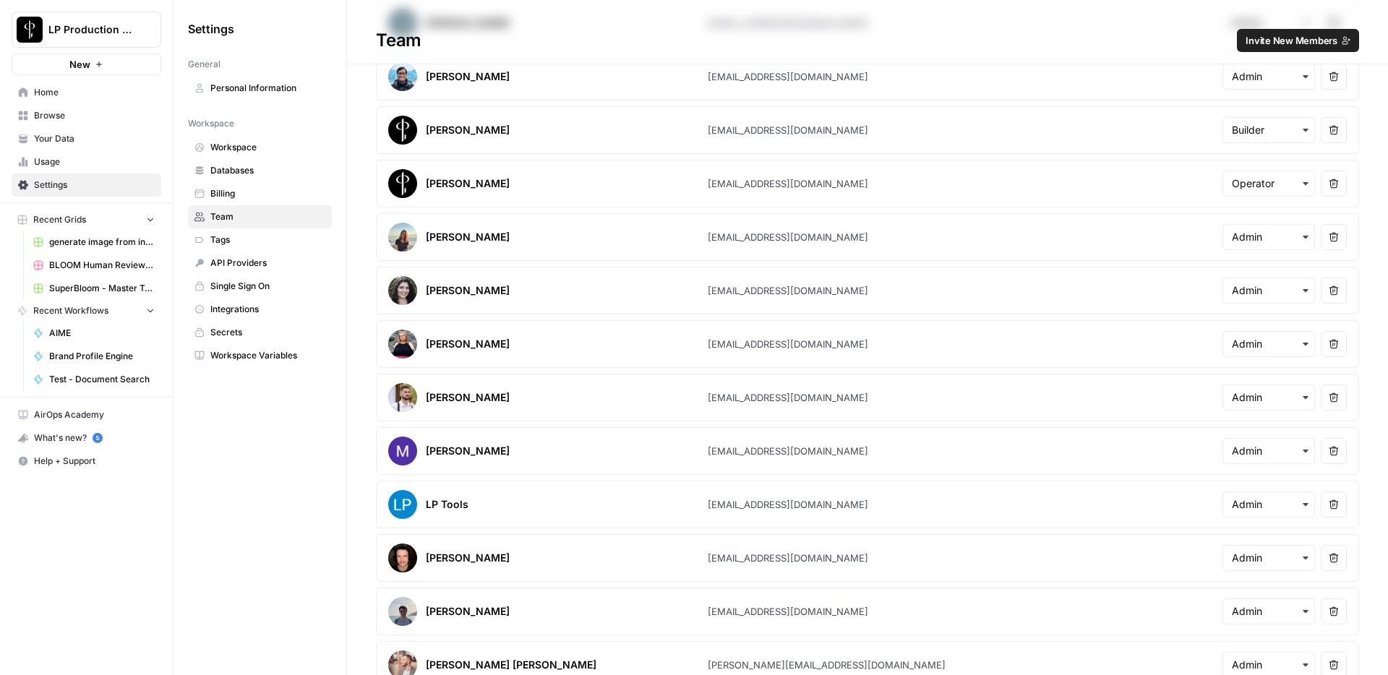
click at [253, 467] on div "Settings General Personal Information Workspace Workspace Databases Billing Tea…" at bounding box center [260, 337] width 173 height 675
click at [242, 140] on link "Workspace" at bounding box center [260, 147] width 144 height 23
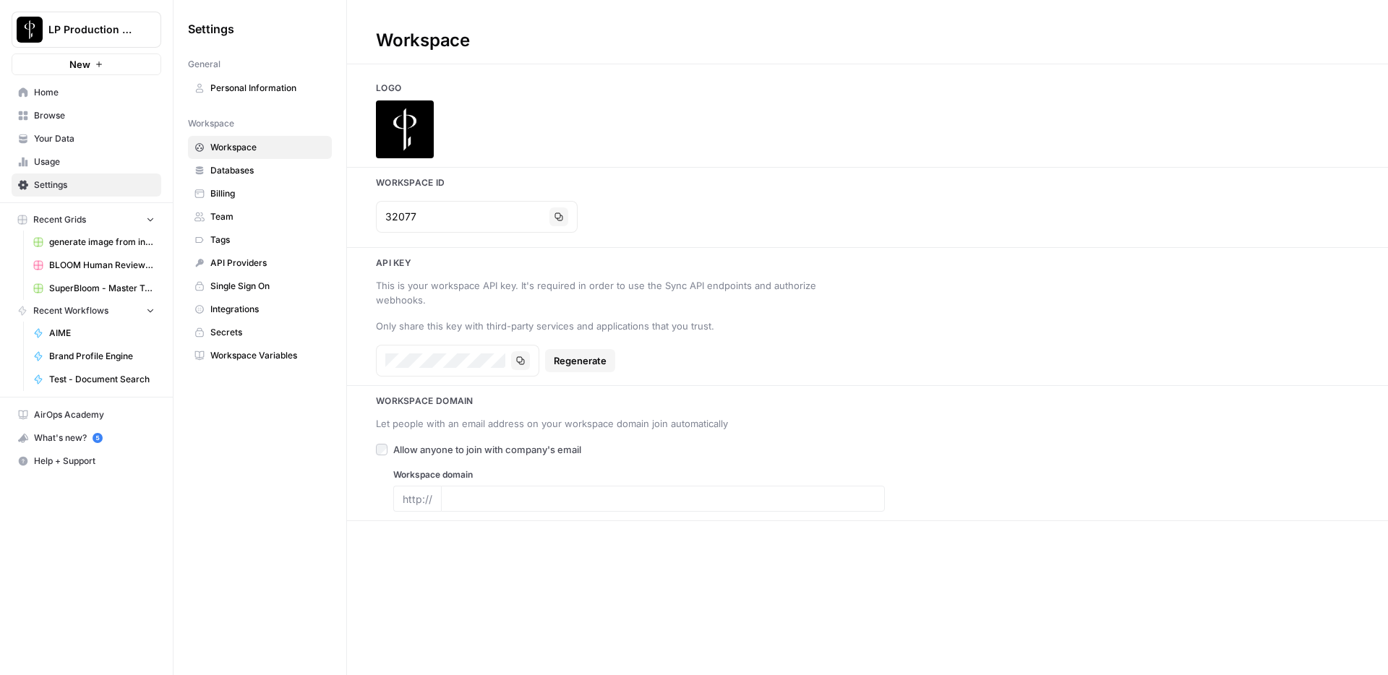
type input "luxurypresence.com"
click at [237, 176] on span "Databases" at bounding box center [267, 170] width 115 height 13
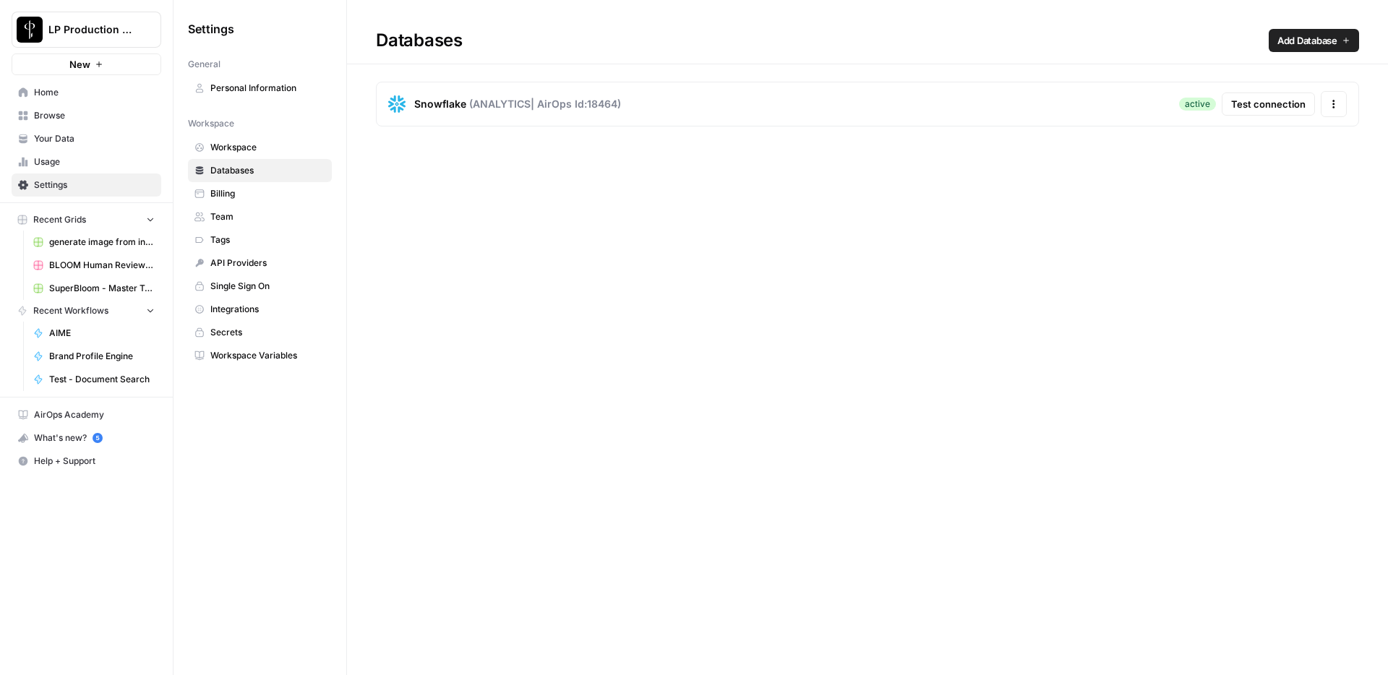
click at [230, 196] on span "Billing" at bounding box center [267, 193] width 115 height 13
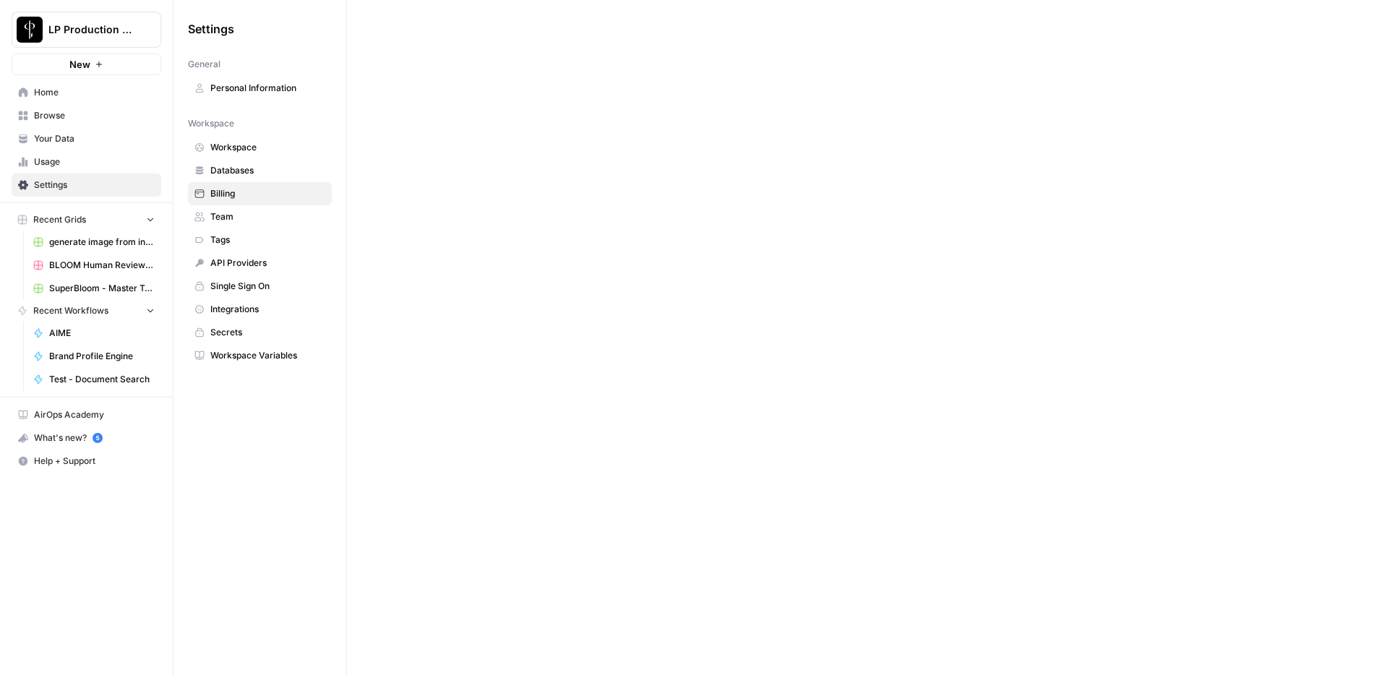
click at [228, 224] on link "Team" at bounding box center [260, 216] width 144 height 23
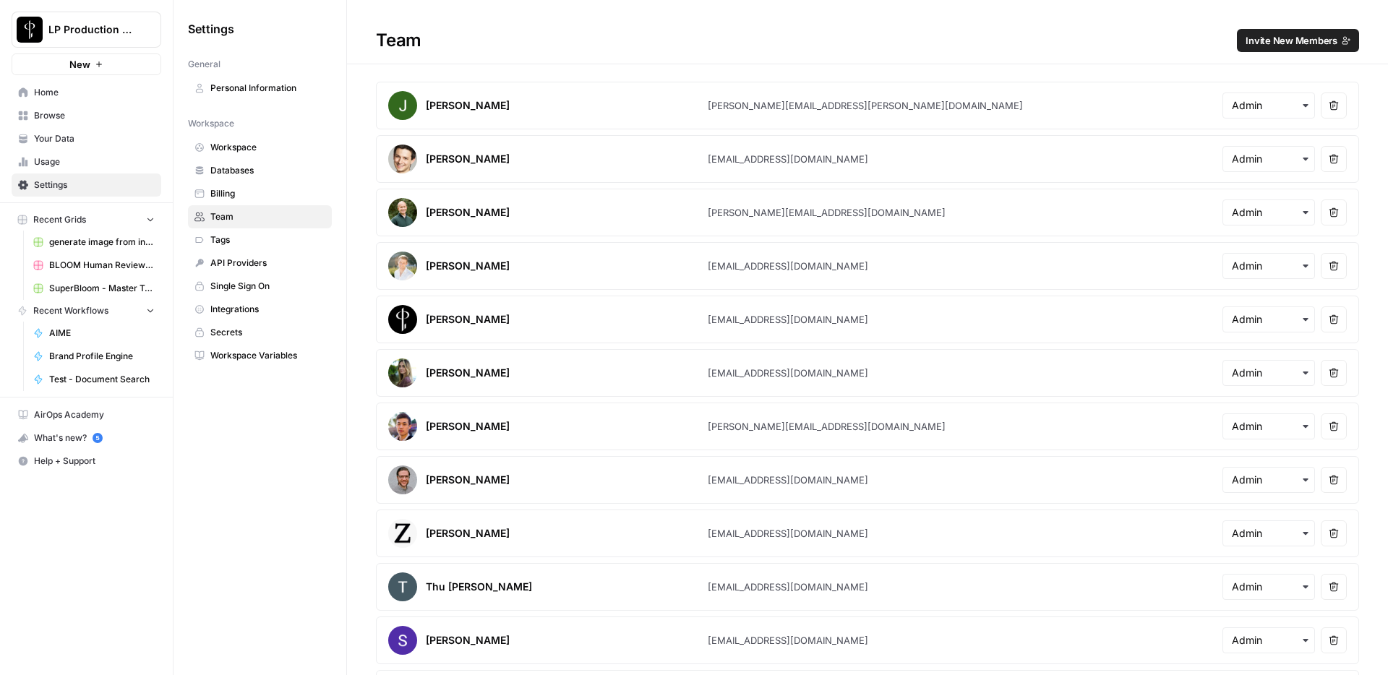
click at [228, 238] on span "Tags" at bounding box center [267, 240] width 115 height 13
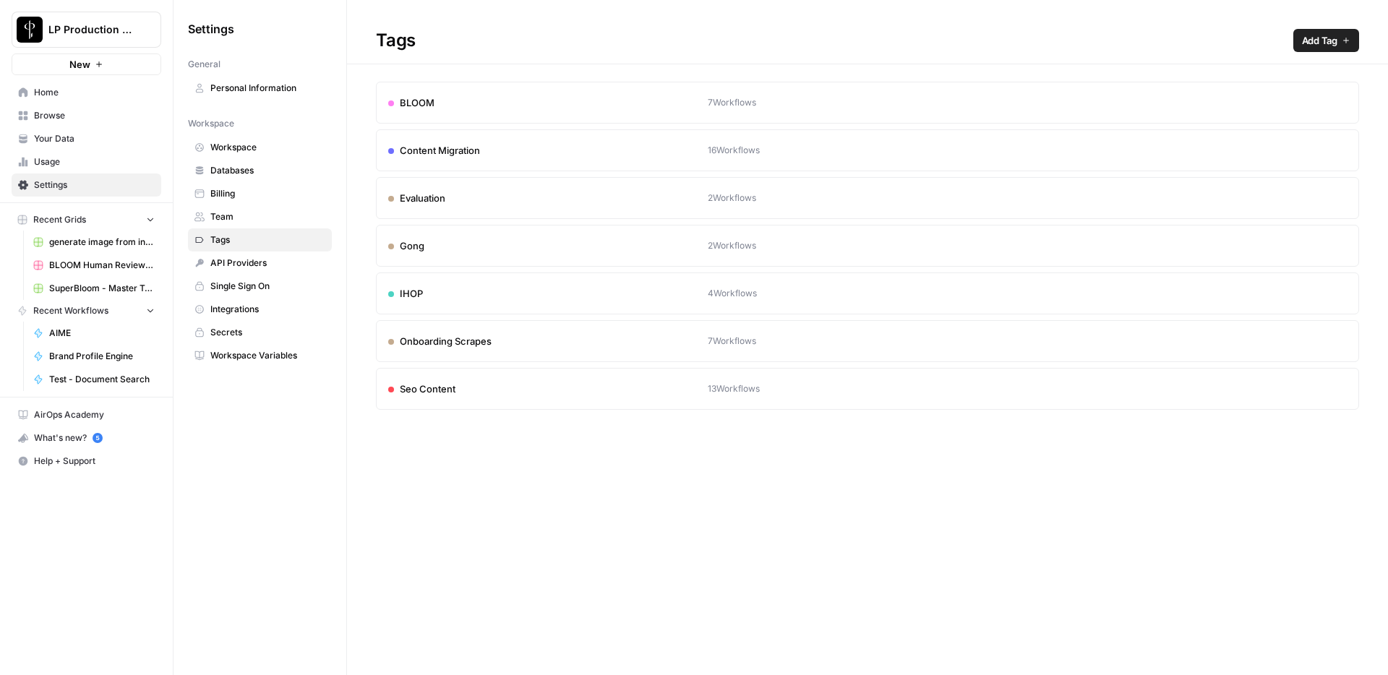
click at [231, 263] on span "API Providers" at bounding box center [267, 263] width 115 height 13
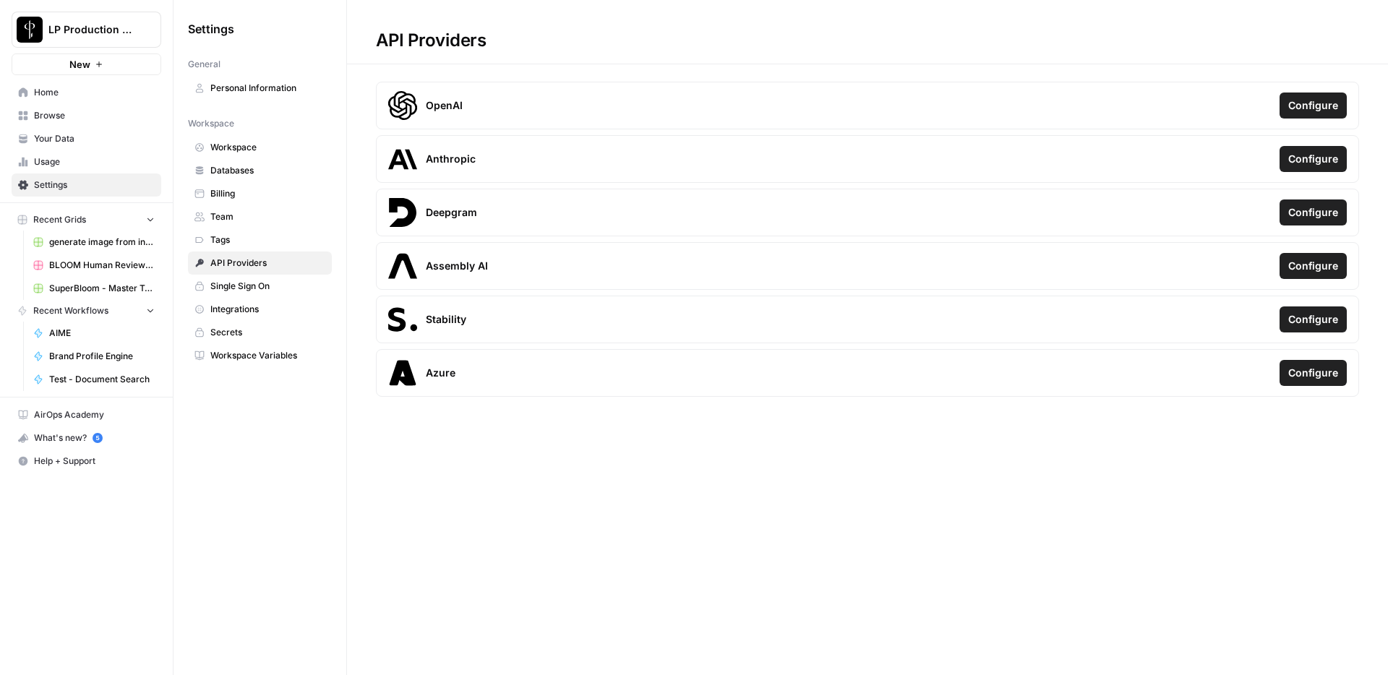
click at [48, 119] on span "Browse" at bounding box center [94, 115] width 121 height 13
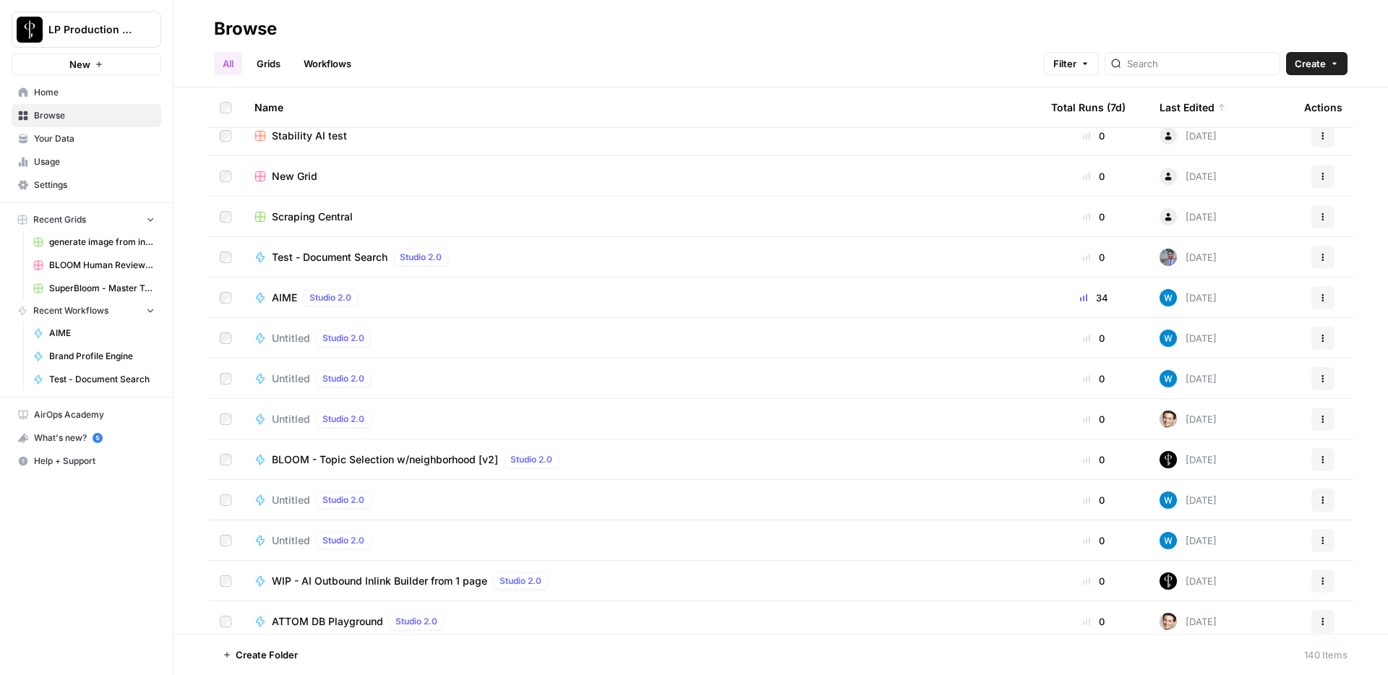
scroll to position [2002, 0]
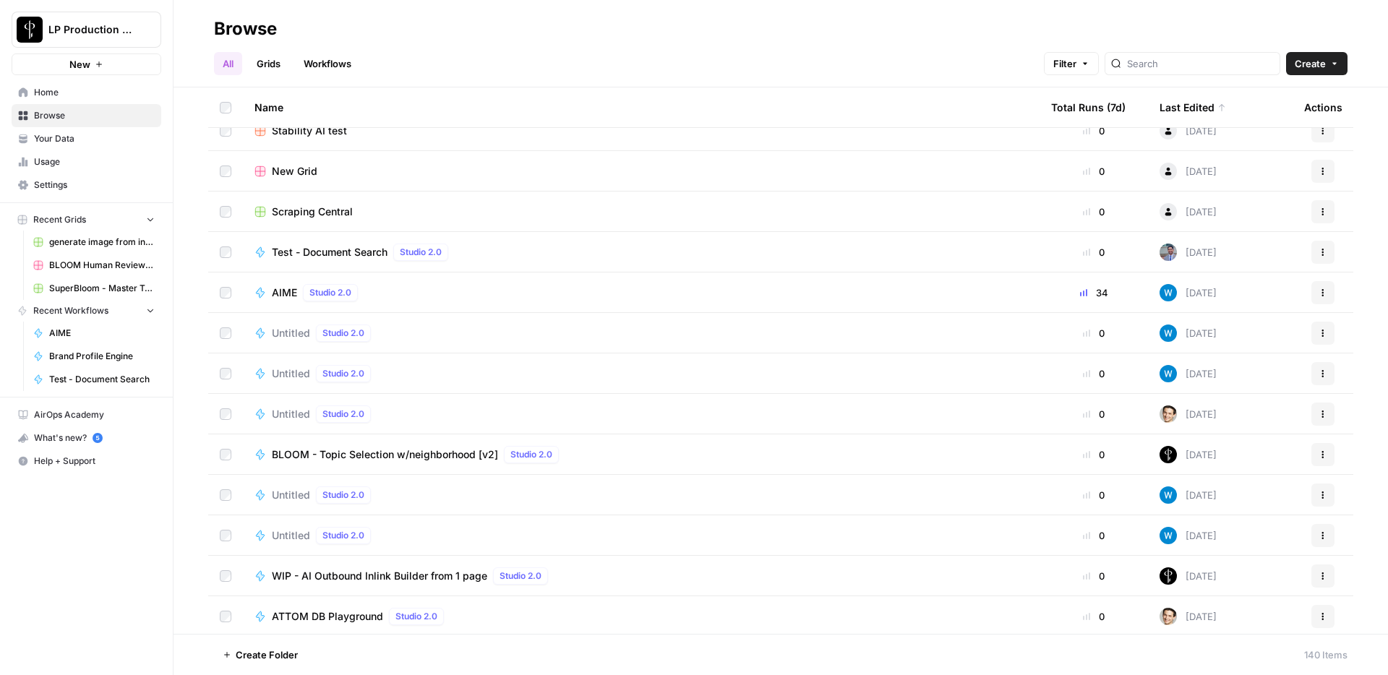
click at [366, 254] on span "Test - Document Search" at bounding box center [330, 252] width 116 height 14
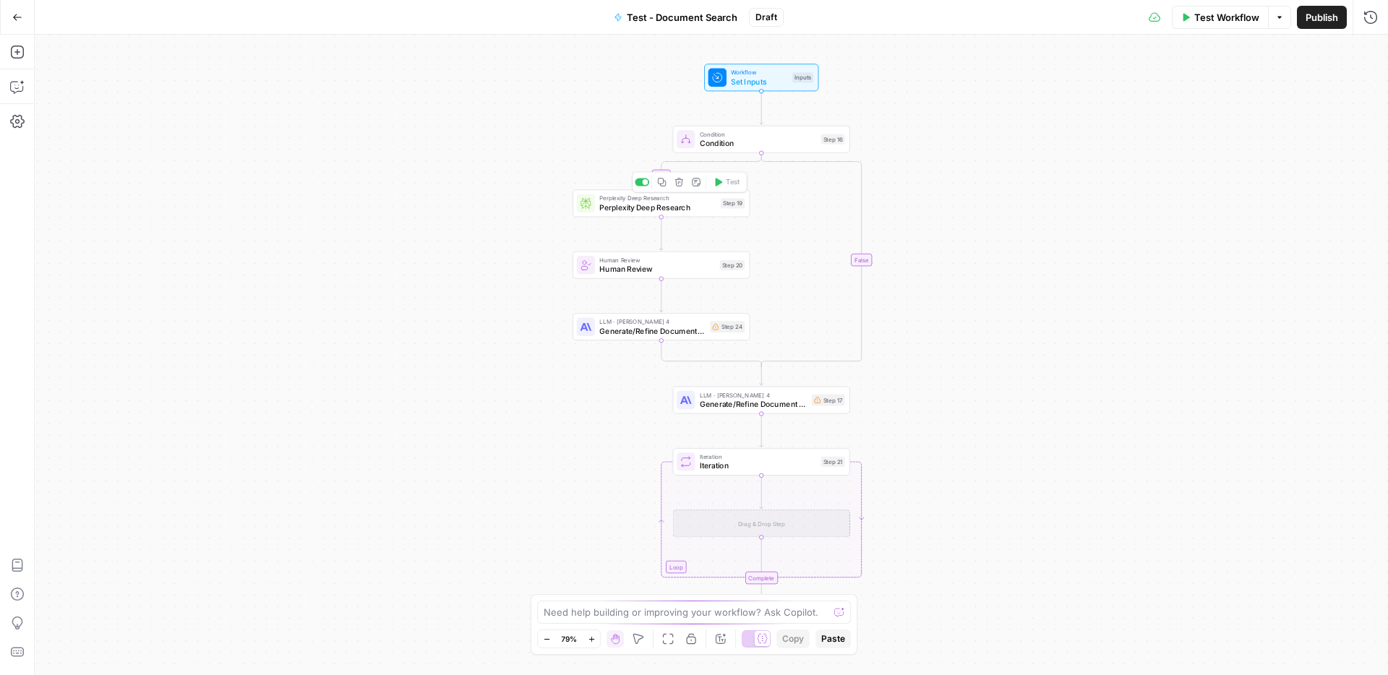
click at [696, 208] on span "Perplexity Deep Research" at bounding box center [657, 208] width 116 height 12
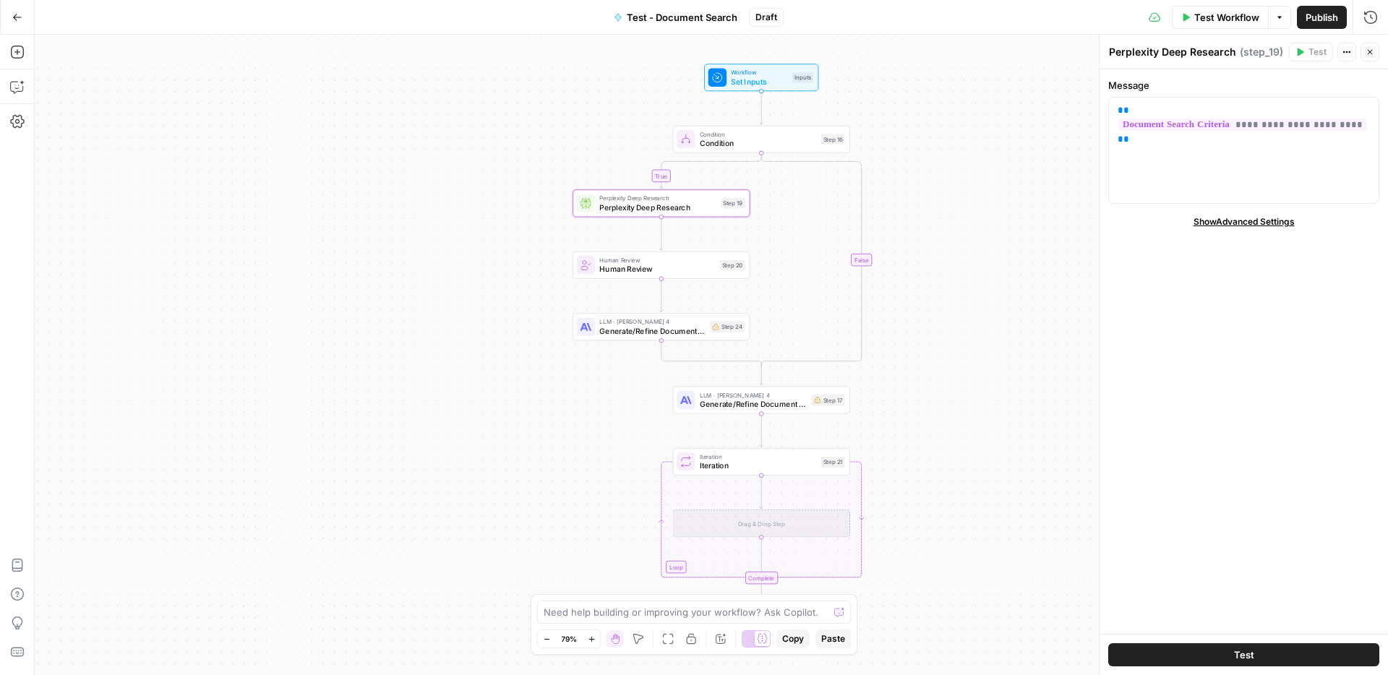
click at [1195, 652] on button "Test" at bounding box center [1244, 655] width 271 height 23
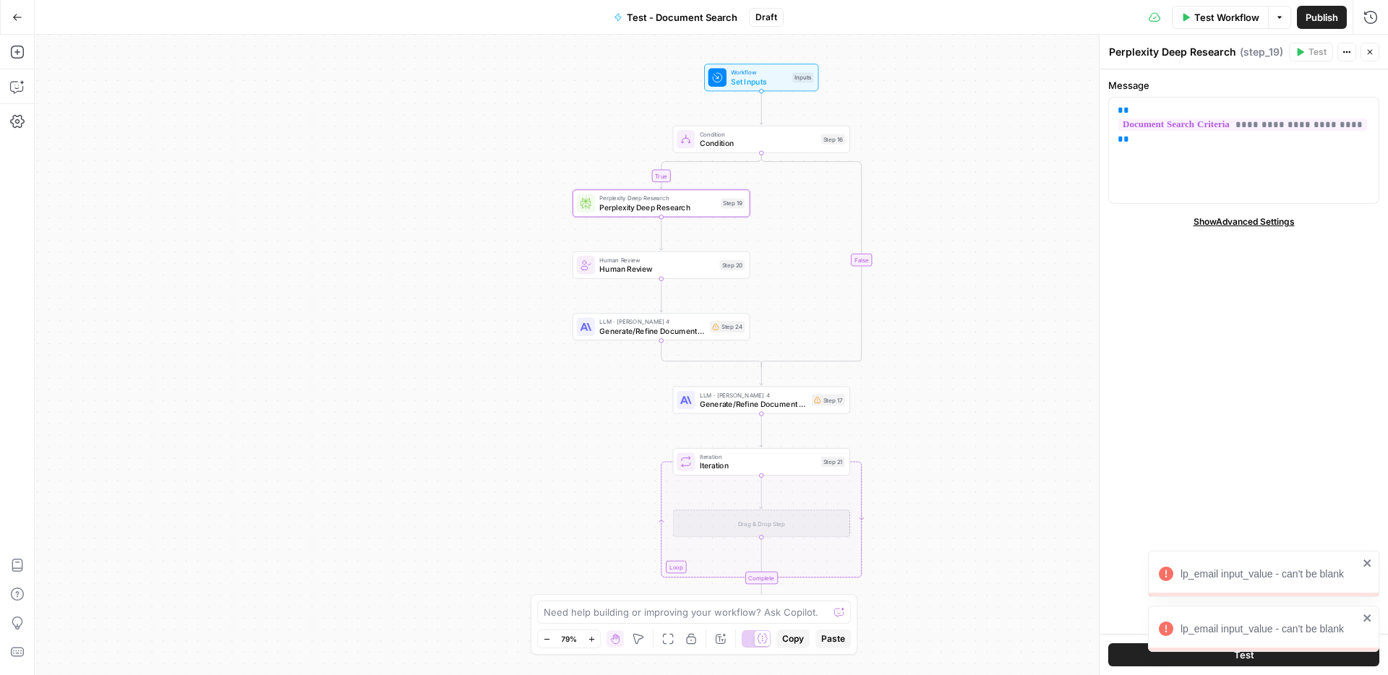
click at [1372, 563] on icon "close" at bounding box center [1368, 564] width 10 height 12
click at [1366, 618] on icon "close" at bounding box center [1367, 618] width 7 height 7
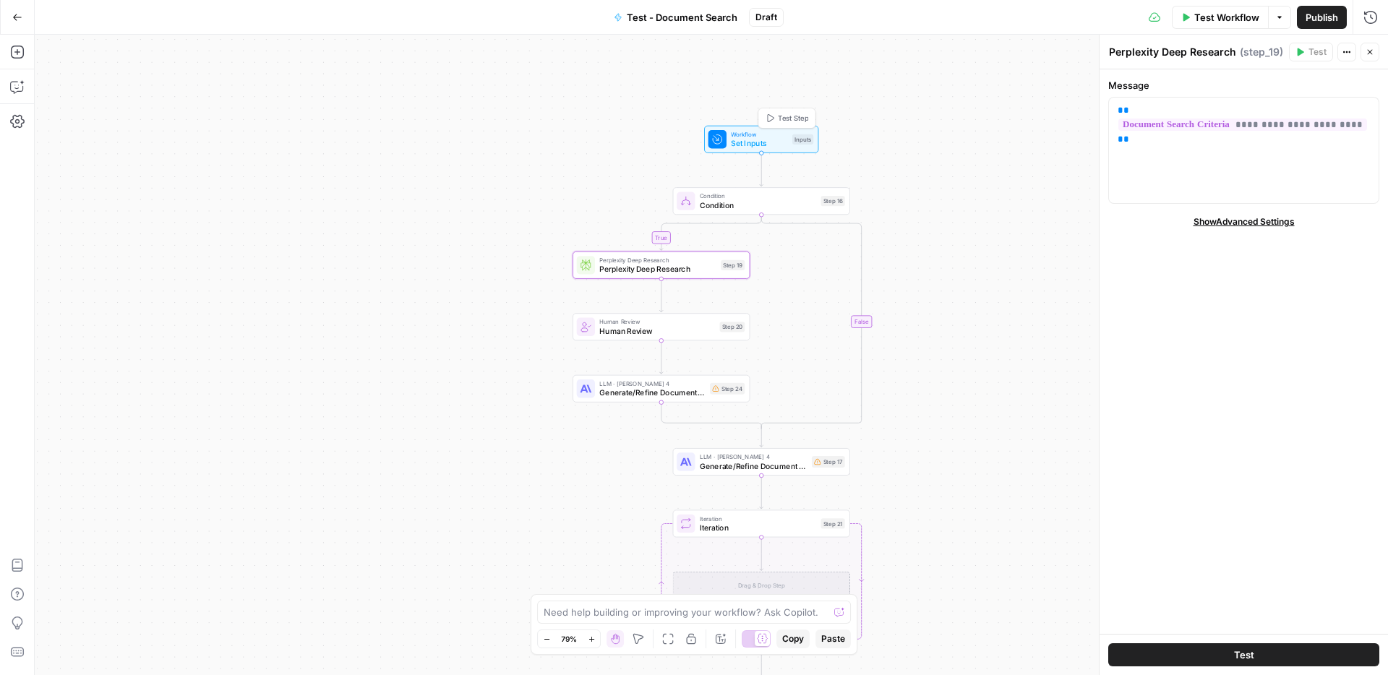
click at [762, 142] on span "Set Inputs" at bounding box center [759, 143] width 56 height 12
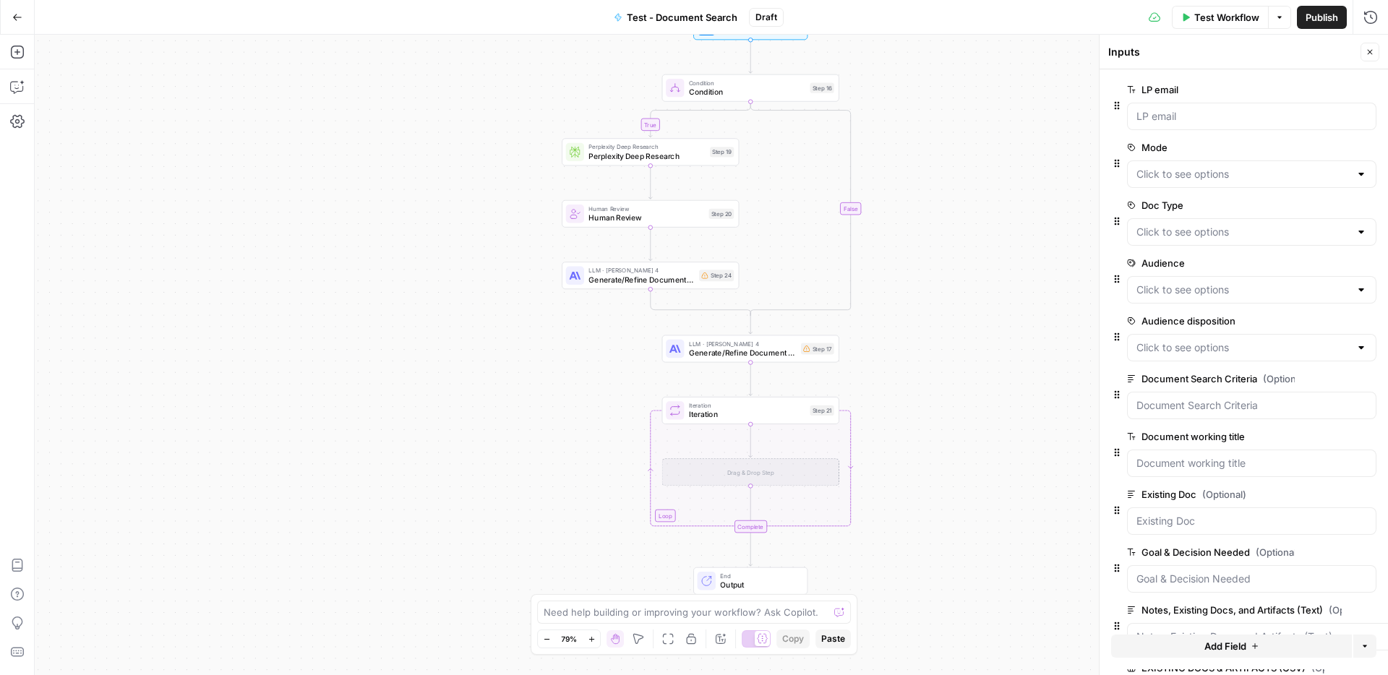
click at [1253, 90] on label "LP email" at bounding box center [1211, 89] width 168 height 14
click at [1253, 109] on email "LP email" at bounding box center [1252, 116] width 231 height 14
click at [1372, 92] on button "Delete group" at bounding box center [1367, 89] width 17 height 17
click at [947, 333] on div "true false Workflow Set Inputs Inputs Condition Condition Step 16 Perplexity De…" at bounding box center [712, 355] width 1354 height 641
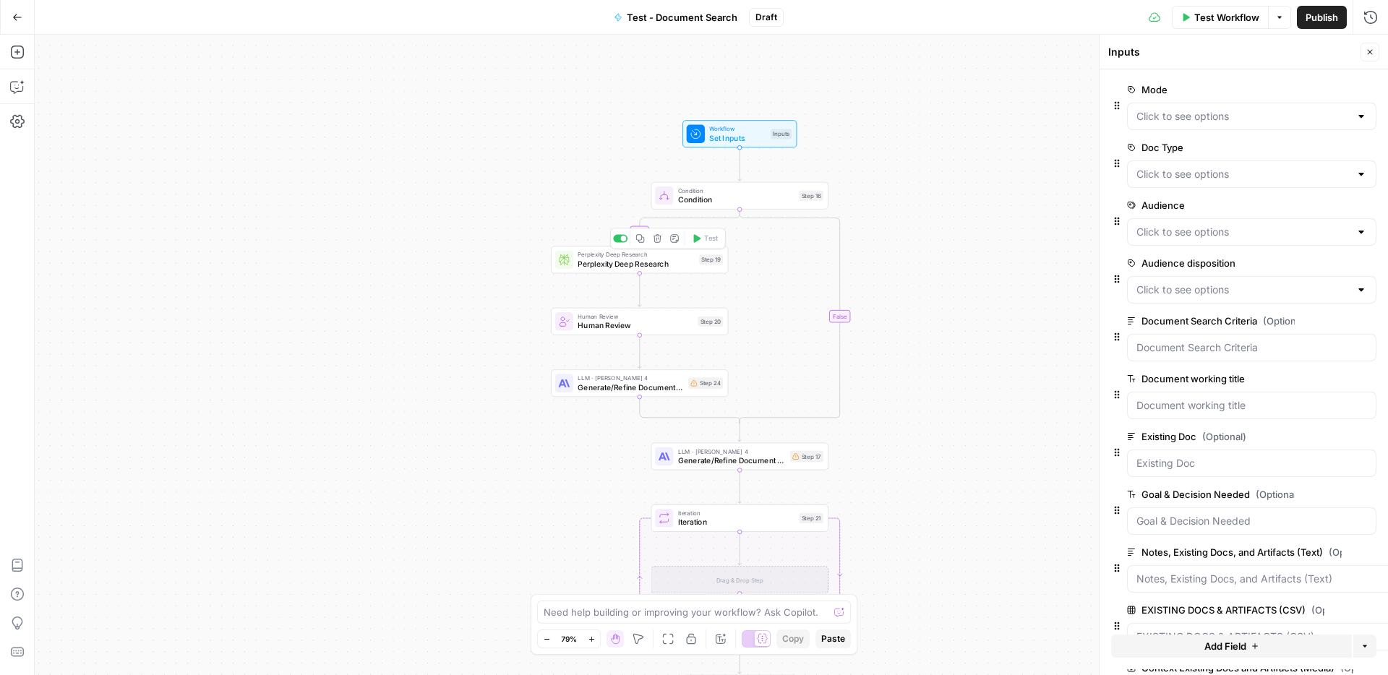
click at [685, 265] on span "Perplexity Deep Research" at bounding box center [636, 264] width 116 height 12
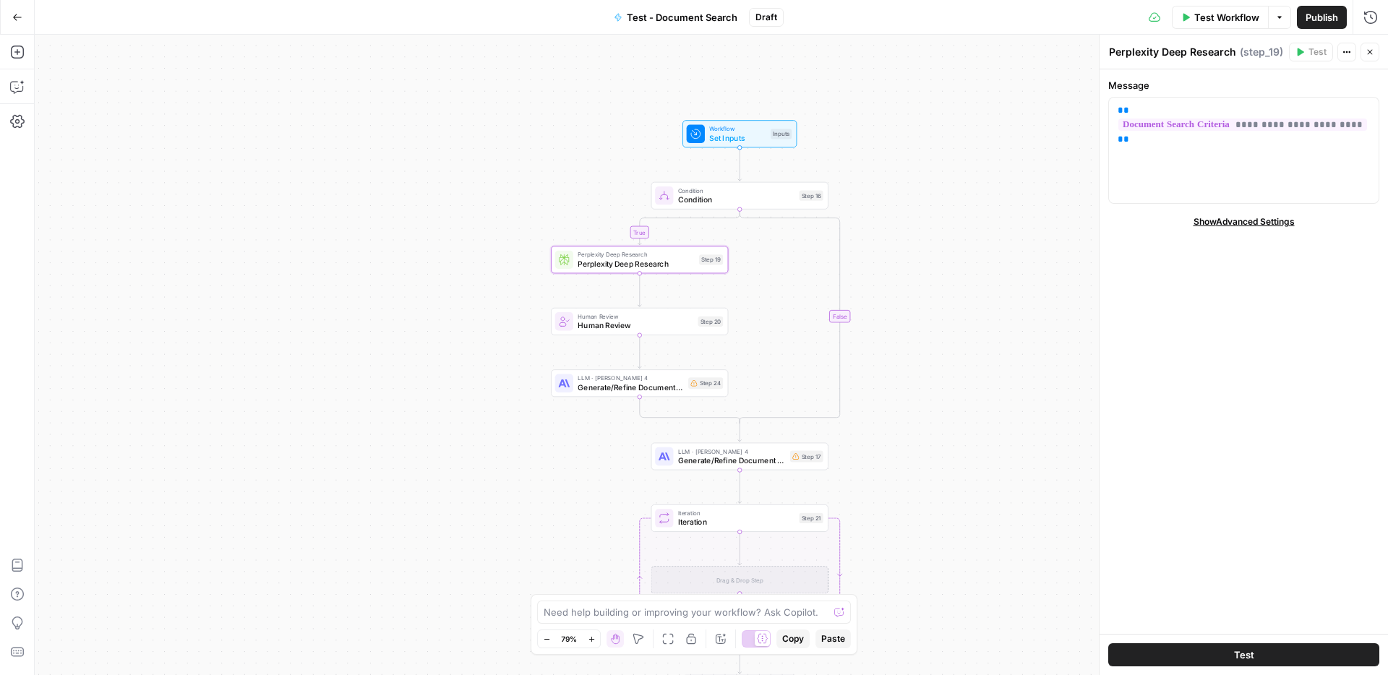
click at [1233, 653] on button "Test" at bounding box center [1244, 655] width 271 height 23
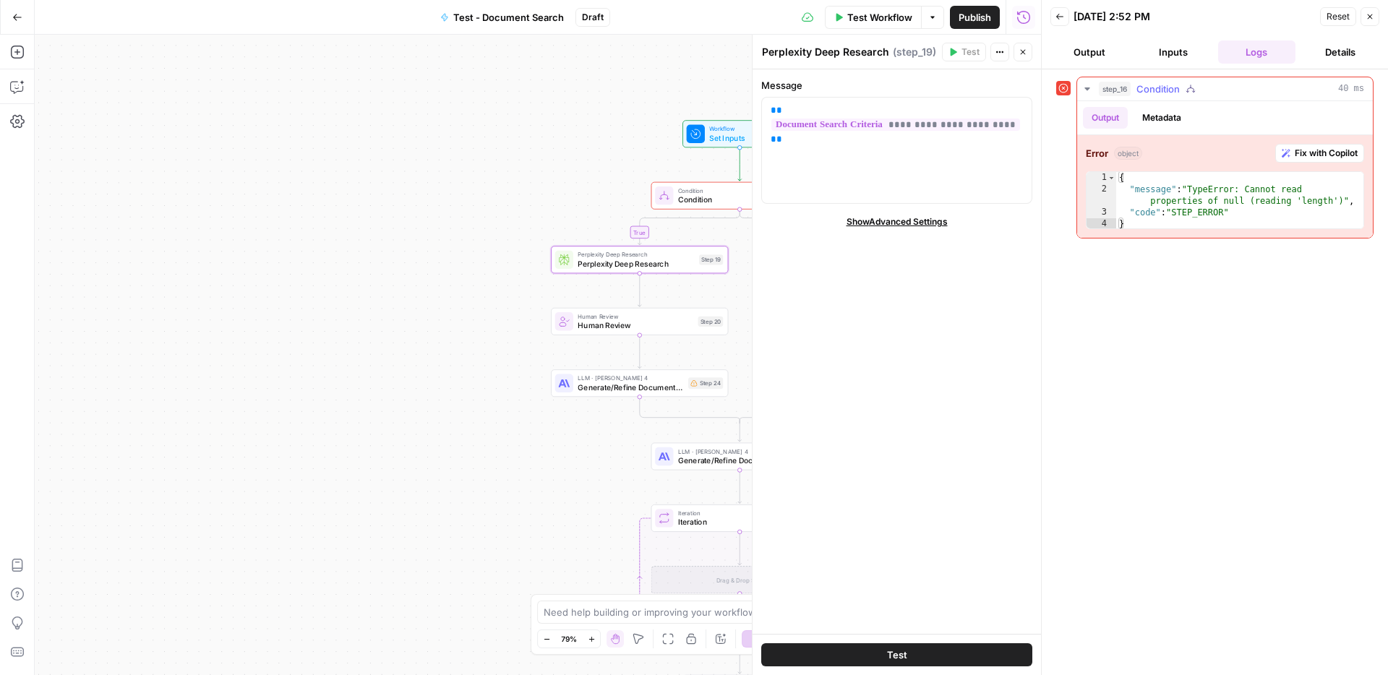
click at [1333, 155] on span "Fix with Copilot" at bounding box center [1326, 153] width 63 height 13
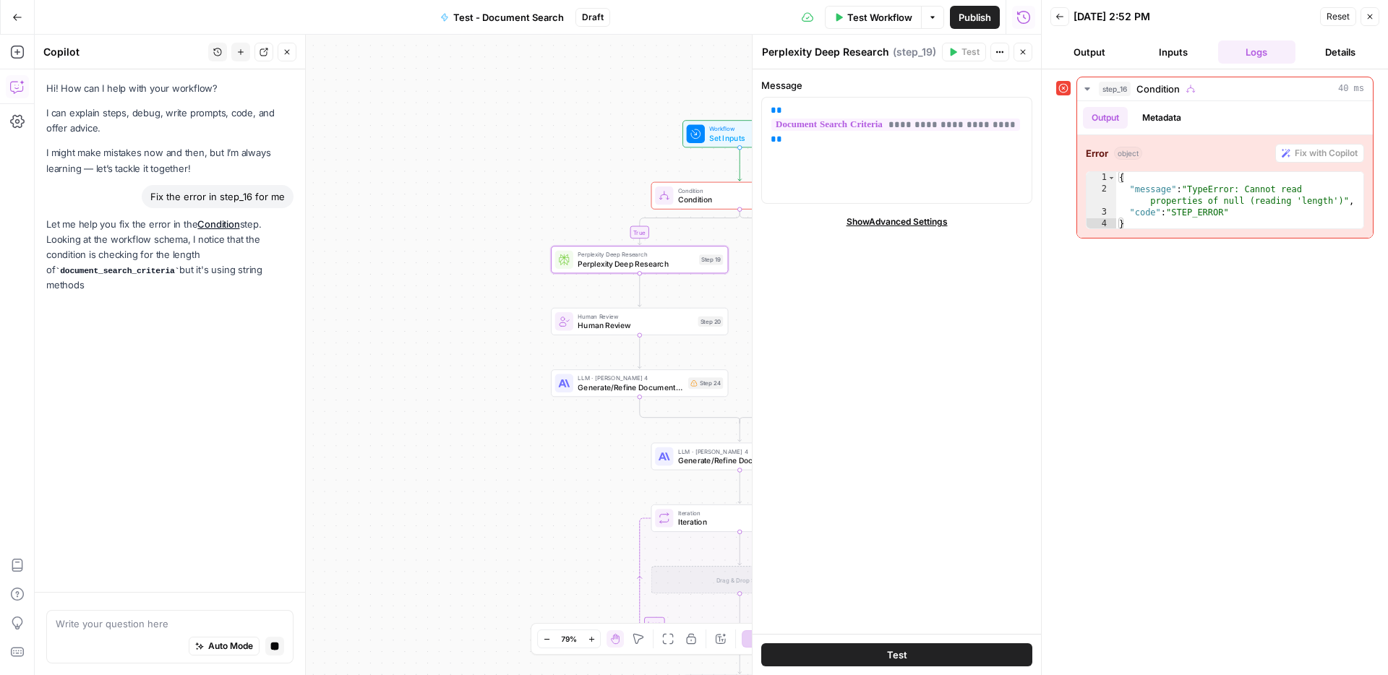
click at [1197, 56] on button "Inputs" at bounding box center [1174, 51] width 78 height 23
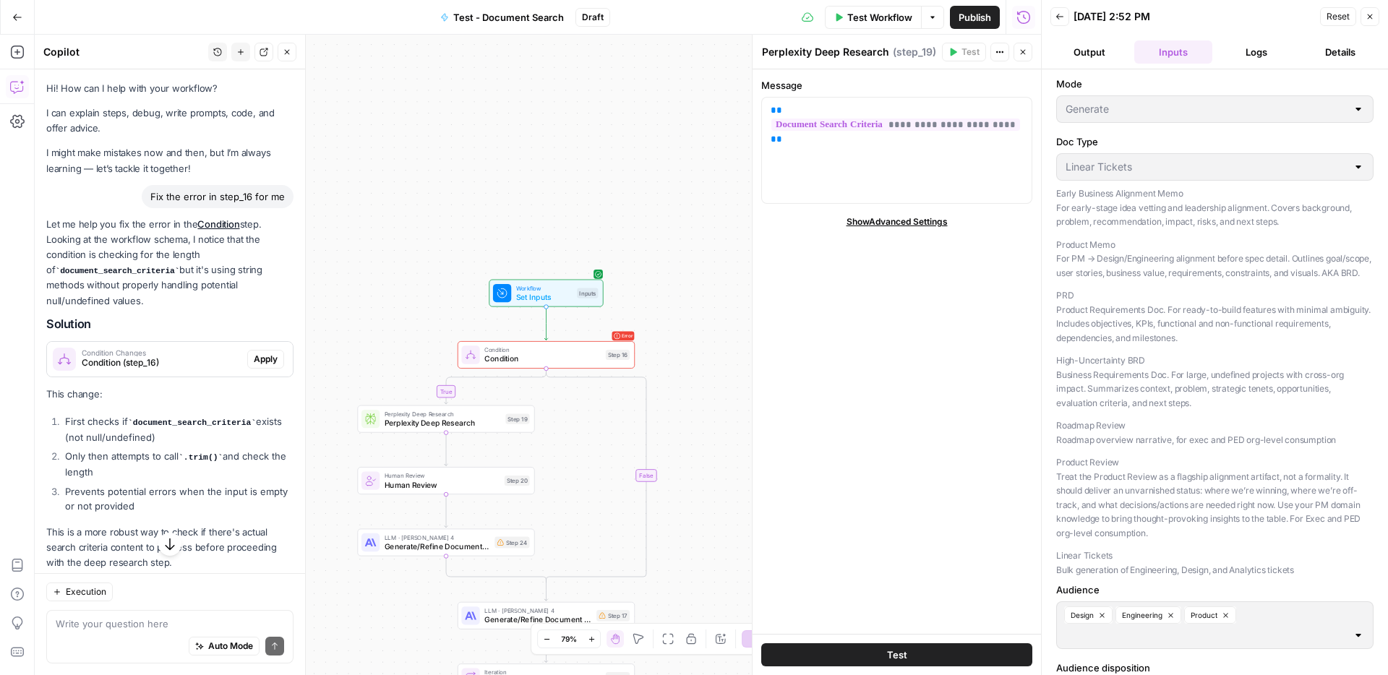
scroll to position [30, 0]
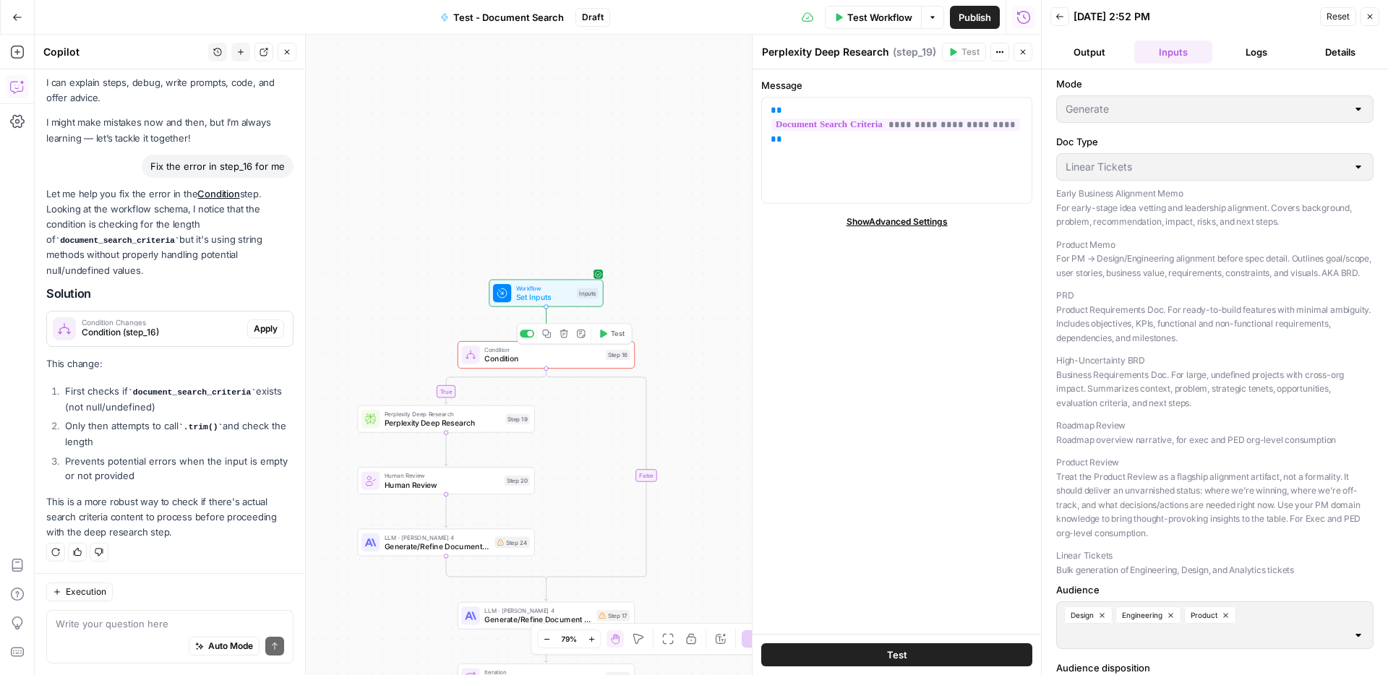
click at [558, 364] on span "Condition" at bounding box center [542, 360] width 116 height 12
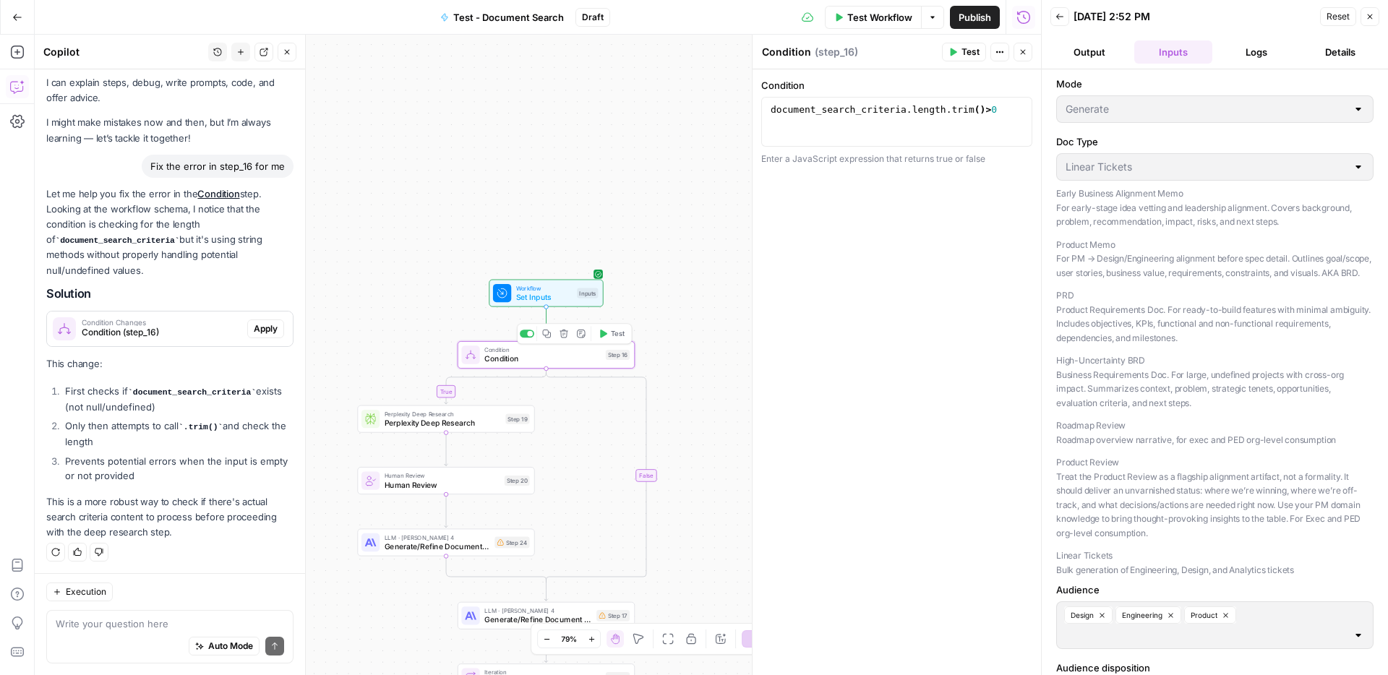
click at [607, 333] on button "Test" at bounding box center [611, 333] width 35 height 15
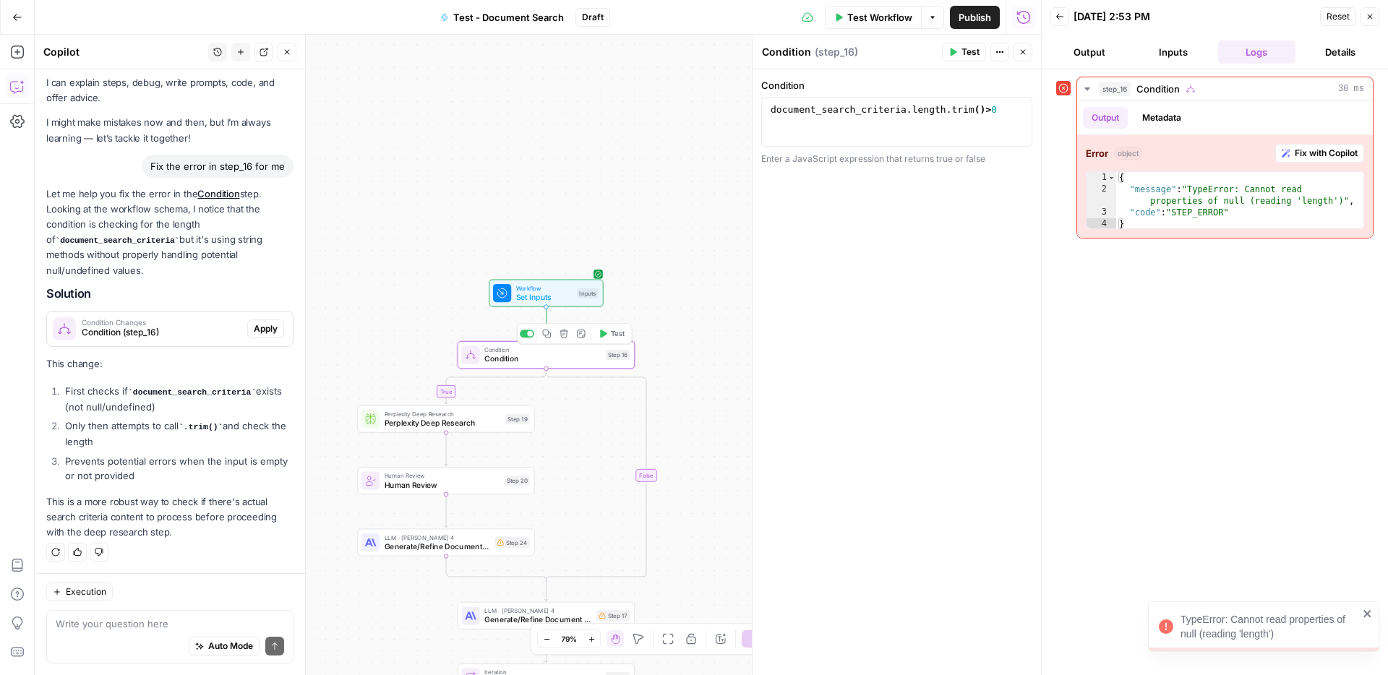
click at [554, 360] on span "Condition" at bounding box center [542, 360] width 116 height 12
click at [1336, 51] on button "Details" at bounding box center [1341, 51] width 78 height 23
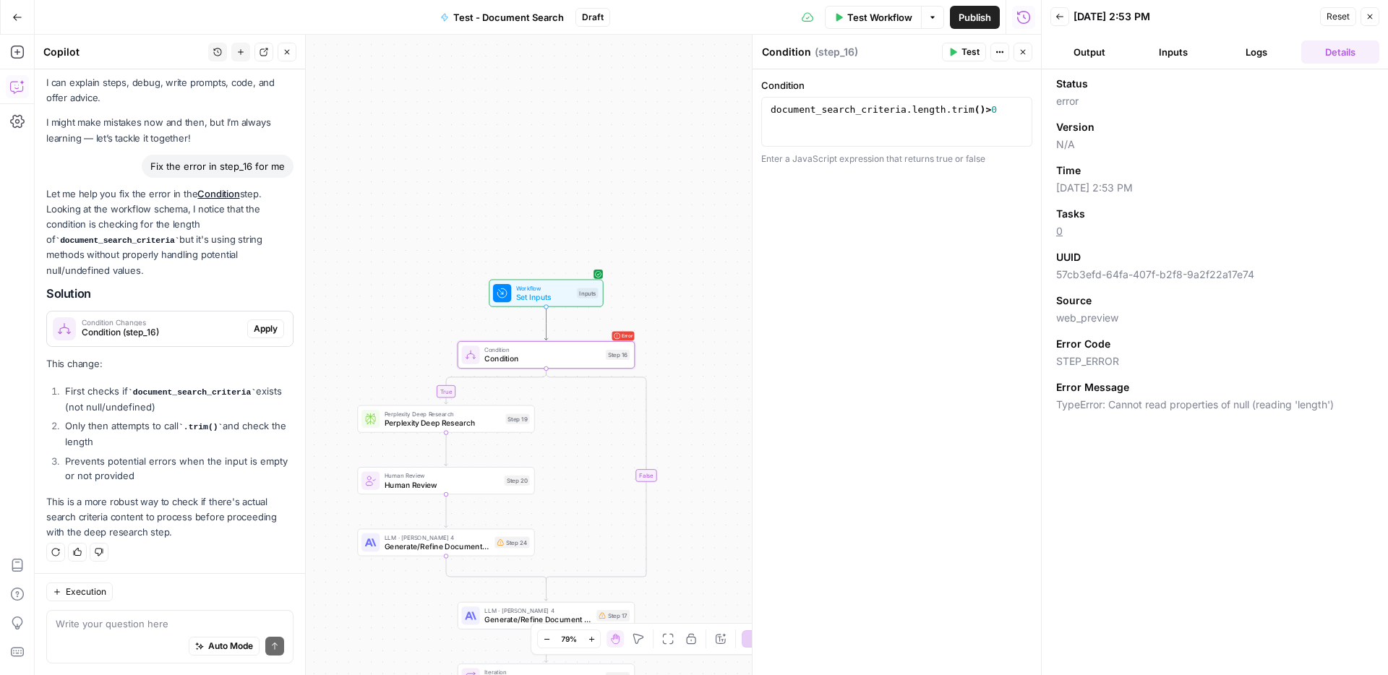
click at [1187, 547] on div "Status error Version N/A Time 08/24/25 at 2:53 PM Tasks 0 UUID 57cb3efd-64fa-40…" at bounding box center [1215, 372] width 346 height 606
click at [1095, 54] on button "Output" at bounding box center [1090, 51] width 78 height 23
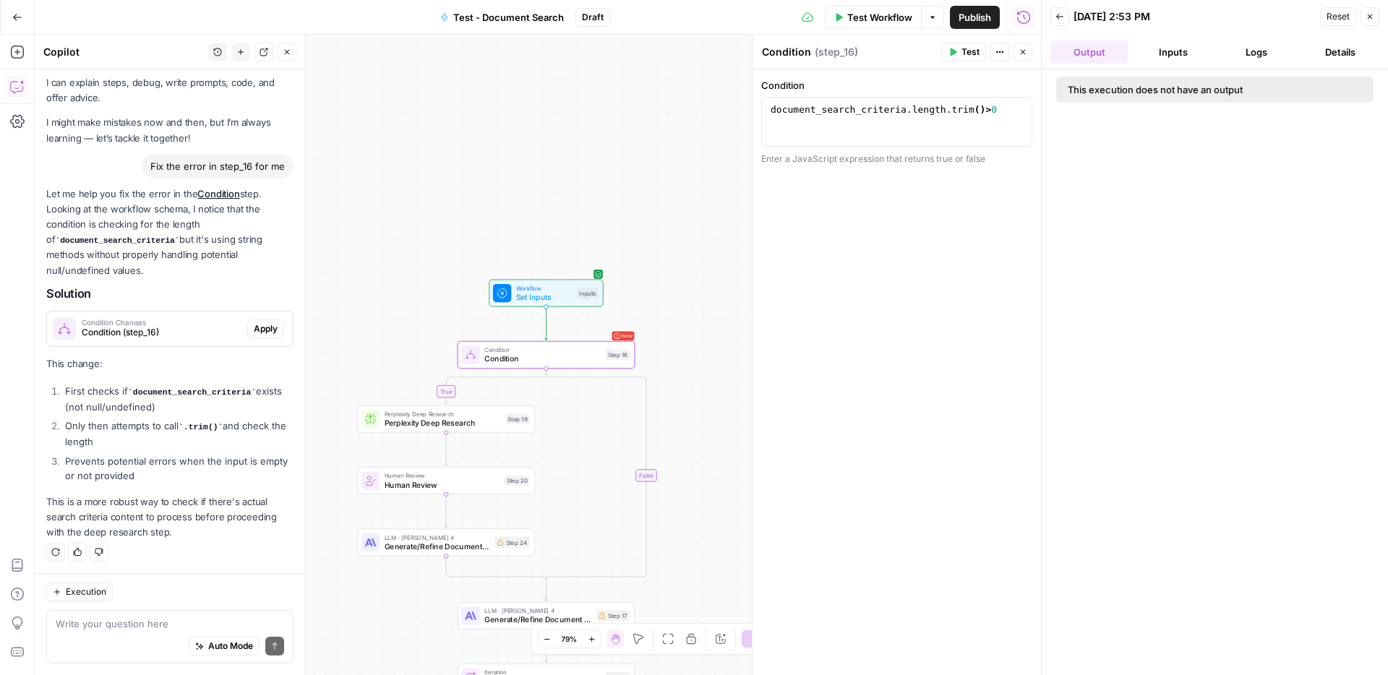
click at [1194, 55] on button "Inputs" at bounding box center [1174, 51] width 78 height 23
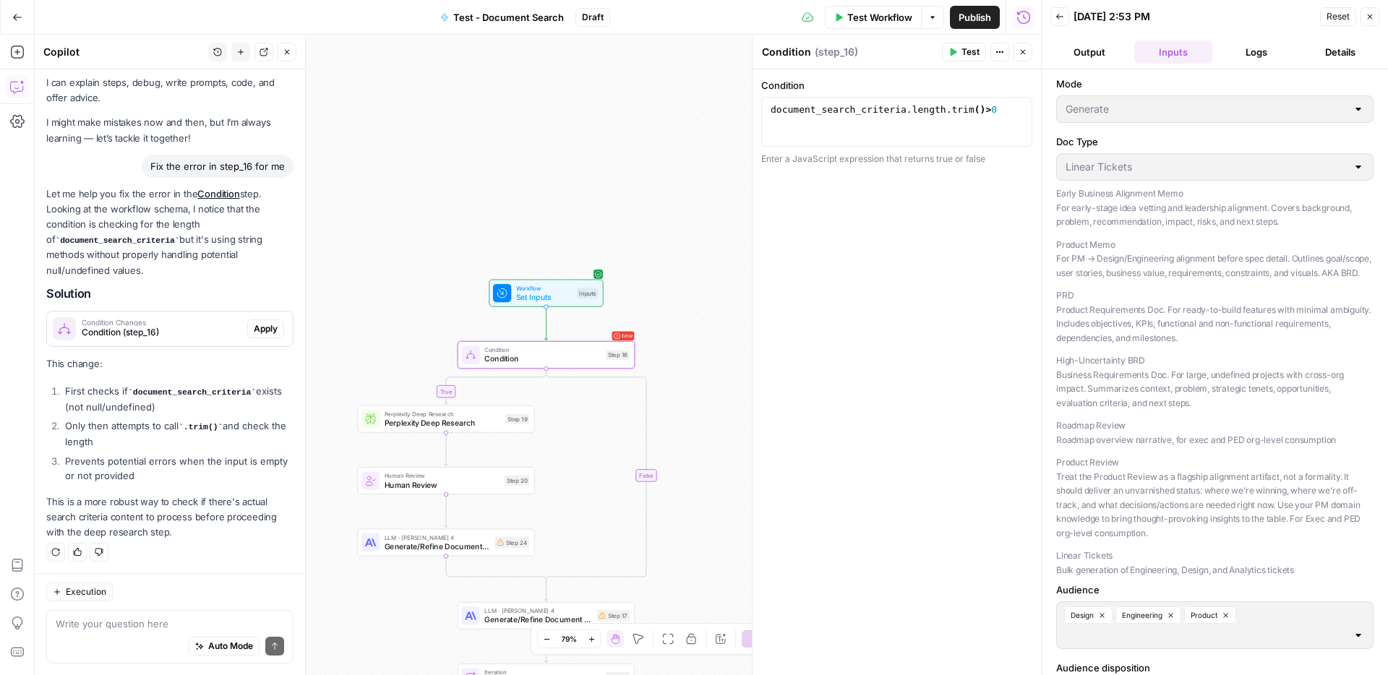
click at [1245, 54] on button "Logs" at bounding box center [1257, 51] width 78 height 23
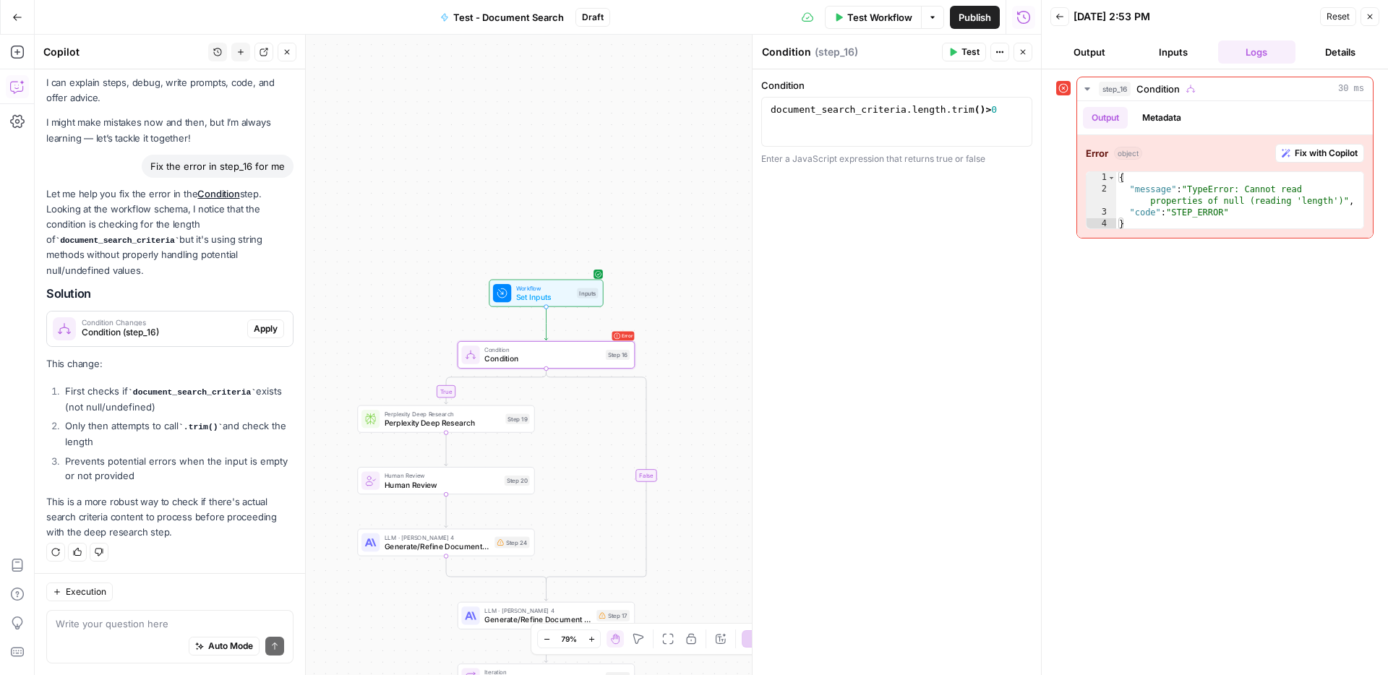
click at [1181, 51] on button "Inputs" at bounding box center [1174, 51] width 78 height 23
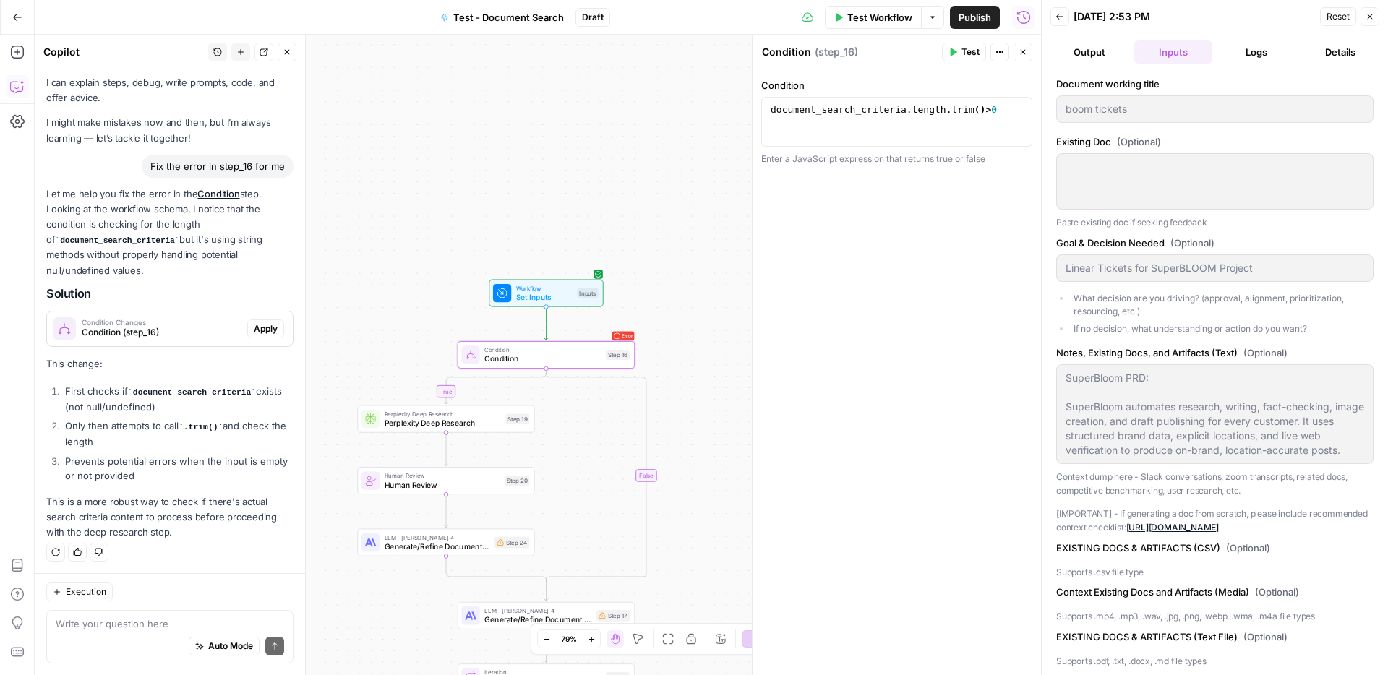
scroll to position [0, 0]
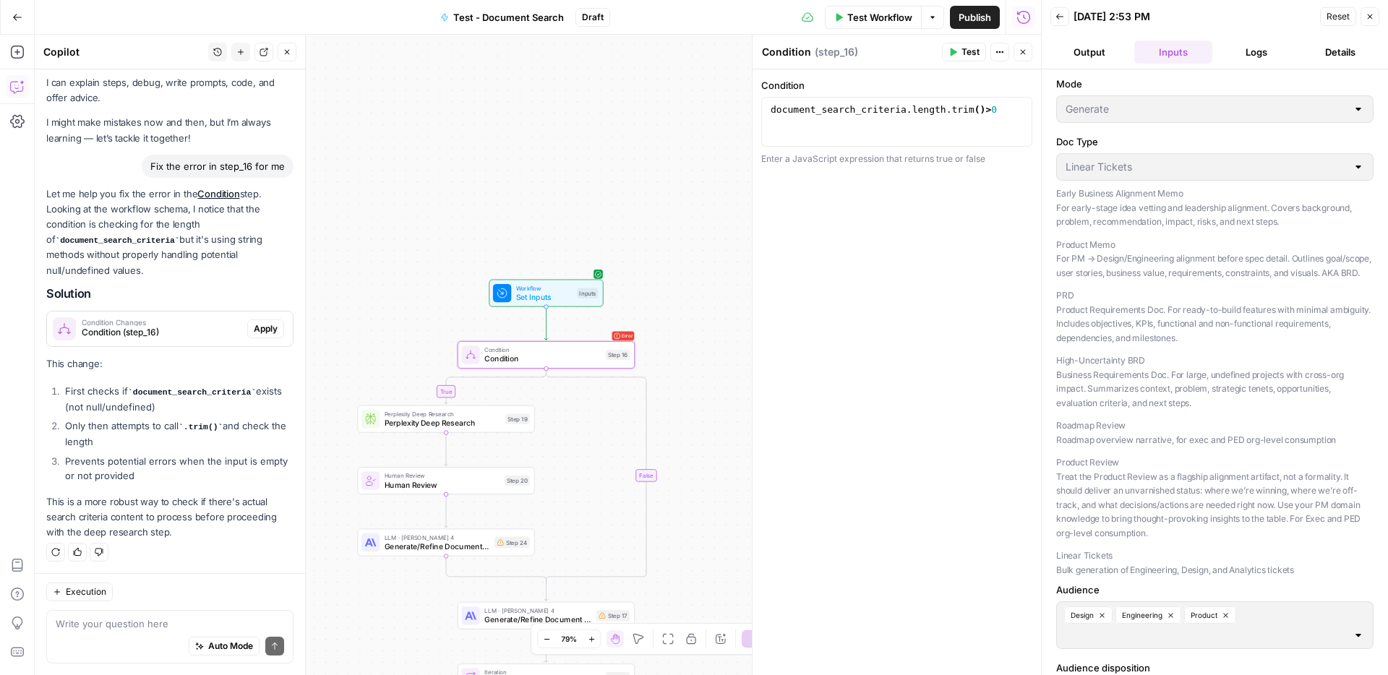
click at [1332, 17] on span "Reset" at bounding box center [1338, 16] width 23 height 13
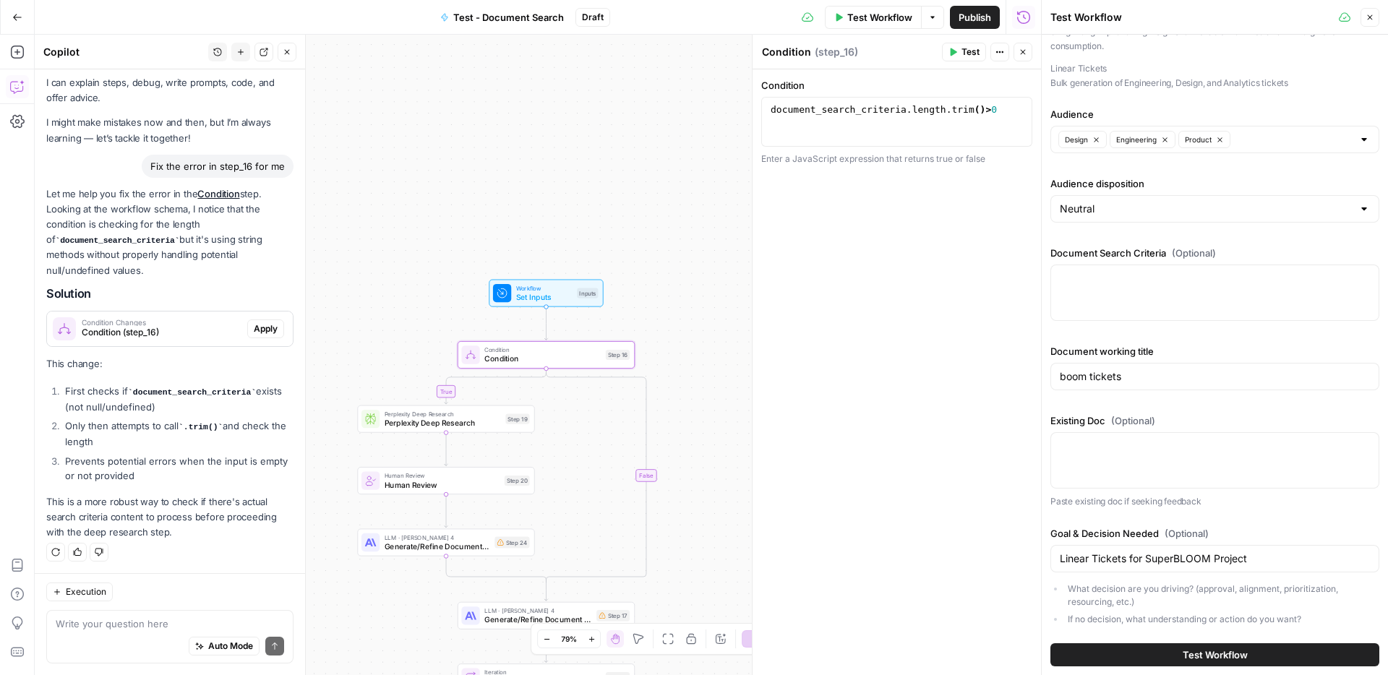
scroll to position [482, 0]
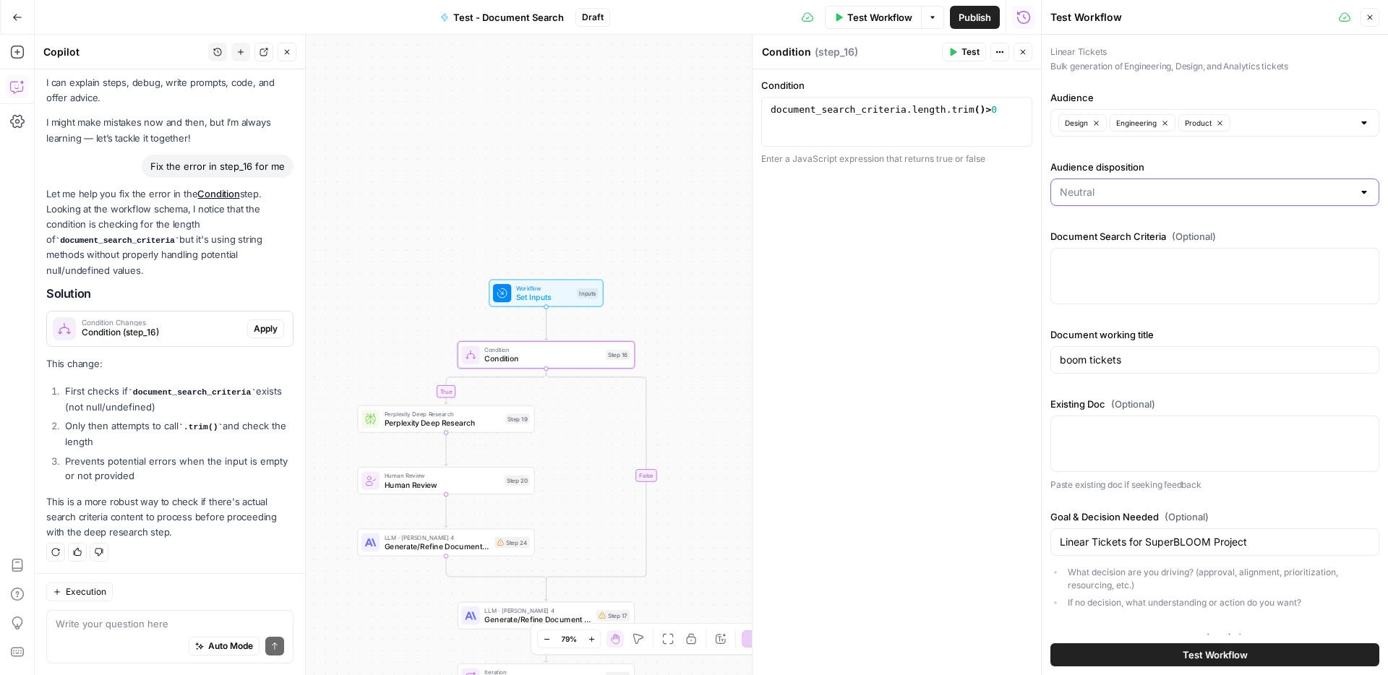
click at [1266, 188] on input "Audience disposition" at bounding box center [1206, 192] width 293 height 14
type input "Neutral"
click at [915, 320] on div "Condition 1 document_search_criteria . length . trim ( ) > 0 XXXXXXXXXXXXXXXXXX…" at bounding box center [897, 372] width 289 height 606
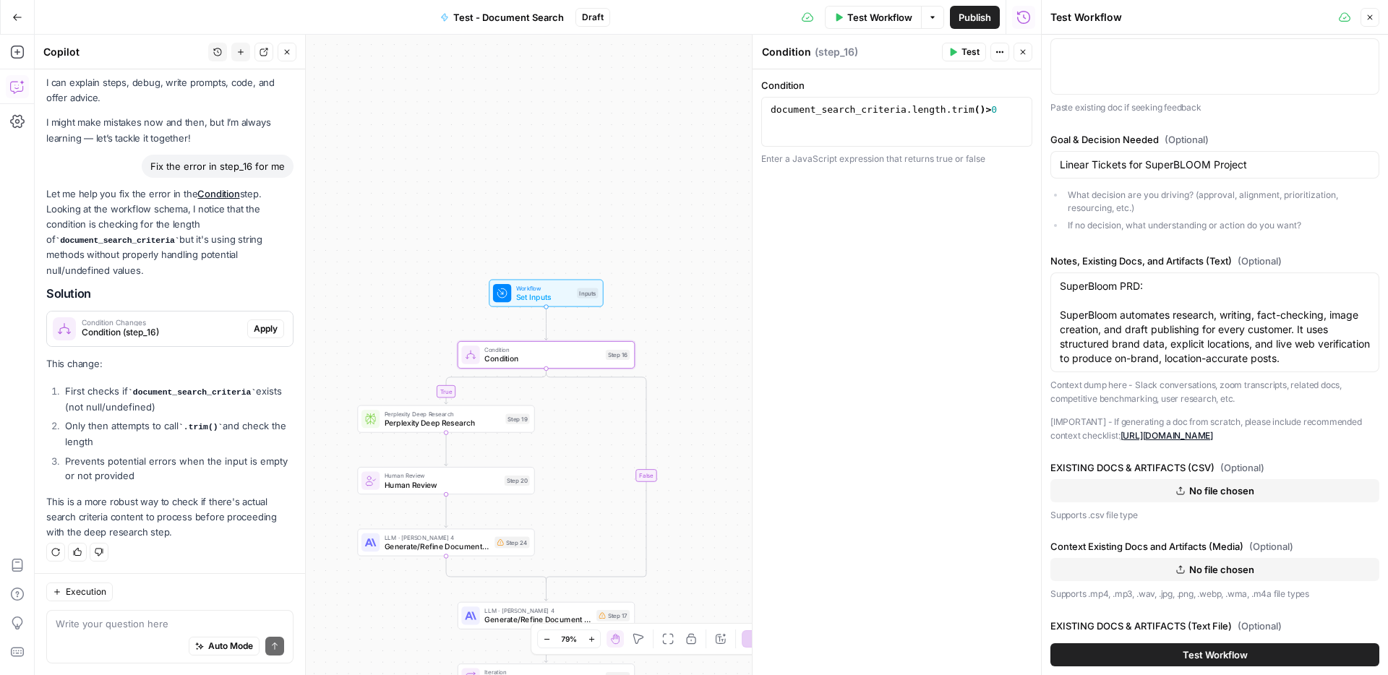
scroll to position [943, 0]
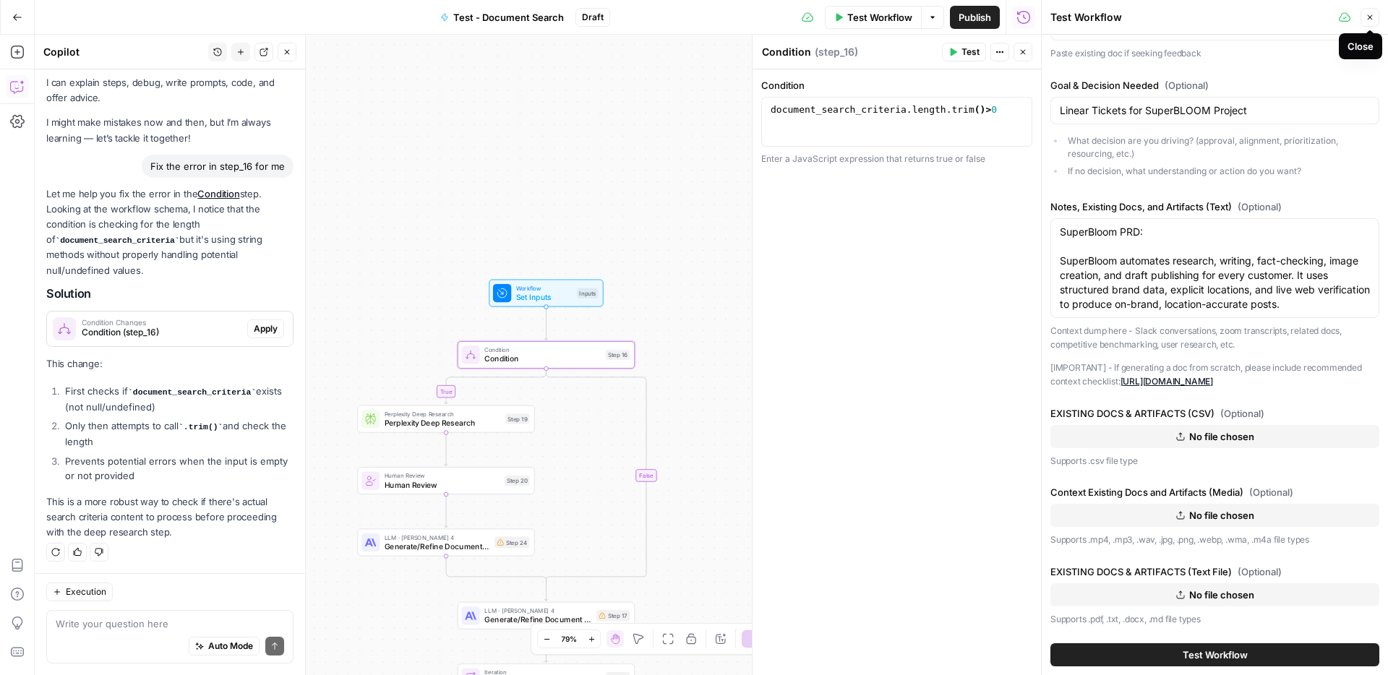
click at [1378, 23] on button "Close" at bounding box center [1370, 17] width 19 height 19
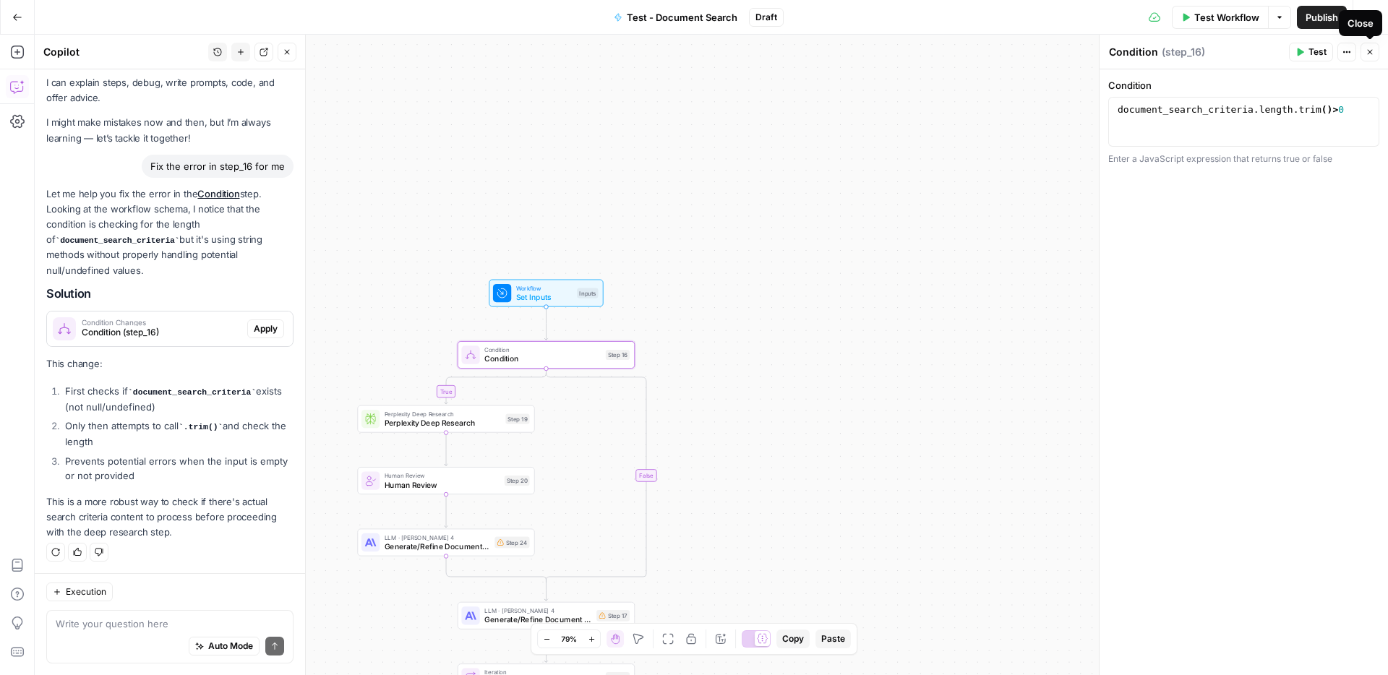
click at [1375, 58] on button "Close" at bounding box center [1370, 52] width 19 height 19
